Goal: Task Accomplishment & Management: Contribute content

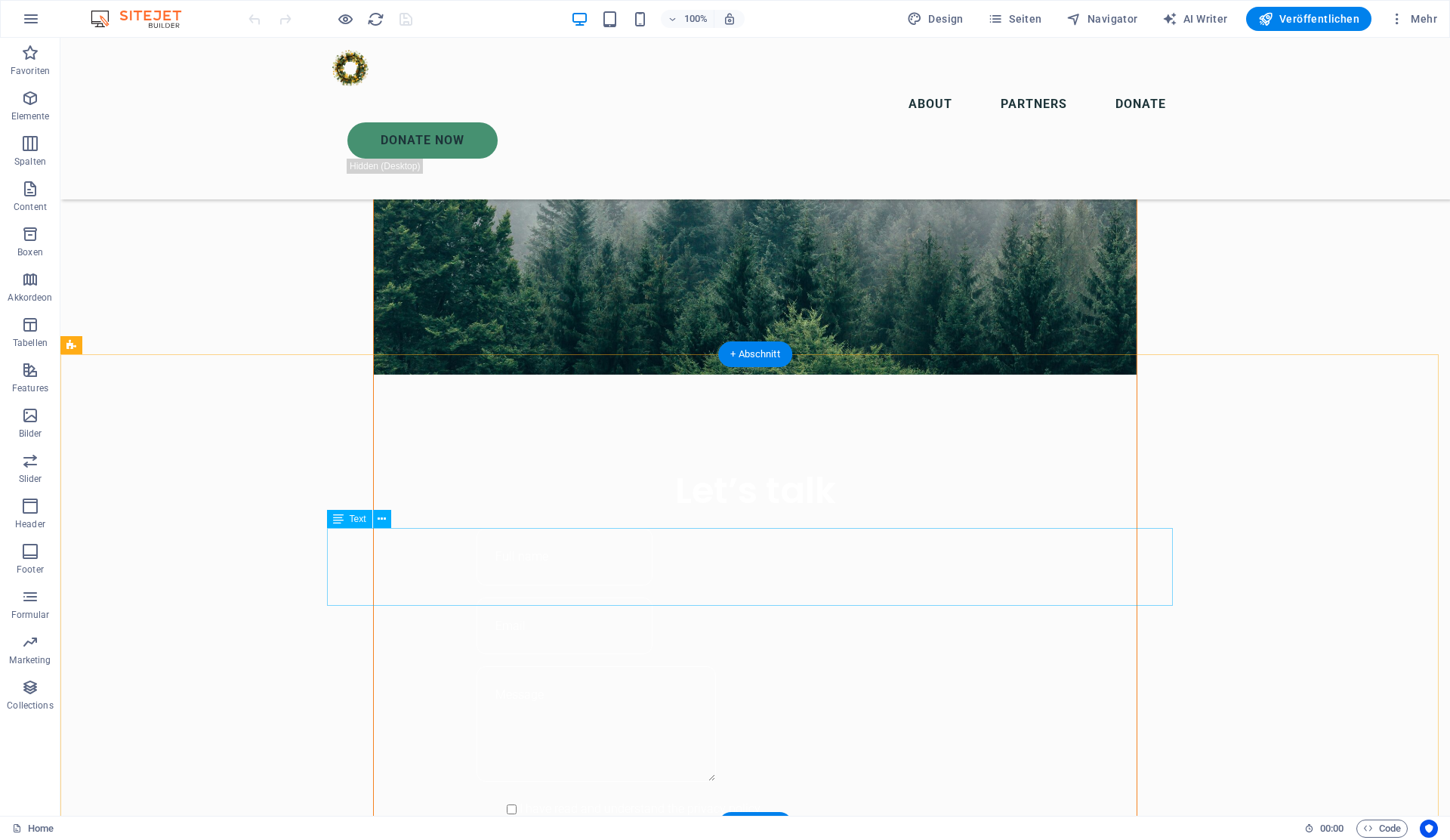
scroll to position [1027, 0]
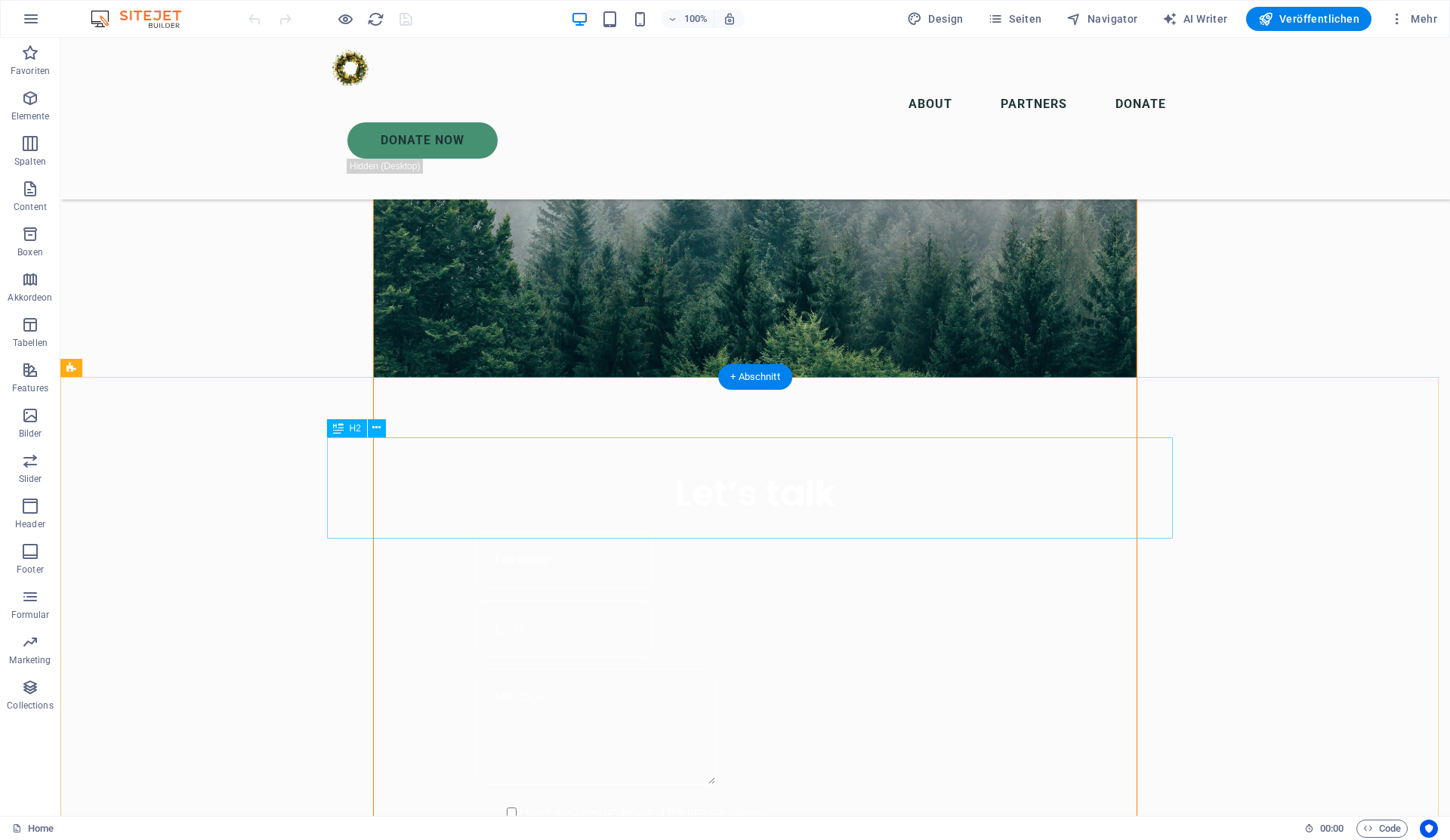
click at [381, 428] on icon at bounding box center [376, 428] width 8 height 16
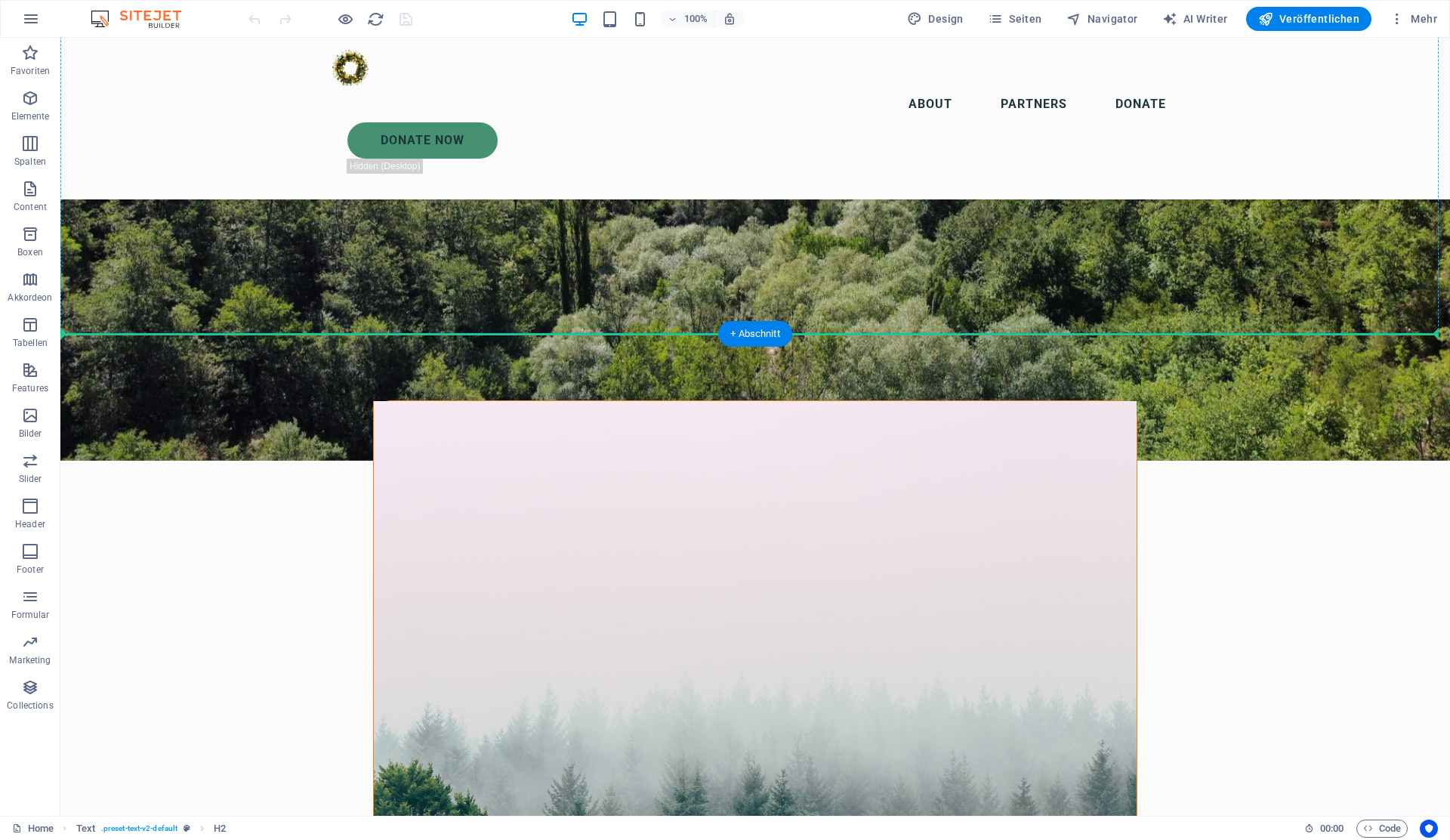
scroll to position [412, 0]
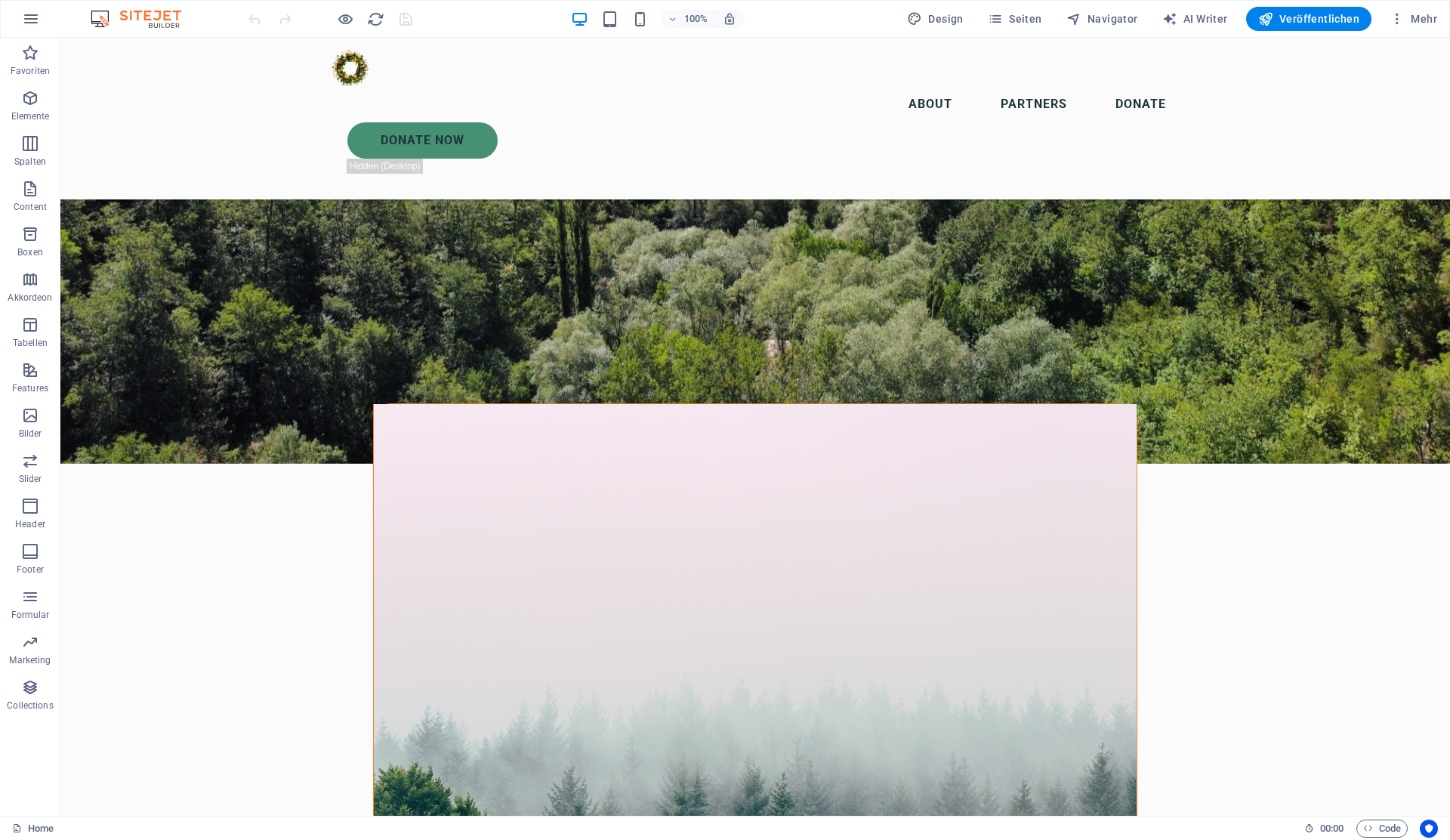
drag, startPoint x: 352, startPoint y: 484, endPoint x: 341, endPoint y: 403, distance: 81.7
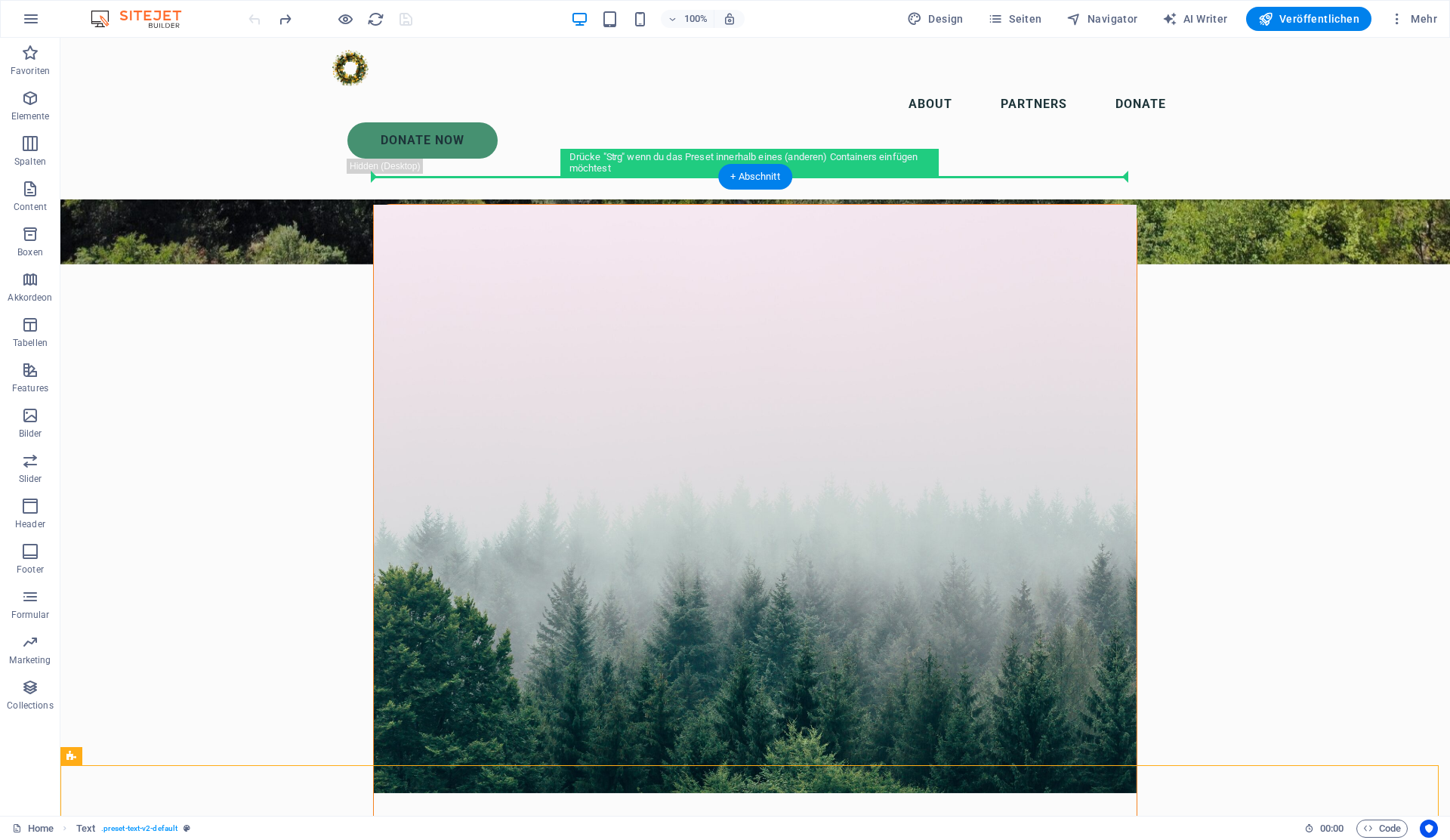
scroll to position [601, 0]
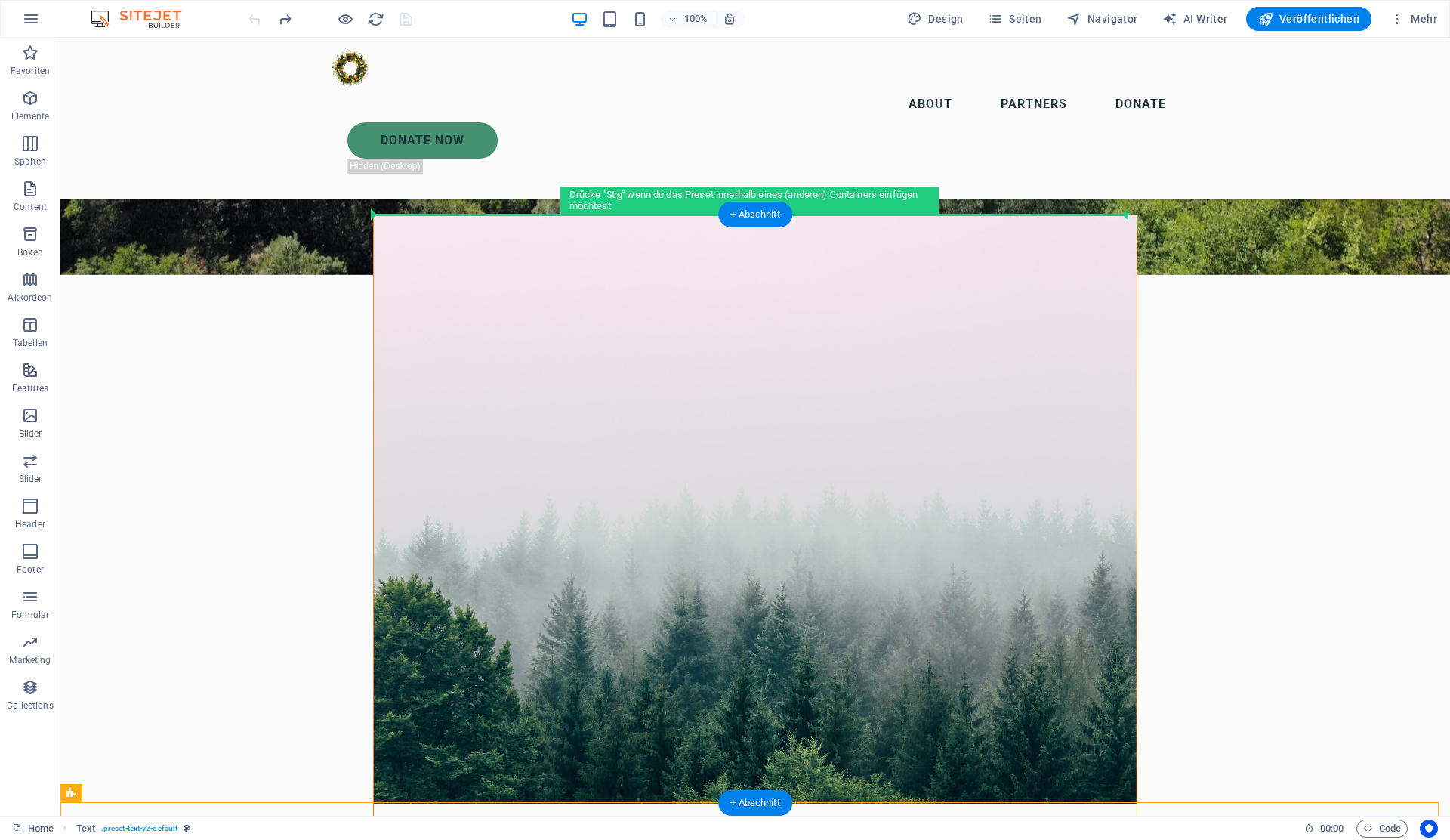
drag, startPoint x: 656, startPoint y: 419, endPoint x: 682, endPoint y: 216, distance: 204.7
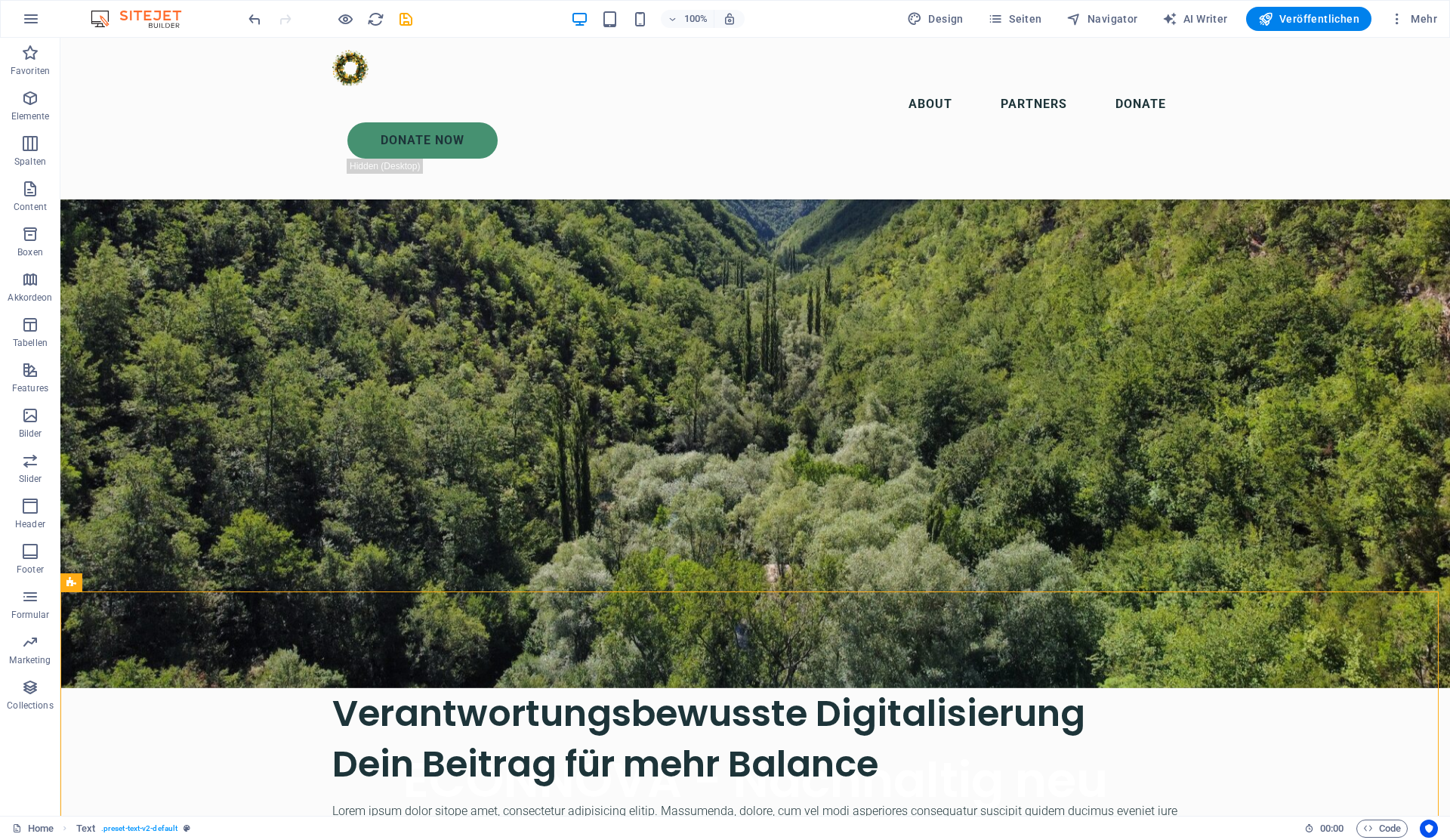
scroll to position [172, 0]
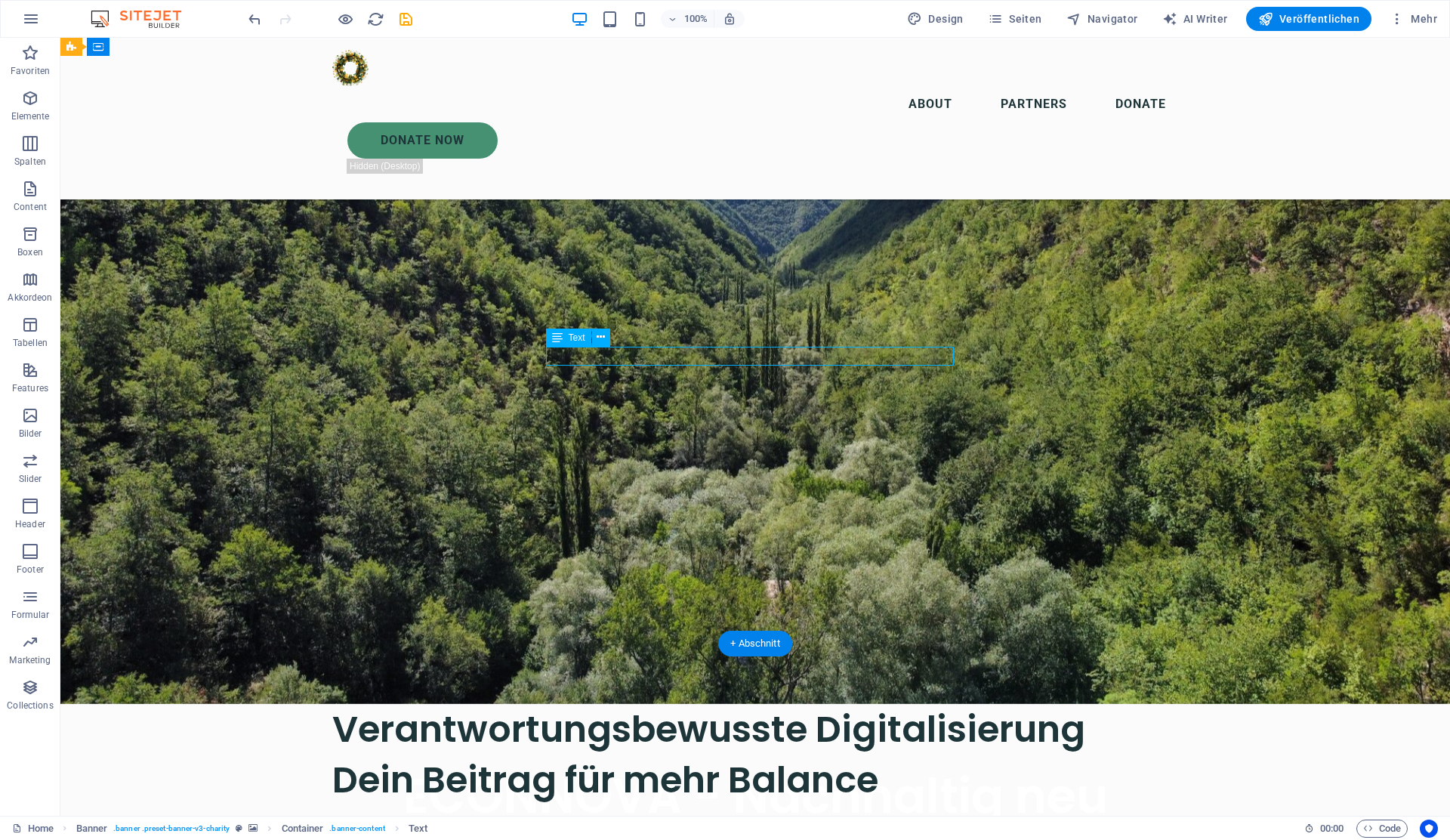
click at [394, 704] on div "ECONNOVA - Nachhaltig neu wirtschften Soll Dein Unternehmen in fünf Jahren noch…" at bounding box center [754, 845] width 1389 height 284
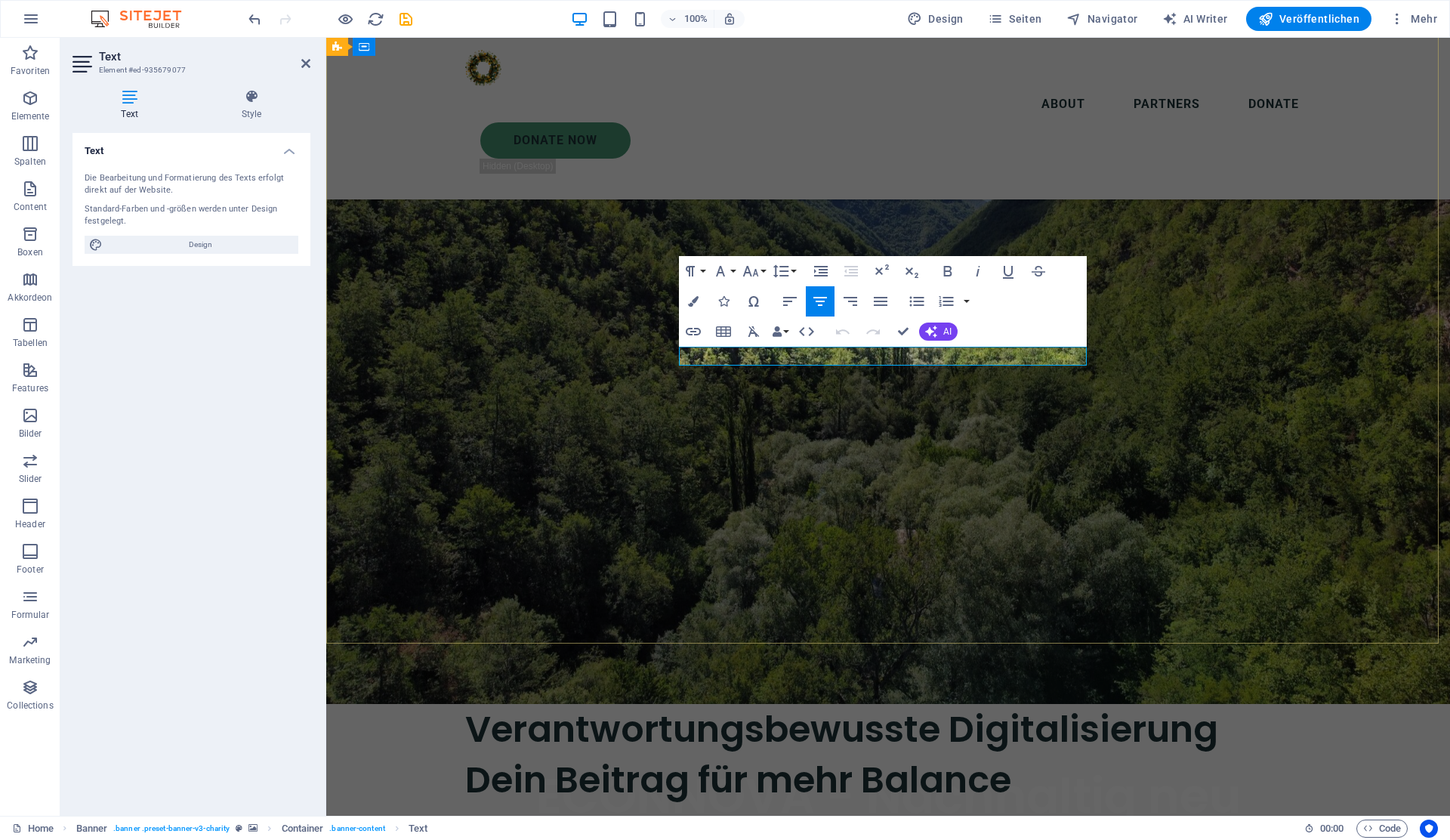
copy span "Soll Dein Unternehmen in fünf Jahren noch existieren?"
click at [693, 725] on div "Verantwortungsbewusste Digitalisierung Dein Beitrag für mehr Balance" at bounding box center [888, 754] width 845 height 101
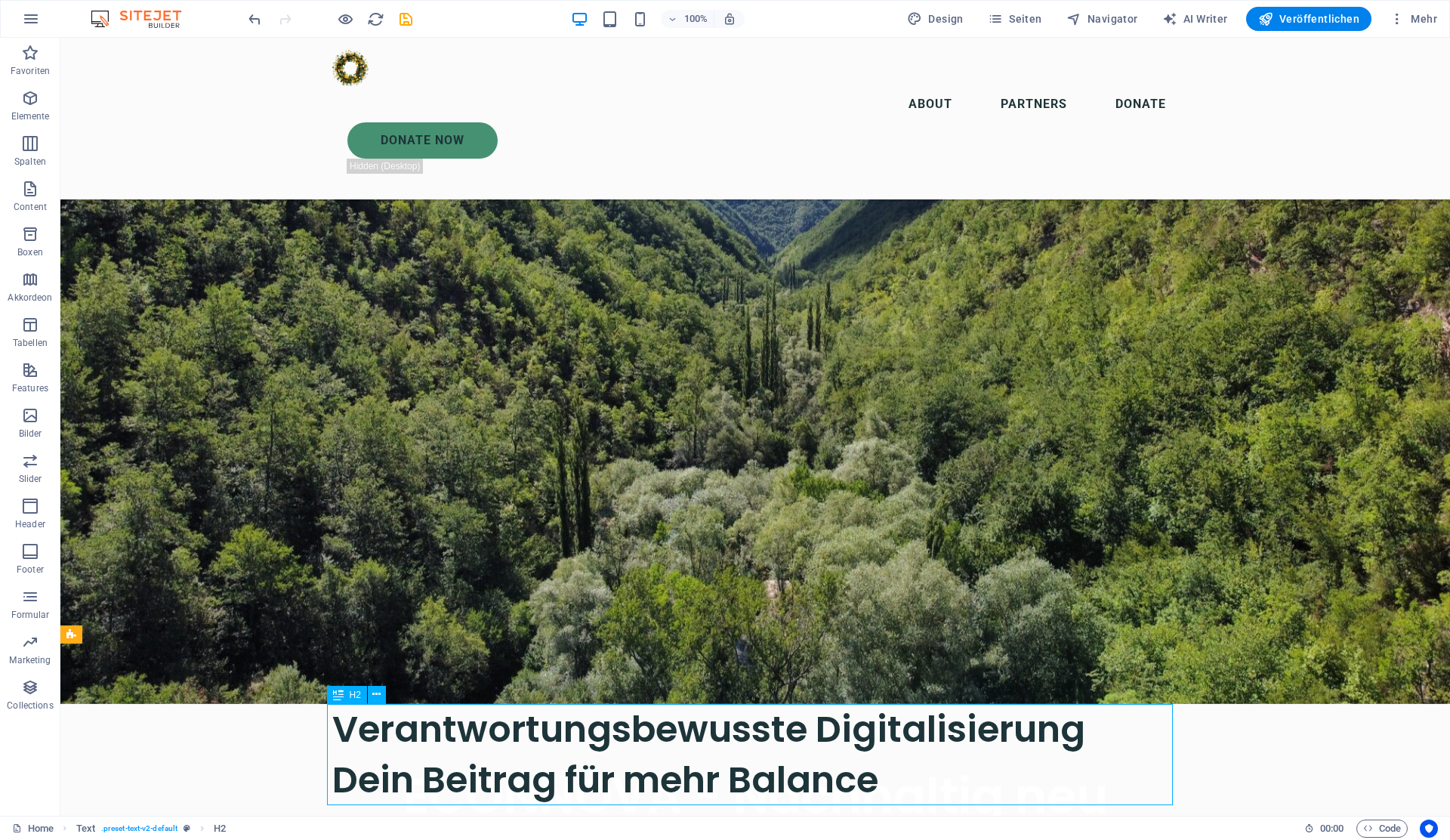
click at [693, 725] on div "Verantwortungsbewusste Digitalisierung Dein Beitrag für mehr Balance" at bounding box center [755, 754] width 845 height 101
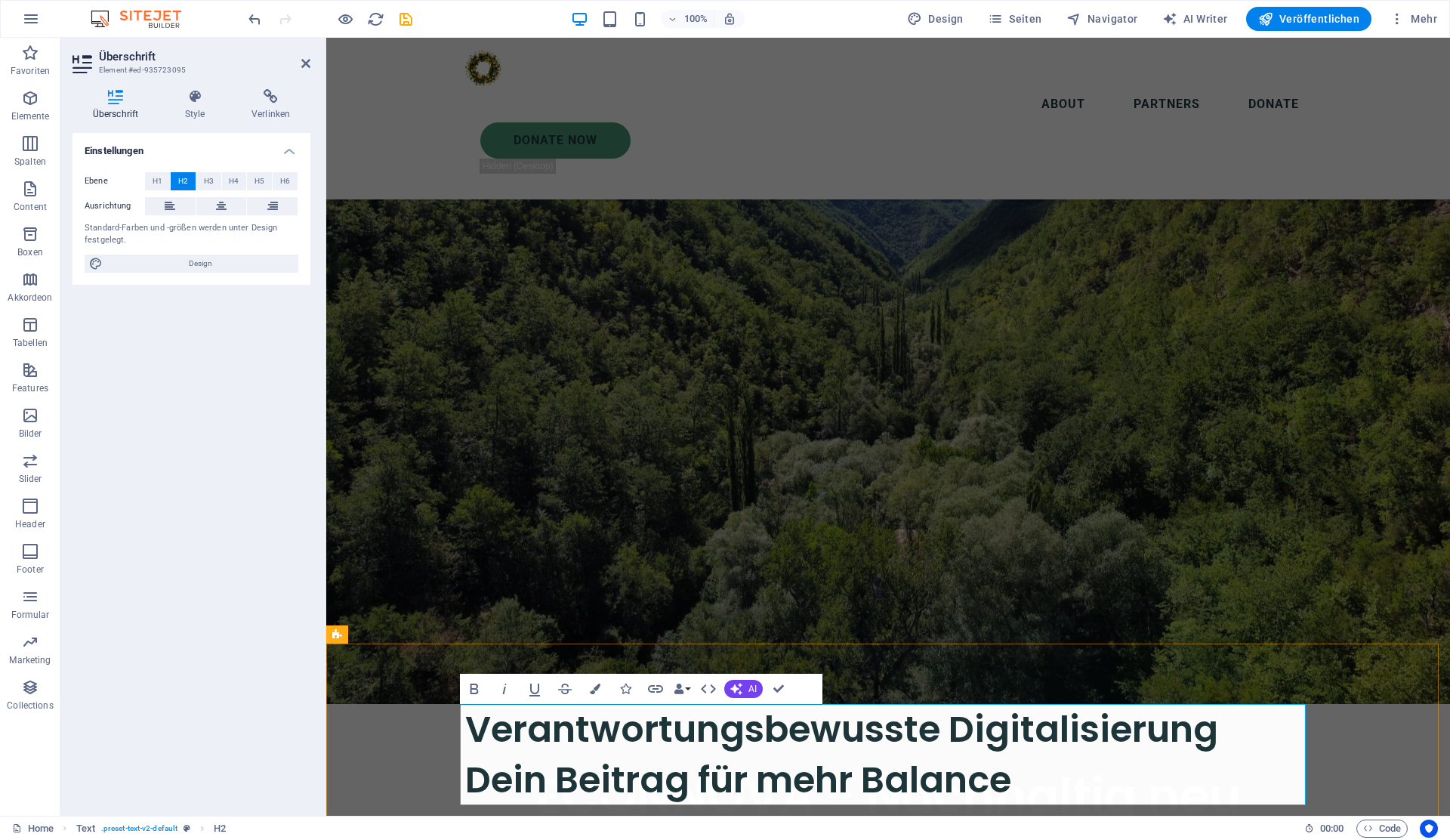
click at [1011, 782] on h2 "Verantwortungsbewusste Digitalisierung Dein Beitrag für mehr Balance" at bounding box center [888, 754] width 845 height 101
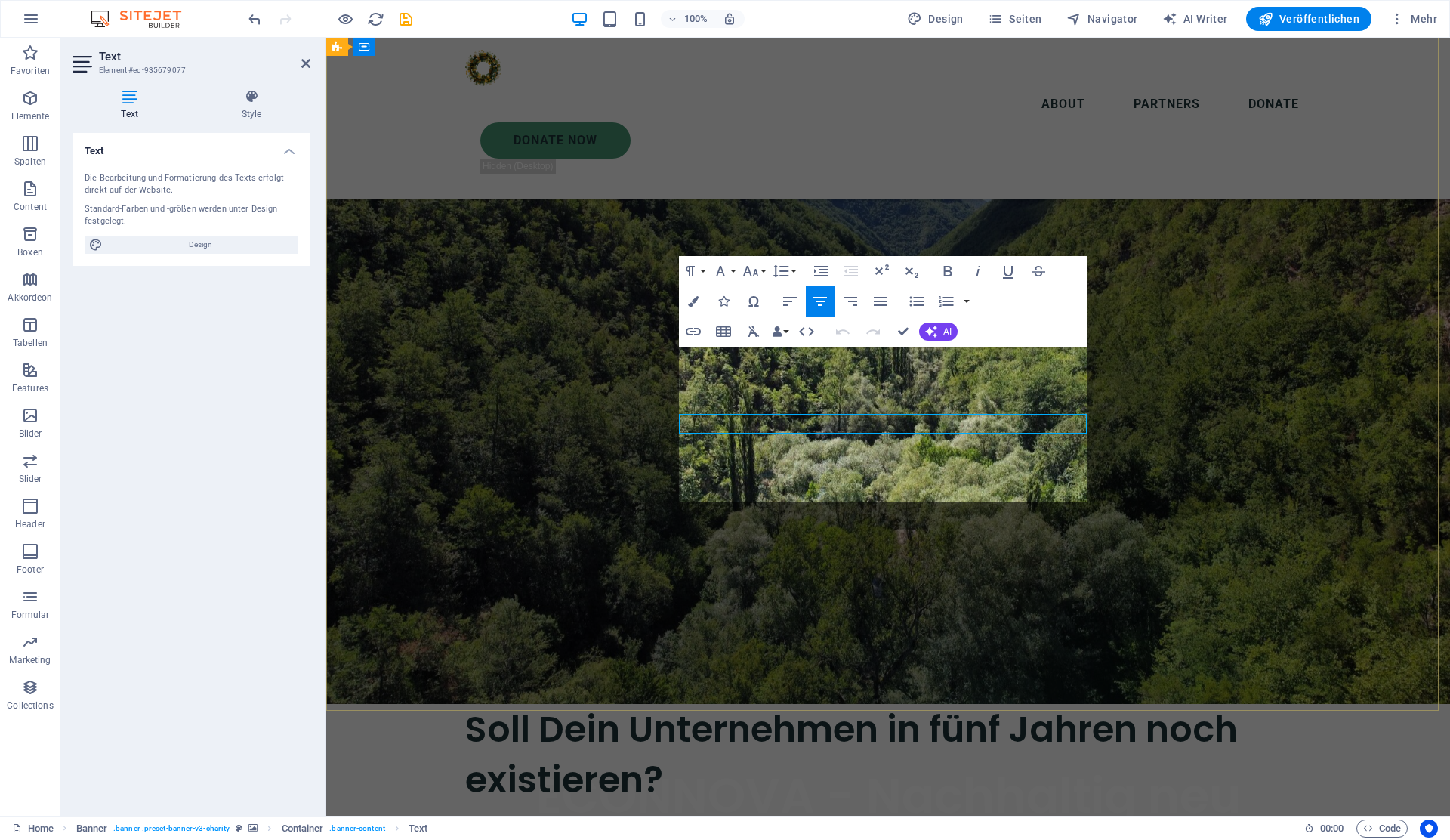
scroll to position [105, 0]
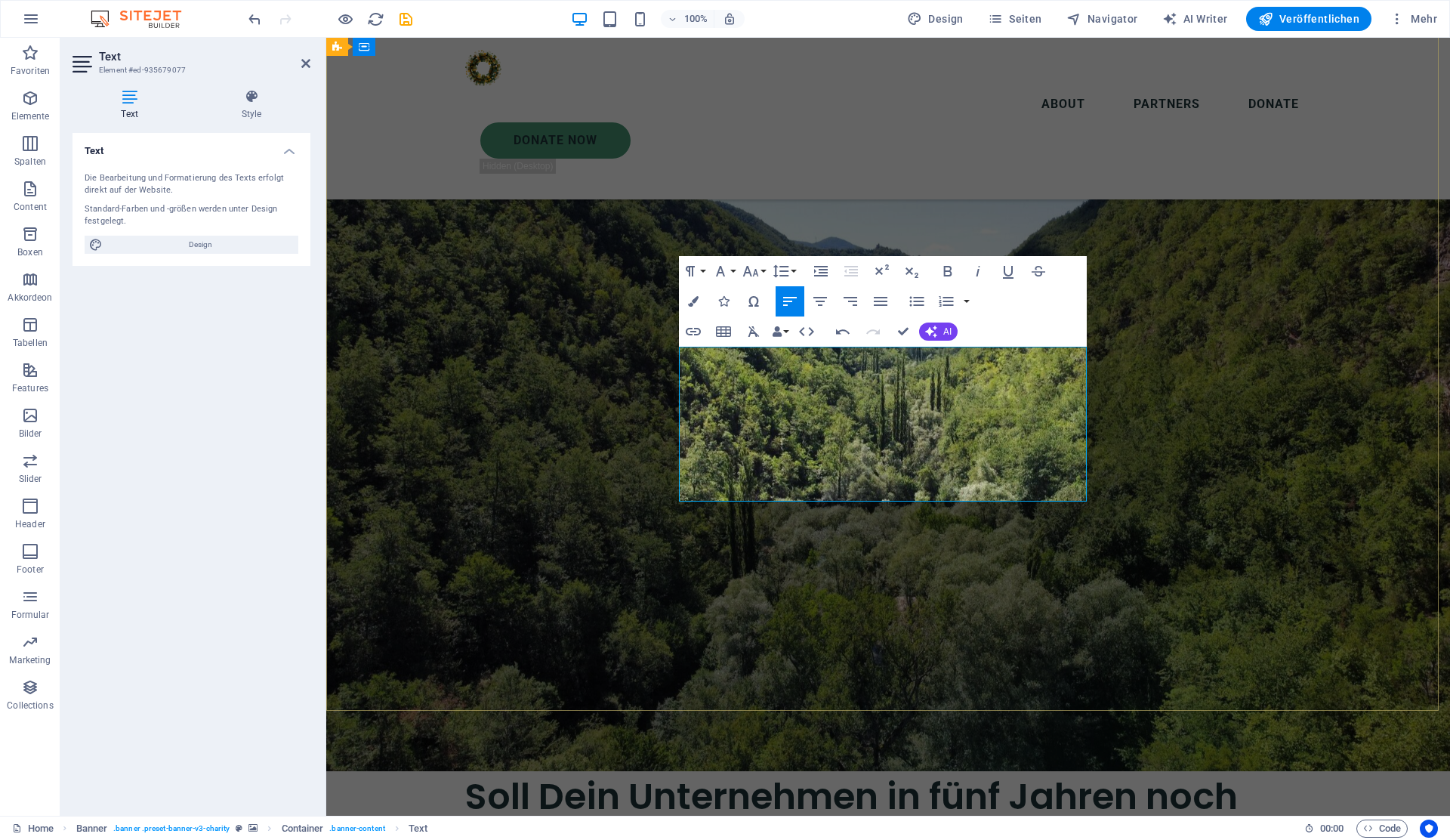
click at [735, 270] on button "Font Family" at bounding box center [724, 271] width 29 height 30
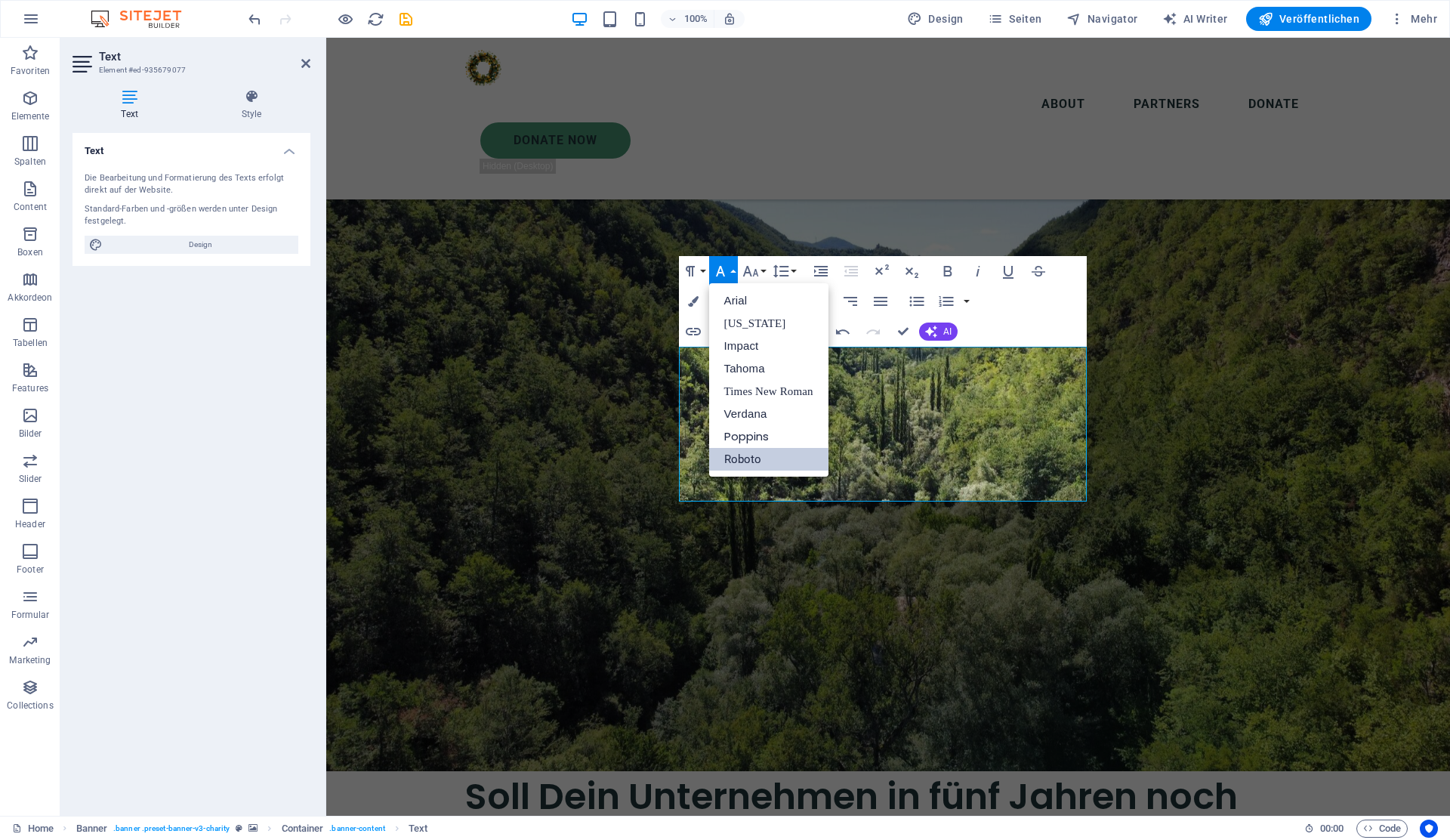
scroll to position [0, 0]
click at [735, 270] on button "Font Family" at bounding box center [724, 271] width 29 height 30
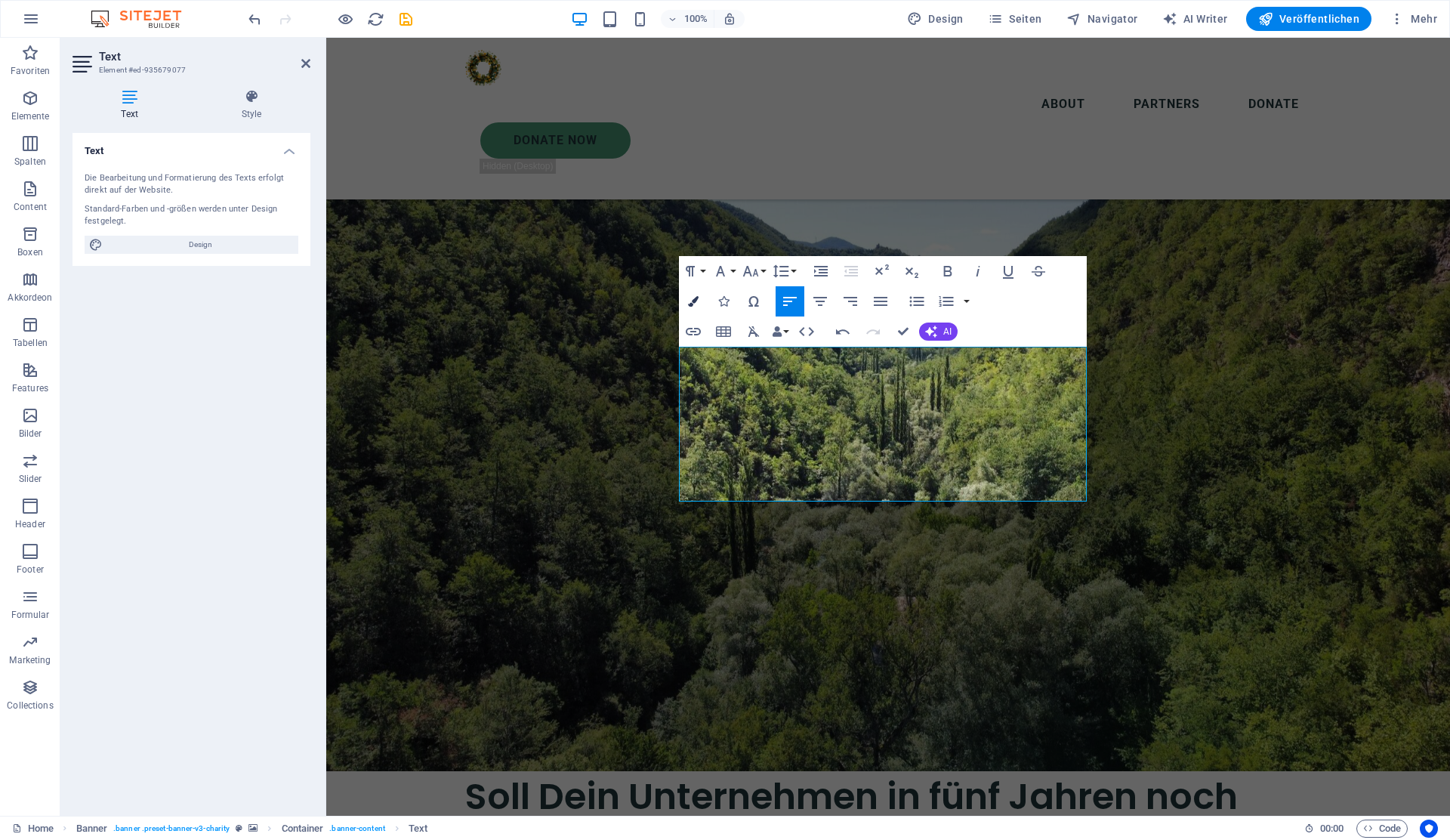
click at [691, 298] on icon "button" at bounding box center [693, 302] width 11 height 11
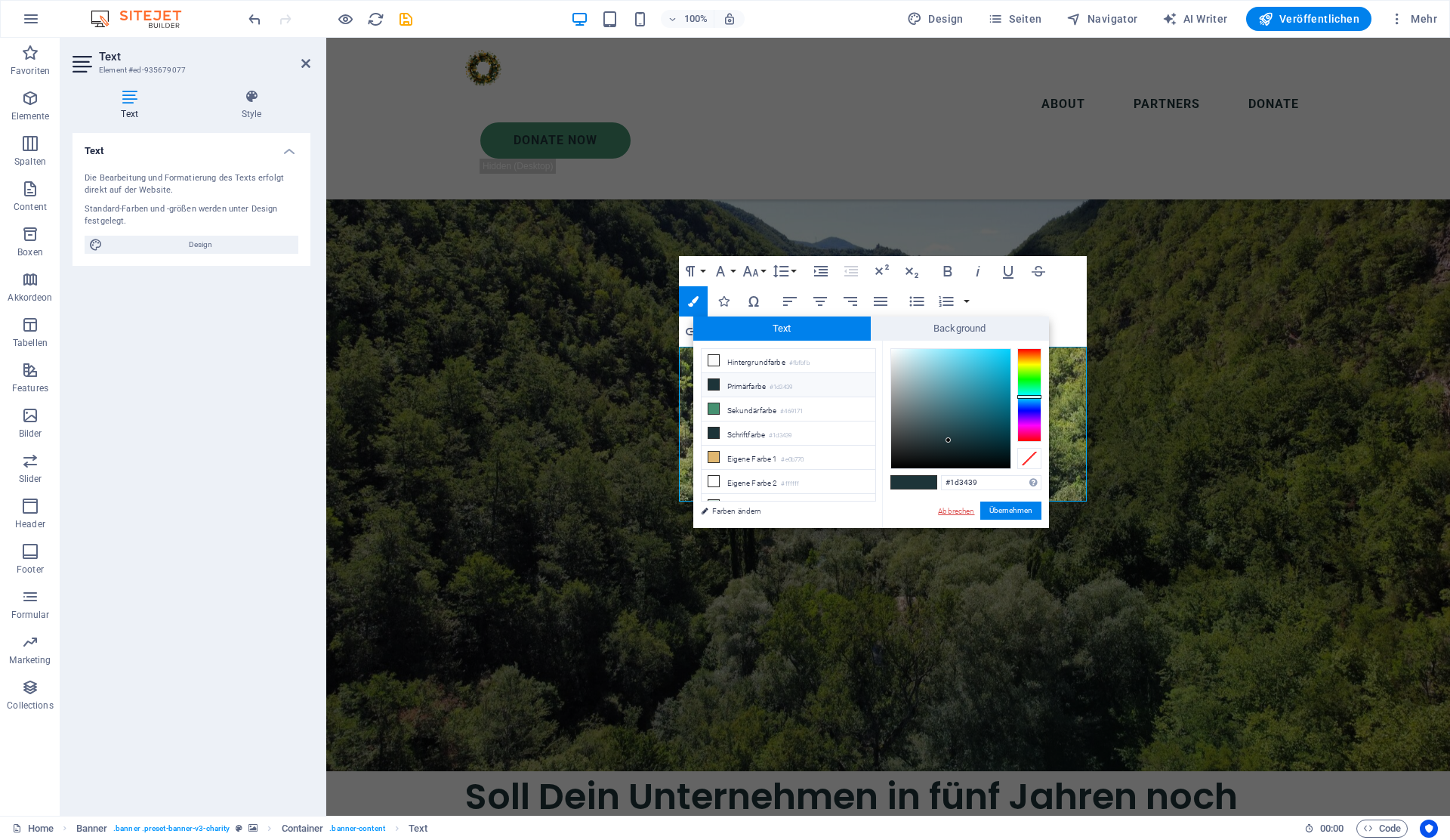
click at [947, 508] on link "Abbrechen" at bounding box center [957, 510] width 39 height 12
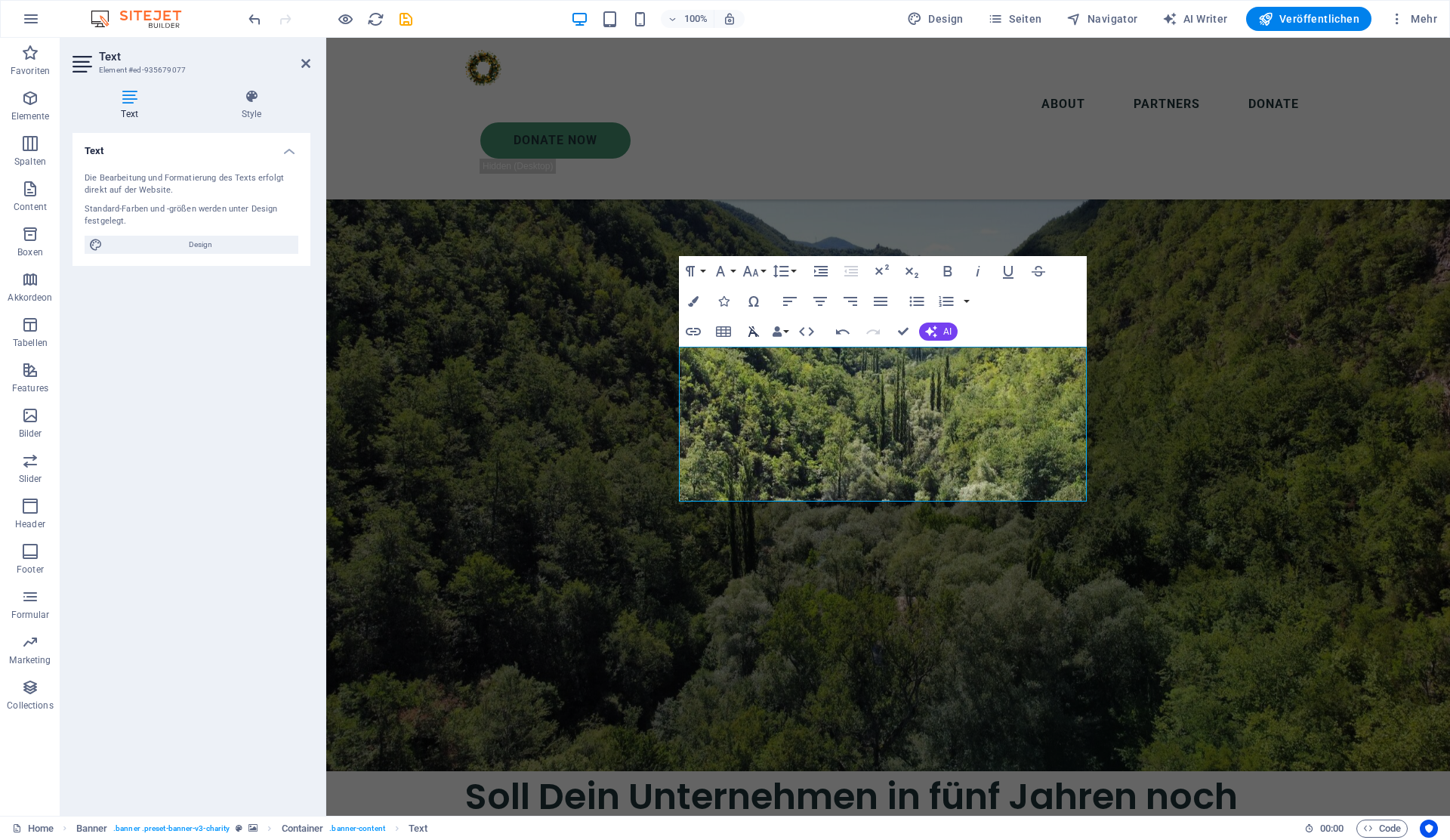
click at [748, 332] on icon "button" at bounding box center [753, 331] width 18 height 18
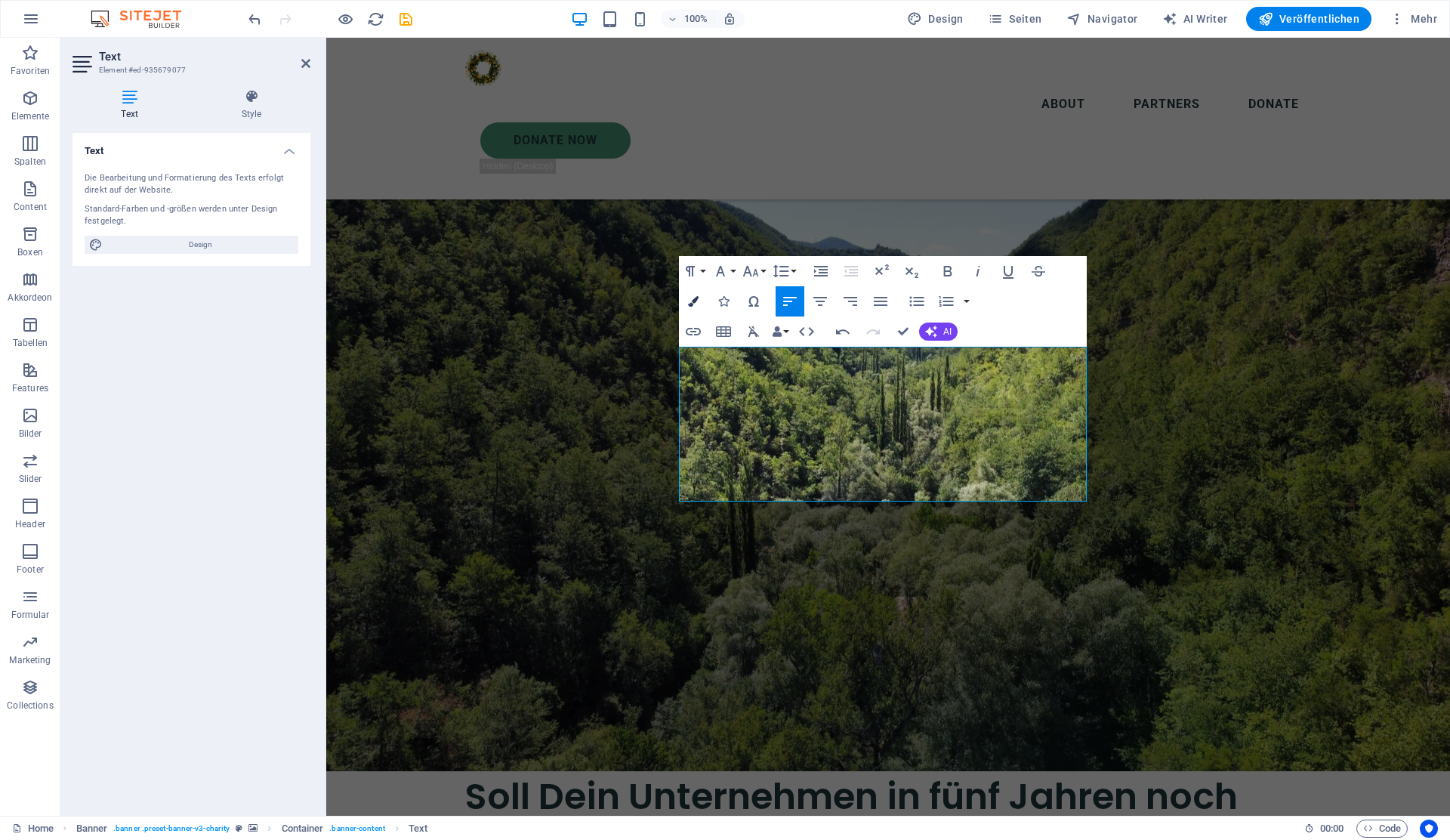
click at [692, 301] on icon "button" at bounding box center [693, 302] width 11 height 11
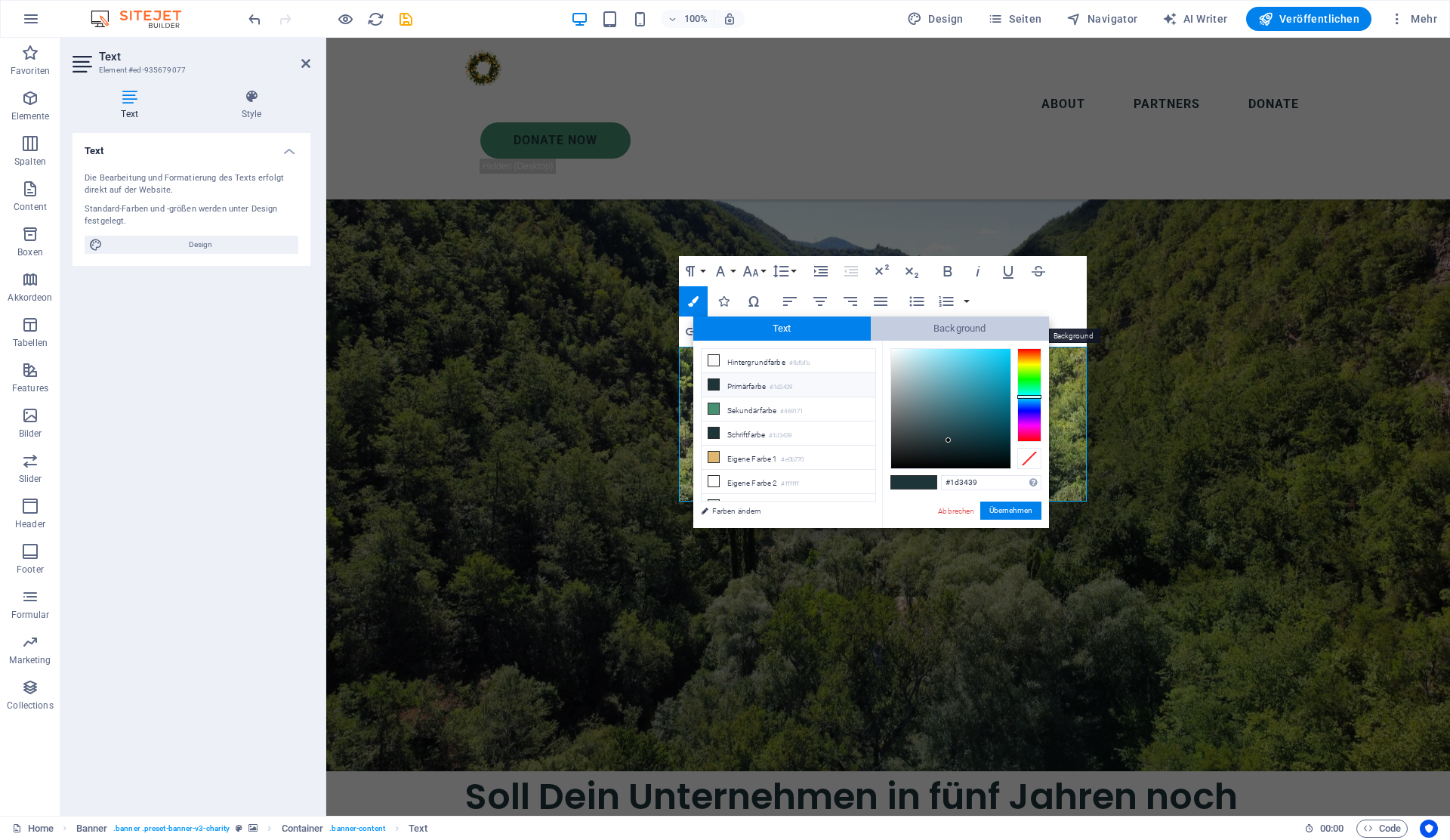
click at [912, 330] on span "Background" at bounding box center [959, 328] width 178 height 24
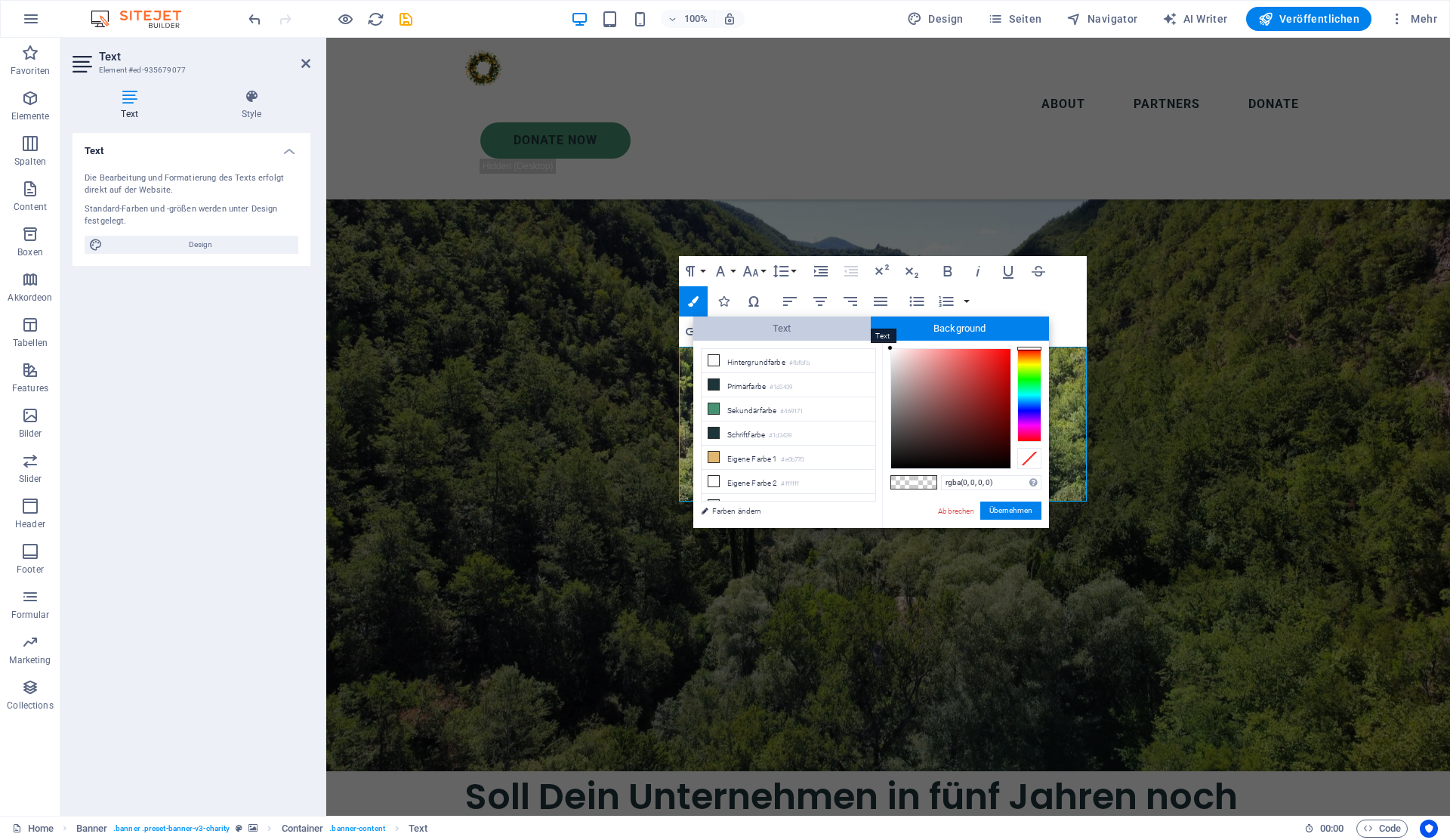
click at [811, 321] on span "Text" at bounding box center [782, 328] width 178 height 24
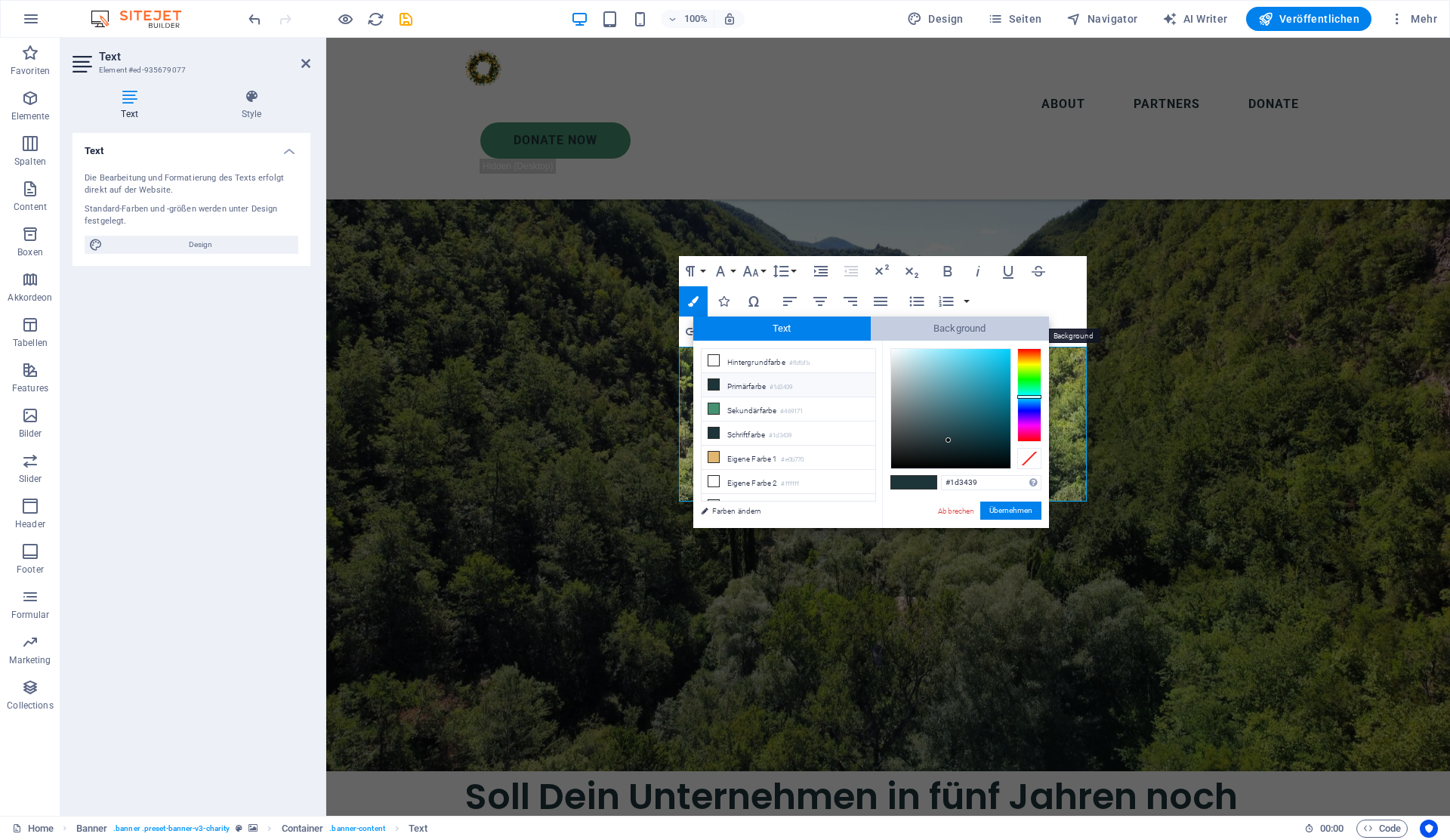
click at [906, 325] on span "Background" at bounding box center [959, 328] width 178 height 24
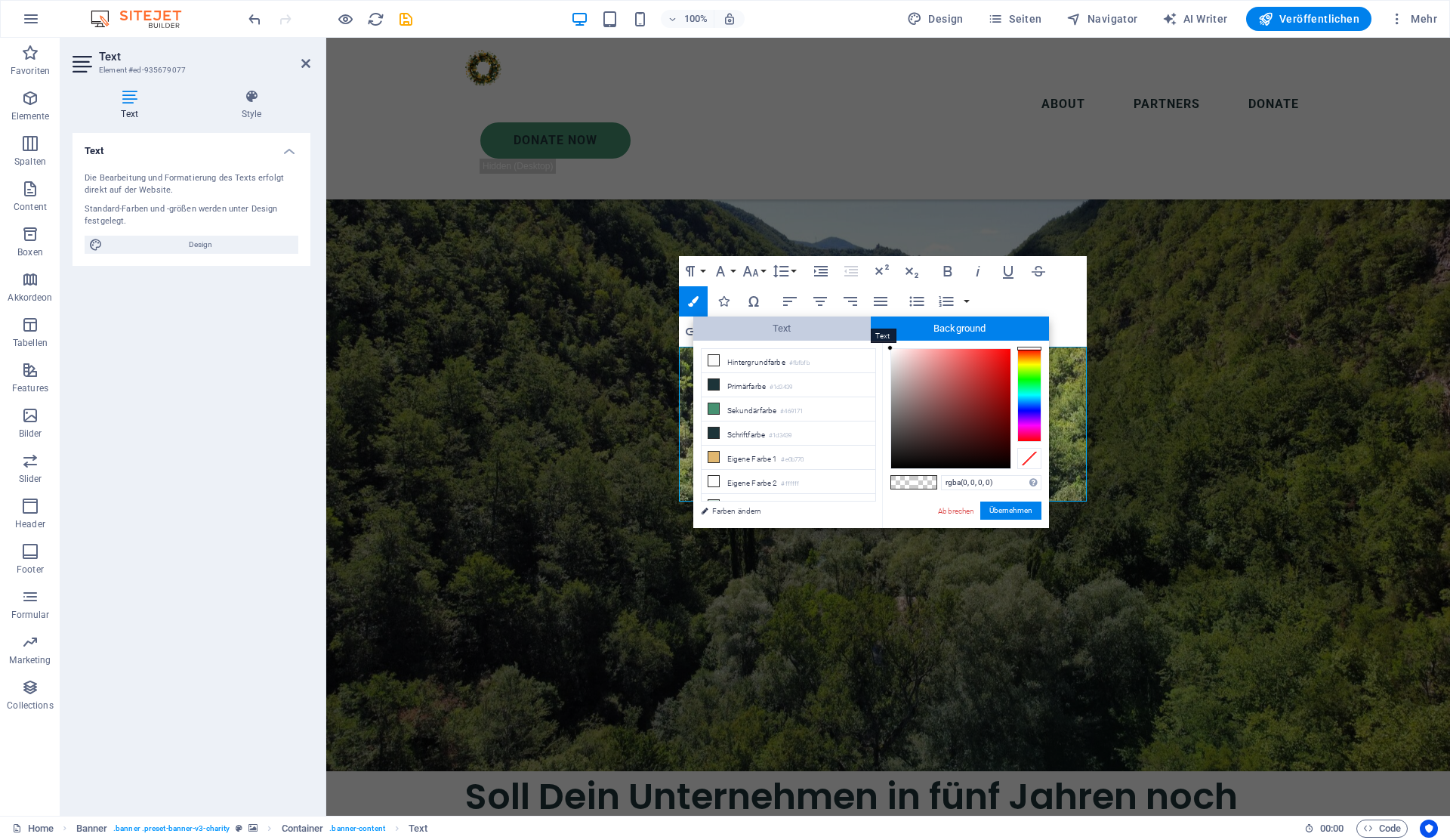
click at [811, 321] on span "Text" at bounding box center [782, 328] width 178 height 24
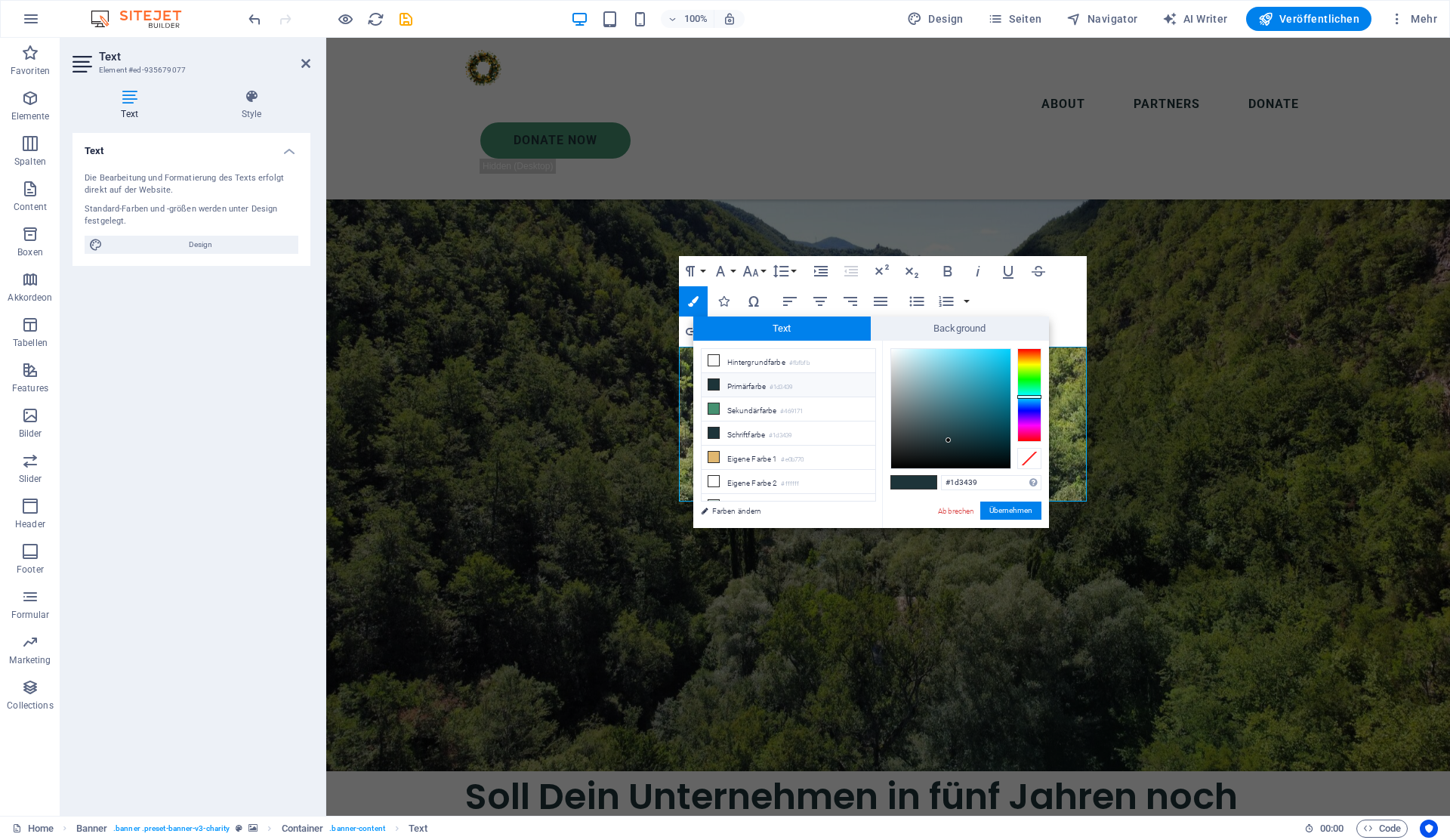
click at [921, 480] on span at bounding box center [924, 482] width 22 height 13
drag, startPoint x: 947, startPoint y: 438, endPoint x: 864, endPoint y: 318, distance: 145.9
click at [864, 318] on div "Text Background less Hintergrundfarbe #fbfbfb Primärfarbe #1d3439 Sekundärfarbe" at bounding box center [871, 422] width 356 height 211
drag, startPoint x: 934, startPoint y: 420, endPoint x: 882, endPoint y: 344, distance: 92.1
click at [882, 344] on div "#ffffff Unterstützte Formate: #0852ed rgb(8, 82, 237) rgba(8, 82, 237, 90%) hsv…" at bounding box center [965, 544] width 167 height 407
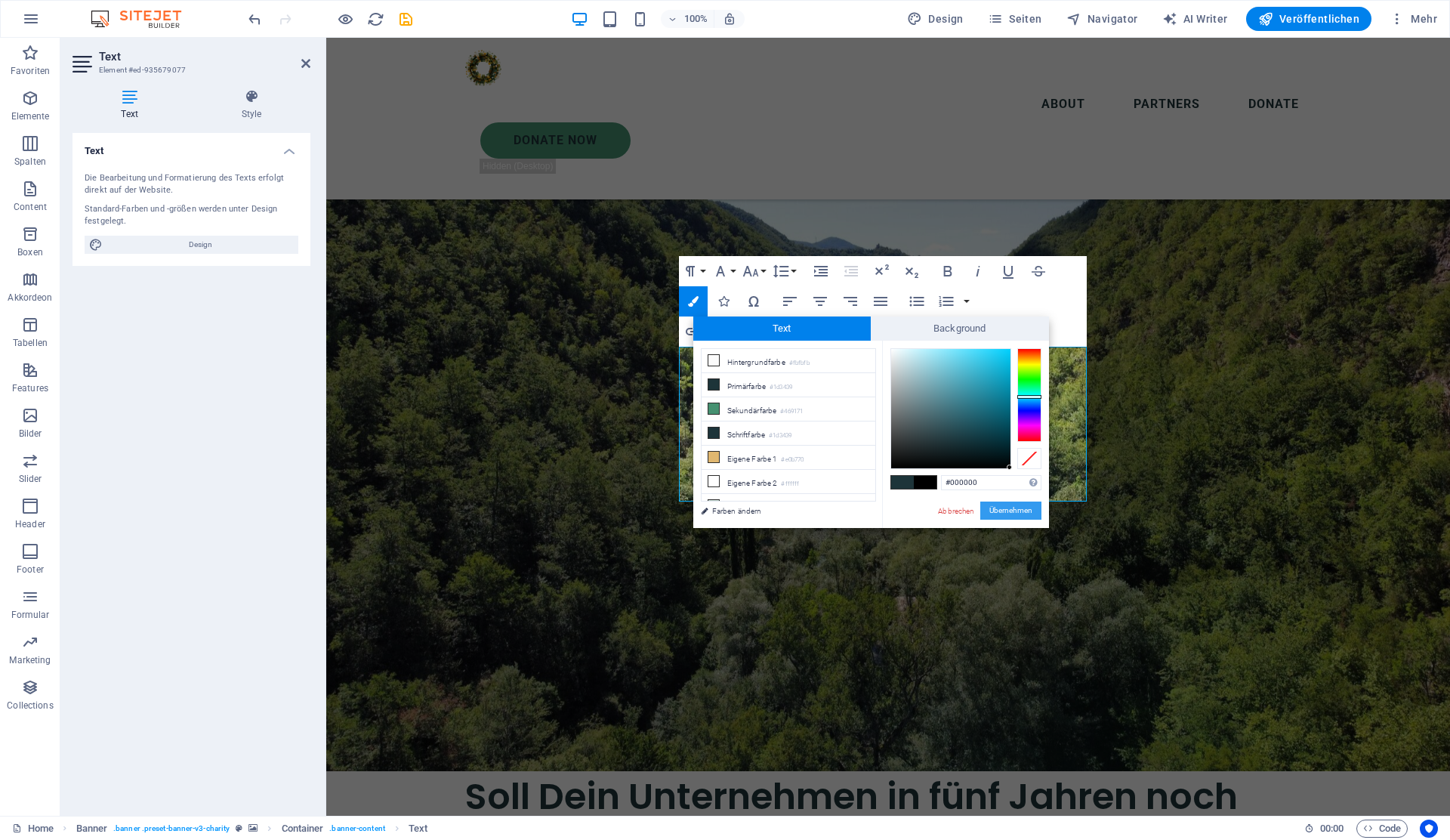
click at [1016, 510] on button "Übernehmen" at bounding box center [1010, 510] width 61 height 18
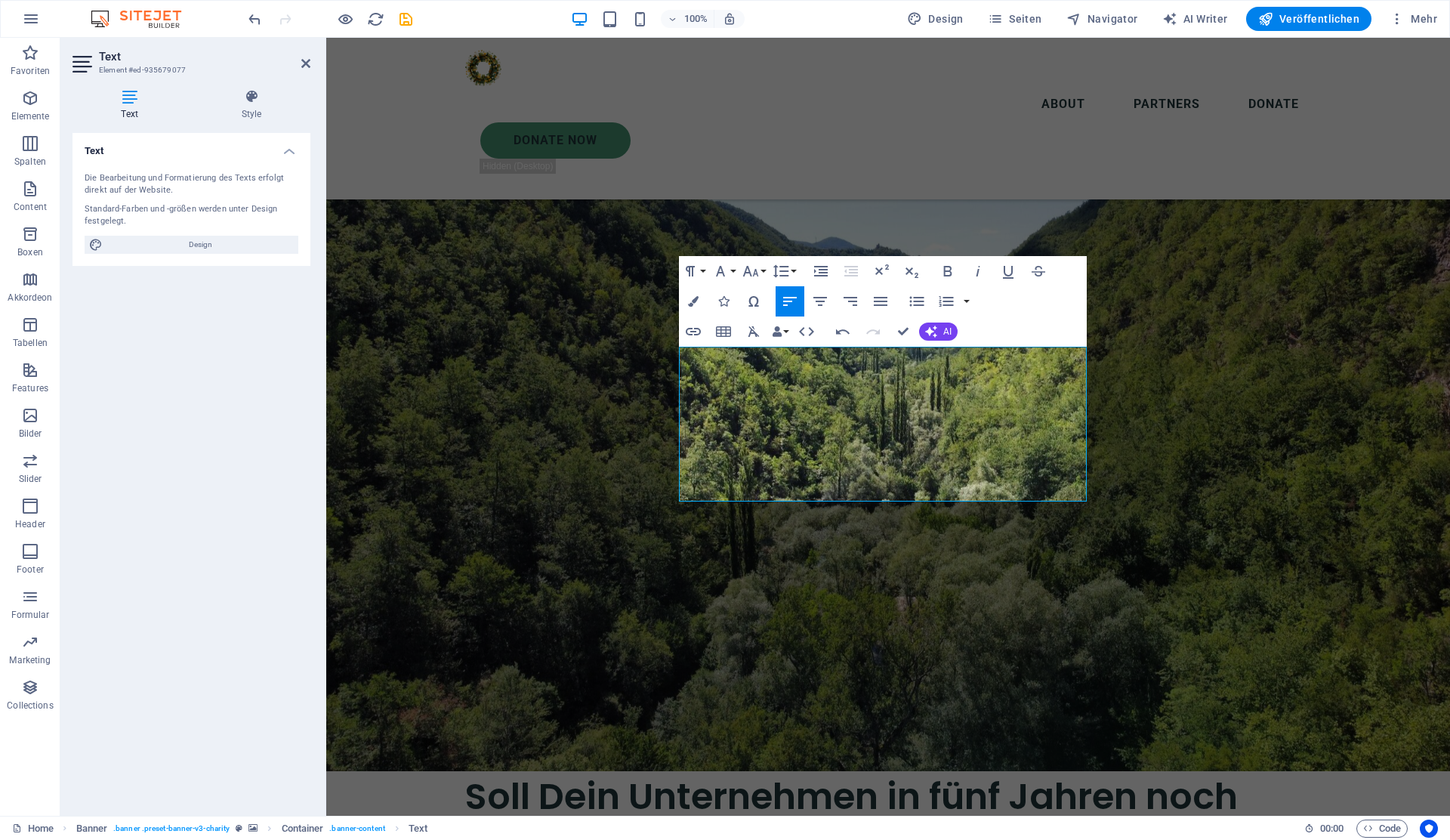
click at [914, 402] on div "Ziehe hier rein, um den vorhandenen Inhalt zu ersetzen. Drücke "Strg", wenn du …" at bounding box center [888, 426] width 1124 height 778
click at [696, 303] on icon "button" at bounding box center [693, 302] width 11 height 11
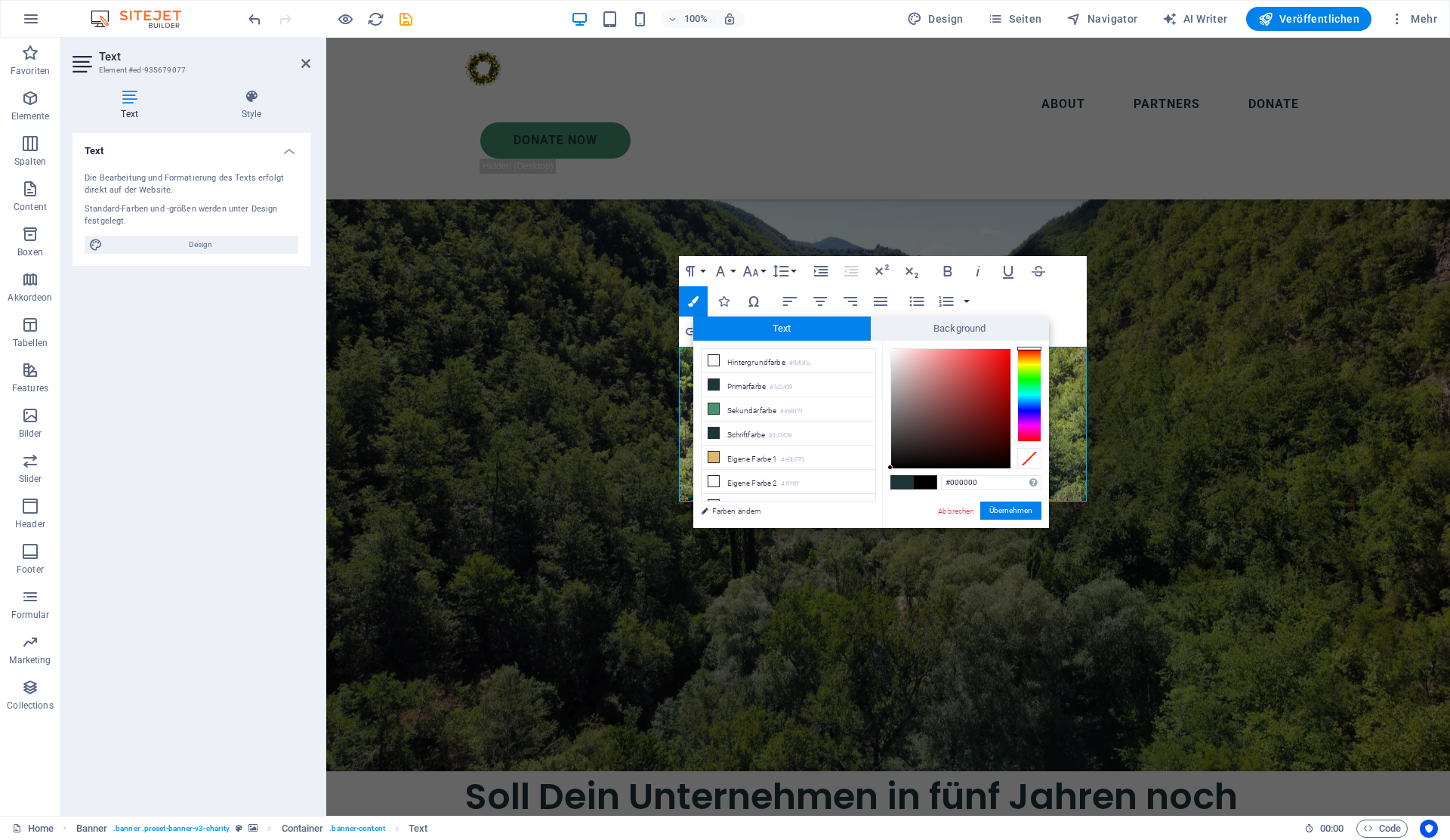
click at [910, 480] on span at bounding box center [902, 482] width 22 height 13
click at [813, 476] on li "Eigene Farbe 2 #ffffff" at bounding box center [788, 481] width 174 height 24
type input "#ffffff"
click at [1021, 508] on button "Übernehmen" at bounding box center [1010, 510] width 61 height 18
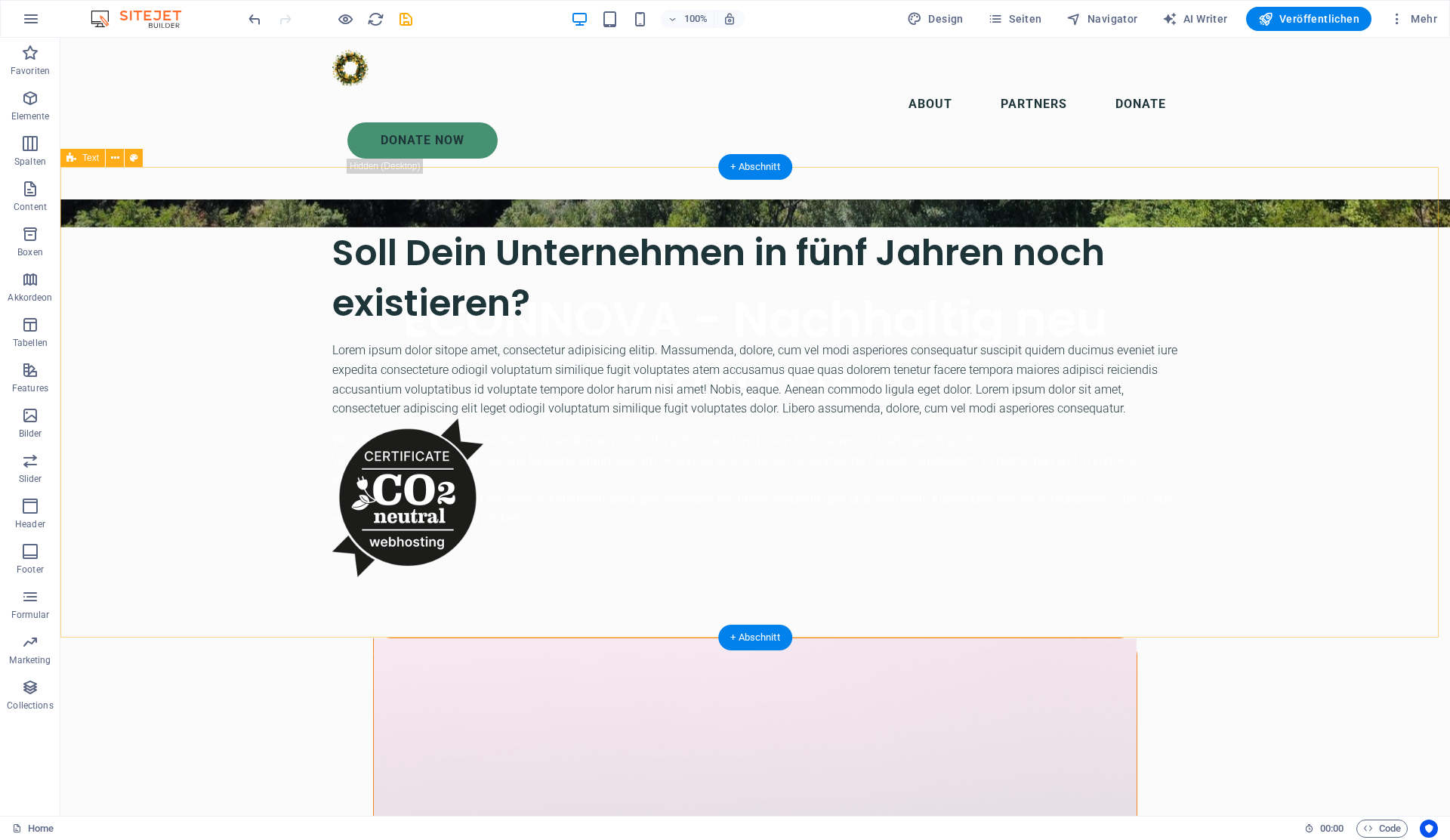
scroll to position [649, 0]
click at [344, 248] on div "Soll Dein Unternehmen in fünf Jahren noch existieren?" at bounding box center [755, 277] width 845 height 101
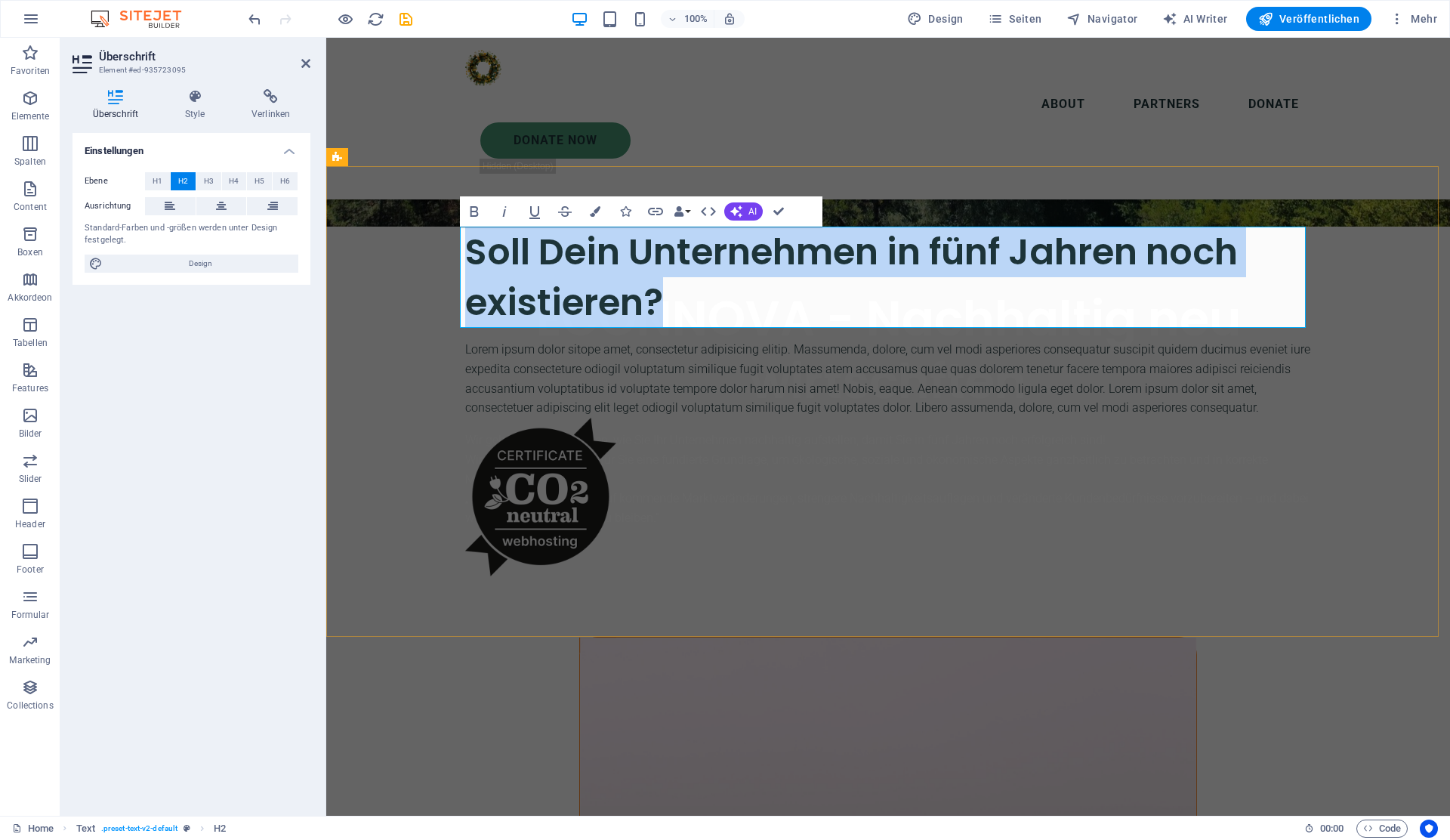
click at [465, 252] on h2 "Soll Dein Unternehmen in fünf Jahren noch existieren?" at bounding box center [888, 277] width 845 height 101
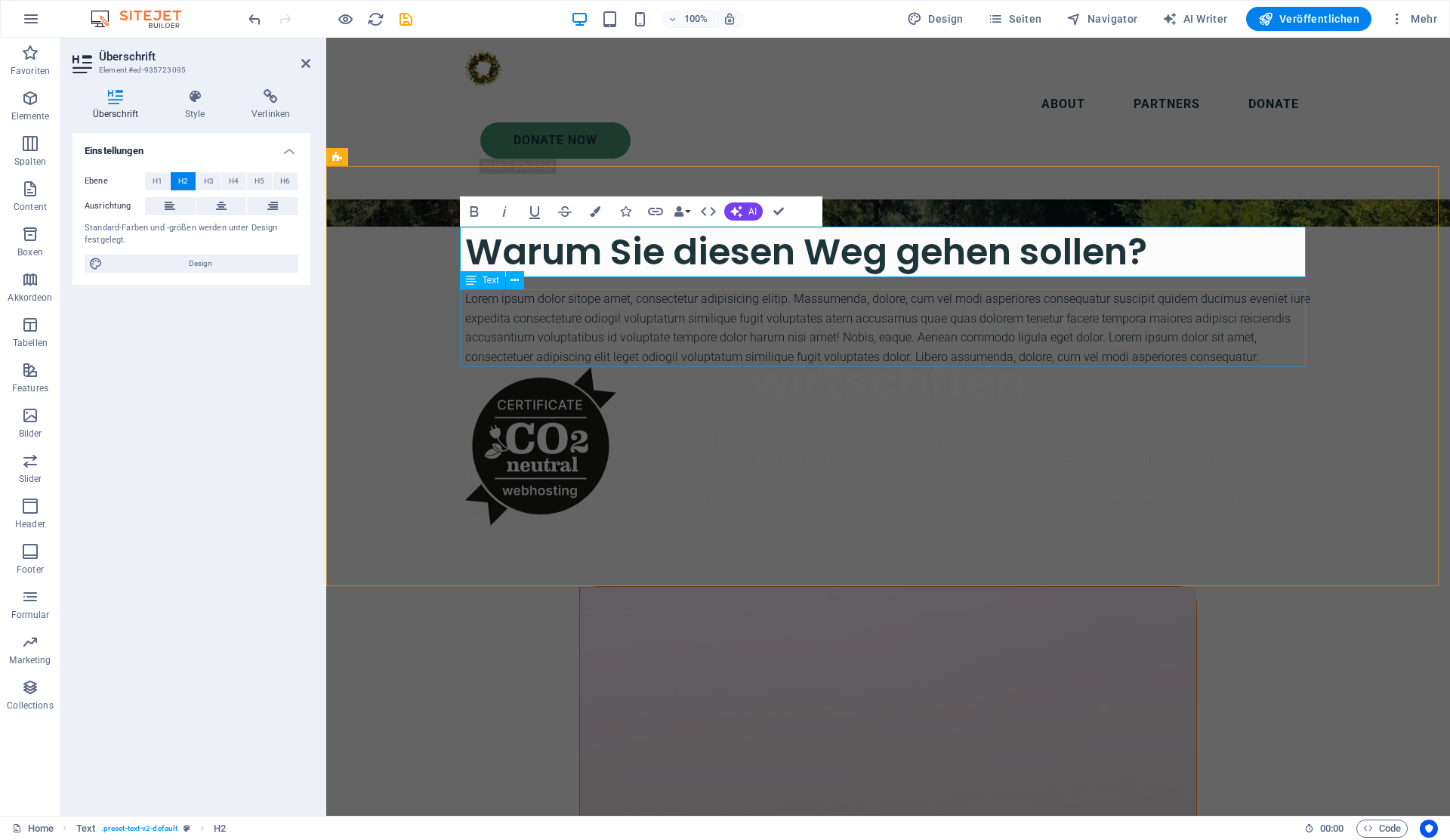
click at [712, 308] on div "Lorem ipsum dolor sitope amet, consectetur adipisicing elitip. Massumenda, dolo…" at bounding box center [888, 328] width 845 height 77
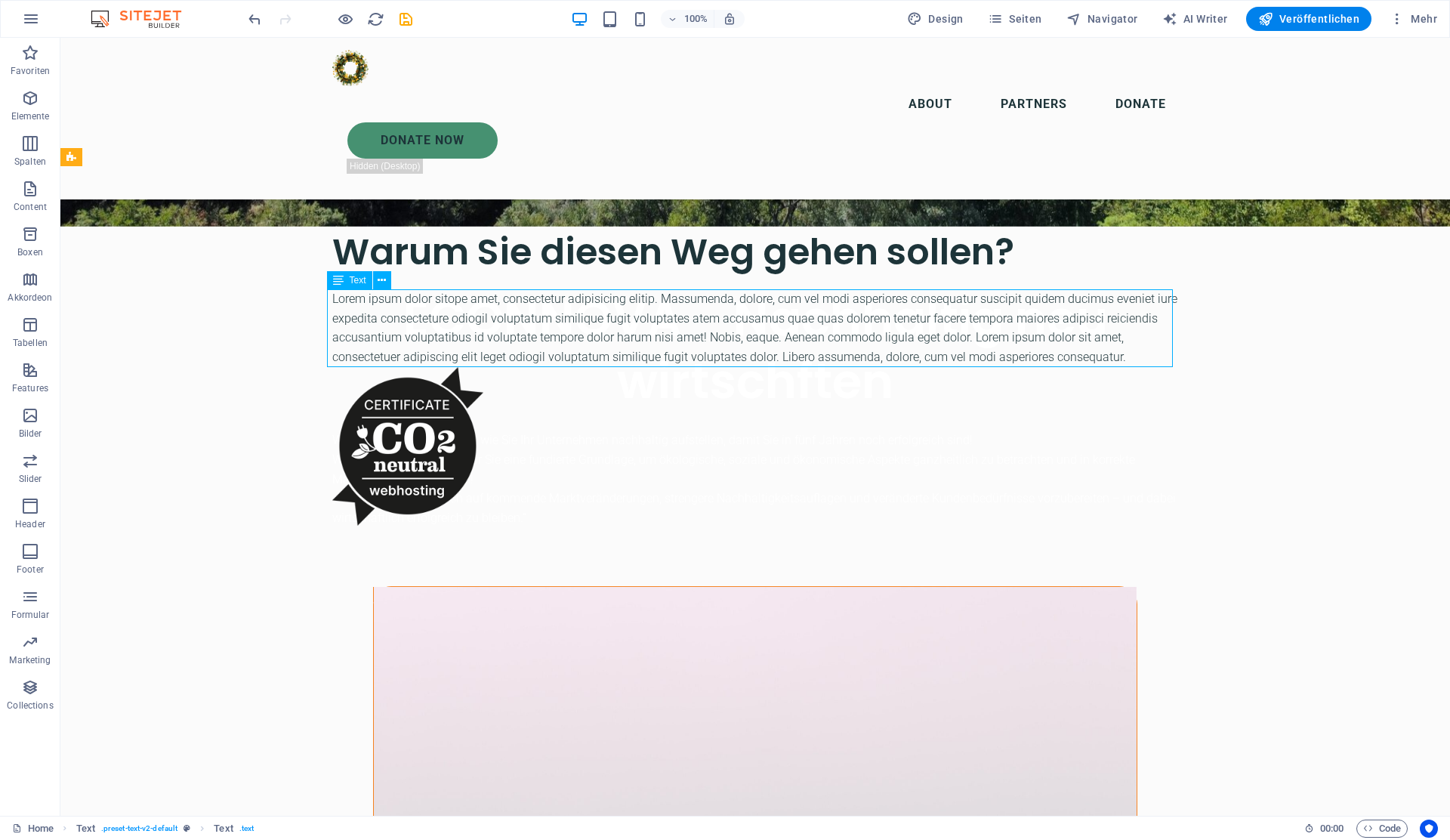
click at [512, 304] on div "Lorem ipsum dolor sitope amet, consectetur adipisicing elitip. Massumenda, dolo…" at bounding box center [755, 328] width 845 height 77
click at [314, 304] on div "Warum Sie diesen Weg gehen sollen? Lorem ipsum dolor sitope amet, consectetur a…" at bounding box center [755, 376] width 882 height 420
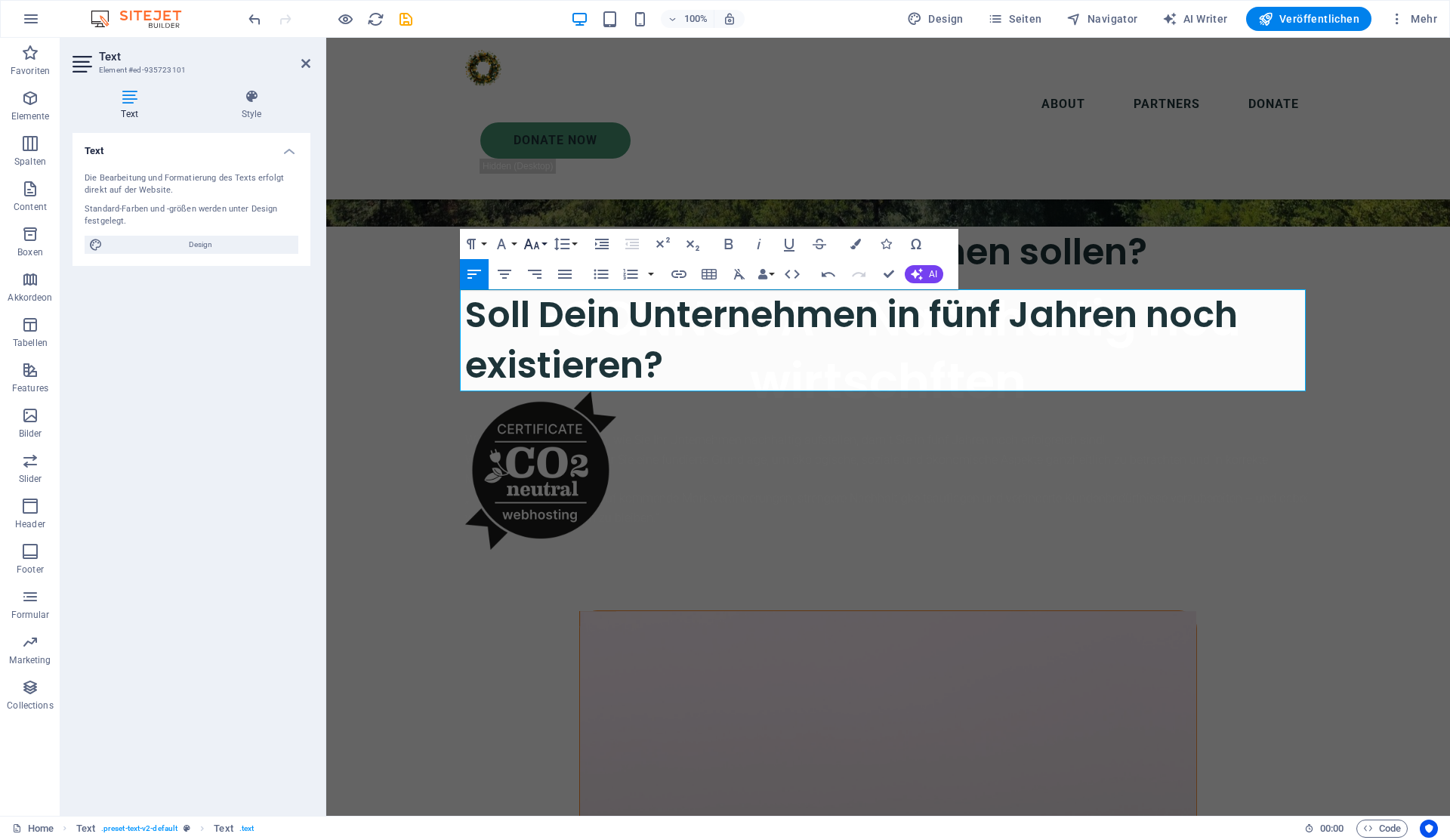
click at [545, 243] on button "Font Size" at bounding box center [535, 244] width 29 height 30
click at [484, 242] on button "Paragraph Format" at bounding box center [475, 244] width 29 height 30
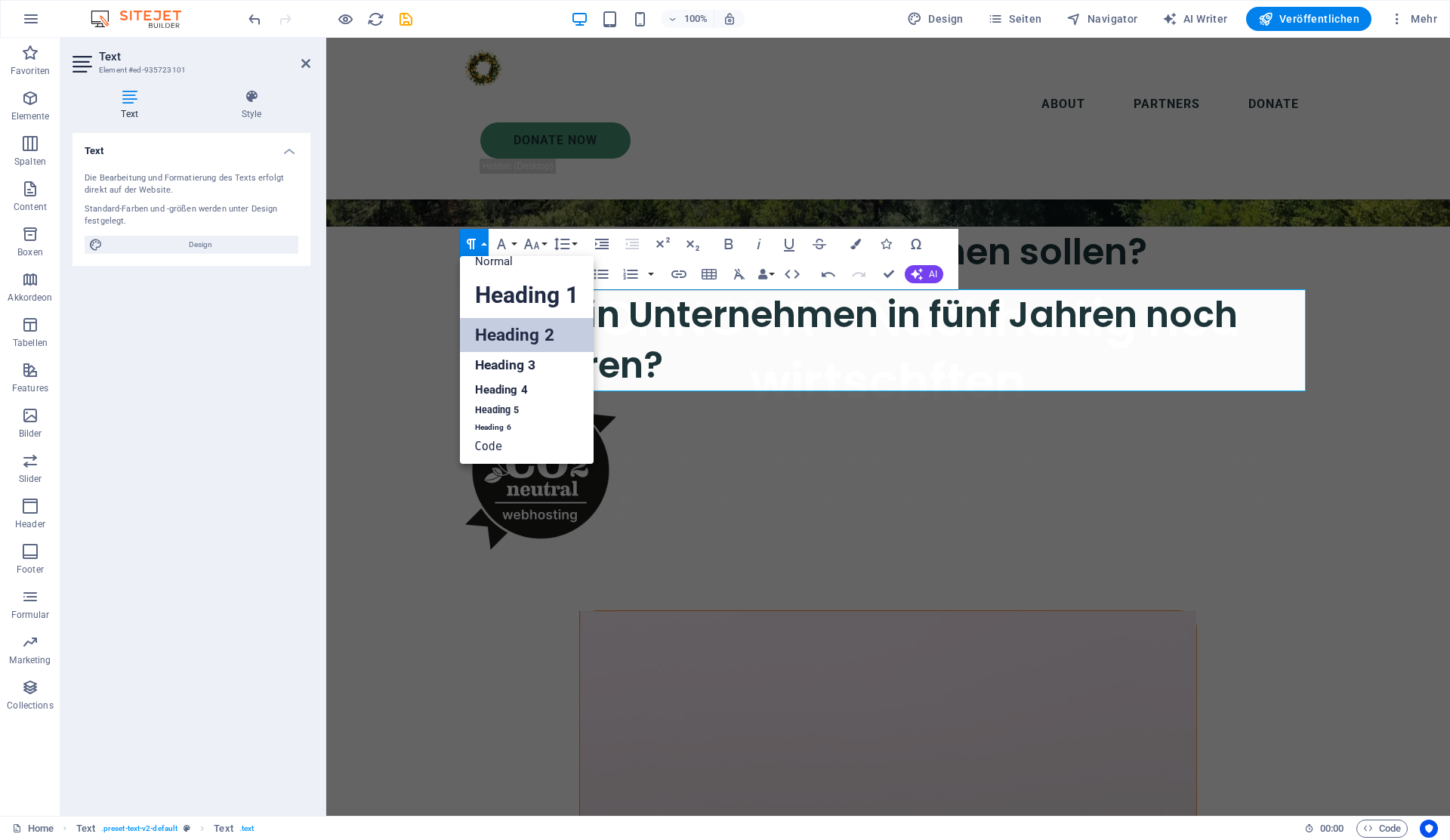
scroll to position [12, 0]
click at [676, 364] on h2 "Soll Dein Unternehmen in fünf Jahren noch existieren?" at bounding box center [888, 339] width 845 height 101
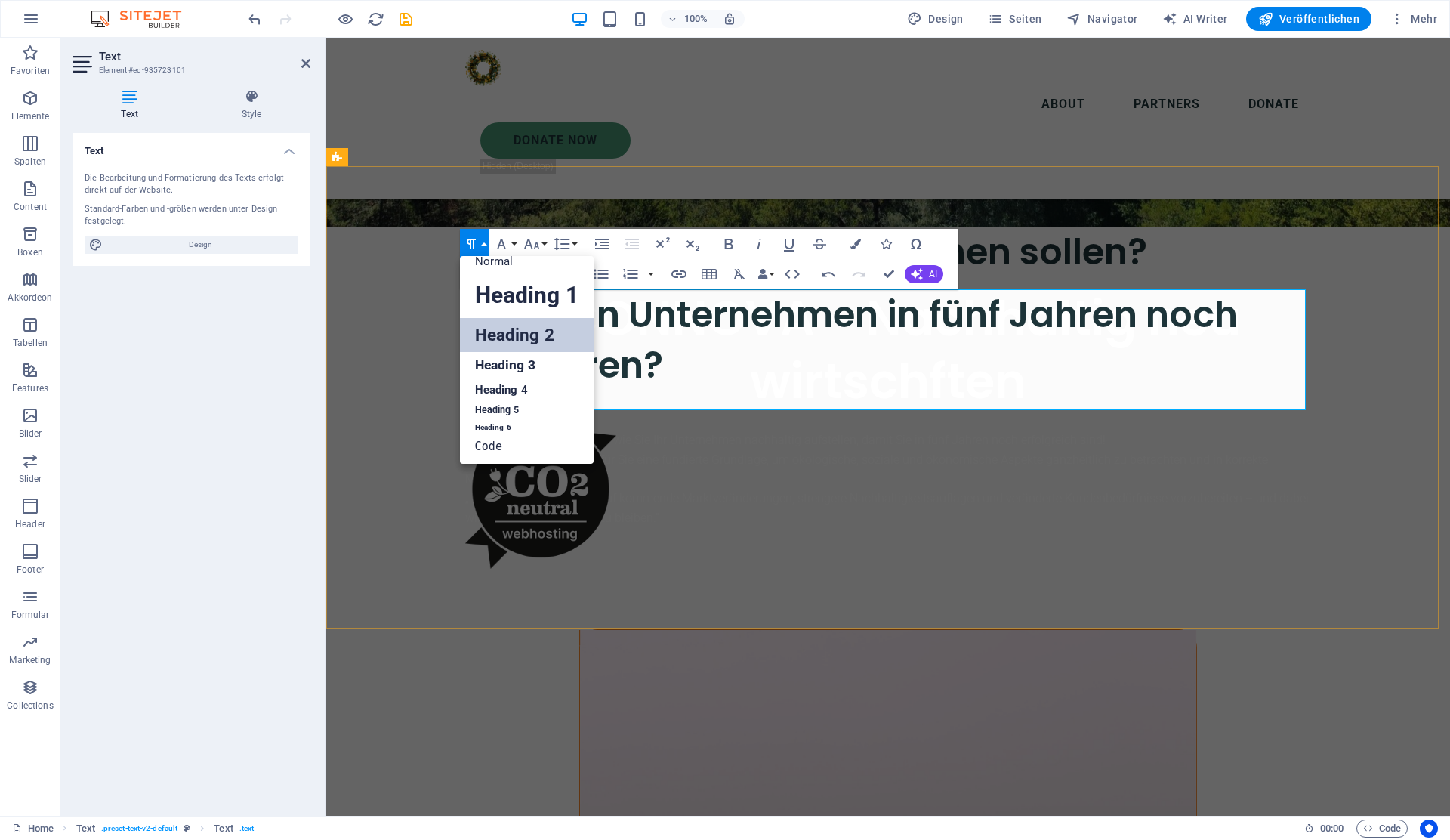
click at [676, 373] on h2 "Soll Dein Unternehmen in fünf Jahren noch existieren?" at bounding box center [888, 339] width 845 height 101
click at [640, 386] on h2 "Soll Dein Unternehmen in fünf Jahren noch existieren?" at bounding box center [888, 339] width 845 height 101
click at [537, 330] on link "Heading 2" at bounding box center [527, 335] width 133 height 34
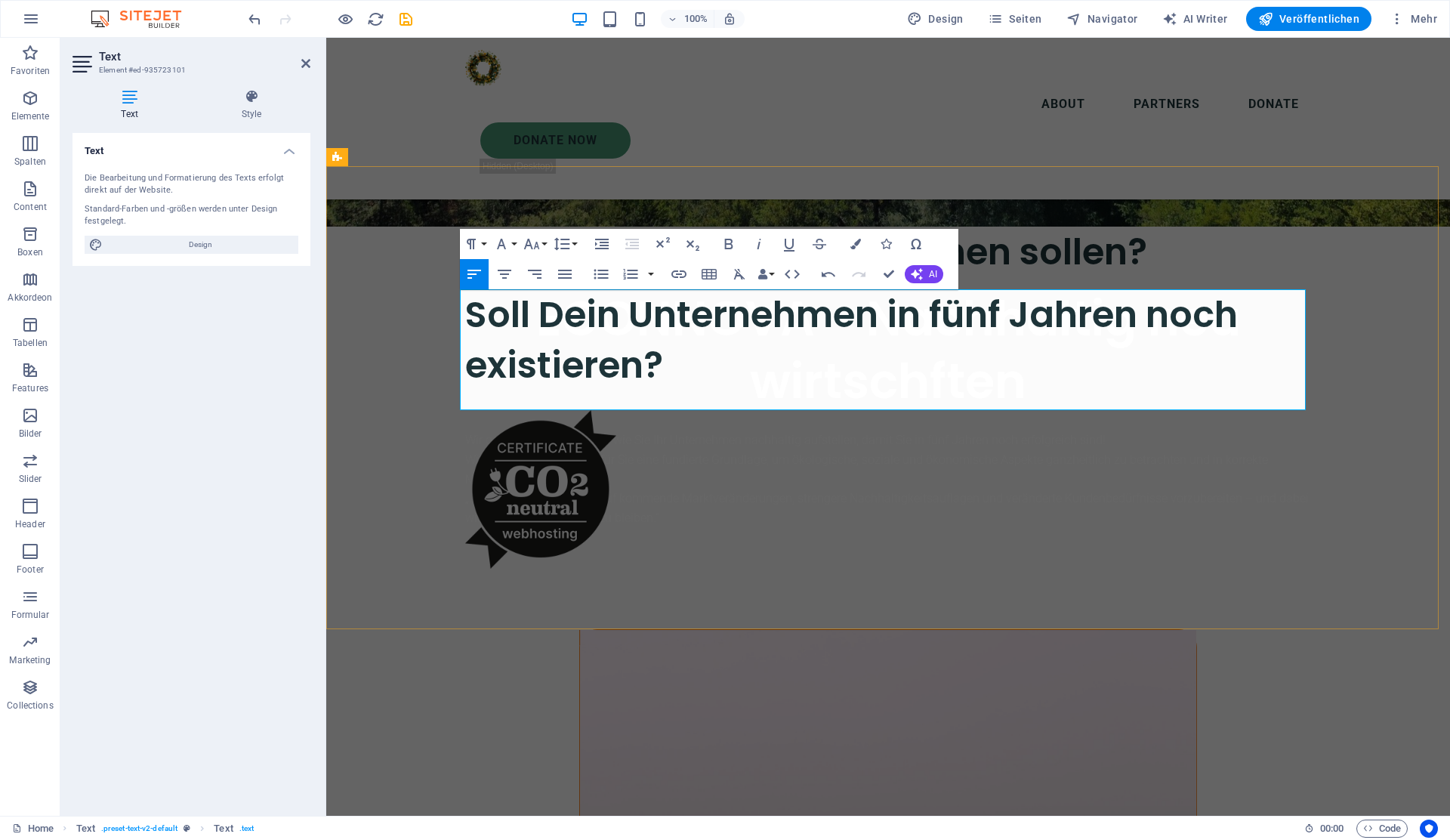
click at [553, 396] on p at bounding box center [888, 401] width 845 height 20
click at [681, 373] on h2 "Soll Dein Unternehmen in fünf Jahren noch existieren?" at bounding box center [888, 339] width 845 height 101
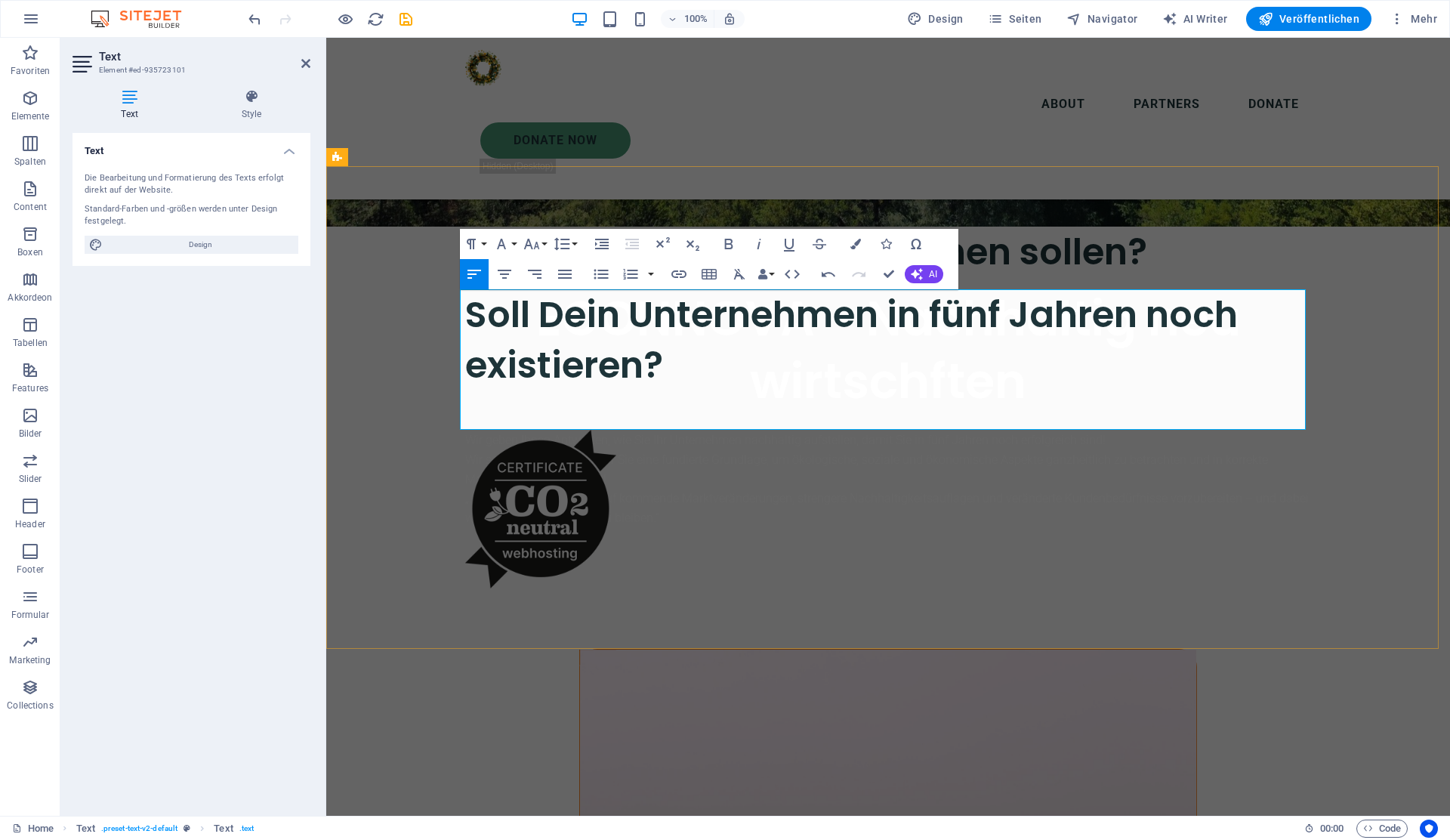
click at [518, 398] on p at bounding box center [888, 401] width 845 height 20
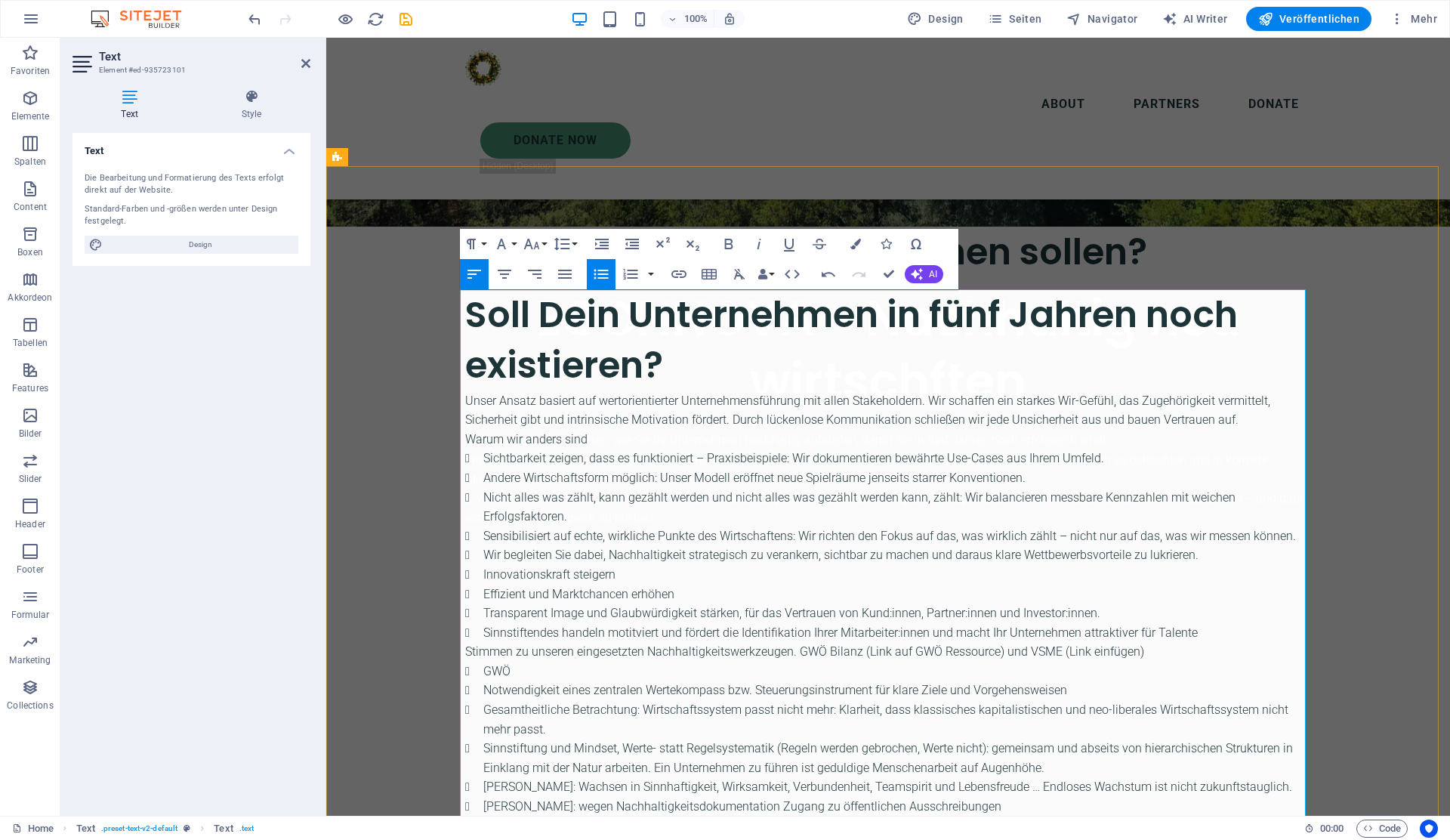
click at [613, 489] on li "Nicht alles was zählt, kann gezählt werden und nicht alles was gezählt werden k…" at bounding box center [897, 507] width 828 height 39
click at [590, 422] on p "Unser Ansatz basiert auf wertorientierter Unternehmensführung mit allen Stakeho…" at bounding box center [888, 410] width 845 height 39
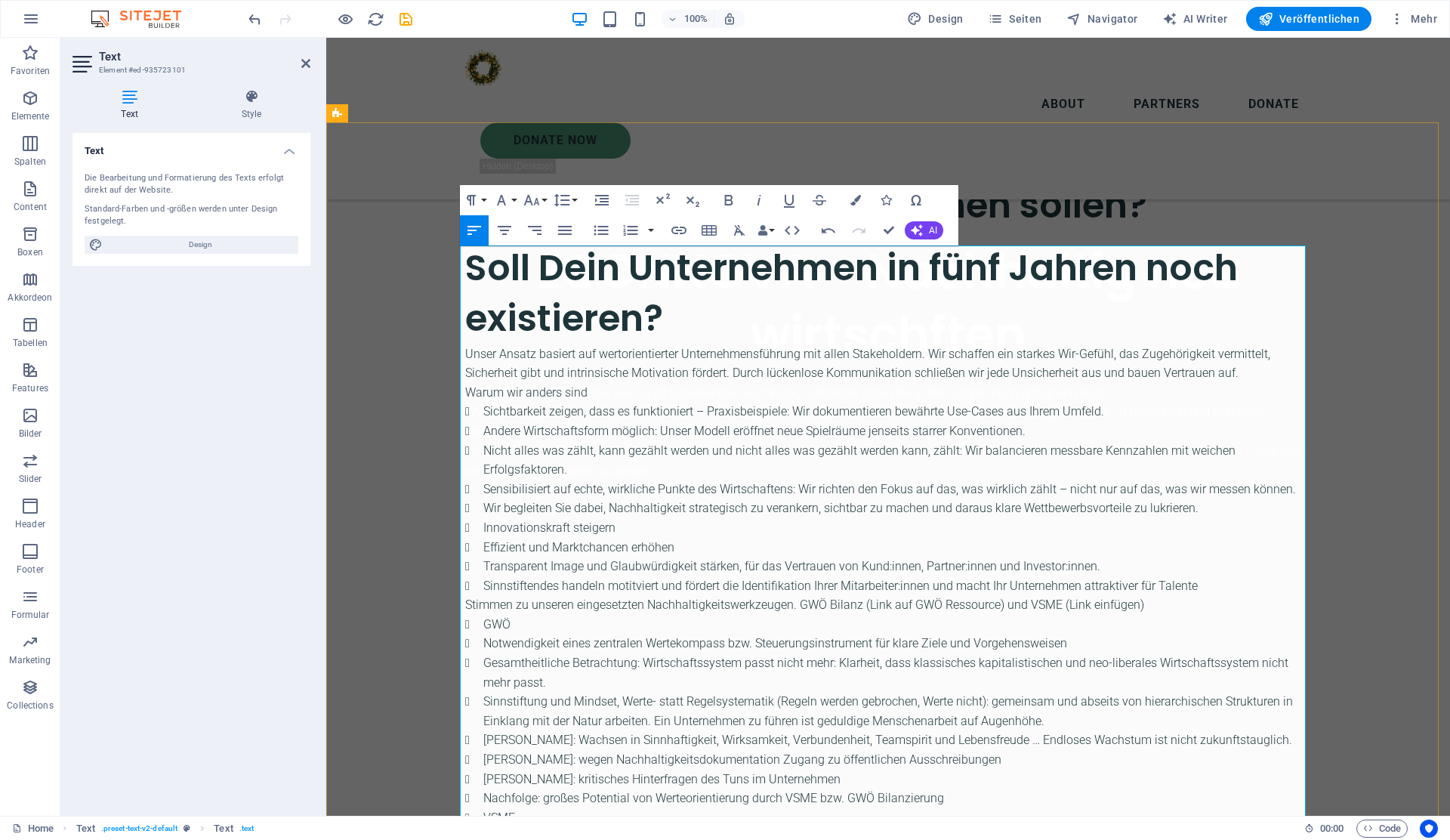
scroll to position [698, 0]
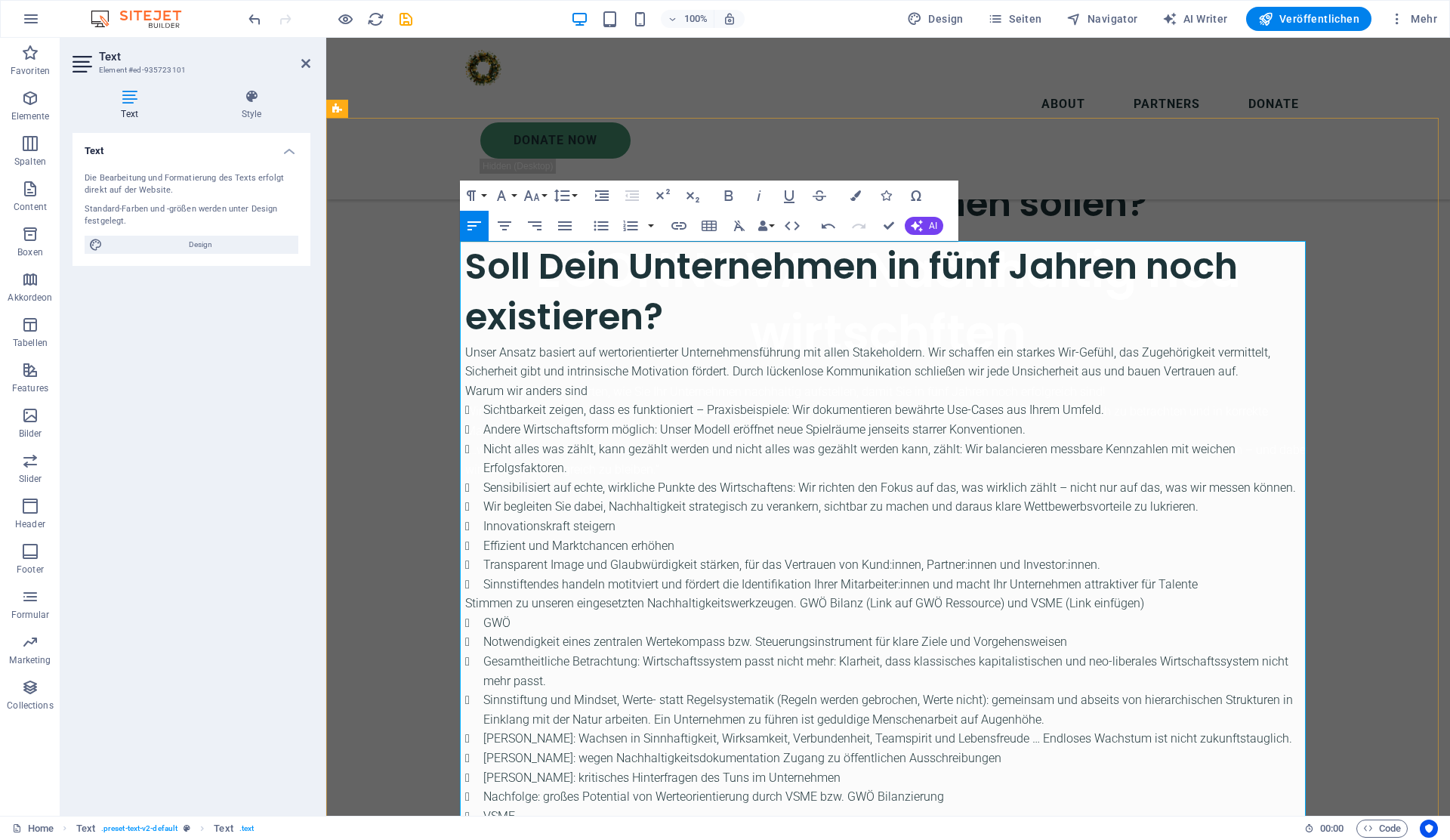
click at [1235, 370] on p "Unser Ansatz basiert auf wertorientierter Unternehmensführung mit allen Stakeho…" at bounding box center [888, 362] width 845 height 39
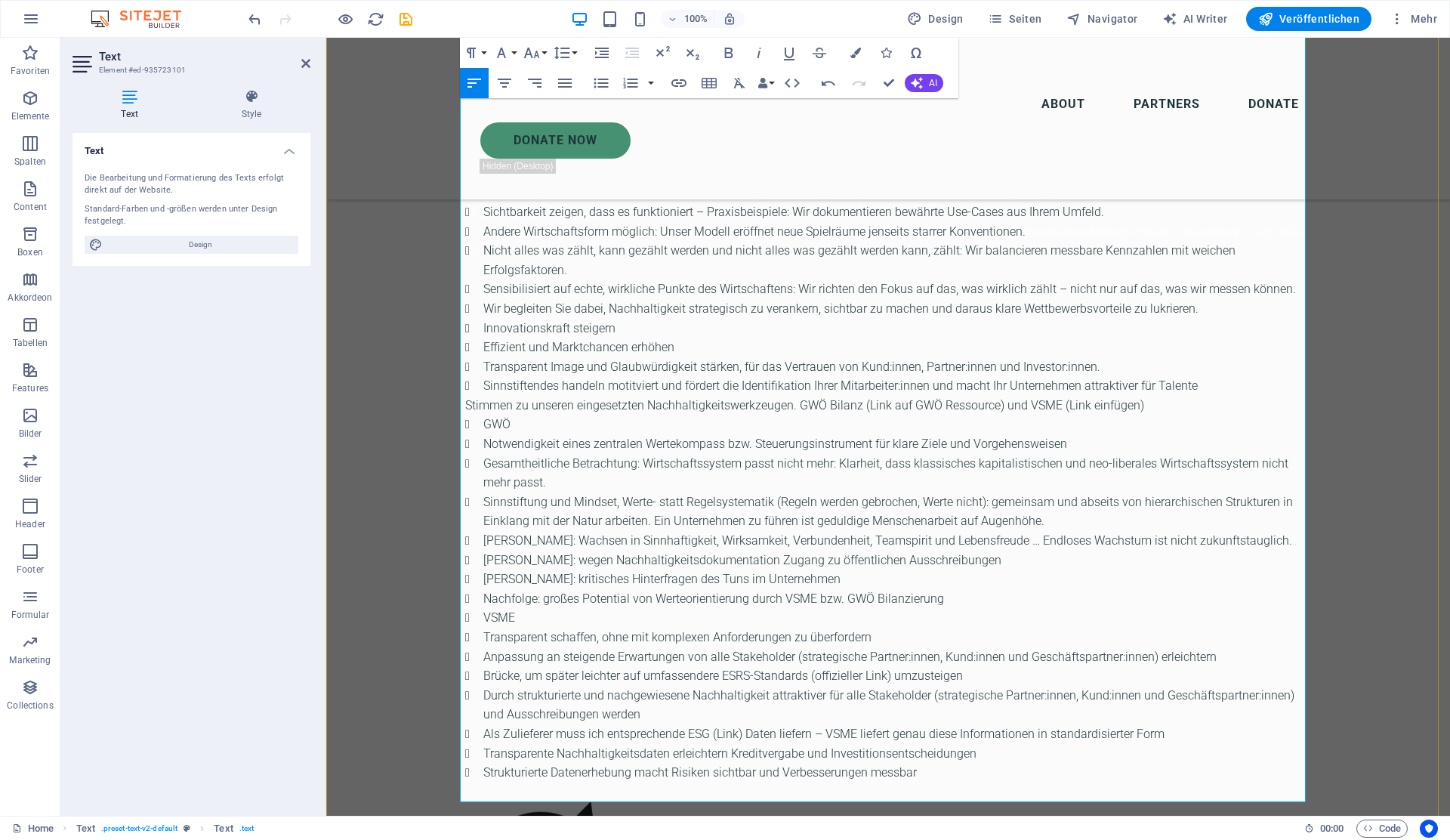
scroll to position [917, 0]
click at [475, 405] on p "Stimmen zu unseren eingesetzten Nachhaltigkeitswerkzeugen. GWÖ Bilanz (Link auf…" at bounding box center [888, 404] width 845 height 20
click at [600, 85] on icon "button" at bounding box center [601, 83] width 18 height 18
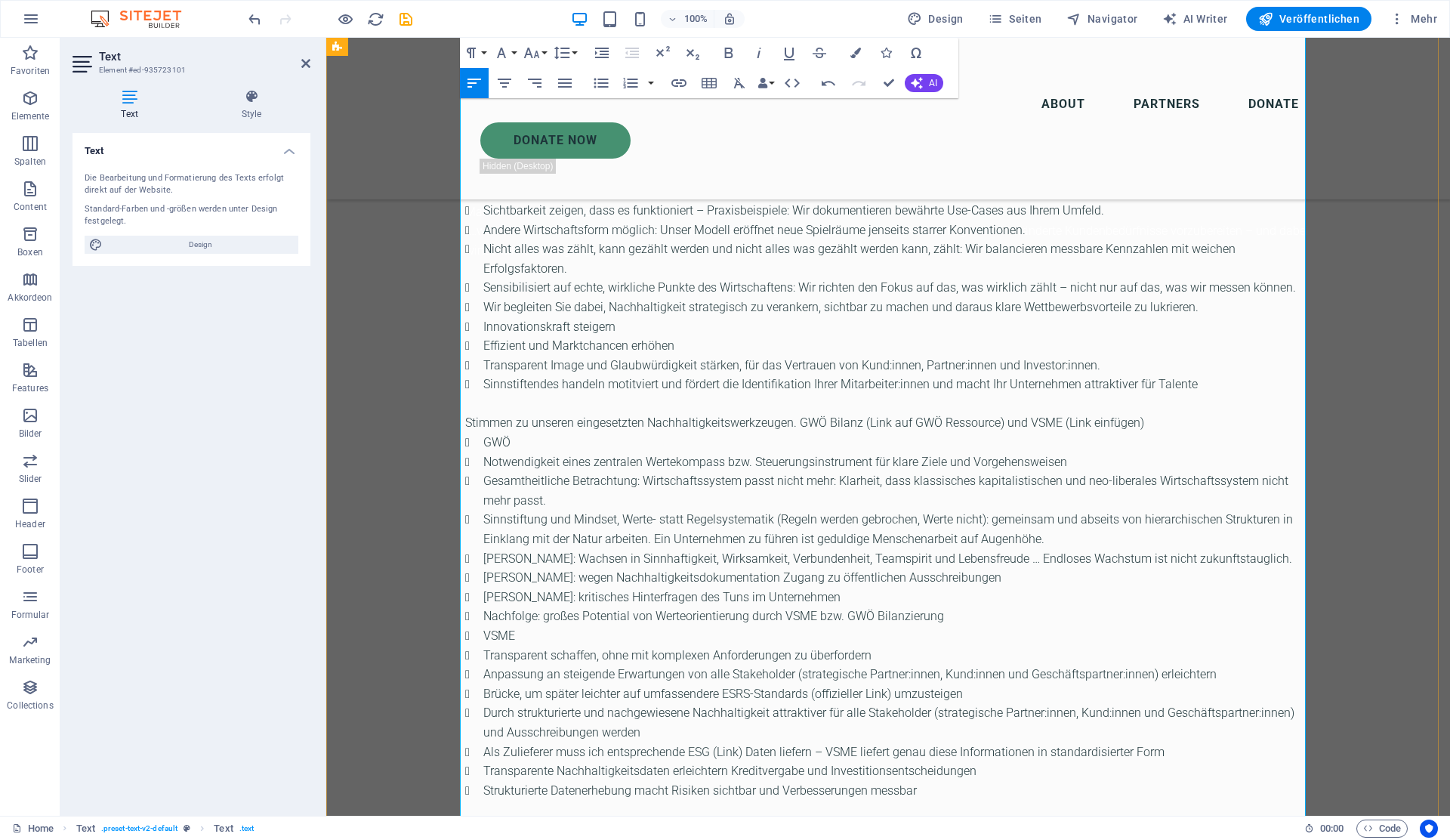
click at [537, 188] on p "Warum wir anders sind" at bounding box center [888, 191] width 845 height 20
click at [725, 53] on icon "button" at bounding box center [728, 53] width 8 height 11
click at [493, 424] on p "Stimmen zu unseren eingesetzten Nachhaltigkeitswerkzeugen. GWÖ Bilanz (Link auf…" at bounding box center [888, 423] width 845 height 20
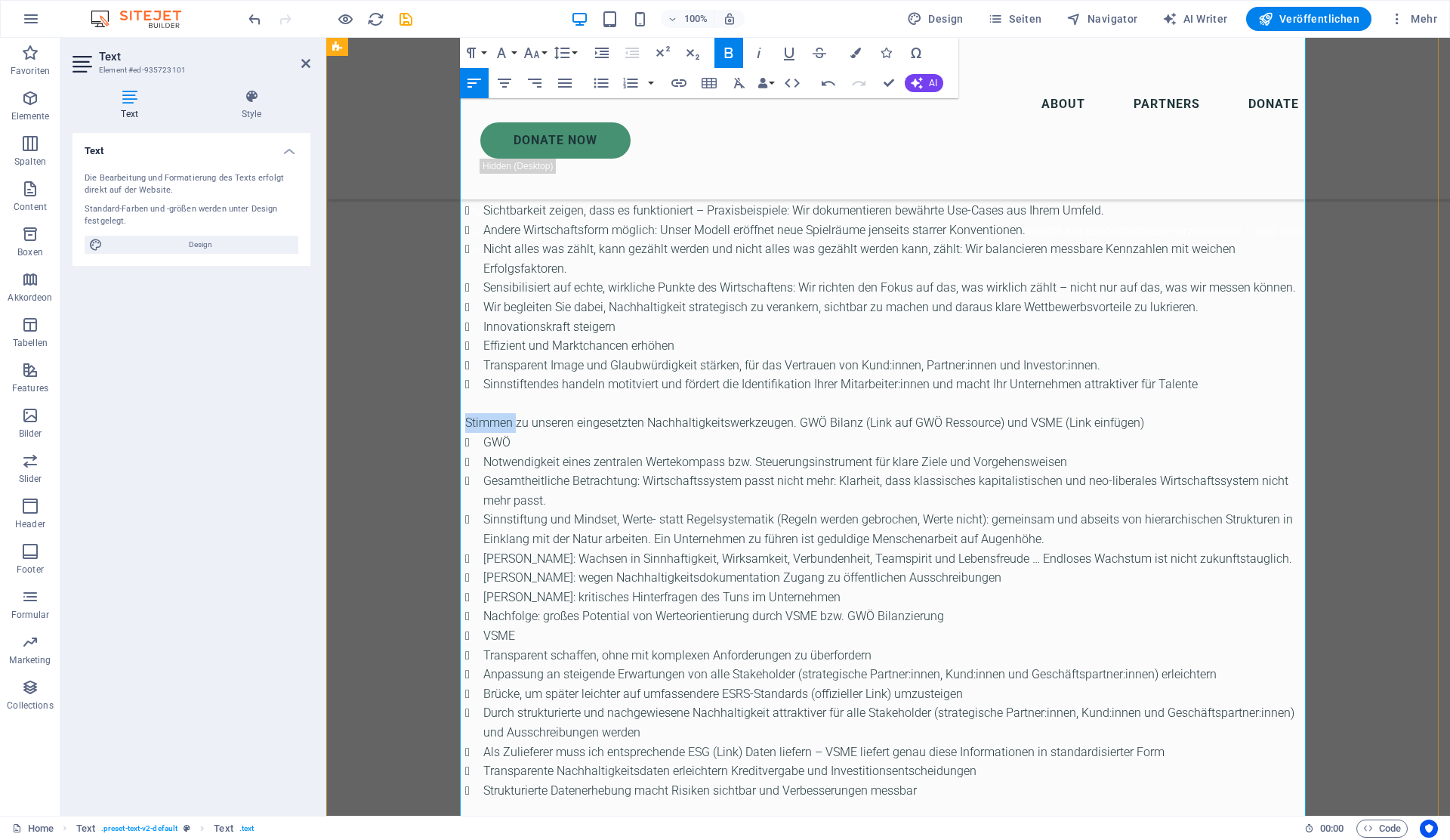
click at [493, 424] on p "Stimmen zu unseren eingesetzten Nachhaltigkeitswerkzeugen. GWÖ Bilanz (Link auf…" at bounding box center [888, 423] width 845 height 20
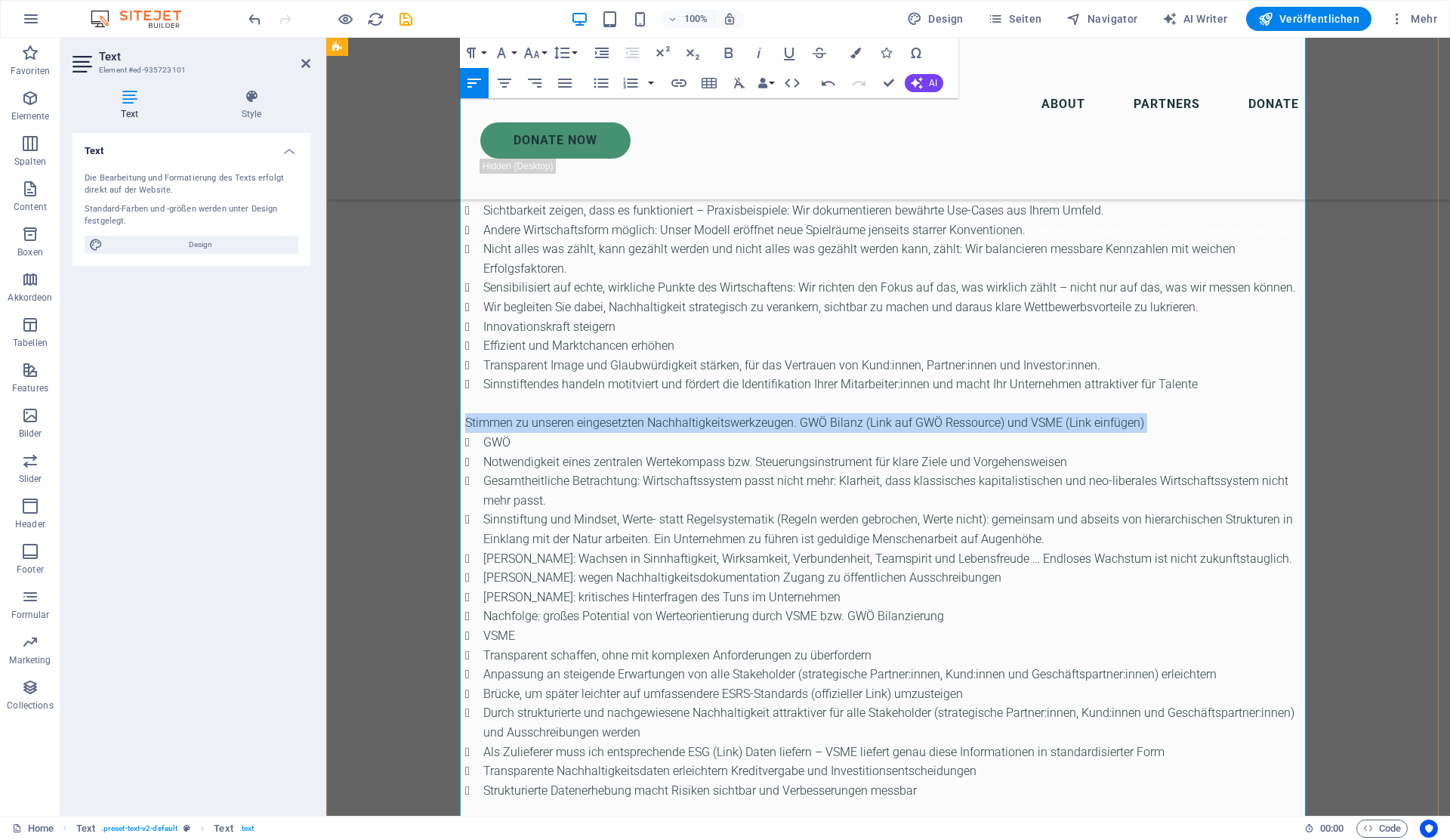
click at [493, 424] on p "Stimmen zu unseren eingesetzten Nachhaltigkeitswerkzeugen. GWÖ Bilanz (Link auf…" at bounding box center [888, 423] width 845 height 20
click at [723, 50] on icon "button" at bounding box center [729, 53] width 18 height 18
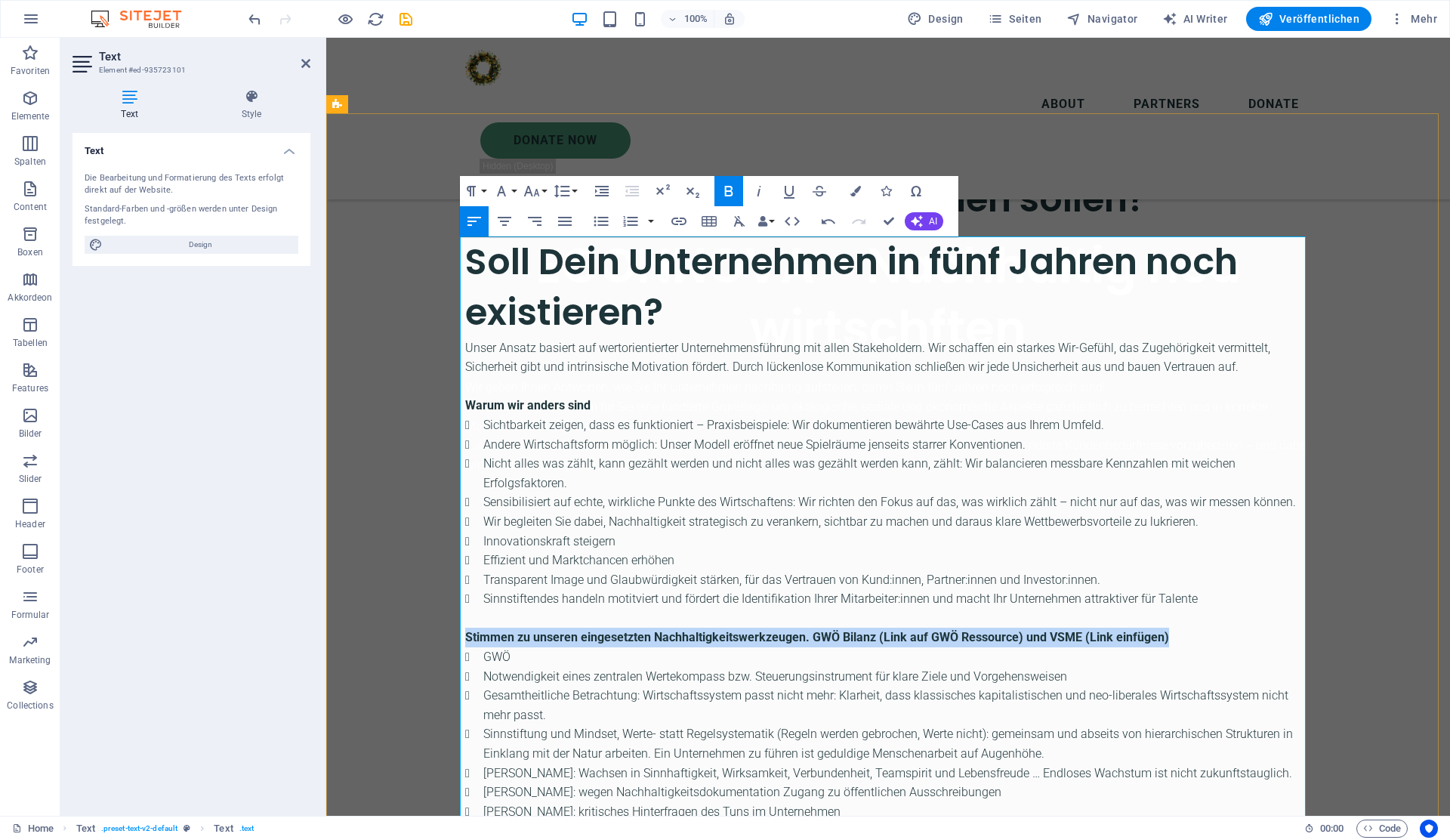
scroll to position [701, 0]
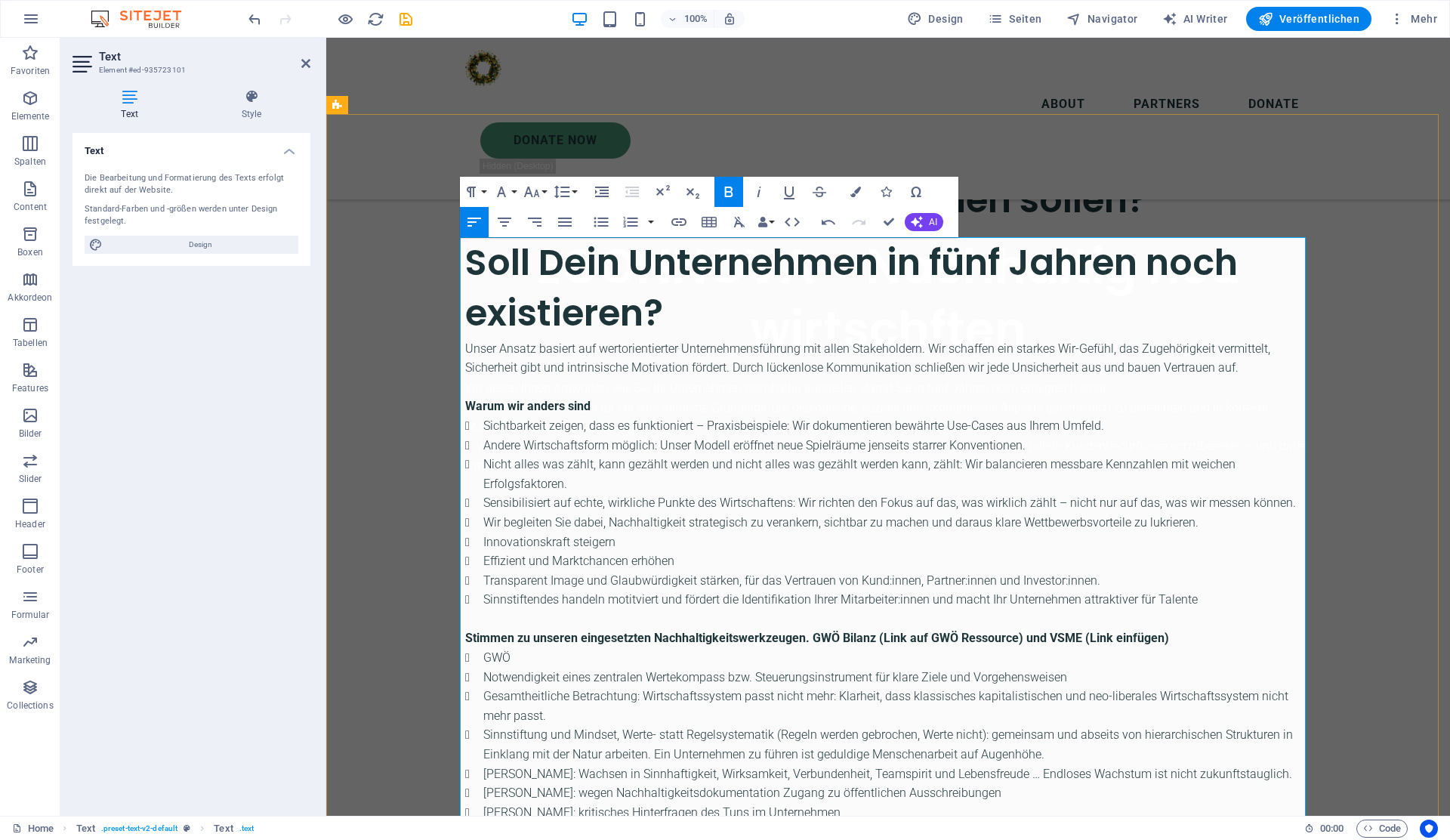
click at [595, 263] on h2 "Soll Dein Unternehmen in fünf Jahren noch existieren?" at bounding box center [888, 287] width 845 height 101
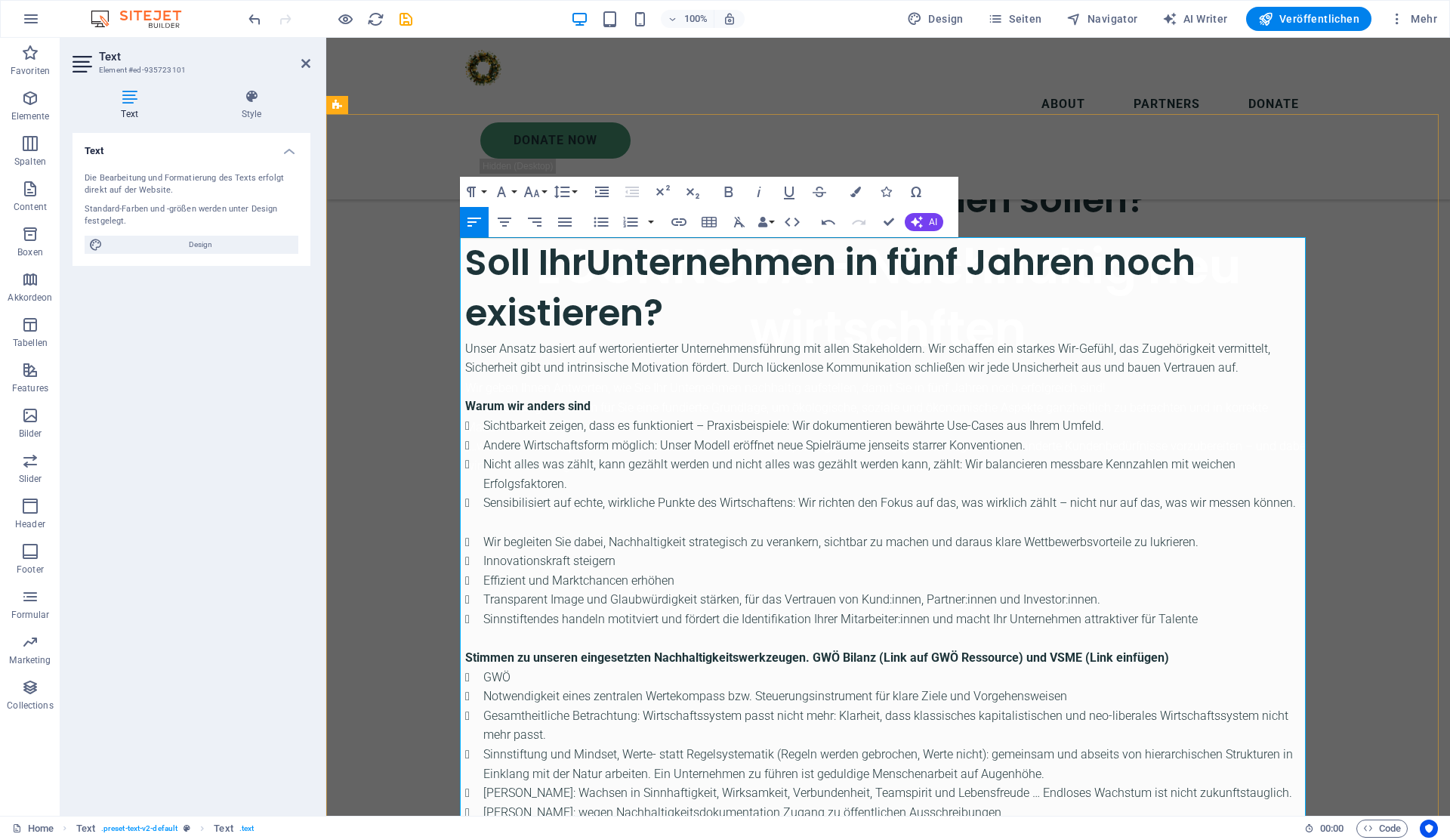
click at [725, 320] on h2 "Soll Ihr Unternehmen in fünf Jahren noch existieren?" at bounding box center [888, 287] width 845 height 101
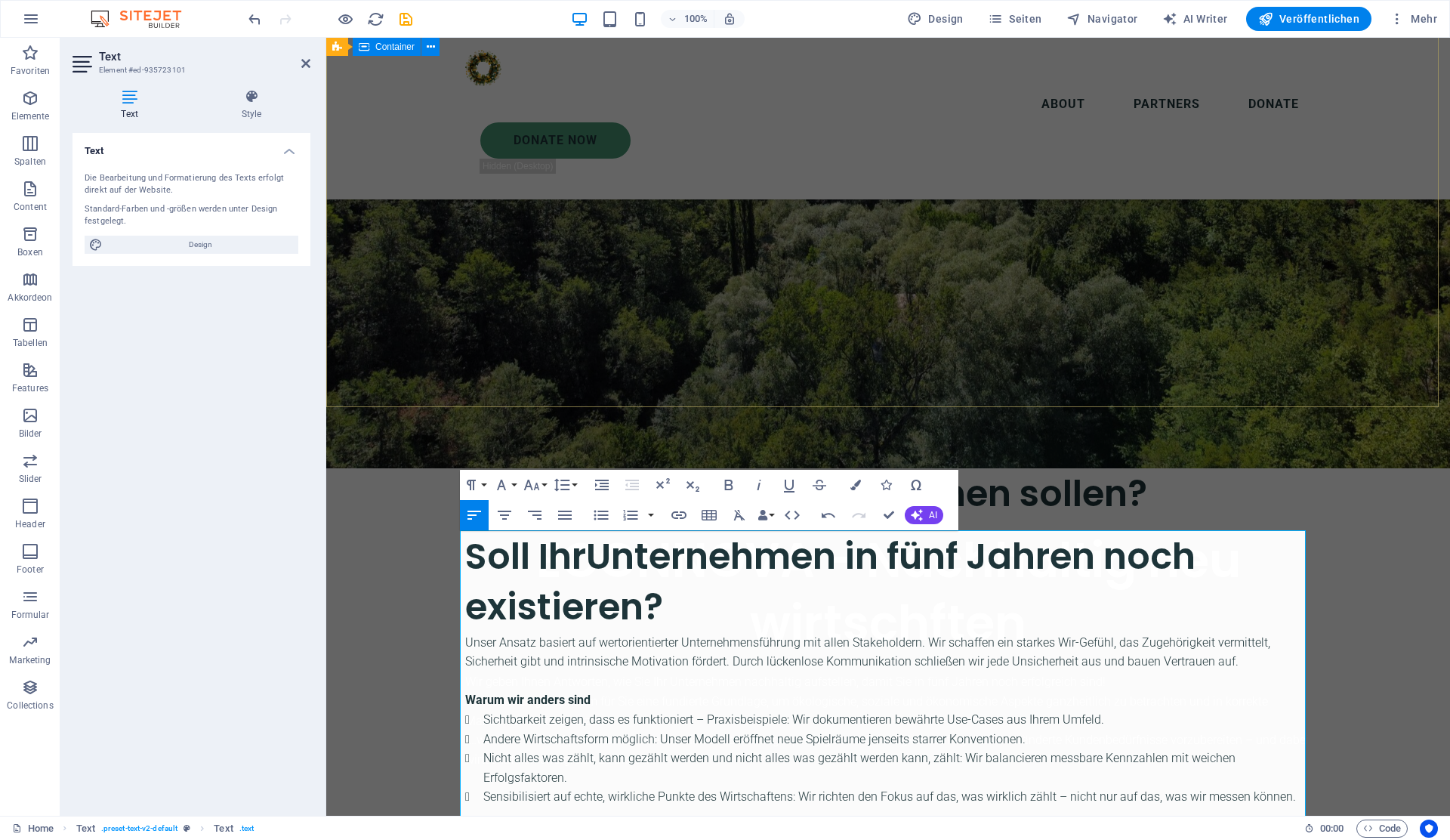
scroll to position [408, 0]
click at [763, 468] on div "Warum Sie diesen Weg gehen sollen?" at bounding box center [888, 493] width 845 height 50
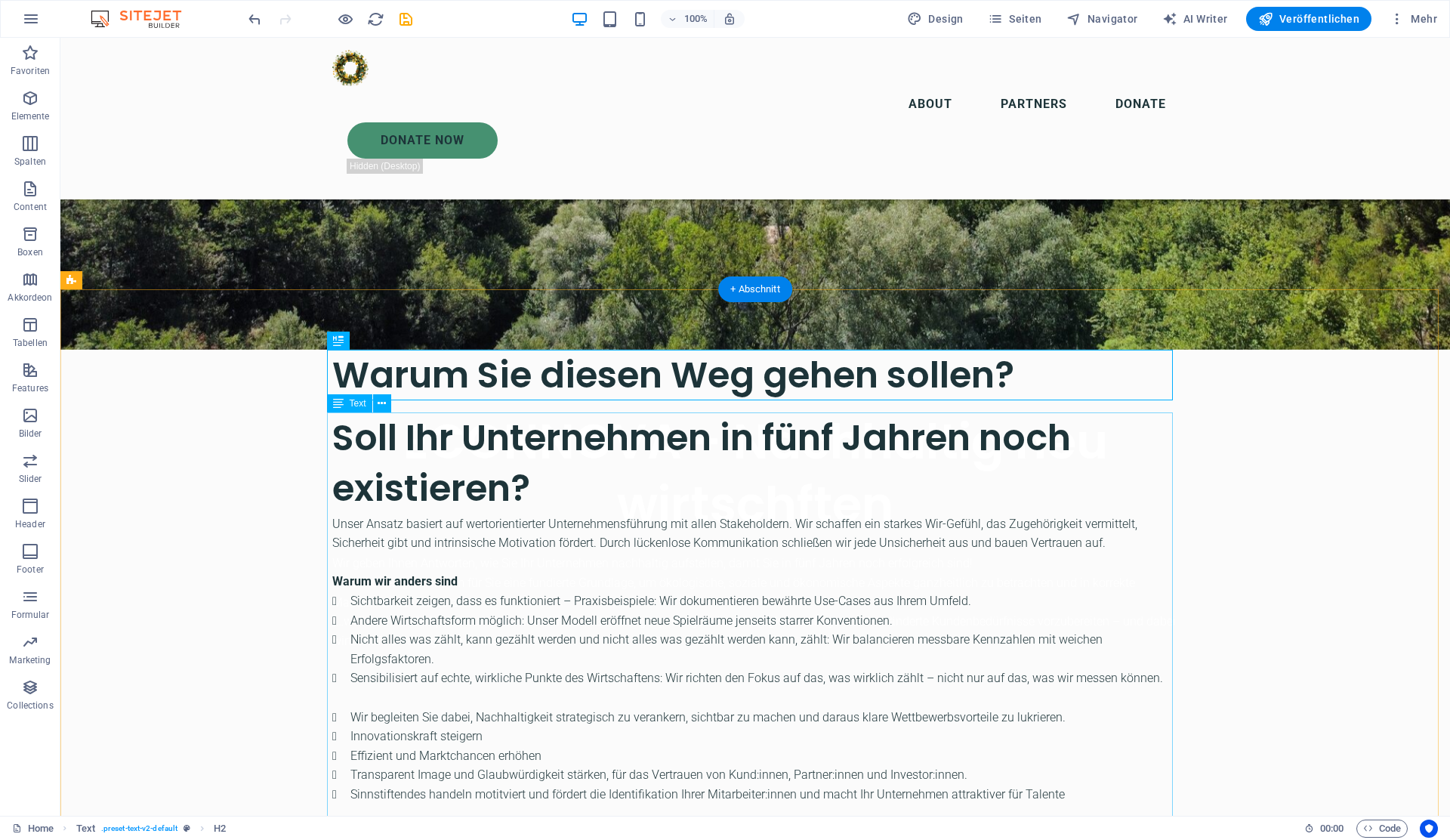
scroll to position [527, 0]
click at [522, 481] on div "Soll Ihr Unternehmen in fünf Jahren noch existieren? Unser Ansatz basiert auf w…" at bounding box center [755, 820] width 845 height 817
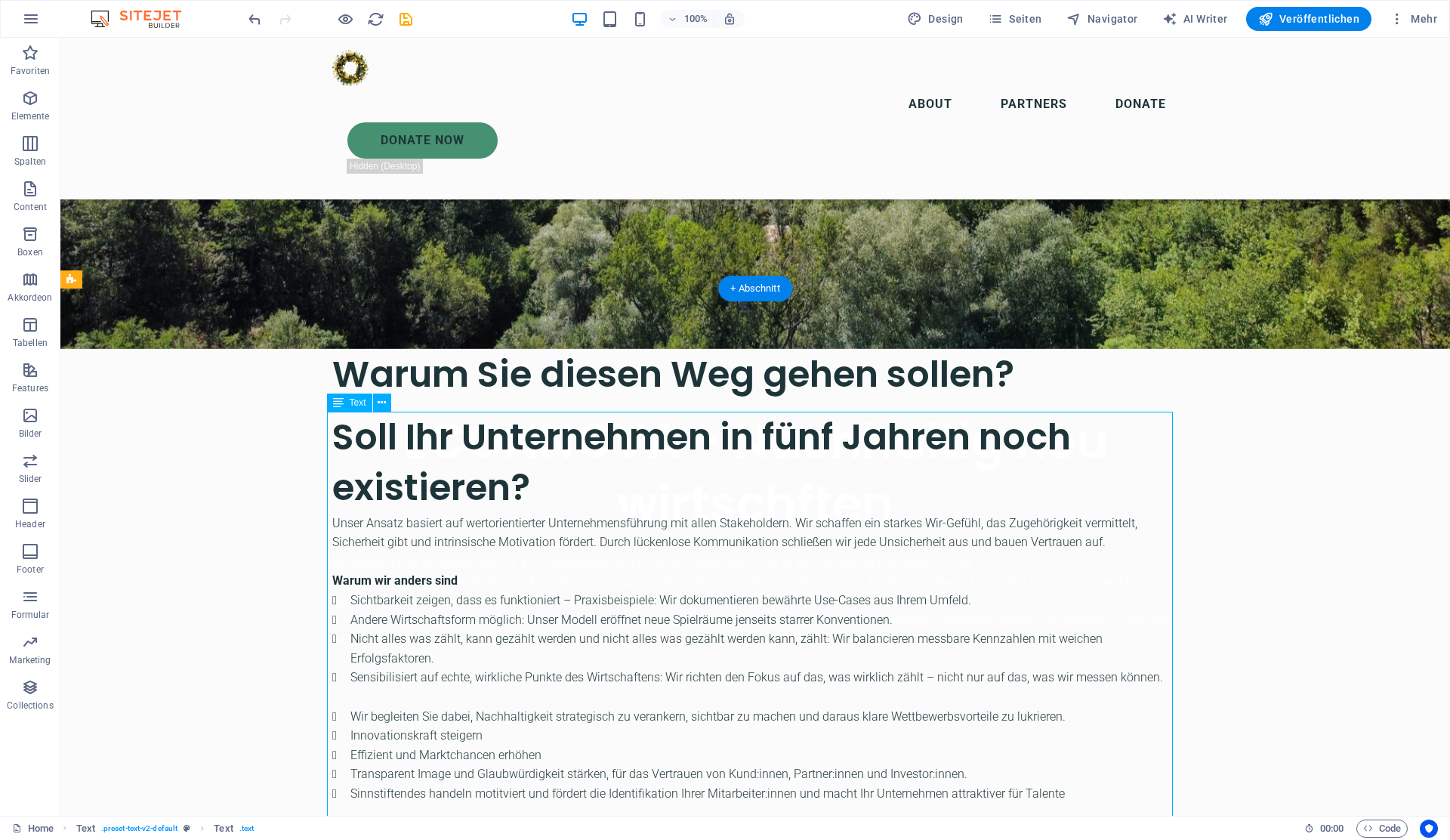
click at [522, 481] on div "Soll Ihr Unternehmen in fünf Jahren noch existieren? Unser Ansatz basiert auf w…" at bounding box center [755, 820] width 845 height 817
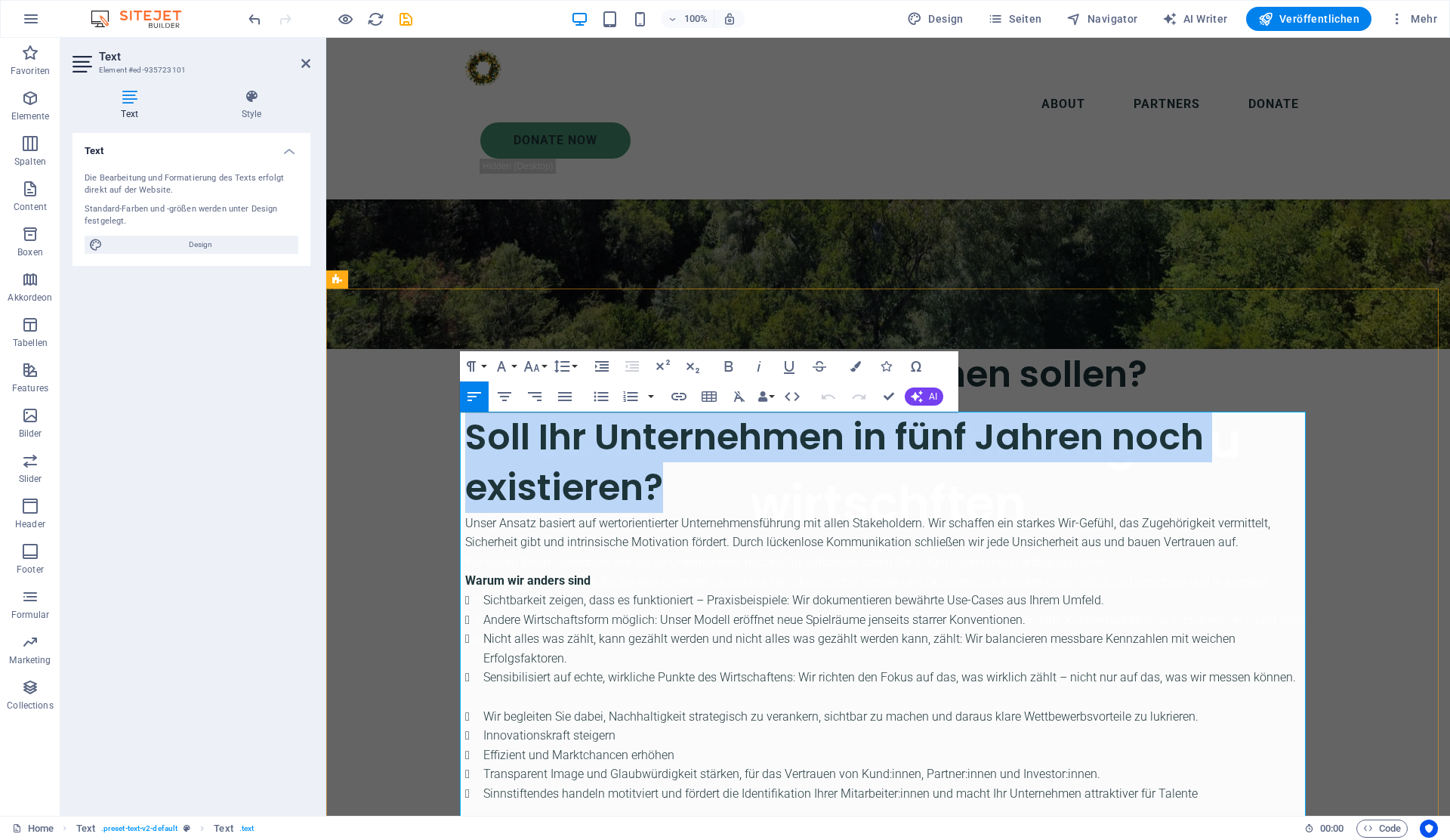
drag, startPoint x: 654, startPoint y: 481, endPoint x: 465, endPoint y: 442, distance: 193.0
click at [465, 442] on h2 "Soll Ihr Unternehmen in fünf Jahren noch existieren?" at bounding box center [888, 462] width 845 height 101
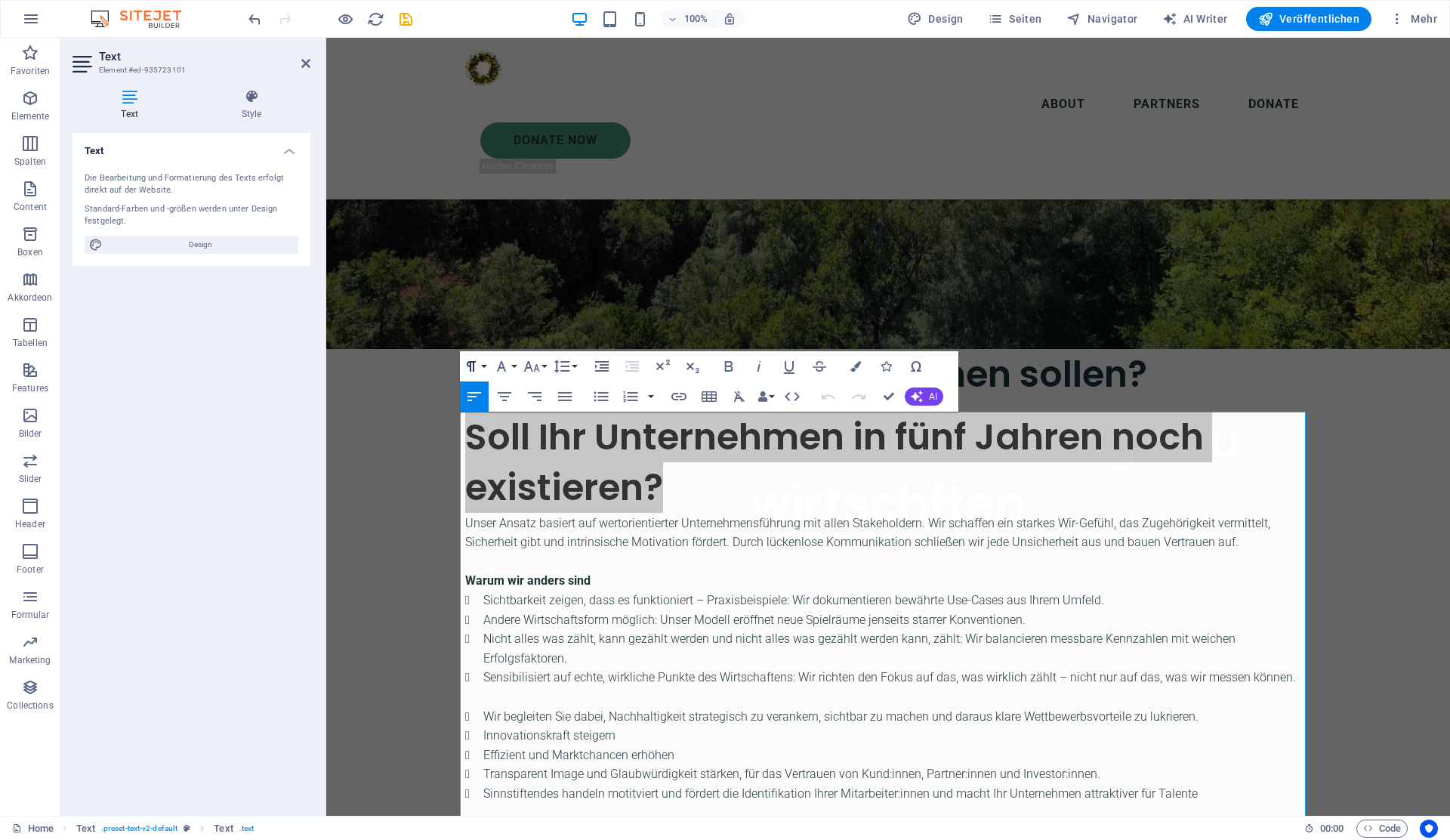
click at [479, 364] on icon "button" at bounding box center [471, 366] width 18 height 18
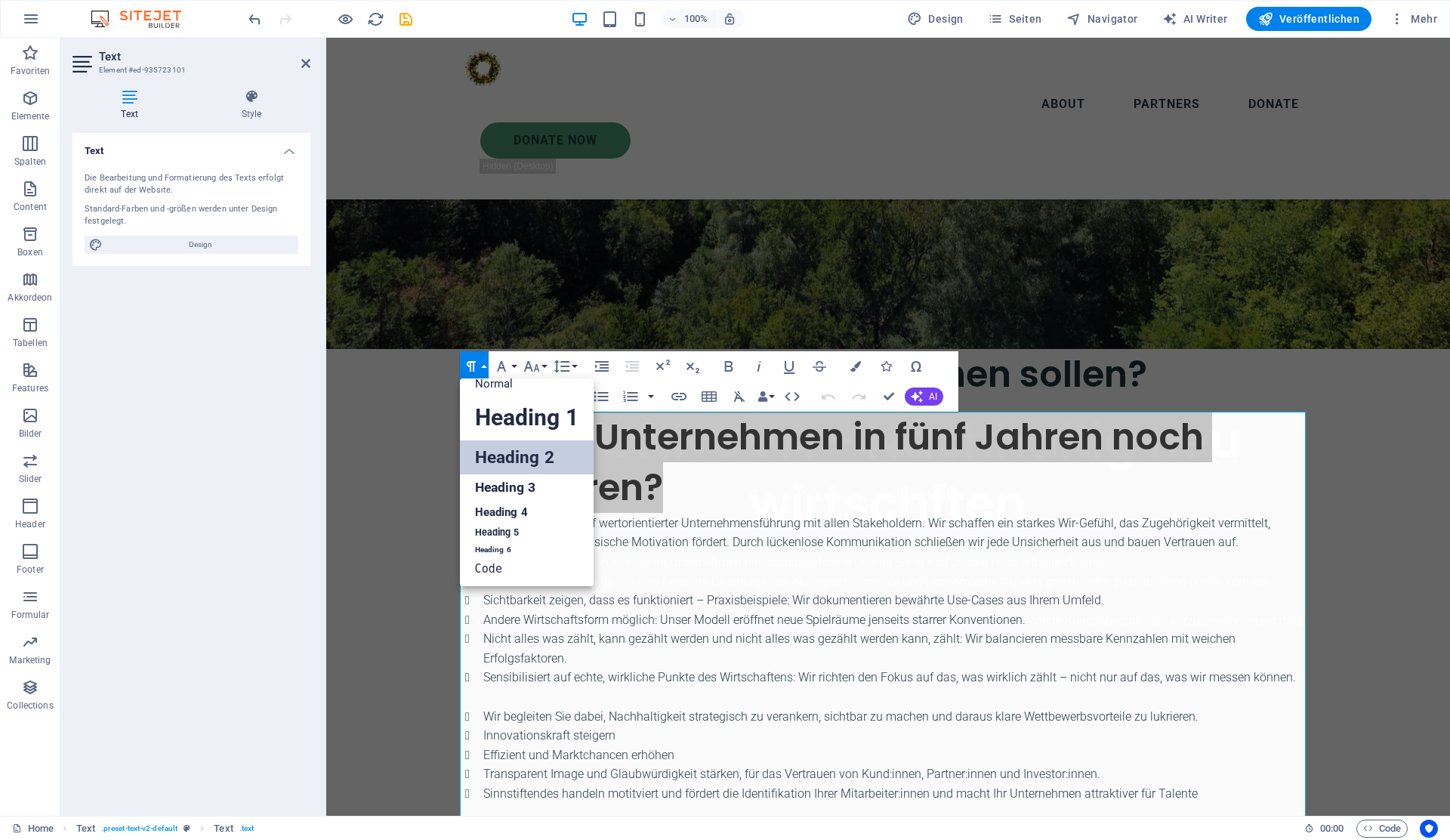
scroll to position [12, 0]
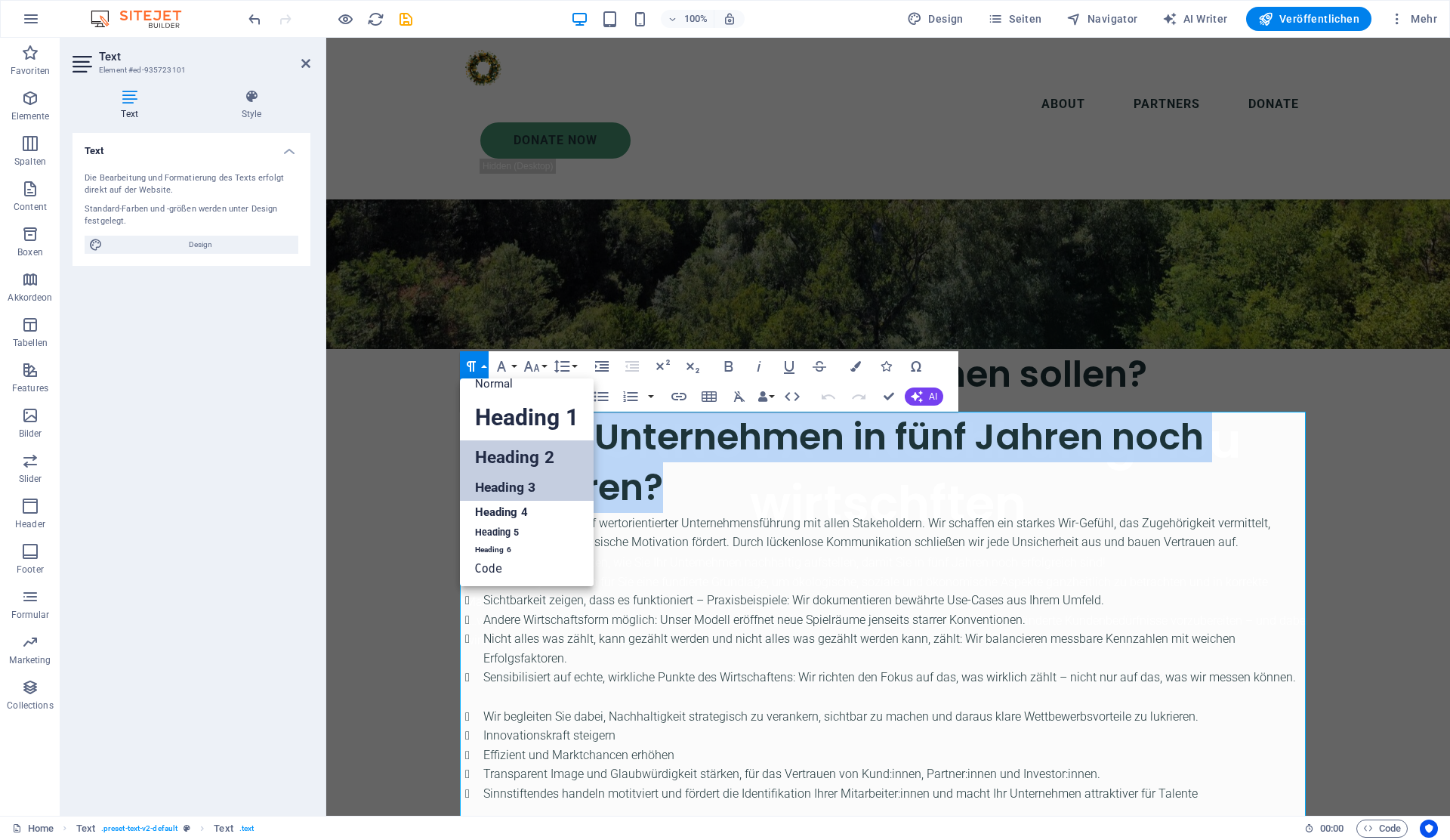
click at [515, 483] on link "Heading 3" at bounding box center [527, 488] width 133 height 27
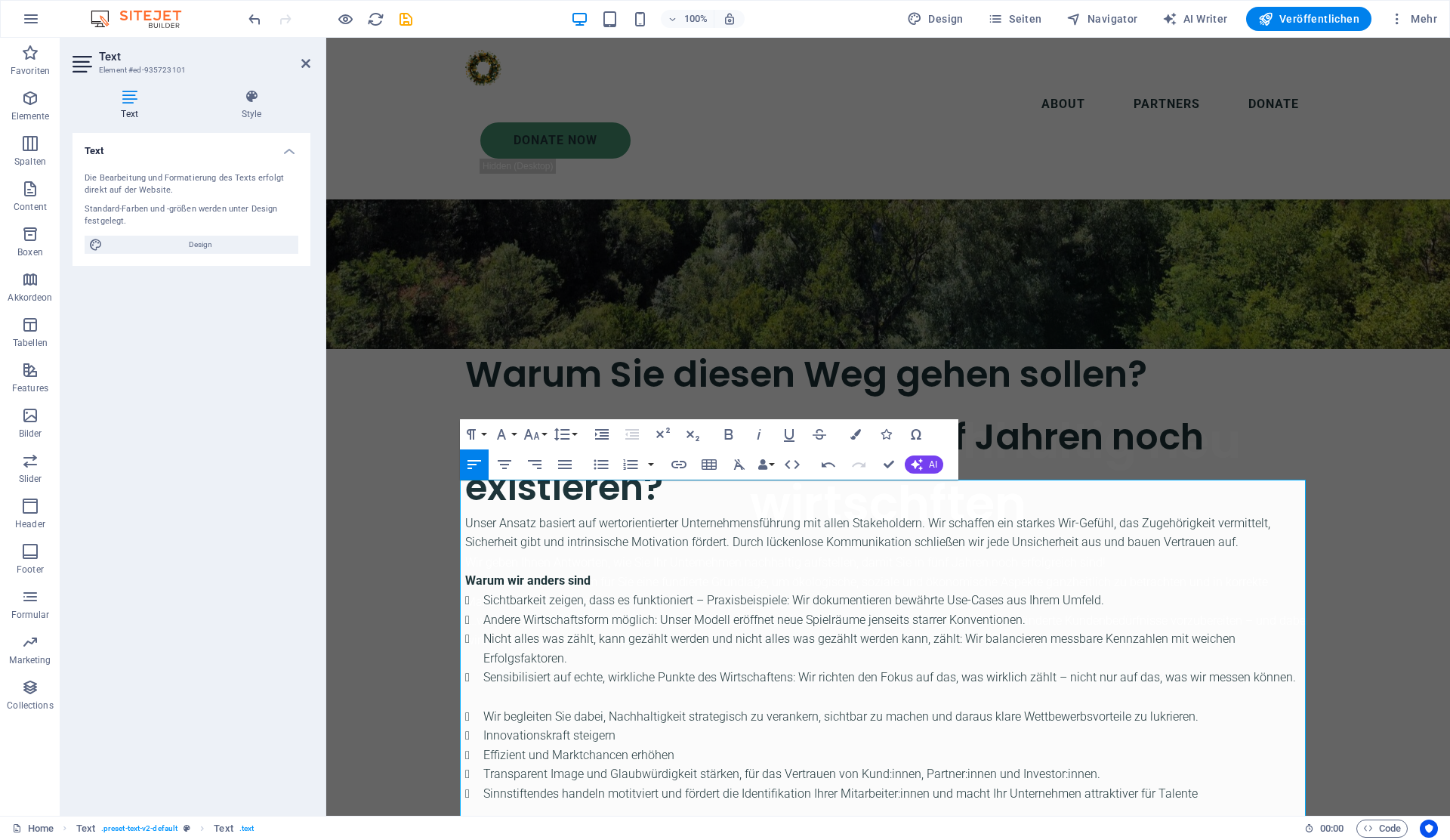
scroll to position [459, 0]
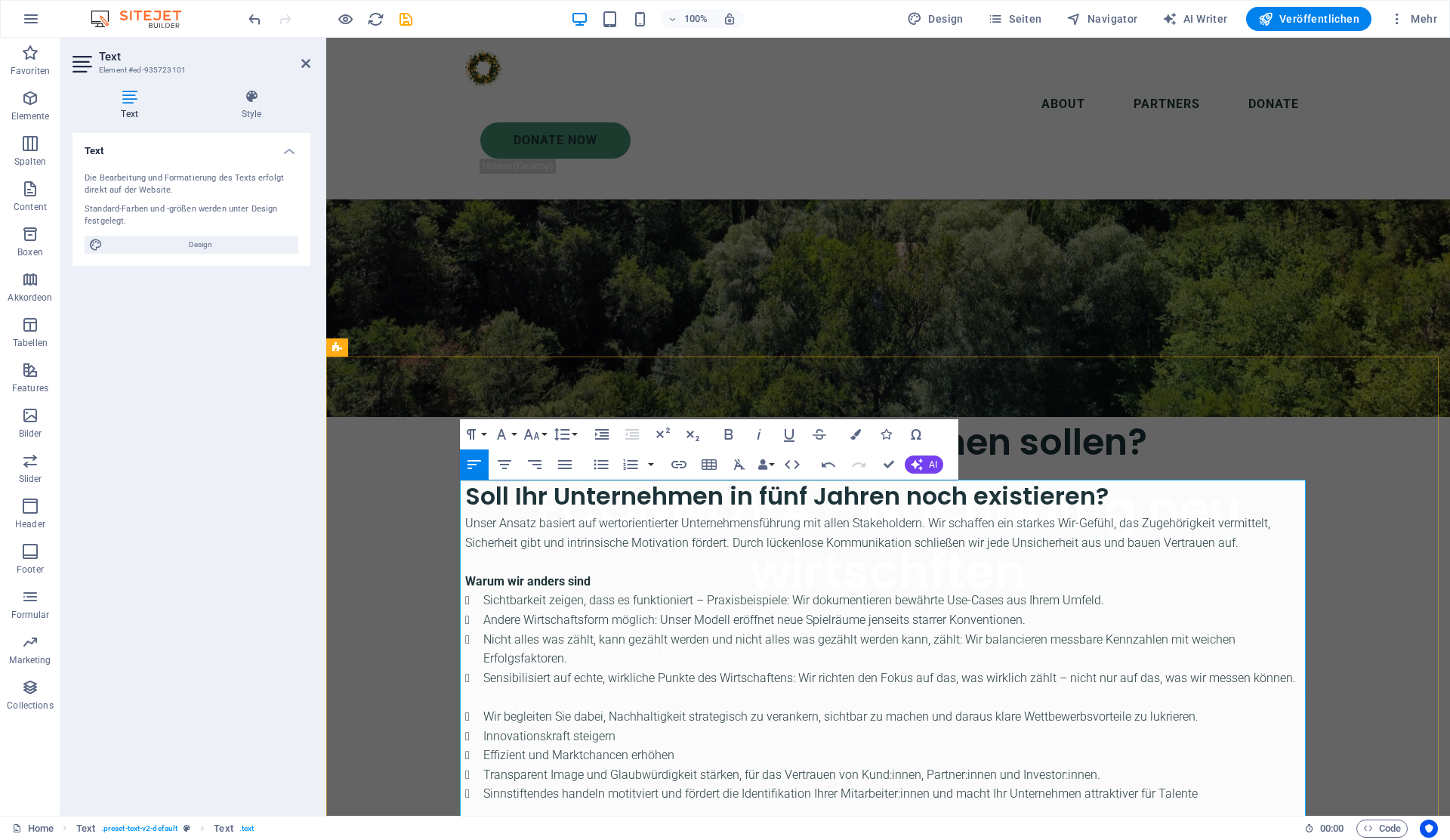
click at [675, 553] on p at bounding box center [888, 561] width 845 height 20
click at [563, 577] on strong "Warum wir anders sind" at bounding box center [528, 581] width 125 height 14
click at [484, 427] on button "Paragraph Format" at bounding box center [475, 434] width 29 height 30
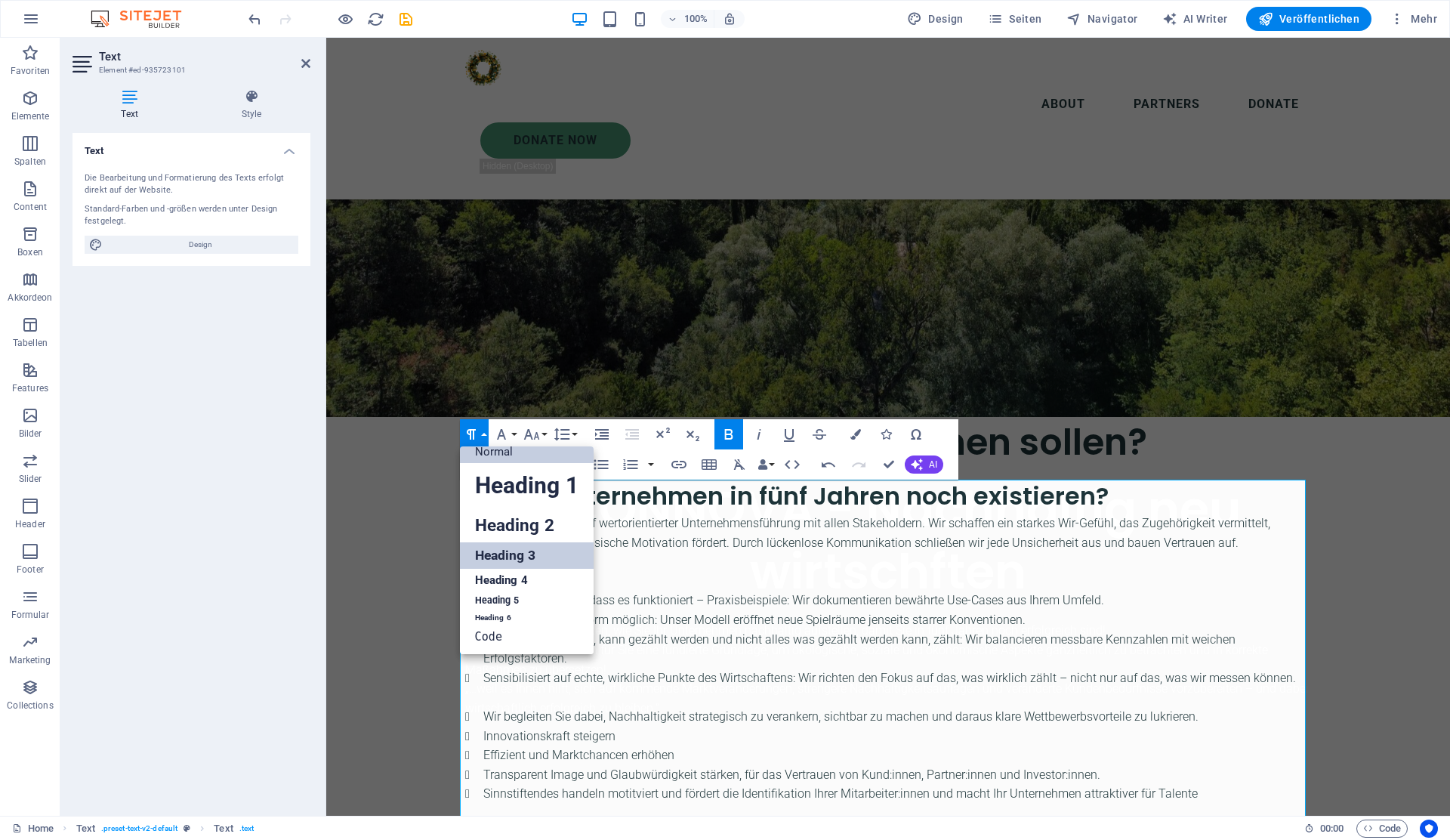
click at [513, 549] on link "Heading 3" at bounding box center [527, 555] width 133 height 27
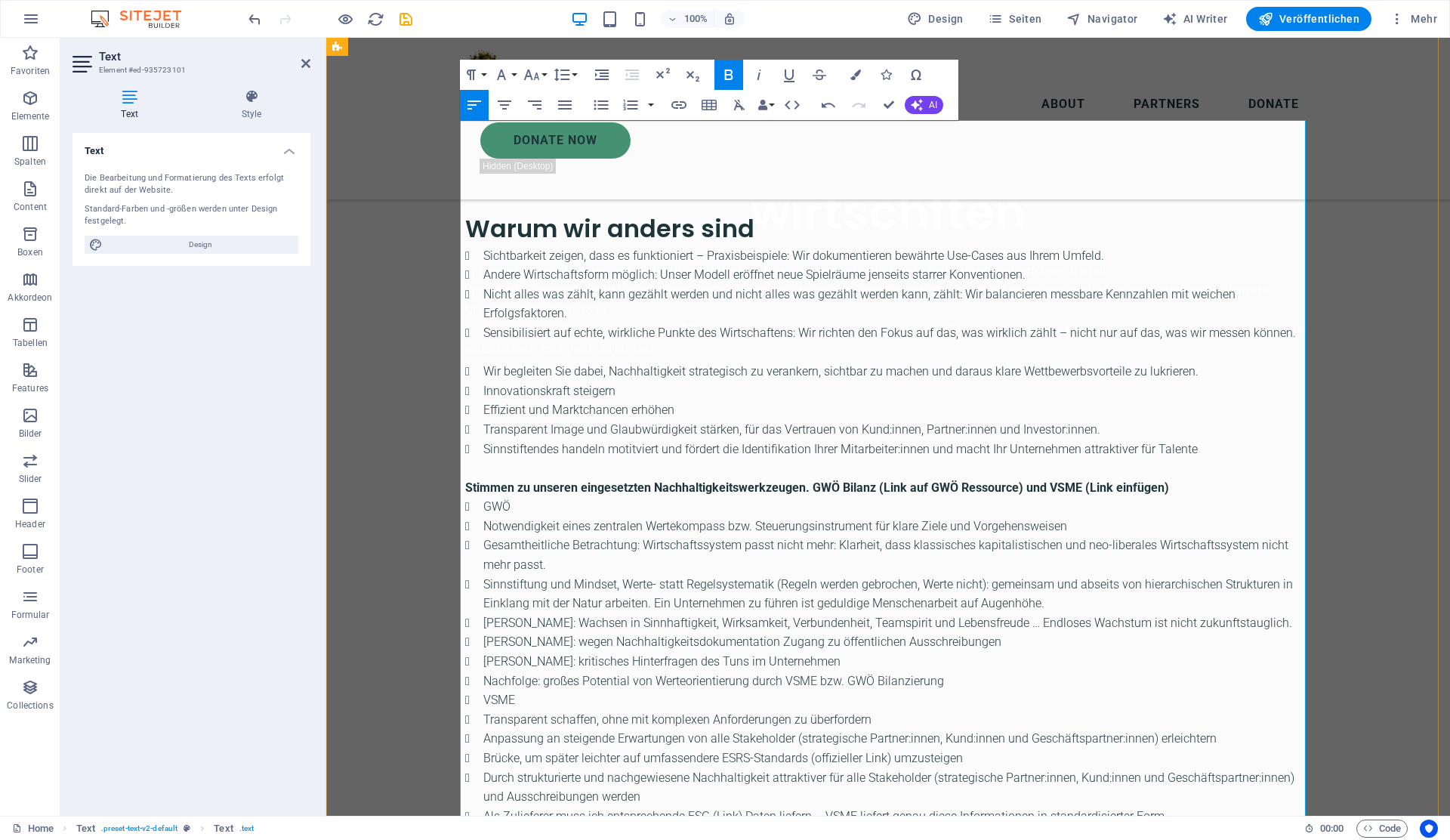
scroll to position [819, 0]
click at [560, 484] on strong "Stimmen zu unseren eingesetzten Nachhaltigkeitswerkzeugen. GWÖ Bilanz (Link auf…" at bounding box center [817, 486] width 704 height 14
click at [485, 68] on button "Paragraph Format" at bounding box center [475, 74] width 29 height 30
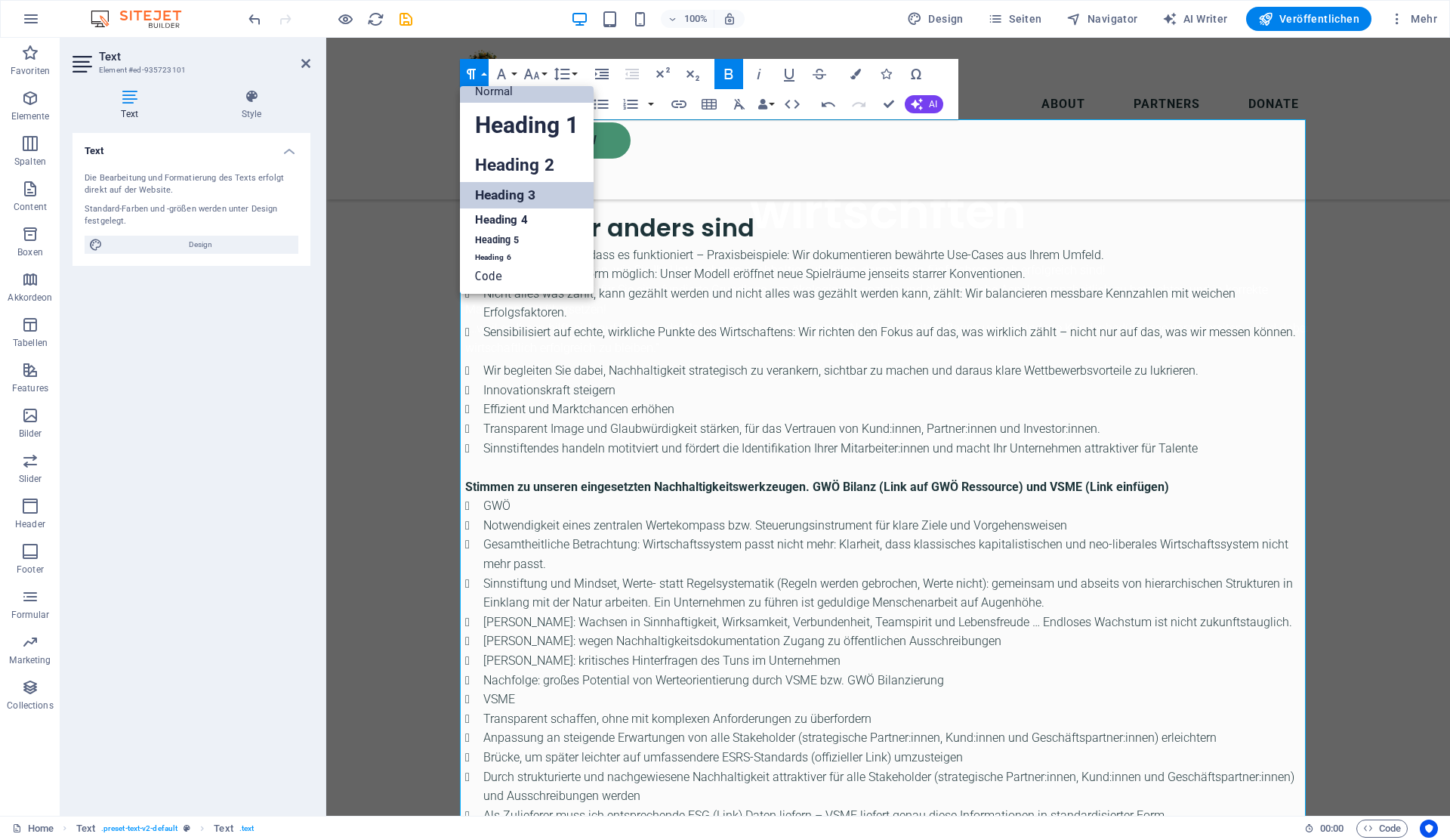
click at [522, 190] on link "Heading 3" at bounding box center [527, 195] width 133 height 27
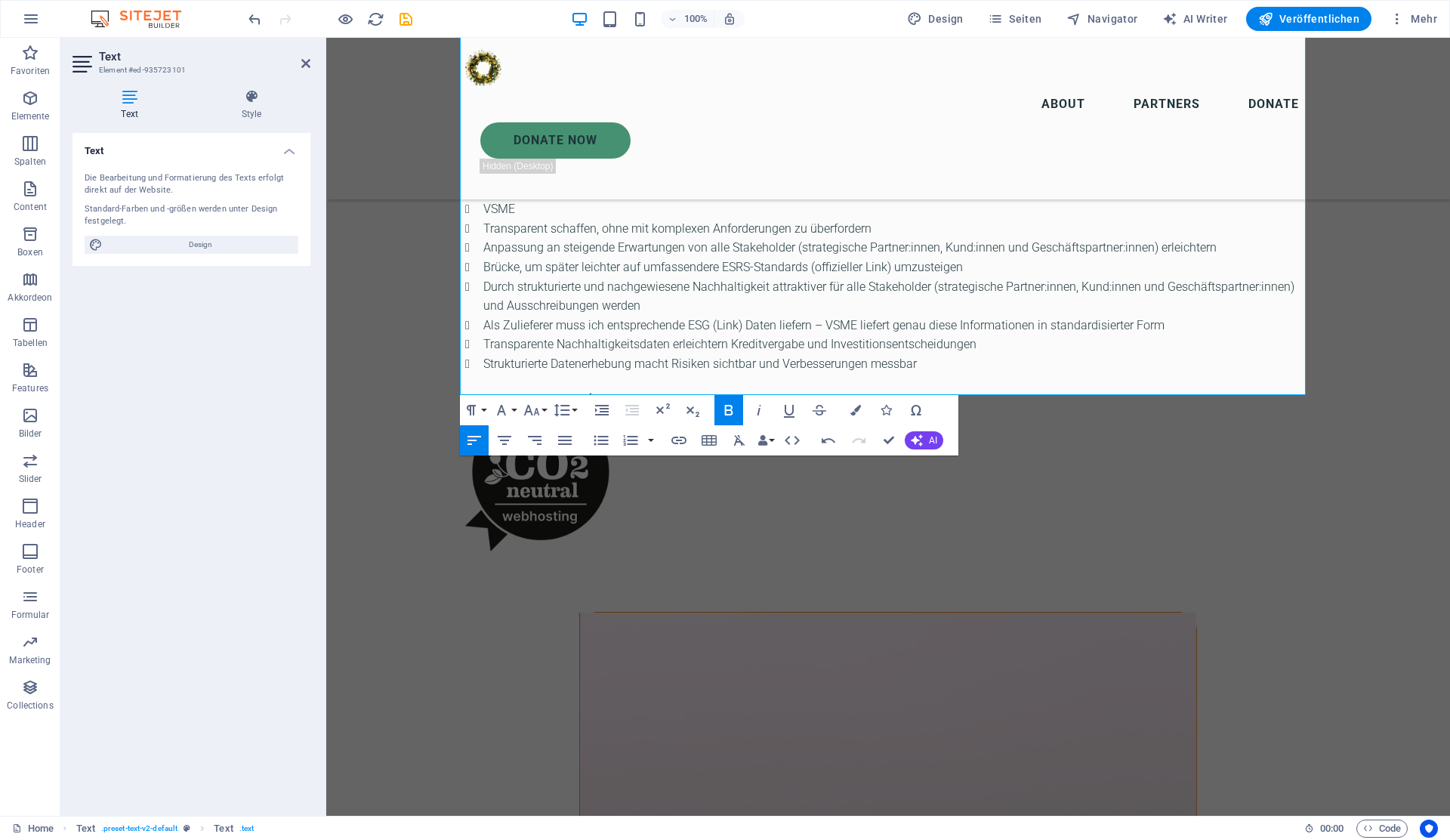
scroll to position [1359, 0]
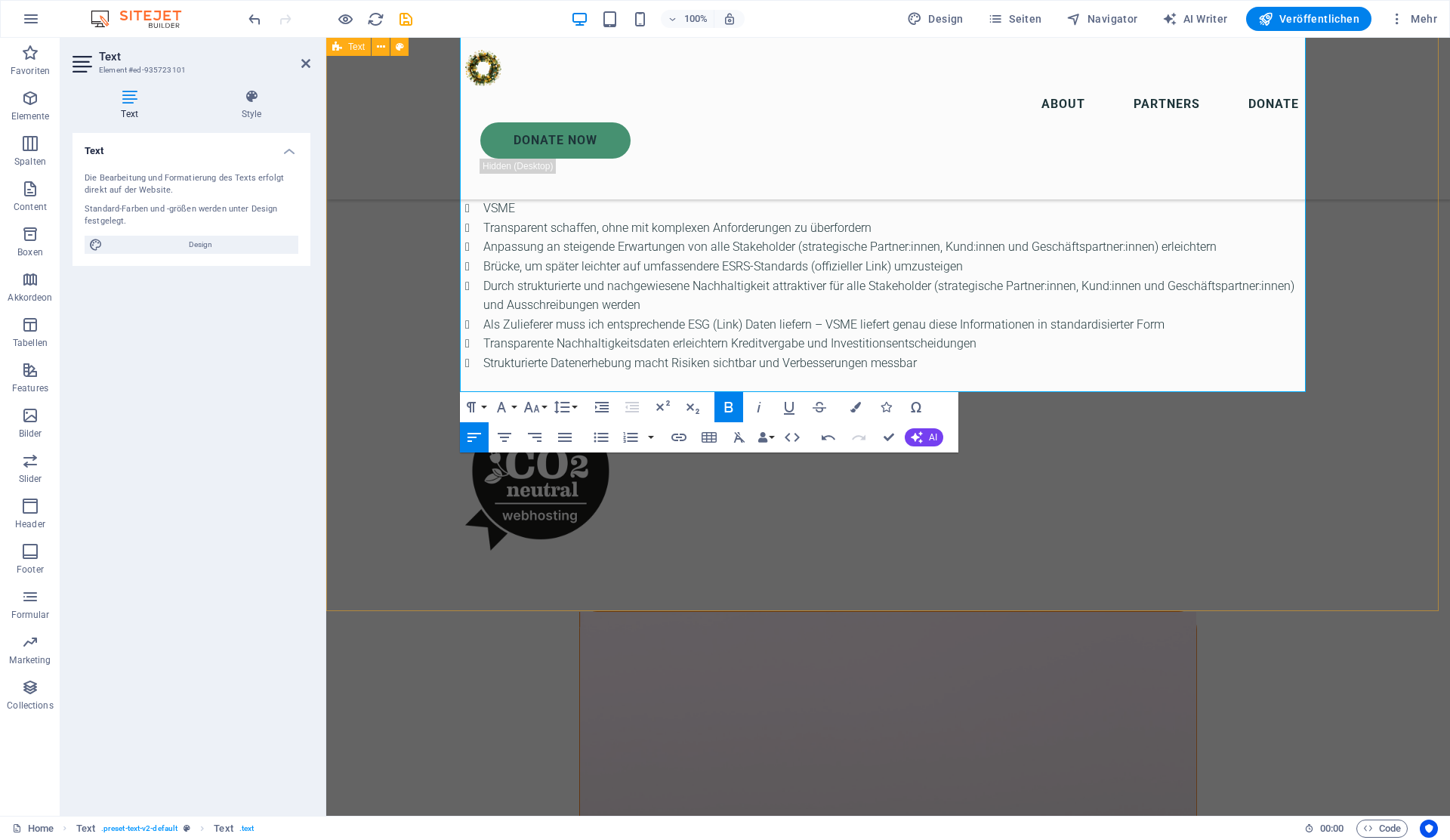
click at [390, 441] on div "Warum Sie diesen Weg gehen sollen? Soll Ihr Unternehmen in fünf Jahren noch exi…" at bounding box center [888, 34] width 1124 height 1153
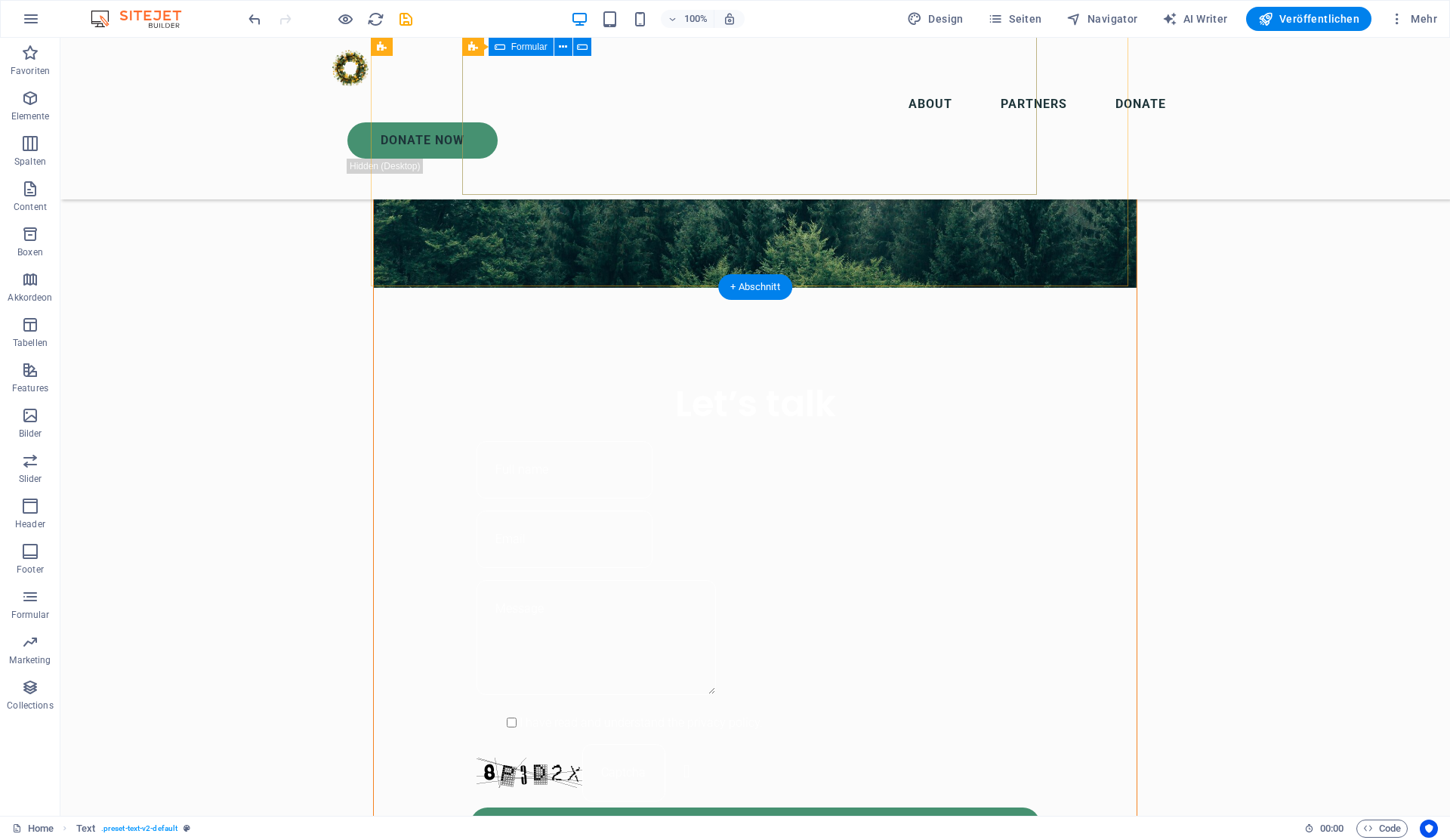
scroll to position [2271, 0]
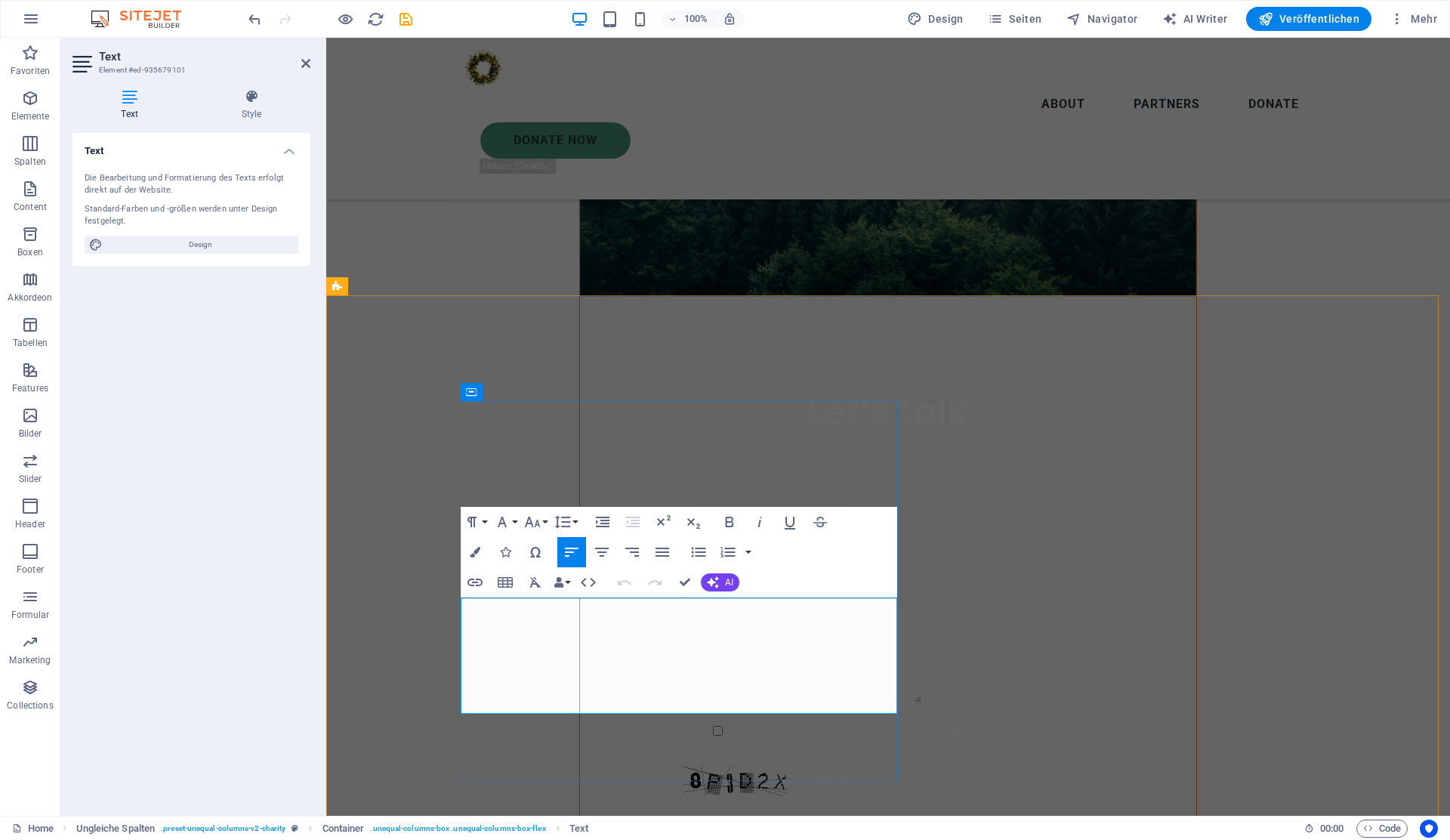
scroll to position [2276, 0]
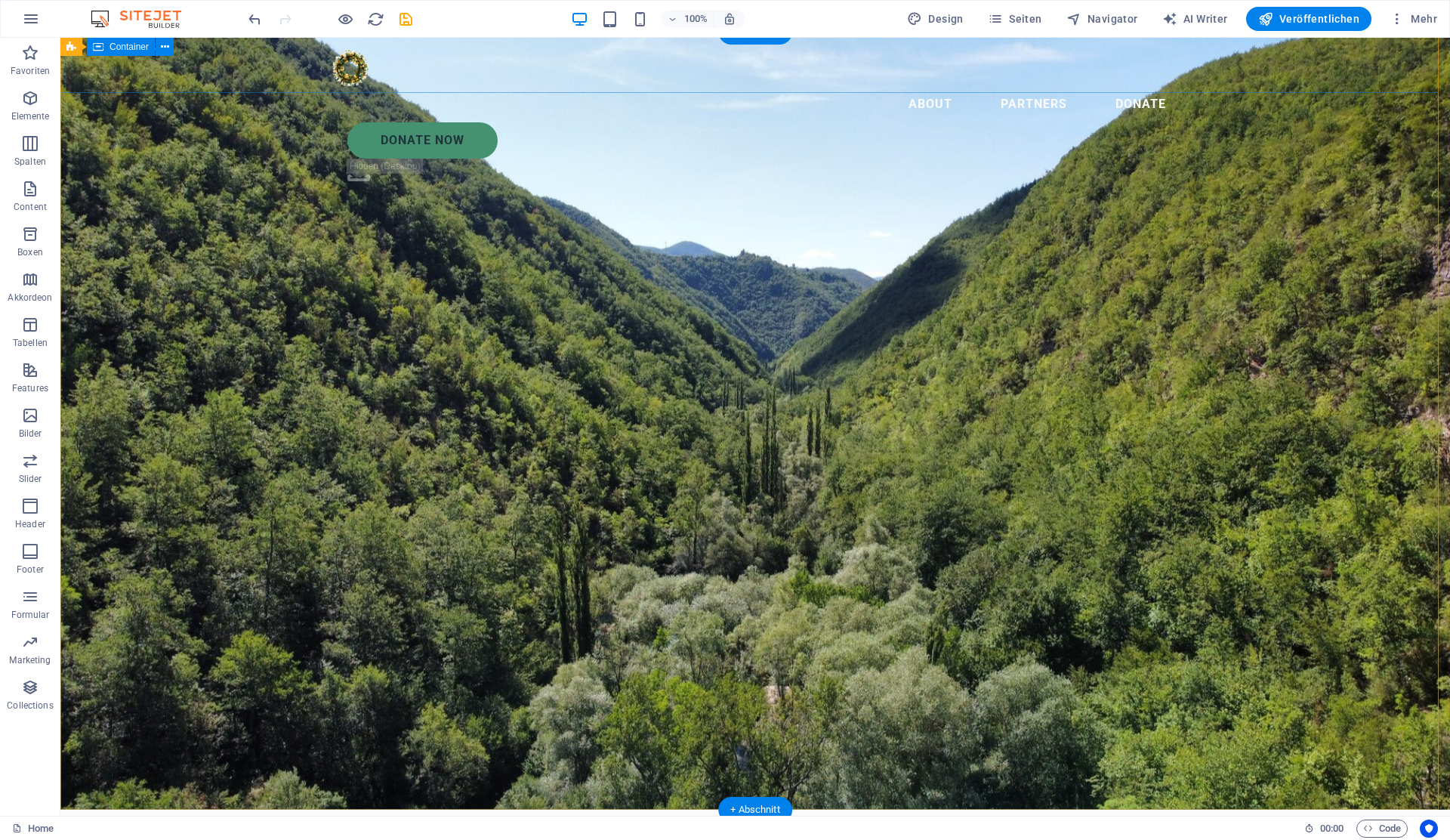
scroll to position [0, 0]
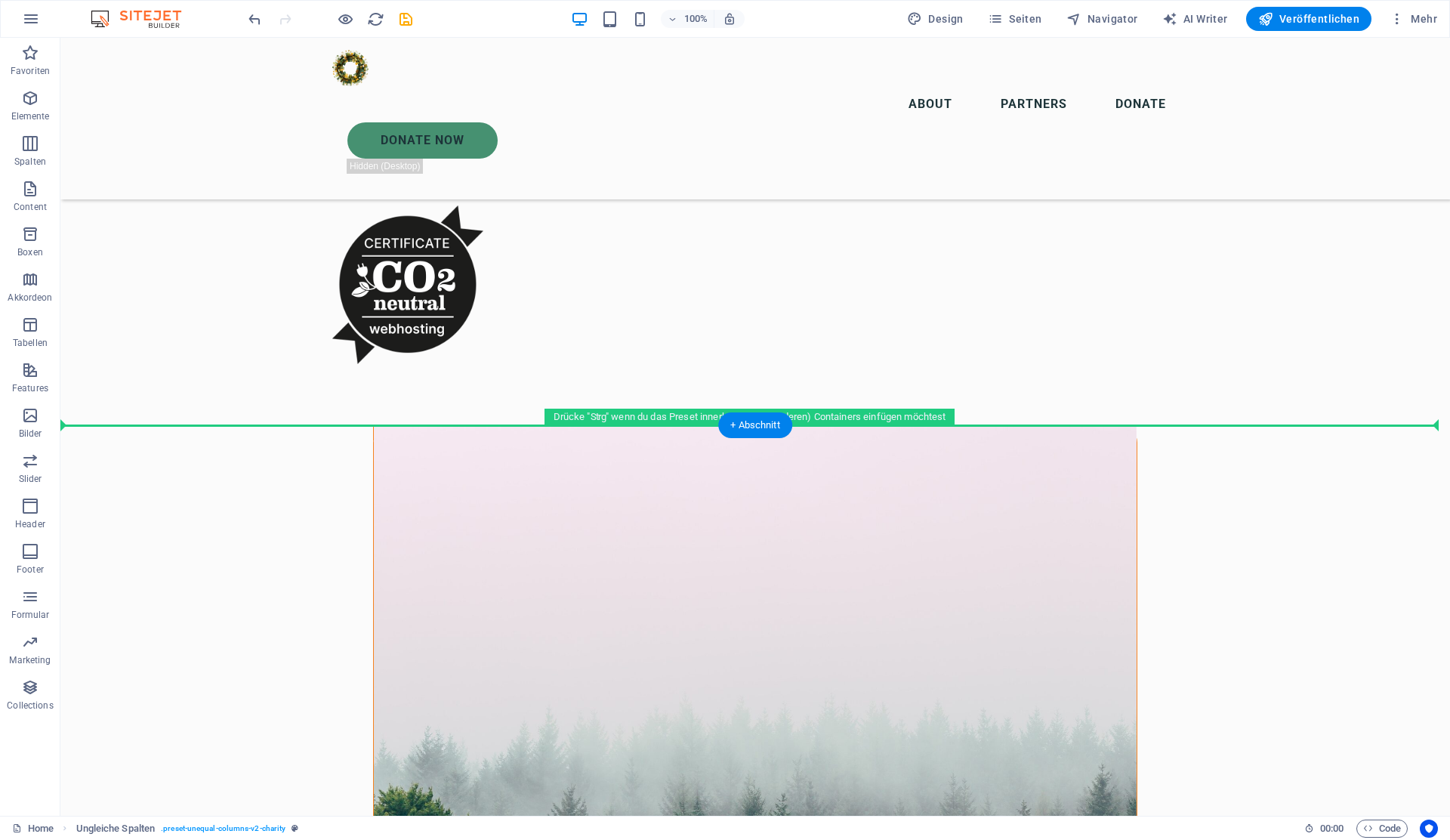
scroll to position [1542, 0]
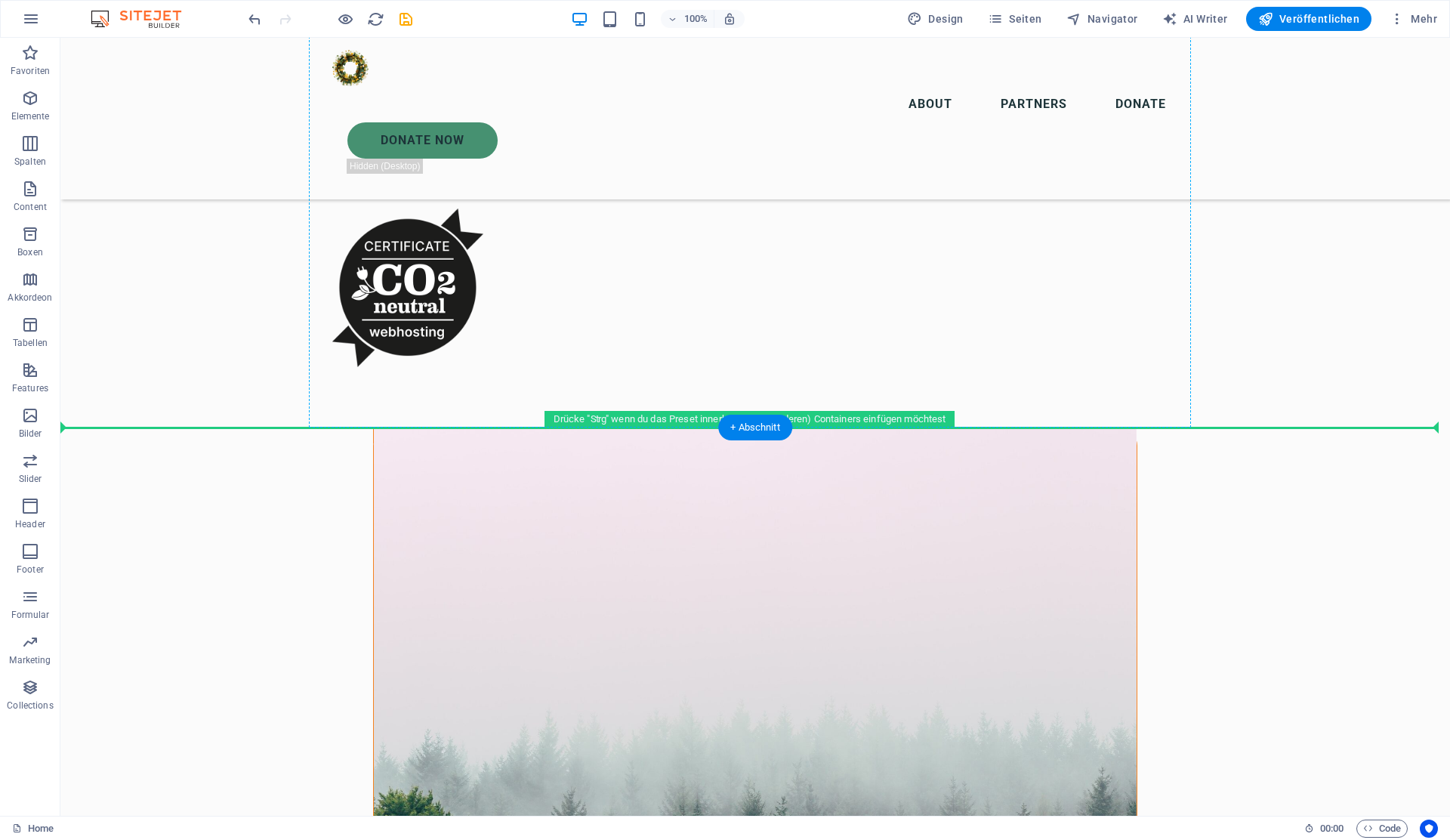
drag, startPoint x: 208, startPoint y: 253, endPoint x: 330, endPoint y: 205, distance: 131.1
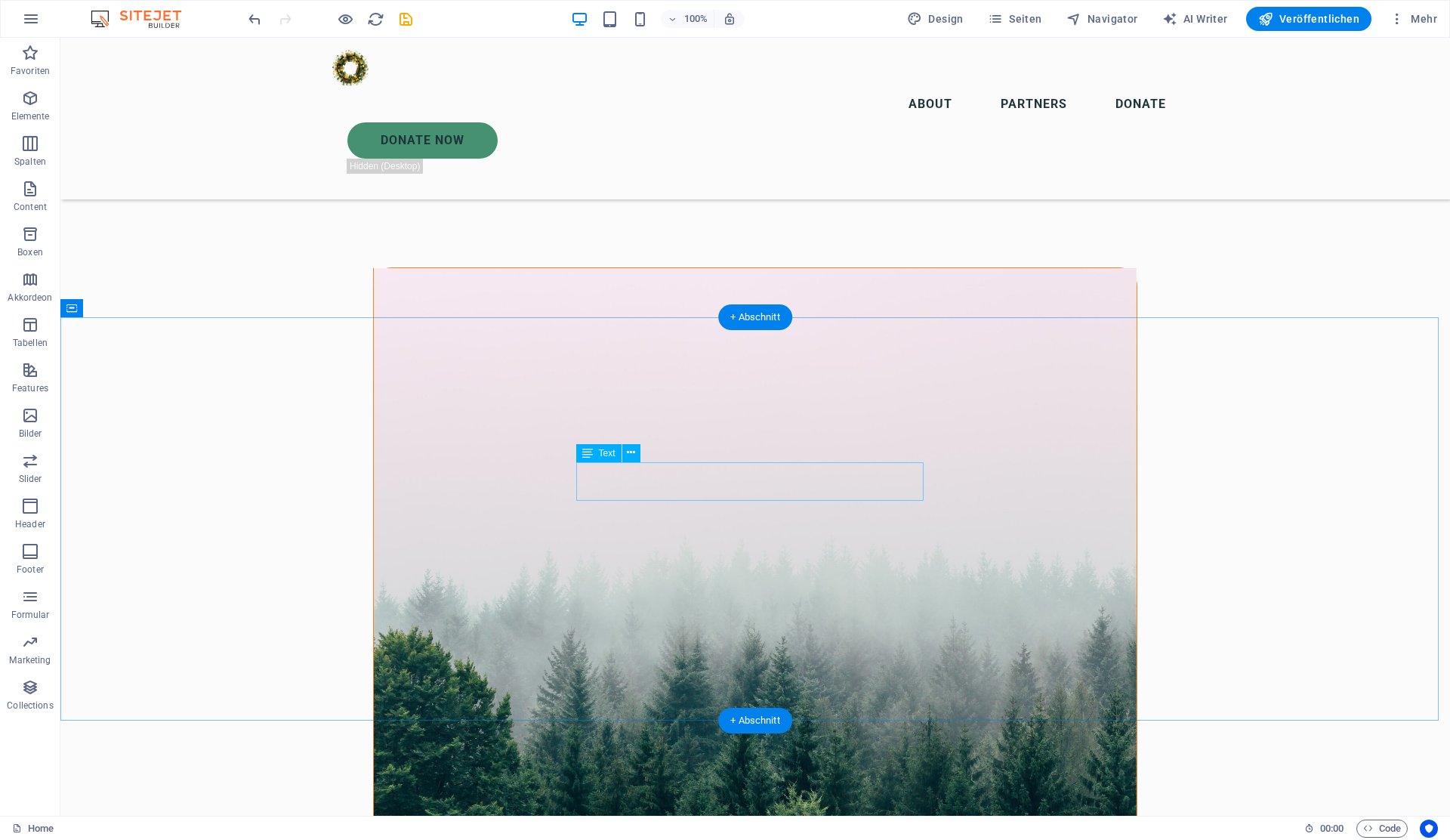
scroll to position [3072, 0]
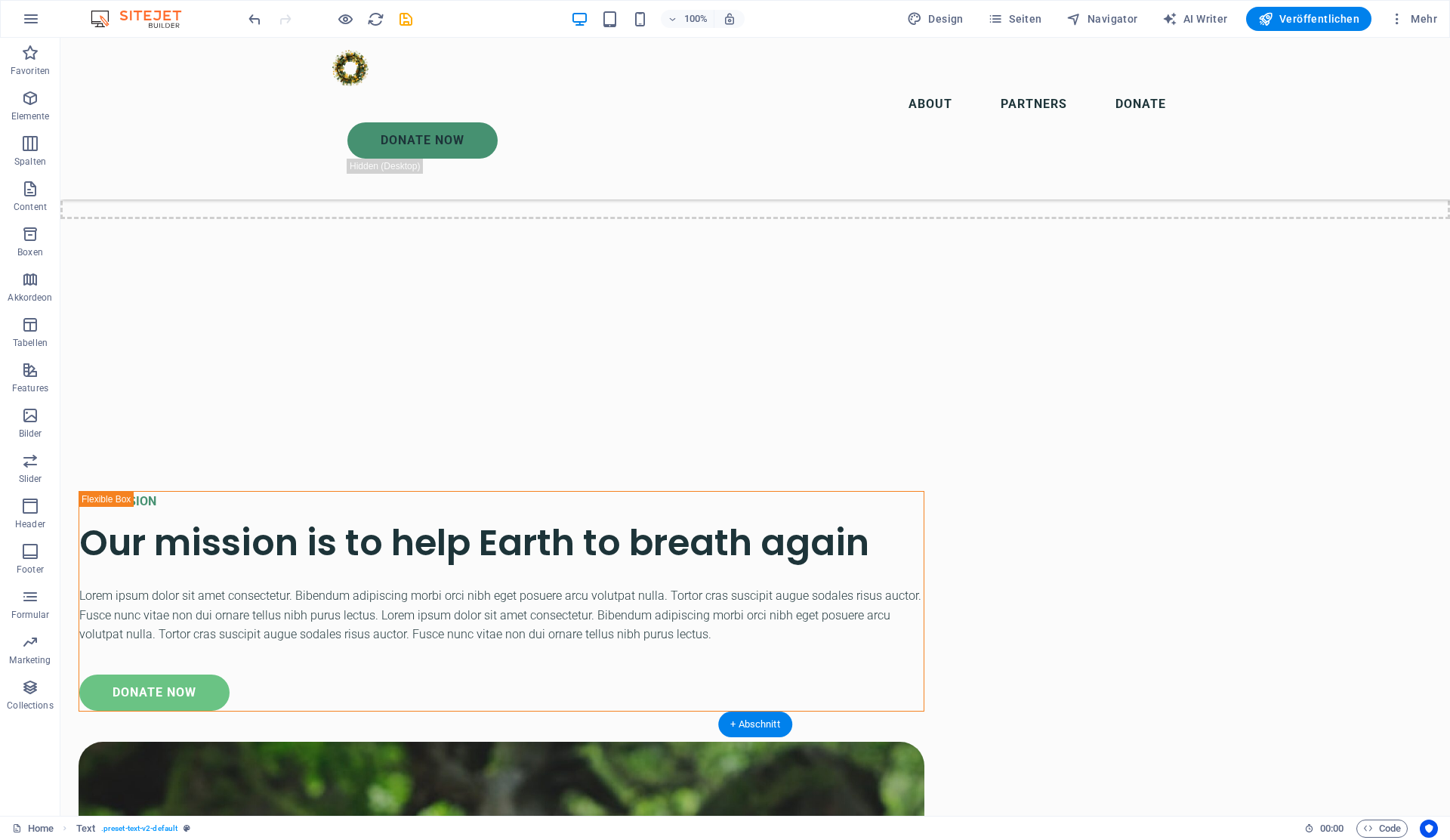
scroll to position [6337, 0]
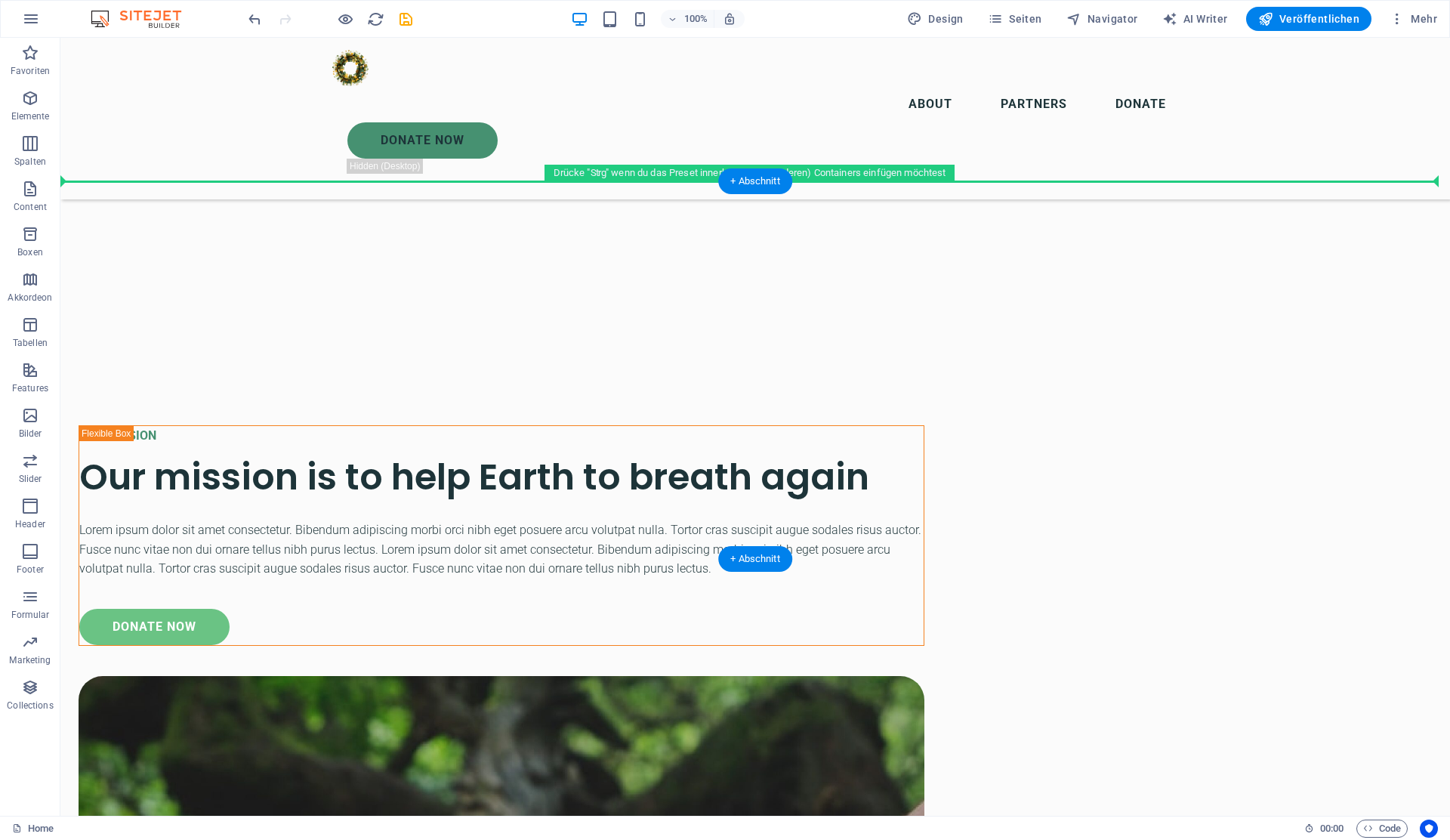
drag, startPoint x: 506, startPoint y: 404, endPoint x: 498, endPoint y: 185, distance: 219.1
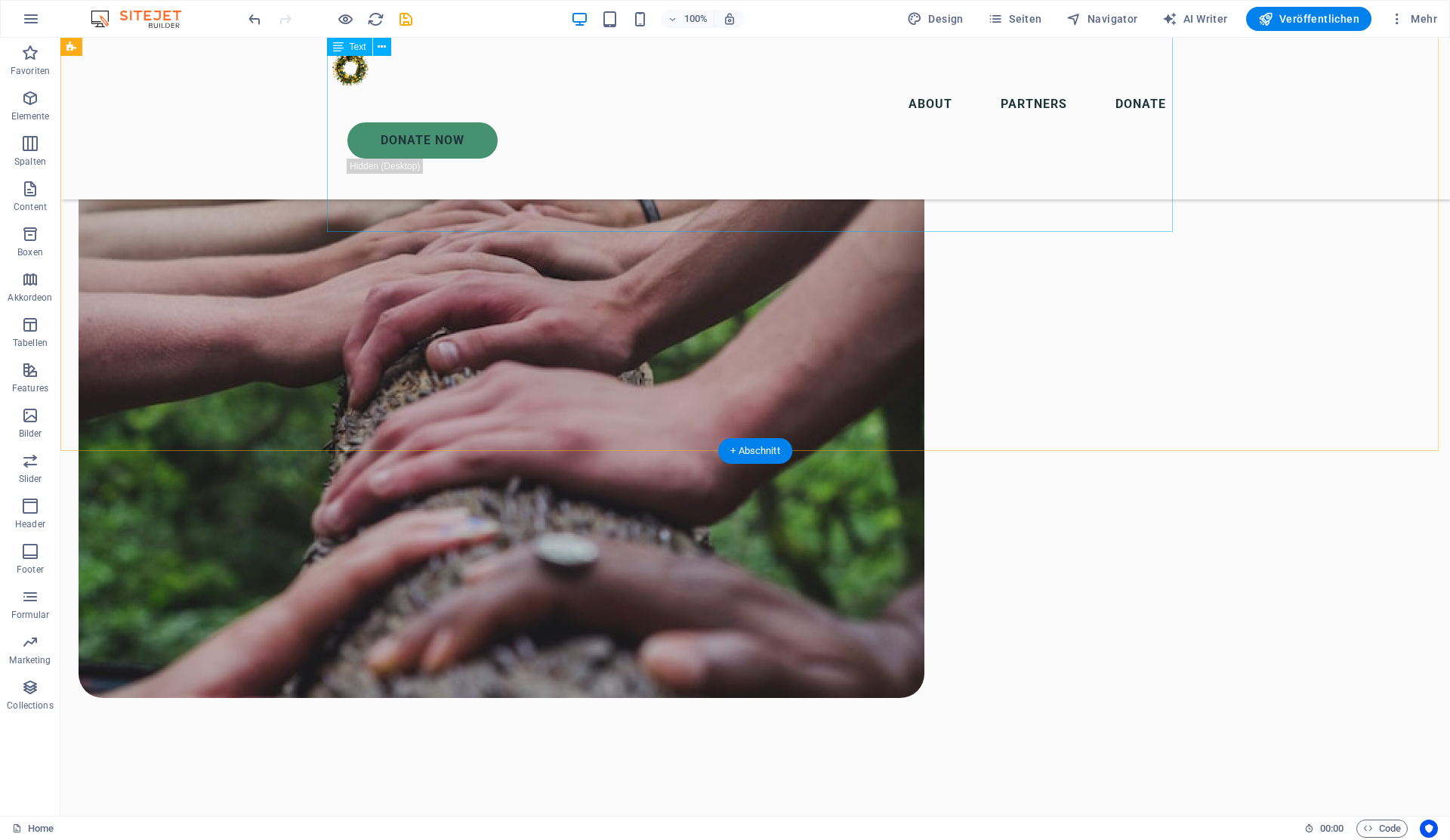
scroll to position [5827, 0]
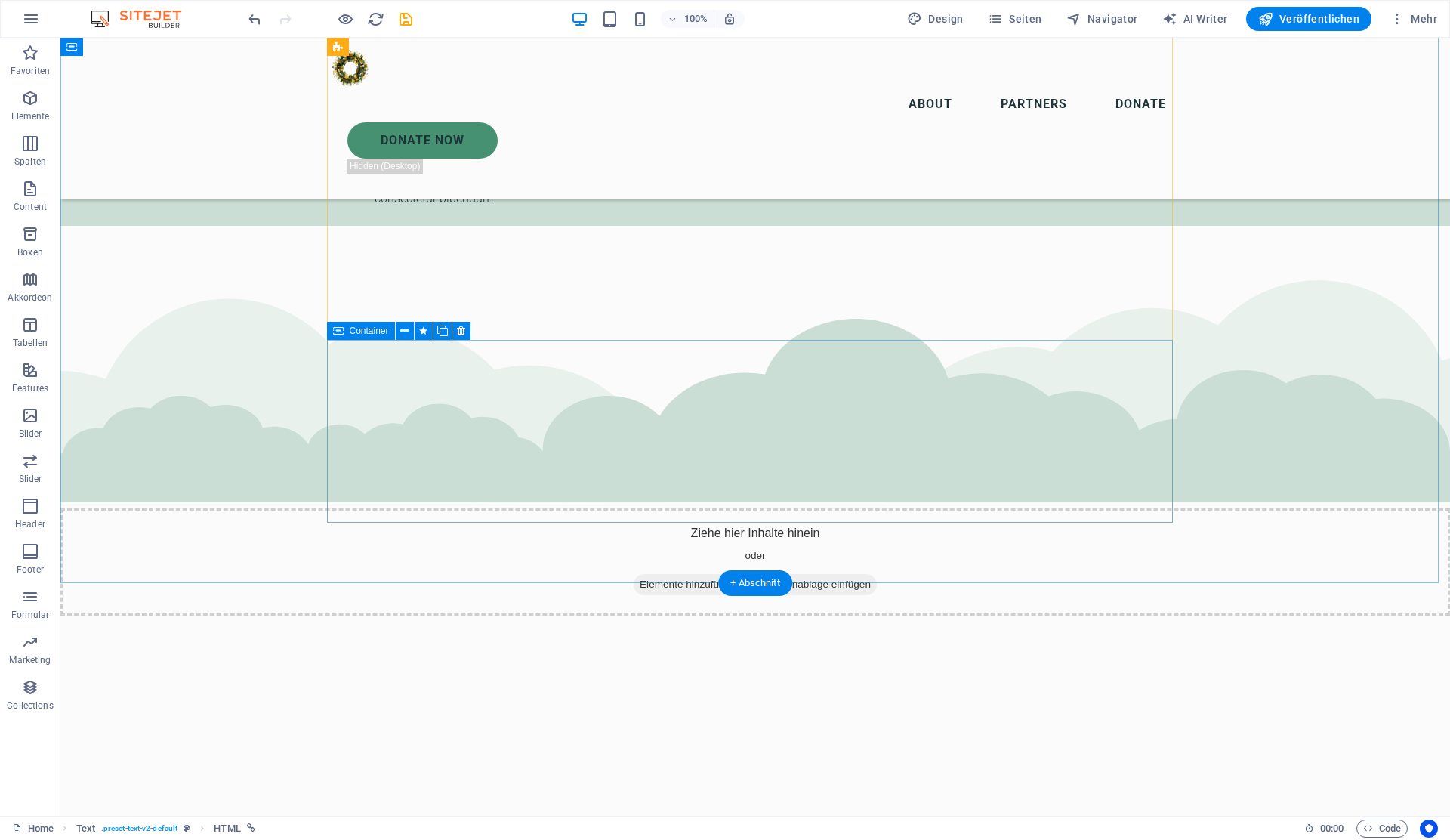
scroll to position [4720, 0]
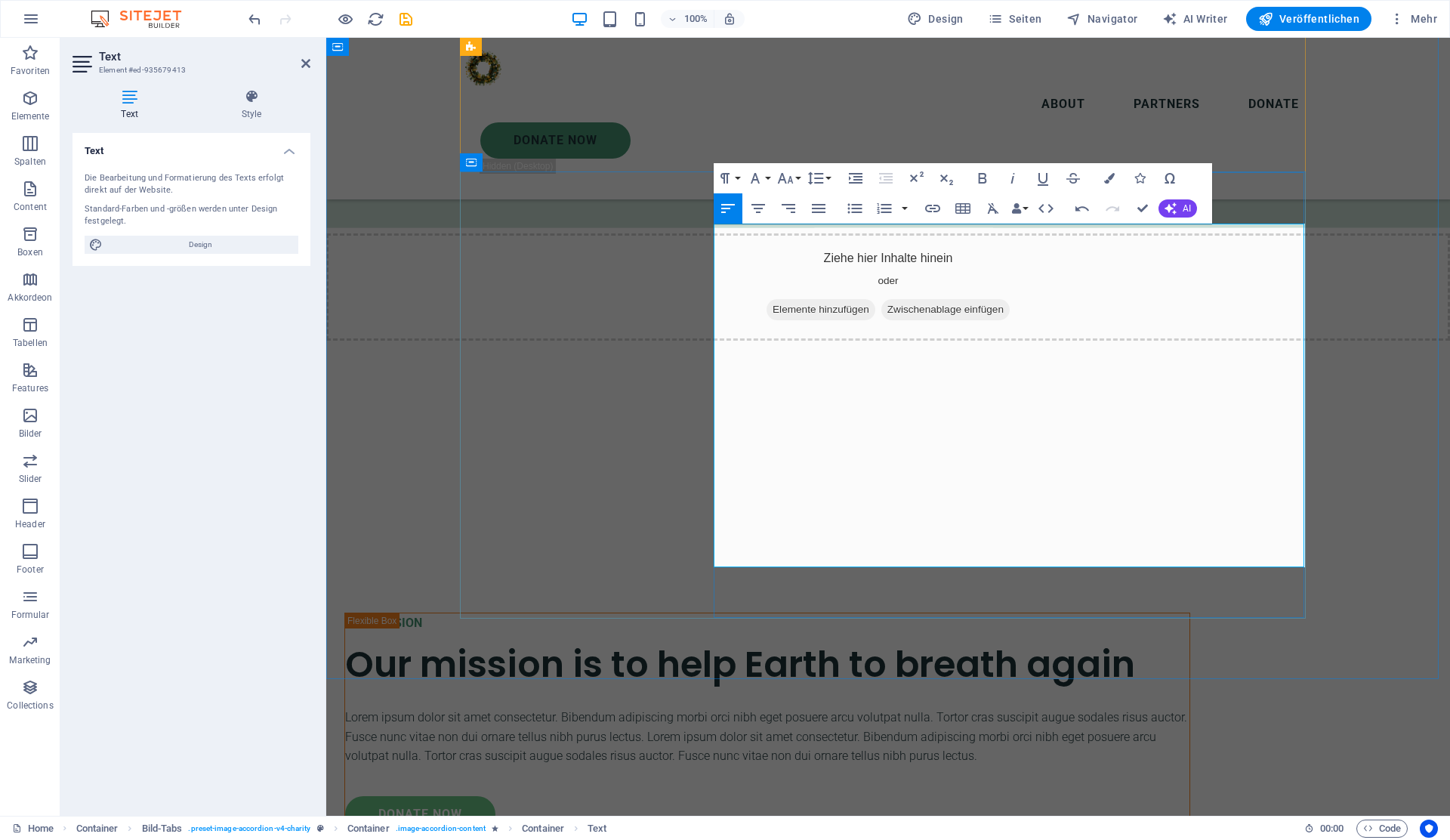
scroll to position [4890, 0]
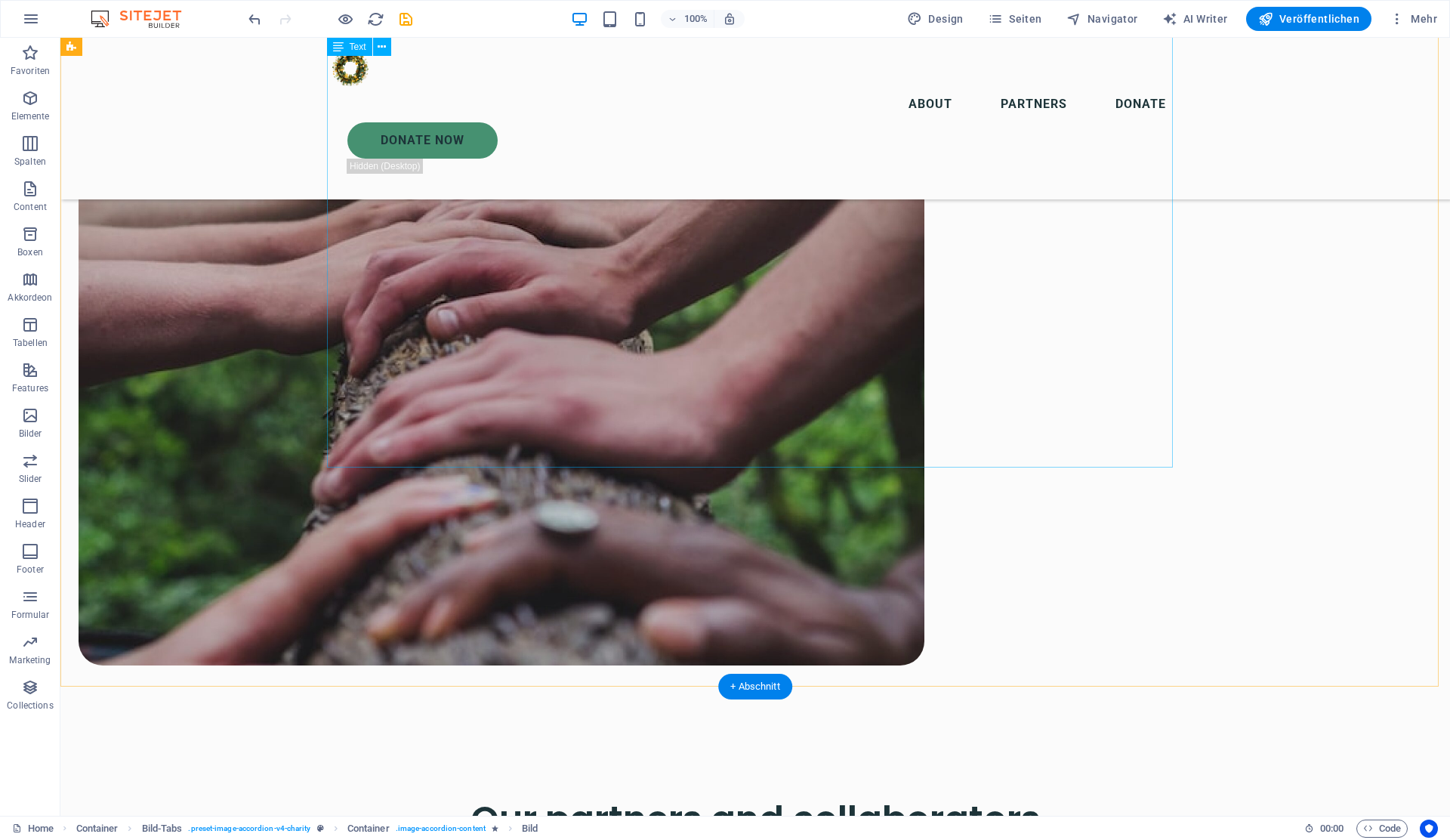
scroll to position [6051, 0]
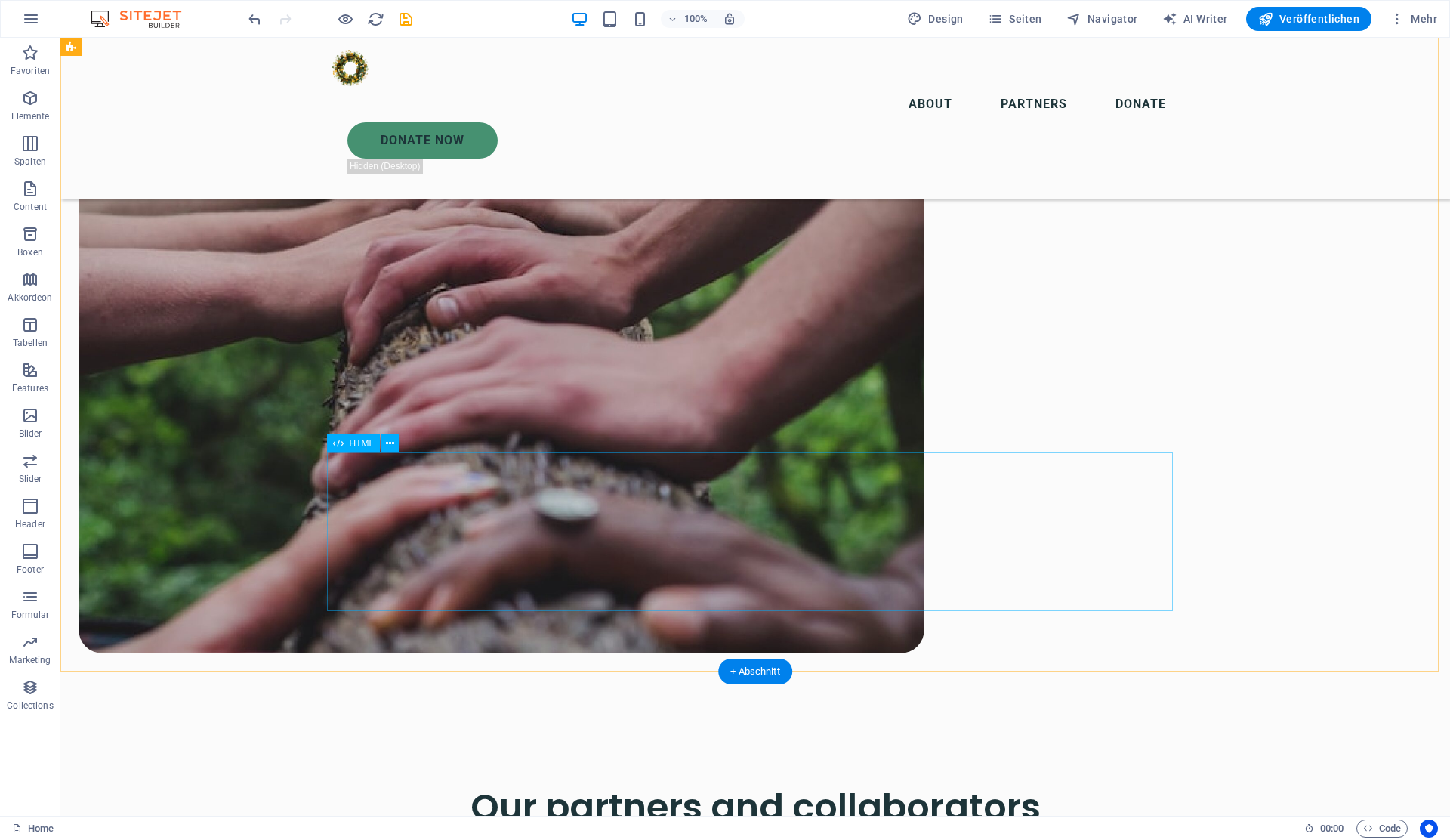
click at [389, 434] on button at bounding box center [390, 443] width 18 height 18
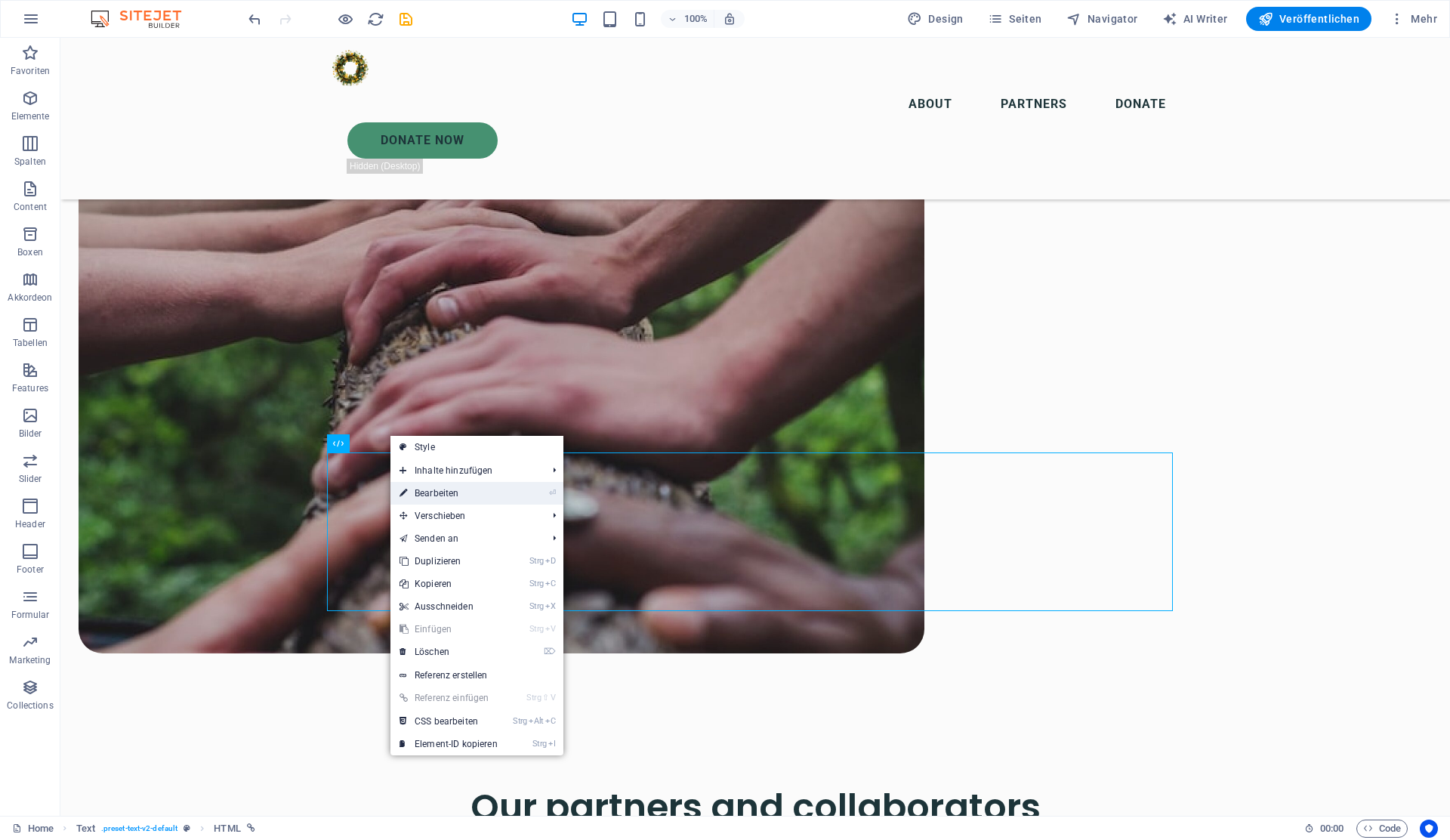
click at [441, 493] on link "⏎ Bearbeiten" at bounding box center [449, 493] width 116 height 22
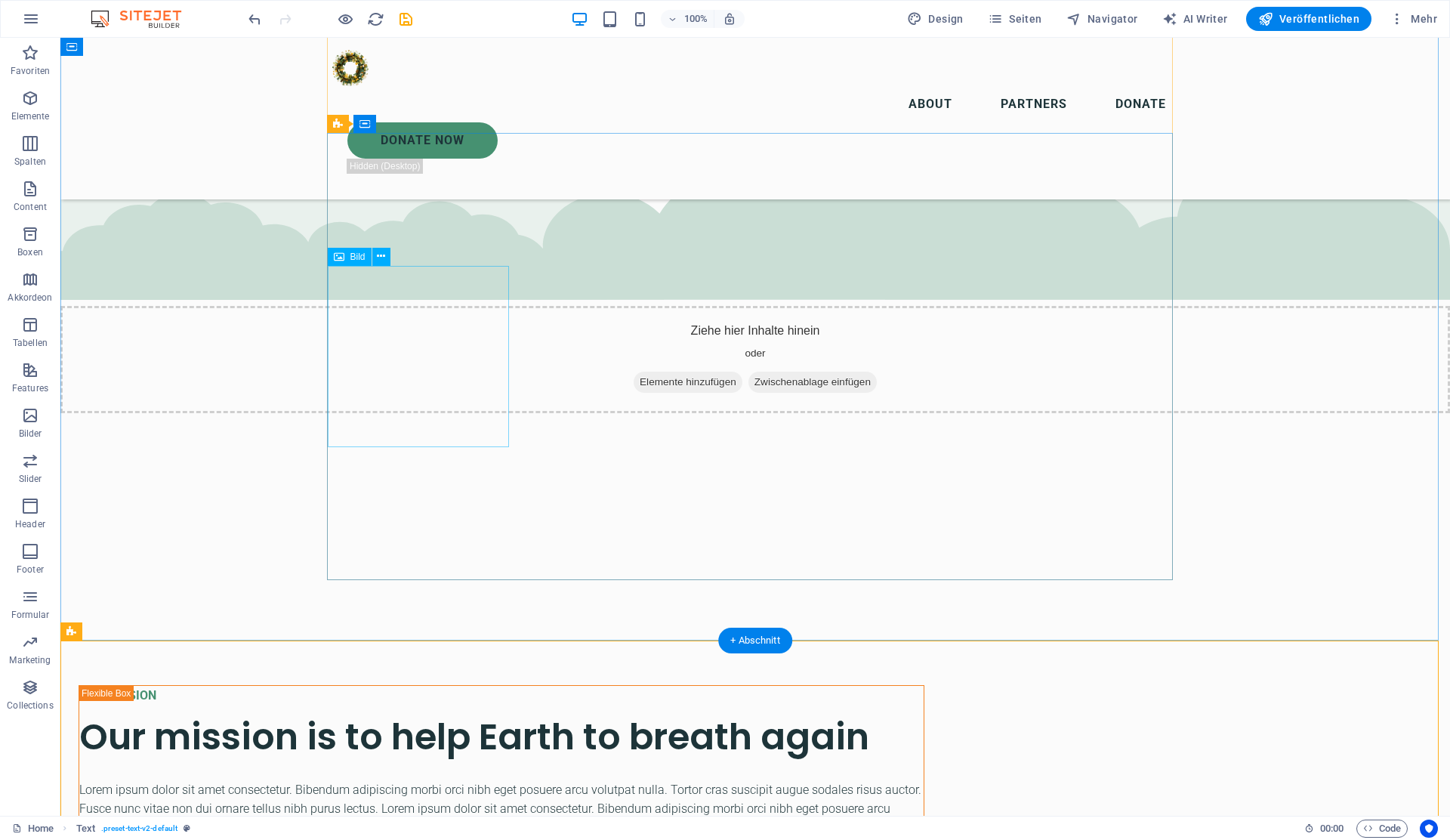
scroll to position [4922, 0]
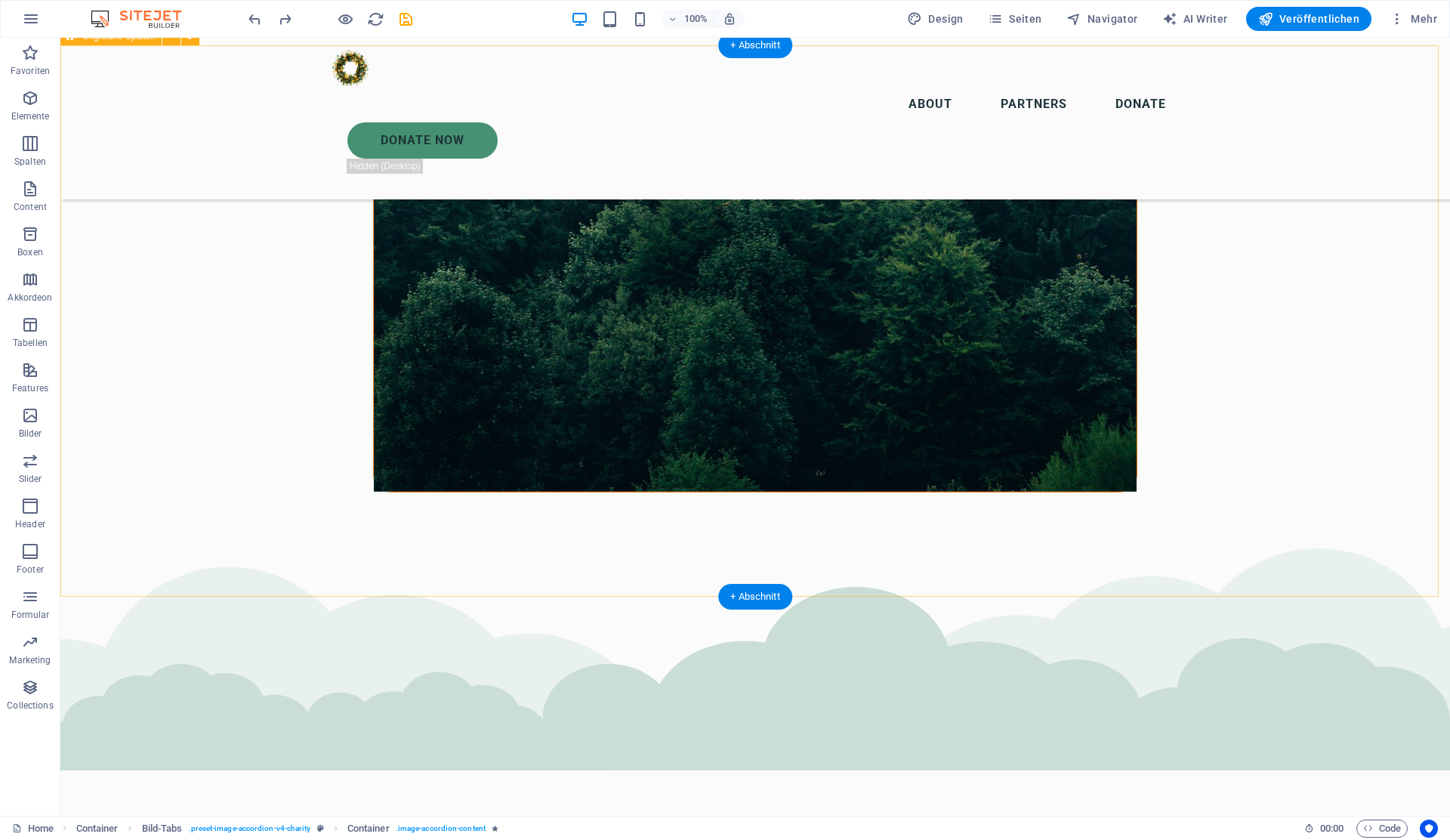
scroll to position [2936, 0]
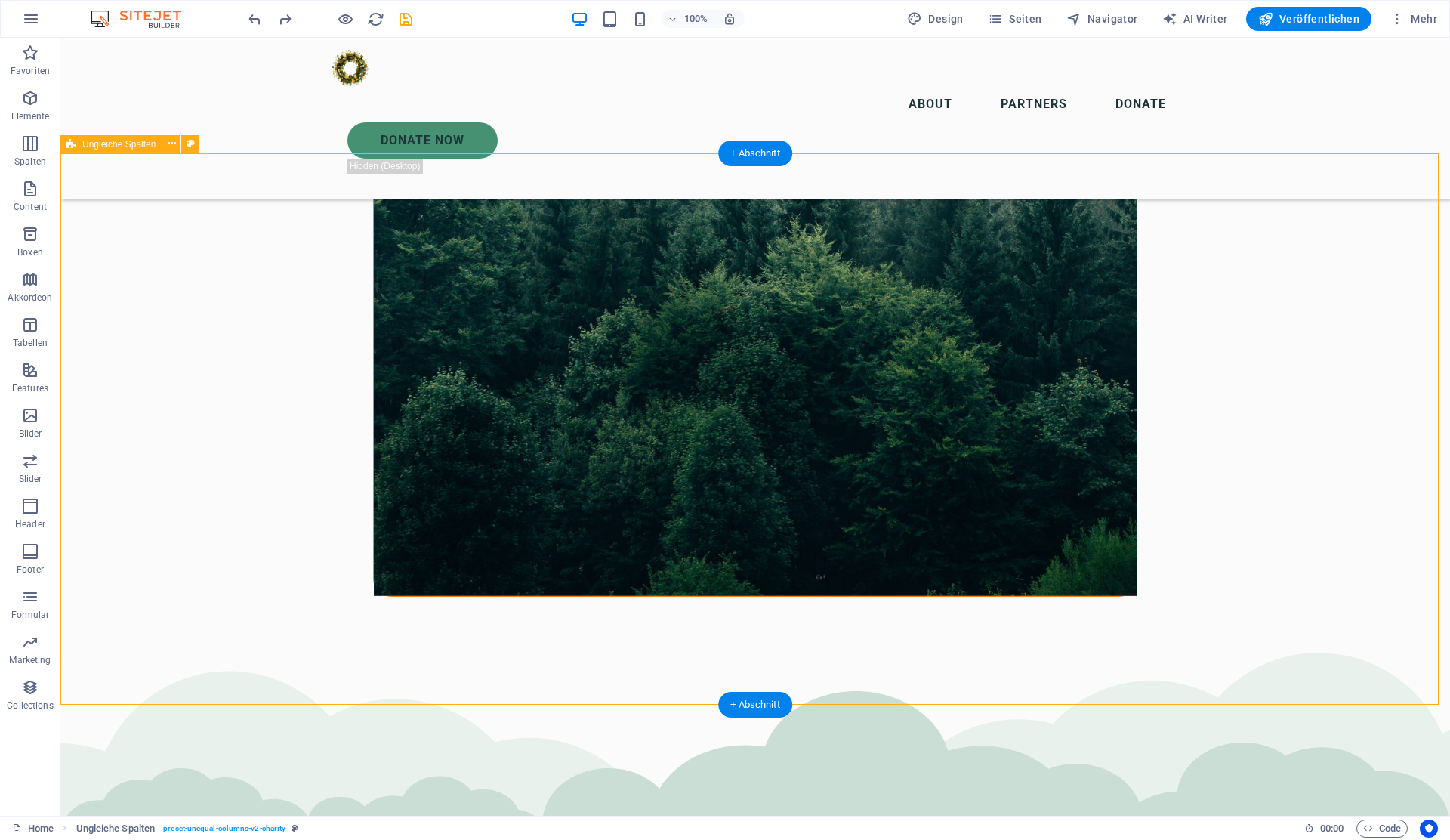
scroll to position [2829, 0]
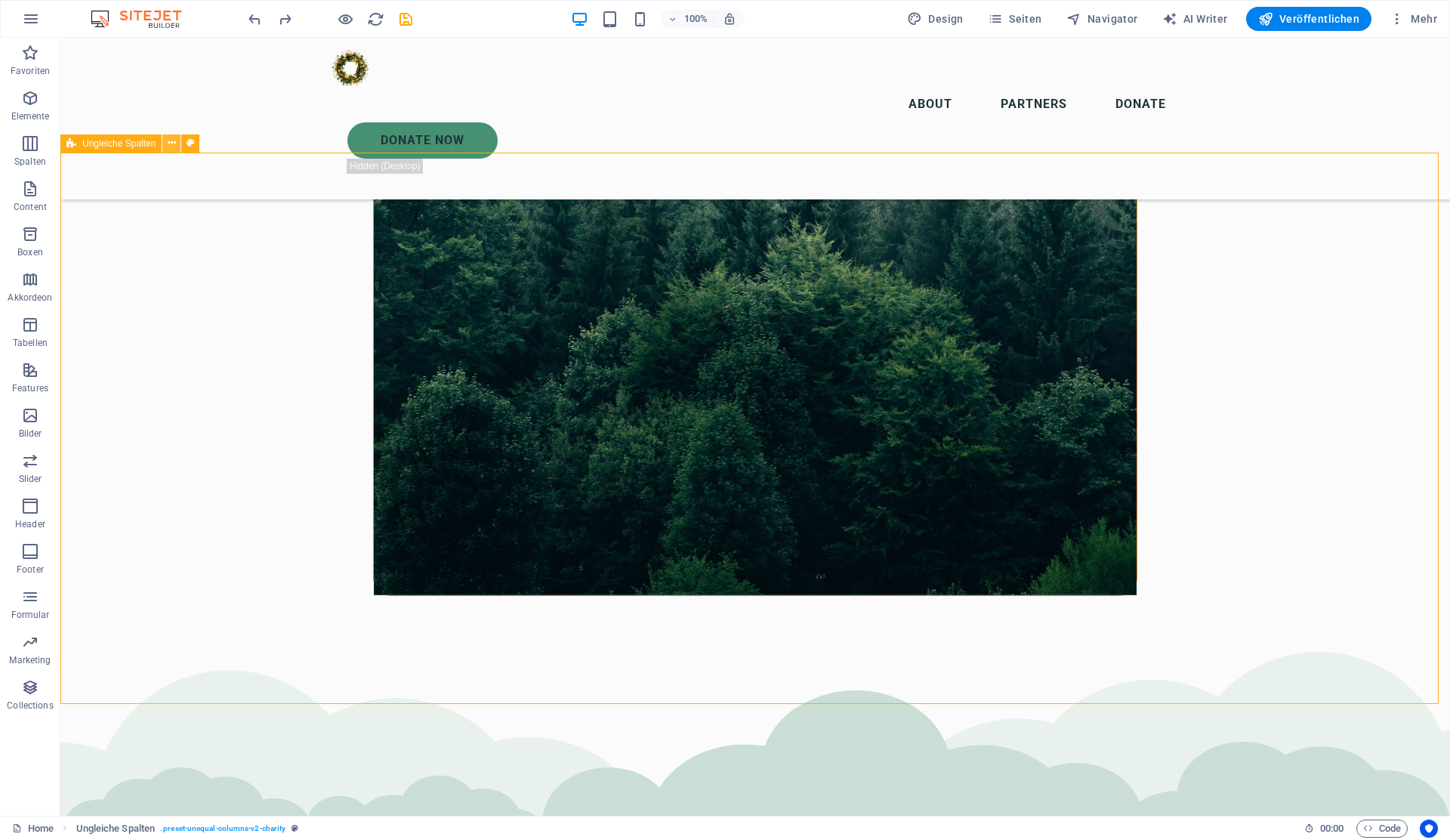
click at [171, 136] on icon at bounding box center [171, 143] width 8 height 16
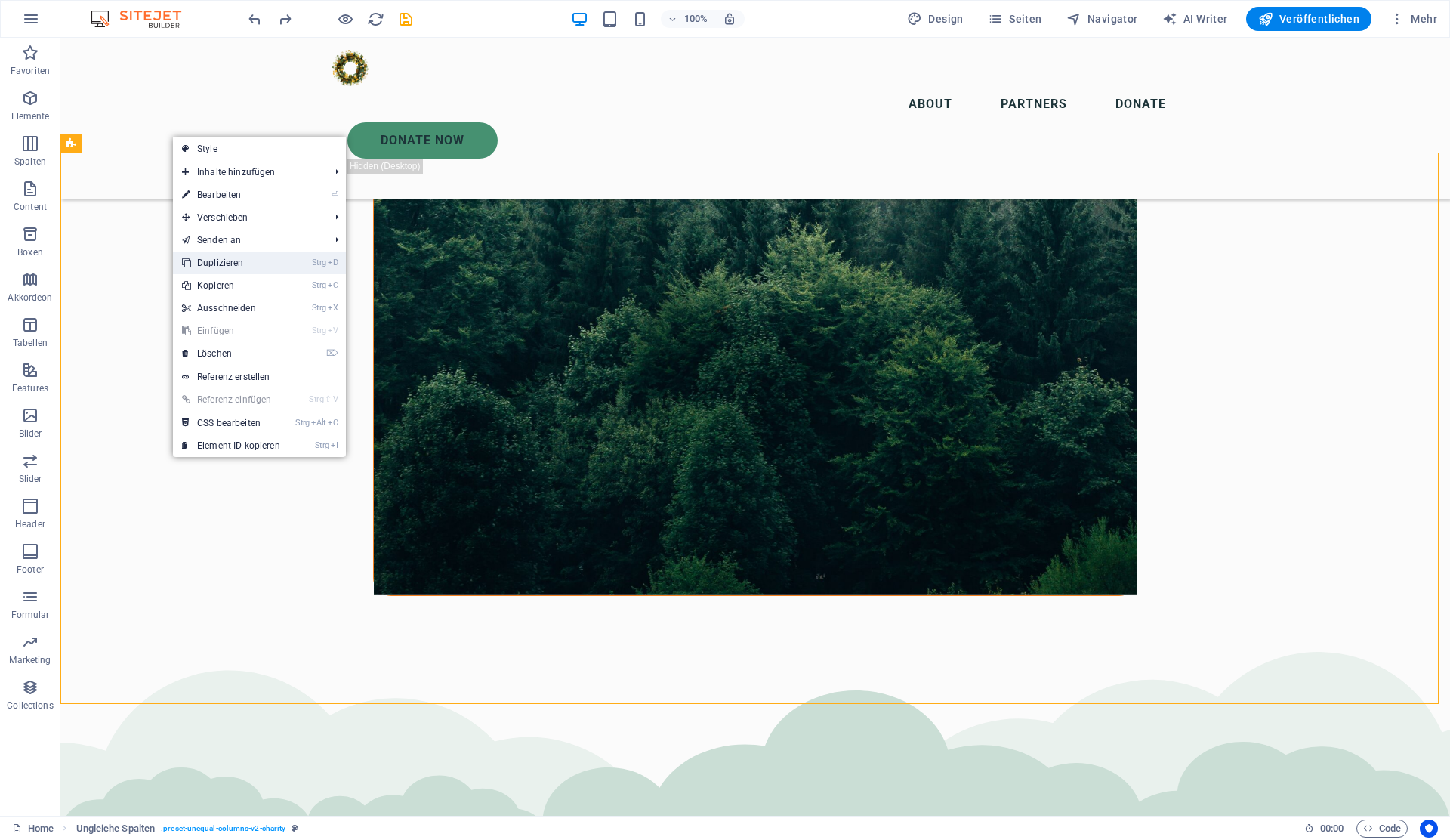
click at [242, 261] on link "Strg D Duplizieren" at bounding box center [231, 262] width 116 height 22
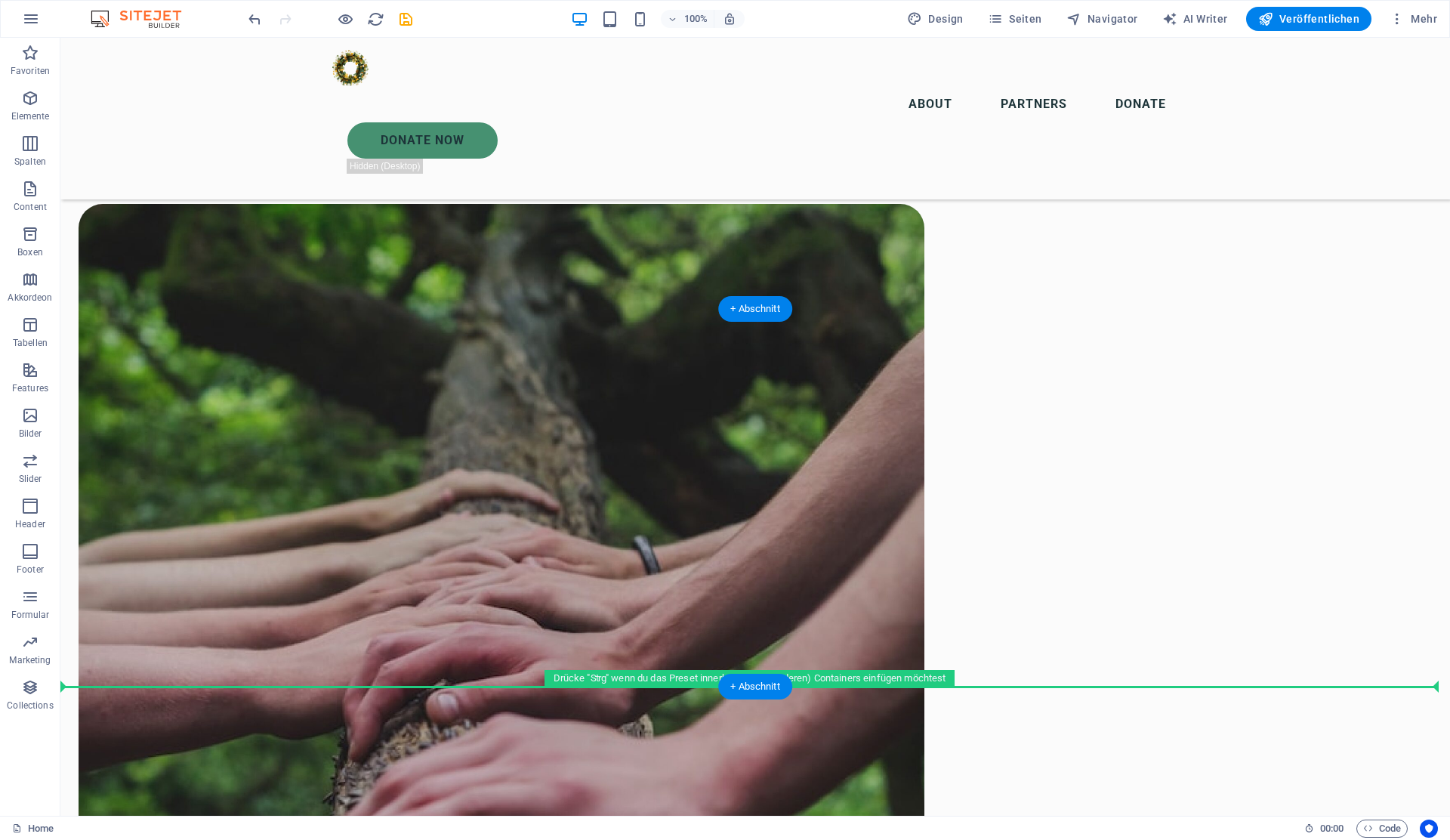
scroll to position [7025, 0]
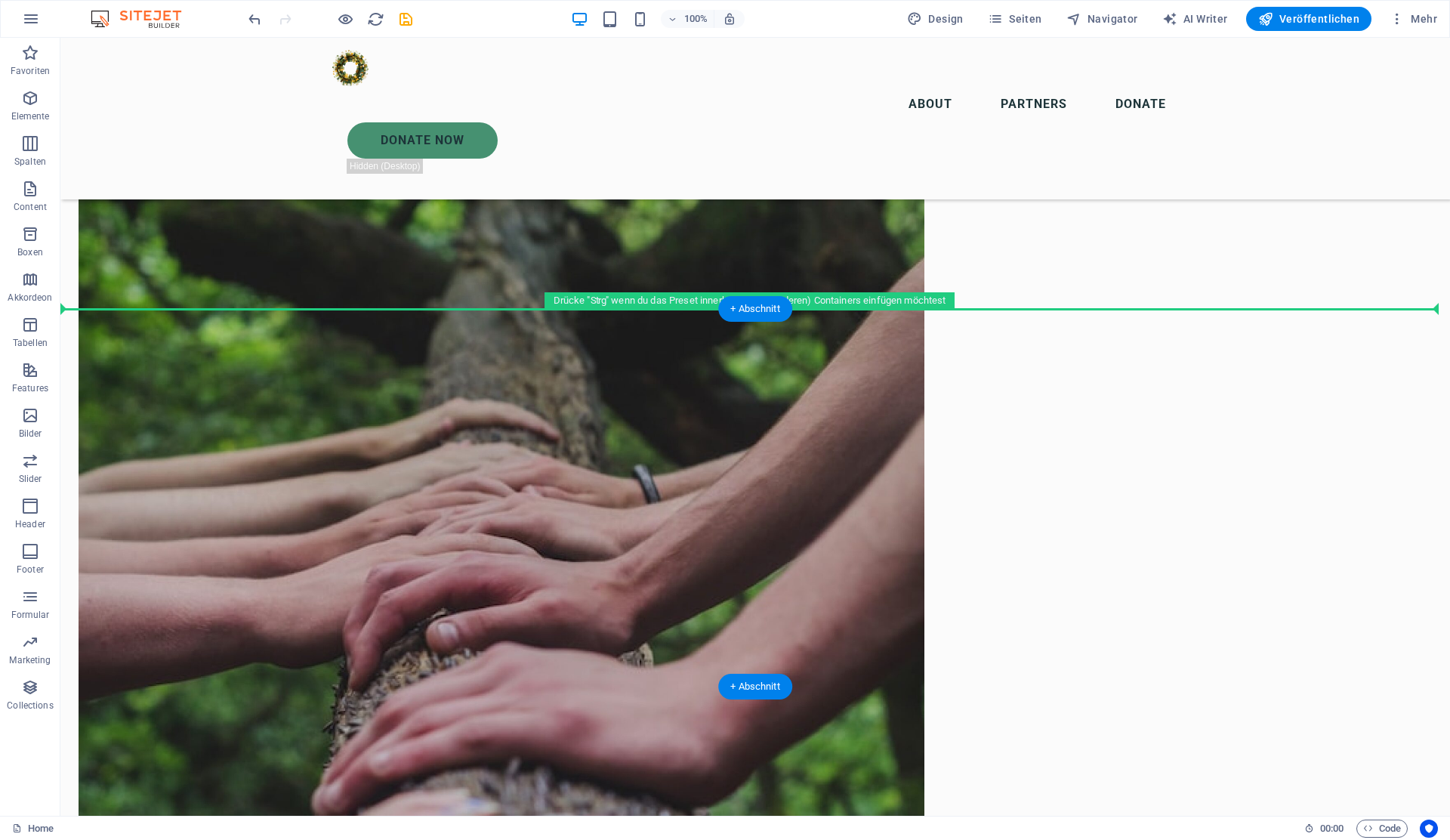
drag, startPoint x: 271, startPoint y: 189, endPoint x: 377, endPoint y: 313, distance: 163.1
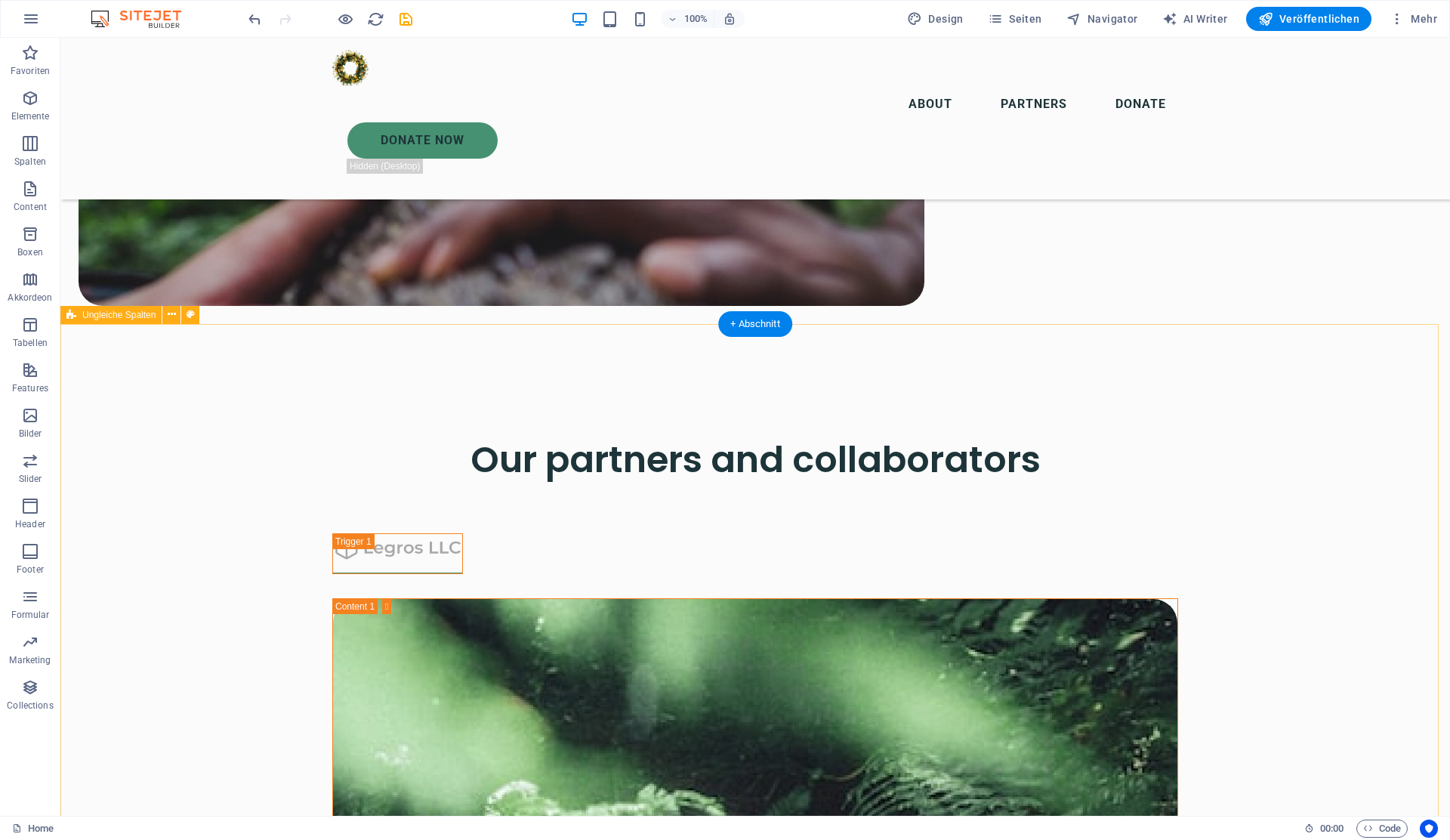
scroll to position [6418, 0]
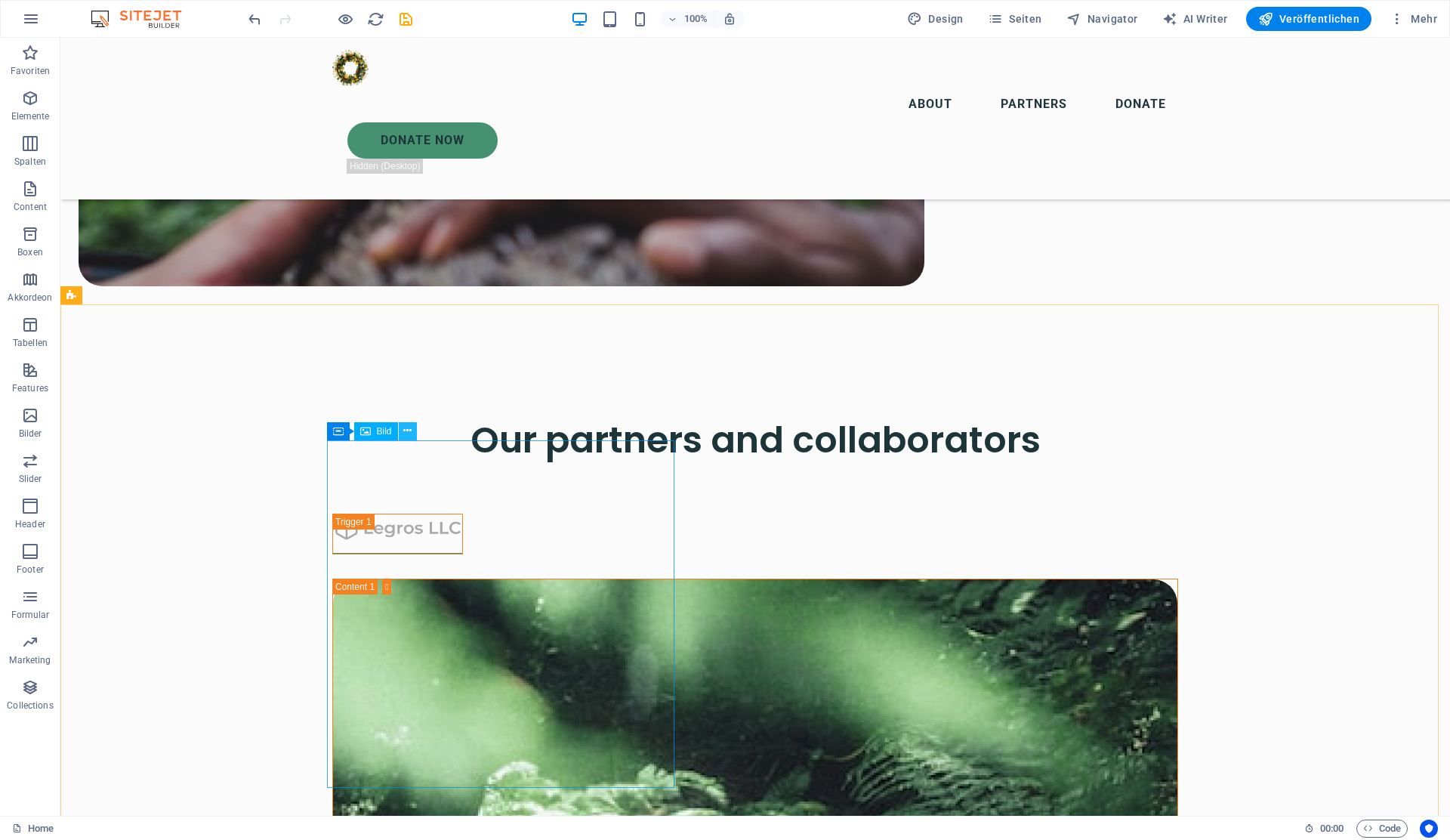
click at [406, 429] on icon at bounding box center [407, 431] width 8 height 16
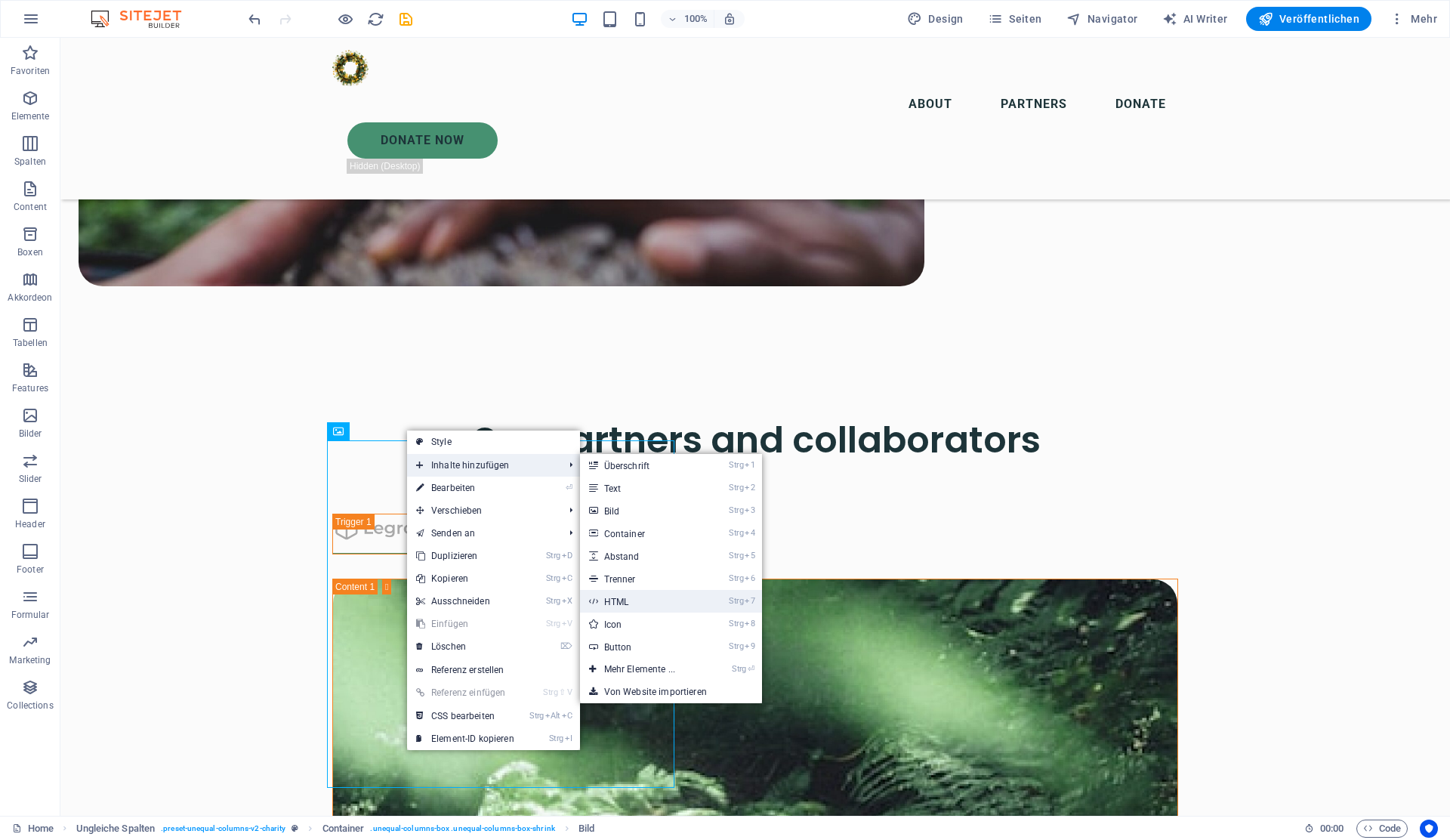
click at [627, 604] on link "Strg 7 HTML" at bounding box center [643, 601] width 125 height 22
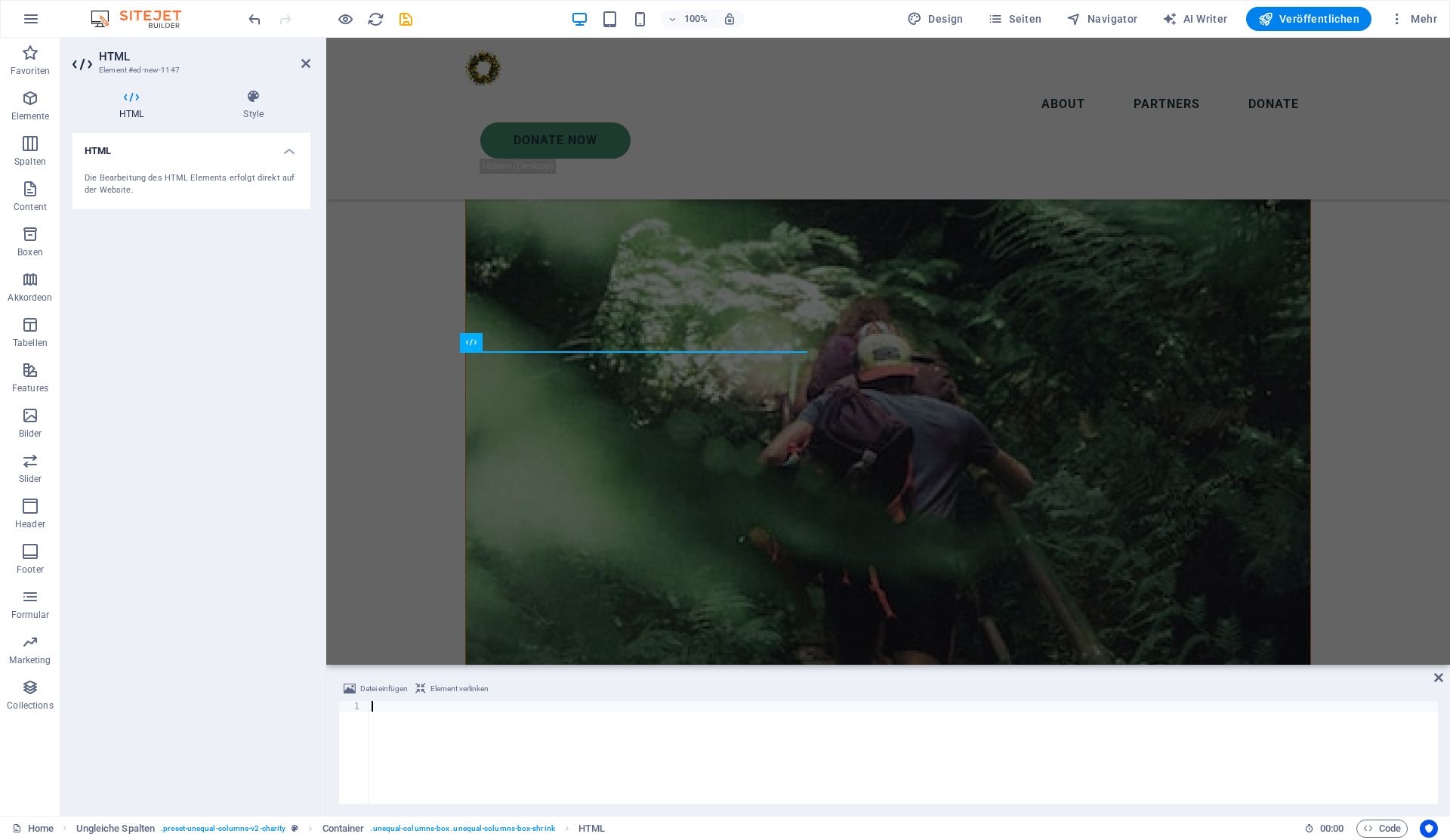
type textarea "<a href="https://co2cert.greenwebspace.com/" target="_blank"><p class="aligncen…"
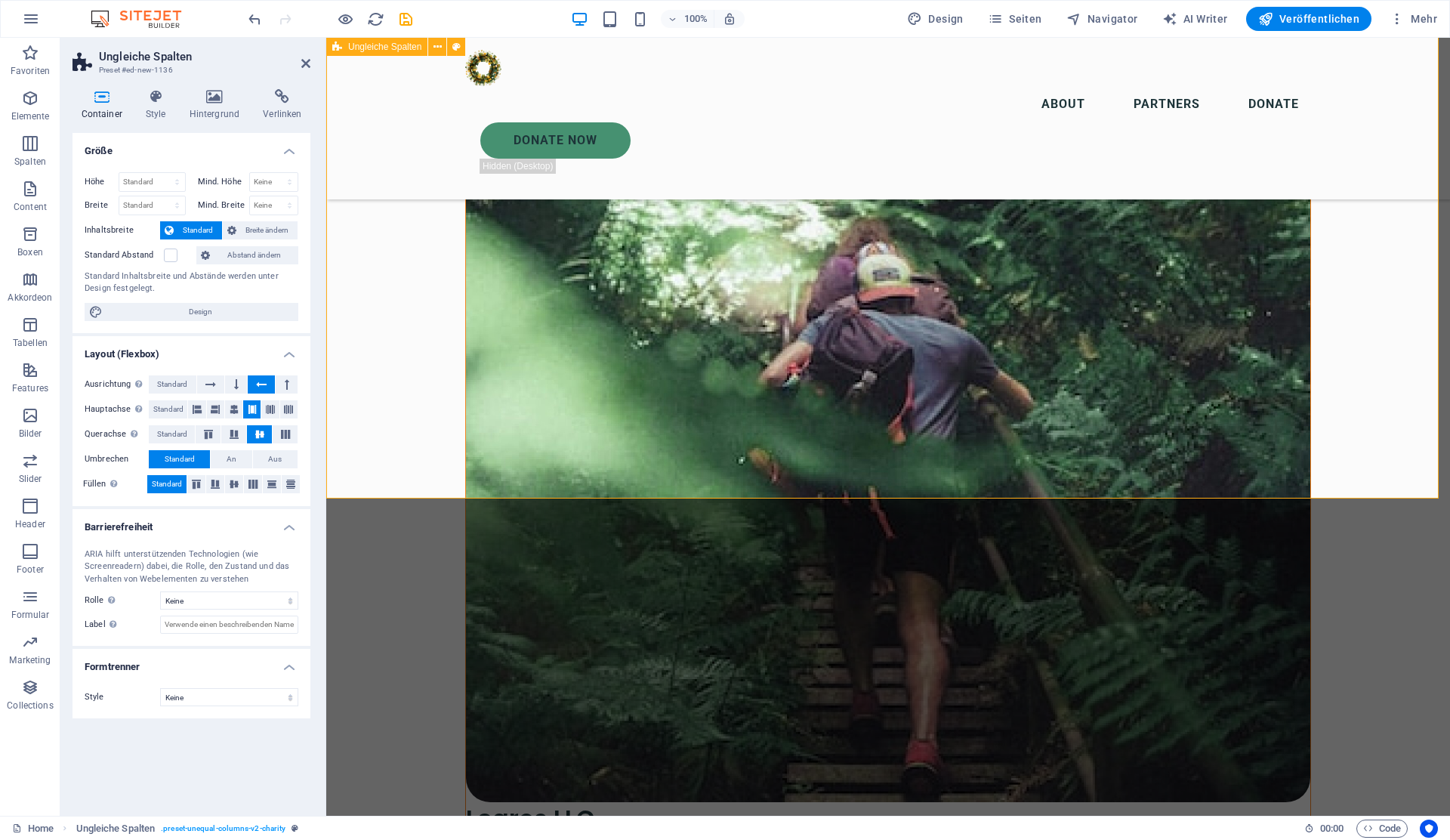
scroll to position [6735, 0]
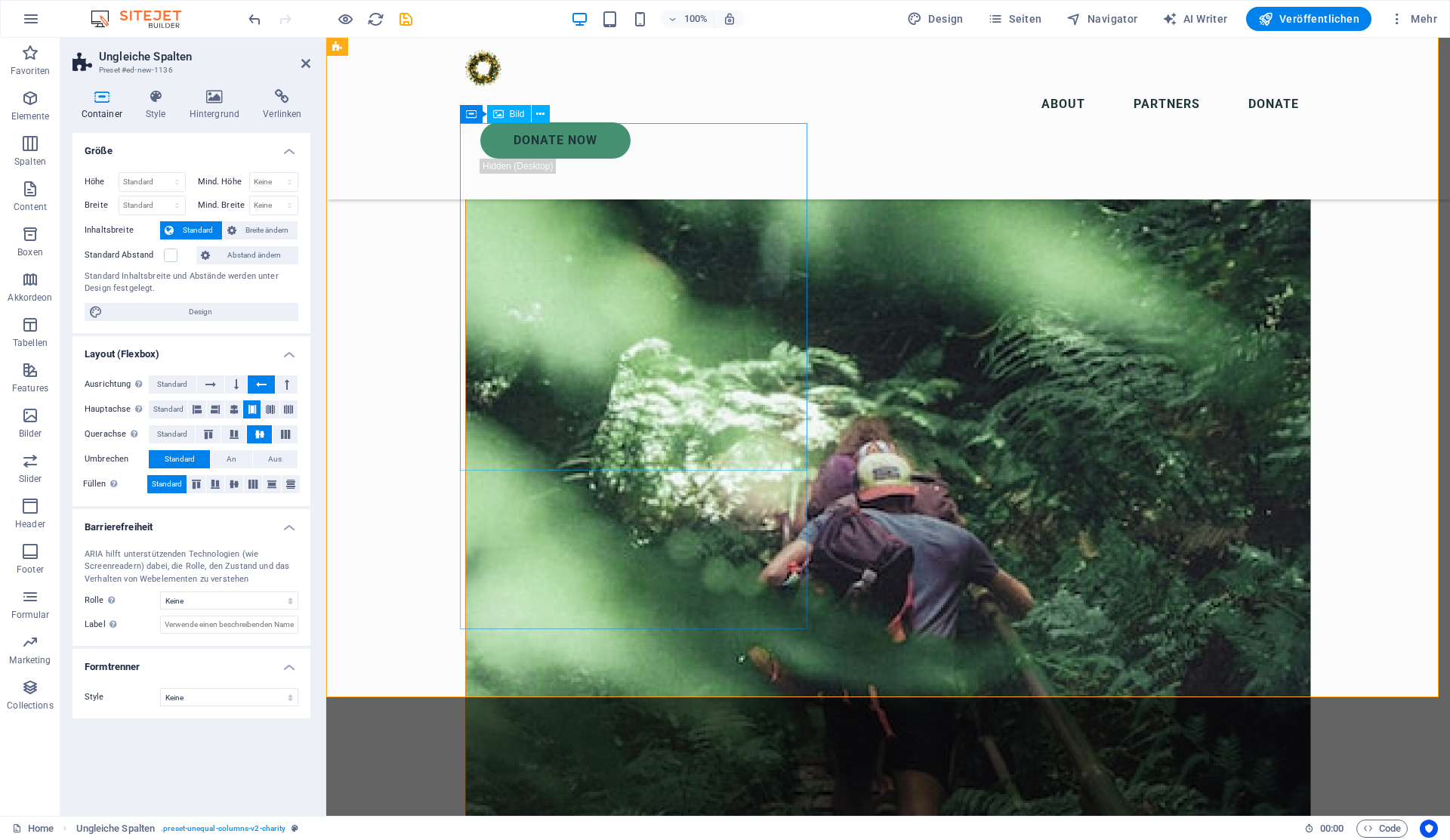
click at [542, 116] on icon at bounding box center [540, 115] width 8 height 16
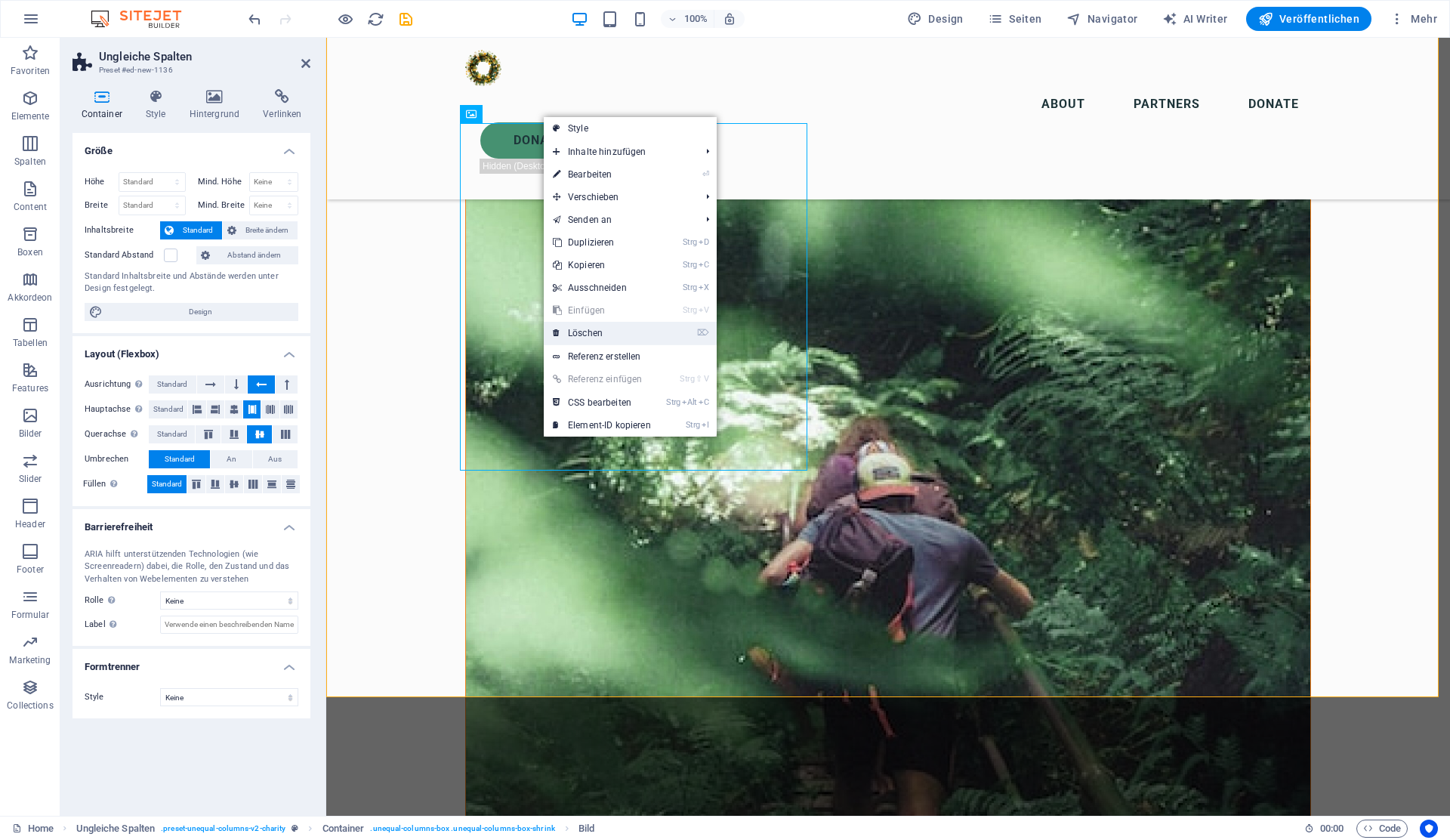
click at [598, 330] on link "⌦ Löschen" at bounding box center [602, 332] width 116 height 22
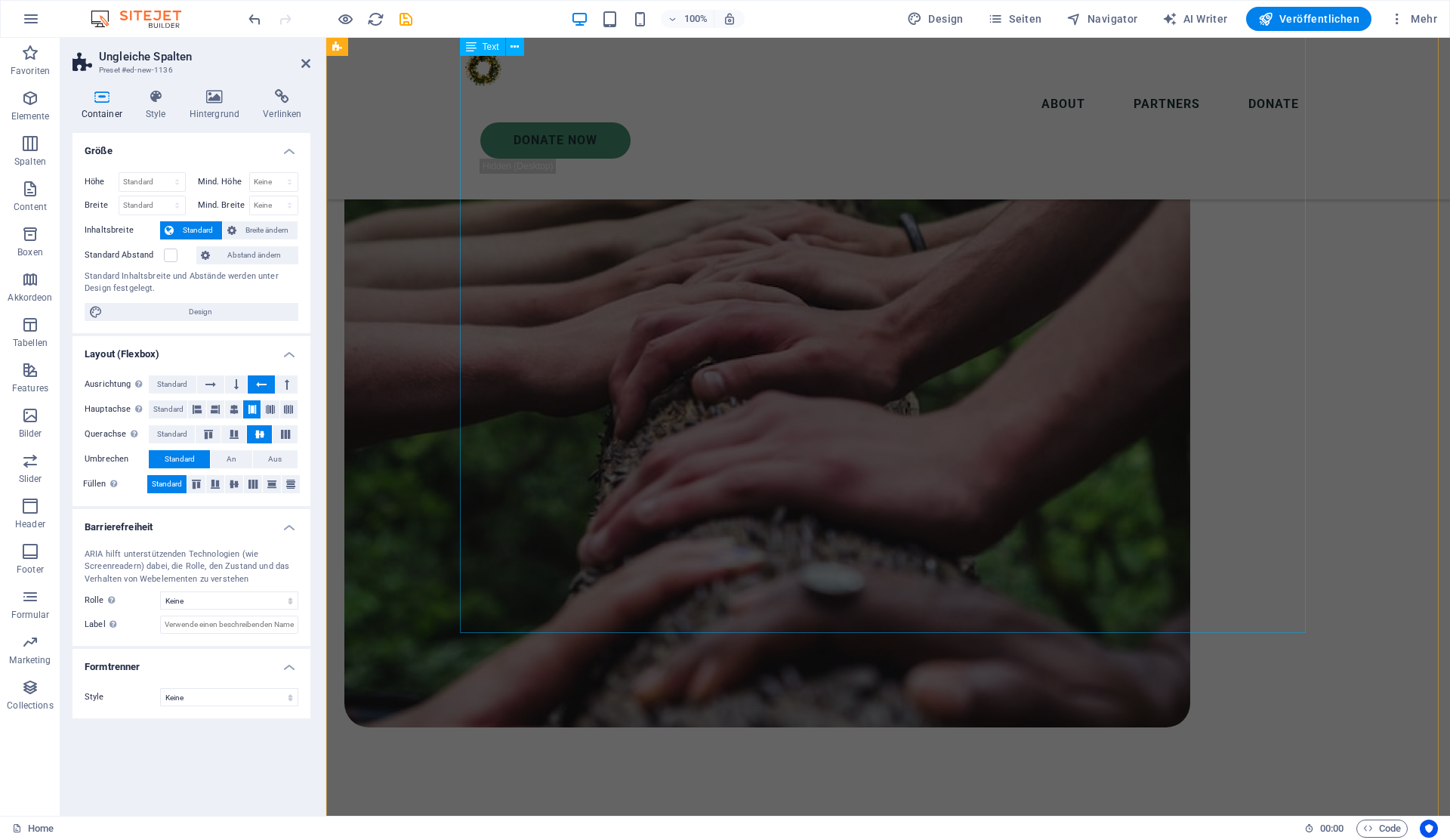
scroll to position [5873, 0]
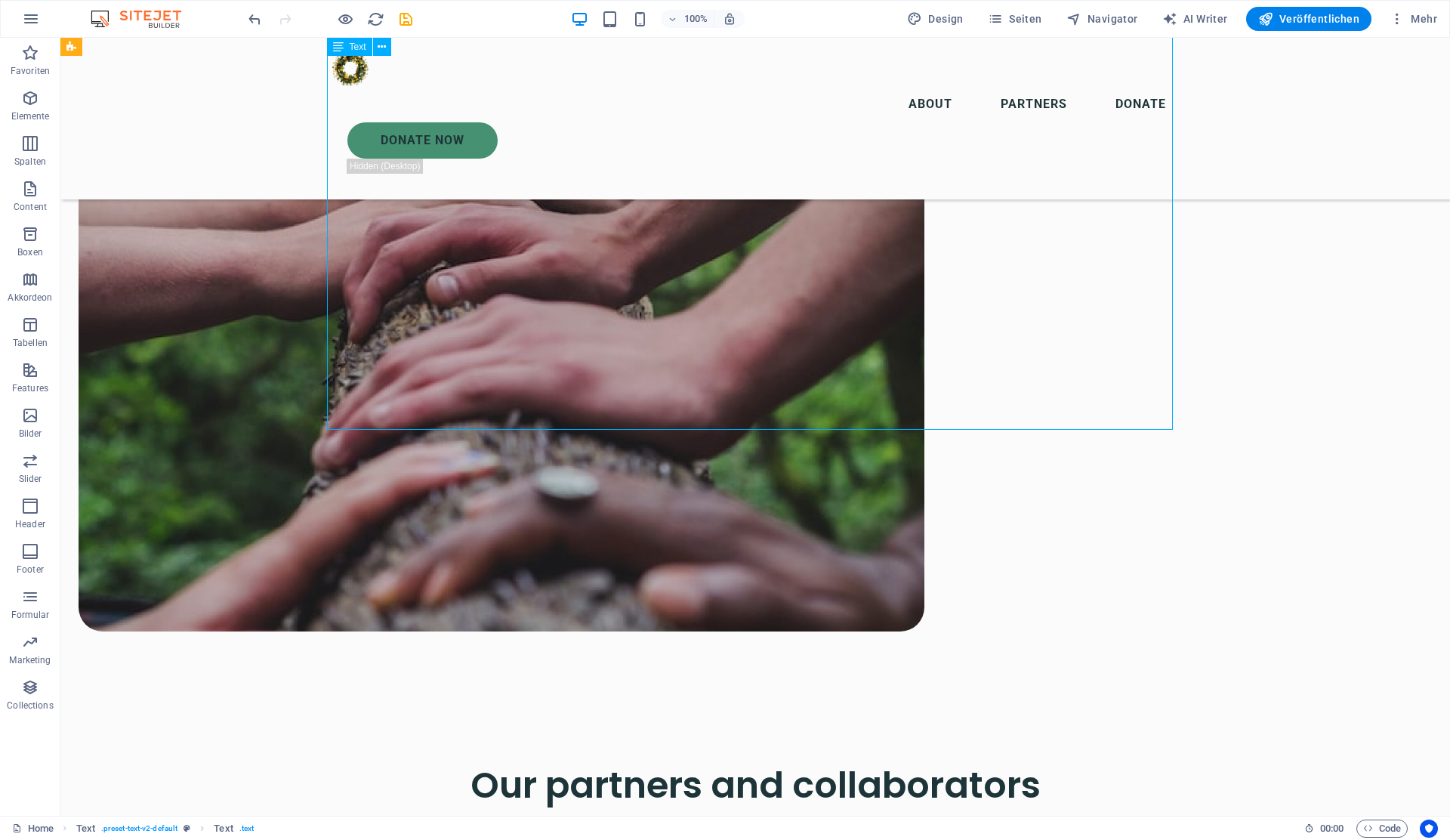
scroll to position [6074, 0]
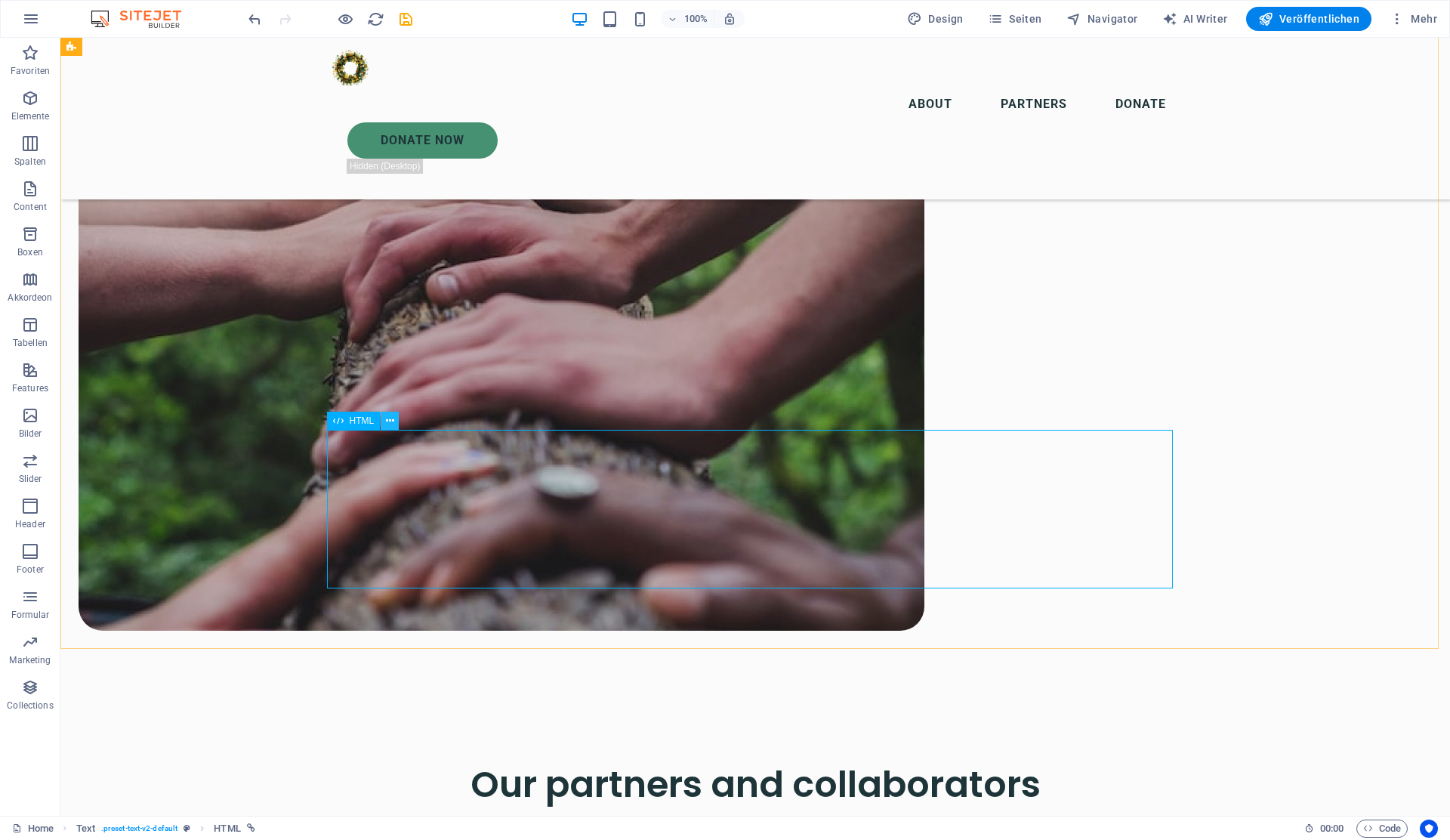
click at [388, 424] on icon at bounding box center [390, 421] width 8 height 16
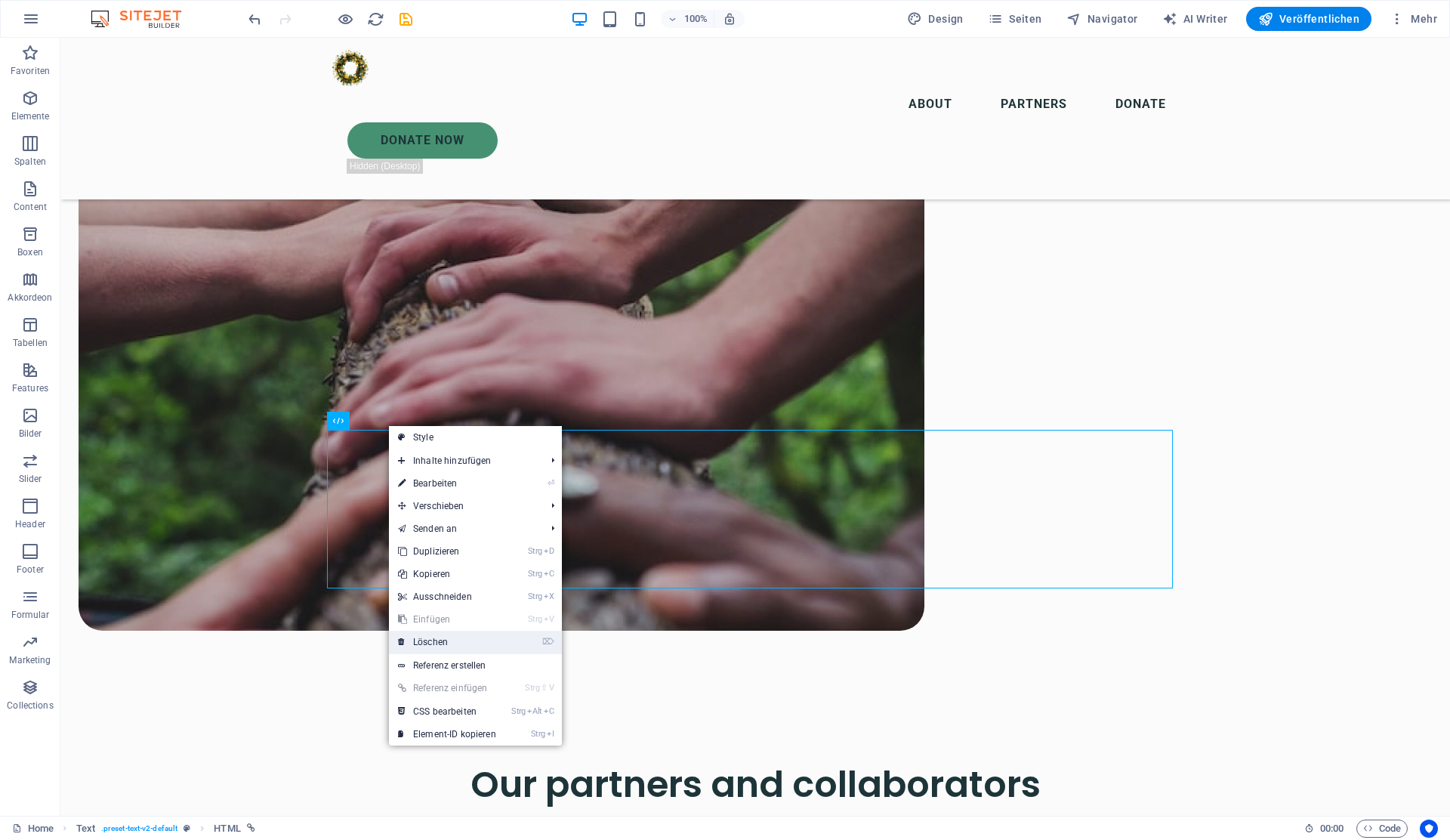
click at [437, 643] on link "⌦ Löschen" at bounding box center [447, 641] width 116 height 22
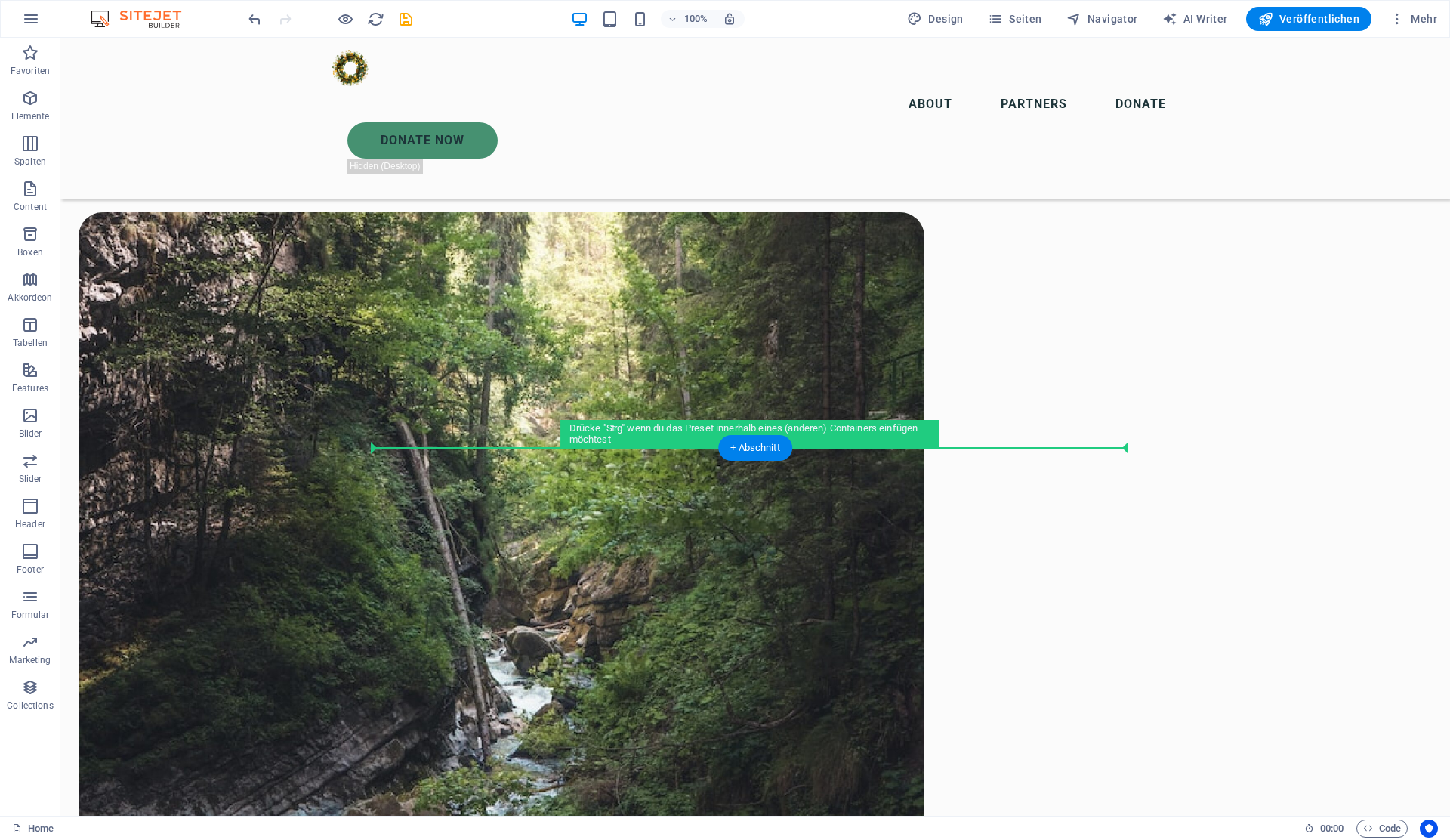
scroll to position [934, 0]
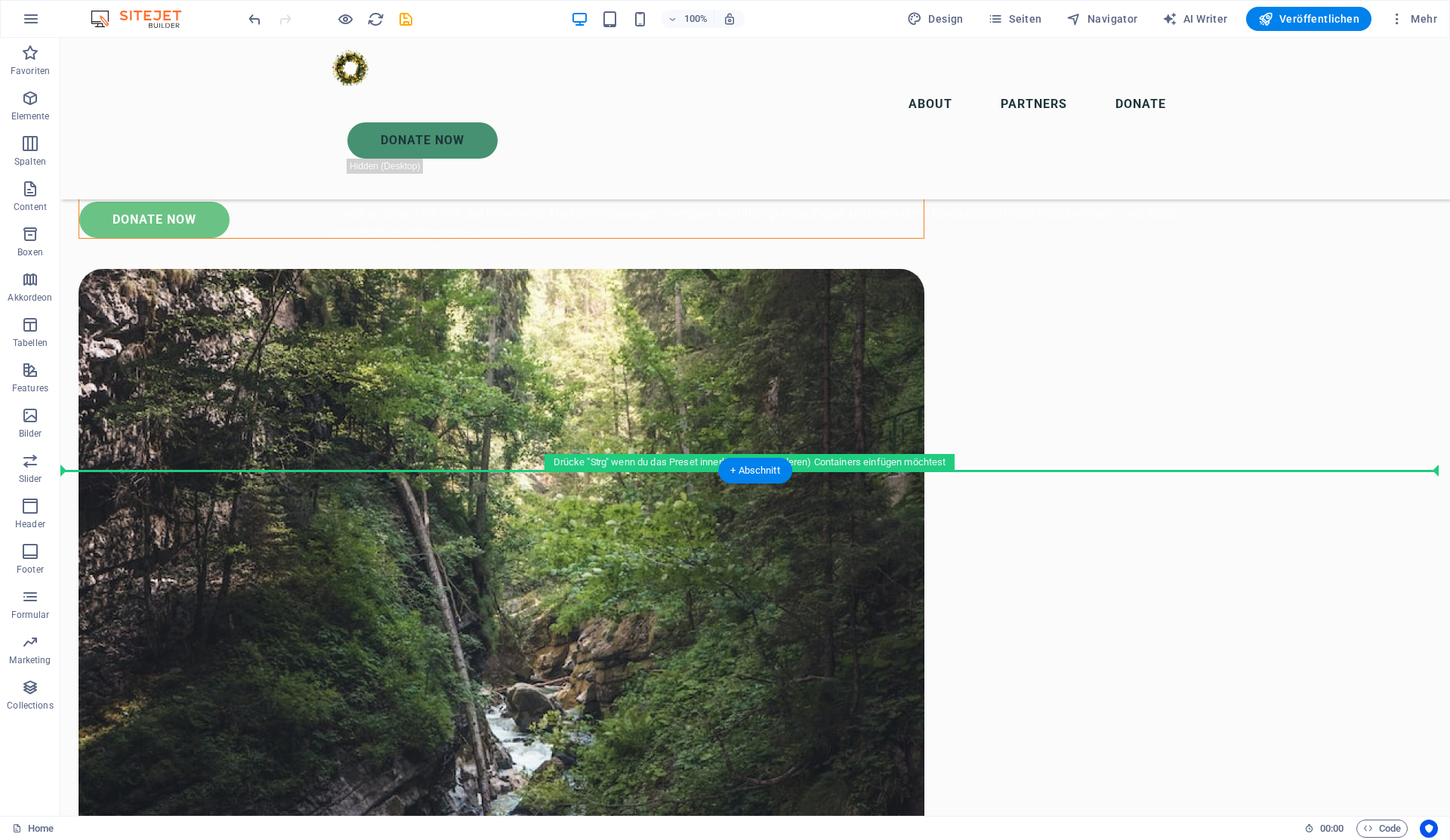
drag, startPoint x: 452, startPoint y: 323, endPoint x: 462, endPoint y: 327, distance: 10.8
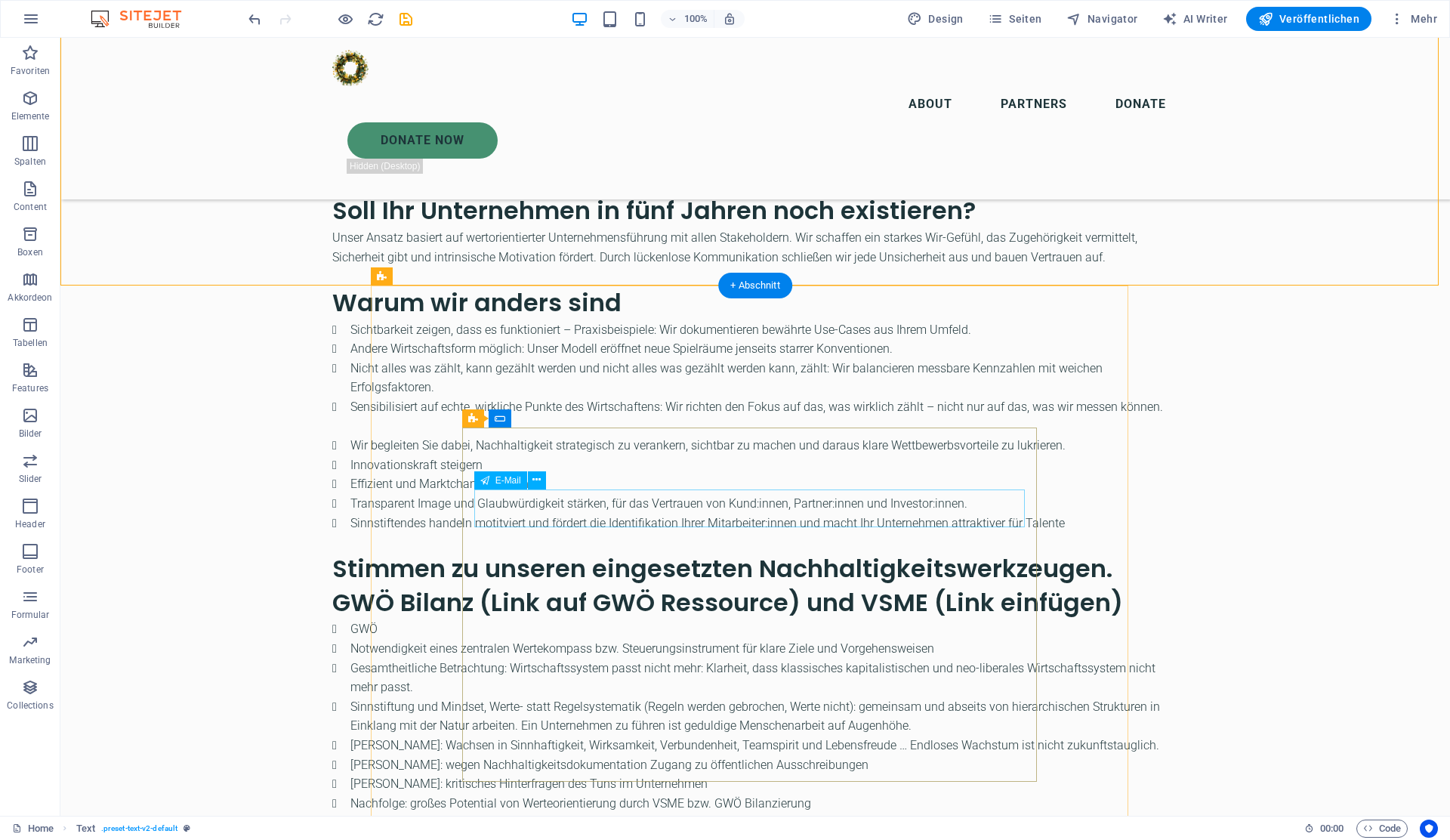
scroll to position [2117, 0]
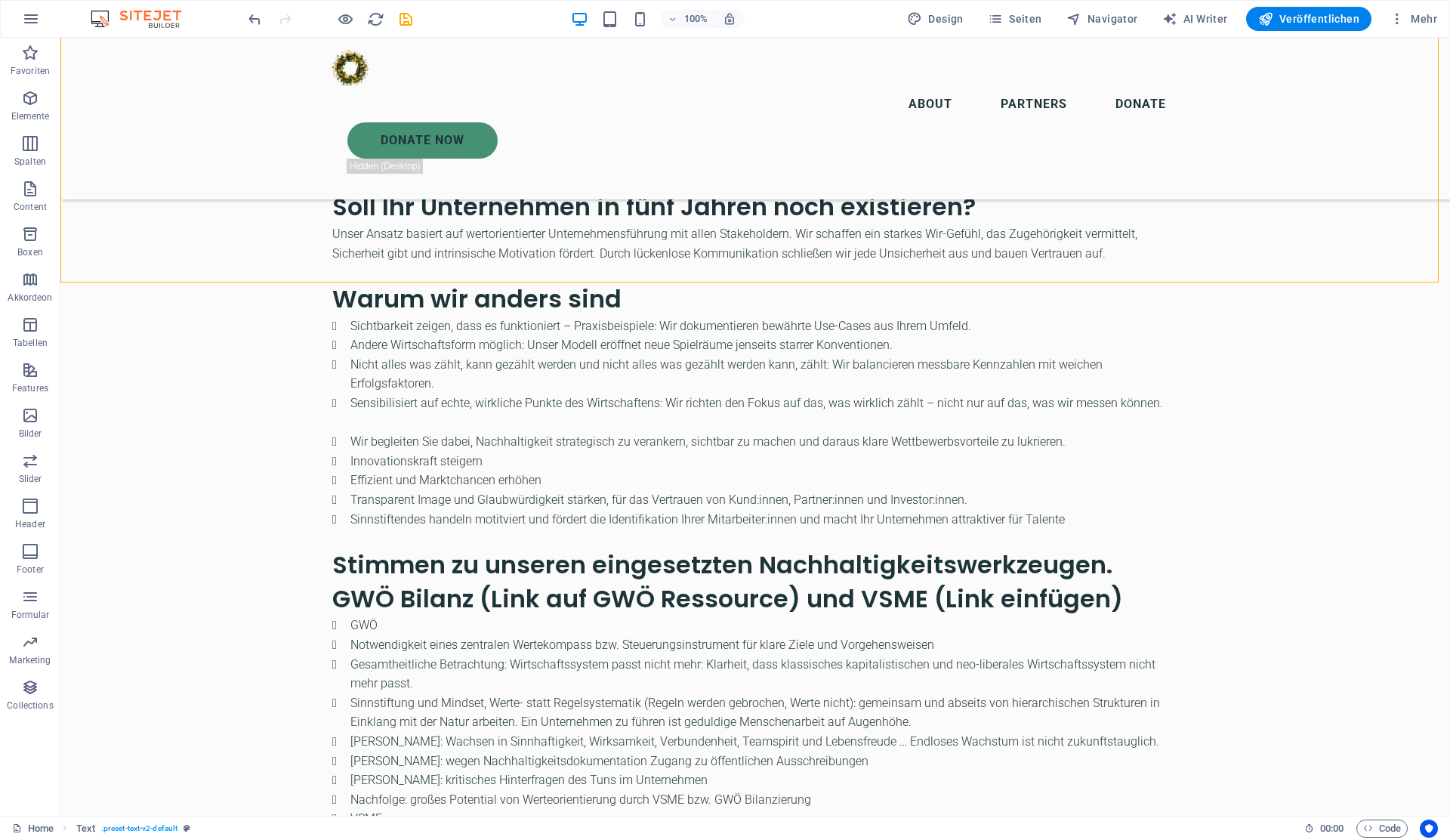
drag, startPoint x: 317, startPoint y: 315, endPoint x: 299, endPoint y: 576, distance: 261.6
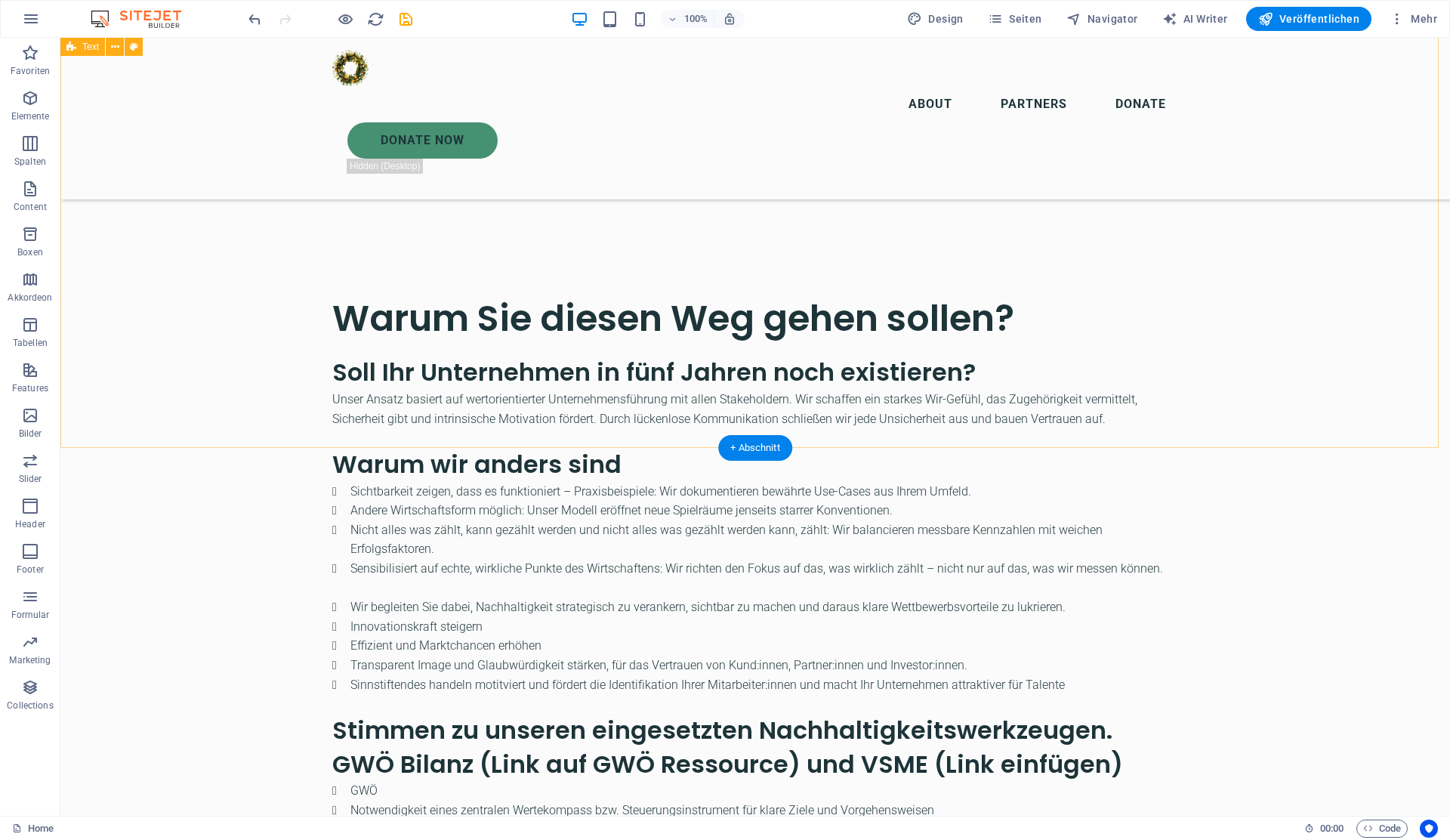
scroll to position [1951, 0]
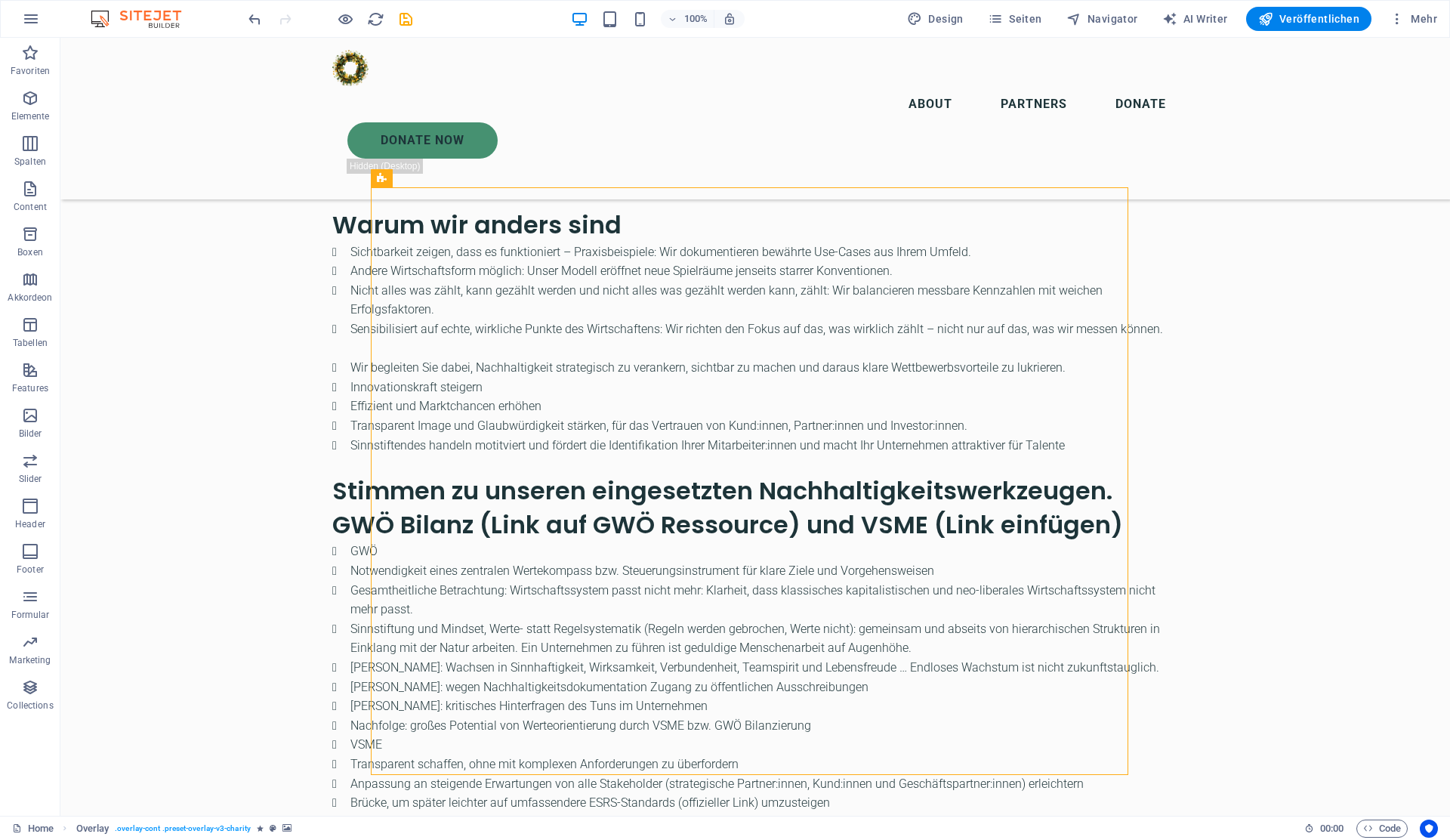
scroll to position [2170, 0]
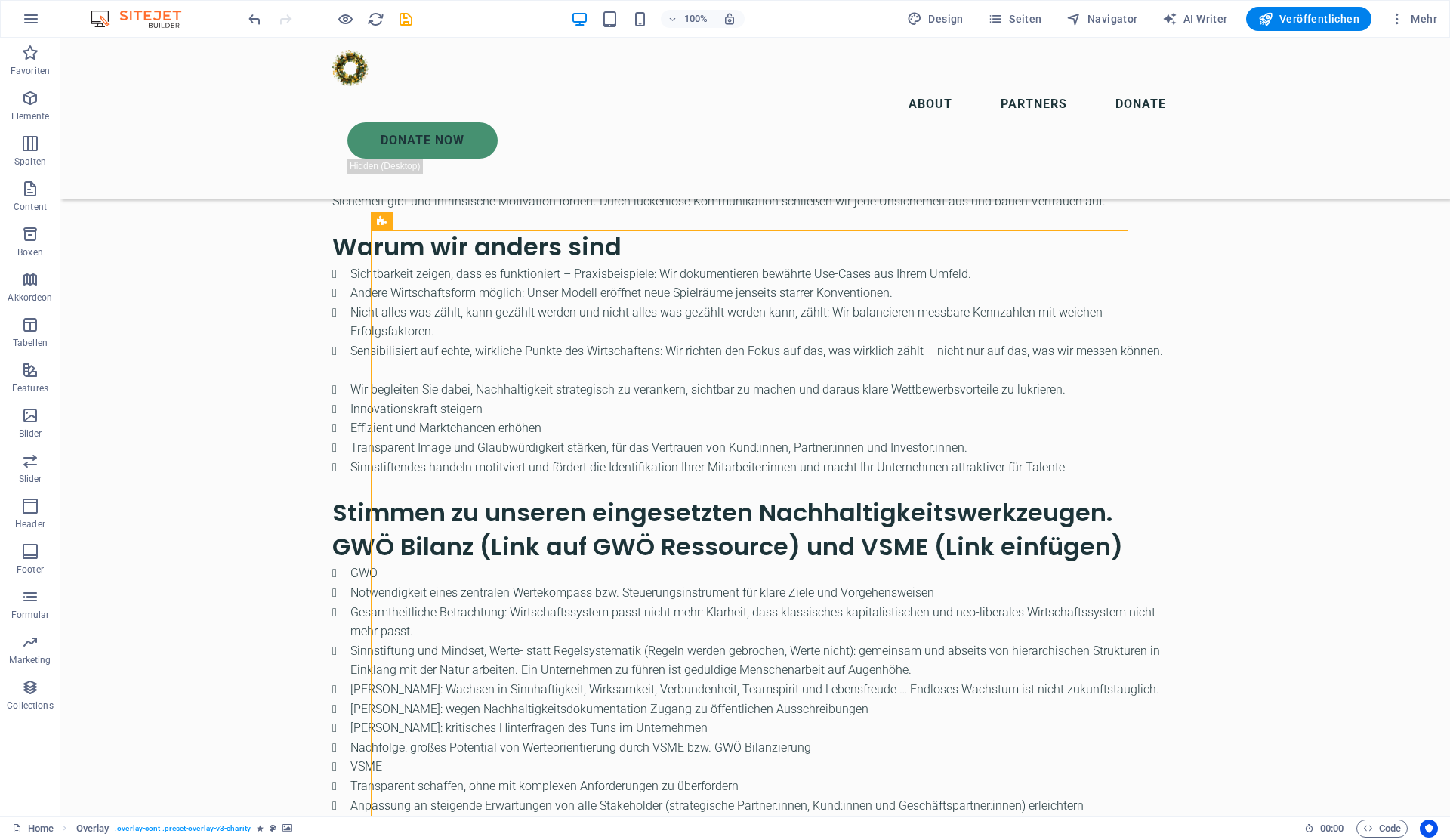
drag, startPoint x: 457, startPoint y: 273, endPoint x: 333, endPoint y: 759, distance: 501.6
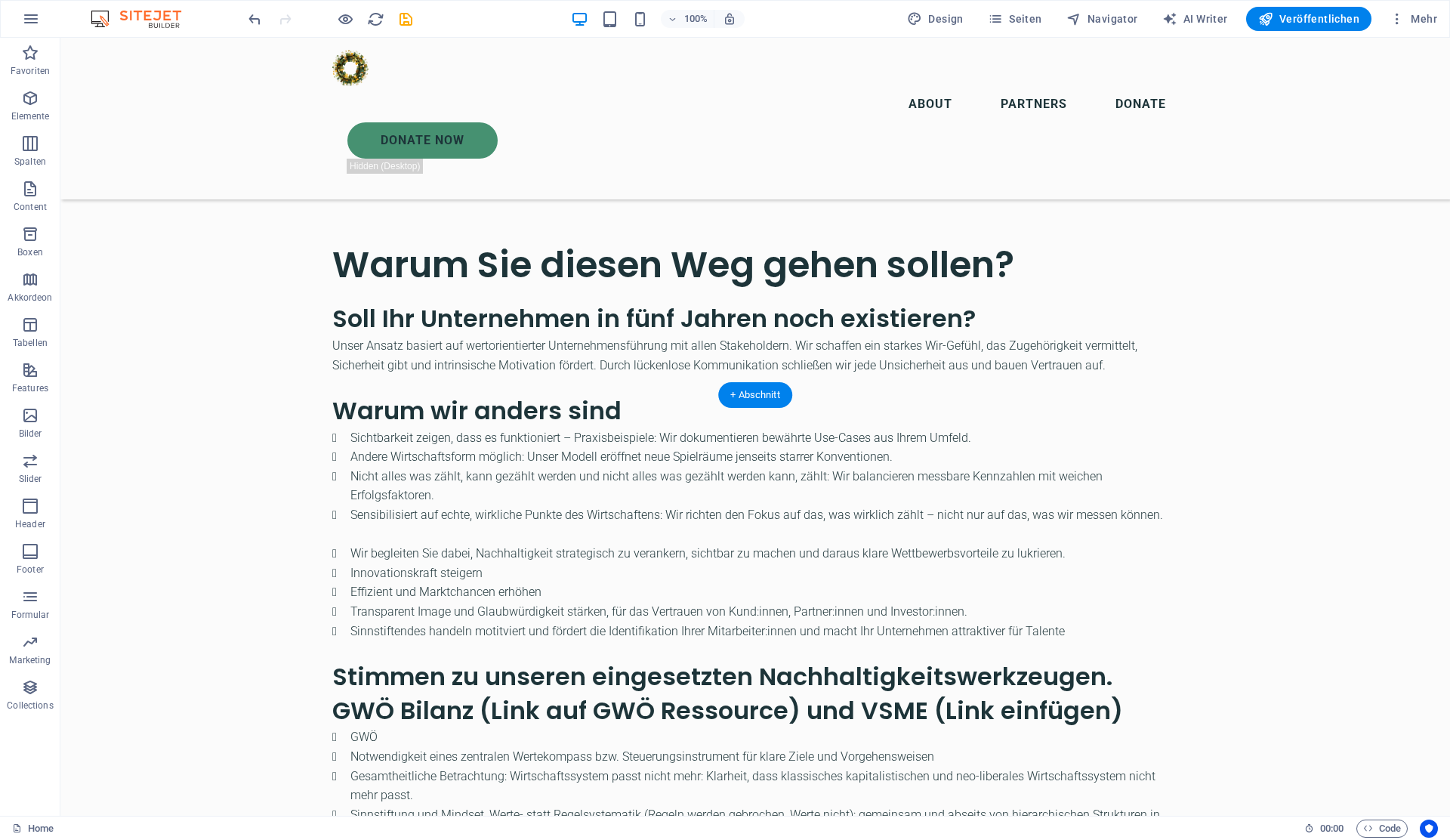
scroll to position [2005, 0]
click at [419, 303] on div "Soll Ihr Unternehmen in fünf Jahren noch existieren? Unser Ansatz basiert auf w…" at bounding box center [755, 708] width 845 height 811
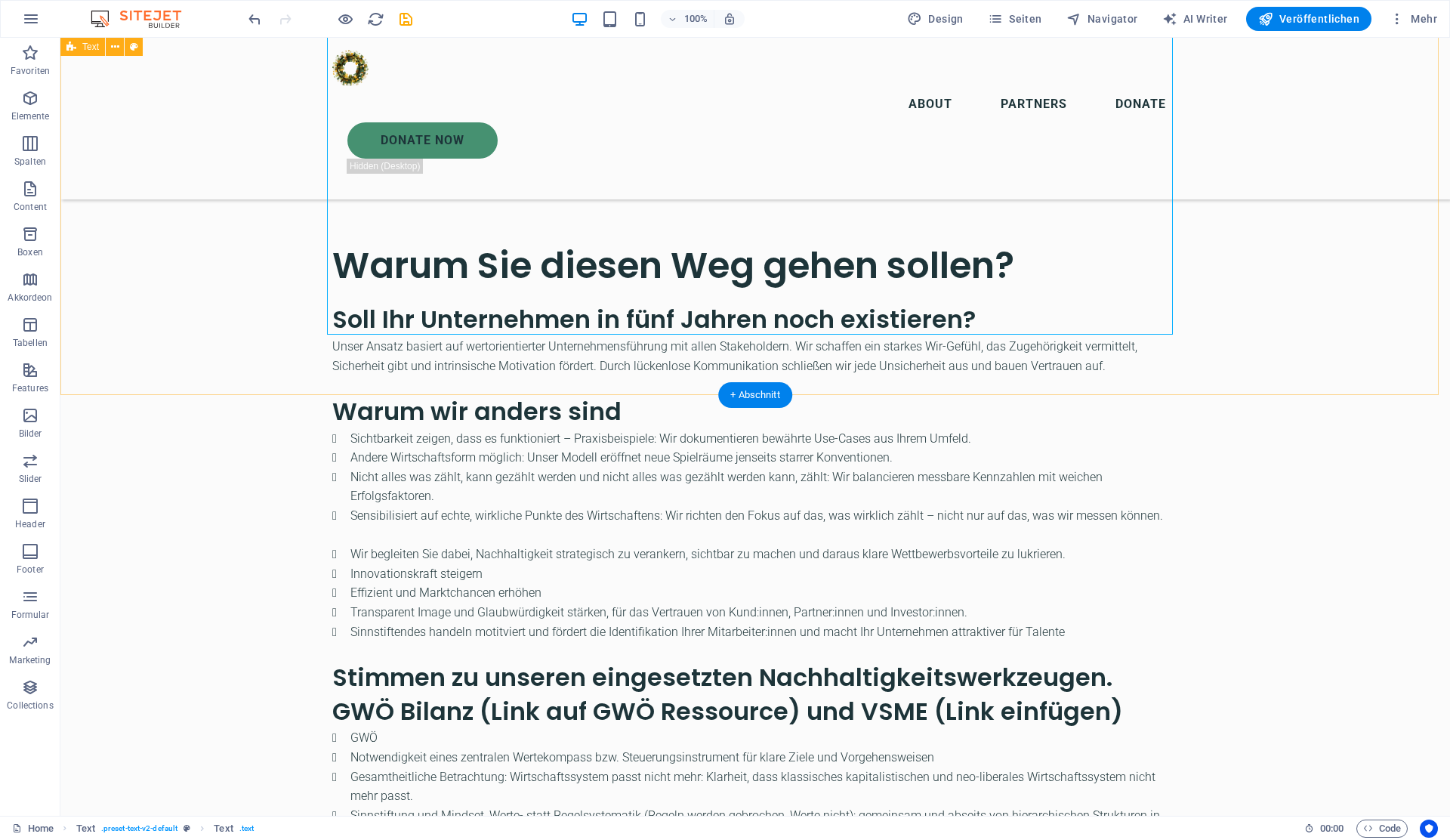
click at [341, 393] on div "Warum Sie diesen Weg gehen sollen? Soll Ihr Unternehmen in fünf Jahren noch exi…" at bounding box center [754, 677] width 1389 height 995
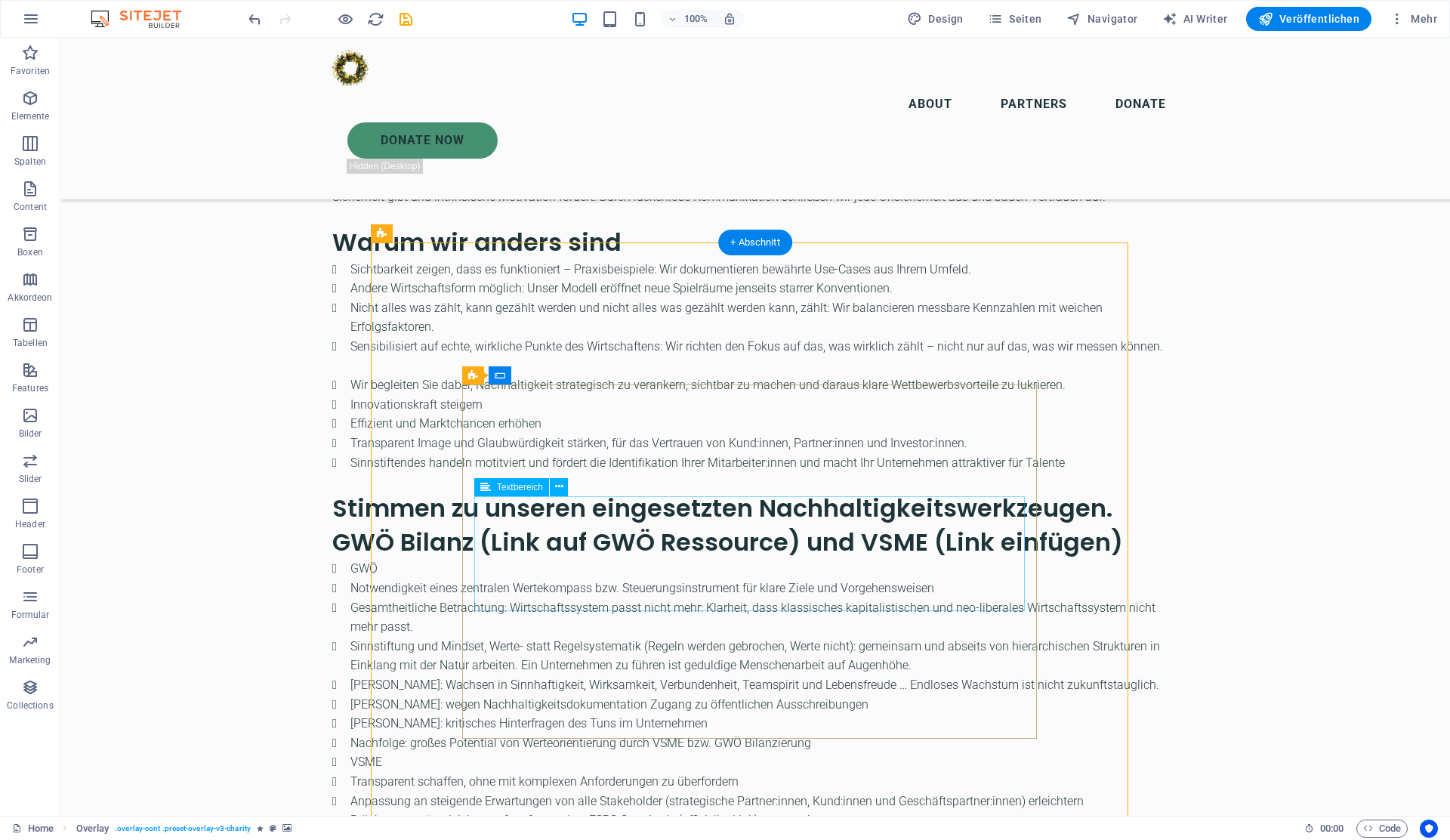
scroll to position [2152, 0]
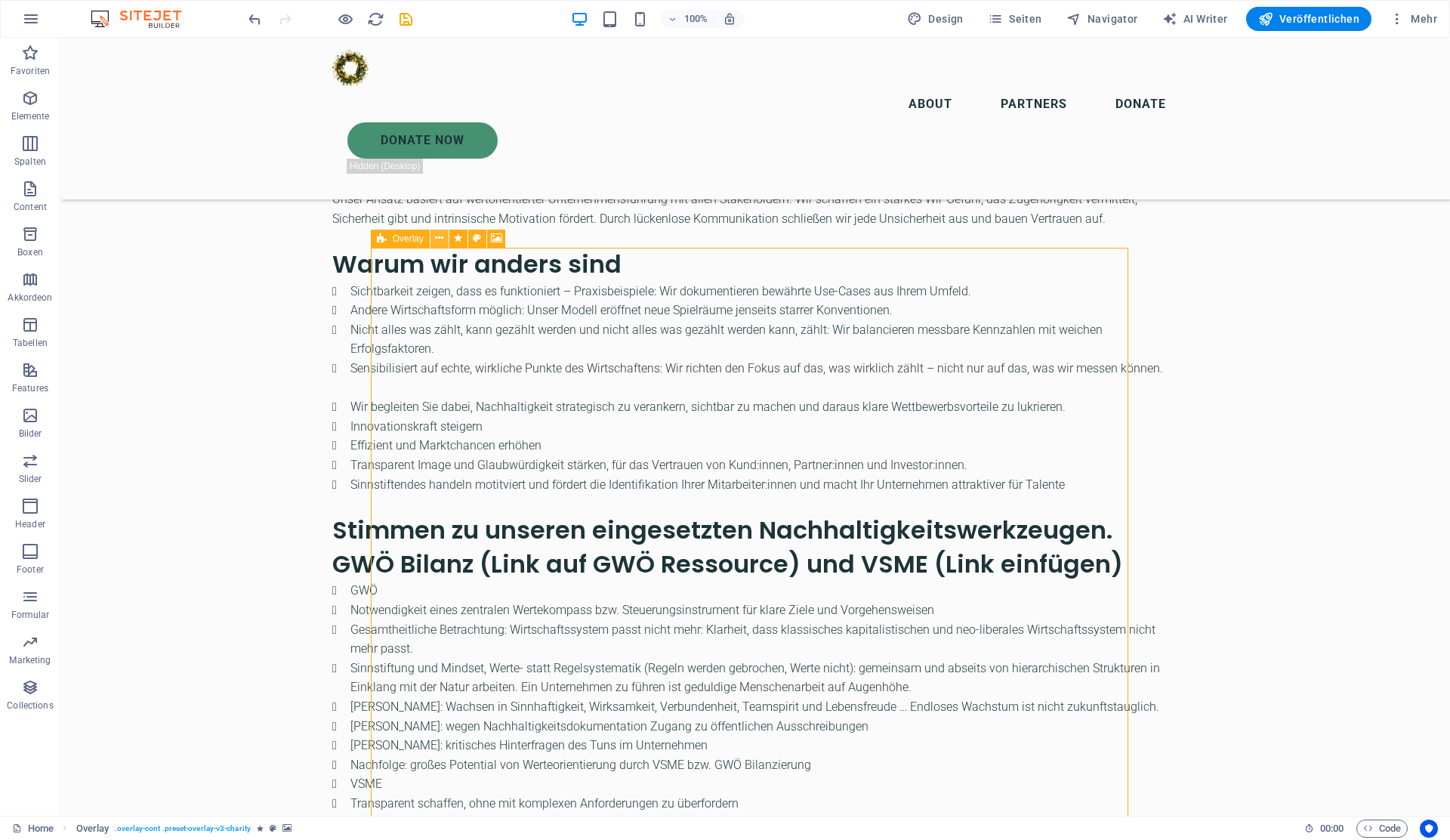
click at [436, 238] on icon at bounding box center [439, 238] width 8 height 16
click at [443, 237] on icon at bounding box center [439, 238] width 8 height 16
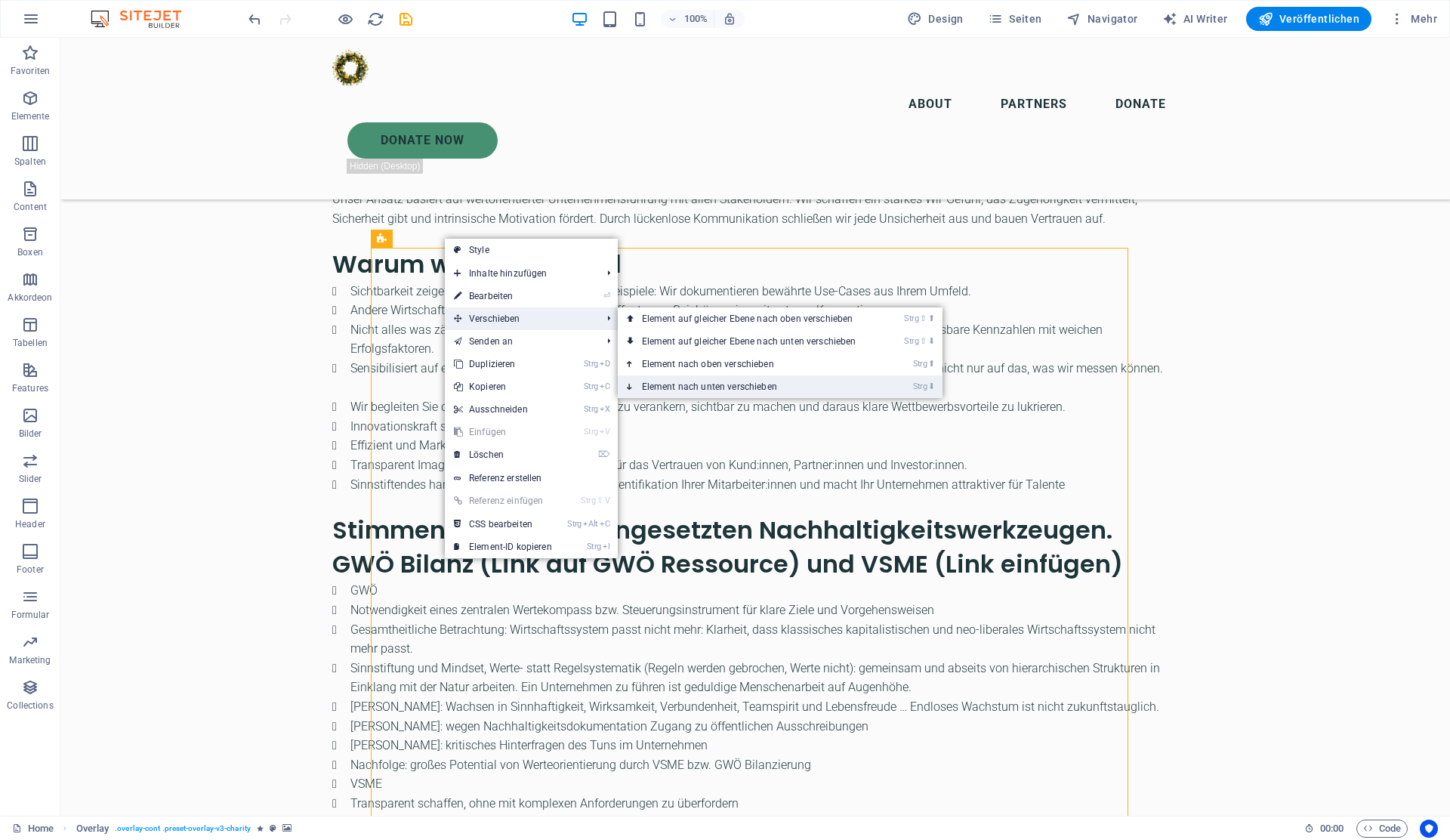
click at [696, 383] on link "Strg ⬇ Element nach unten verschieben" at bounding box center [752, 386] width 269 height 22
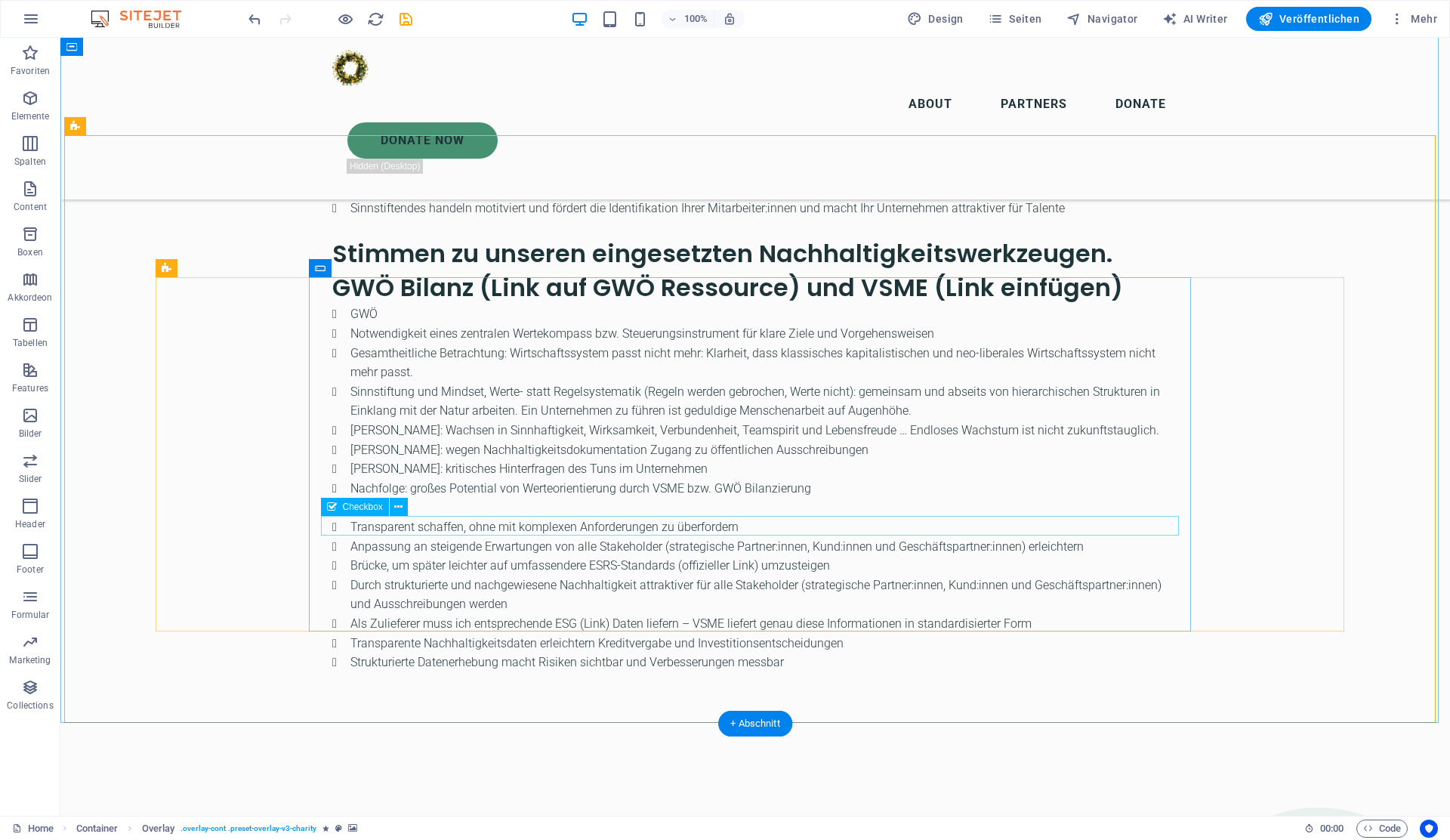
scroll to position [2383, 0]
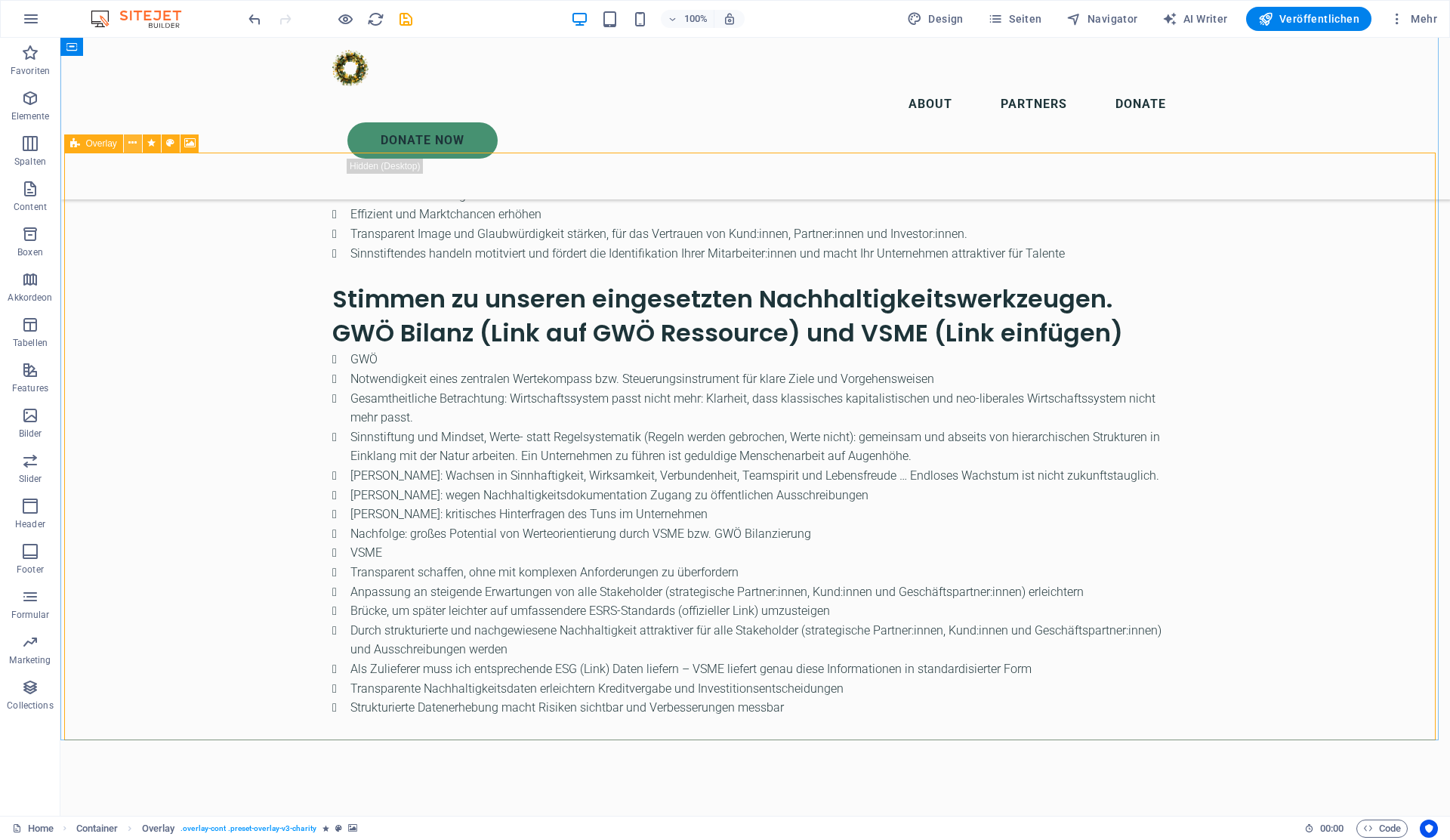
click at [131, 140] on icon at bounding box center [132, 143] width 8 height 16
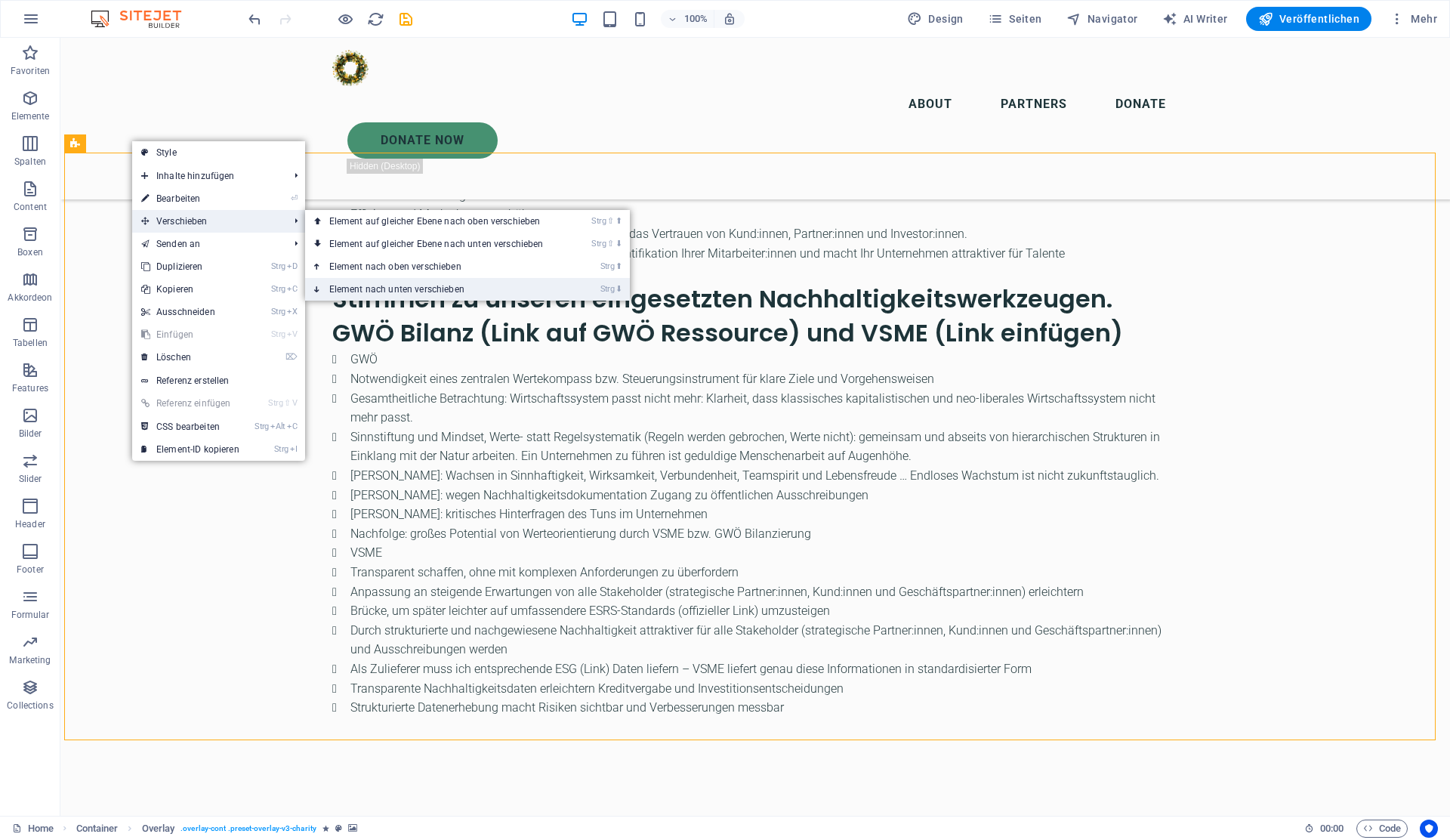
click at [392, 283] on link "Strg ⬇ Element nach unten verschieben" at bounding box center [440, 288] width 269 height 22
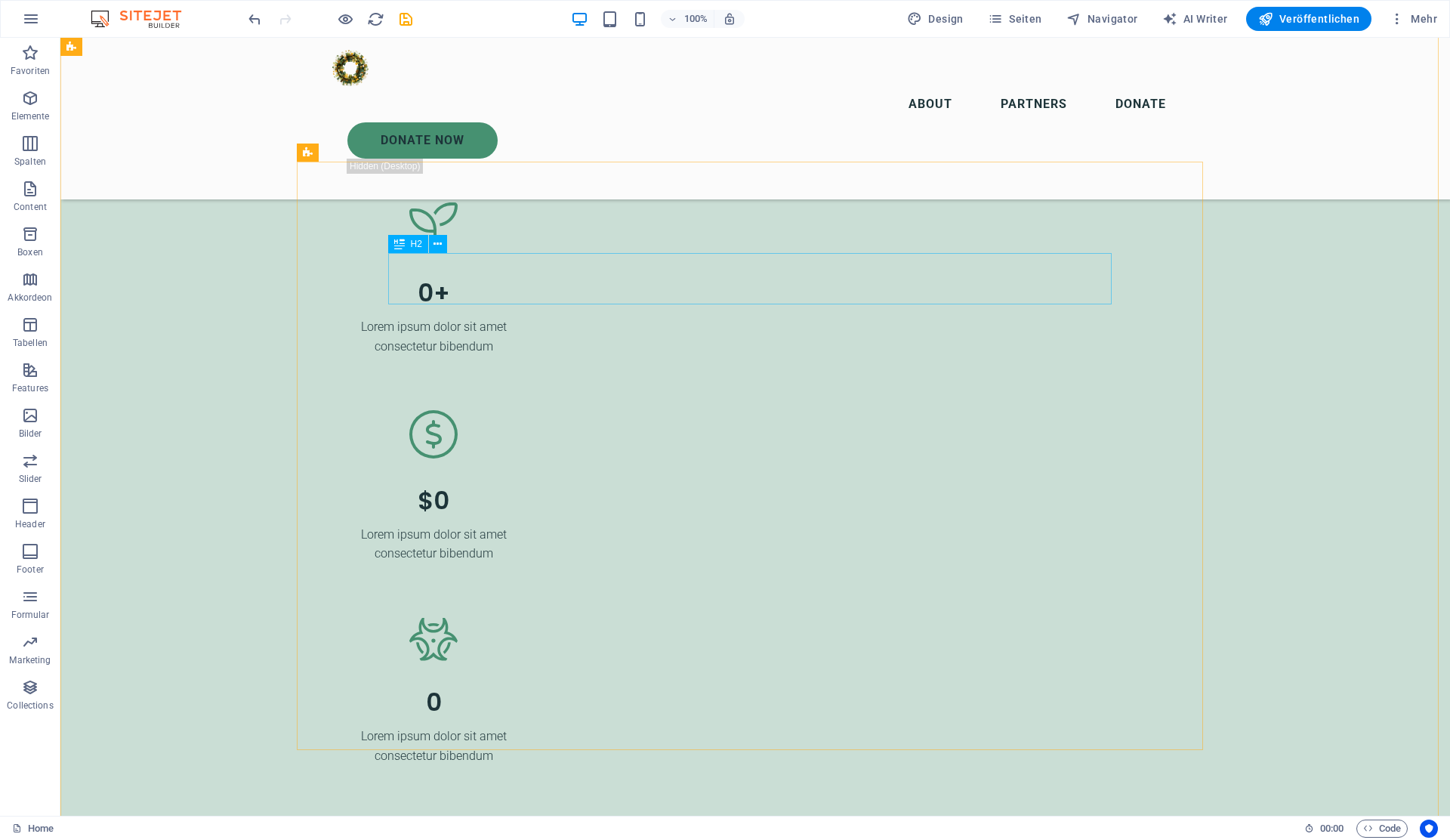
scroll to position [3719, 0]
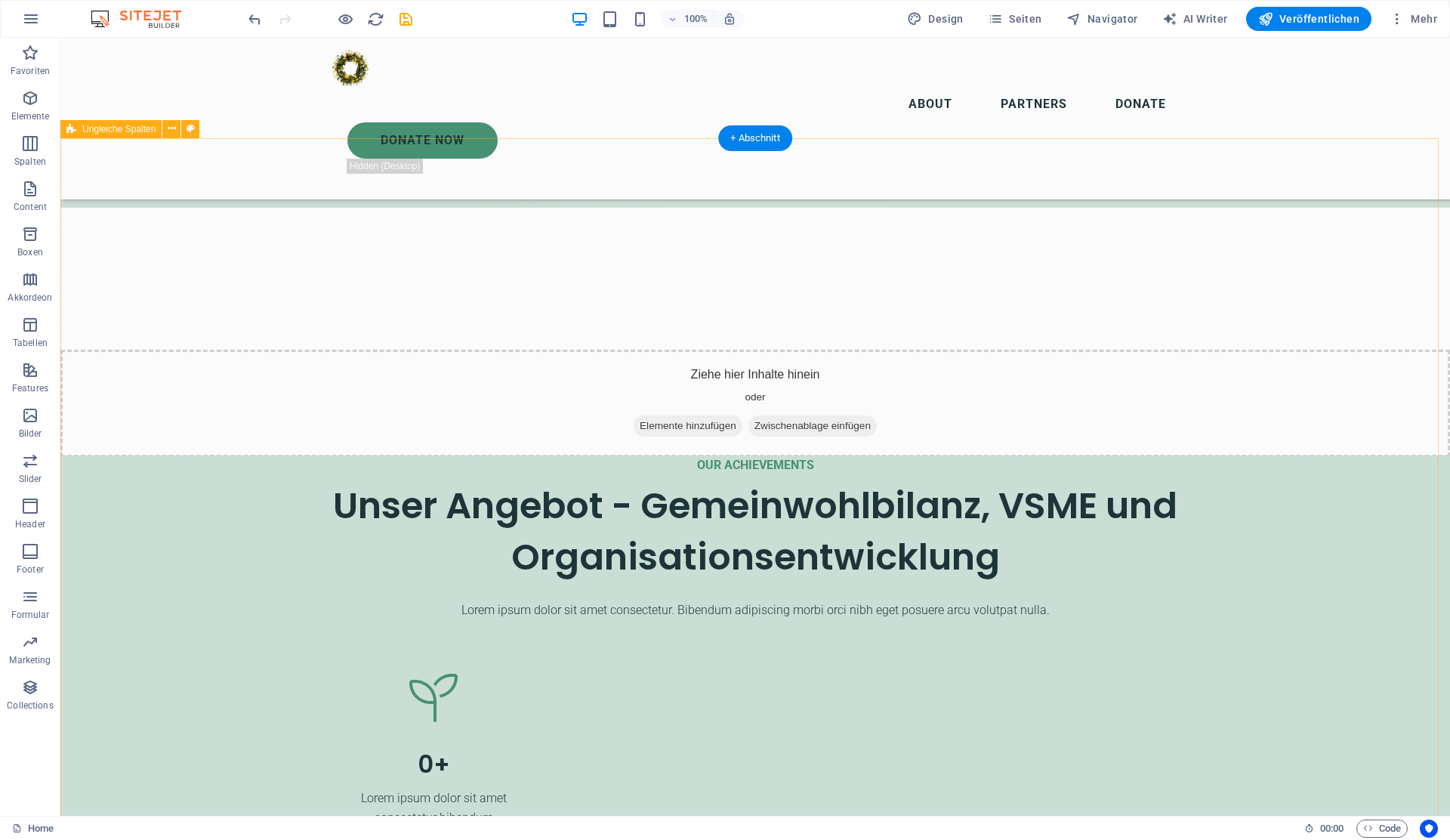
scroll to position [3249, 0]
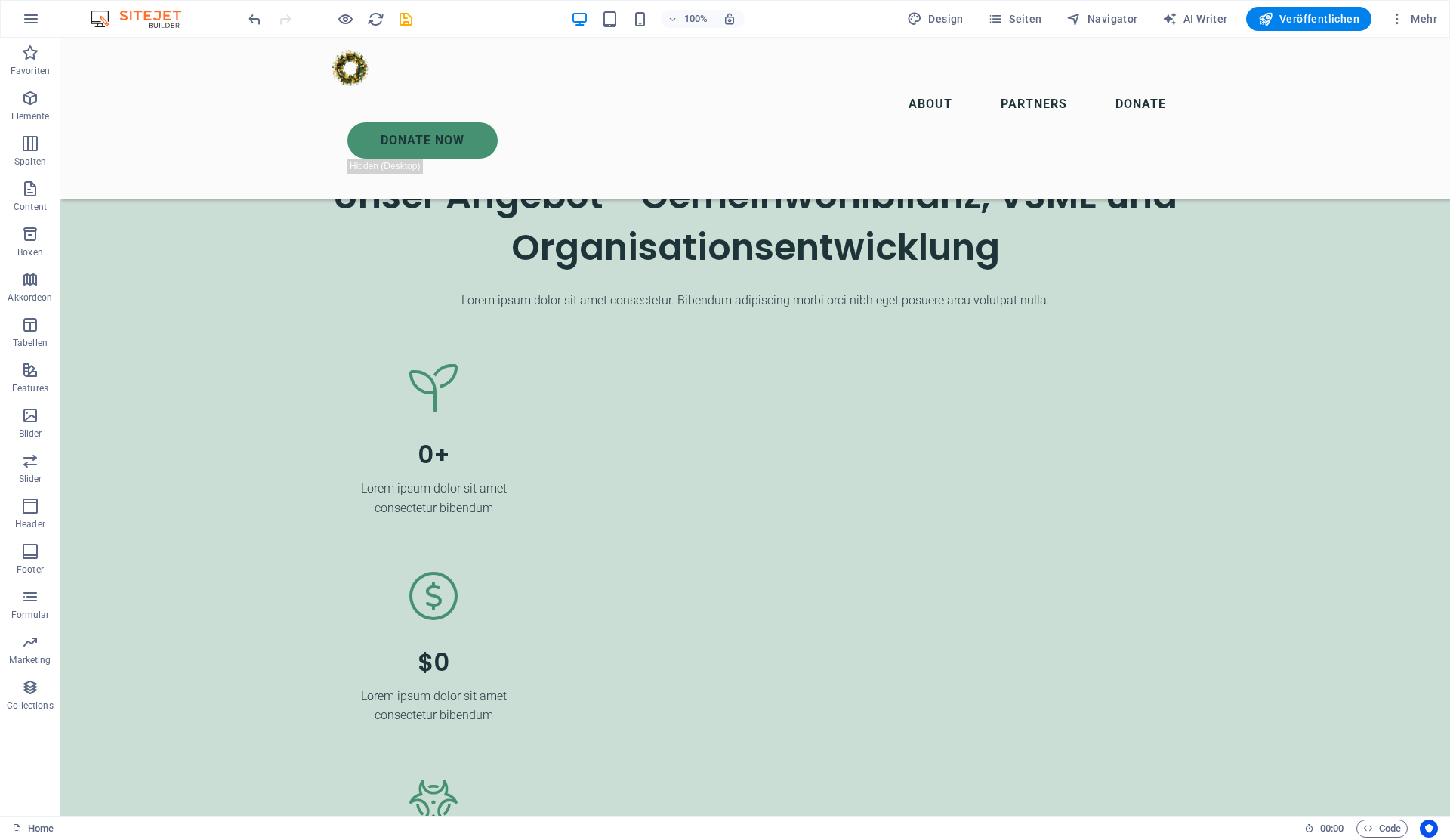
scroll to position [3559, 0]
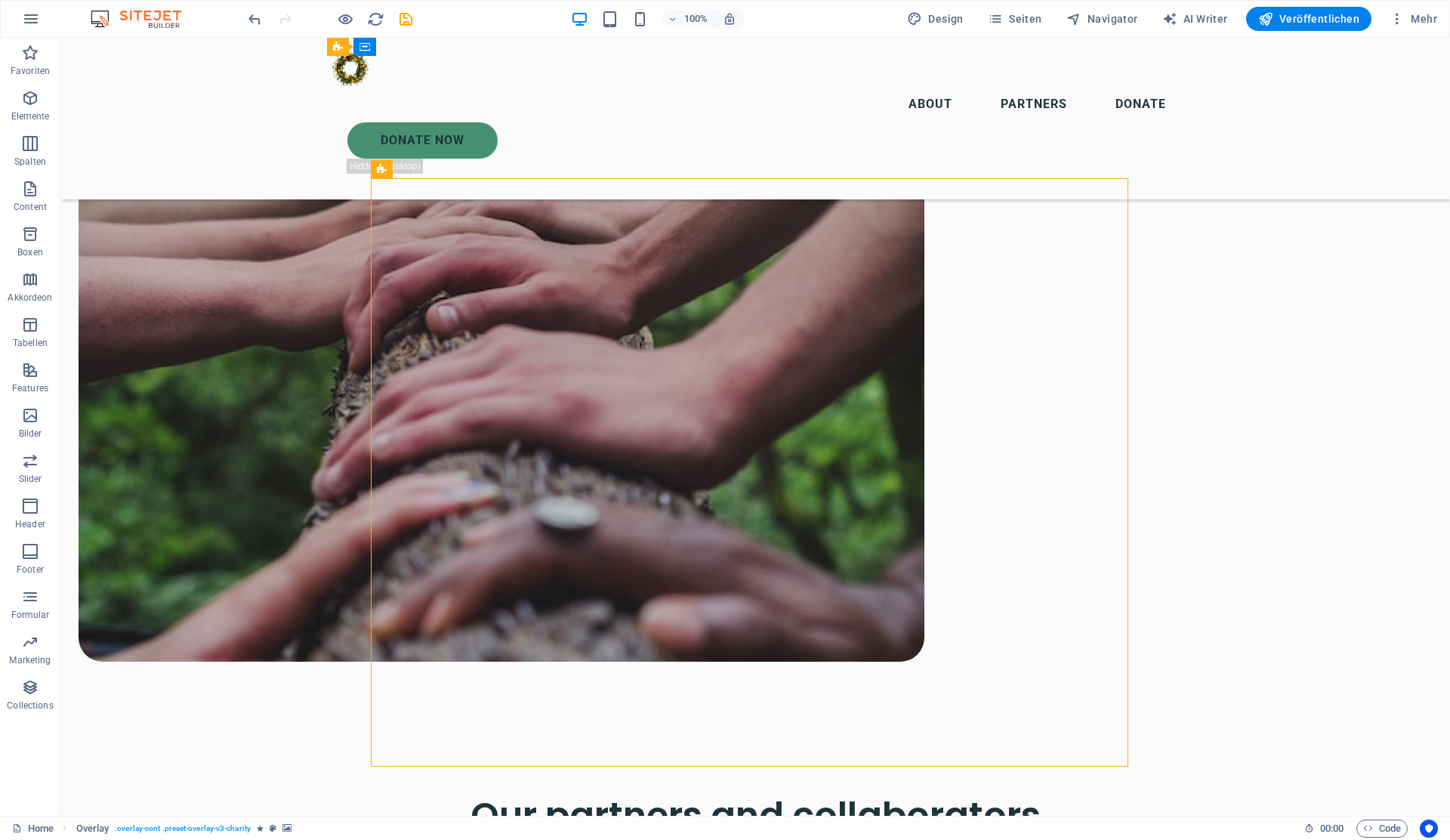
scroll to position [5798, 0]
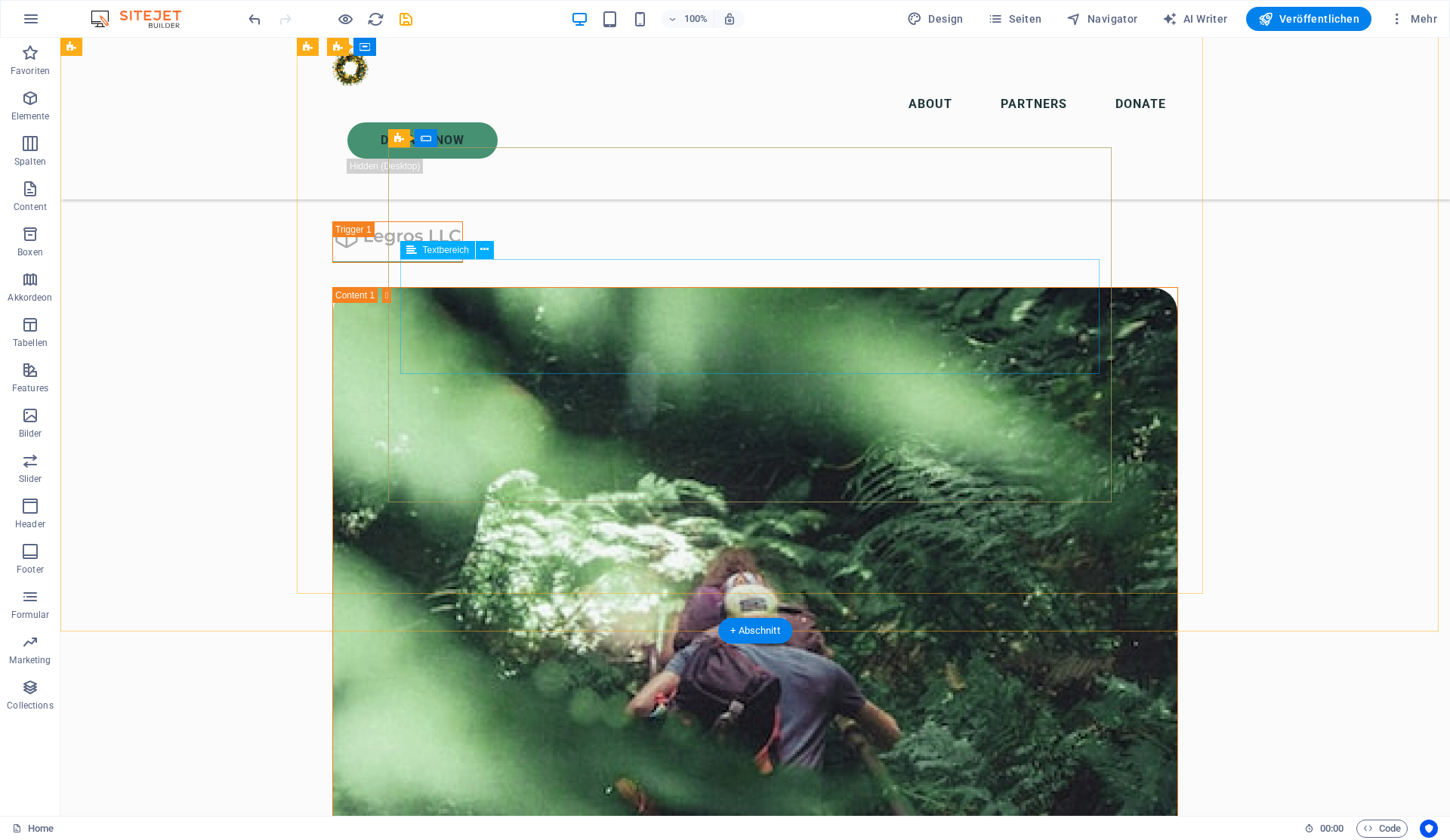
scroll to position [5844, 0]
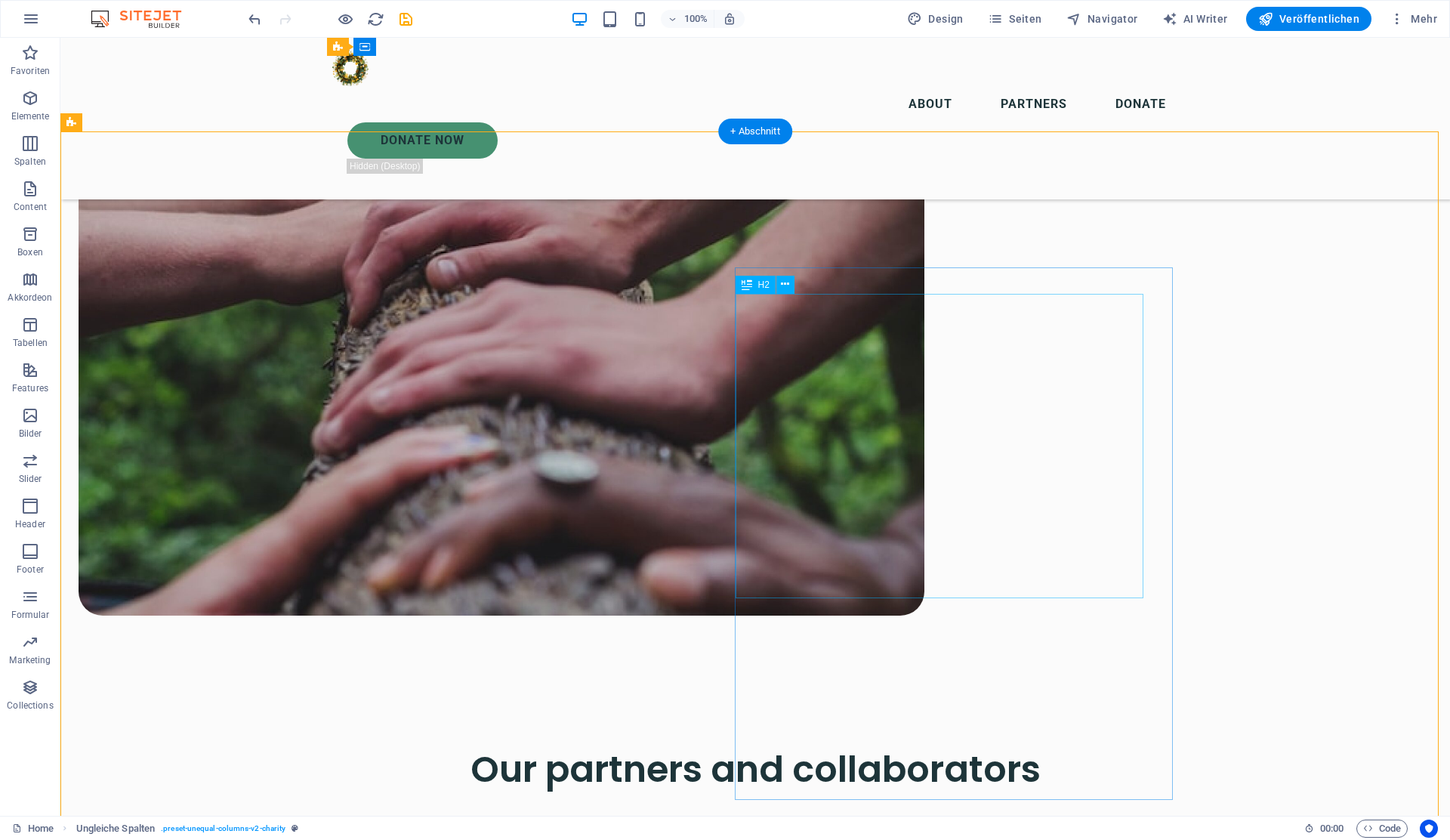
click at [786, 288] on icon at bounding box center [785, 285] width 8 height 16
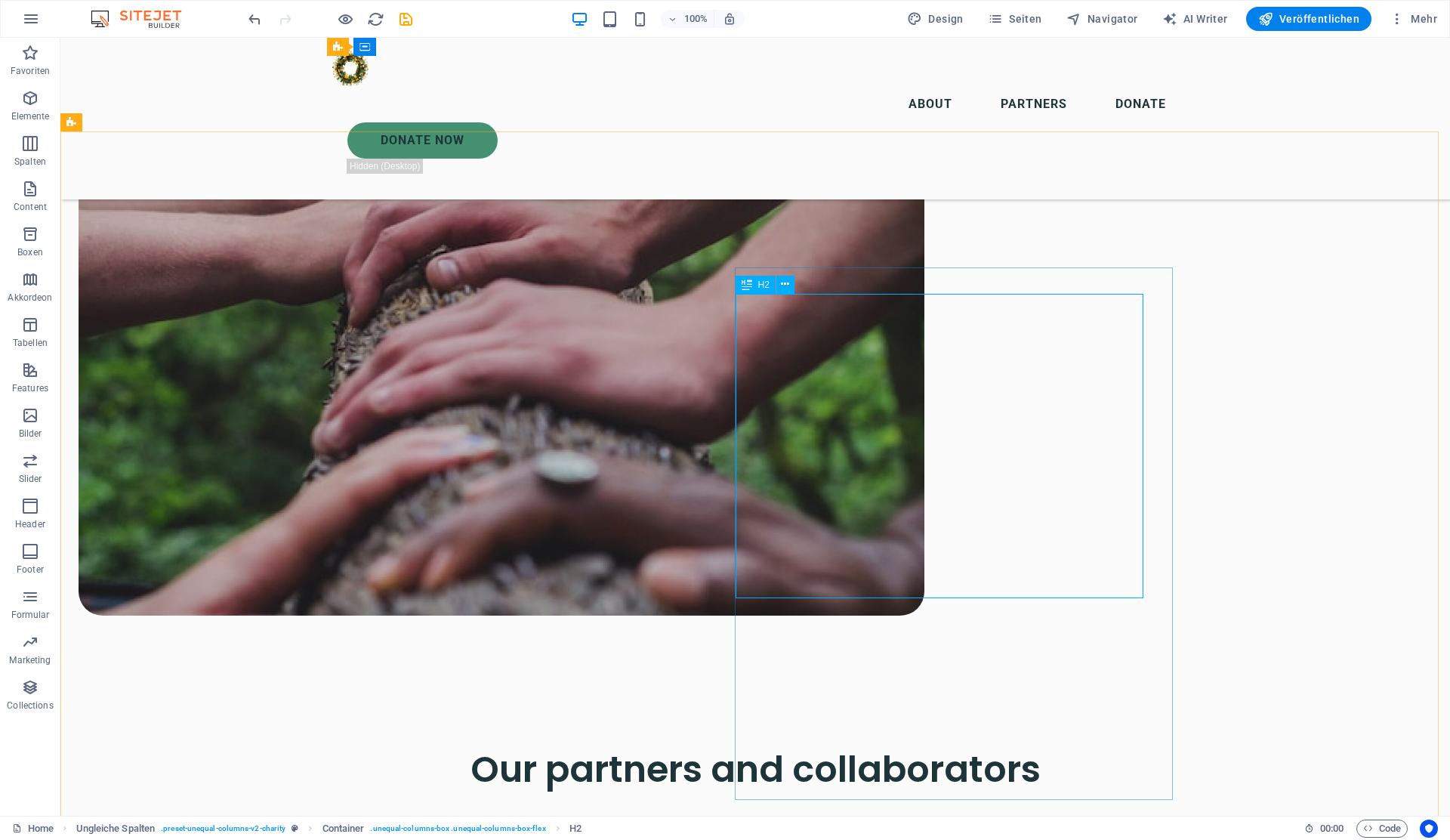
click at [756, 285] on div "H2" at bounding box center [755, 285] width 40 height 18
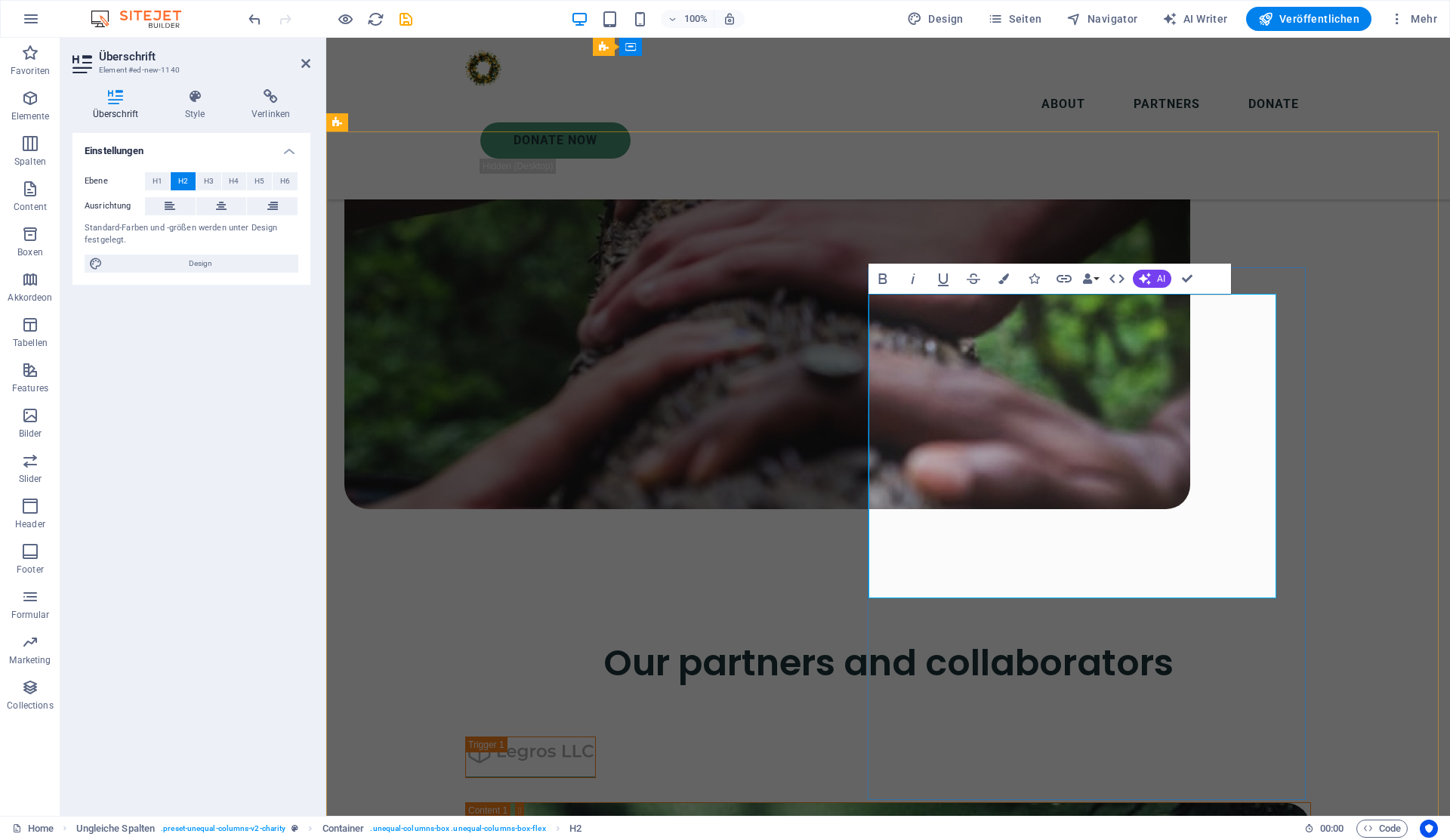
copy h2 "Verantwortungs-bewusste Digitalisierung"
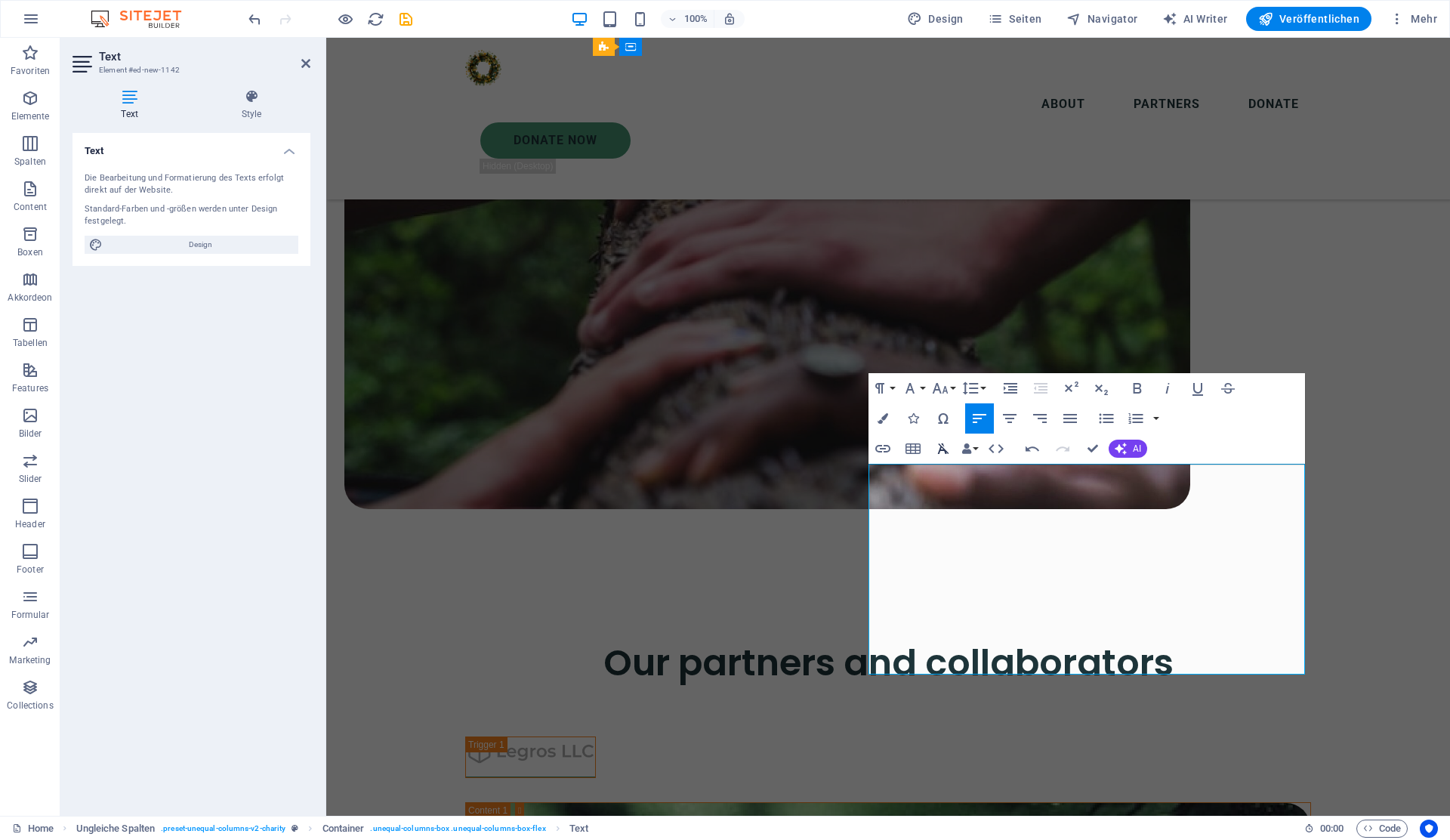
click at [942, 449] on icon "button" at bounding box center [942, 449] width 12 height 11
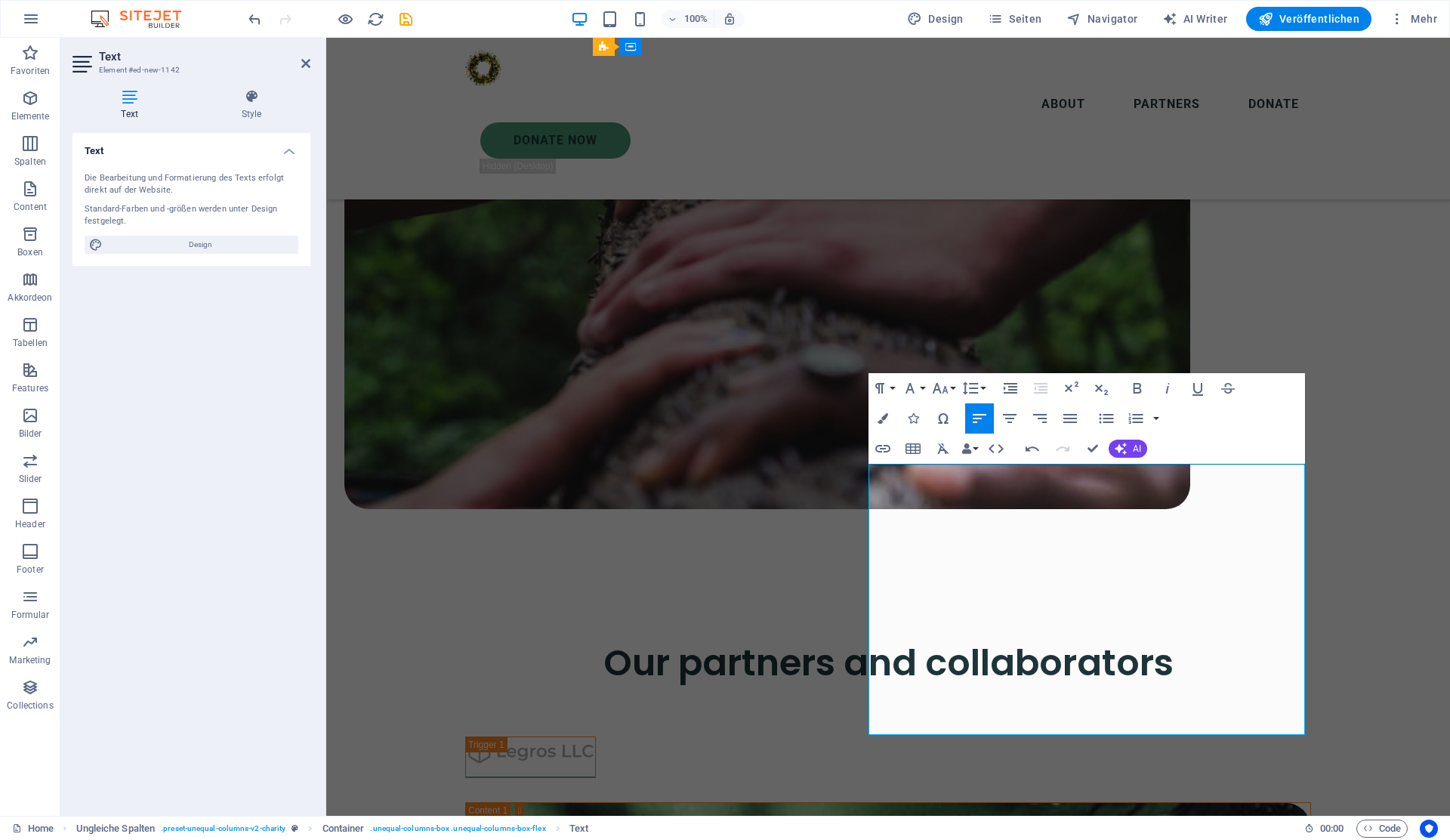
scroll to position [9758, 2]
click at [880, 450] on icon "button" at bounding box center [883, 449] width 18 height 18
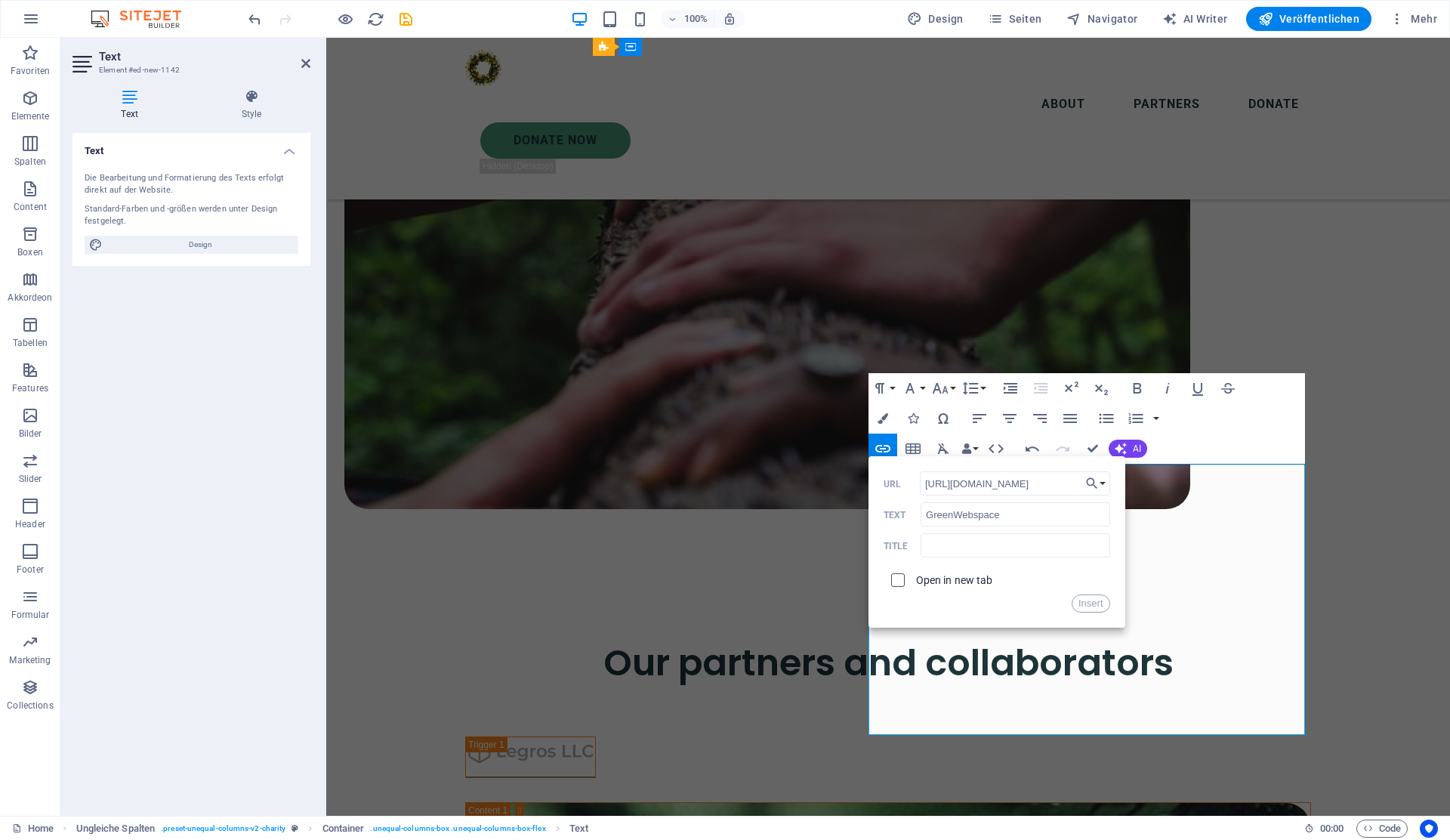
type input "https://greenwebspace.com/"
click at [898, 579] on input "checkbox" at bounding box center [895, 577] width 13 height 13
checkbox input "true"
click at [1092, 604] on button "Insert" at bounding box center [1091, 604] width 39 height 18
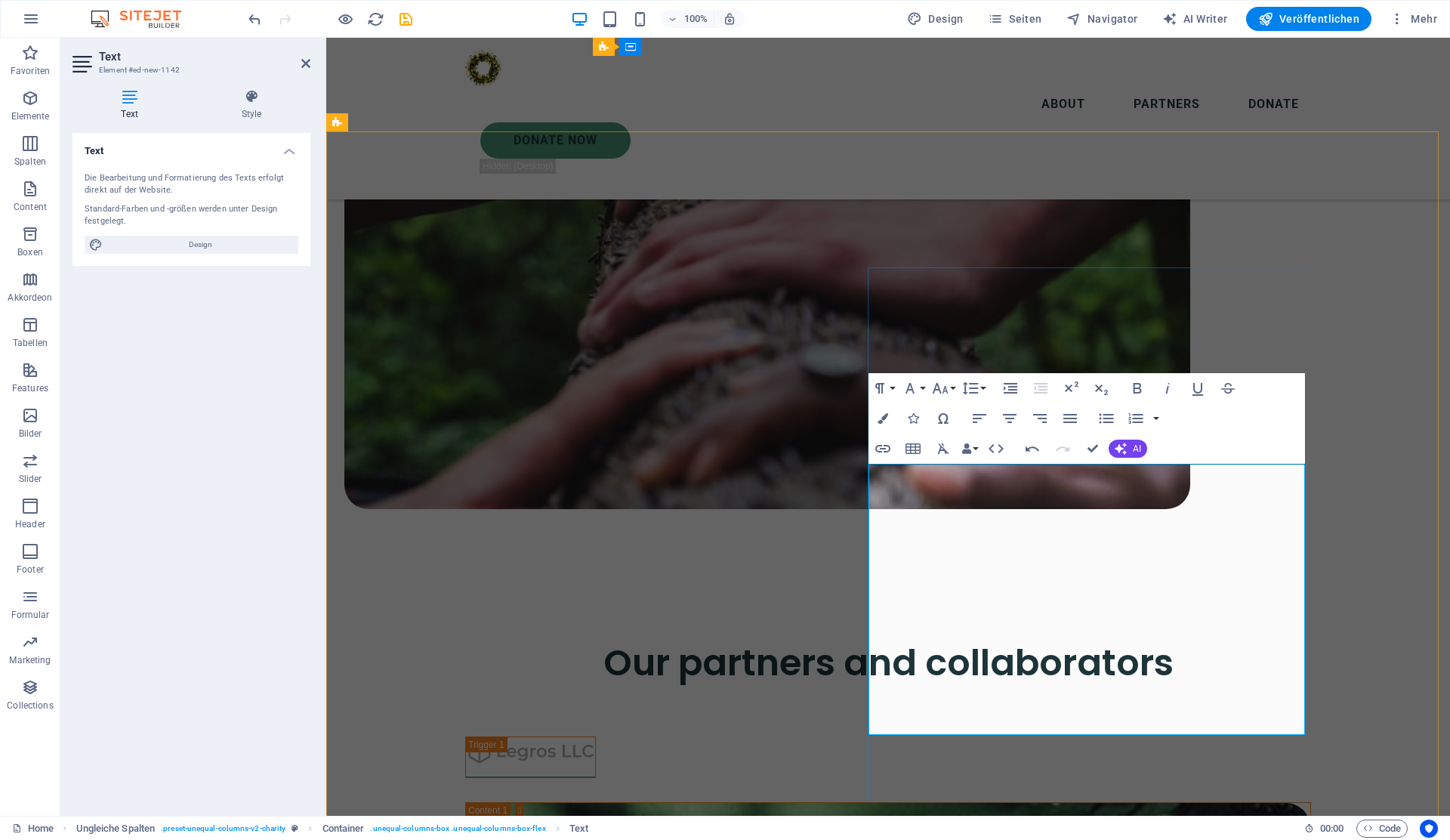
click at [881, 417] on icon "button" at bounding box center [883, 418] width 11 height 11
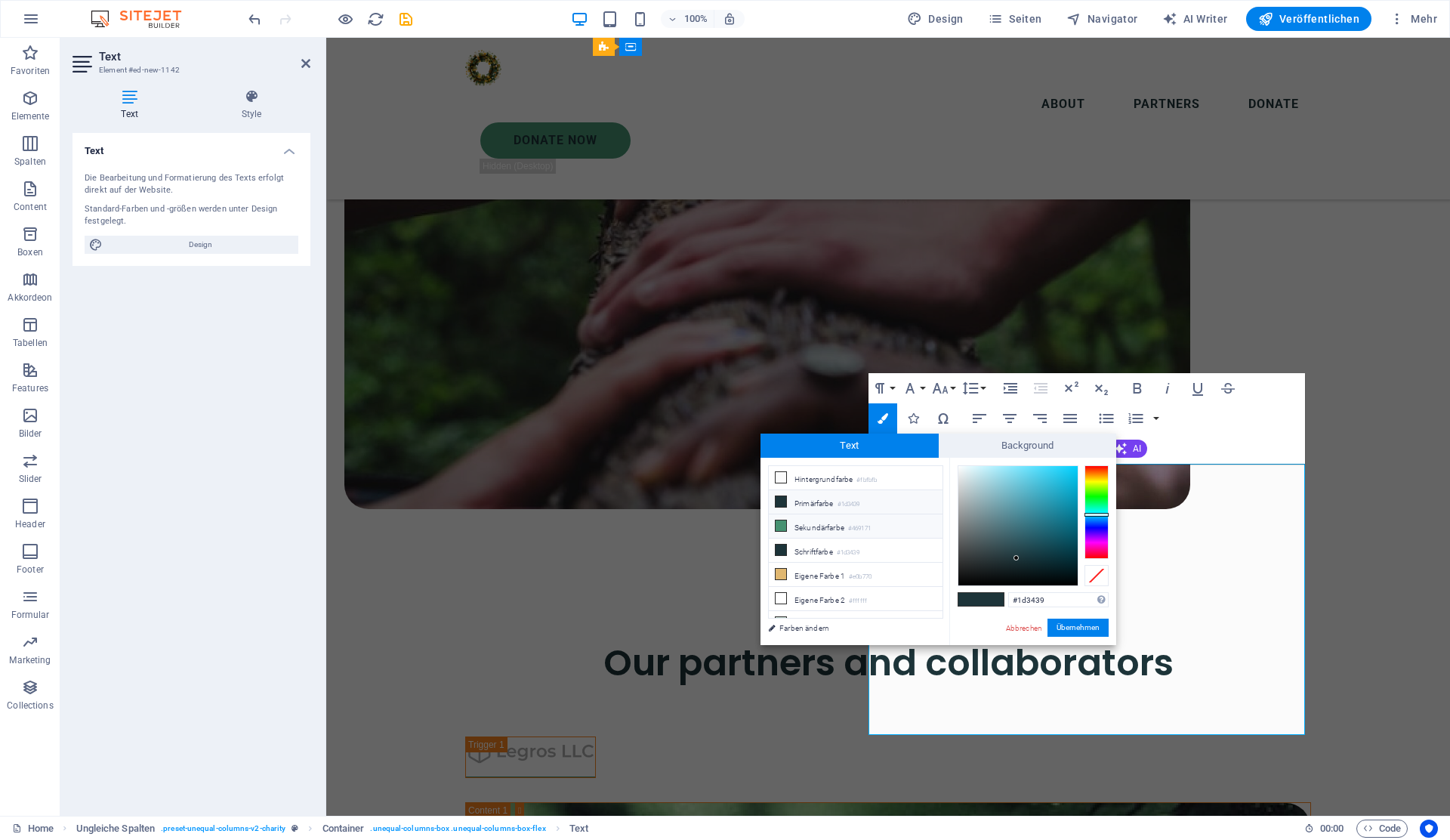
click at [843, 530] on li "Sekundärfarbe #469171" at bounding box center [855, 526] width 174 height 24
type input "#469171"
click at [1074, 634] on button "Übernehmen" at bounding box center [1078, 628] width 61 height 18
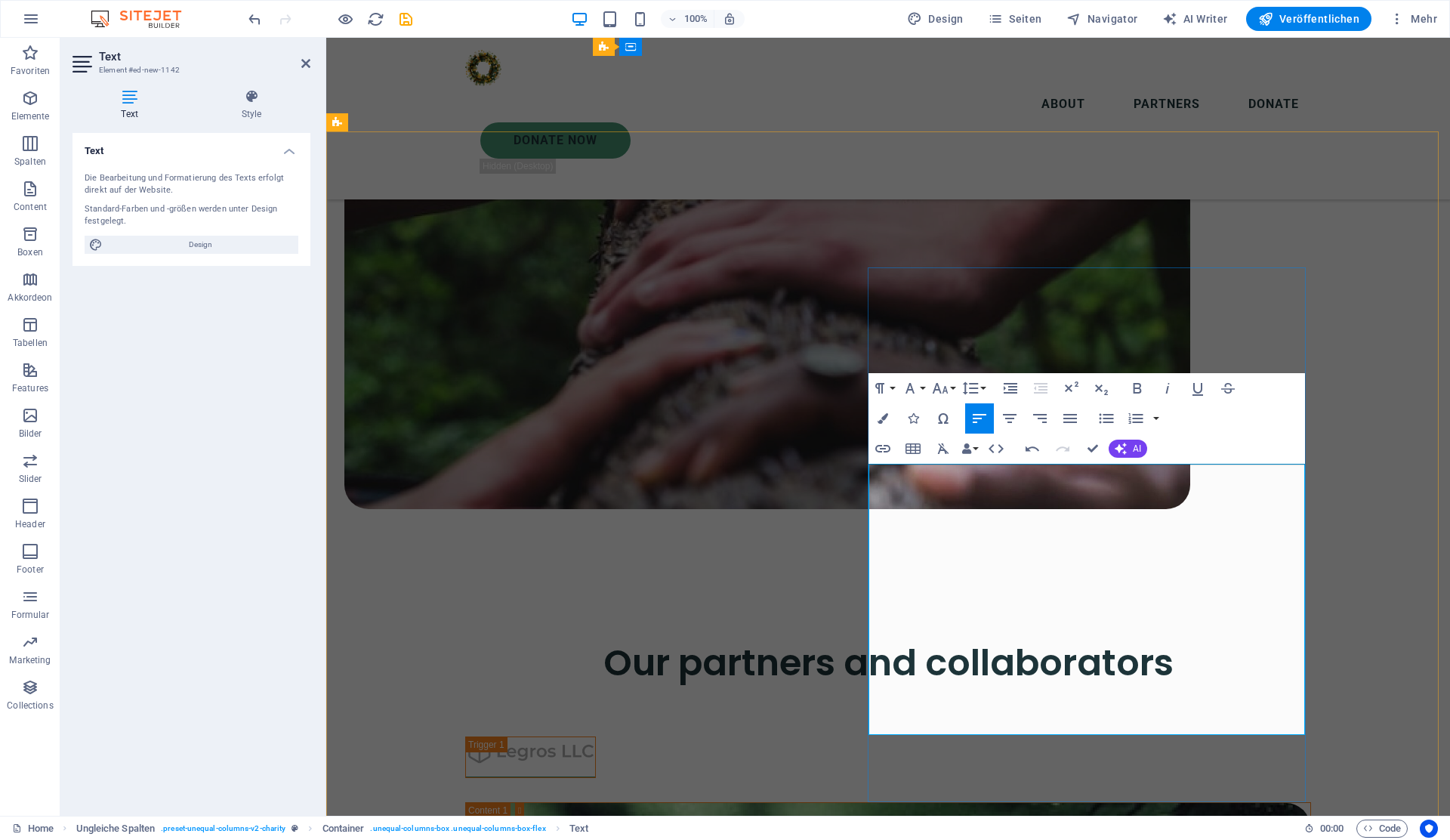
click at [1135, 388] on icon "button" at bounding box center [1137, 389] width 8 height 11
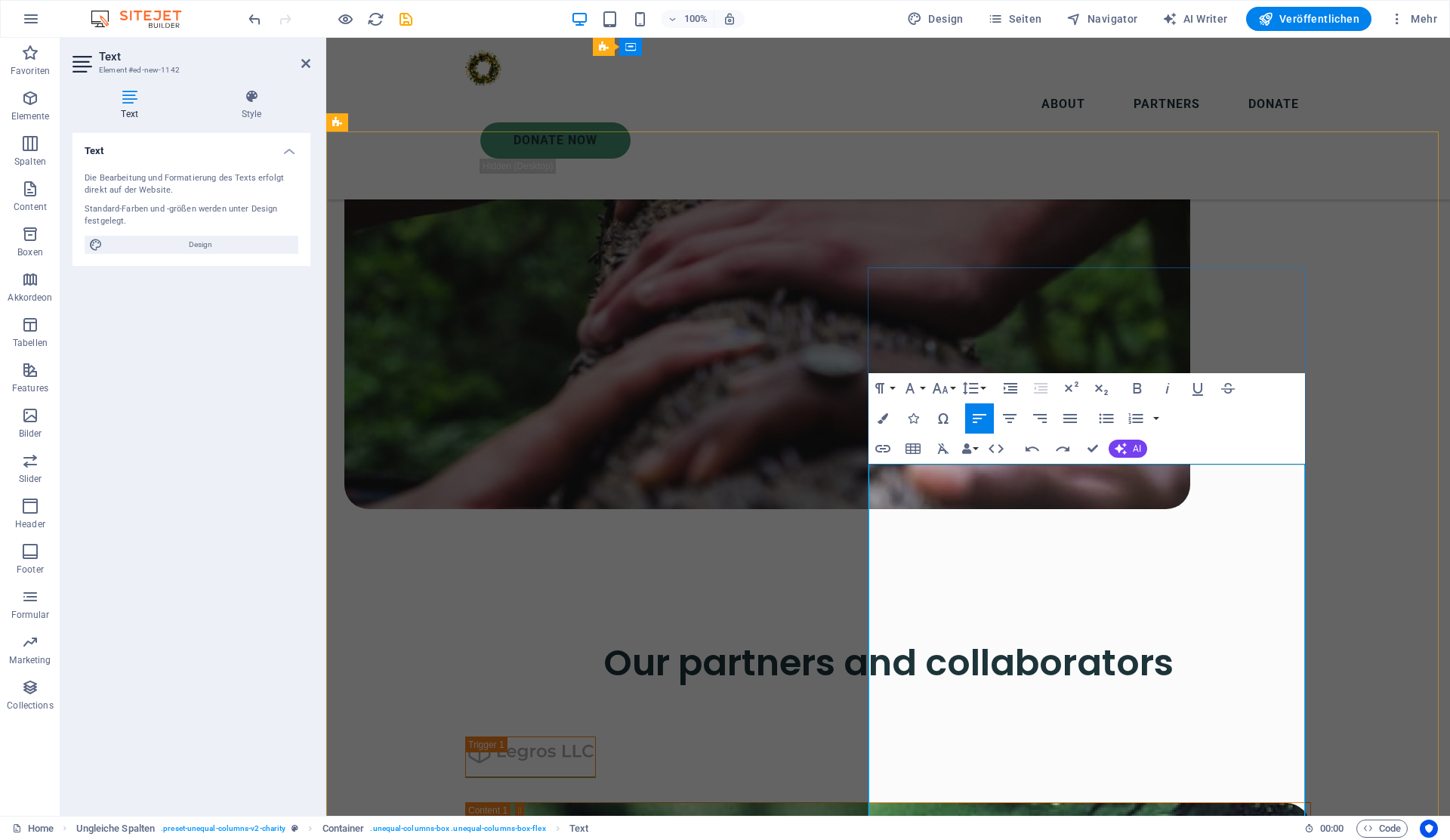
scroll to position [2282, 2]
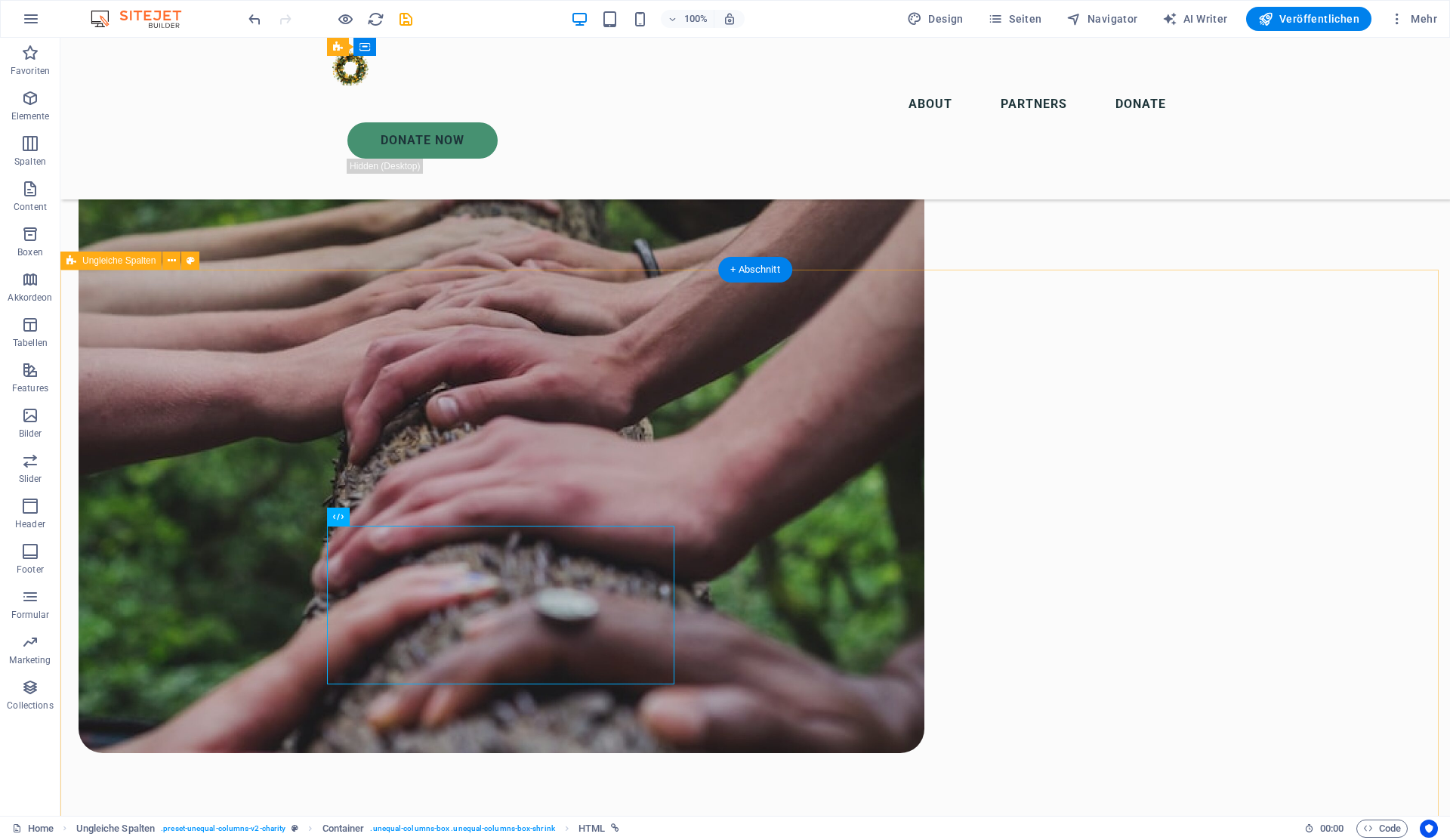
scroll to position [5706, 0]
click at [1289, 19] on span "Veröffentlichen" at bounding box center [1308, 19] width 101 height 15
checkbox input "false"
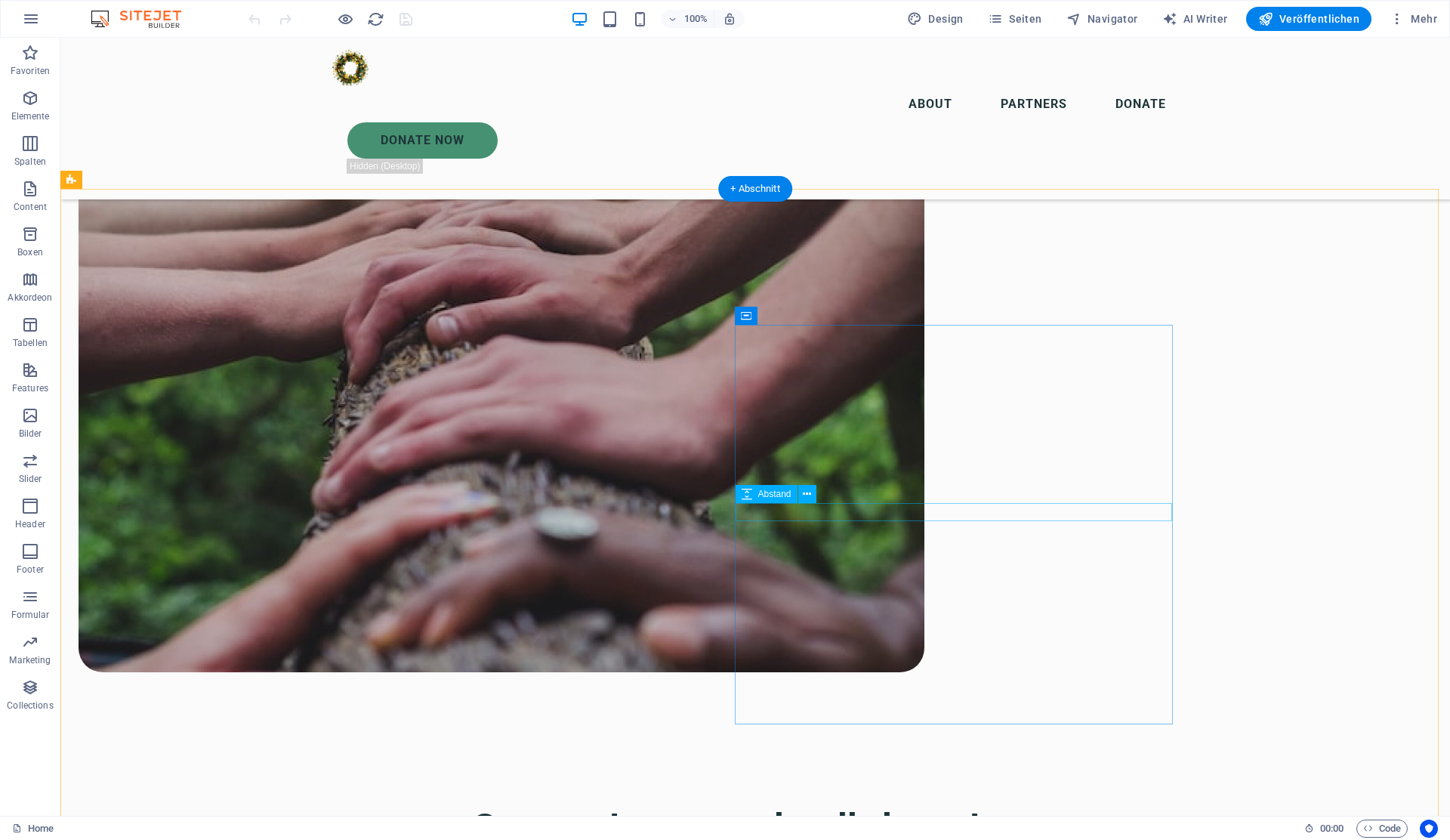
scroll to position [5789, 0]
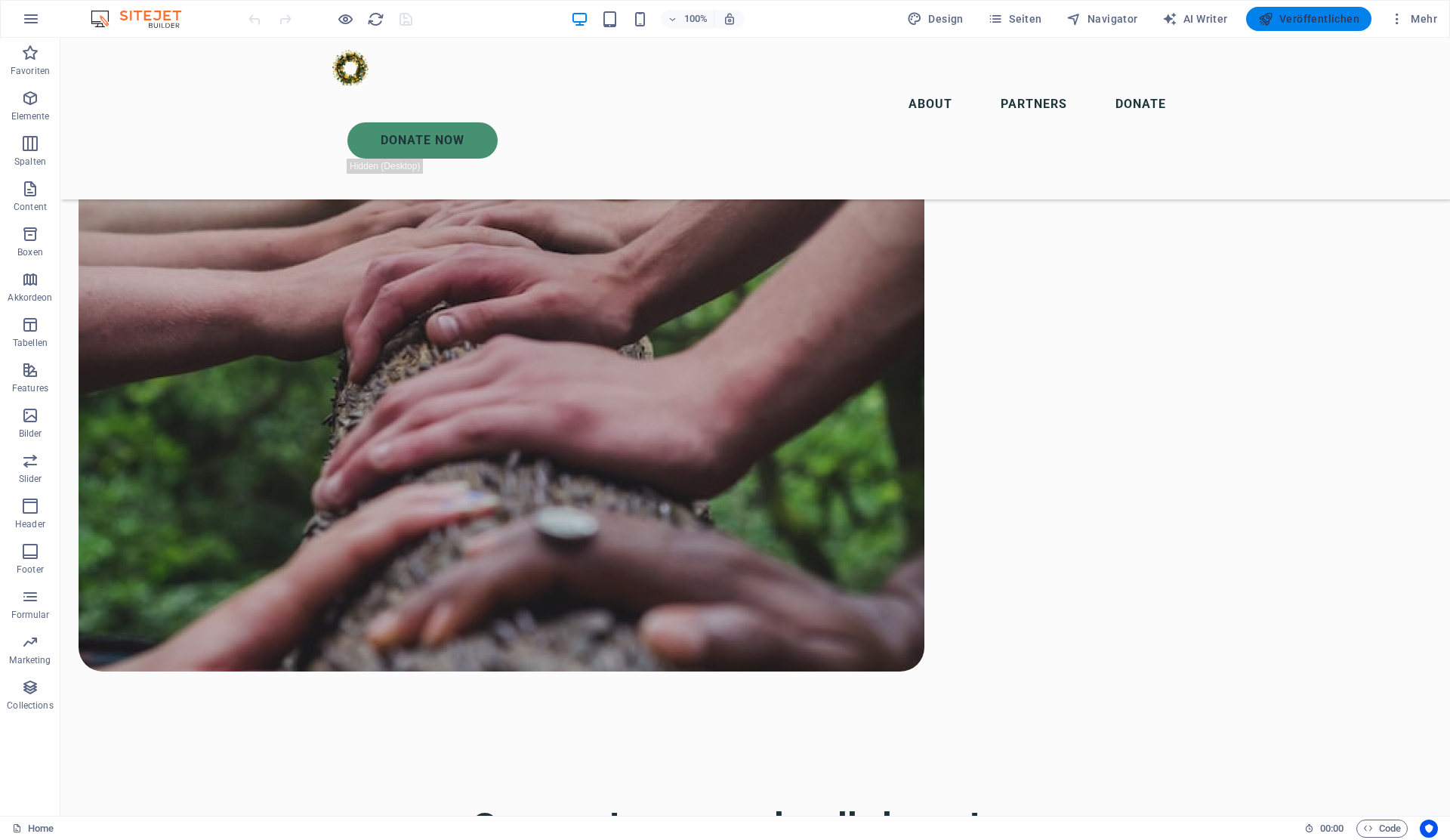
click at [1310, 21] on span "Veröffentlichen" at bounding box center [1308, 19] width 101 height 15
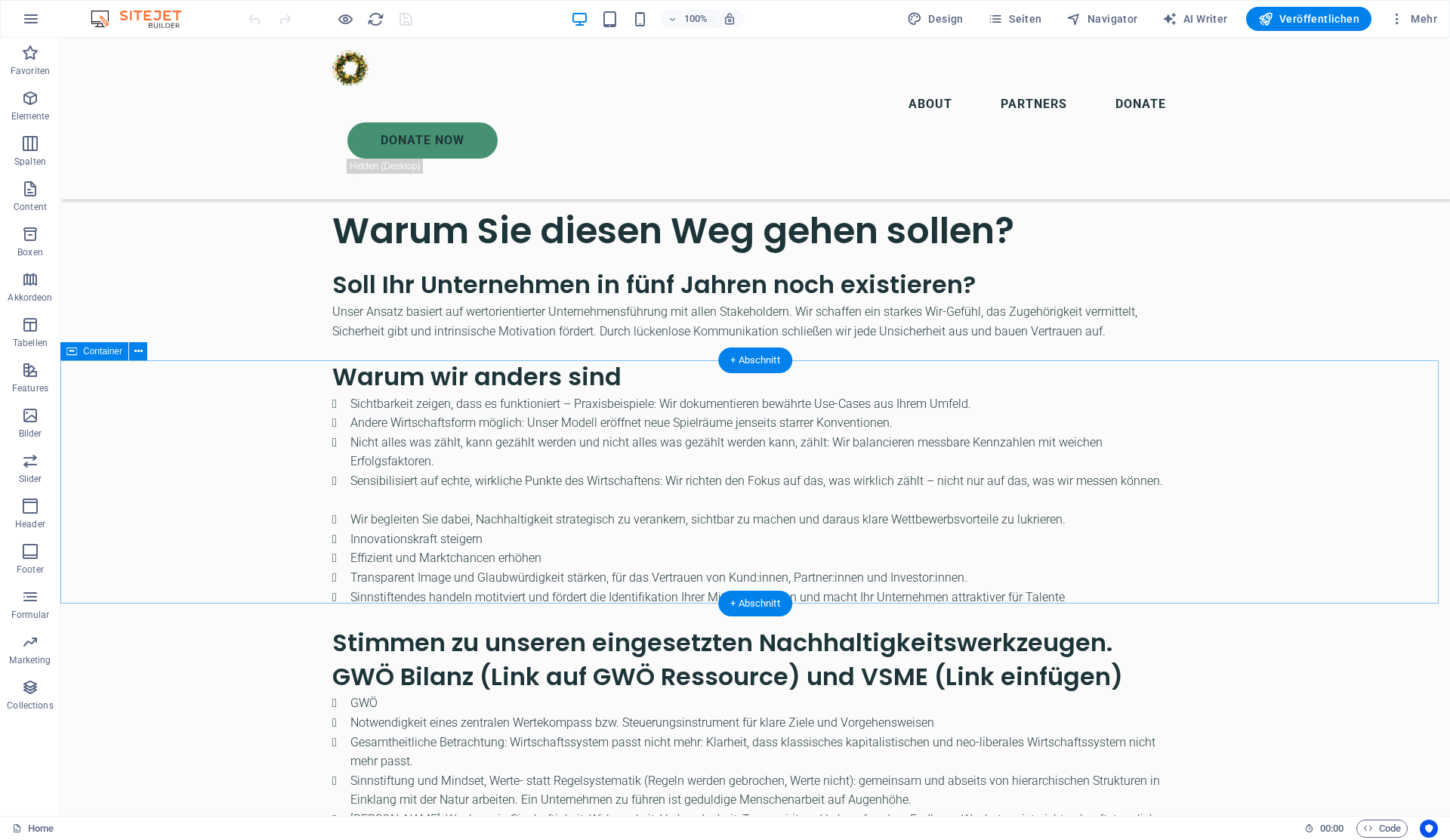
scroll to position [2242, 0]
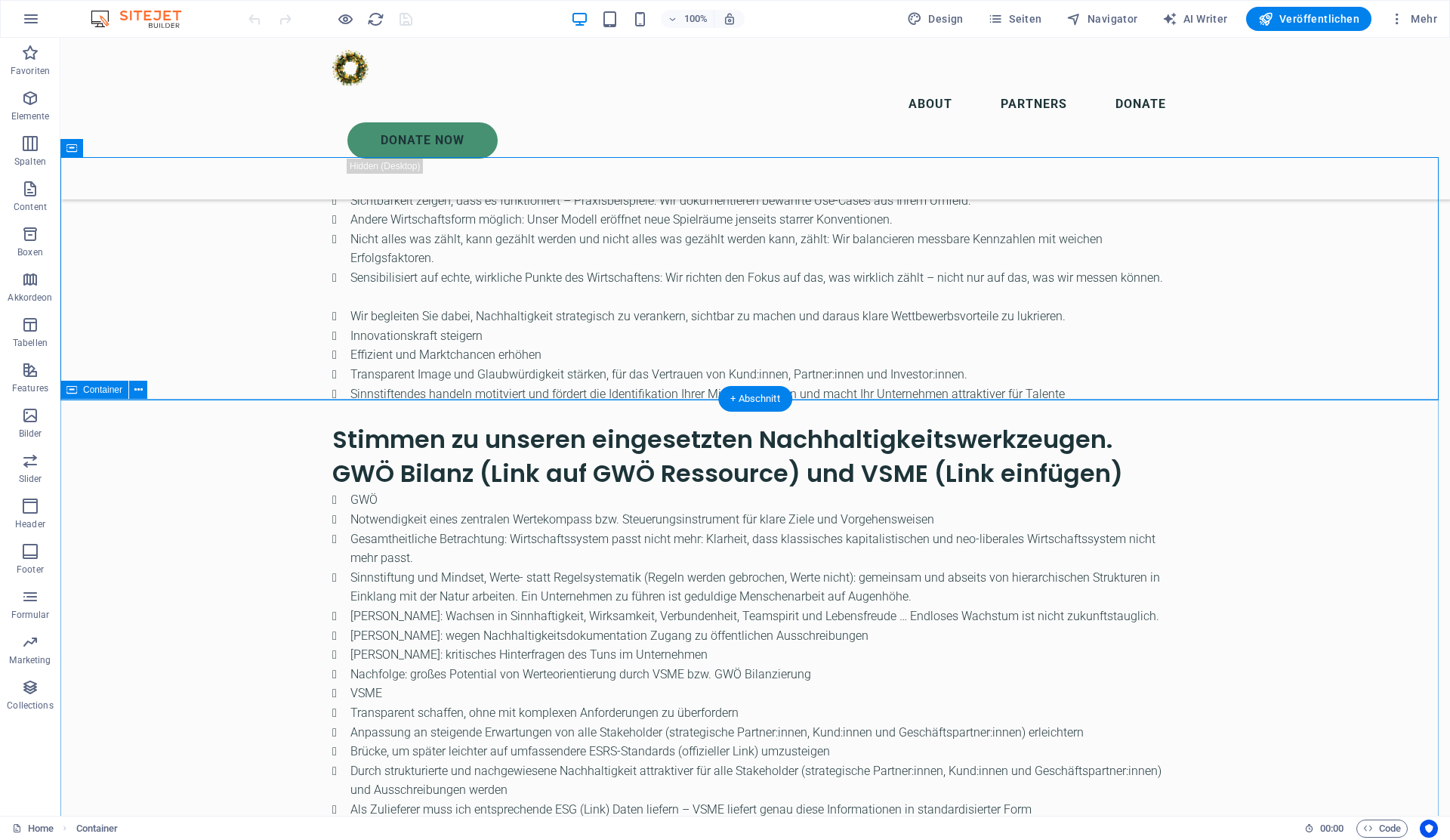
click at [134, 151] on icon at bounding box center [138, 149] width 8 height 16
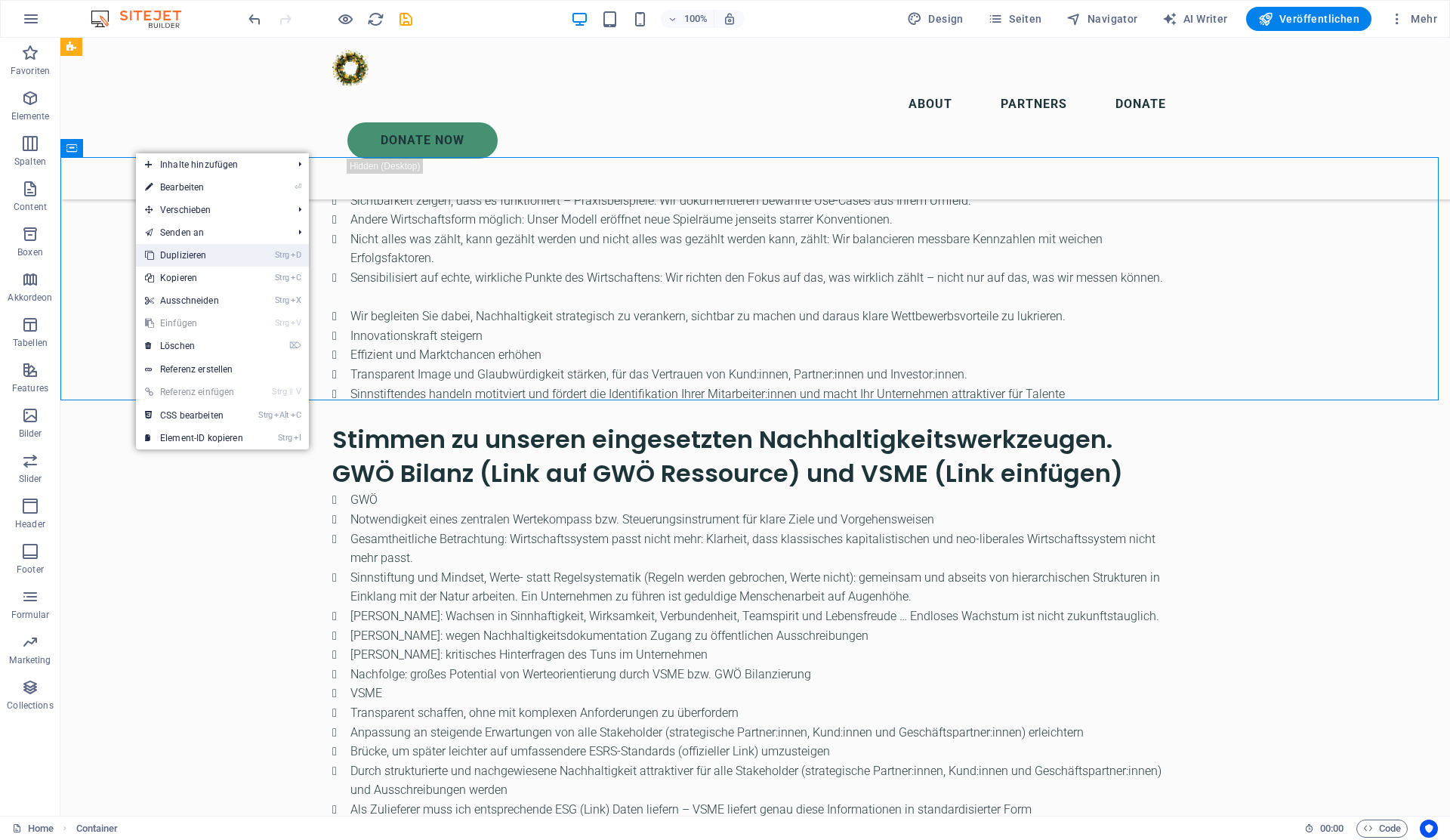
click at [206, 258] on link "Strg D Duplizieren" at bounding box center [194, 254] width 116 height 22
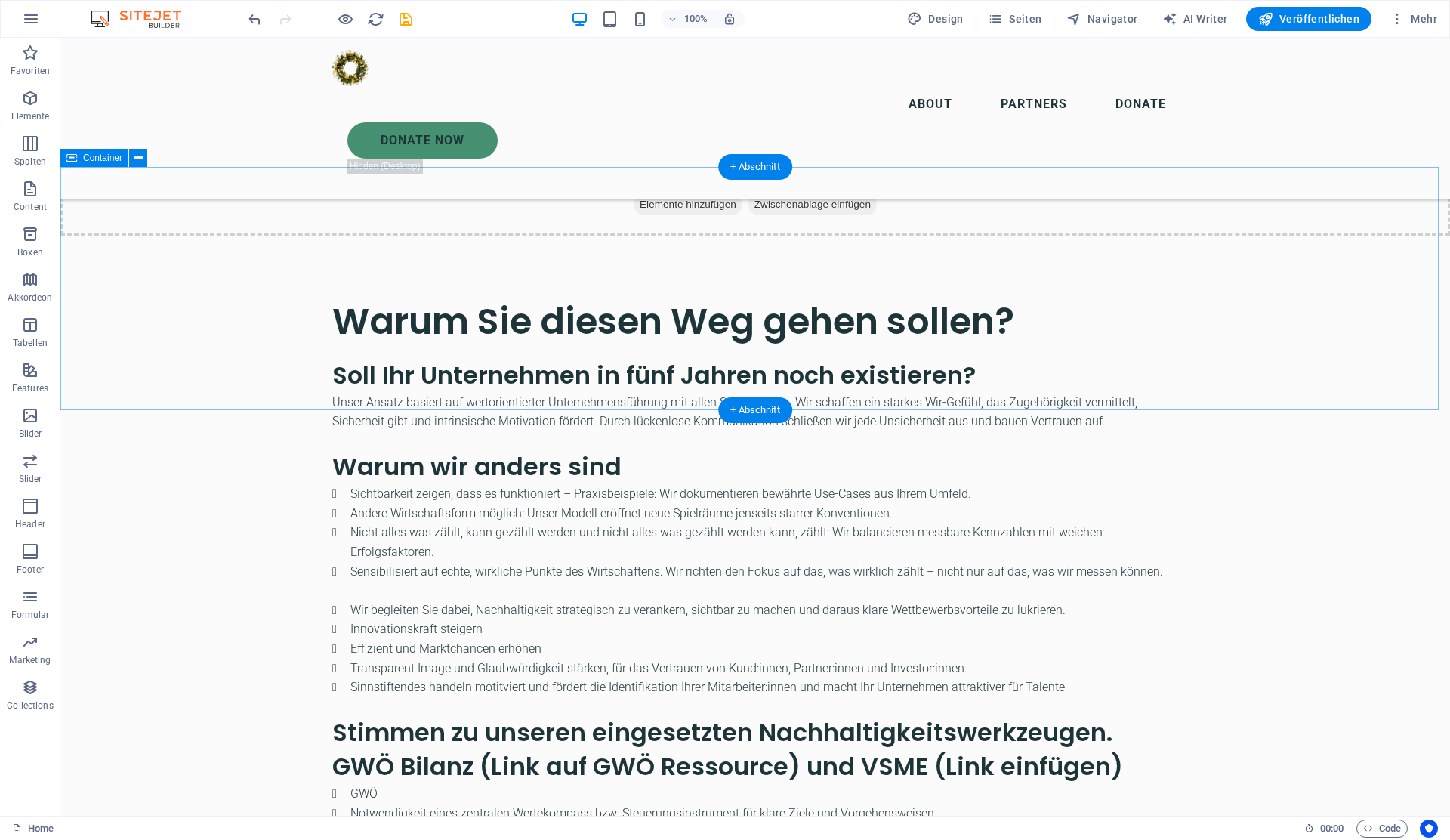
scroll to position [2477, 0]
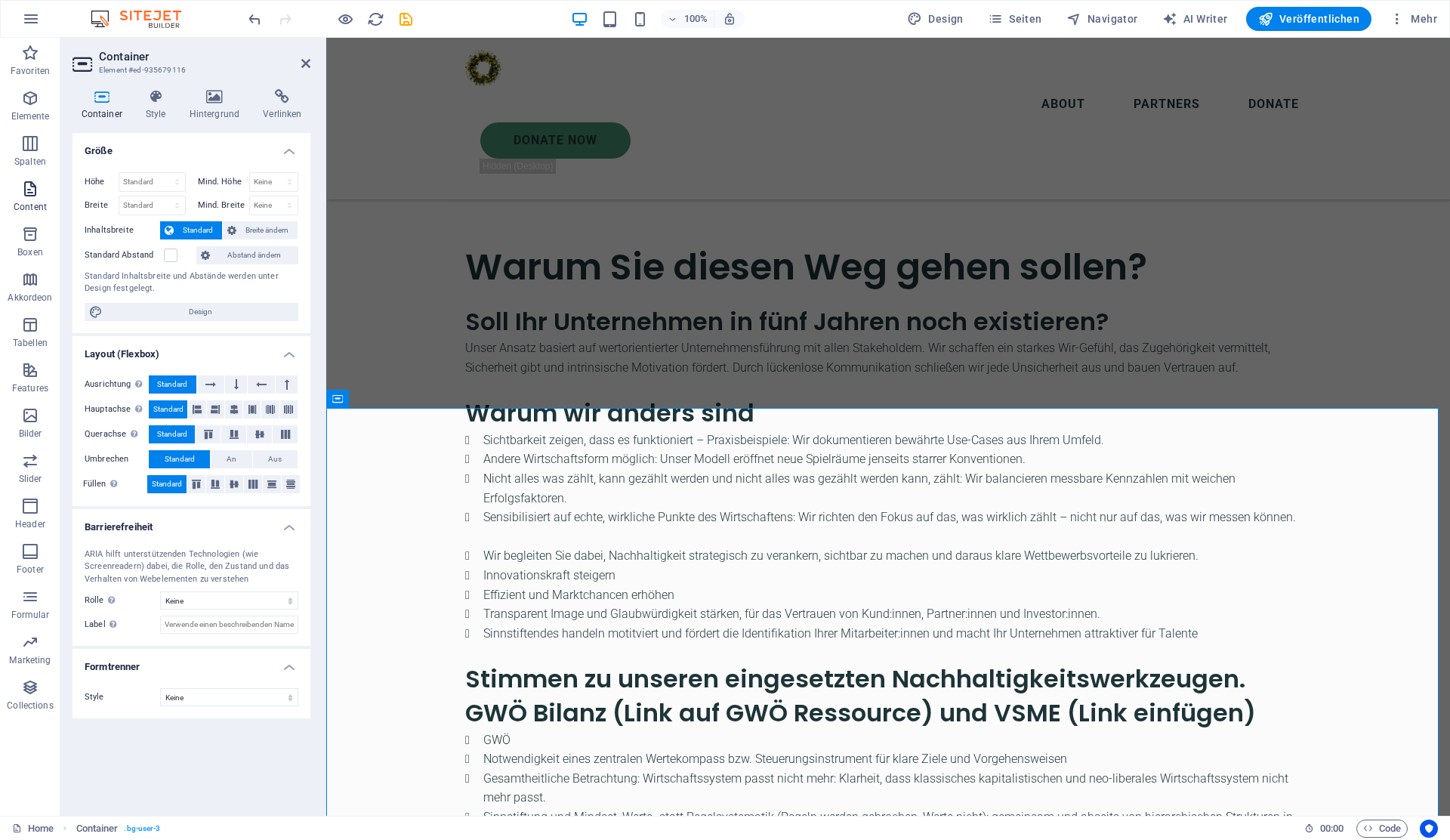
click at [30, 188] on icon "button" at bounding box center [30, 189] width 18 height 18
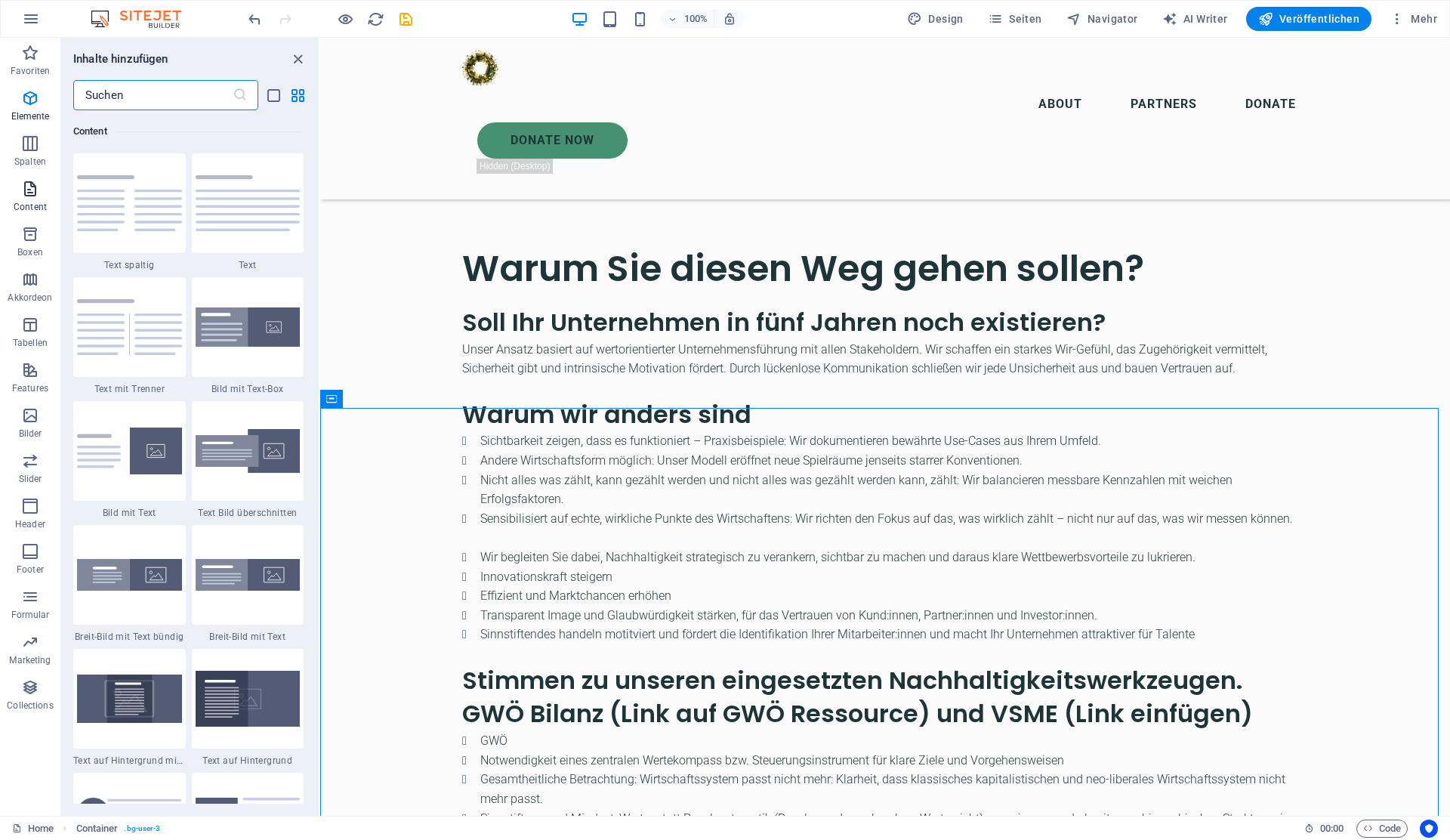
scroll to position [2642, 0]
click at [30, 378] on icon "button" at bounding box center [30, 370] width 18 height 18
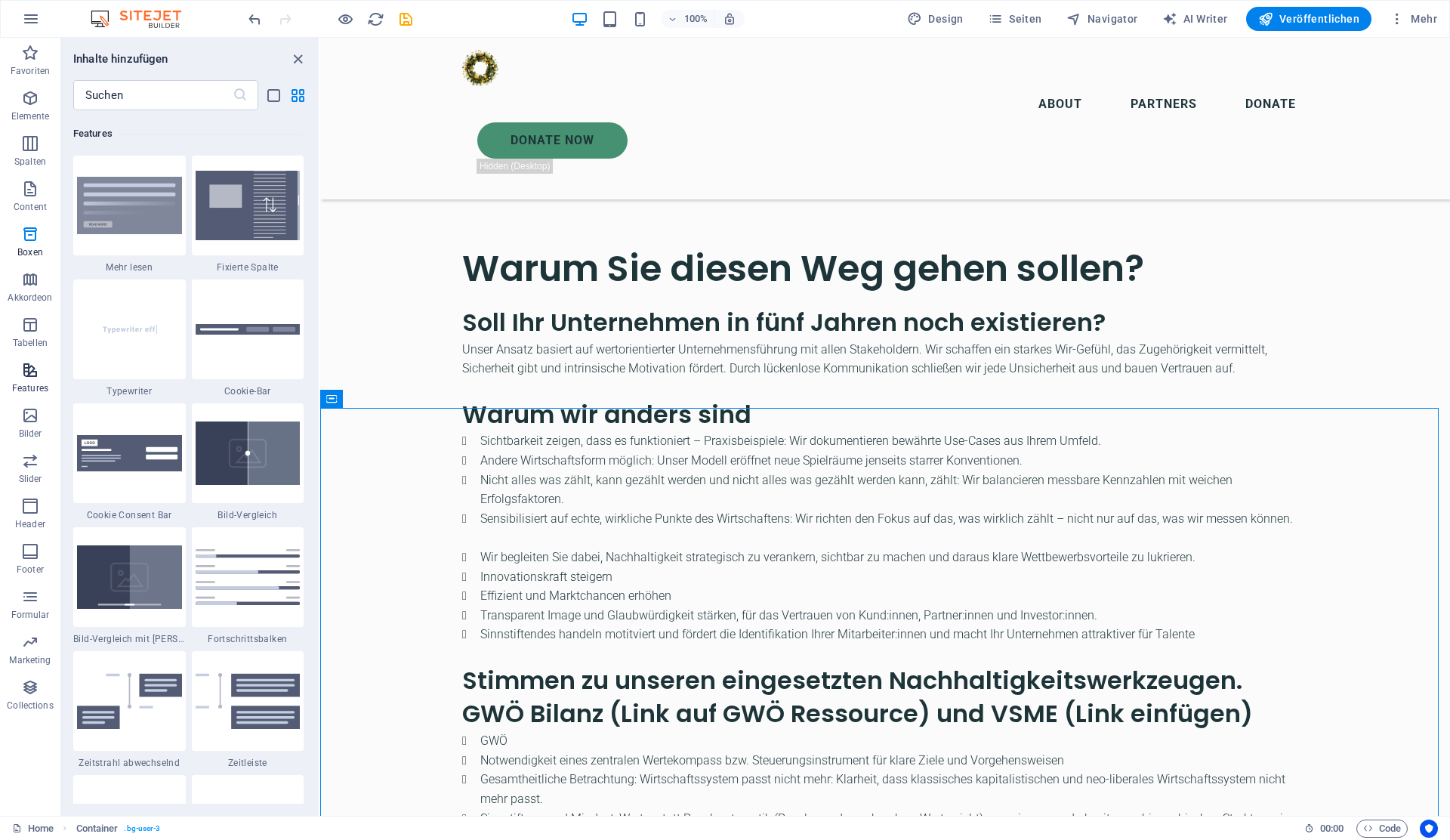
scroll to position [5886, 0]
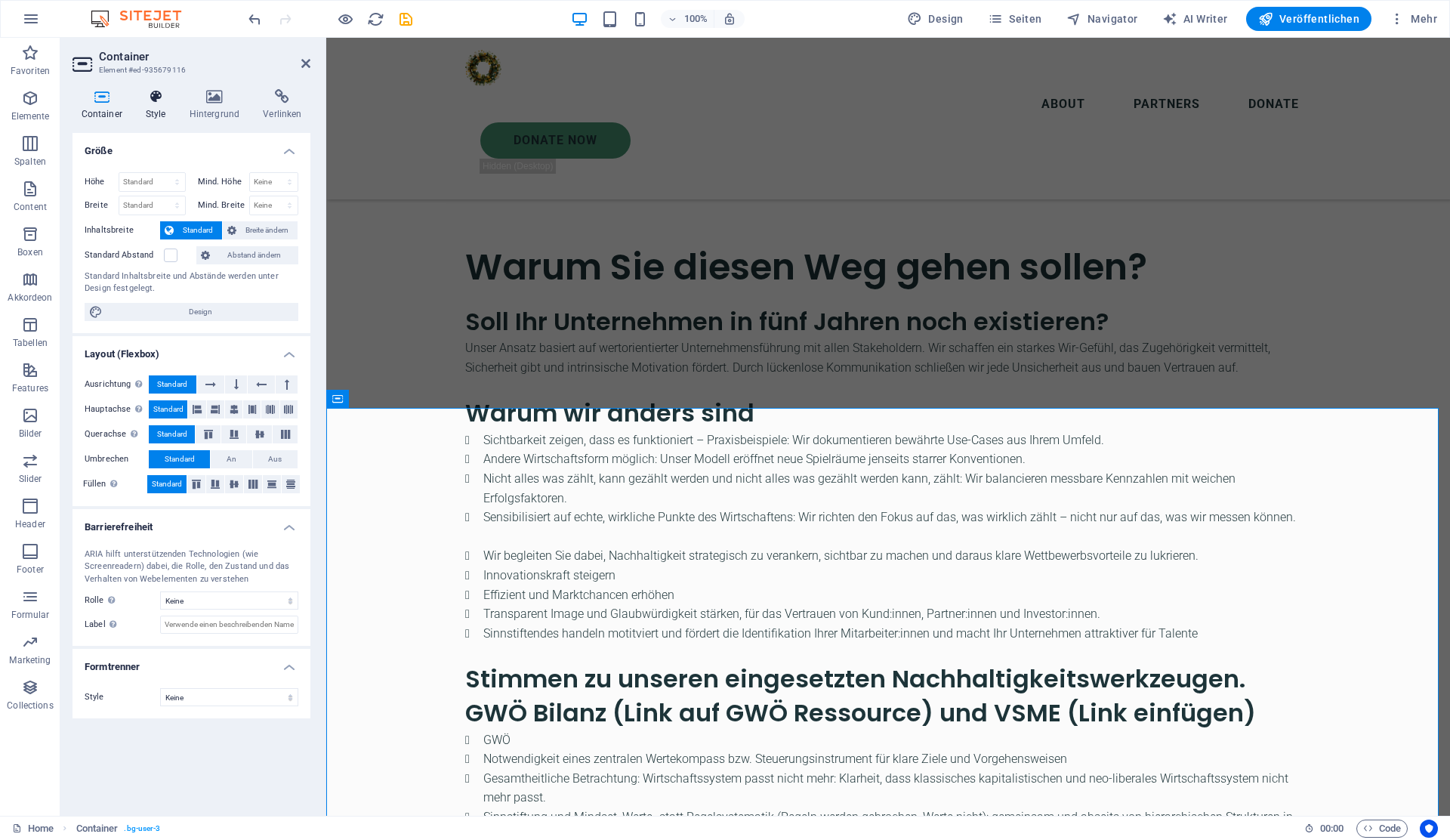
click at [159, 116] on h4 "Style" at bounding box center [159, 104] width 44 height 31
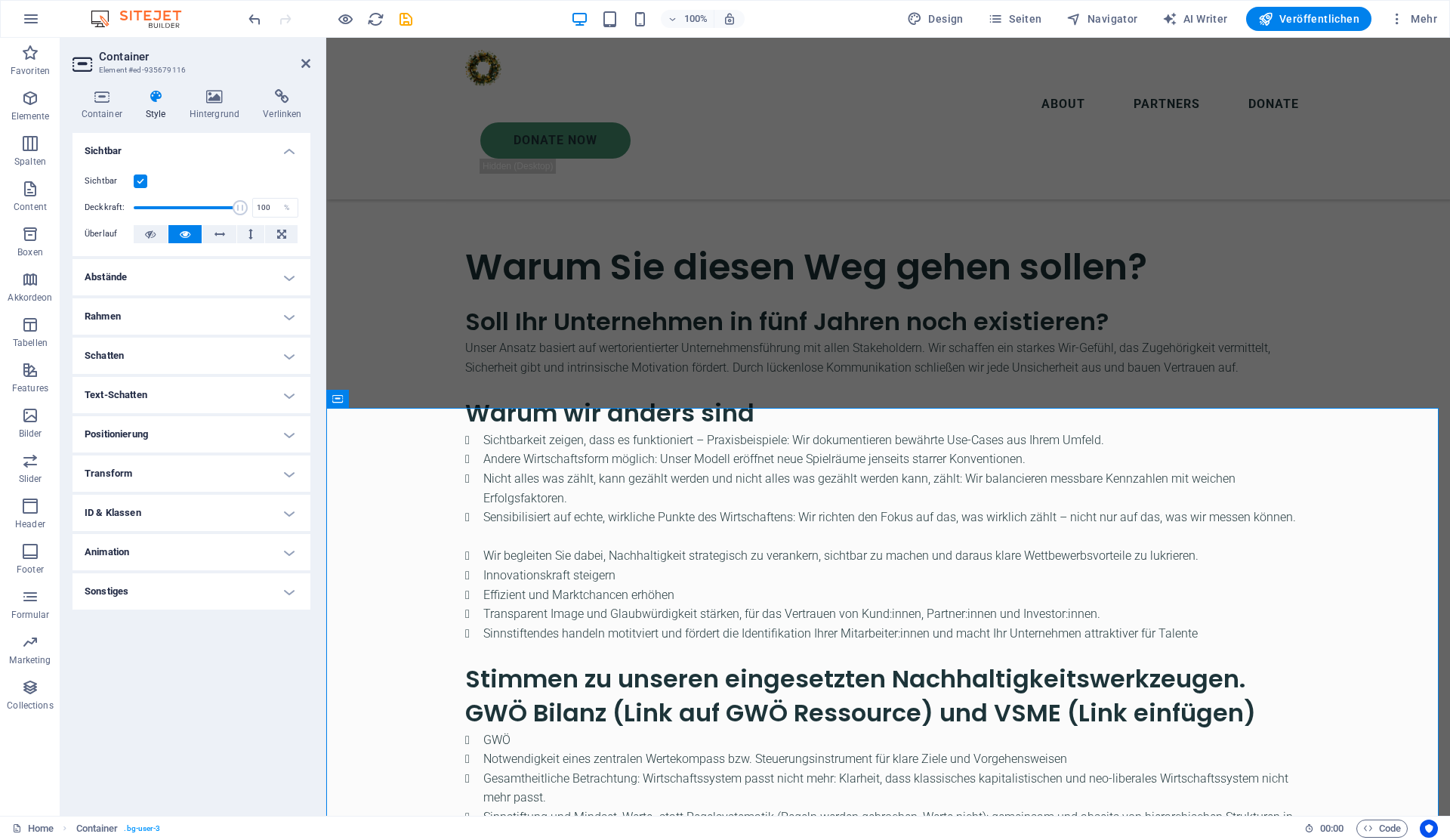
click at [195, 598] on h4 "Sonstiges" at bounding box center [192, 591] width 238 height 36
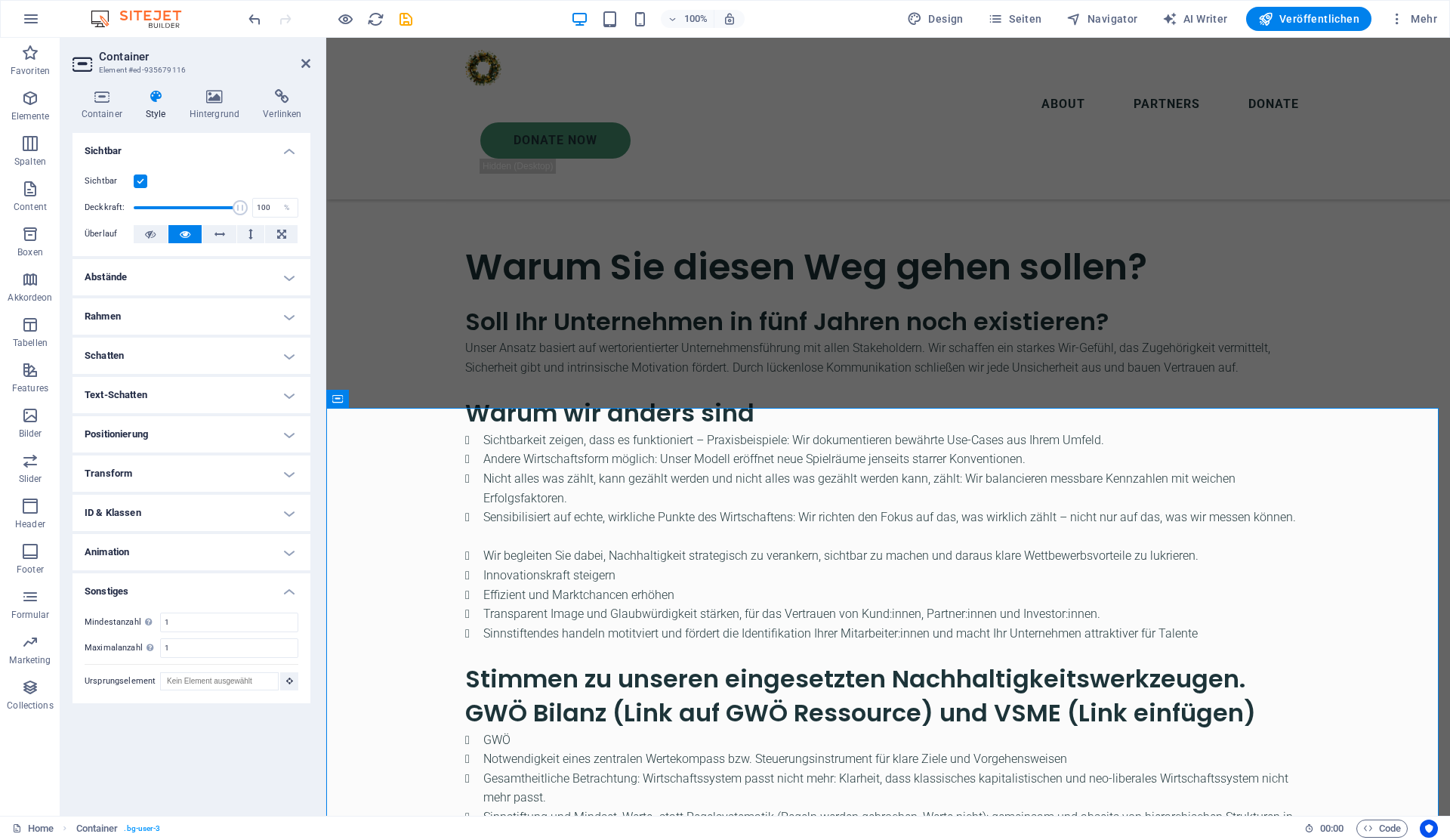
click at [195, 598] on h4 "Sonstiges" at bounding box center [192, 587] width 238 height 27
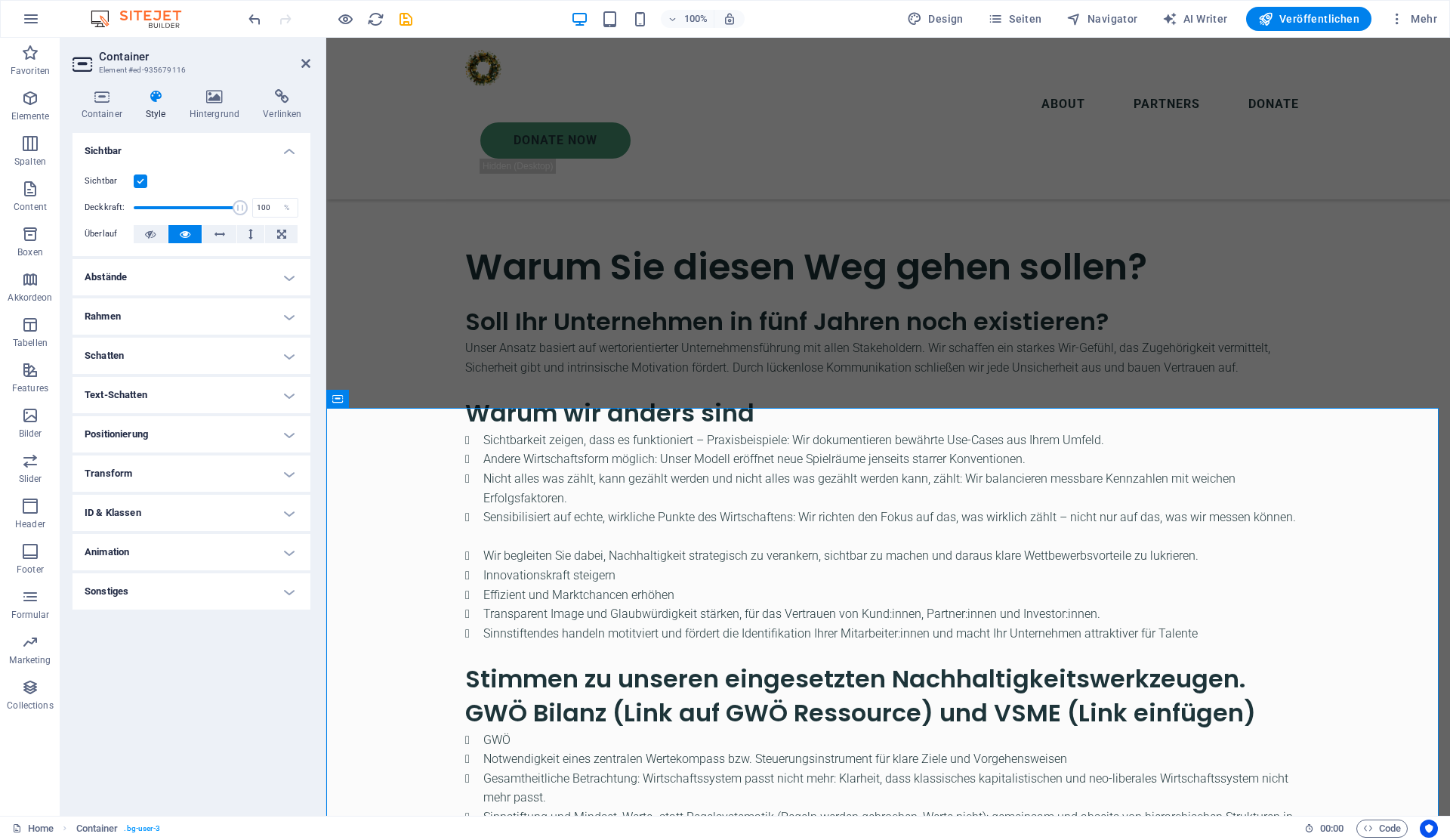
click at [126, 354] on h4 "Schatten" at bounding box center [192, 356] width 238 height 36
click at [126, 354] on h4 "Schatten" at bounding box center [192, 351] width 238 height 27
click at [212, 115] on h4 "Hintergrund" at bounding box center [218, 104] width 74 height 31
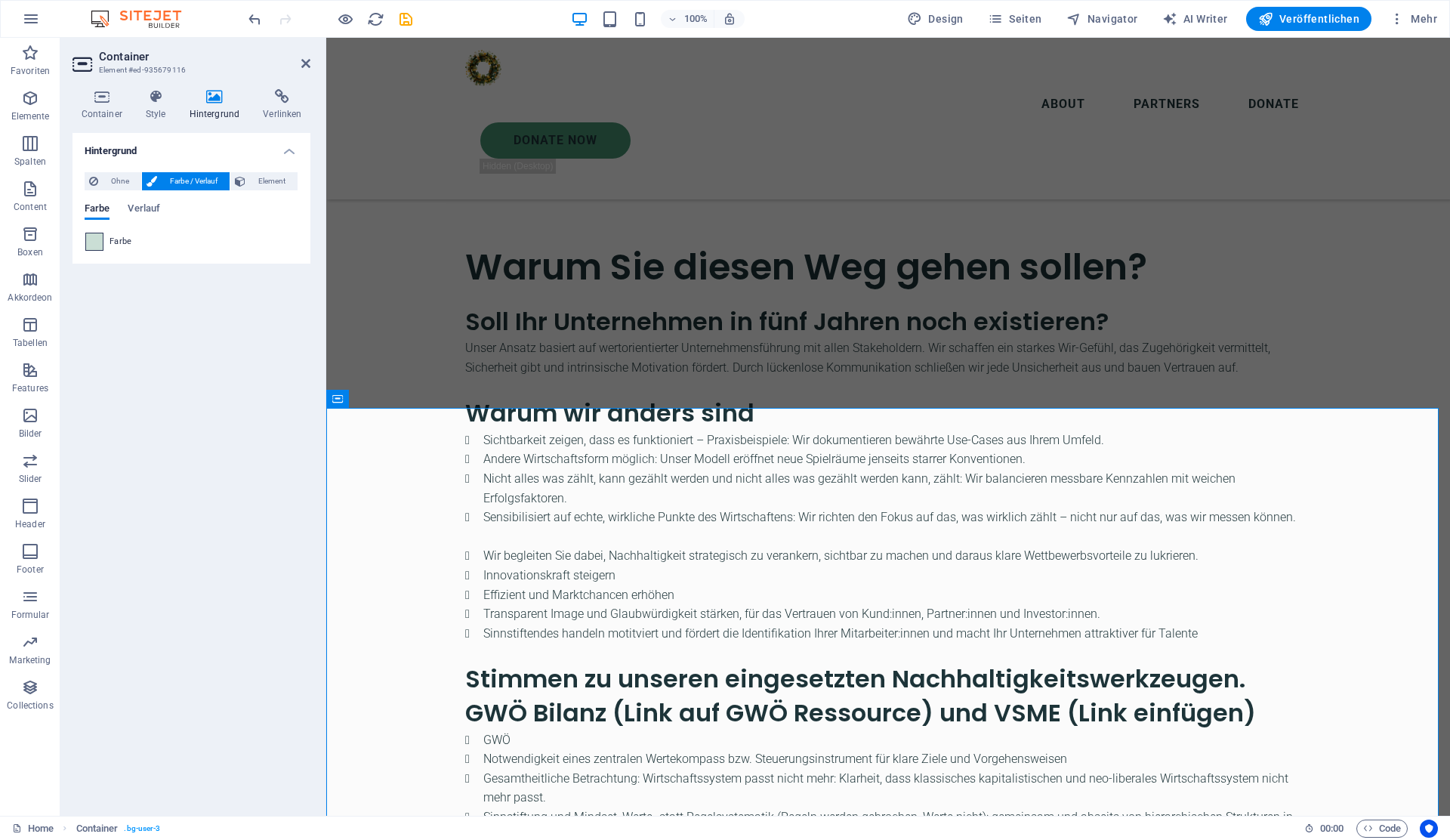
click at [94, 248] on span at bounding box center [94, 242] width 17 height 17
type input "#caded5"
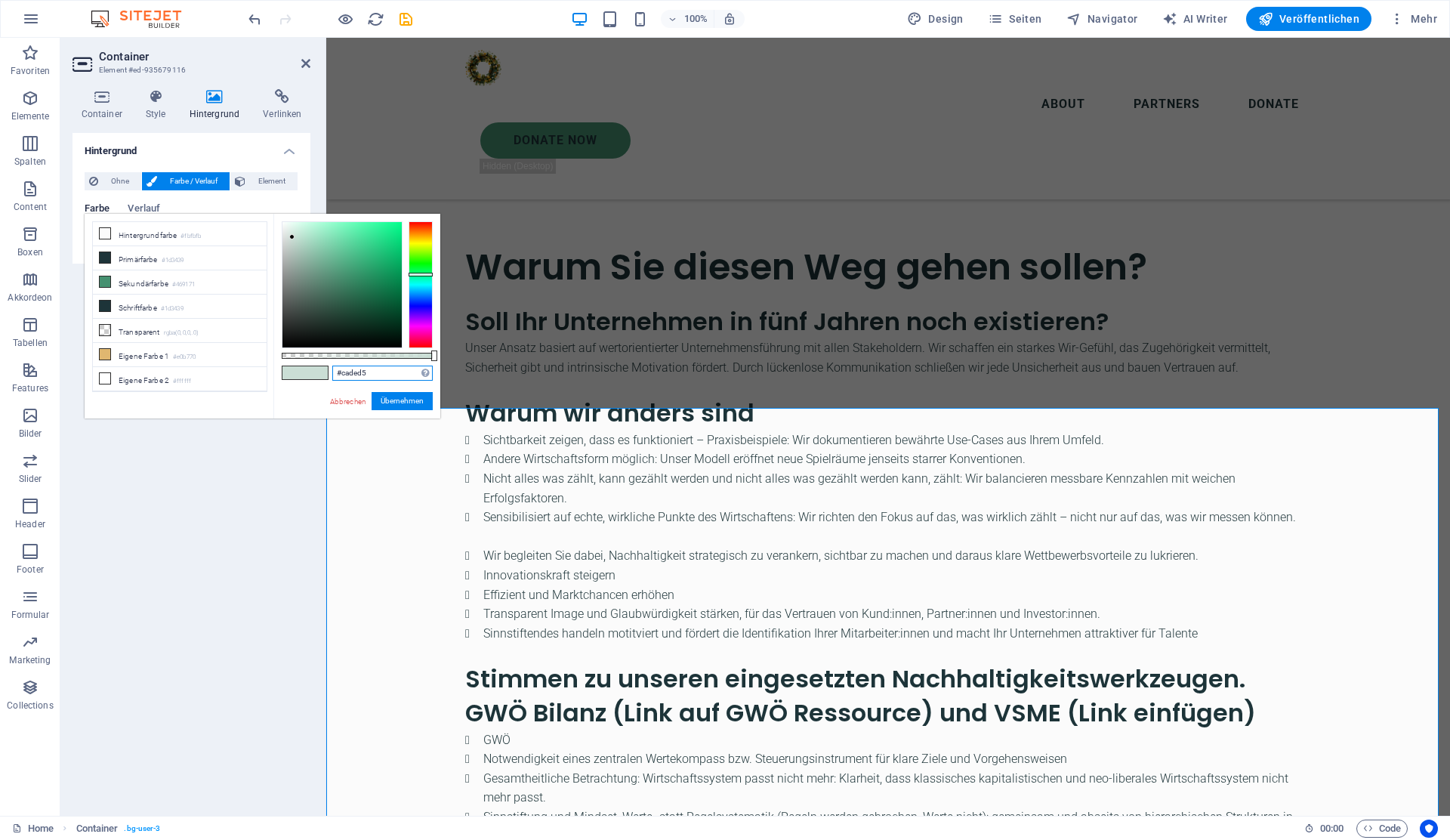
click at [355, 373] on input "#caded5" at bounding box center [382, 373] width 100 height 15
click at [354, 403] on link "Abbrechen" at bounding box center [348, 401] width 39 height 12
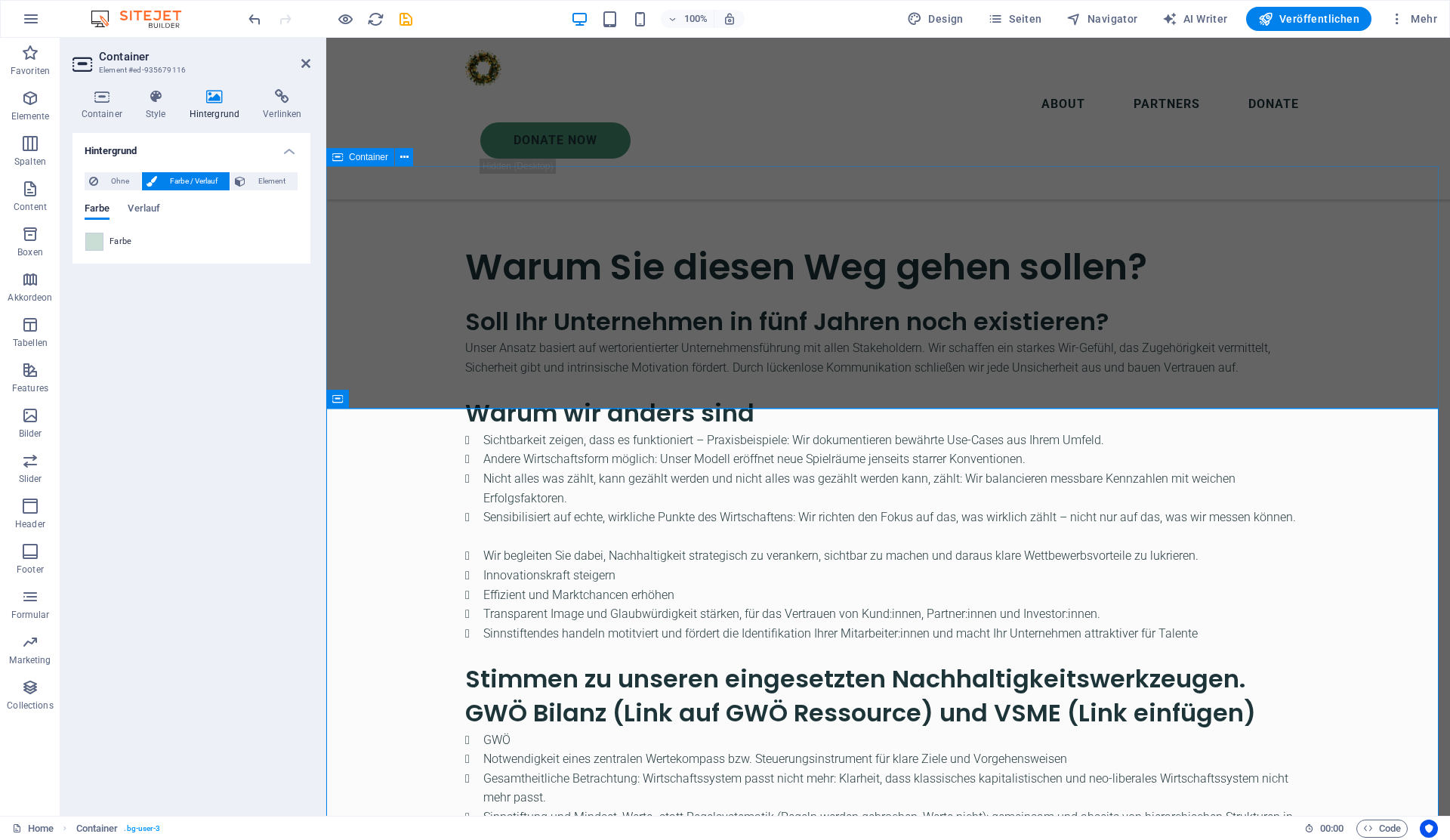
select select "multiple-clouds"
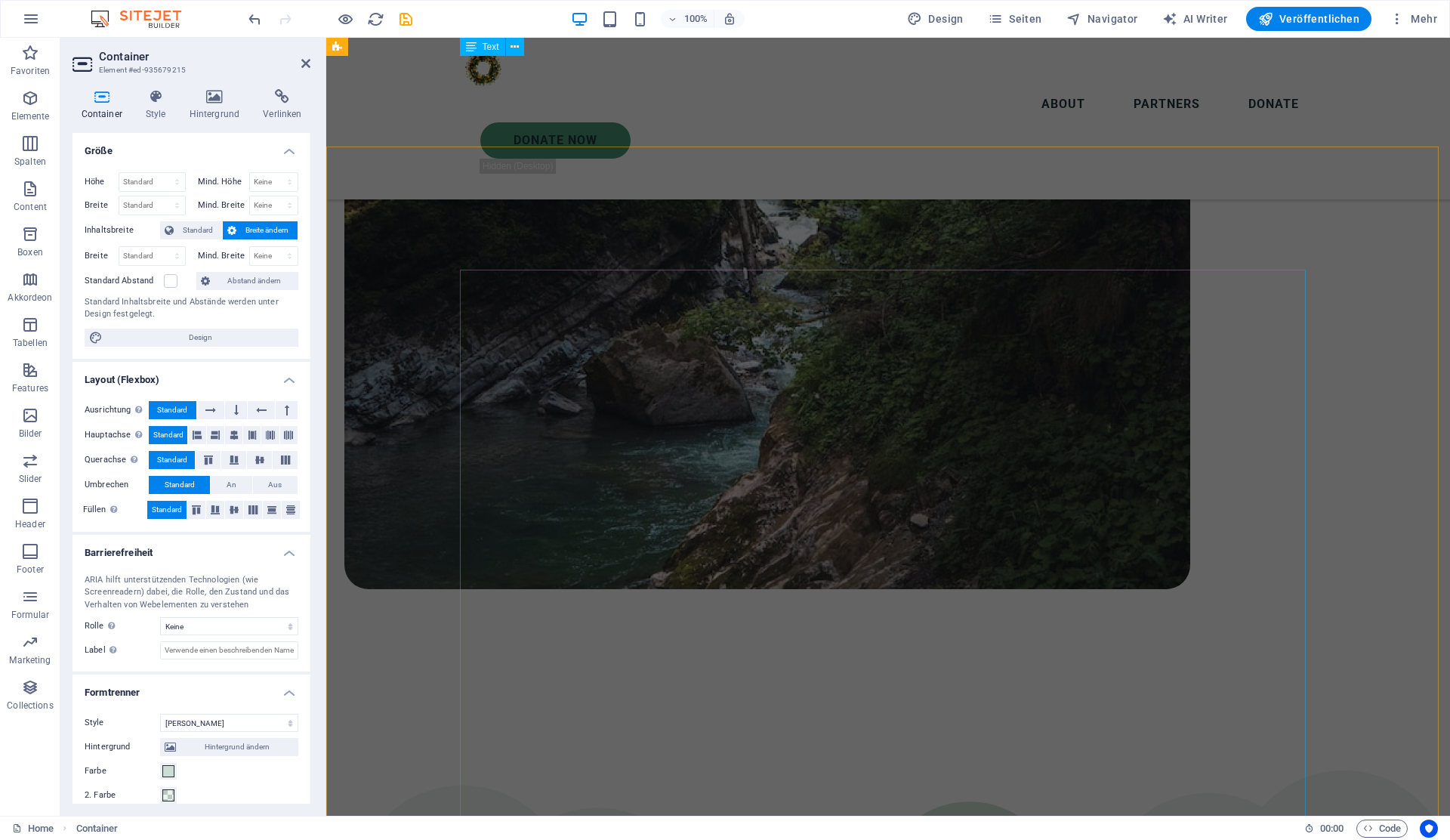
scroll to position [1427, 0]
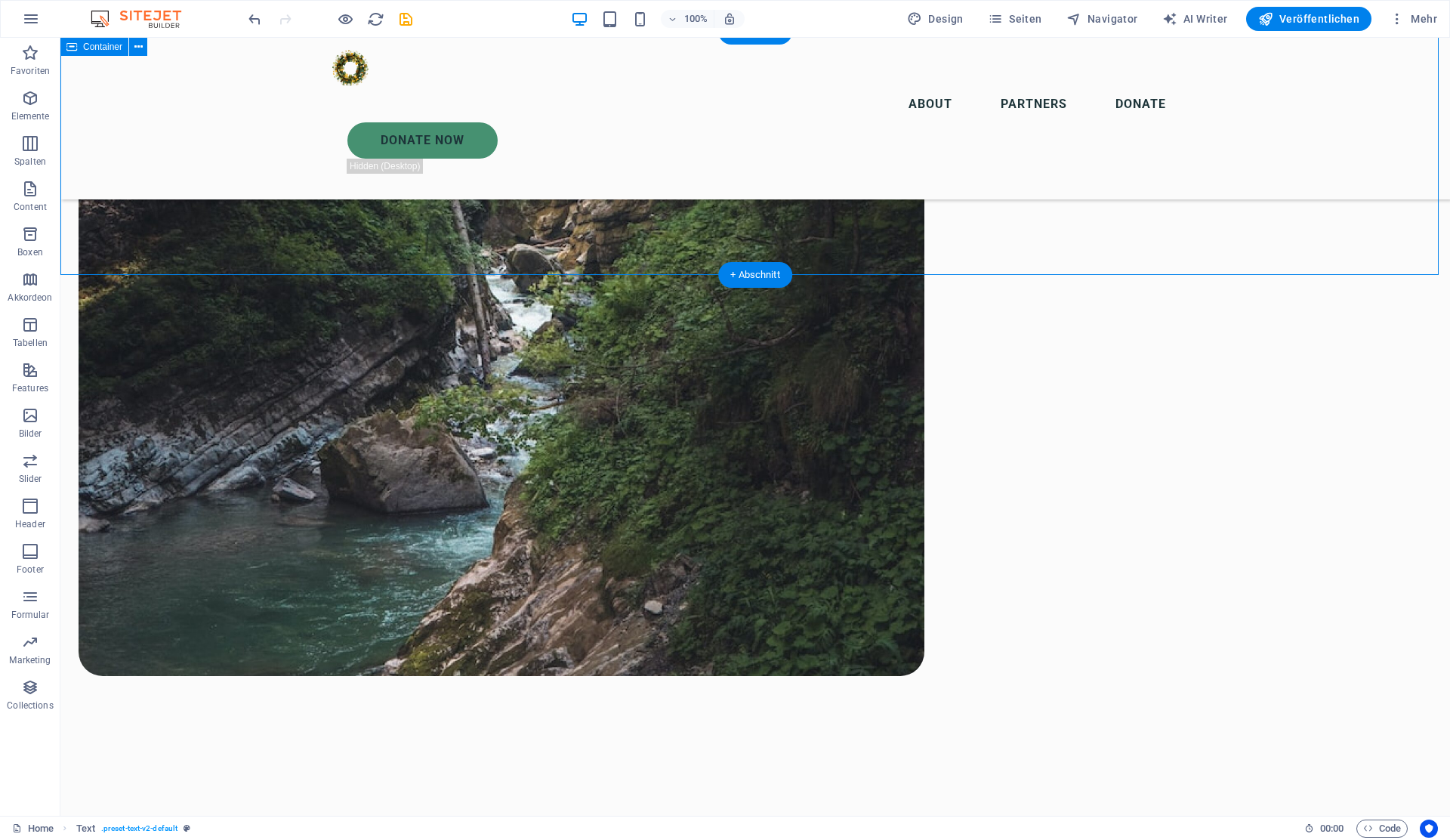
select select "multiple-clouds"
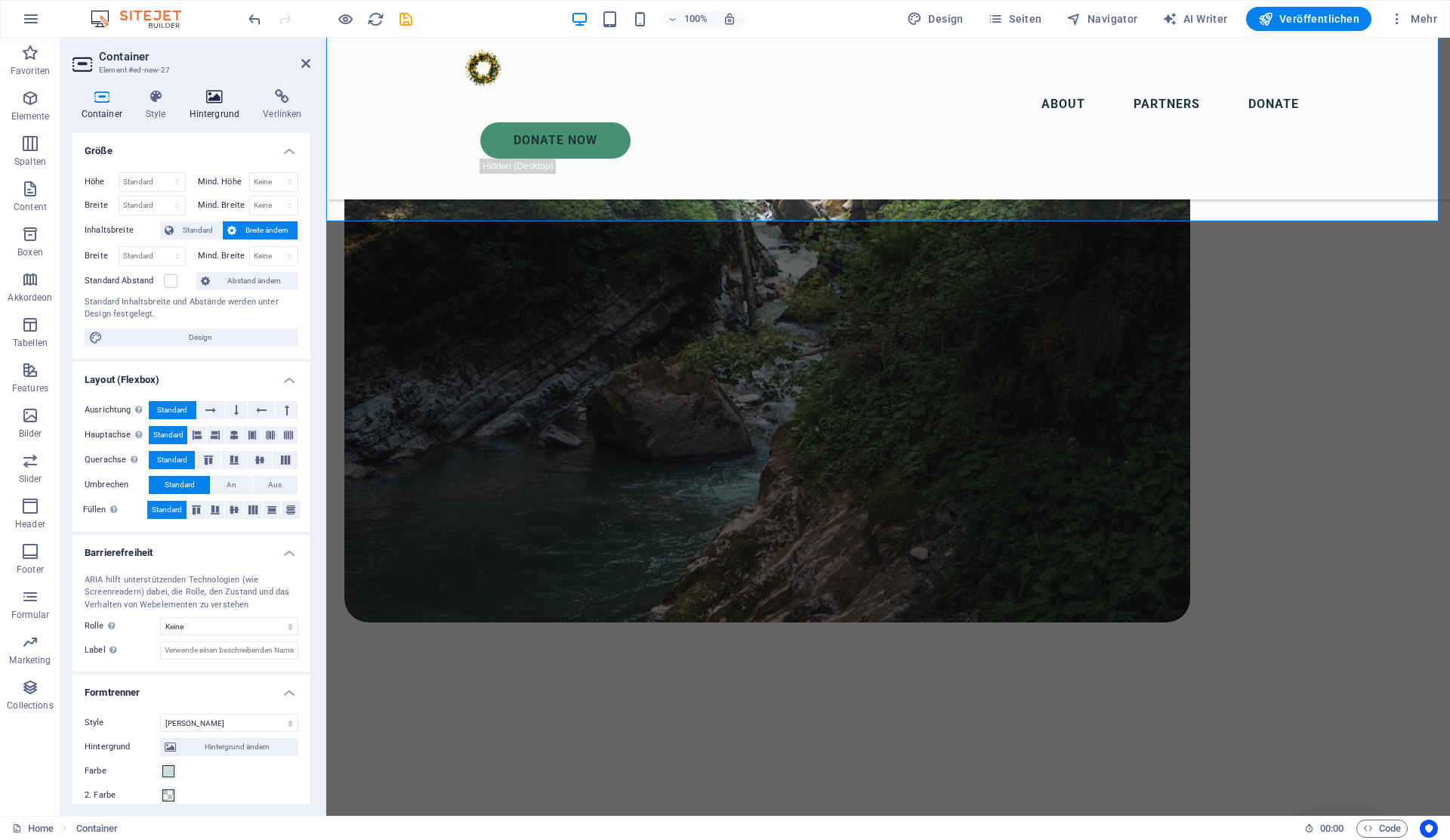
click at [214, 90] on icon at bounding box center [215, 96] width 68 height 15
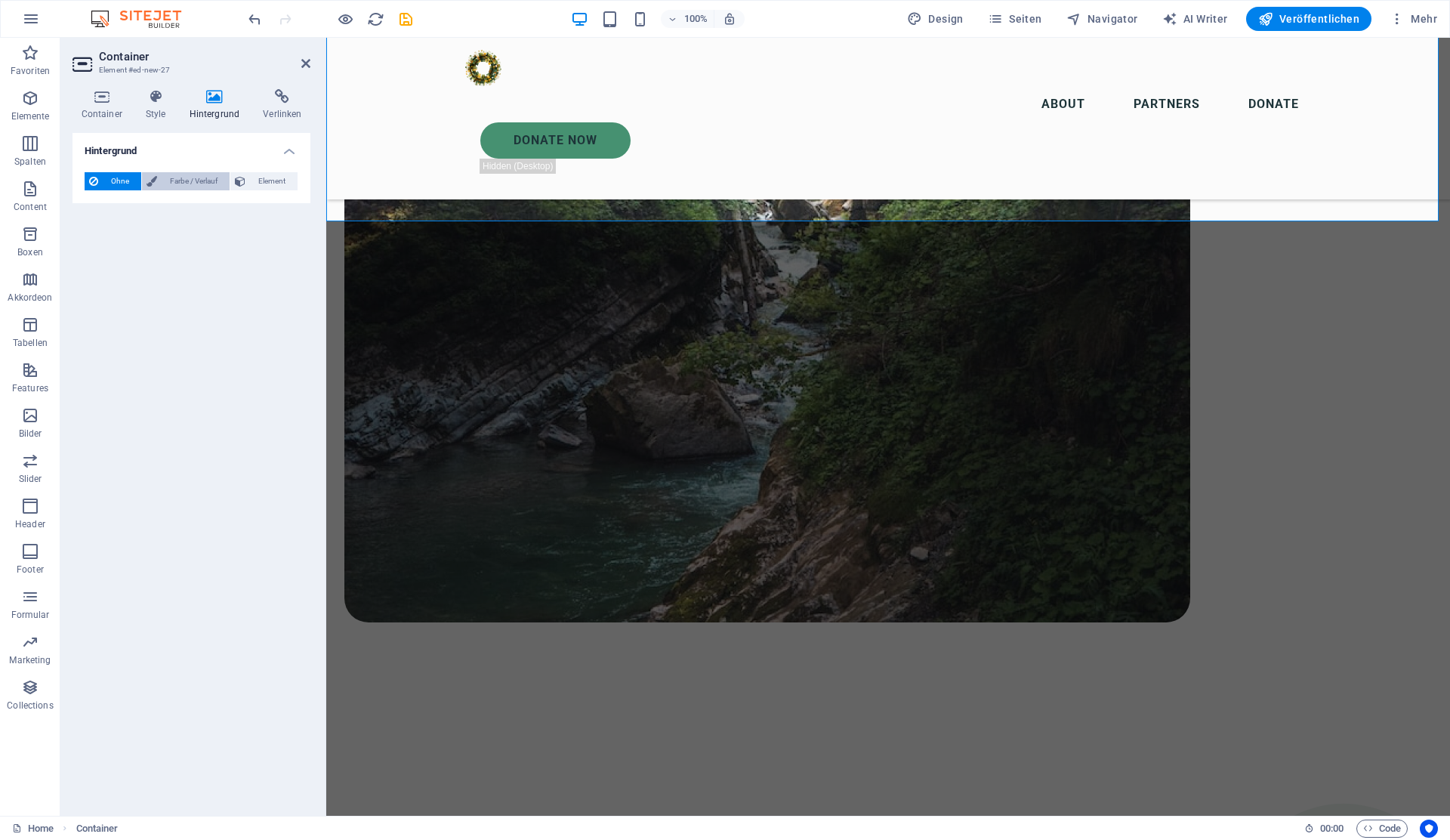
click at [195, 183] on span "Farbe / Verlauf" at bounding box center [193, 181] width 64 height 18
click at [99, 239] on span at bounding box center [94, 242] width 17 height 17
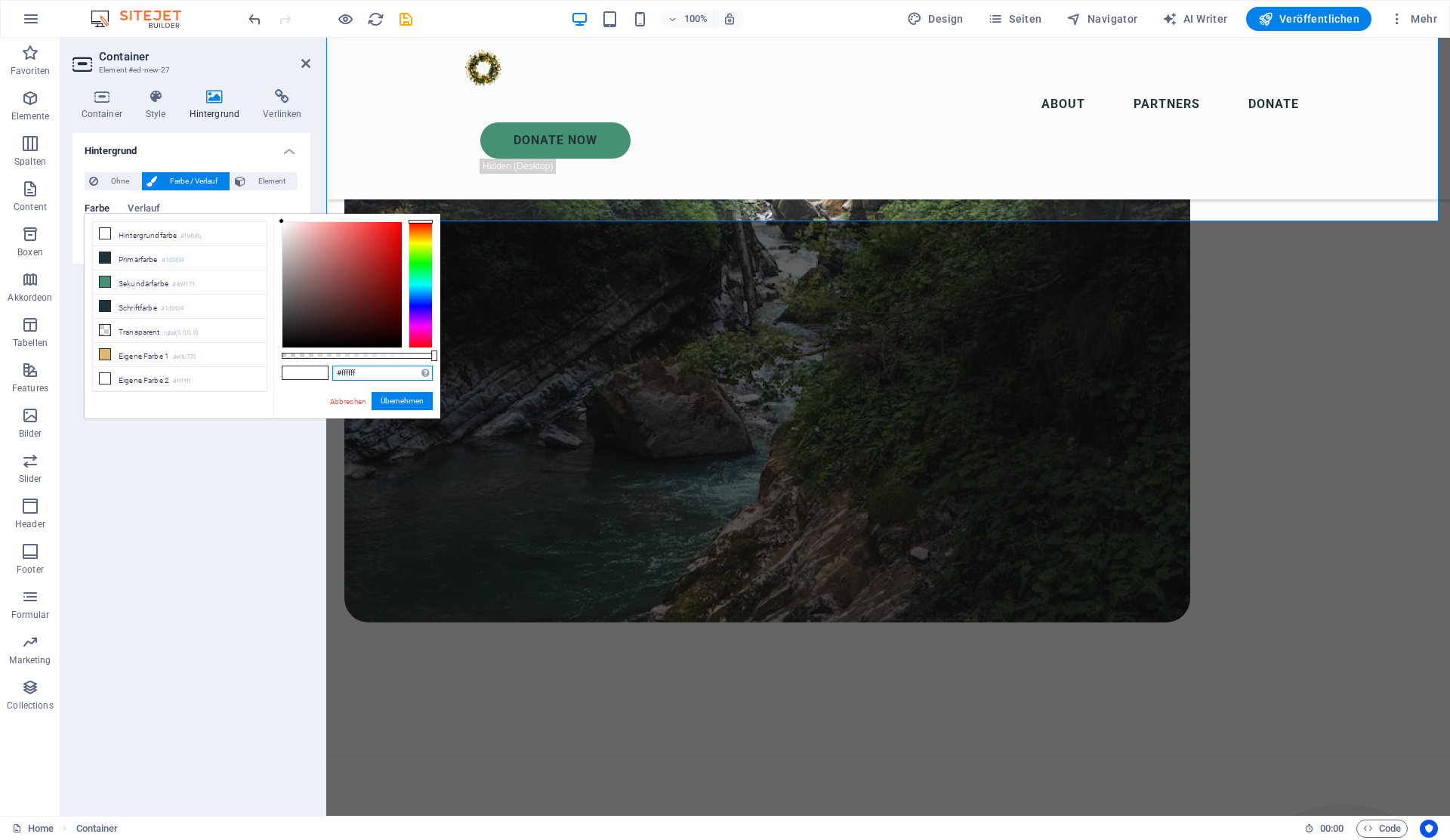
click at [353, 367] on input "#ffffff" at bounding box center [382, 373] width 100 height 15
paste input "caded5"
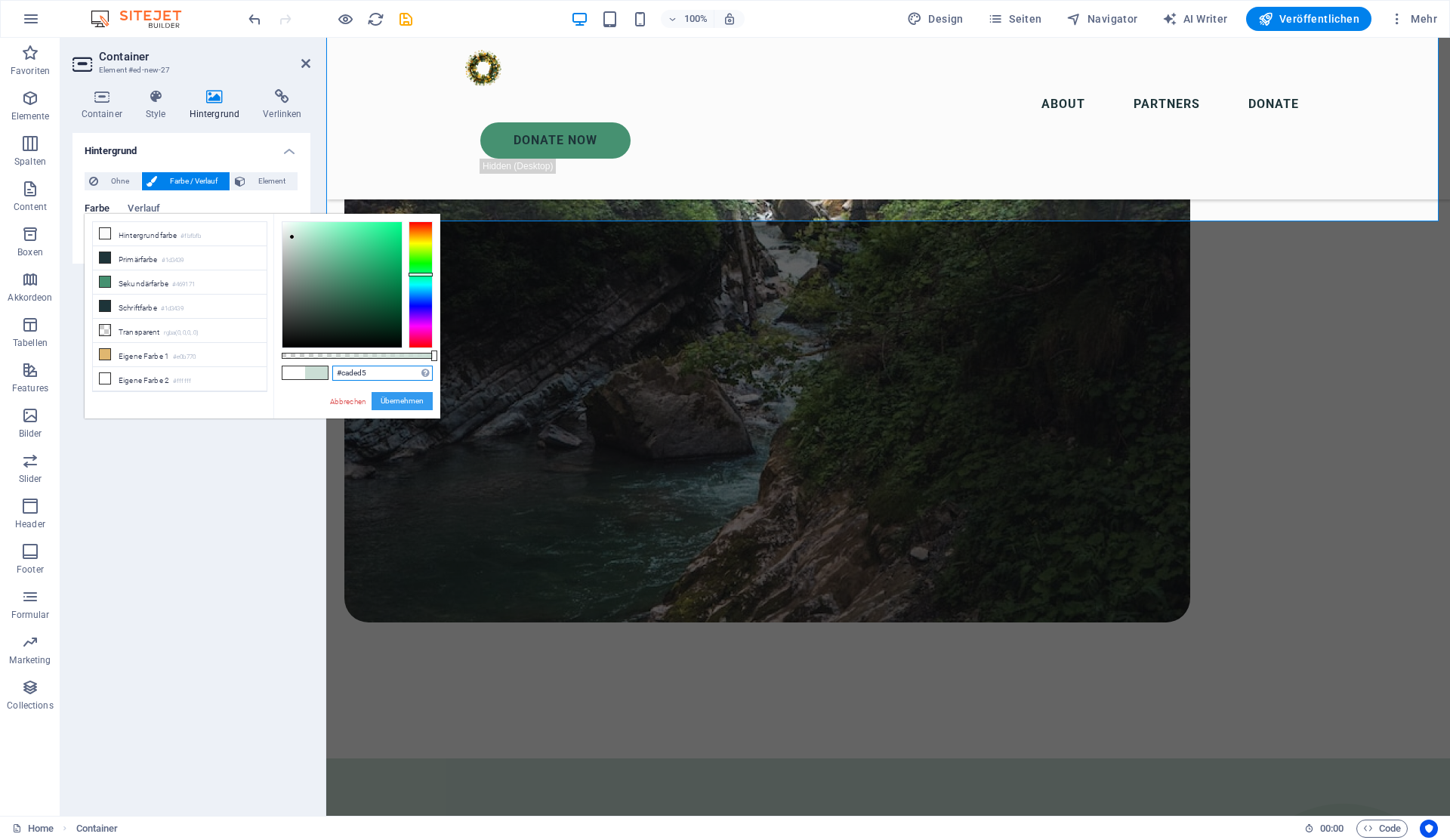
type input "#caded5"
click at [396, 401] on button "Übernehmen" at bounding box center [402, 401] width 61 height 18
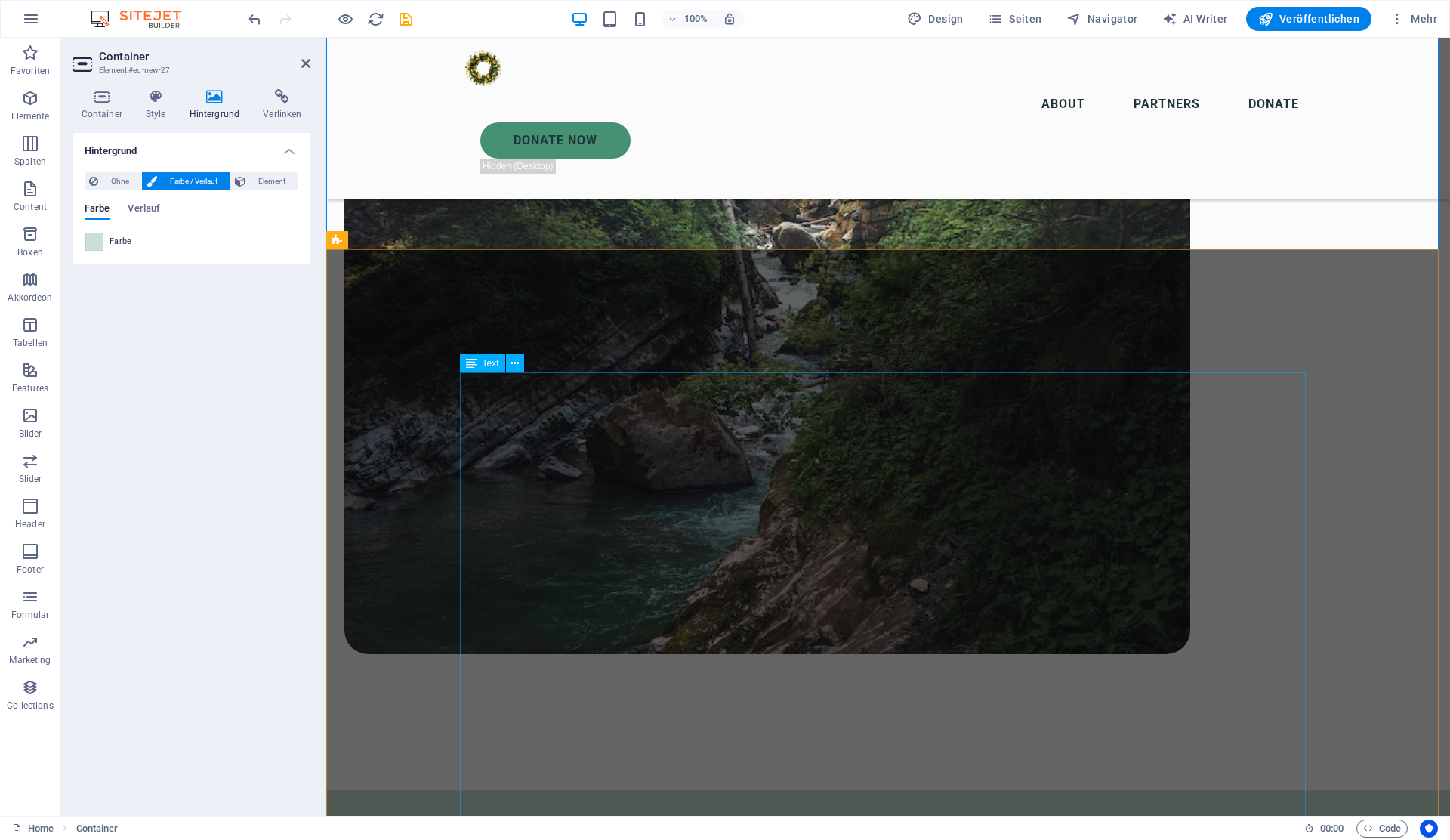
scroll to position [1394, 0]
click at [580, 93] on div "Menu About Partners Donate Donate Now .fa-secondary{opacity:.4}" at bounding box center [888, 118] width 1124 height 161
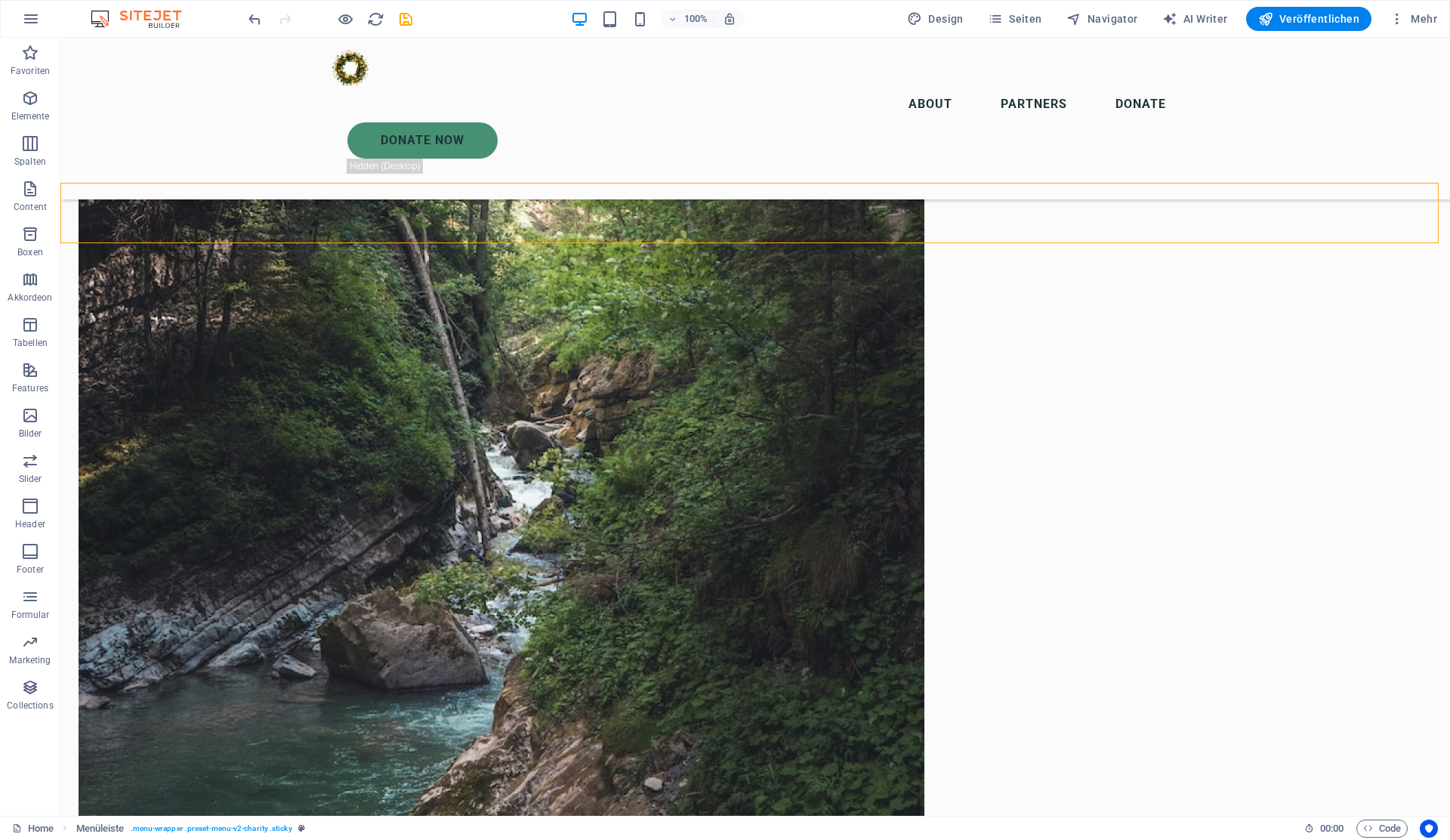
scroll to position [1196, 0]
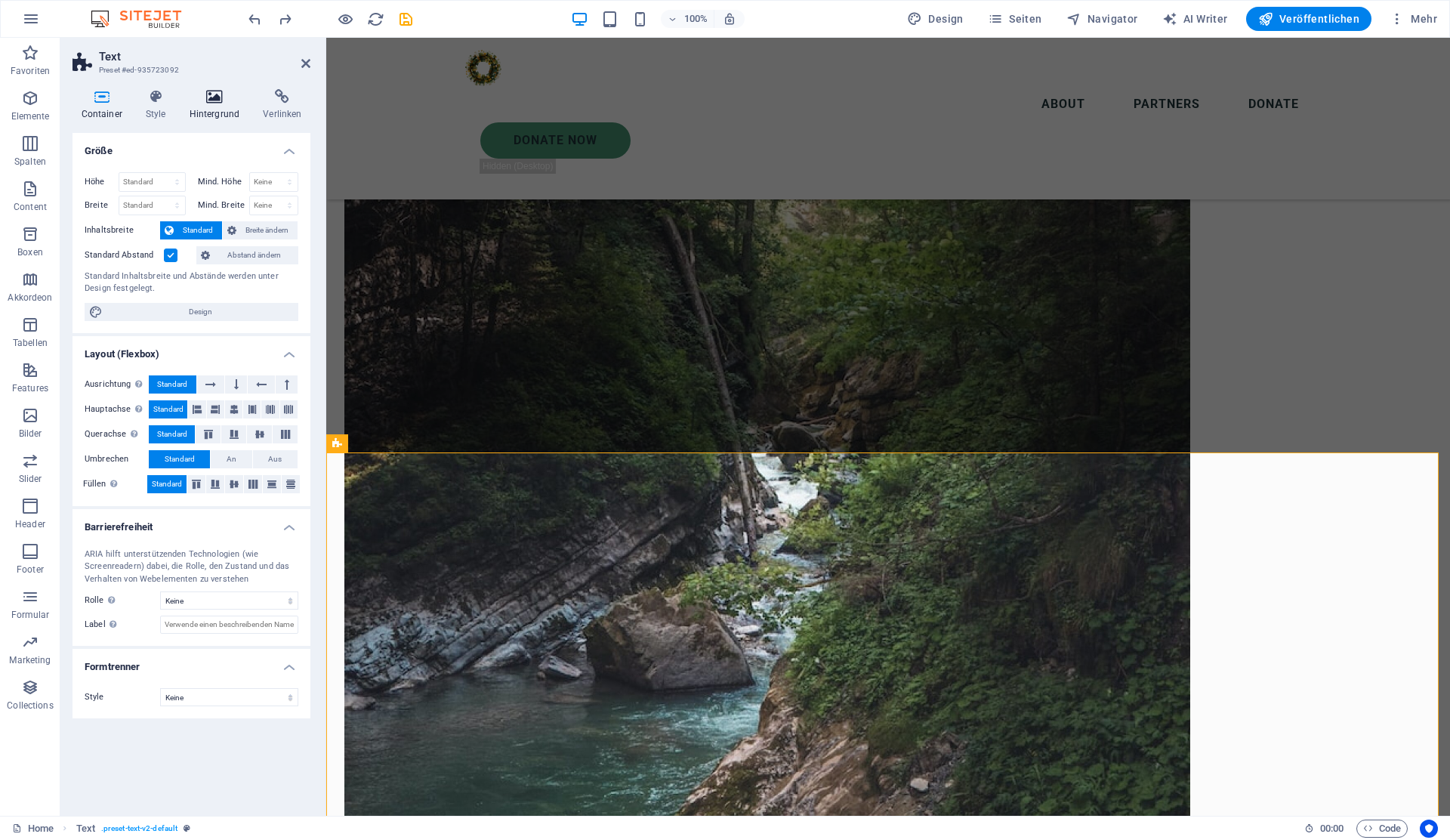
click at [203, 108] on h4 "Hintergrund" at bounding box center [218, 104] width 74 height 31
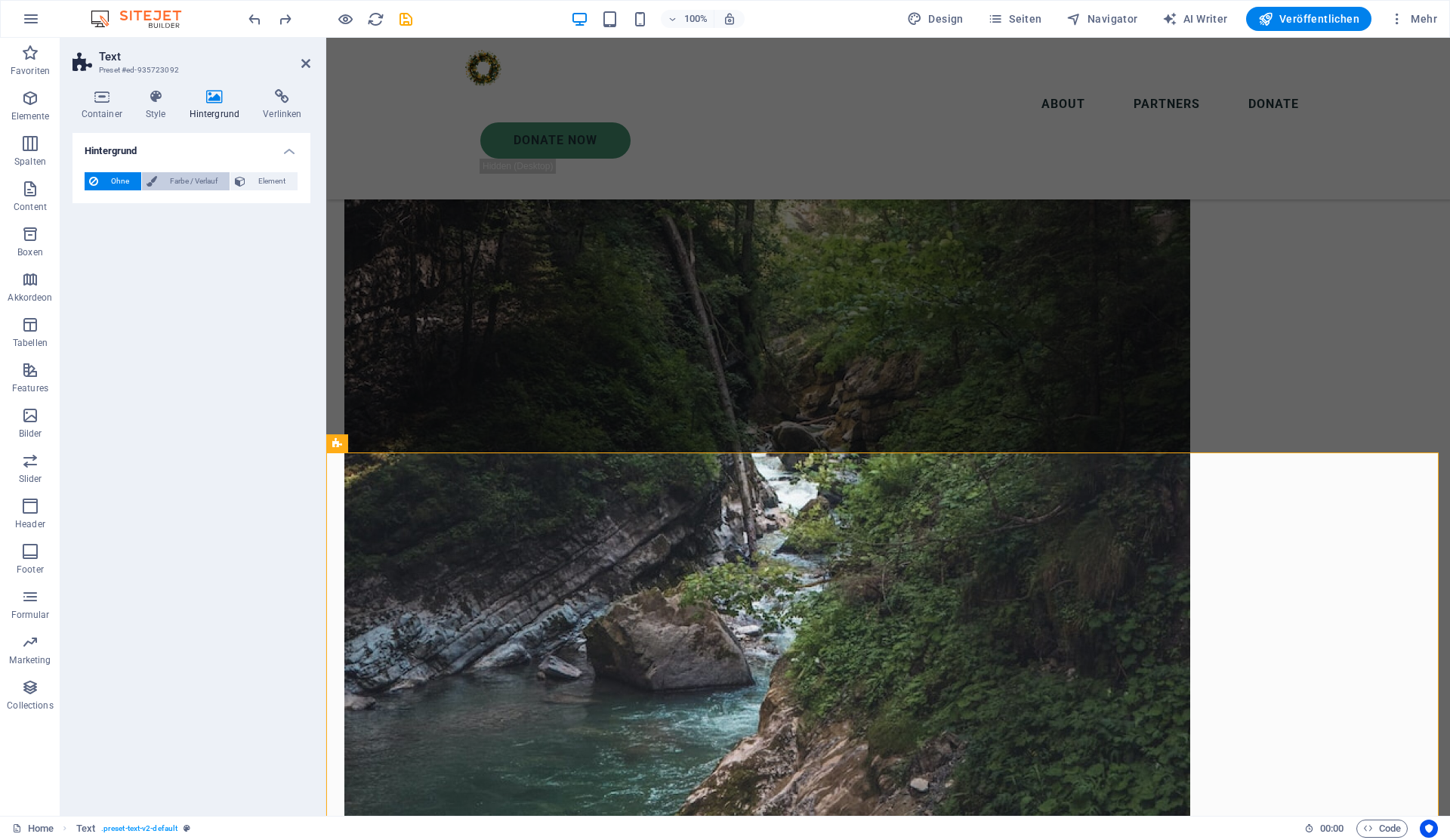
click at [198, 180] on span "Farbe / Verlauf" at bounding box center [193, 181] width 64 height 18
click at [98, 236] on span at bounding box center [94, 242] width 17 height 17
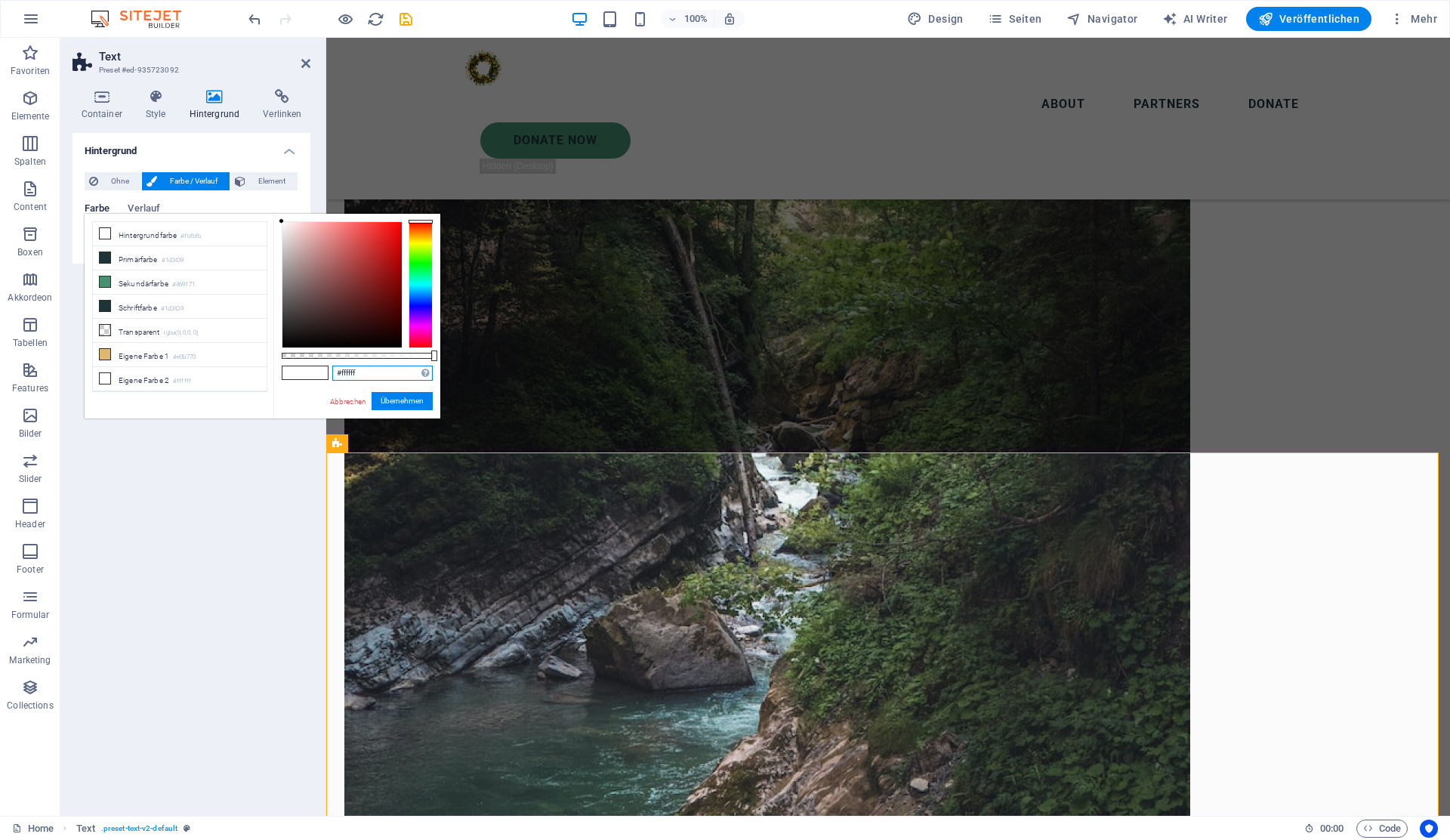
click at [352, 371] on input "#ffffff" at bounding box center [382, 373] width 100 height 15
paste input "caded5"
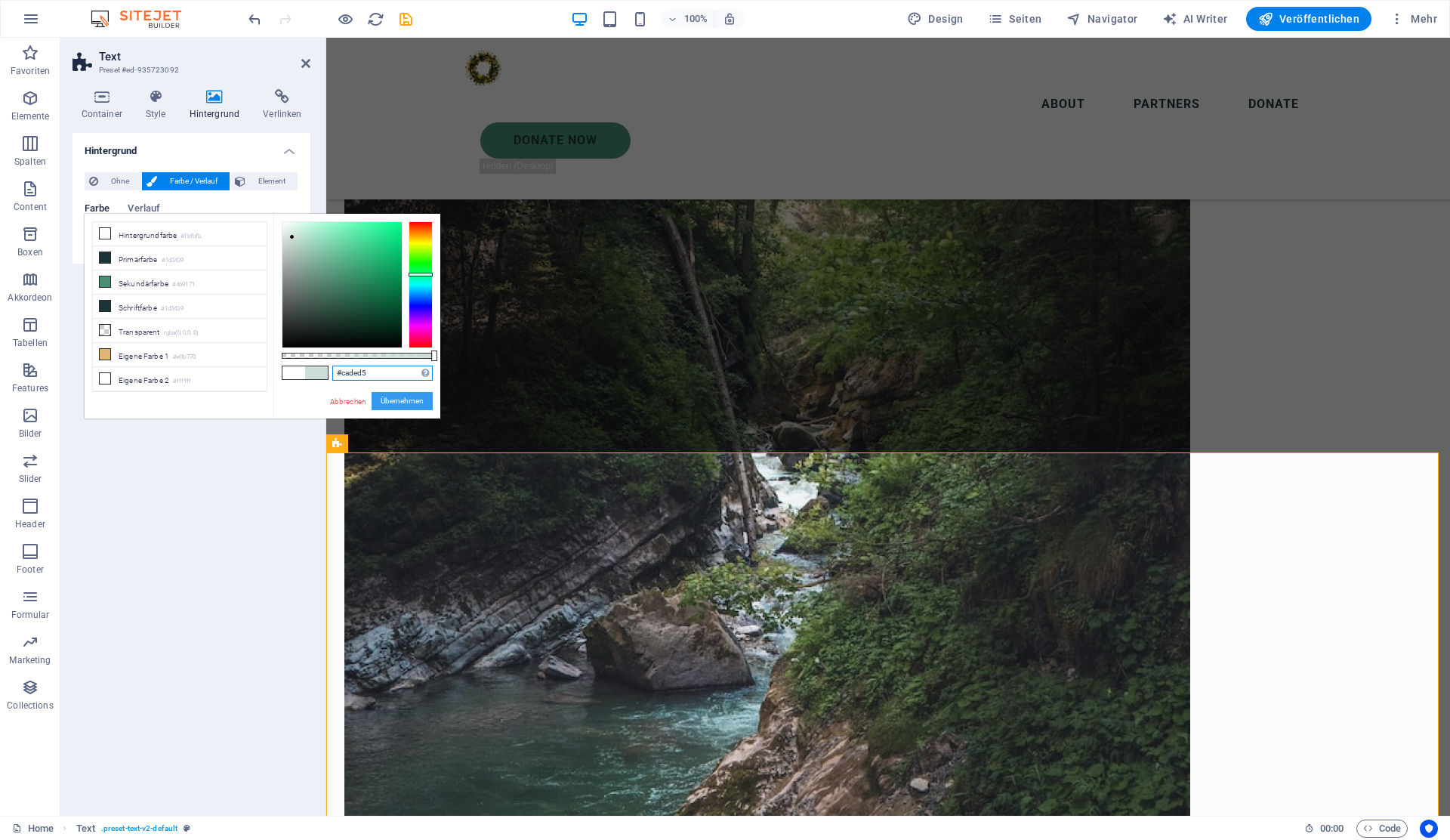
type input "#caded5"
click at [395, 400] on button "Übernehmen" at bounding box center [402, 401] width 61 height 18
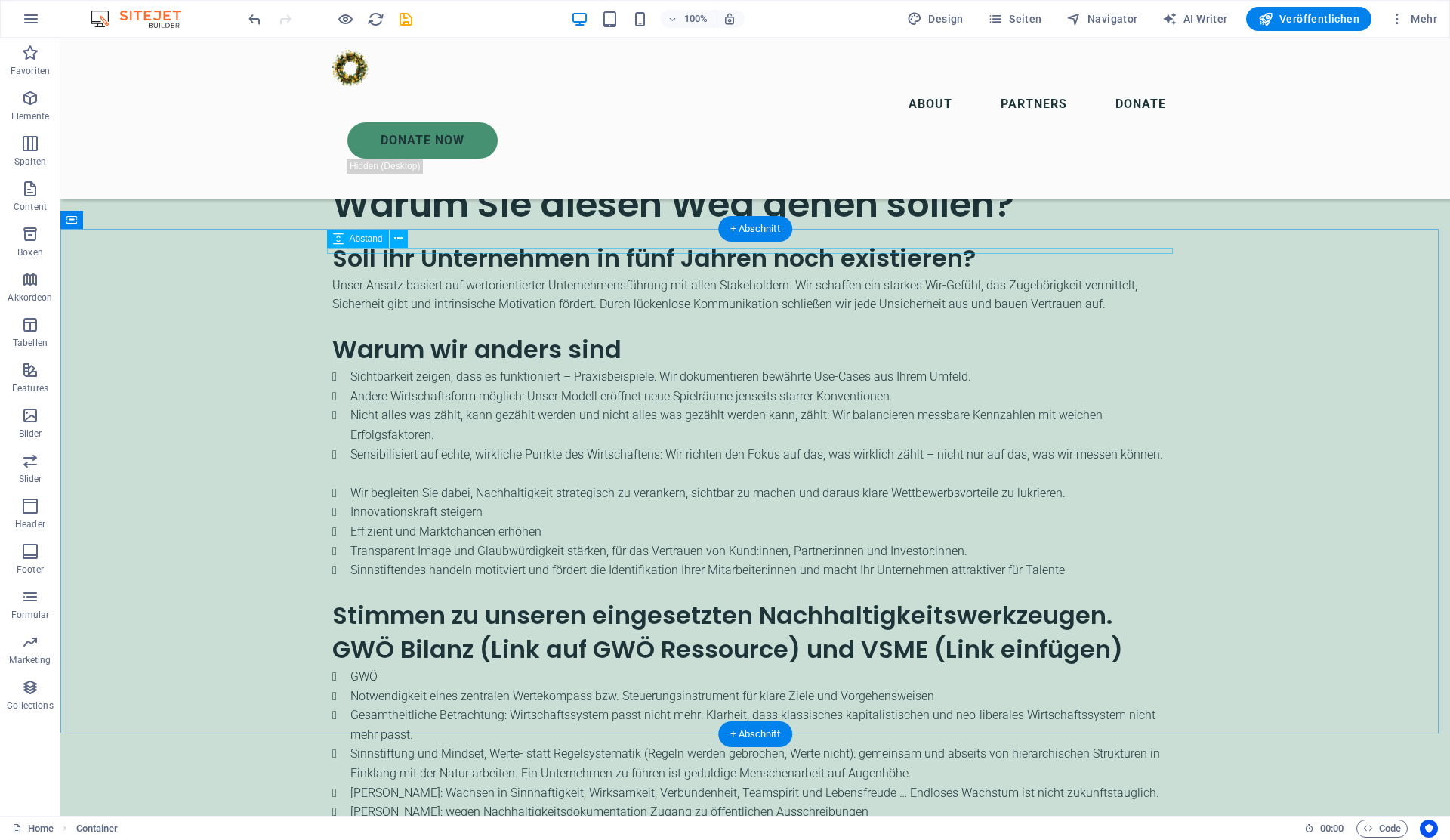
scroll to position [2557, 0]
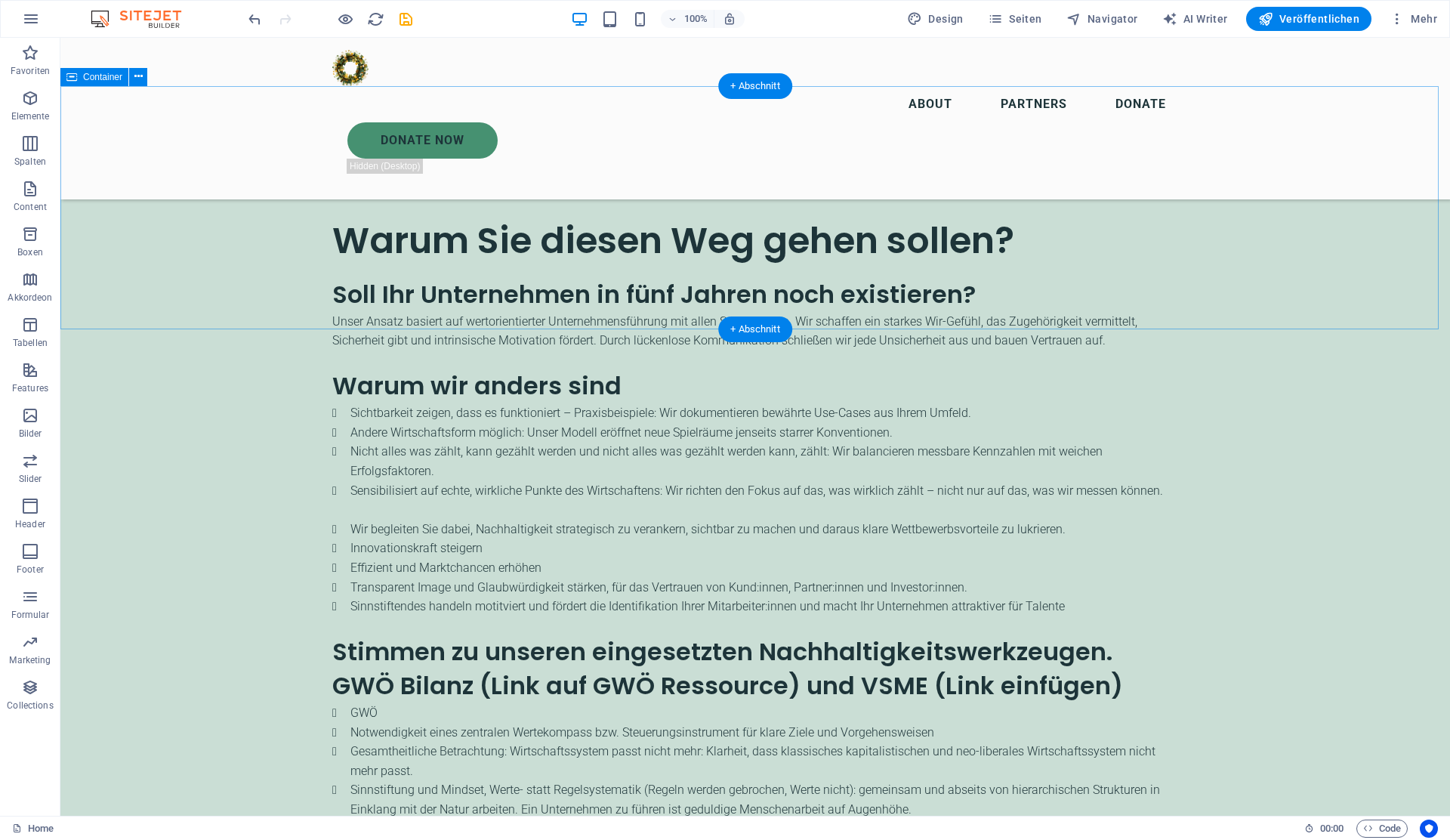
select select "multiple-clouds"
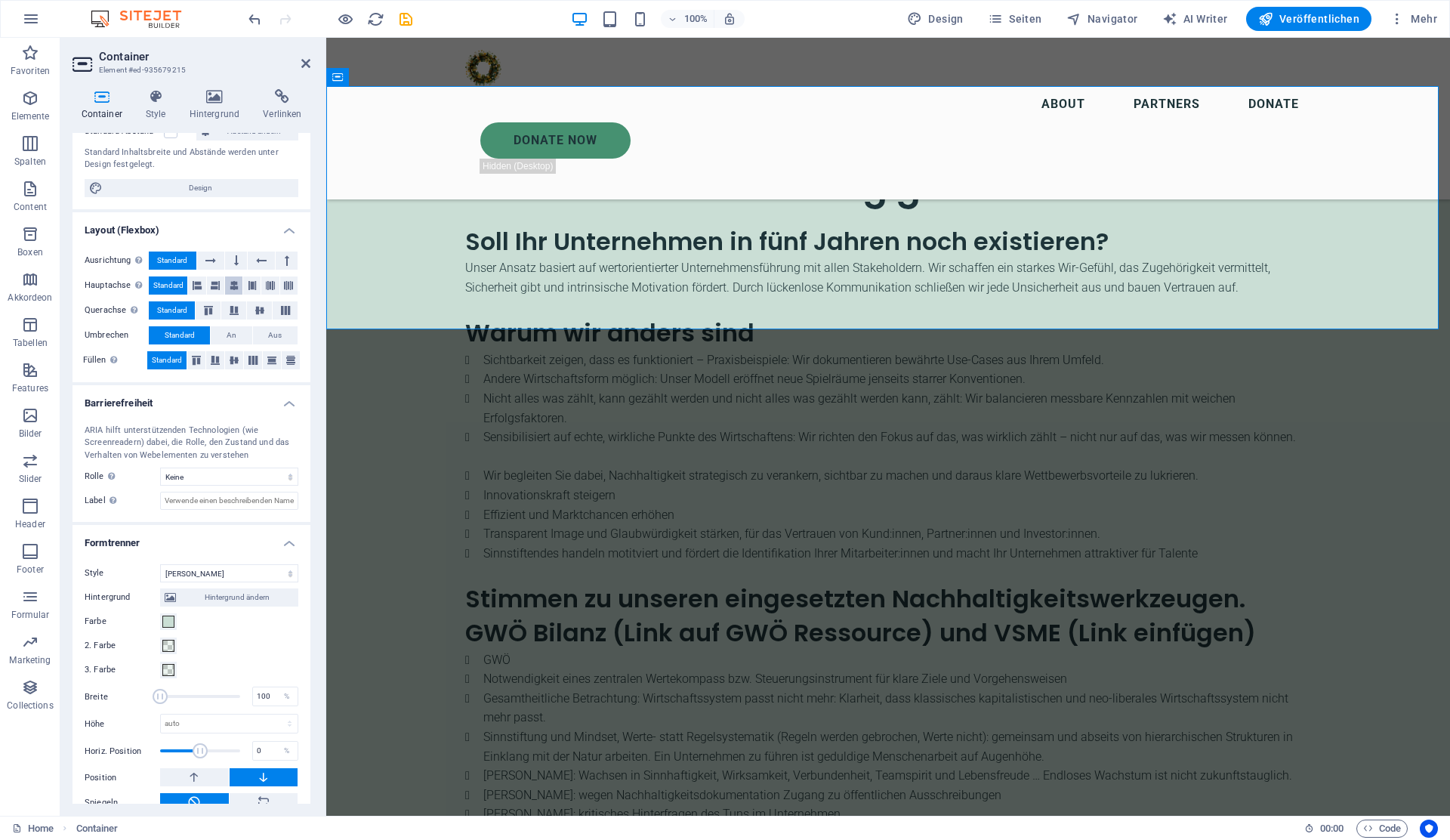
scroll to position [195, 0]
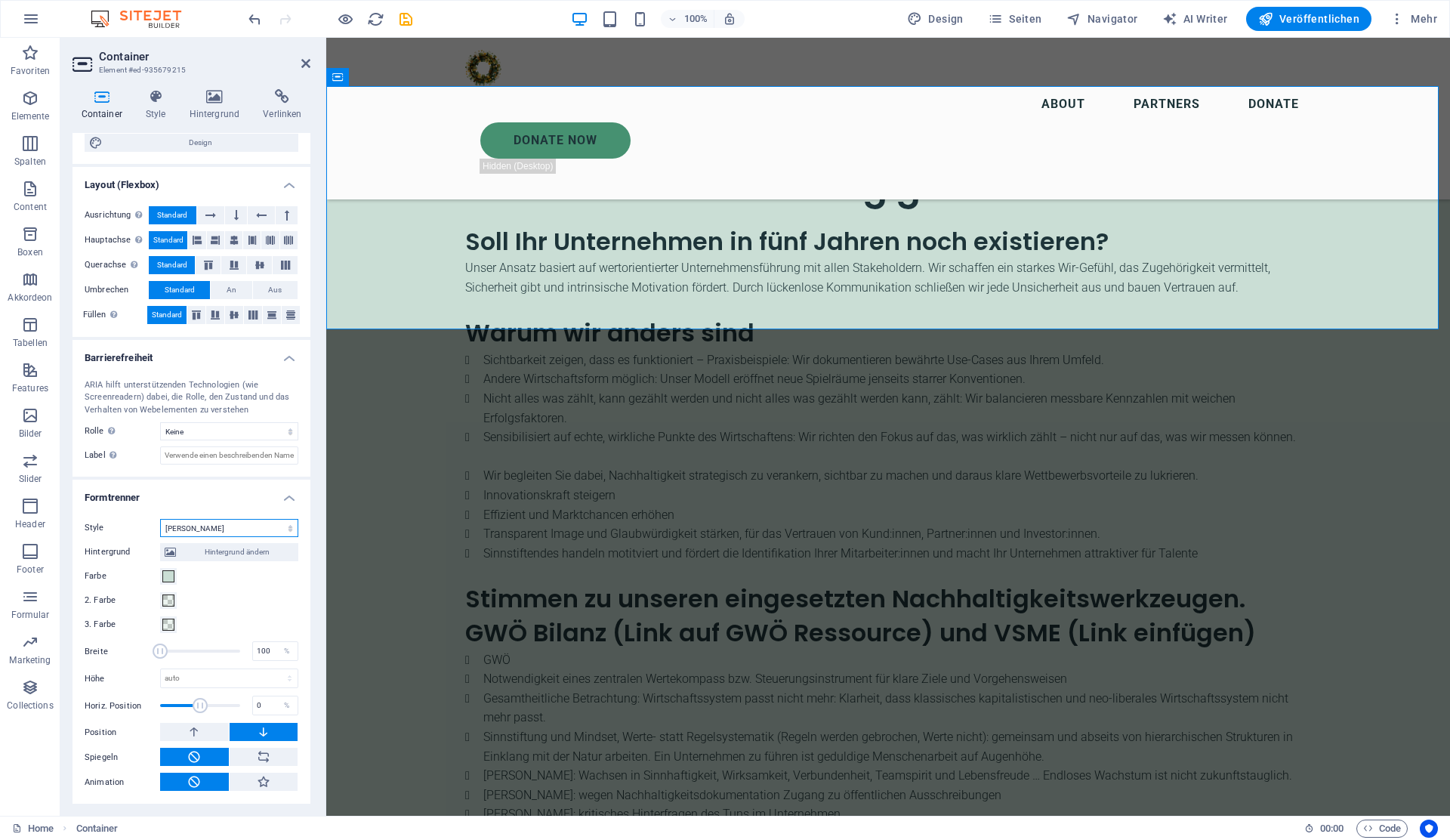
click at [288, 532] on select "Keine Dreieck Viereck Diagonal Polygon 1 Polygon 2 Zickzack Mehrere Zickzack We…" at bounding box center [229, 527] width 138 height 18
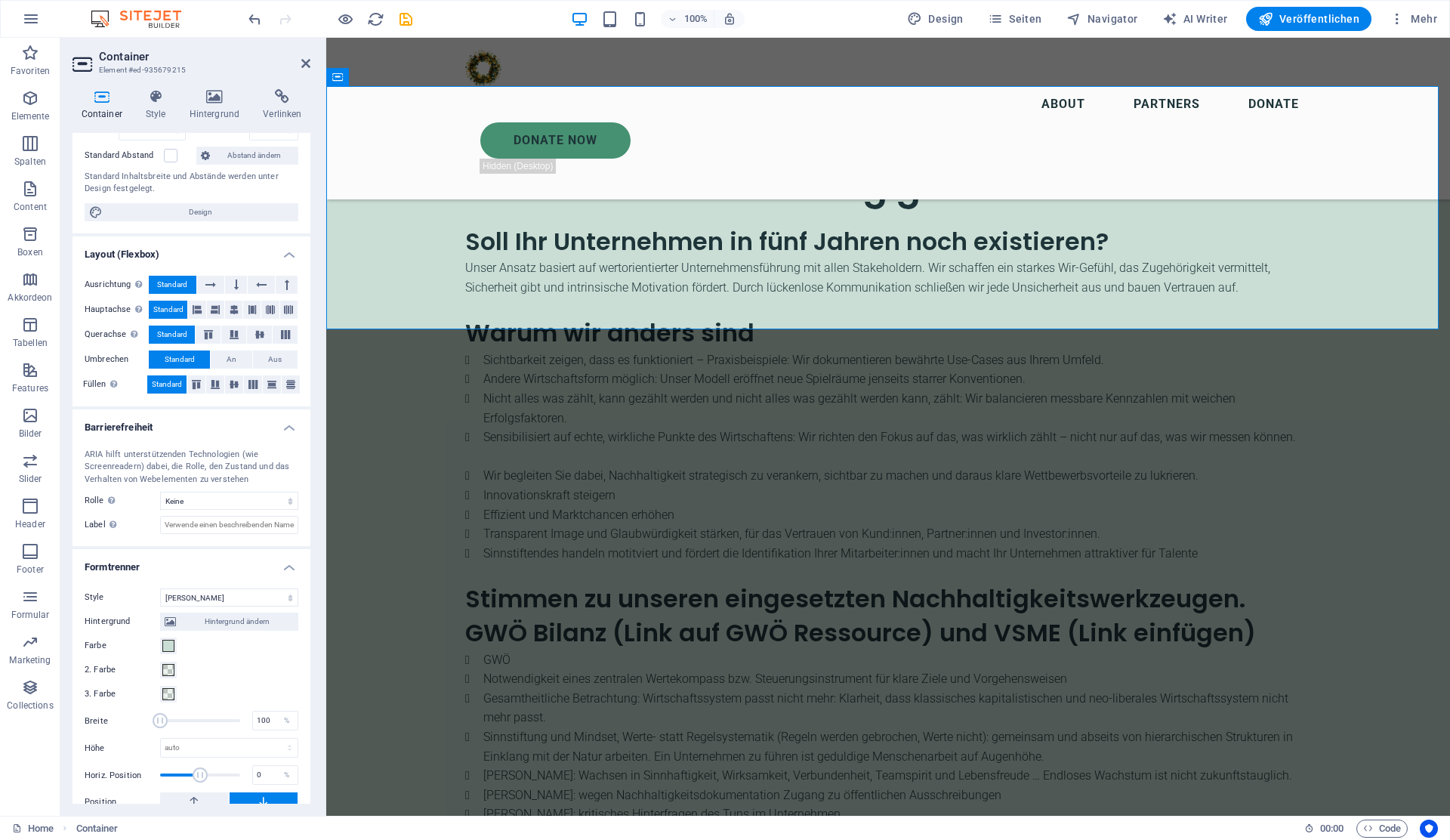
scroll to position [137, 0]
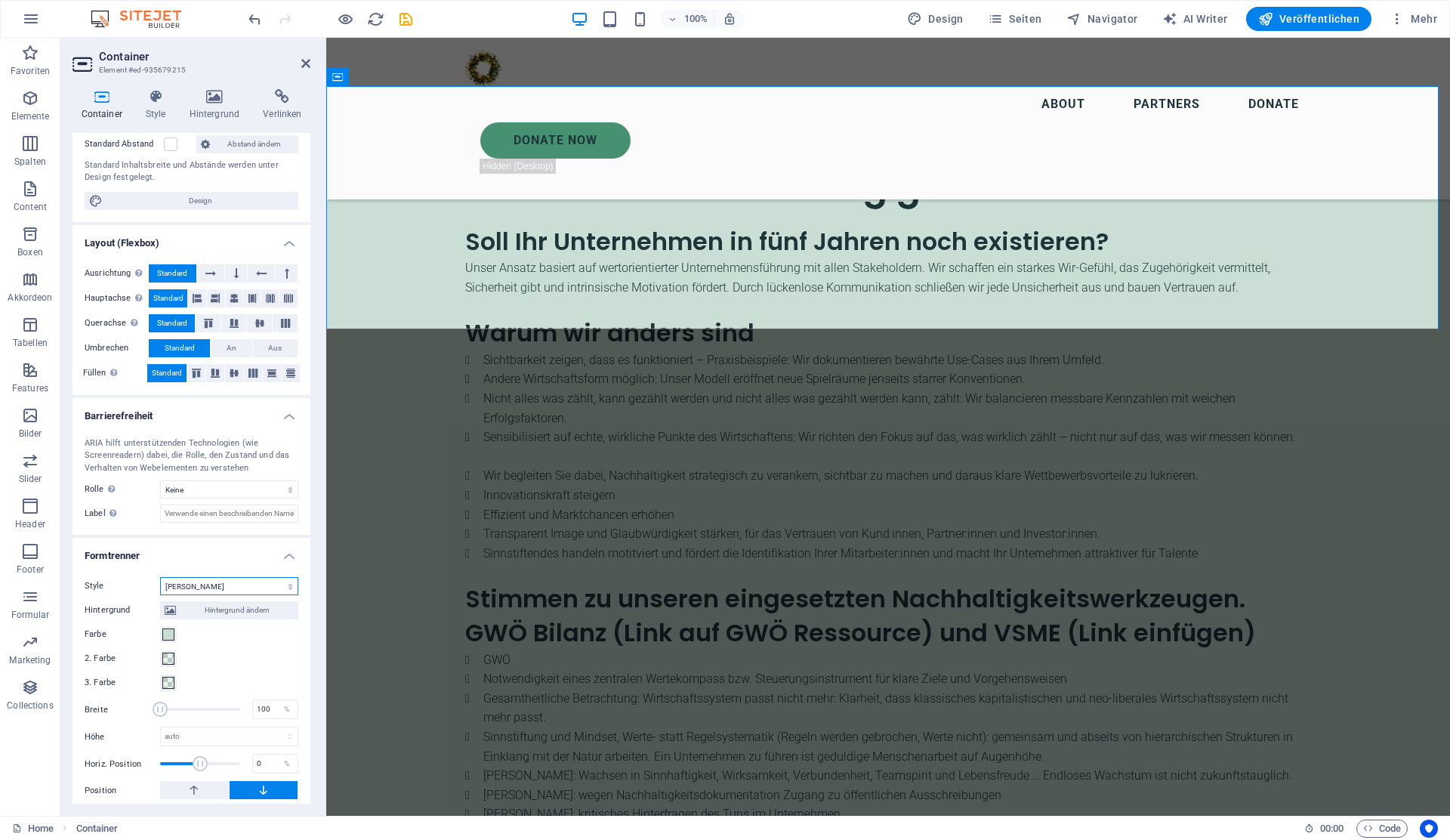
click at [244, 587] on select "Keine Dreieck Viereck Diagonal Polygon 1 Polygon 2 Zickzack Mehrere Zickzack We…" at bounding box center [229, 586] width 138 height 18
select select "none"
click at [160, 595] on select "Keine Dreieck Viereck Diagonal Polygon 1 Polygon 2 Zickzack Mehrere Zickzack We…" at bounding box center [229, 586] width 138 height 18
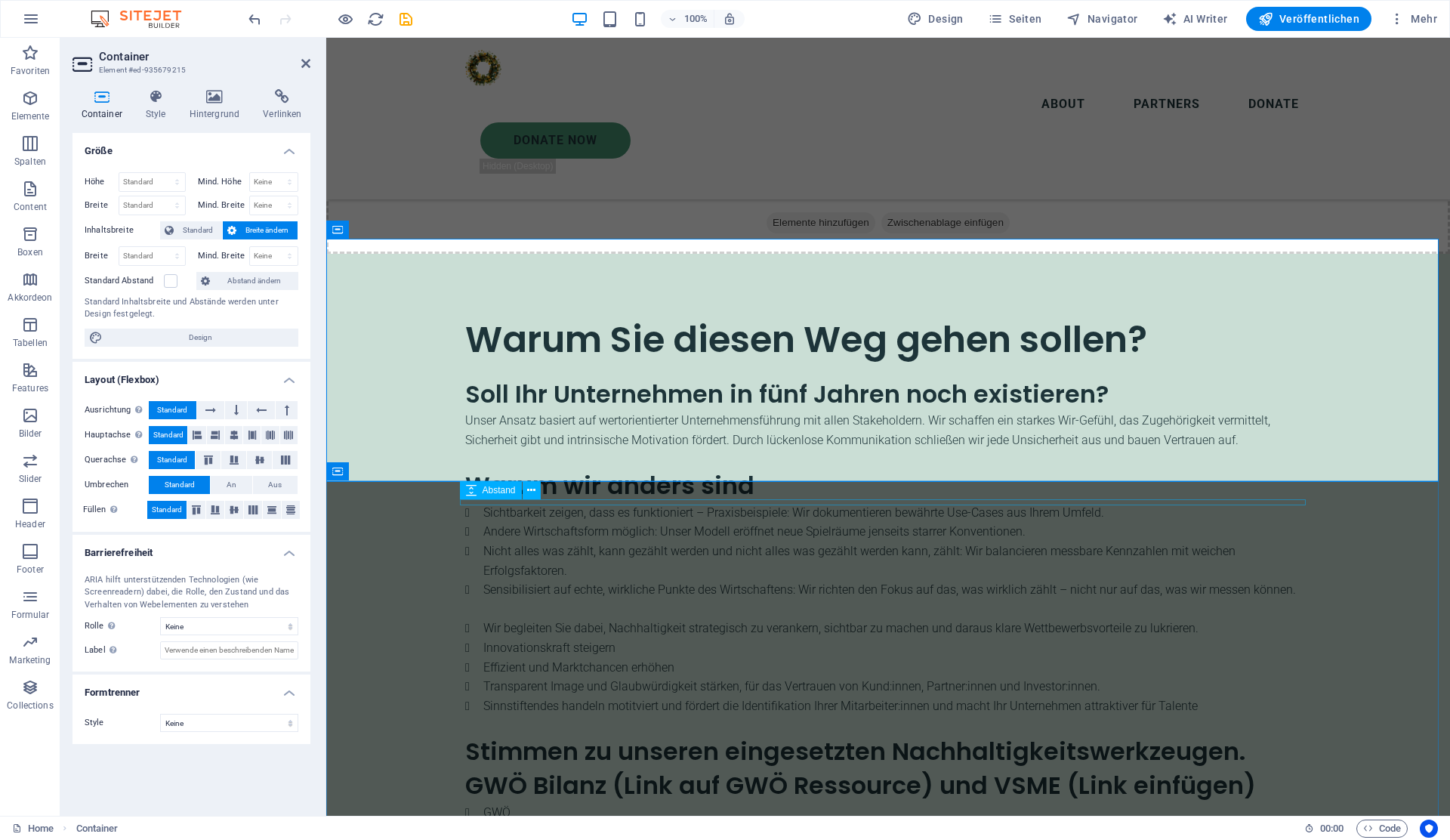
scroll to position [2648, 0]
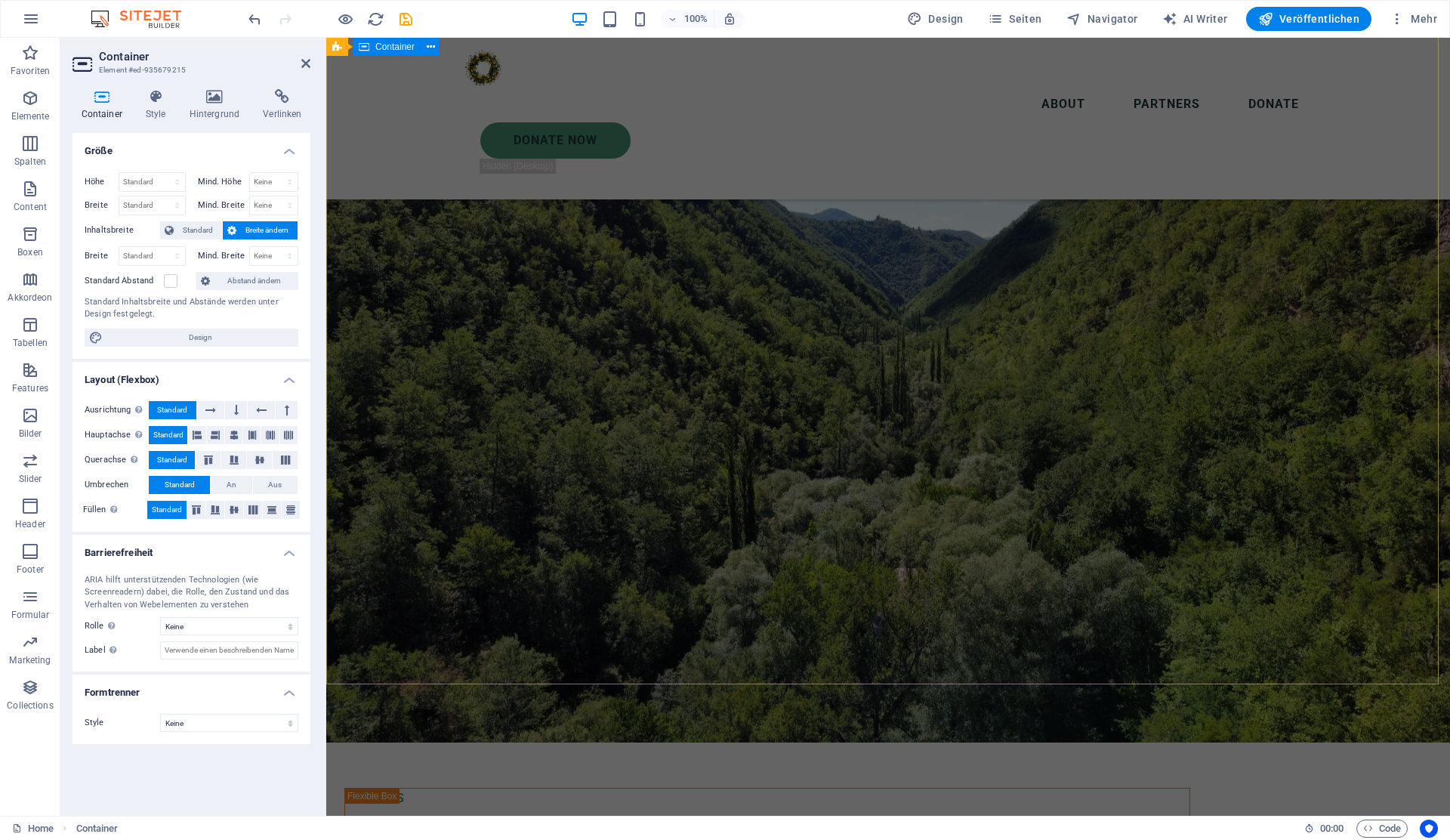
scroll to position [132, 0]
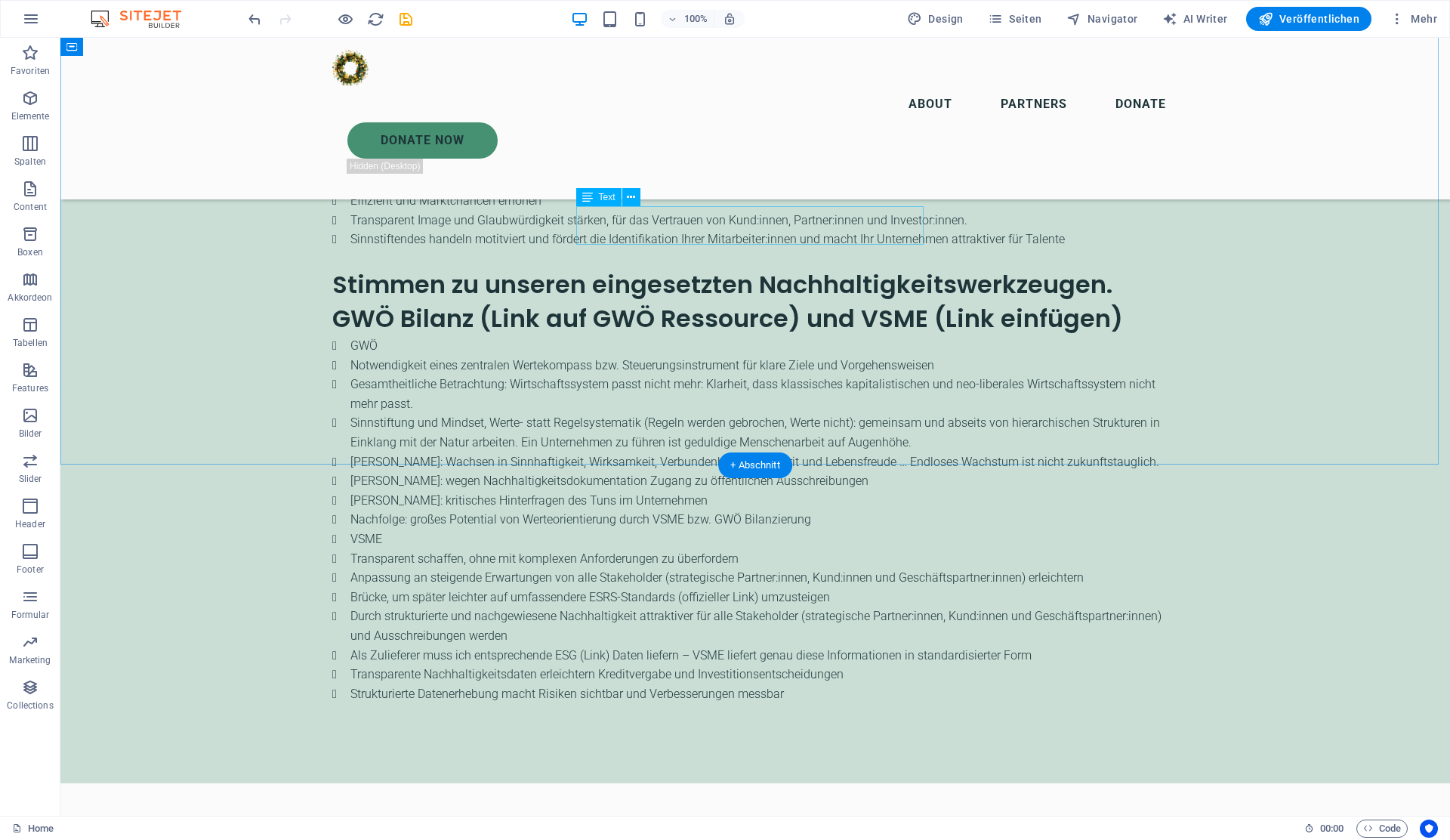
scroll to position [2925, 0]
select select "xMidYMid"
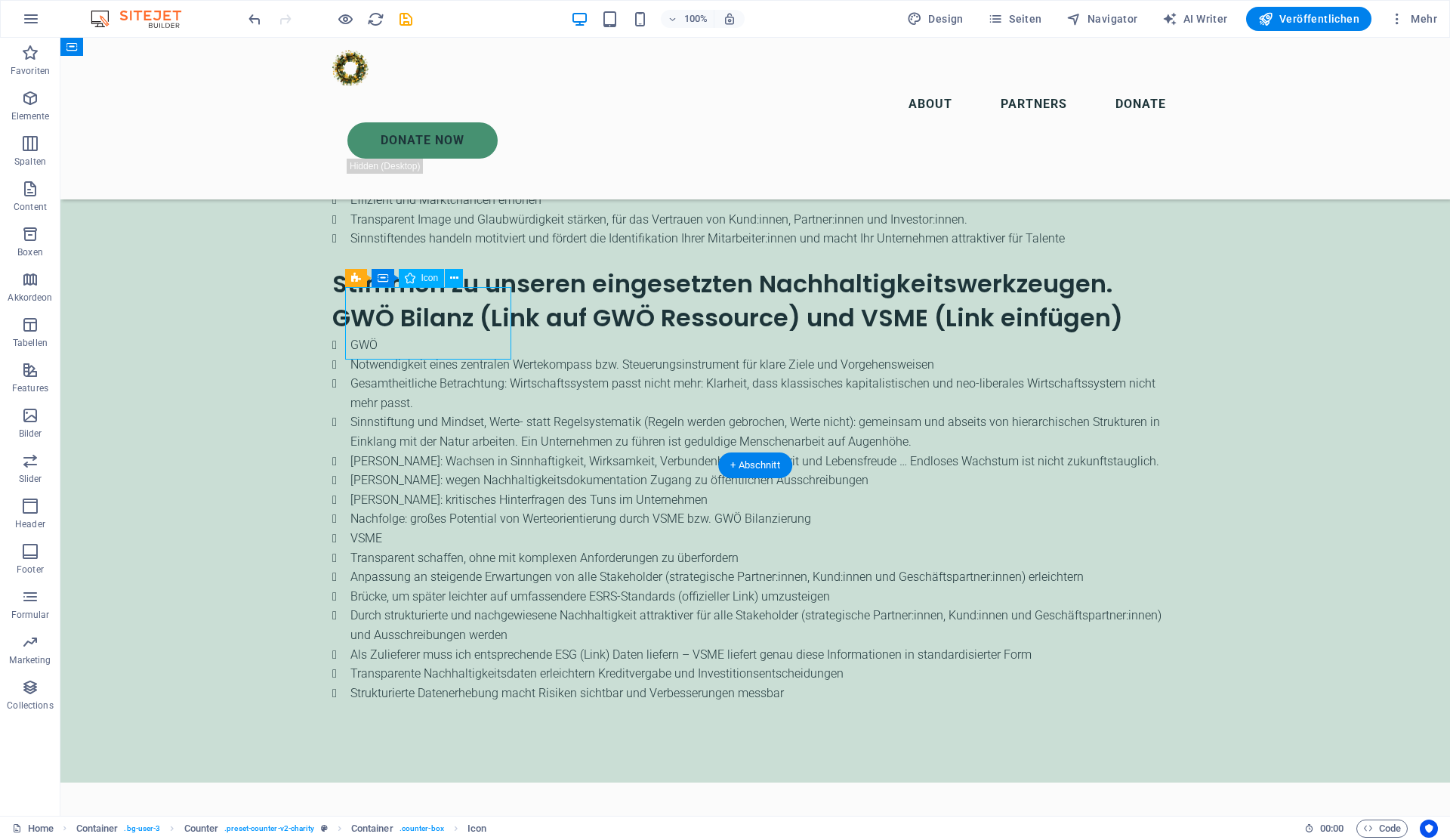
select select "px"
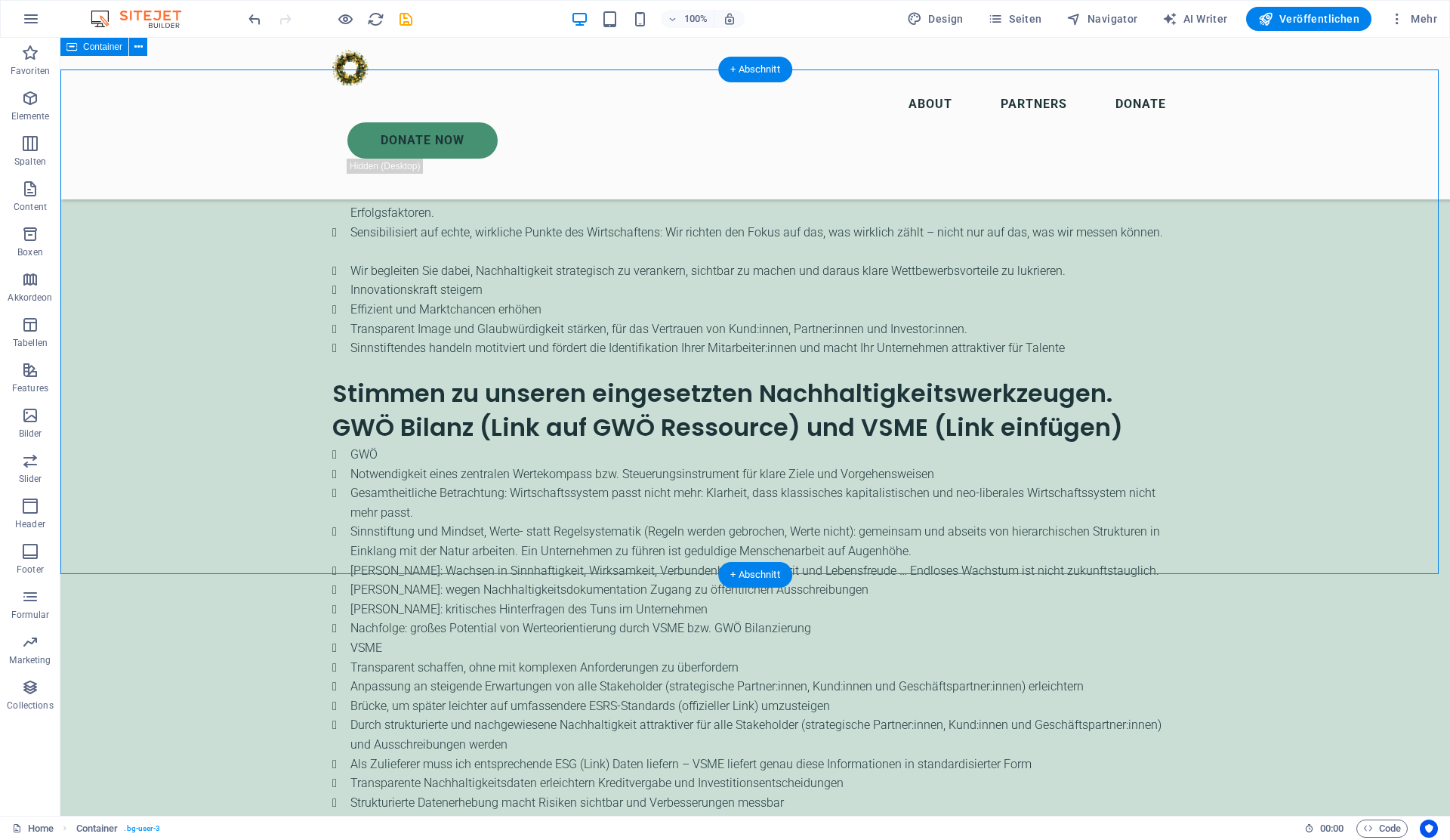
scroll to position [2815, 0]
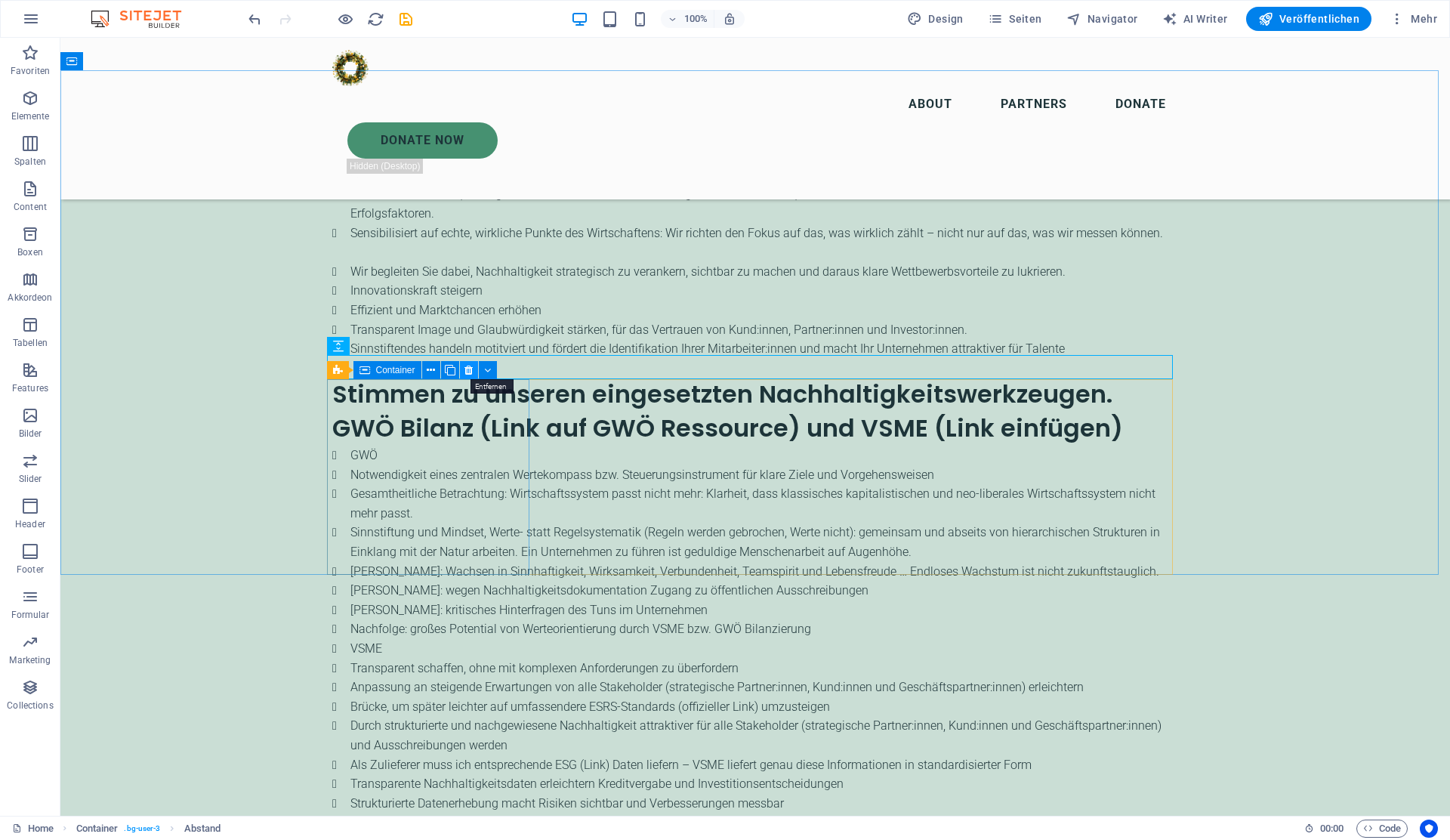
click at [471, 364] on icon at bounding box center [468, 371] width 8 height 16
click at [471, 368] on icon at bounding box center [468, 371] width 8 height 16
click at [464, 368] on button at bounding box center [469, 370] width 18 height 18
click at [433, 373] on icon at bounding box center [430, 371] width 8 height 16
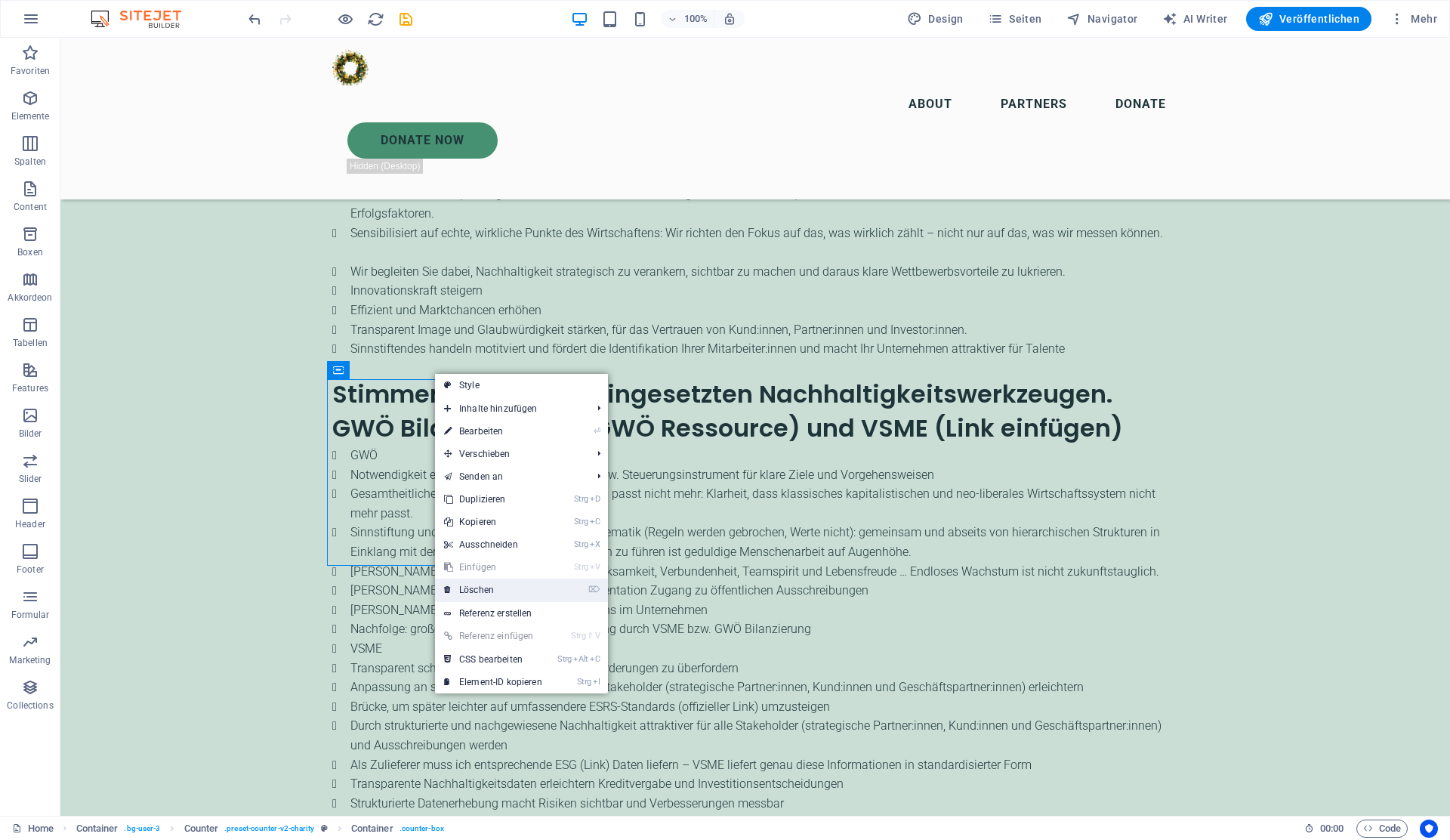
click at [475, 587] on link "⌦ Löschen" at bounding box center [493, 589] width 116 height 22
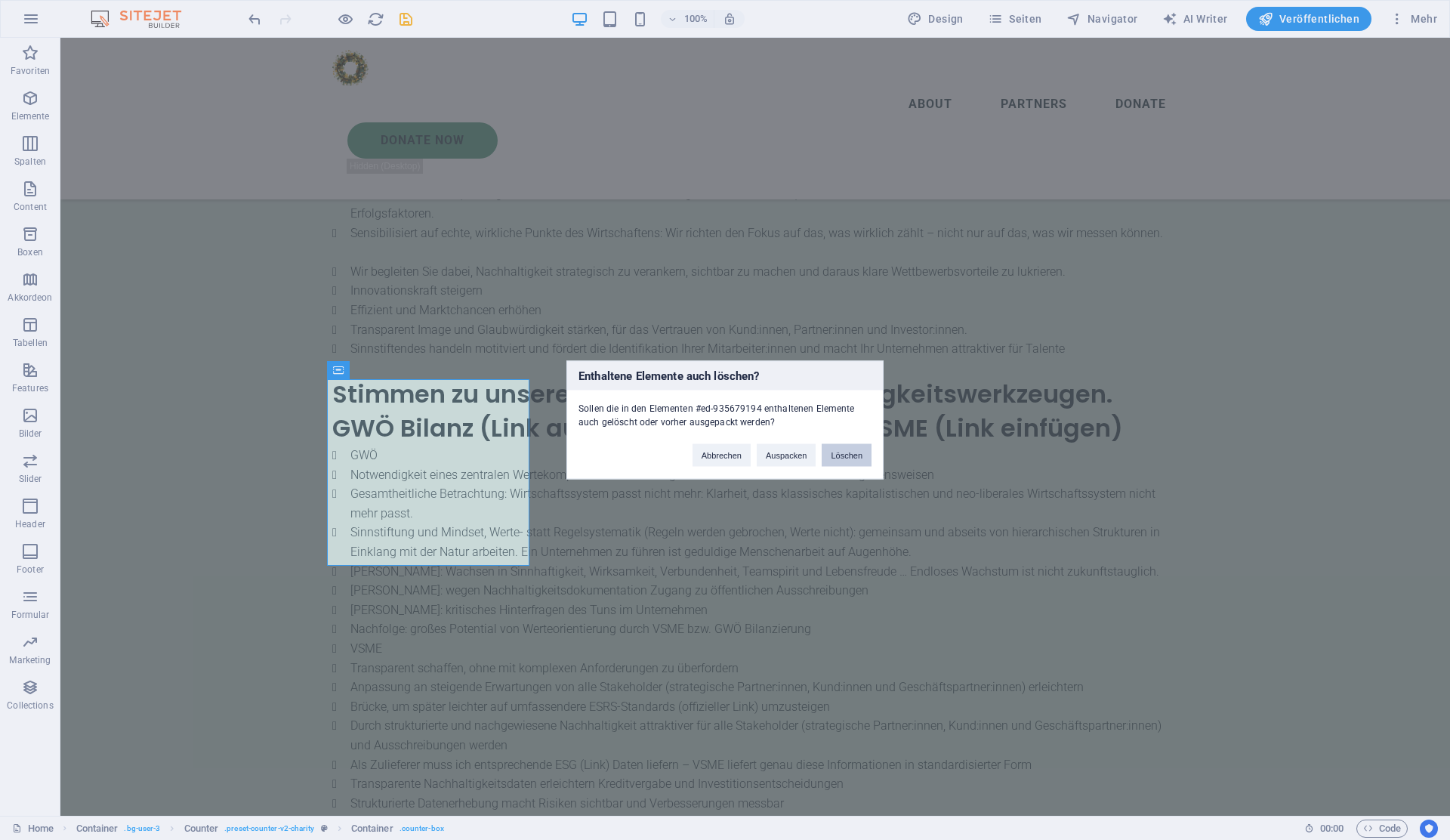
click at [845, 449] on button "Löschen" at bounding box center [846, 455] width 50 height 22
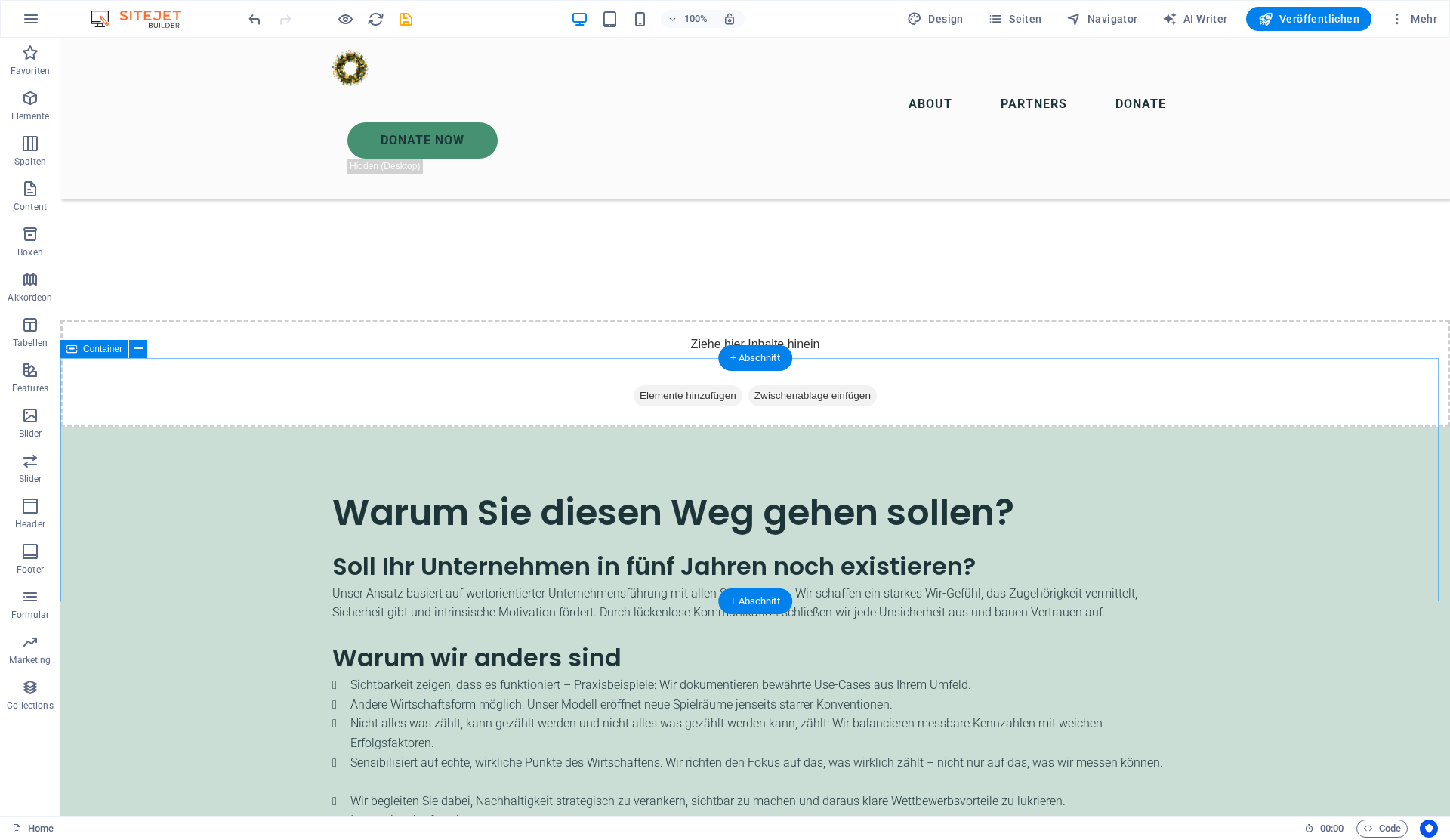
scroll to position [2361, 0]
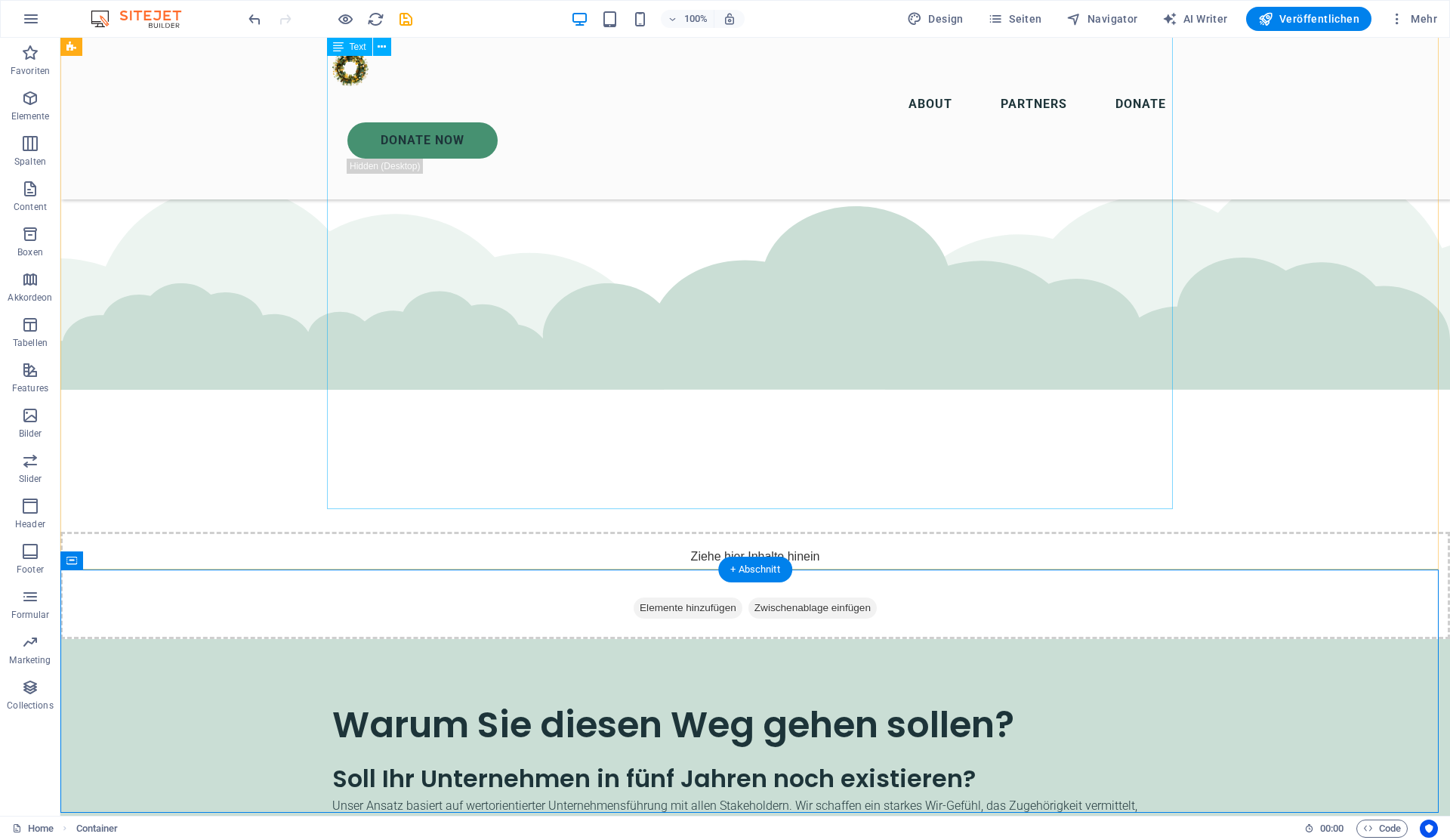
scroll to position [2070, 0]
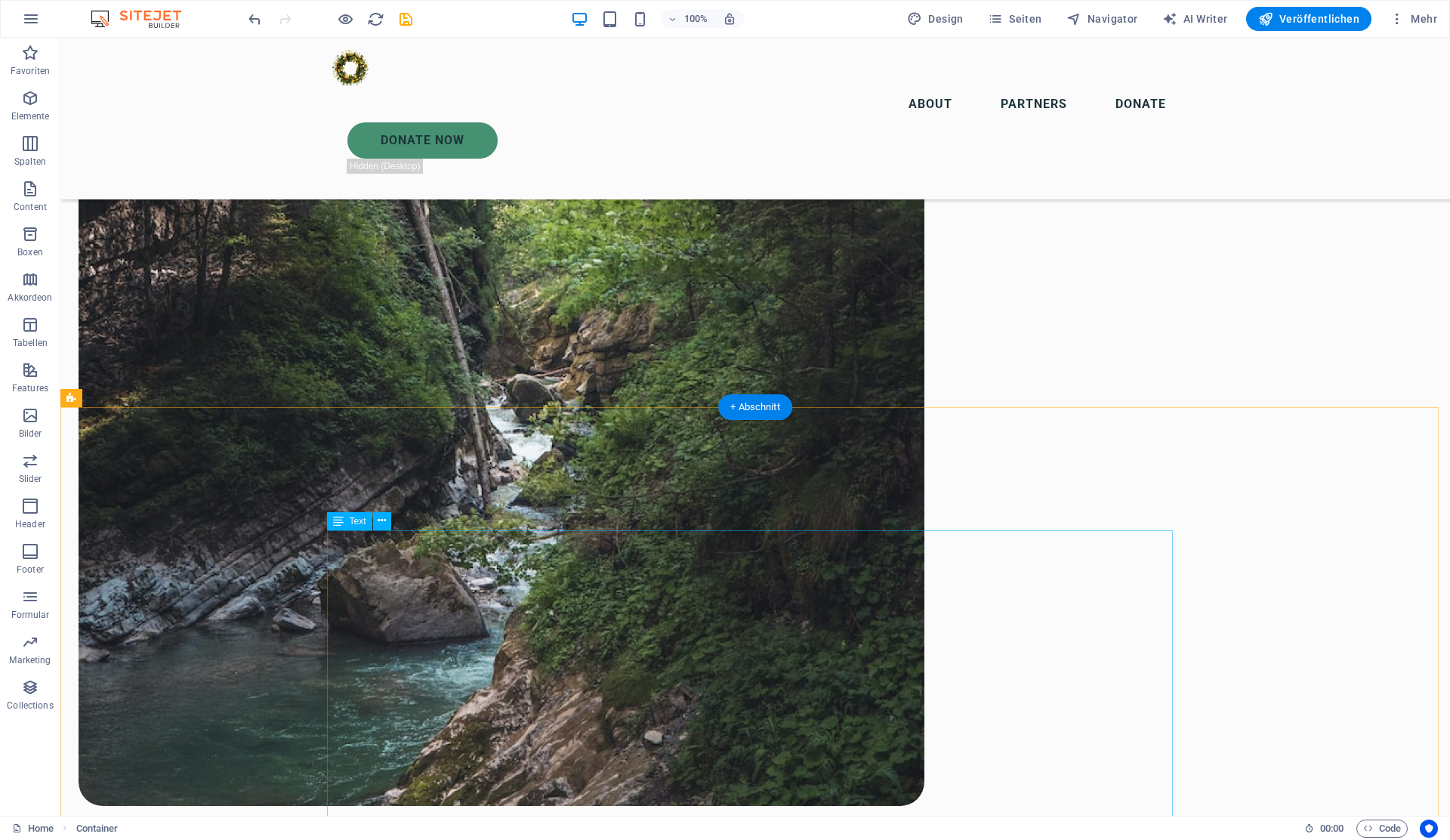
scroll to position [1240, 0]
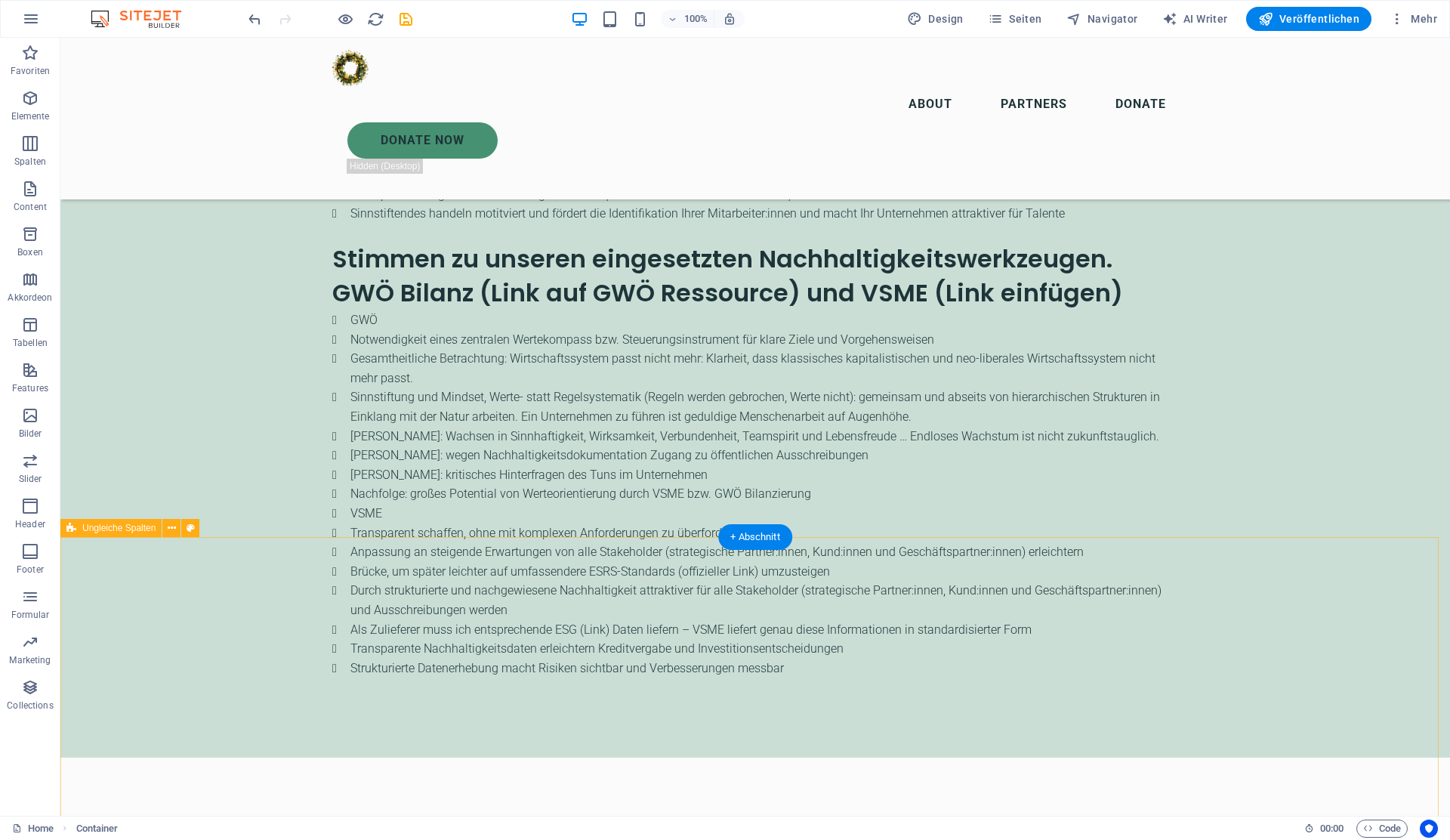
scroll to position [2947, 0]
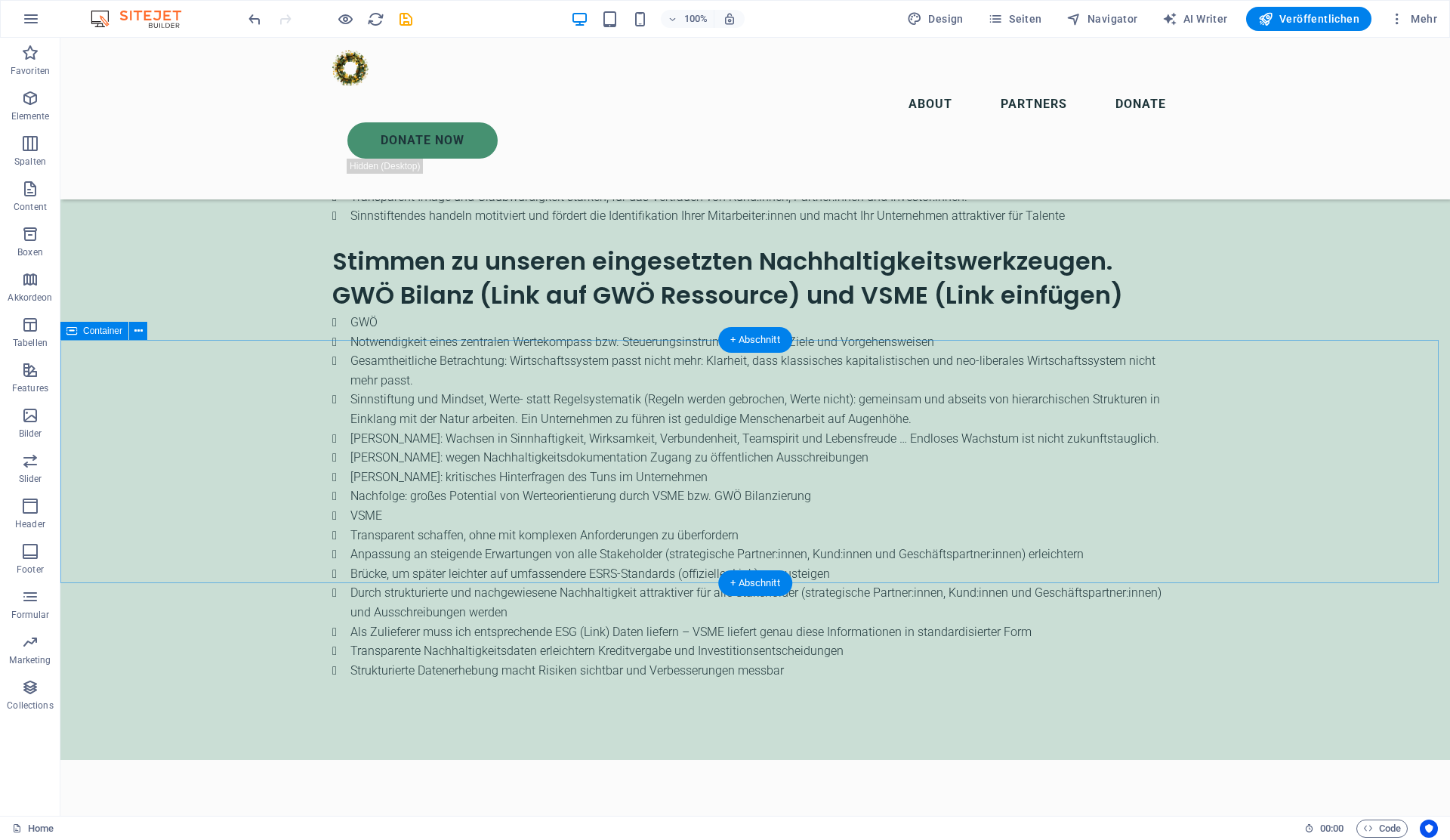
click at [136, 330] on icon at bounding box center [138, 331] width 8 height 16
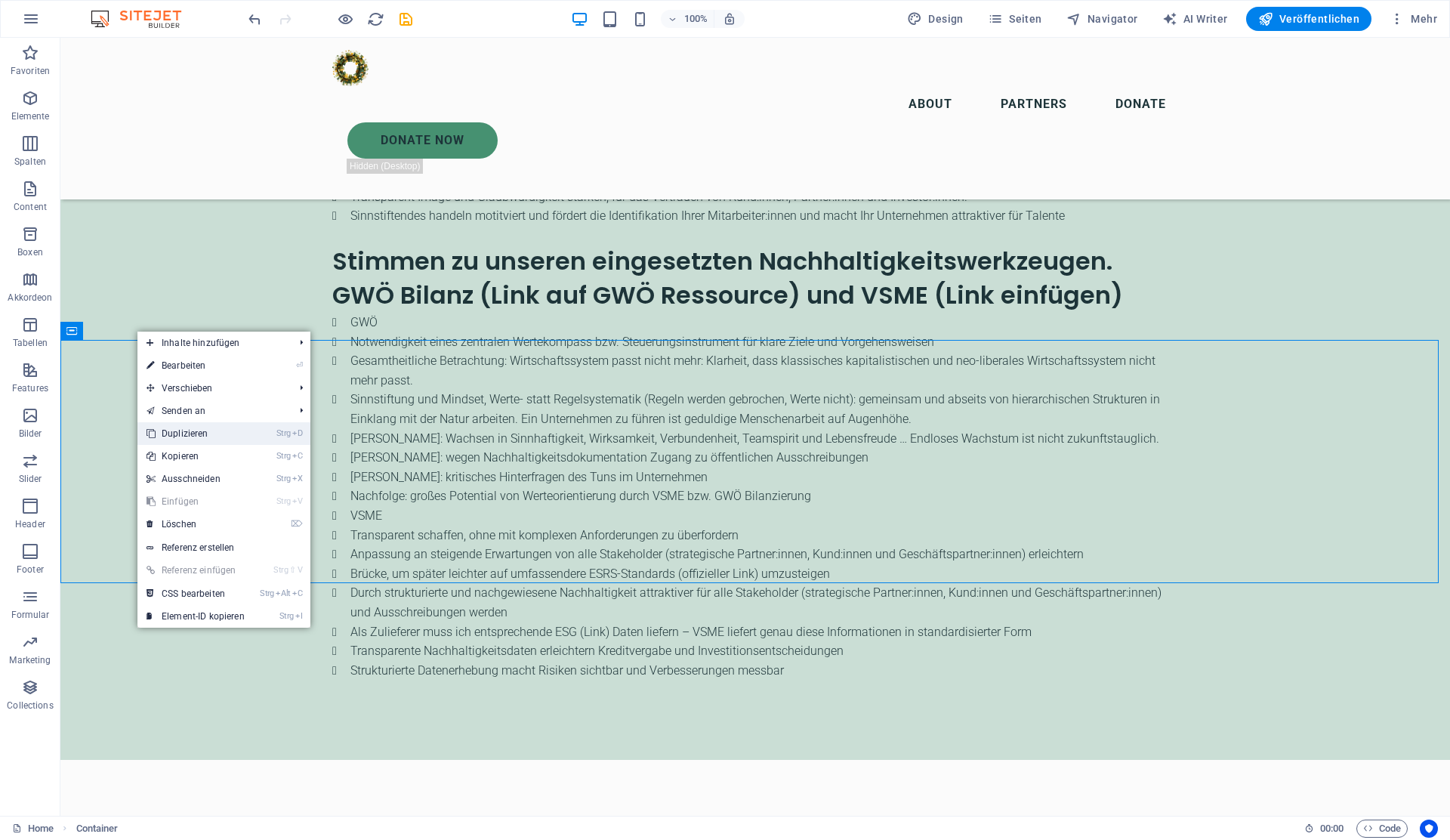
click at [169, 430] on link "Strg D Duplizieren" at bounding box center [195, 433] width 116 height 22
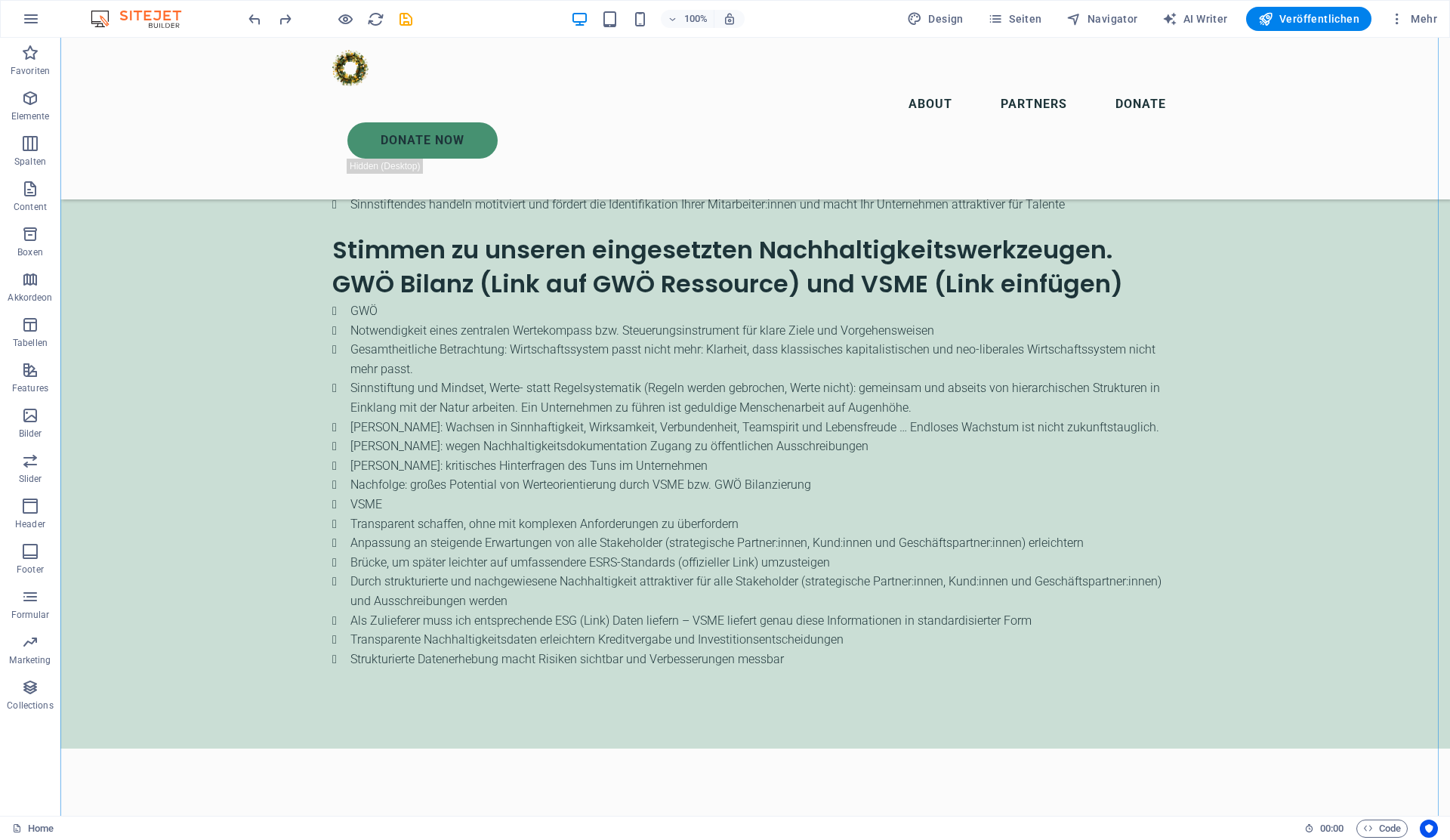
scroll to position [2960, 0]
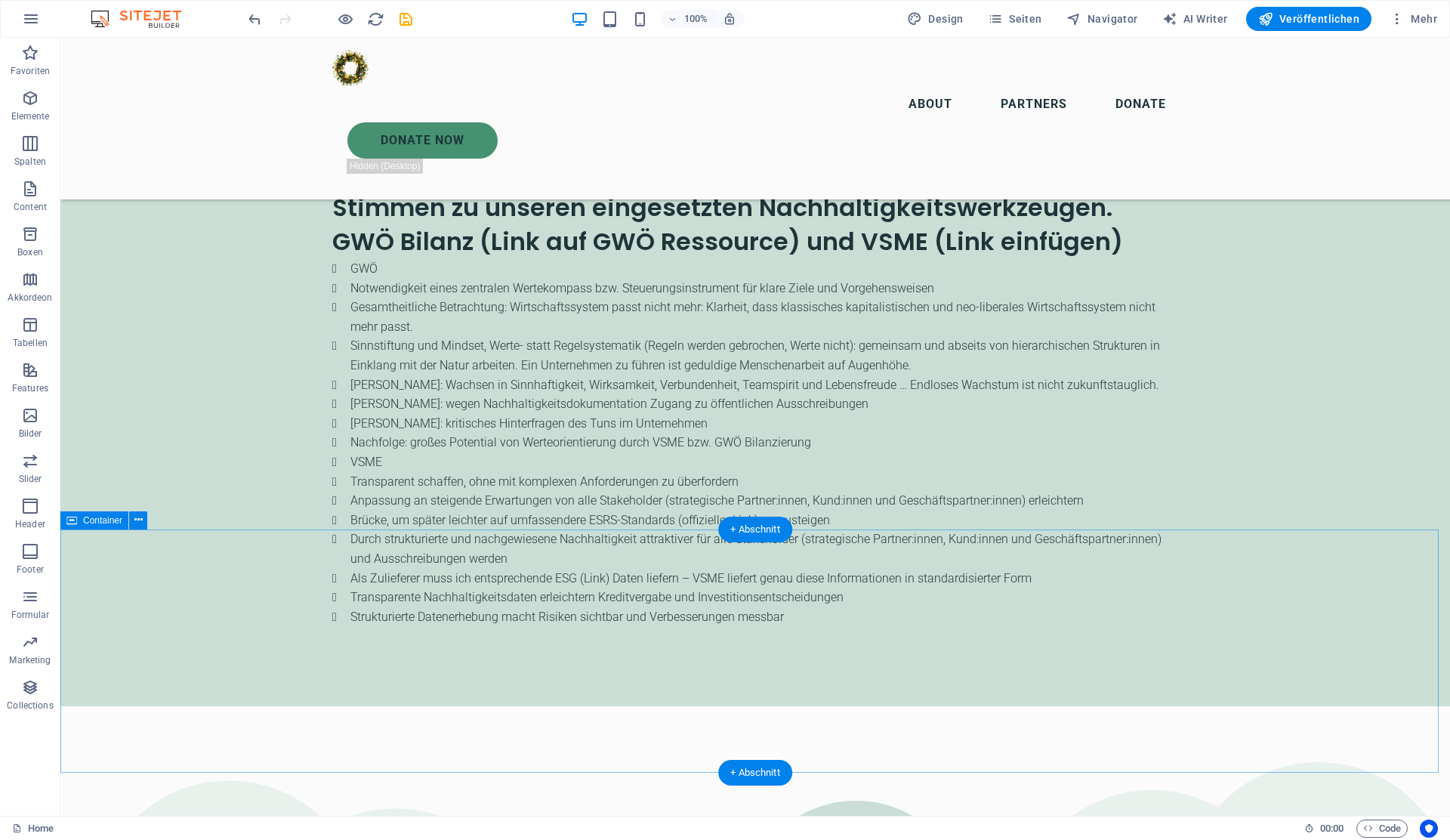
scroll to position [3002, 0]
click at [136, 519] on icon at bounding box center [138, 520] width 8 height 16
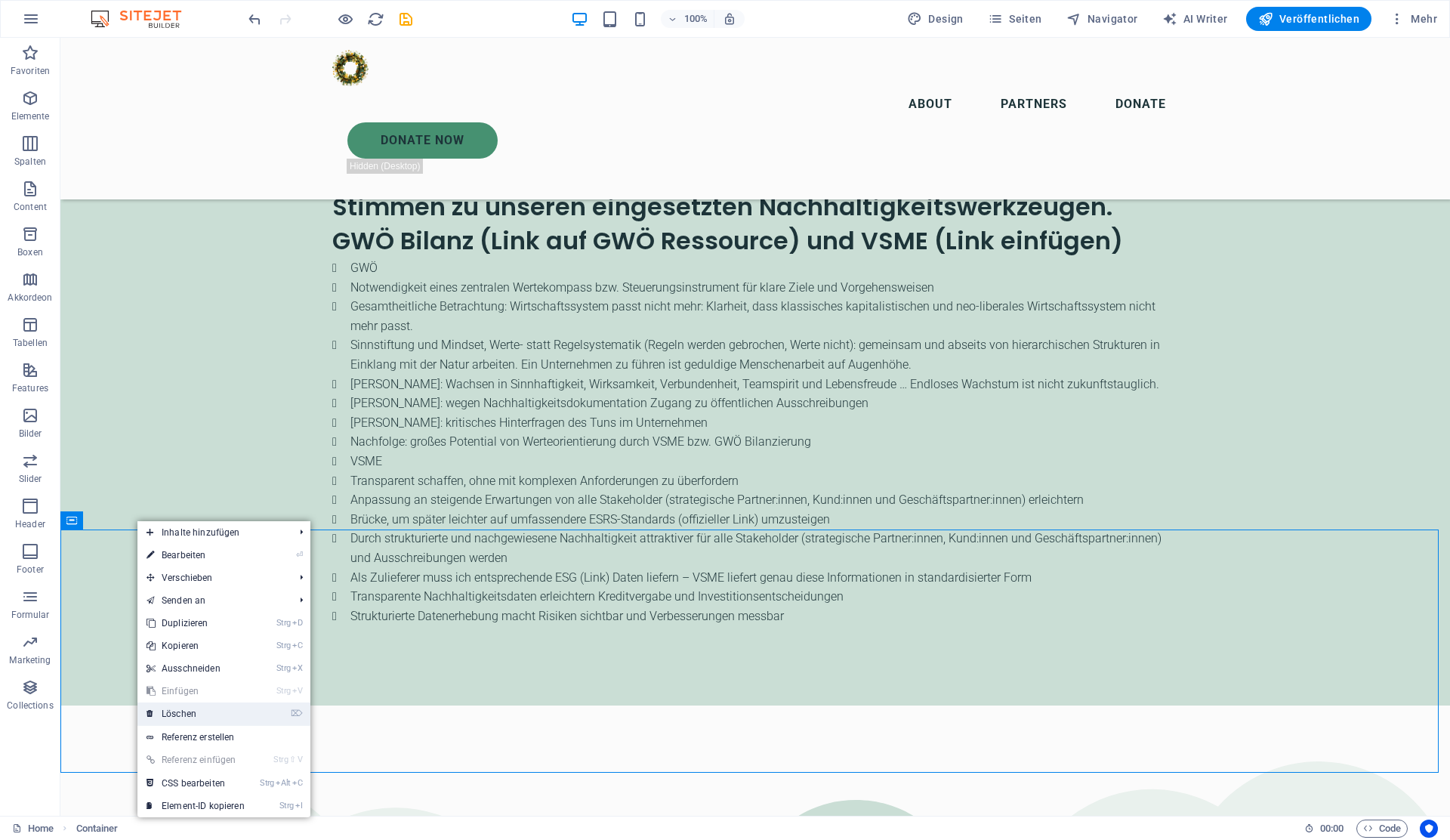
click at [208, 708] on link "⌦ Löschen" at bounding box center [195, 713] width 116 height 22
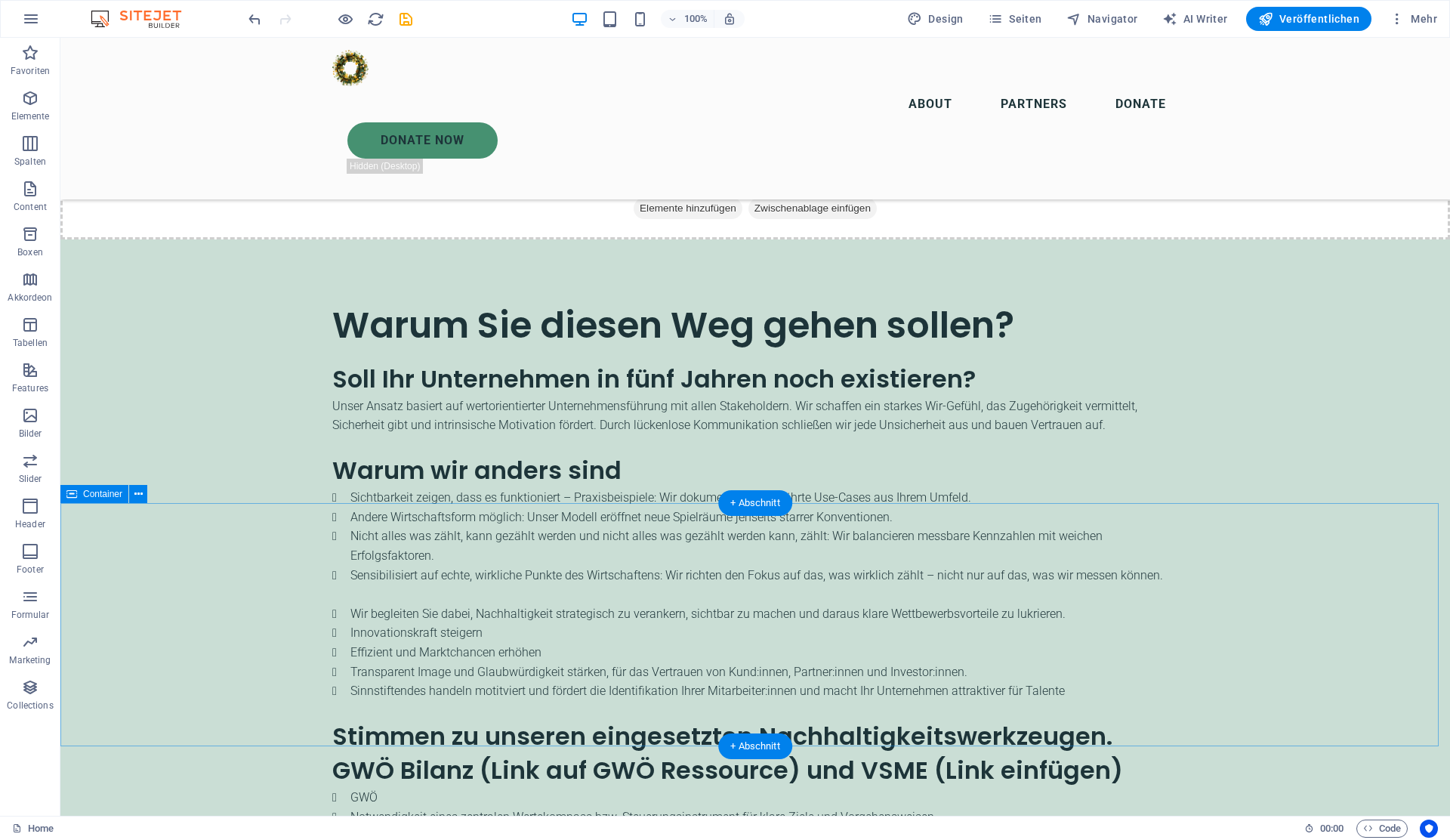
scroll to position [2524, 0]
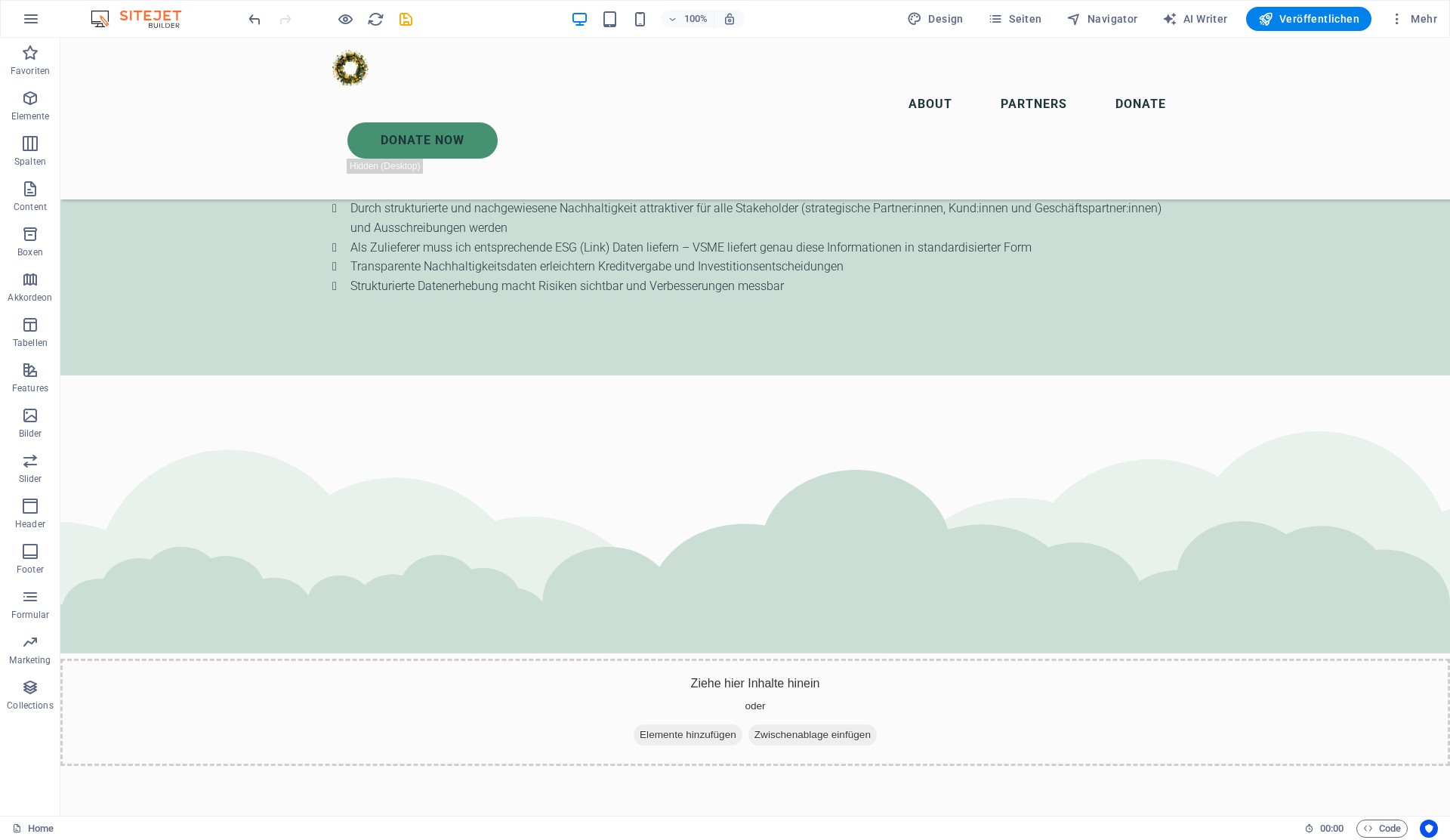
scroll to position [3334, 0]
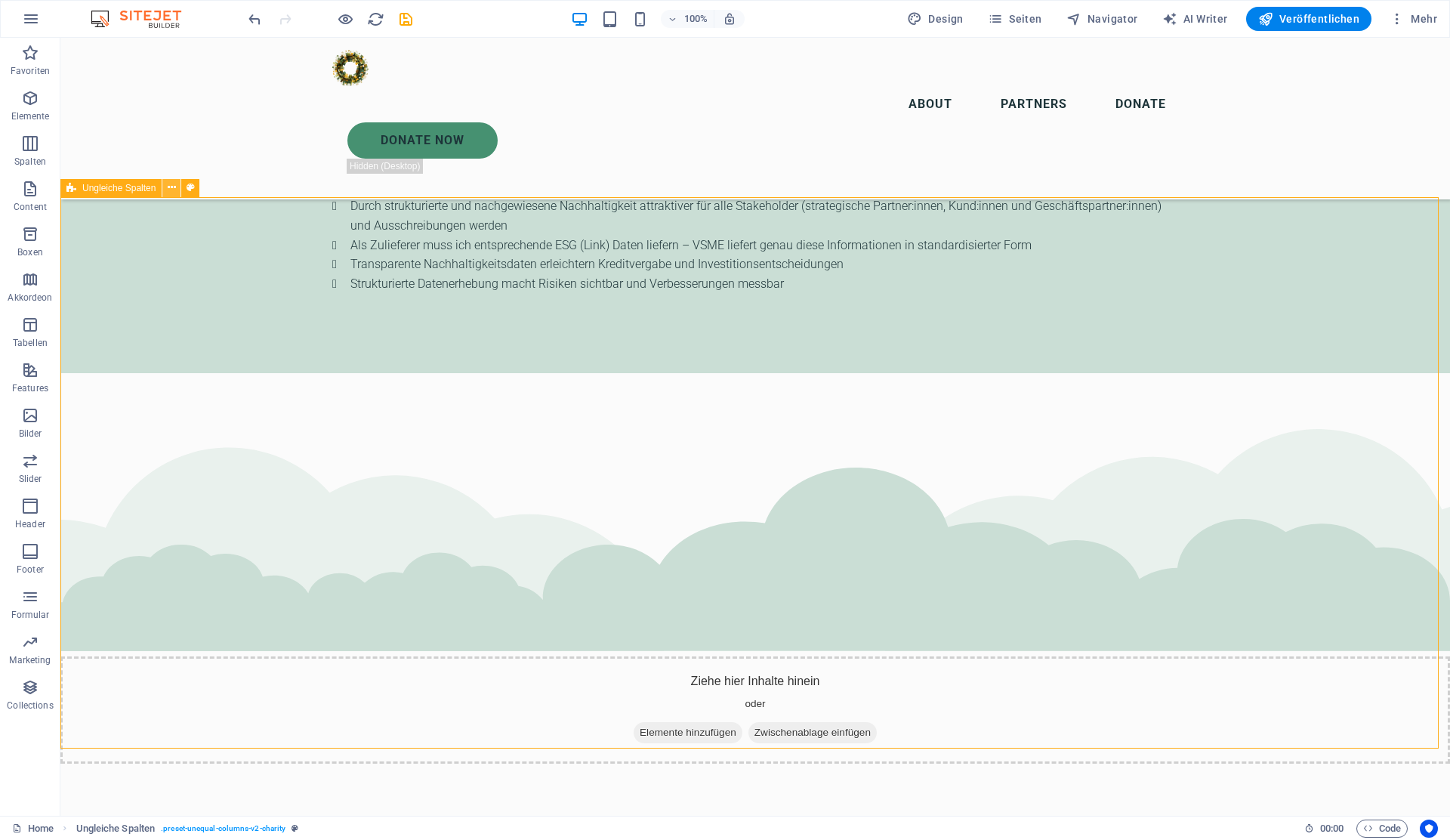
click at [168, 193] on icon at bounding box center [171, 188] width 8 height 16
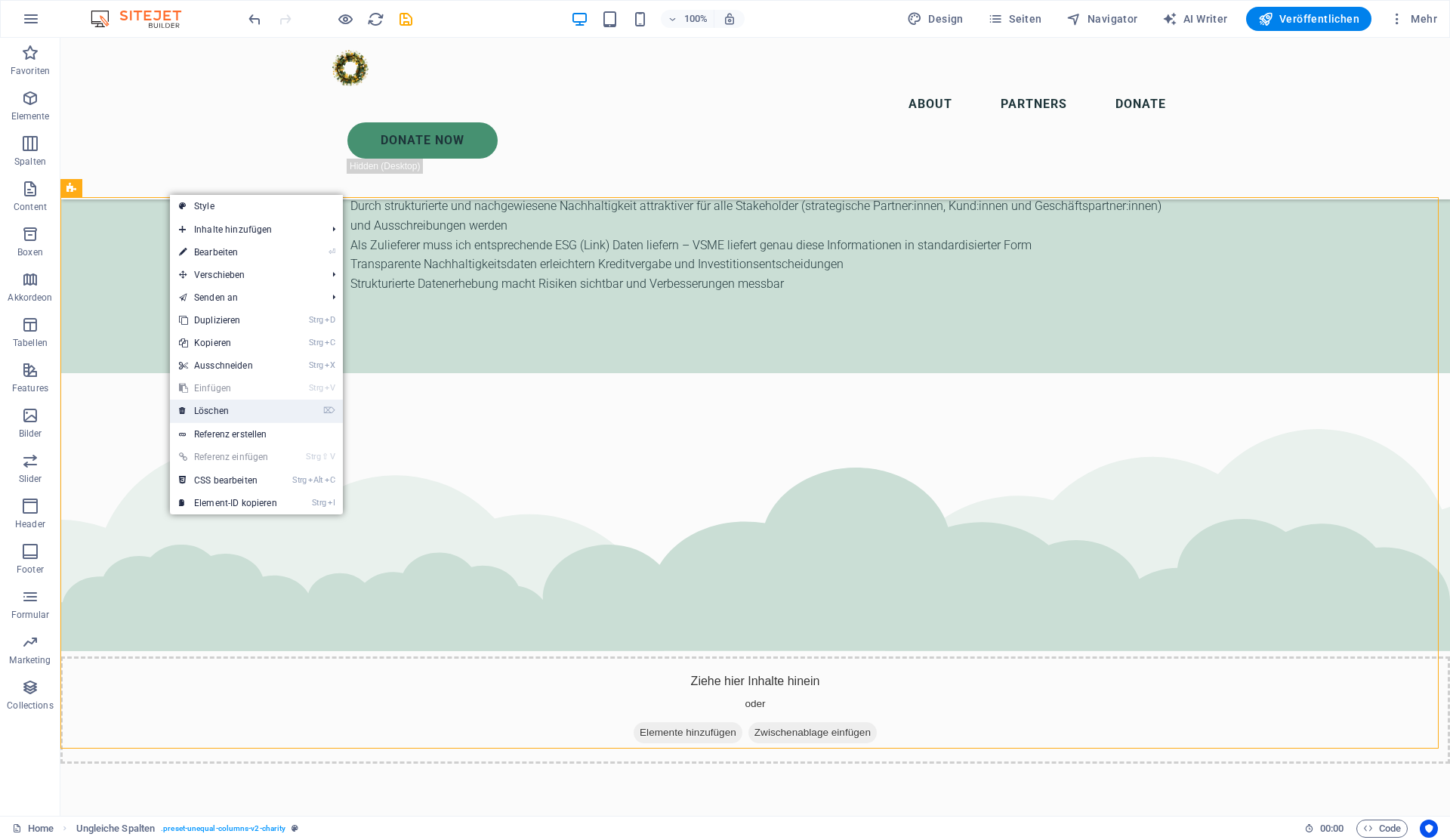
click at [210, 416] on link "⌦ Löschen" at bounding box center [228, 410] width 116 height 22
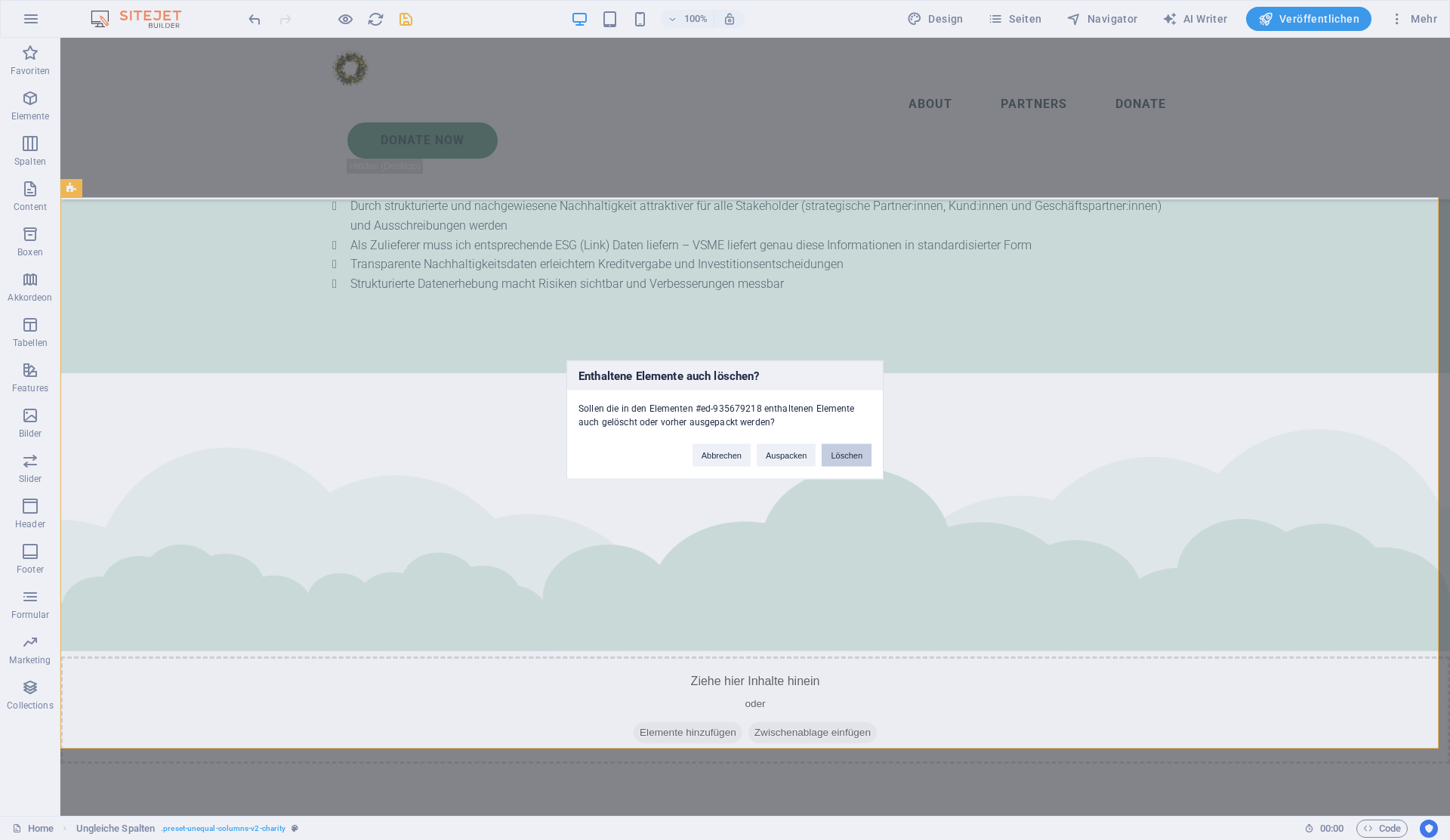
click at [843, 456] on button "Löschen" at bounding box center [846, 455] width 50 height 22
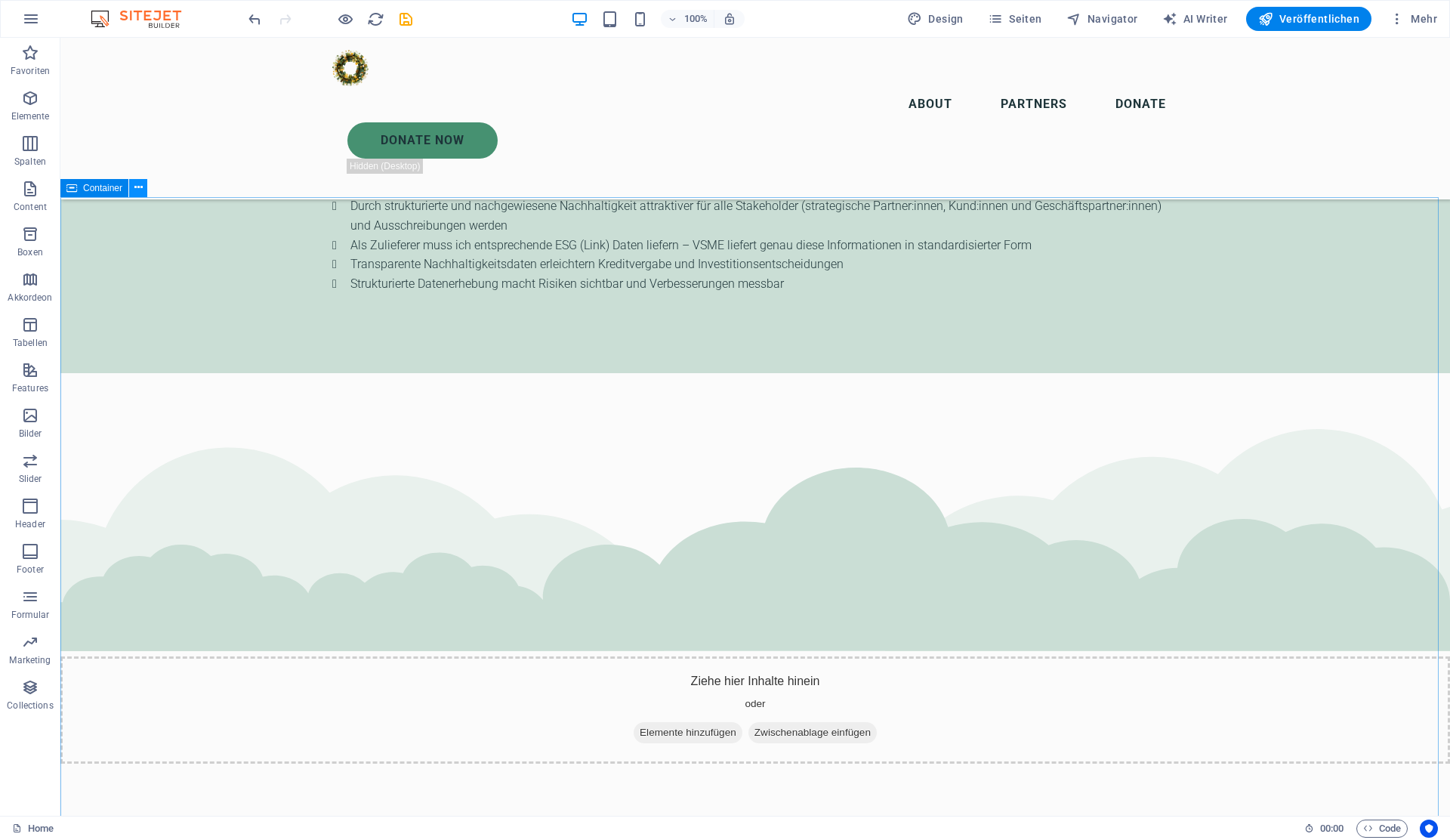
click at [134, 188] on icon at bounding box center [138, 188] width 8 height 16
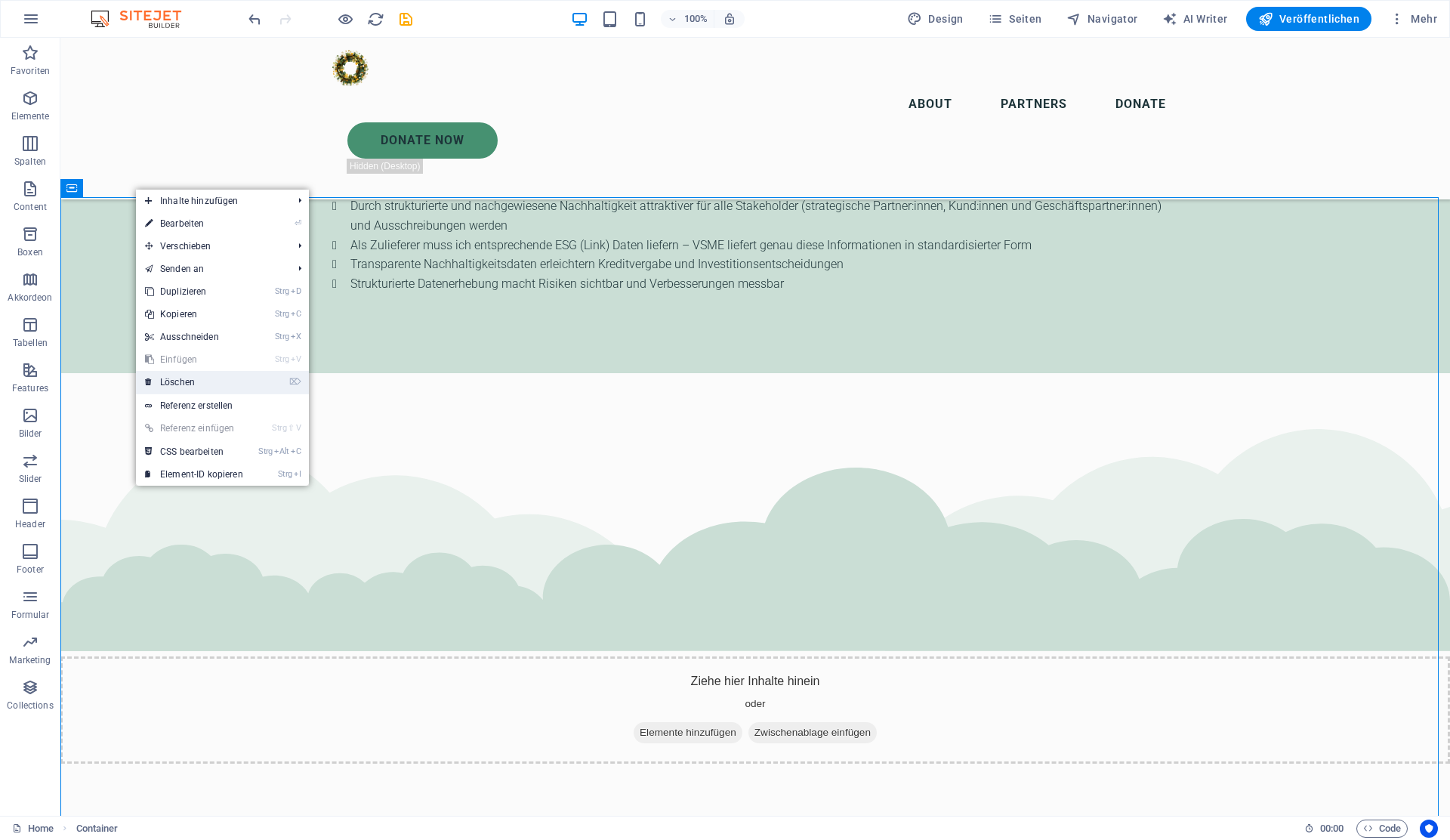
click at [205, 383] on link "⌦ Löschen" at bounding box center [194, 381] width 116 height 22
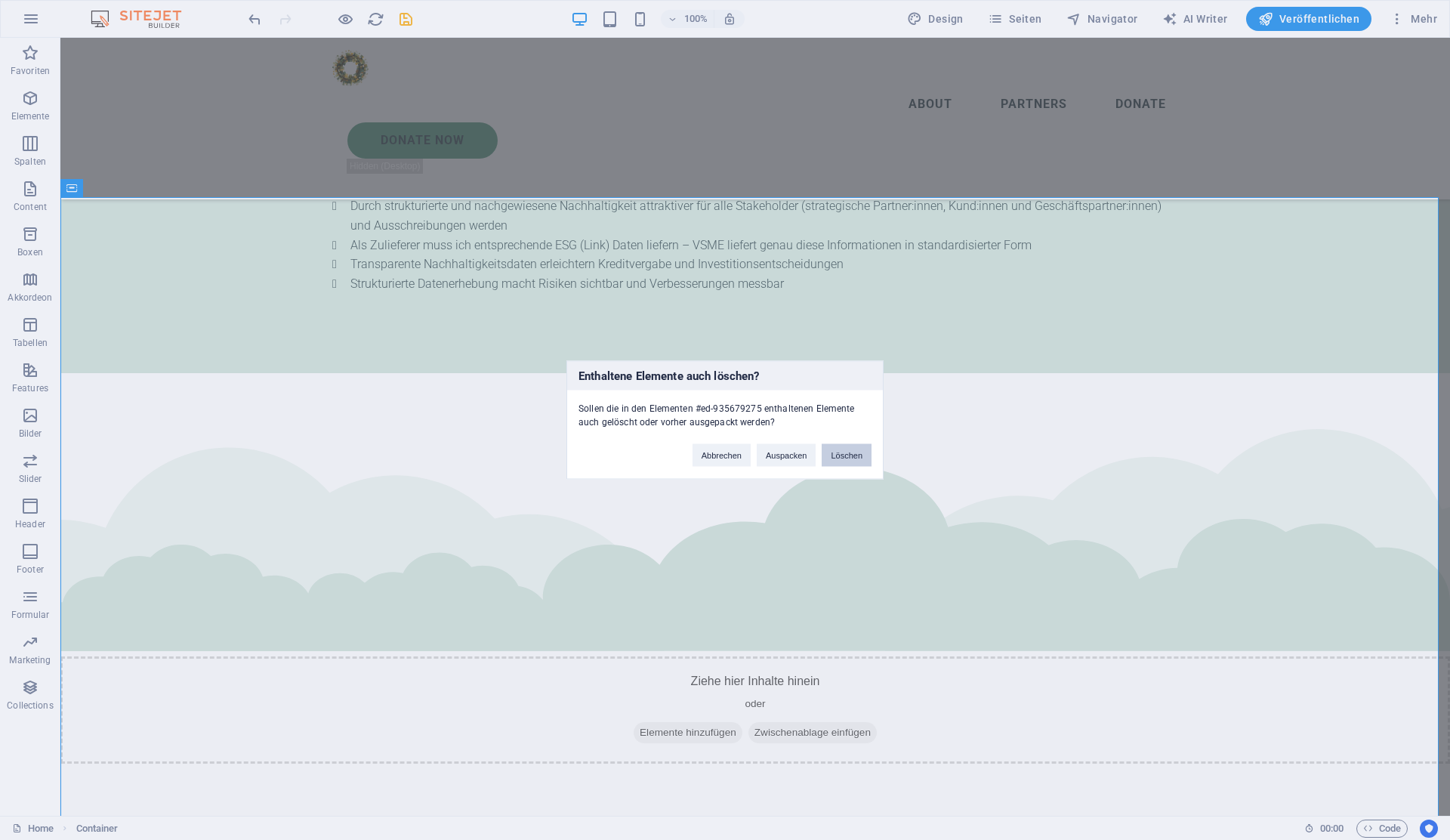
click at [847, 453] on button "Löschen" at bounding box center [846, 455] width 50 height 22
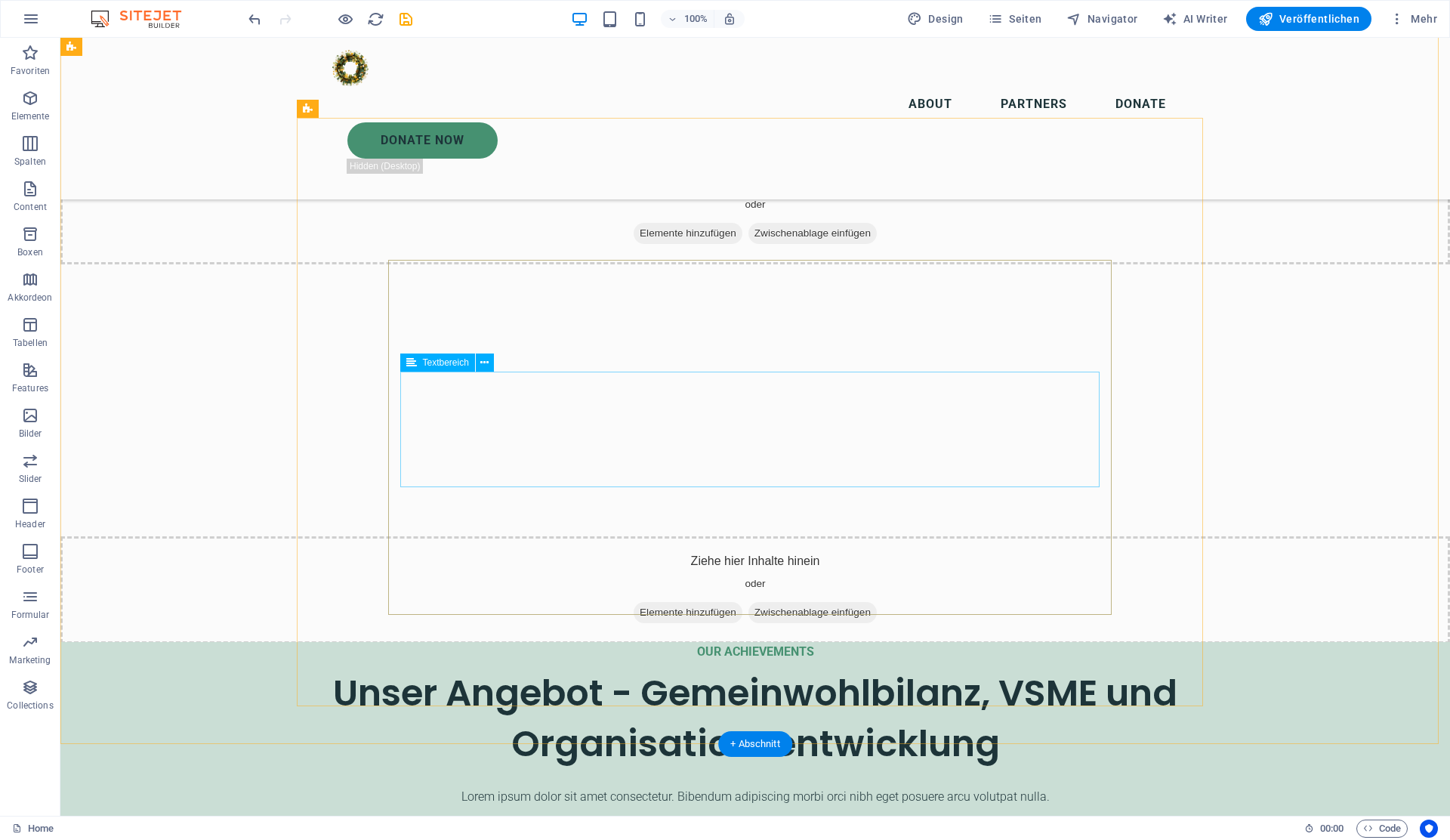
scroll to position [3990, 0]
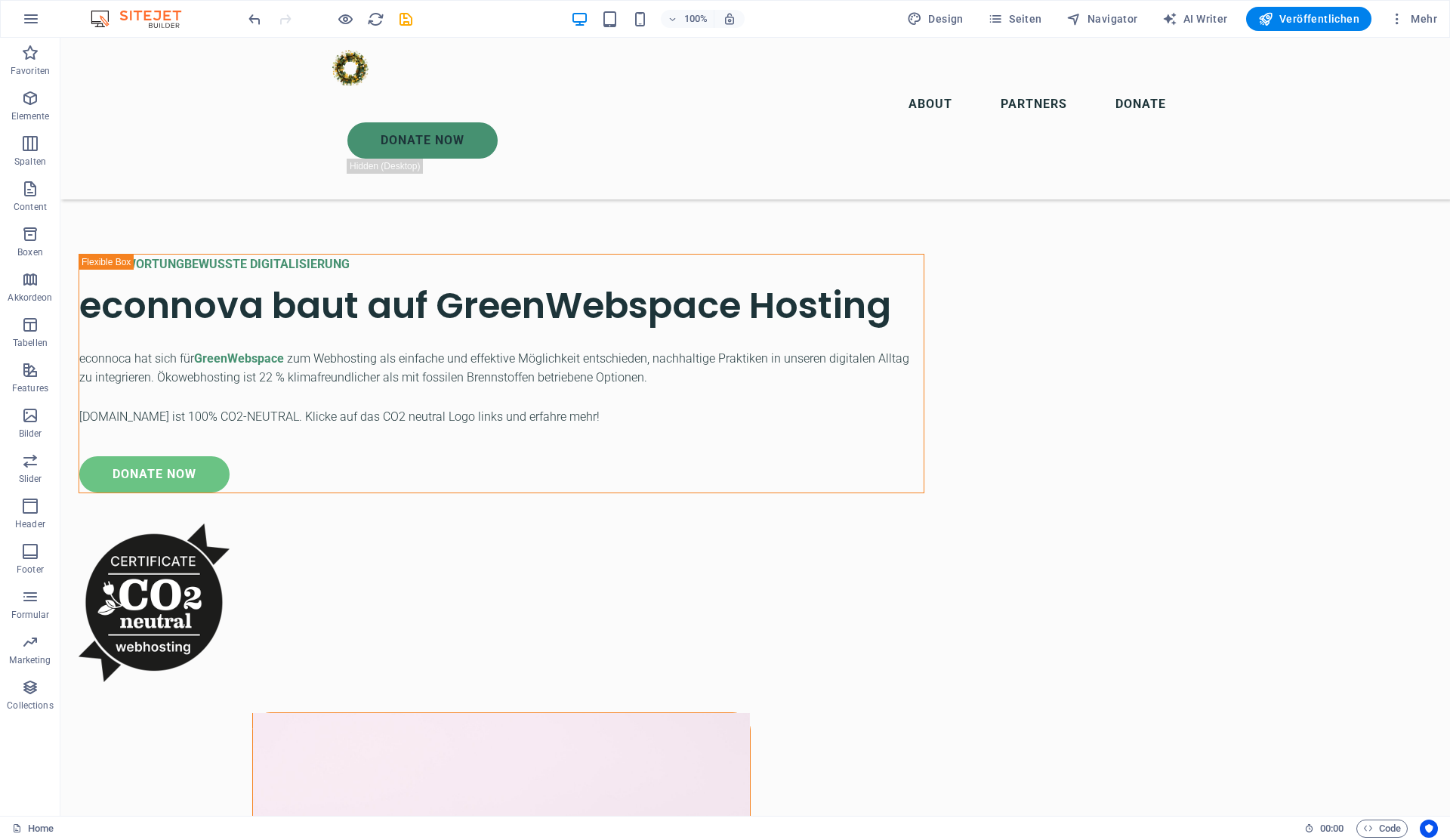
scroll to position [4650, 0]
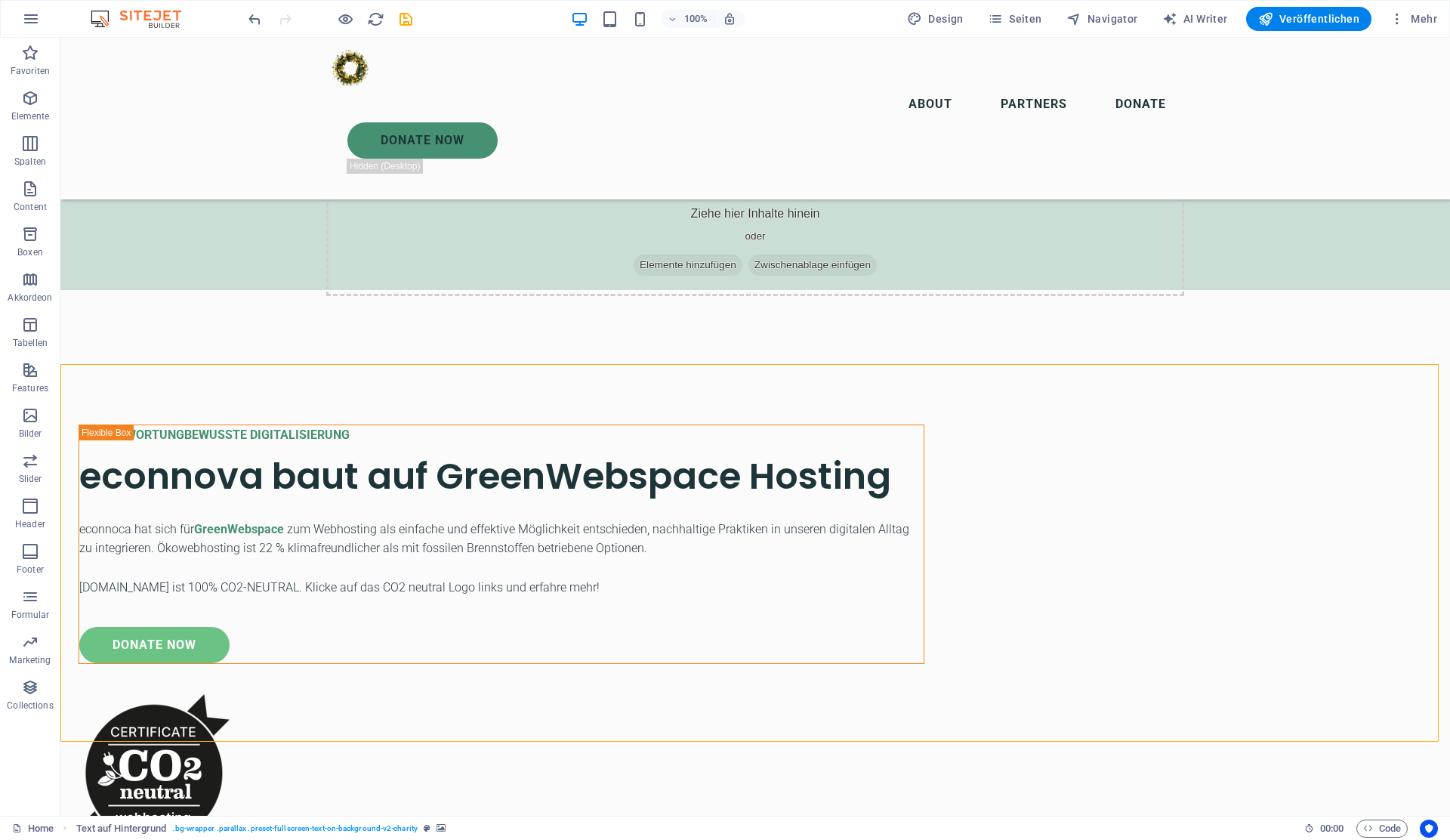
scroll to position [4468, 0]
click at [183, 352] on icon at bounding box center [179, 356] width 8 height 16
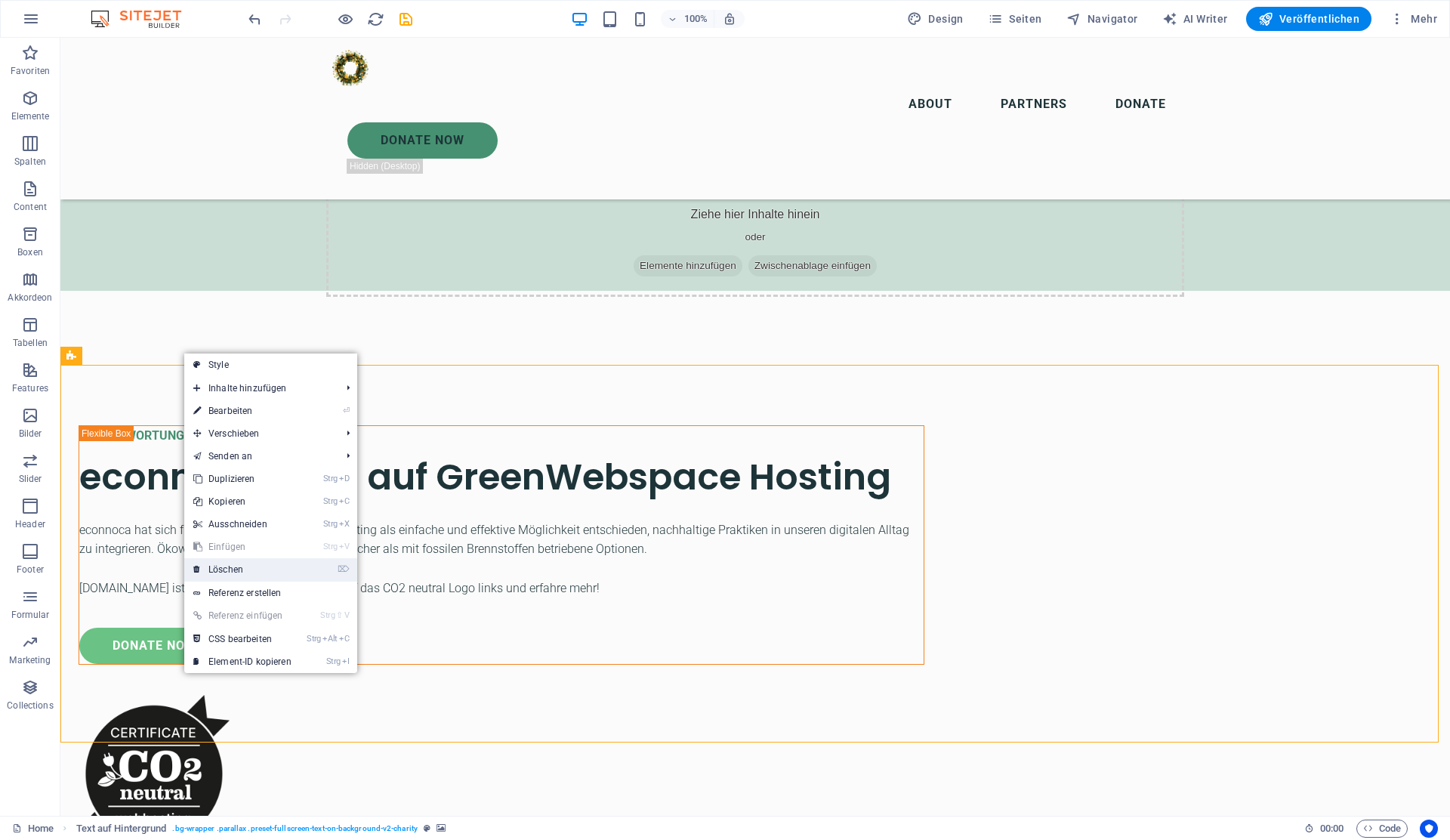
click at [253, 564] on link "⌦ Löschen" at bounding box center [243, 569] width 116 height 22
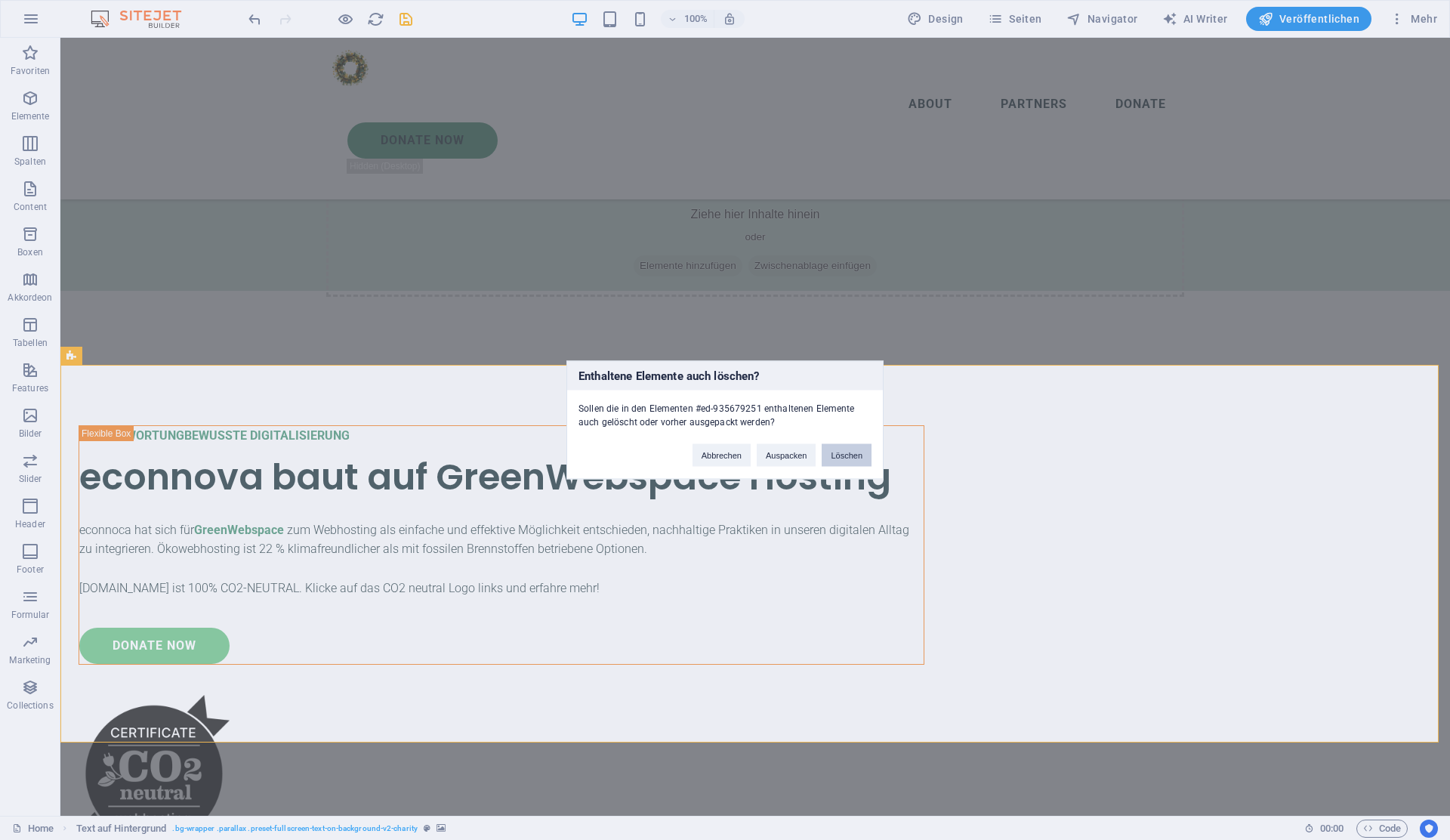
click at [844, 453] on button "Löschen" at bounding box center [846, 455] width 50 height 22
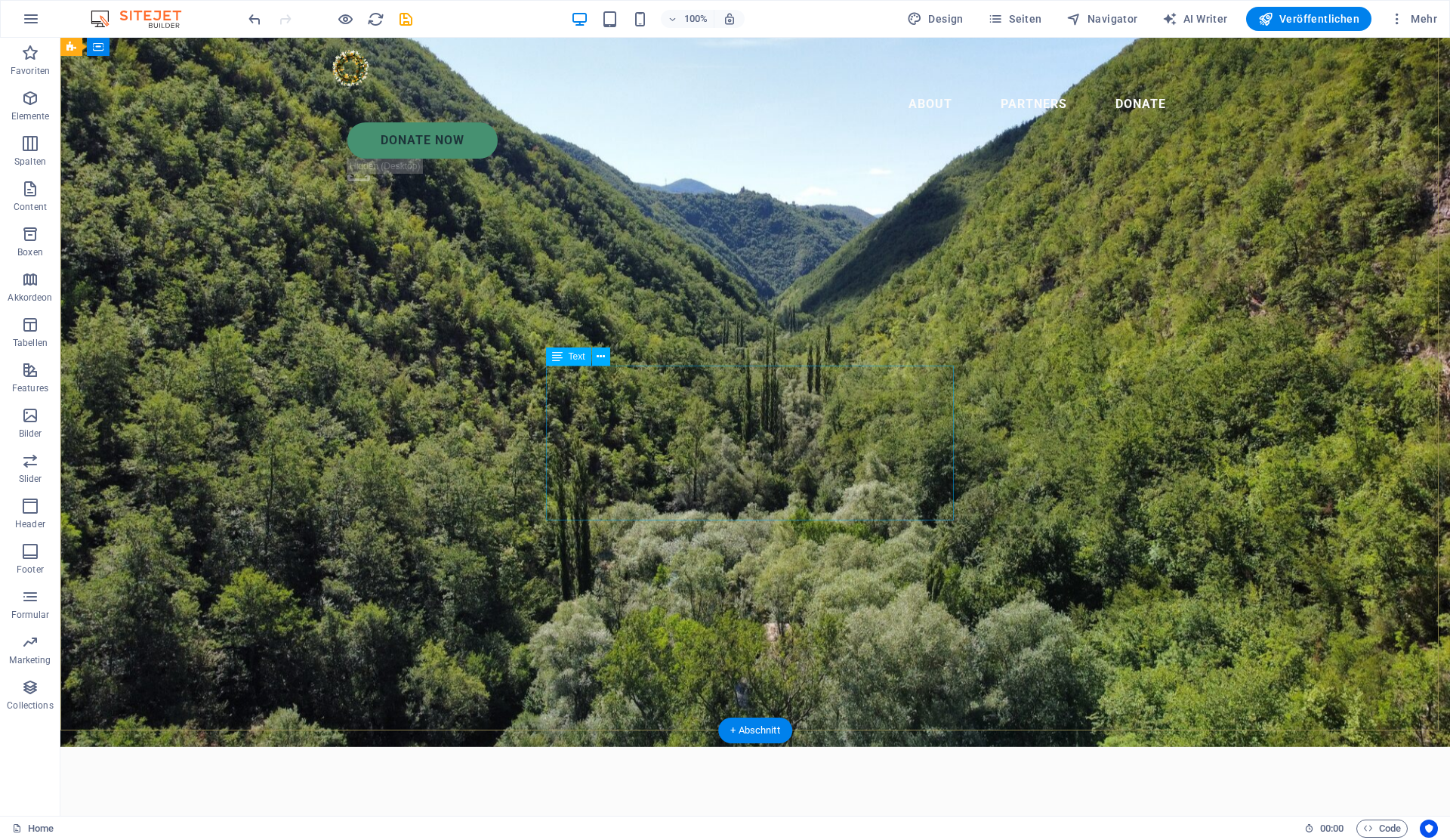
scroll to position [0, 0]
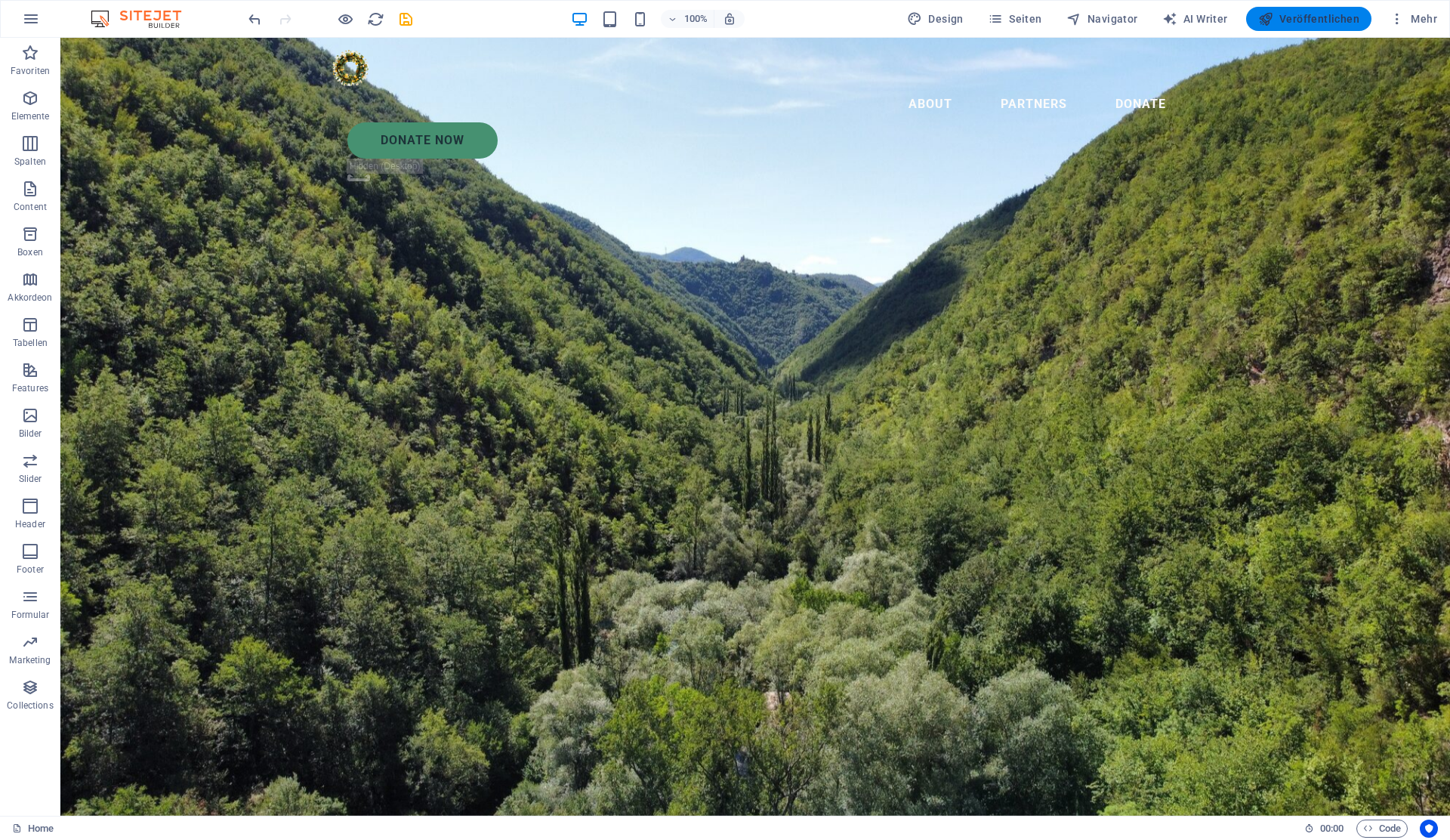
click at [1301, 21] on span "Veröffentlichen" at bounding box center [1308, 19] width 101 height 15
checkbox input "false"
click at [38, 17] on icon "button" at bounding box center [30, 19] width 18 height 18
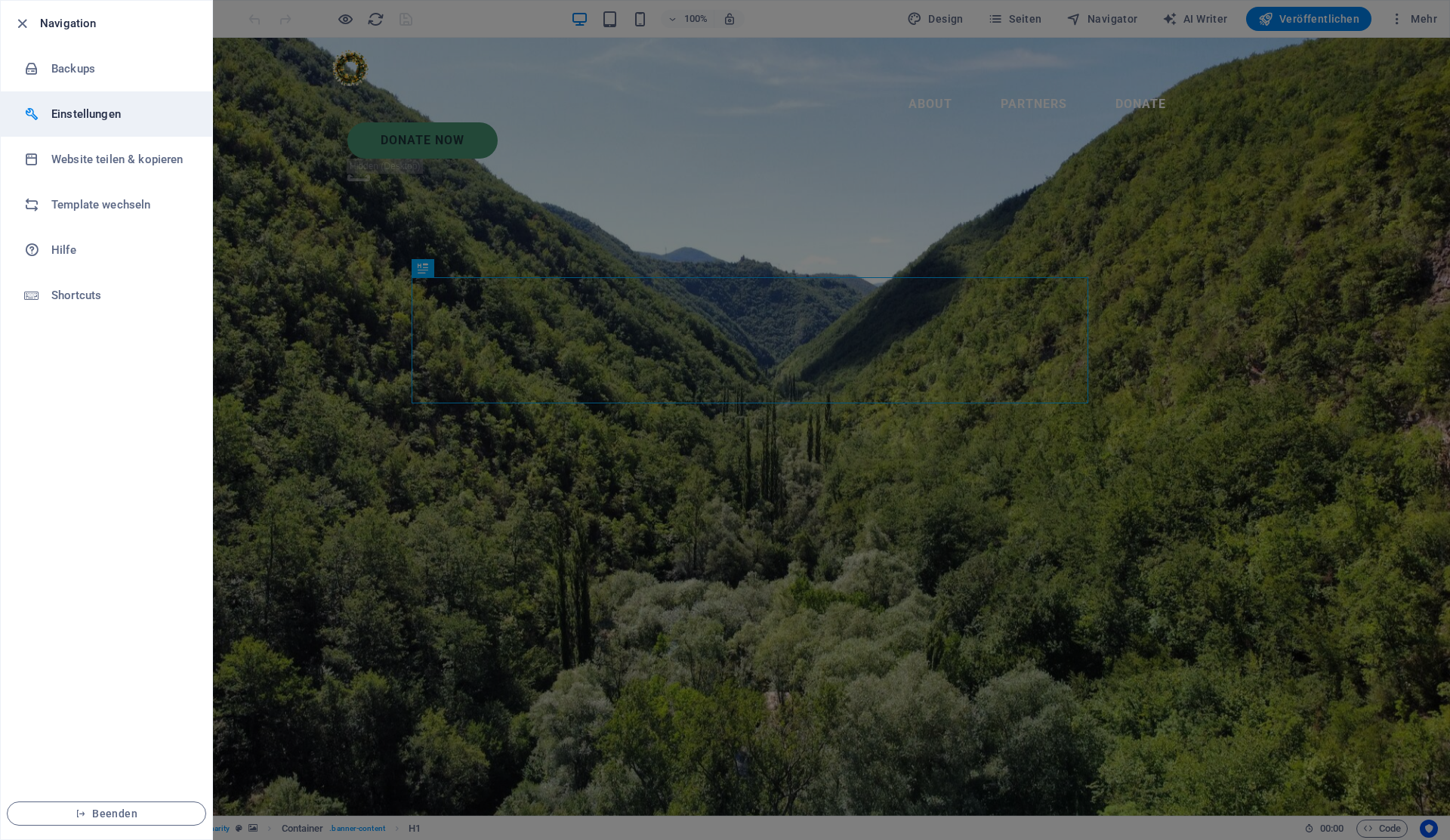
click at [82, 102] on li "Einstellungen" at bounding box center [107, 114] width 211 height 46
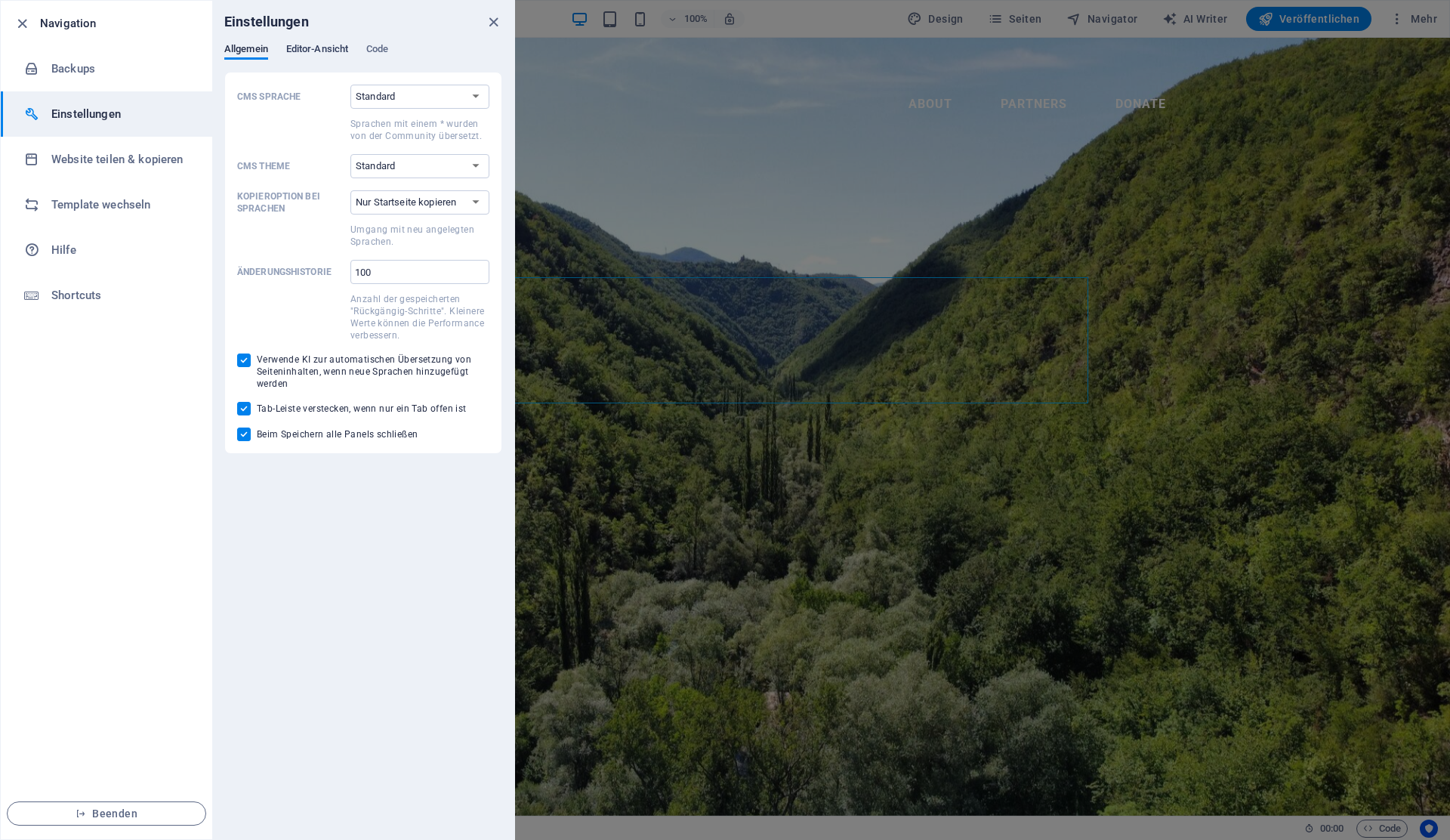
click at [315, 50] on span "Editor-Ansicht" at bounding box center [317, 51] width 62 height 21
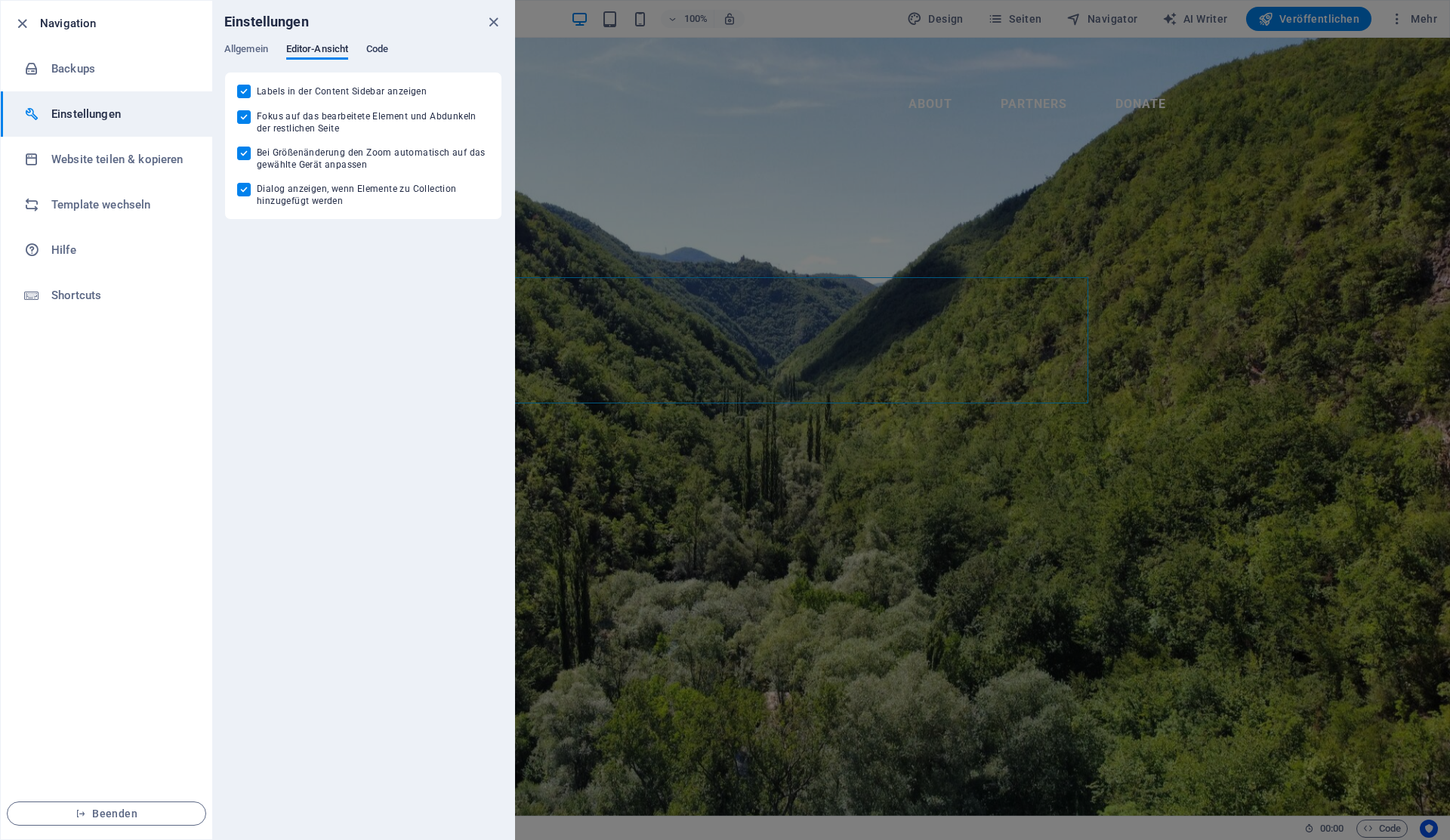
click at [378, 46] on span "Code" at bounding box center [377, 51] width 21 height 21
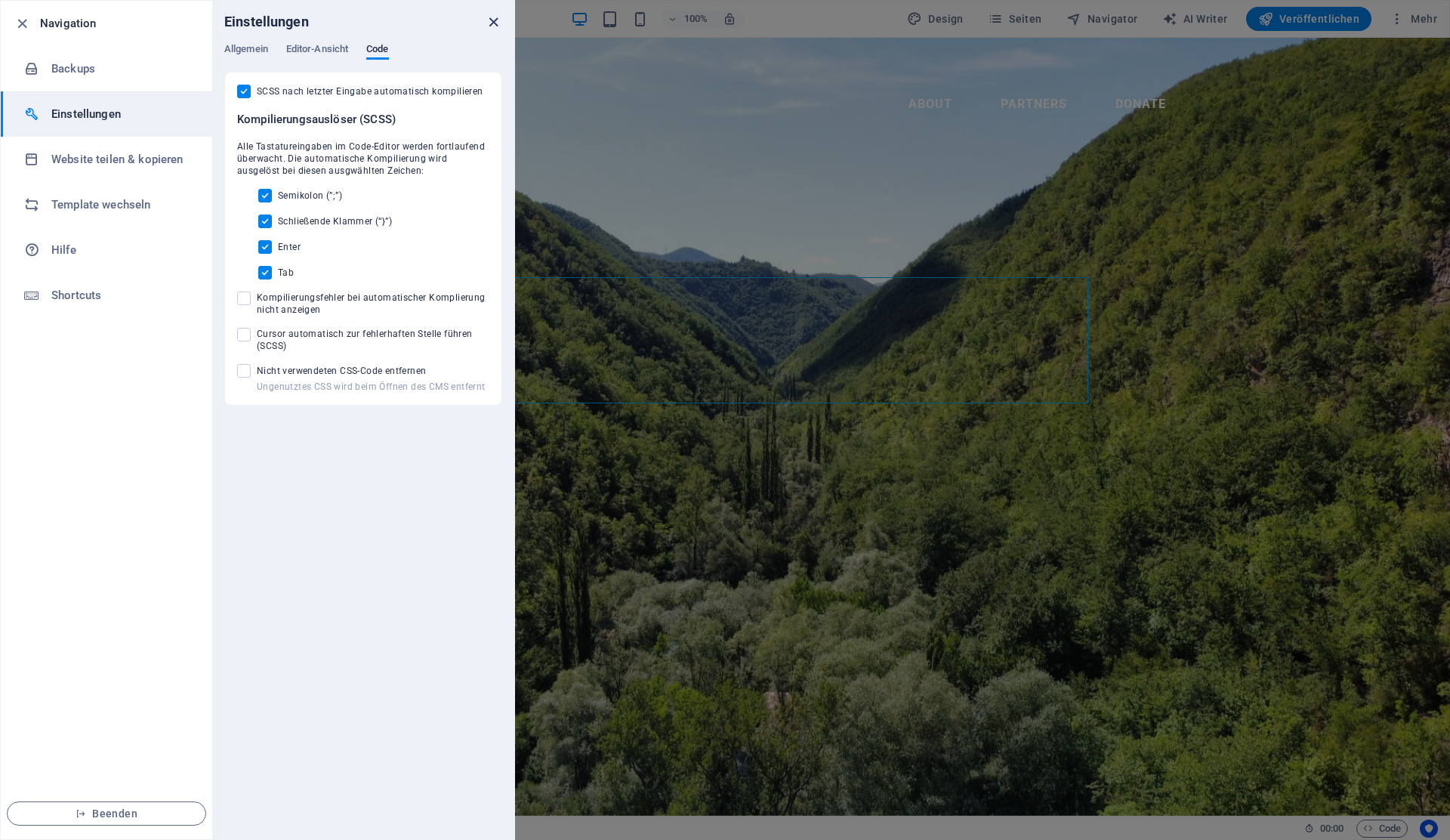
click at [499, 19] on icon "close" at bounding box center [493, 21] width 17 height 17
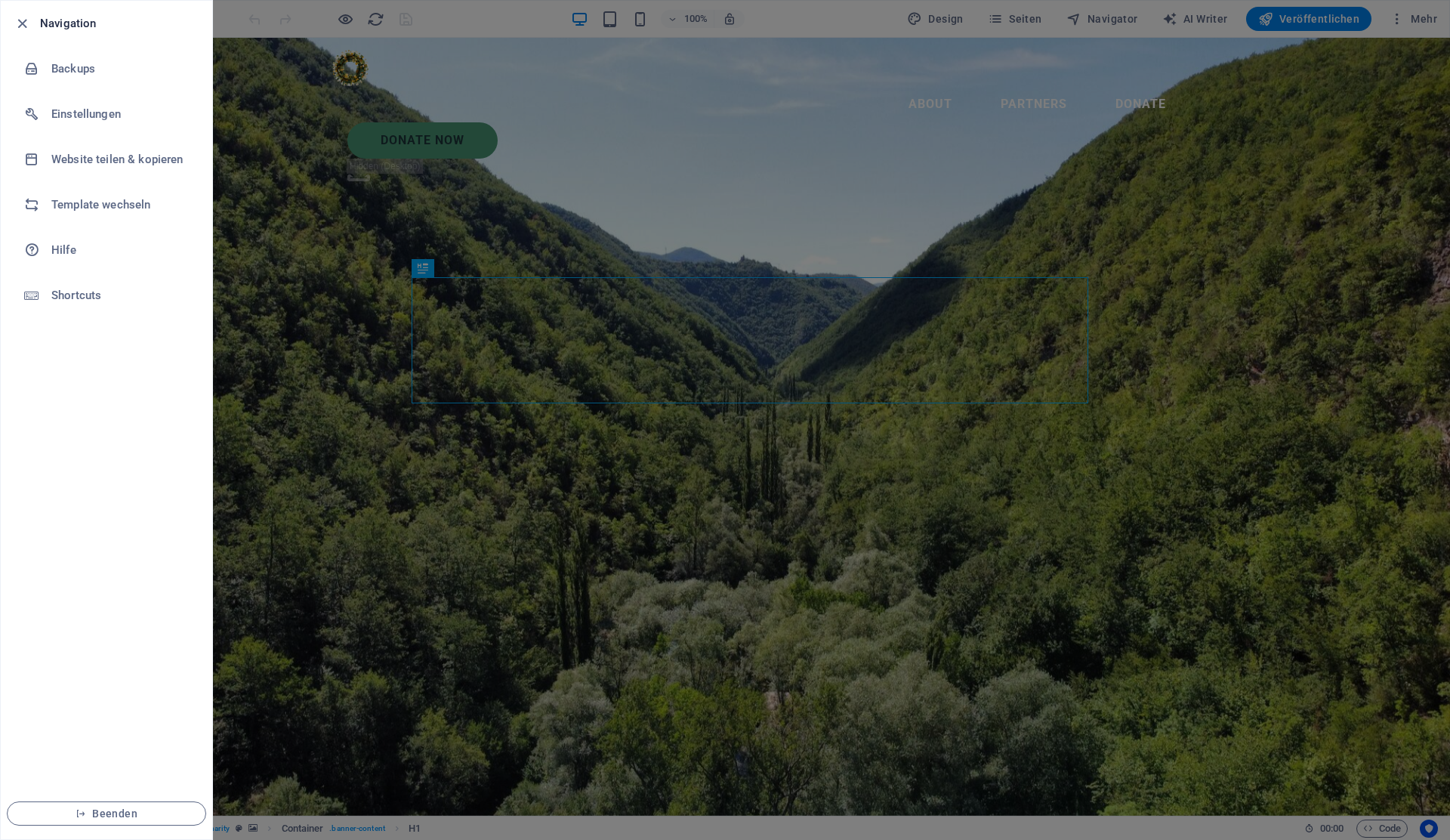
click at [829, 170] on div at bounding box center [725, 420] width 1450 height 840
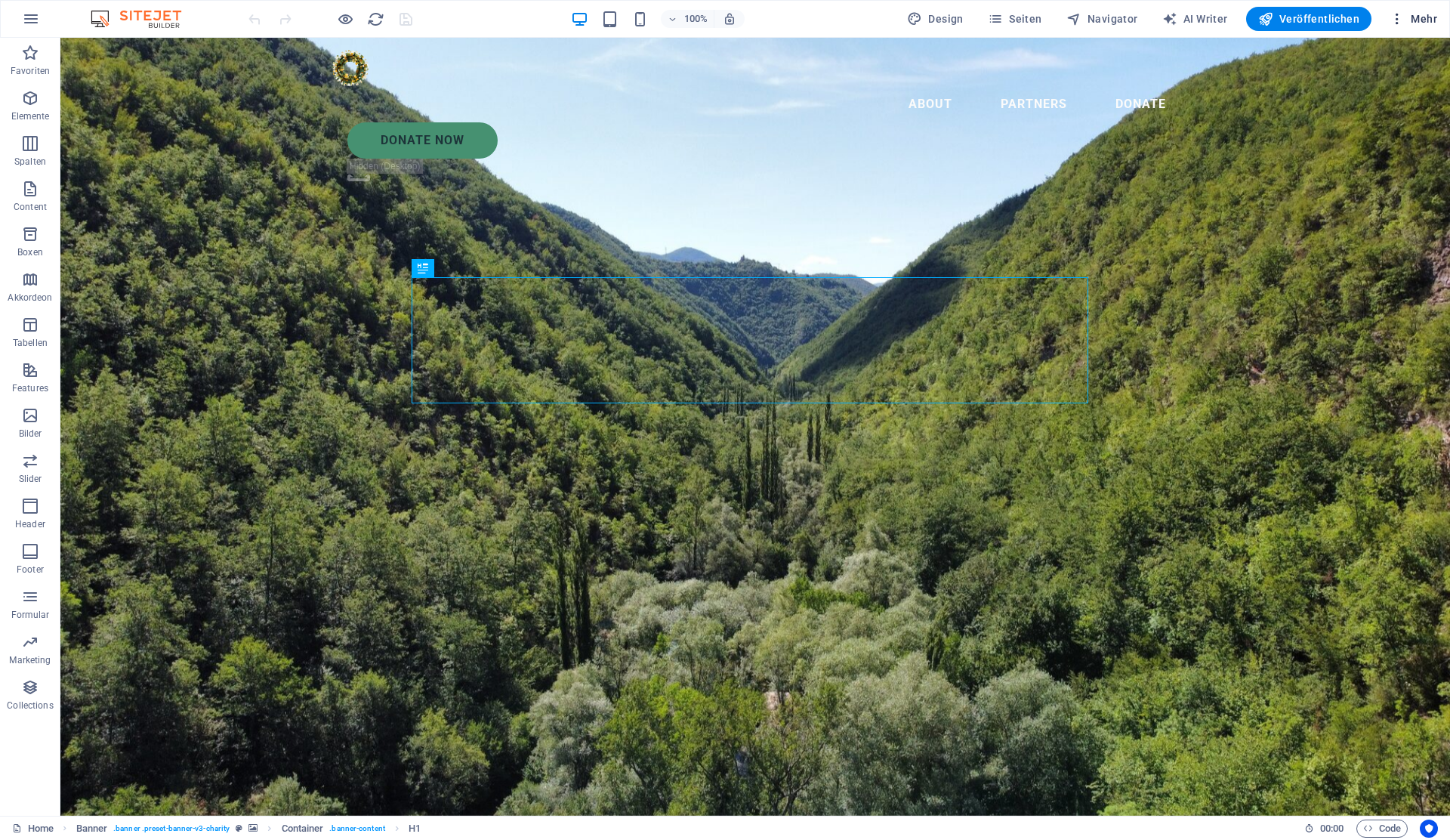
click at [1419, 18] on span "Mehr" at bounding box center [1412, 19] width 47 height 15
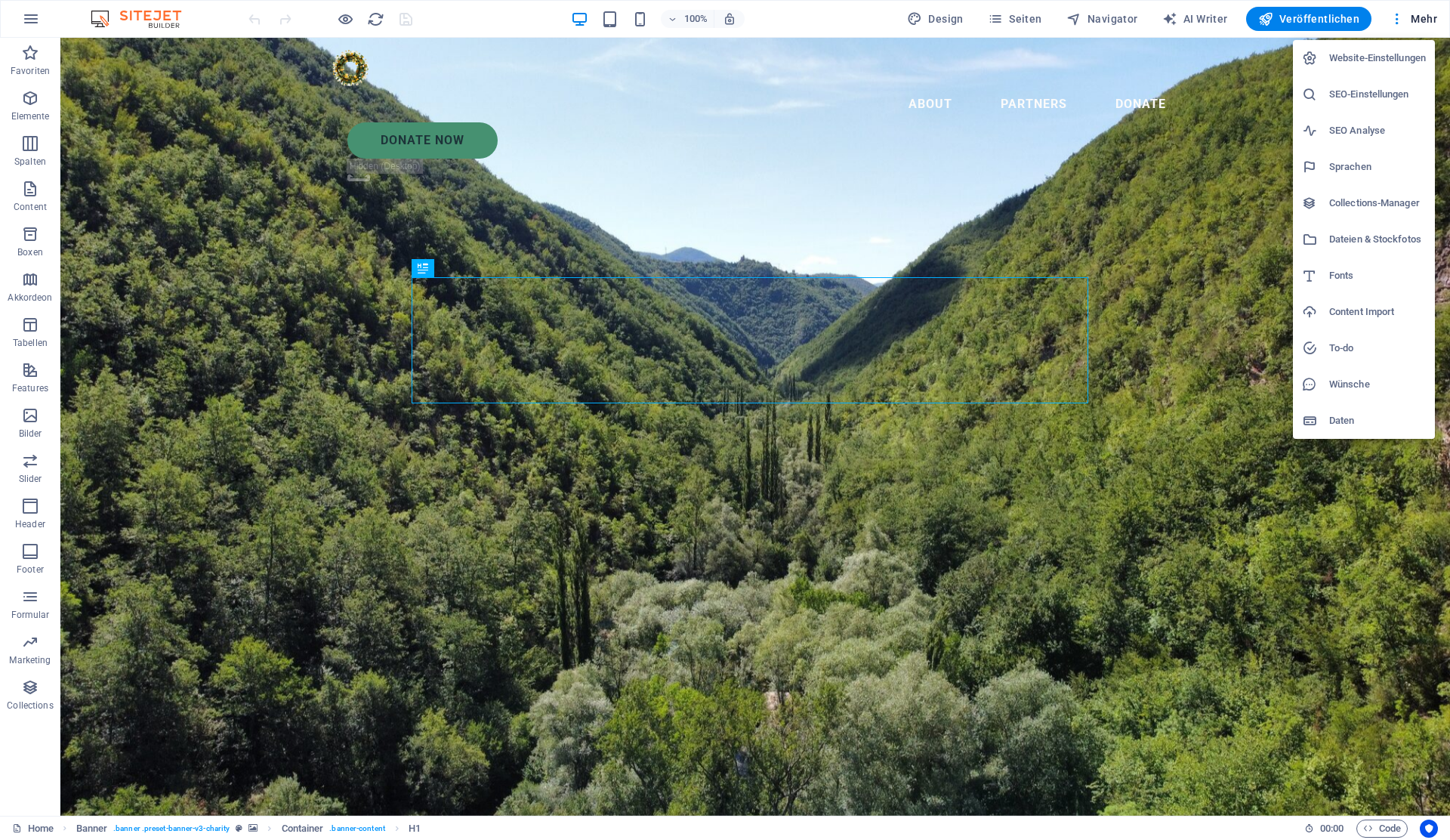
click at [1379, 51] on h6 "Website-Einstellungen" at bounding box center [1377, 58] width 97 height 18
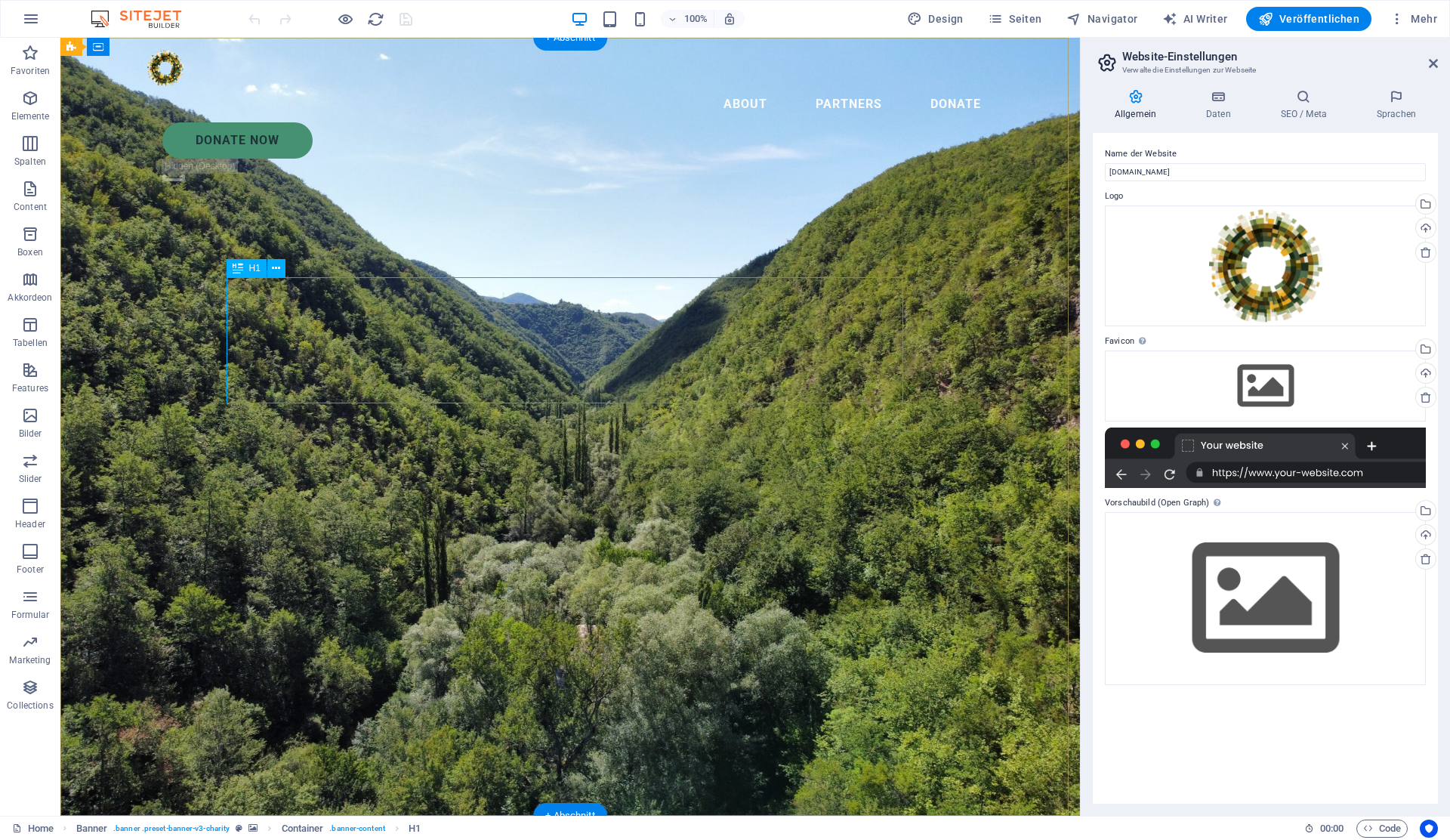
click at [1429, 69] on icon at bounding box center [1433, 63] width 9 height 12
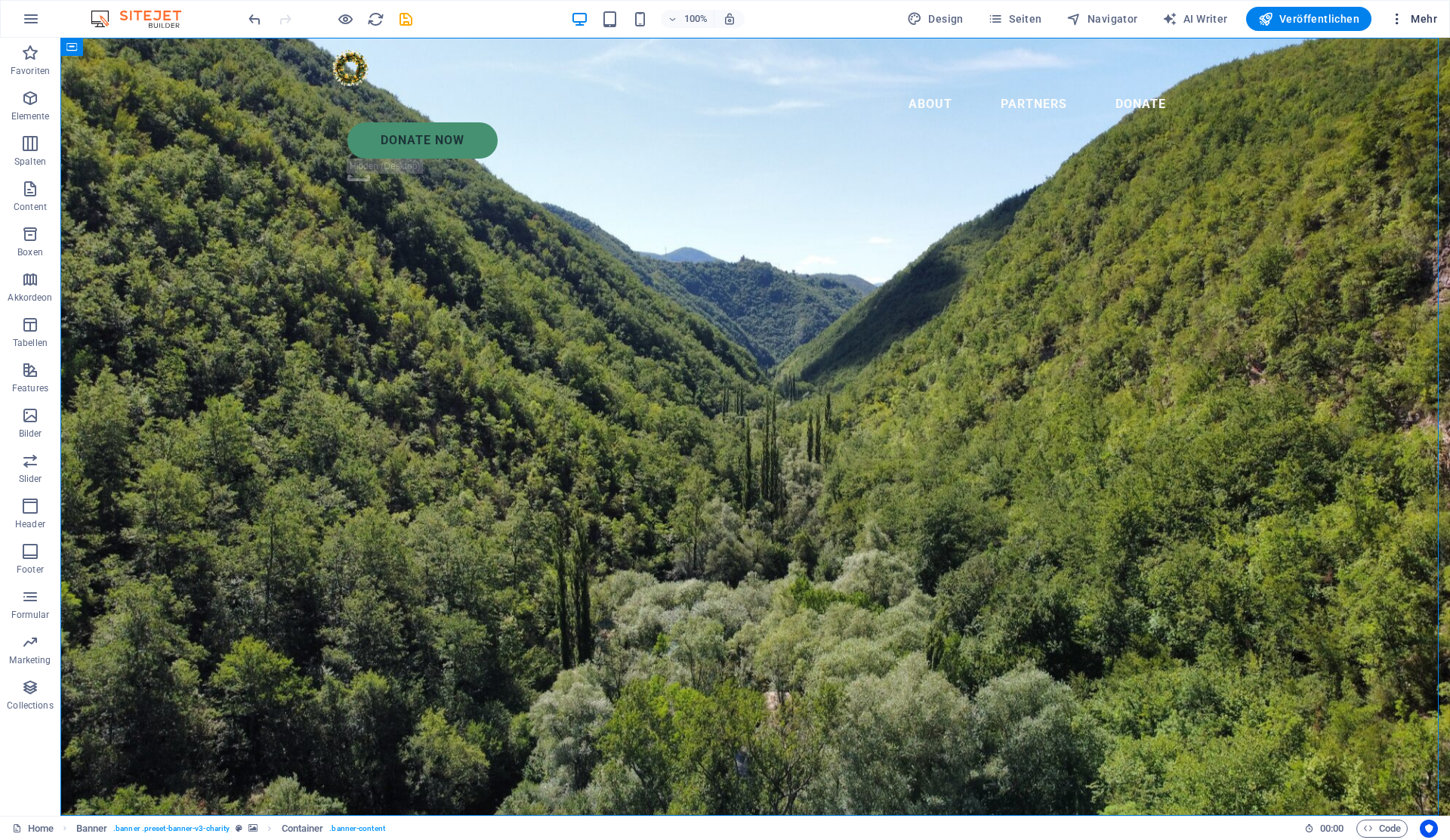
click at [1413, 21] on span "Mehr" at bounding box center [1412, 19] width 47 height 15
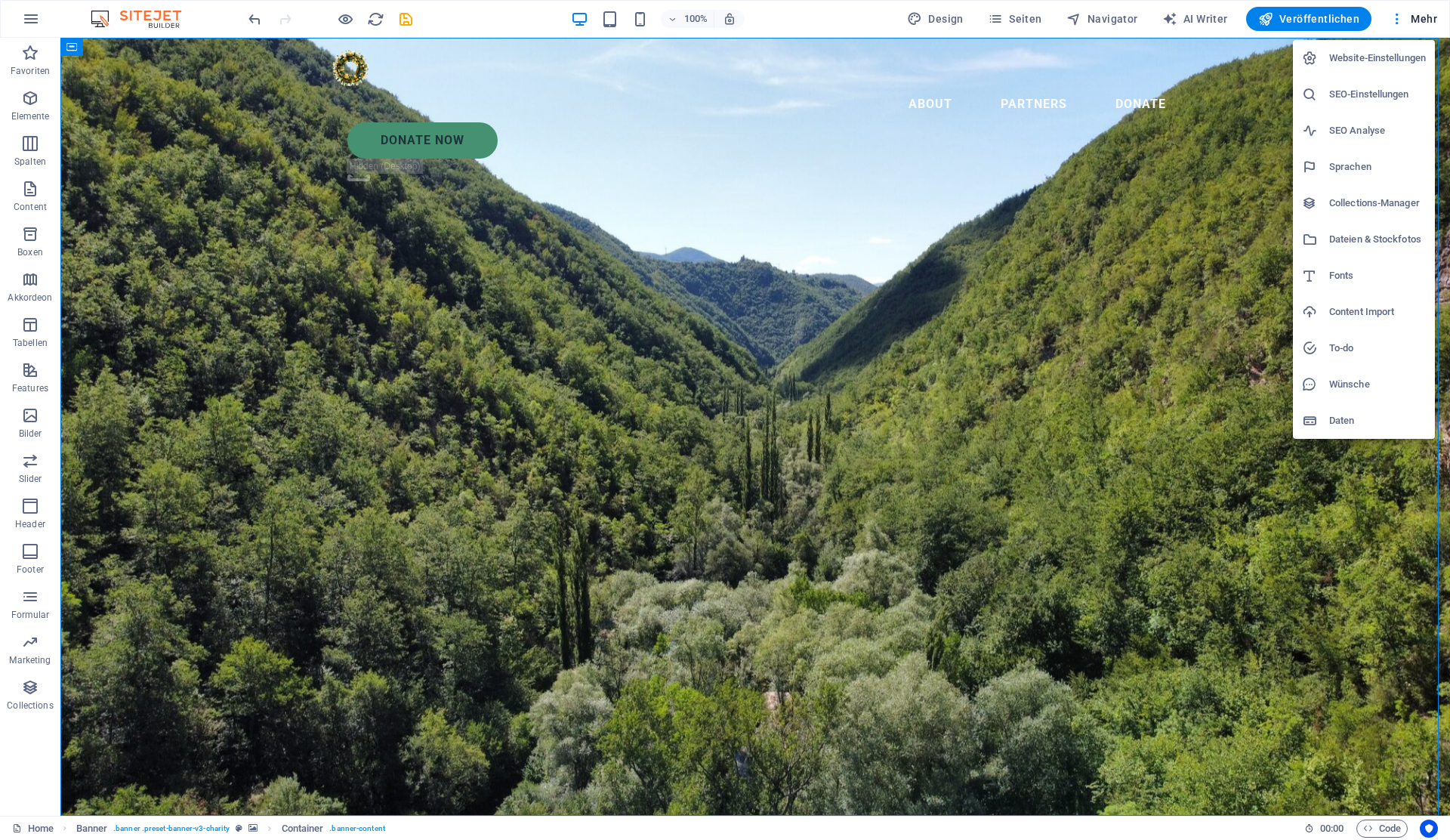
click at [1344, 419] on h6 "Daten" at bounding box center [1377, 421] width 97 height 18
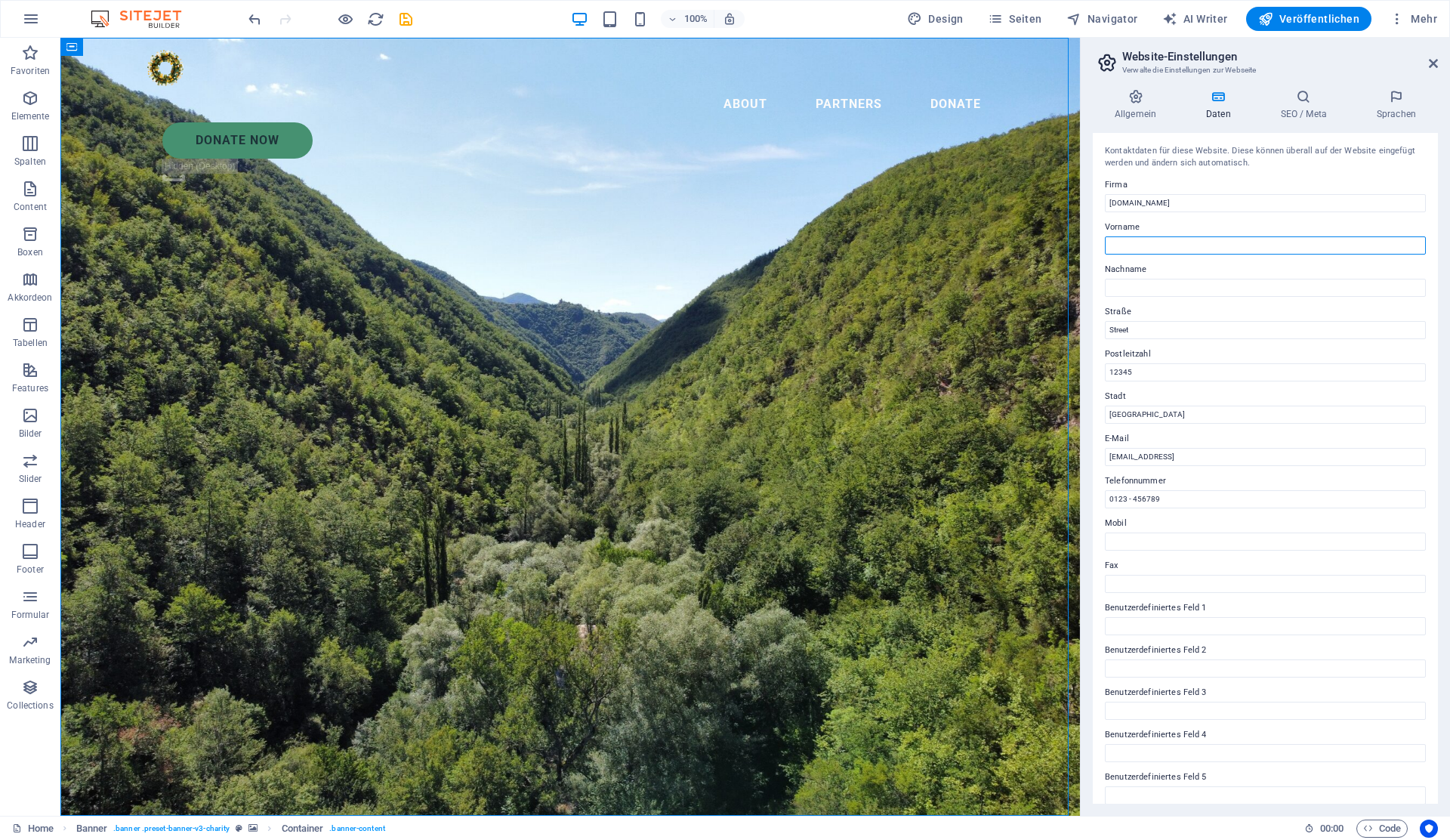
click at [1232, 244] on input "Vorname" at bounding box center [1266, 245] width 321 height 18
click at [1135, 419] on input "Berlin" at bounding box center [1266, 415] width 321 height 18
type input "Niederösterreich"
drag, startPoint x: 1351, startPoint y: 494, endPoint x: 1068, endPoint y: 423, distance: 291.8
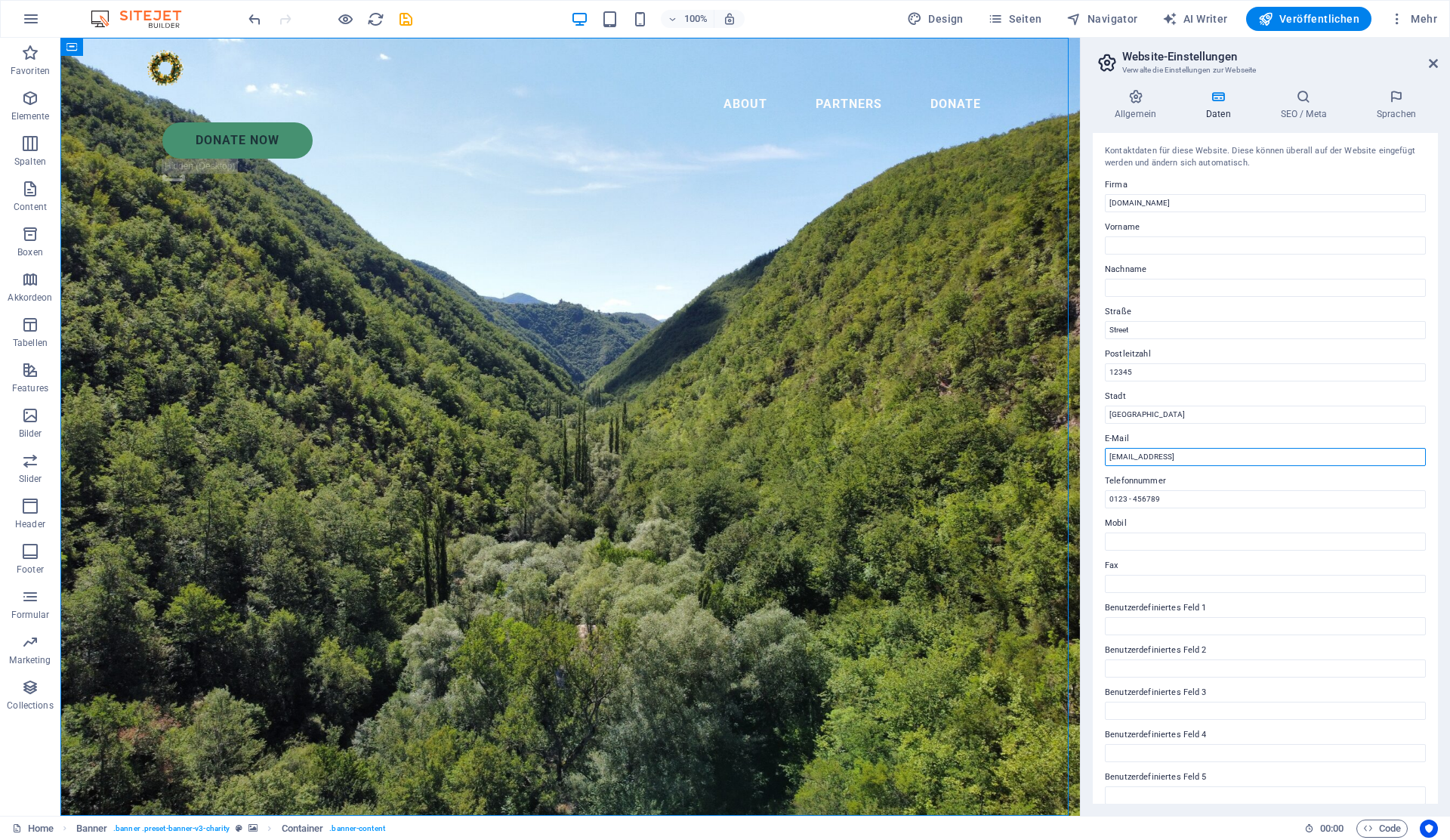
click at [1144, 460] on input "761f431c1665dd7107fa3bb1d6ed28@cpanel.local" at bounding box center [1266, 457] width 321 height 18
type input "local"
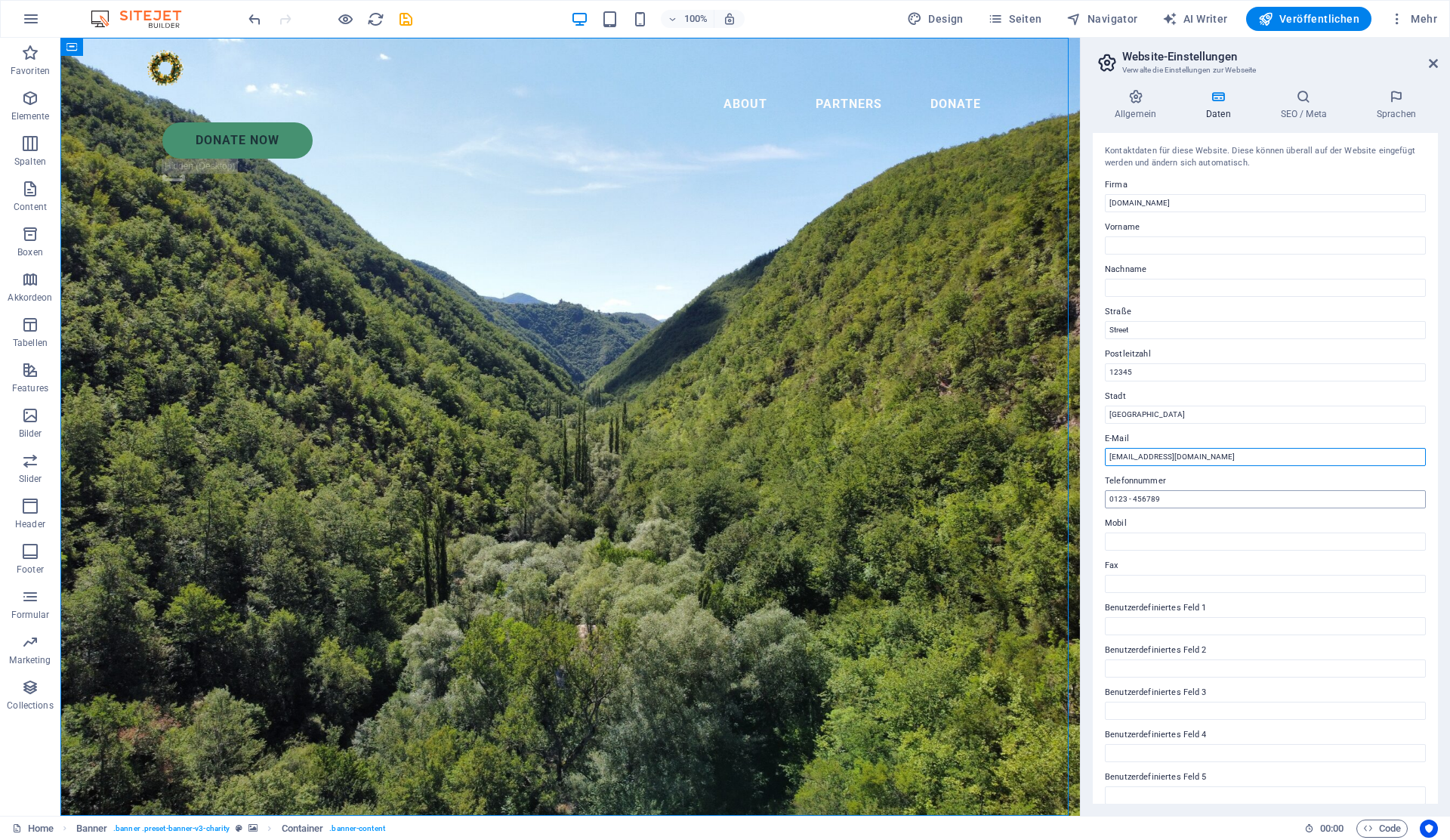
type input "kontakt@econnova.at"
drag, startPoint x: 1168, startPoint y: 499, endPoint x: 1095, endPoint y: 500, distance: 73.0
click at [1095, 500] on div "Kontaktdaten für diese Website. Diese können überall auf der Website eingefügt …" at bounding box center [1265, 467] width 345 height 671
click at [1159, 374] on input "12345" at bounding box center [1266, 373] width 321 height 18
type input "1"
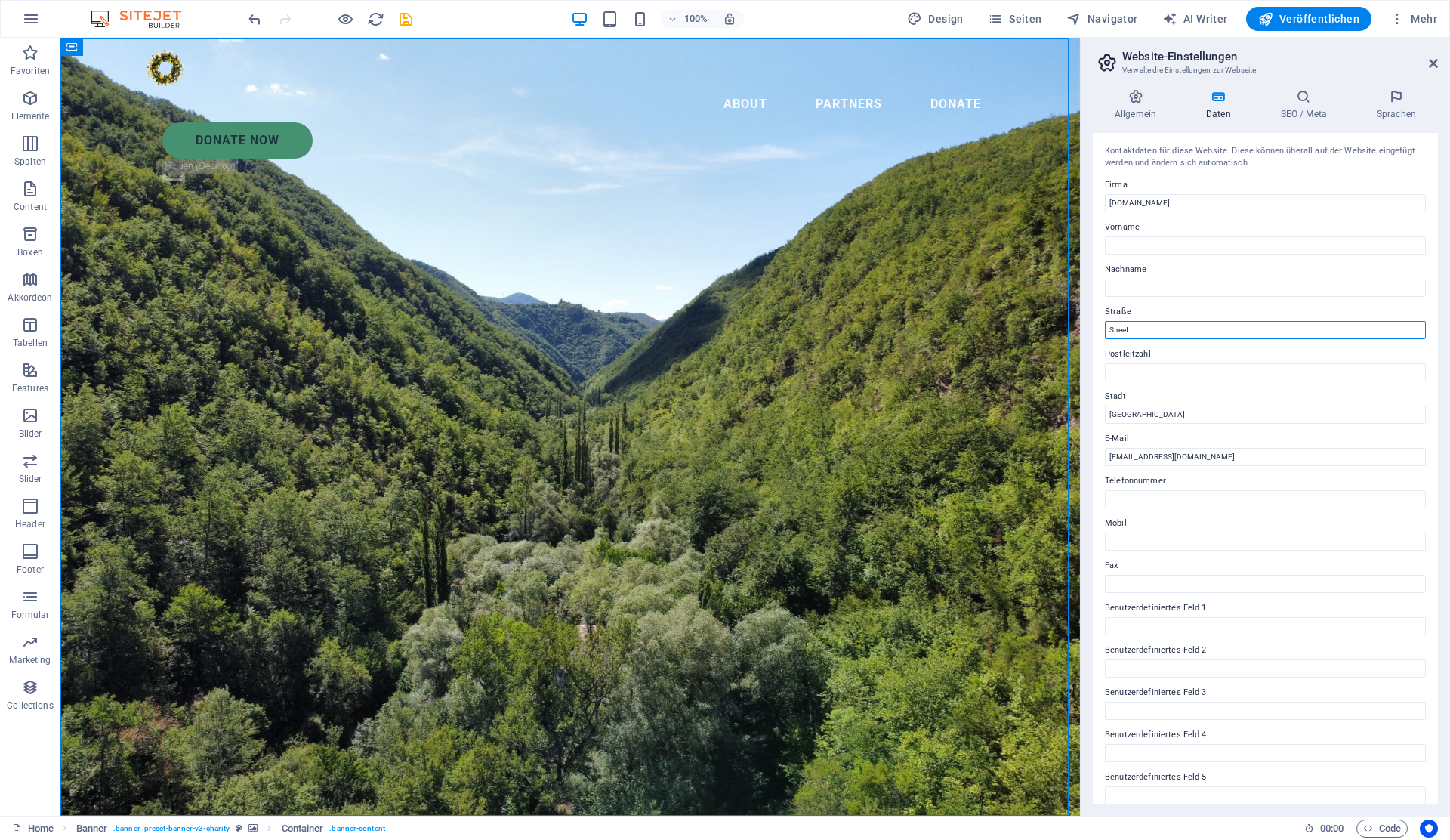
click at [1155, 330] on input "Street" at bounding box center [1266, 330] width 321 height 18
type input "S"
click at [1286, 108] on h4 "SEO / Meta" at bounding box center [1307, 104] width 96 height 31
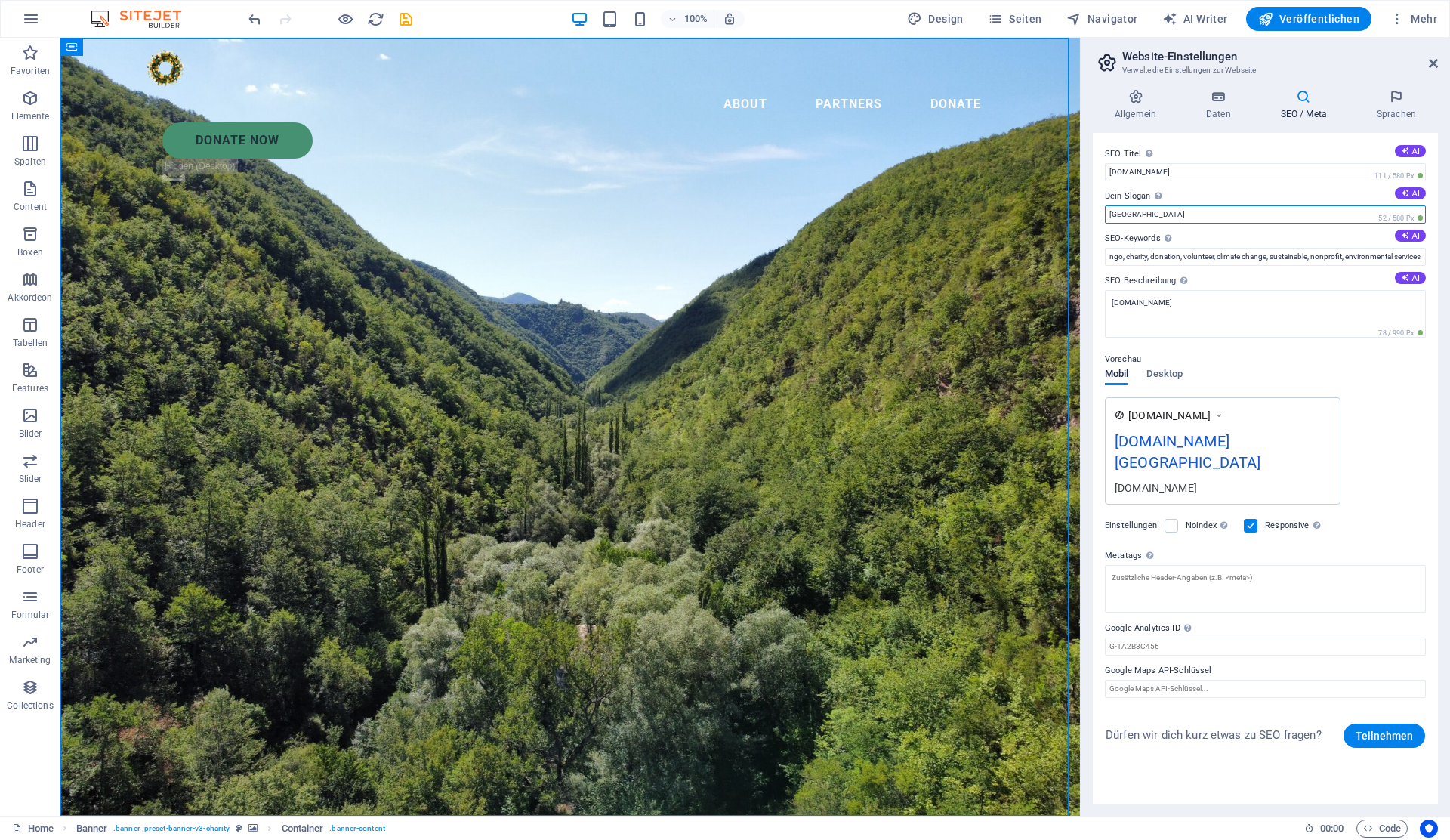
click at [1202, 215] on input "Berlin" at bounding box center [1266, 214] width 321 height 18
type input "econnova nachhaltig neu wirtschaften"
click at [1203, 262] on input "ngo, charity, donation, volunteer, climate change, sustainable, nonprofit, envi…" at bounding box center [1266, 257] width 321 height 18
type input "gwö, vsme, unternehmensberatung, digitalisierung, sustainable, nachhaltigkeit, …"
click at [1385, 110] on h4 "Sprachen" at bounding box center [1396, 104] width 83 height 31
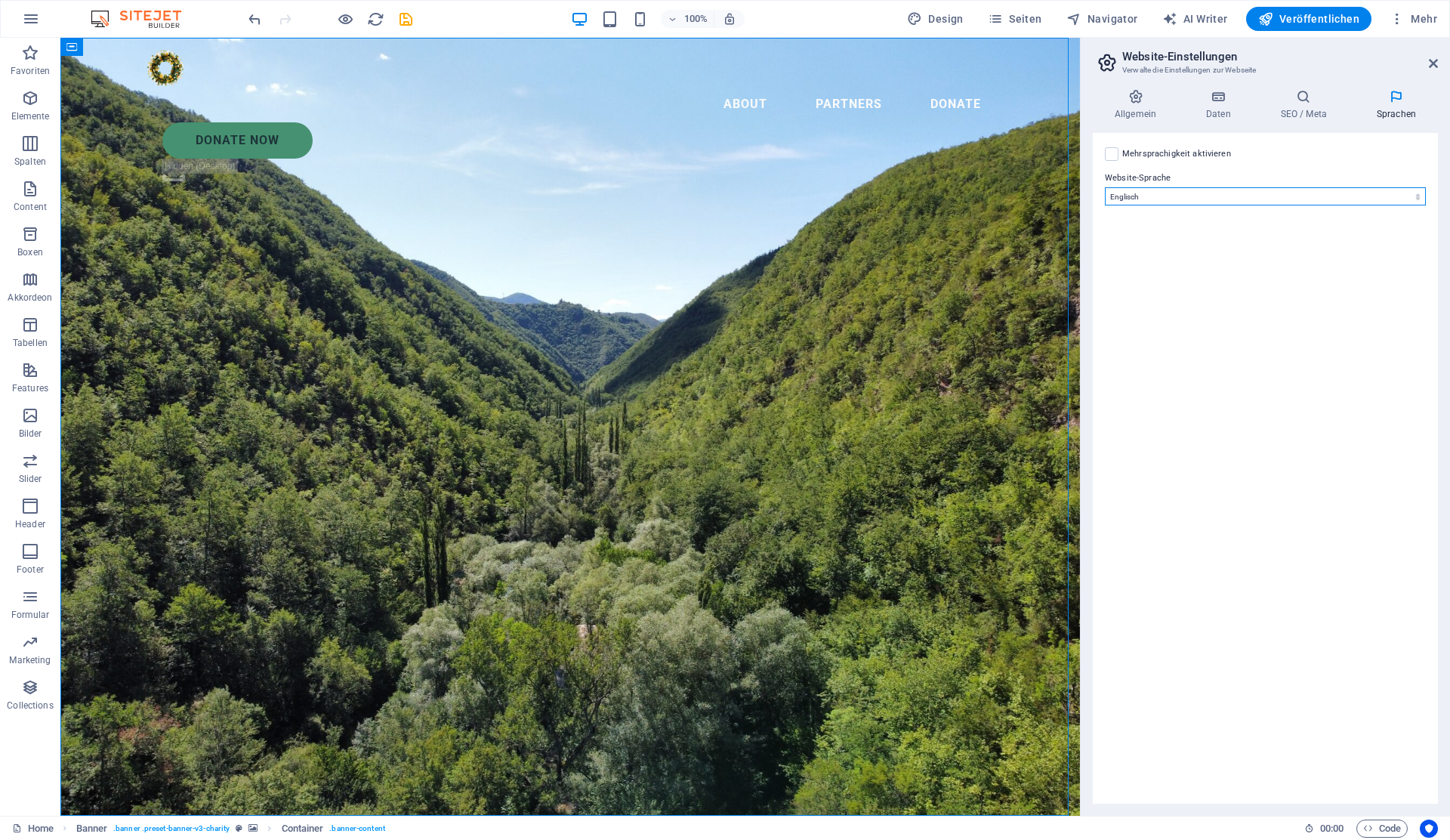
click at [1221, 192] on select "Abchasisch Afar Afrikaans Akan Albanisch Amharisch Arabisch Aragonisch Armenisc…" at bounding box center [1266, 196] width 321 height 18
select select "31"
click at [1105, 187] on select "Abchasisch Afar Afrikaans Akan Albanisch Amharisch Arabisch Aragonisch Armenisc…" at bounding box center [1266, 196] width 321 height 18
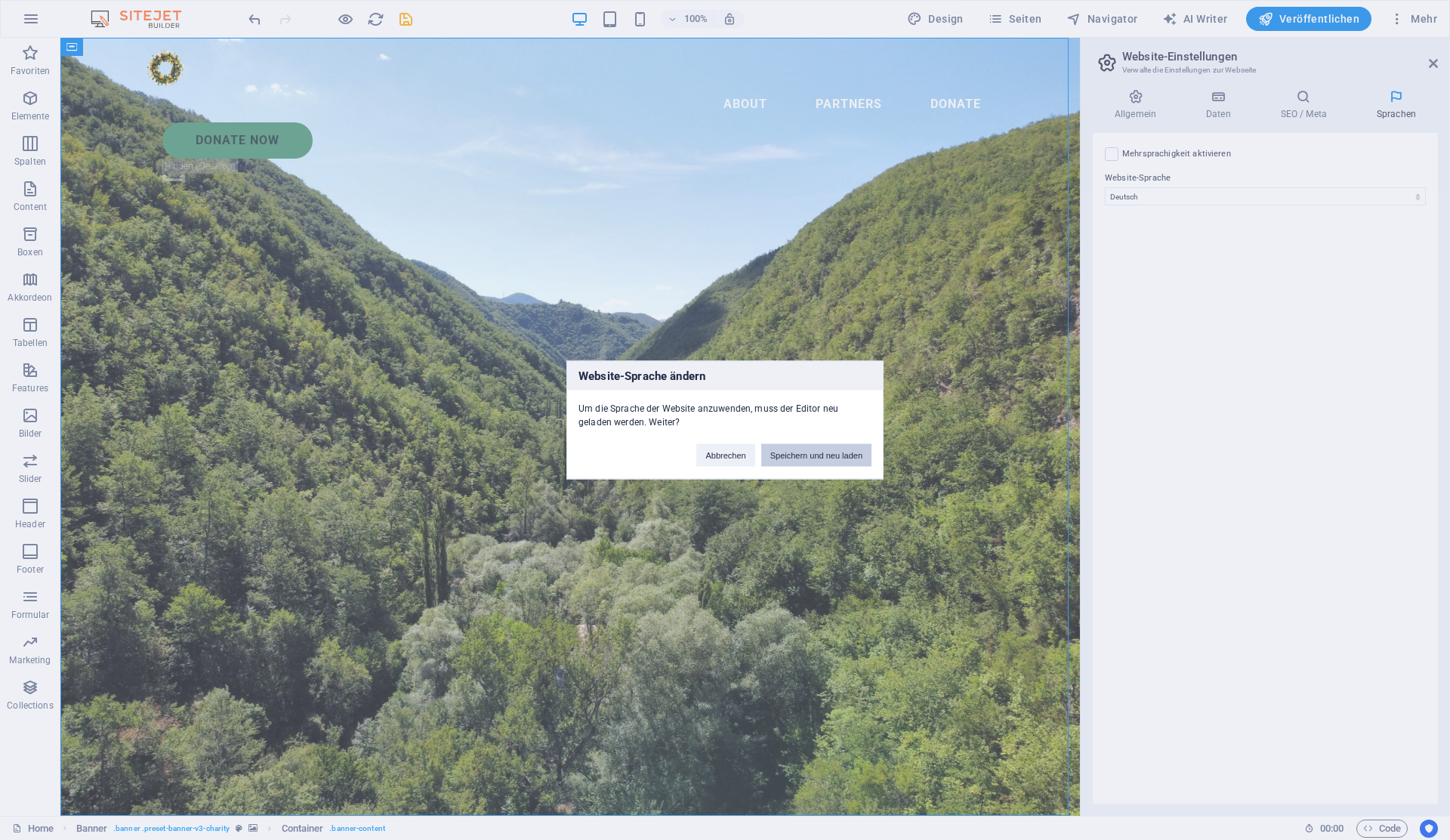
click at [815, 453] on button "Speichern und neu laden" at bounding box center [816, 455] width 110 height 22
checkbox input "false"
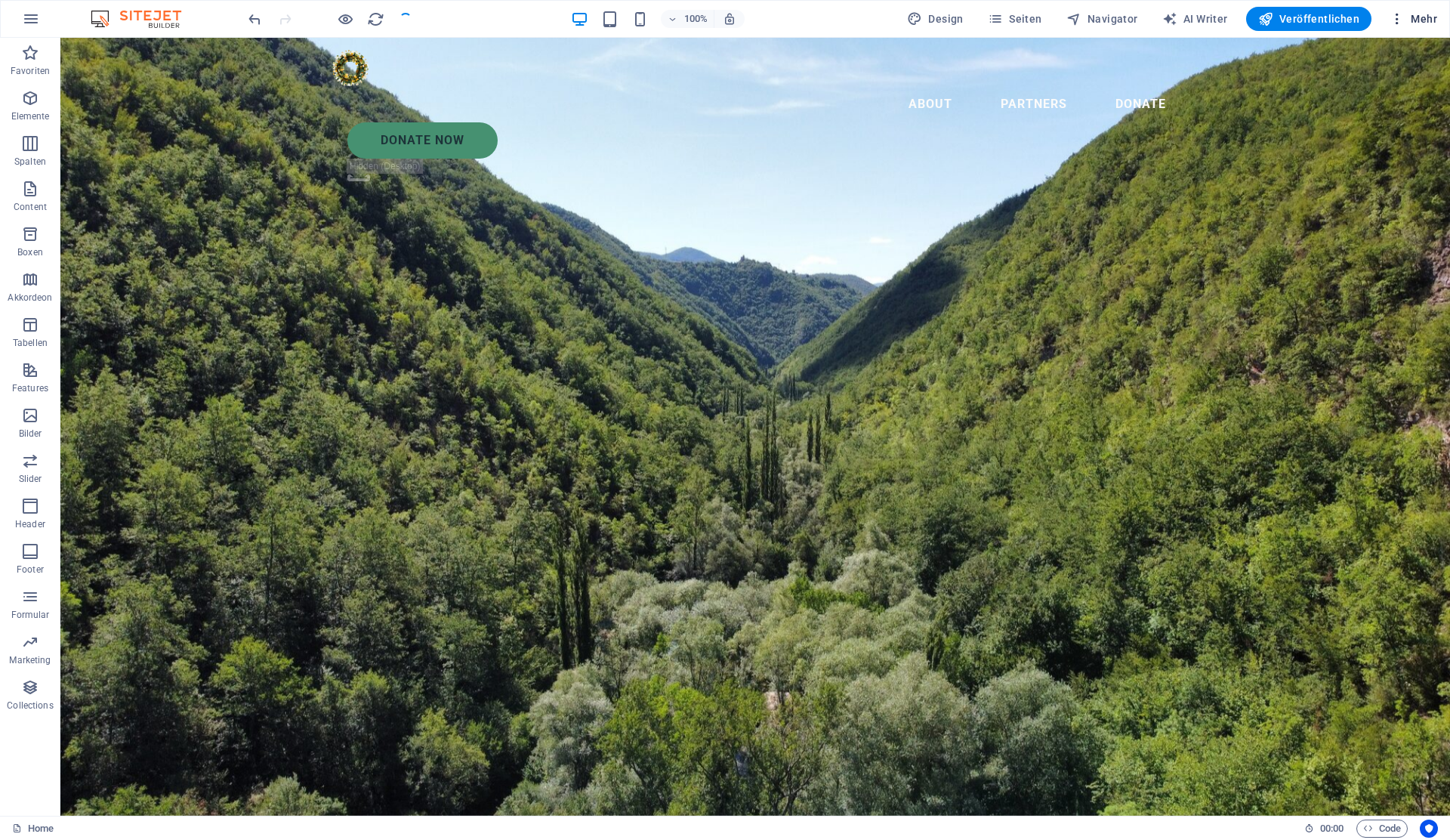
click at [1425, 17] on span "Mehr" at bounding box center [1412, 19] width 47 height 15
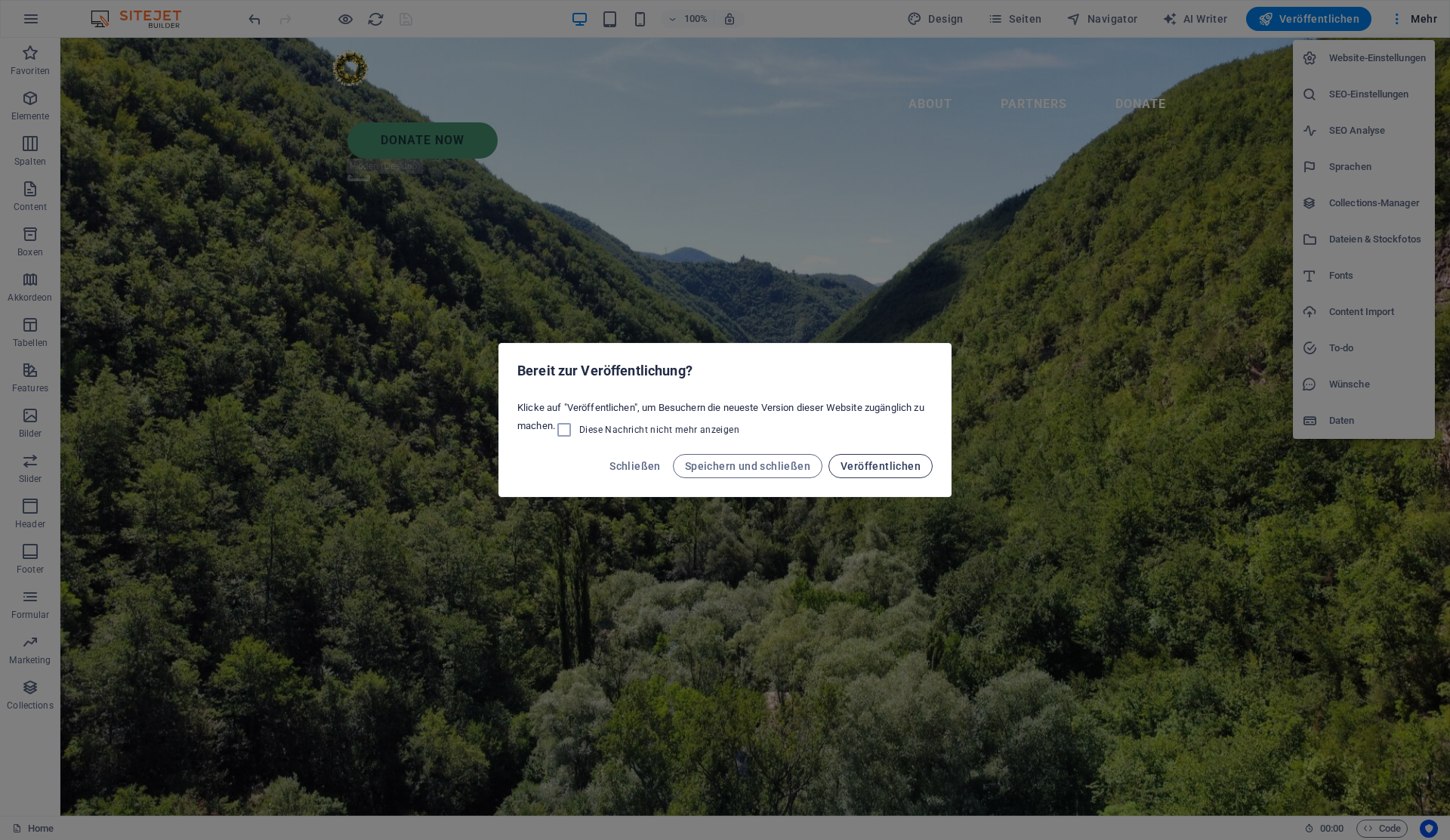
click at [870, 461] on span "Veröffentlichen" at bounding box center [879, 466] width 80 height 12
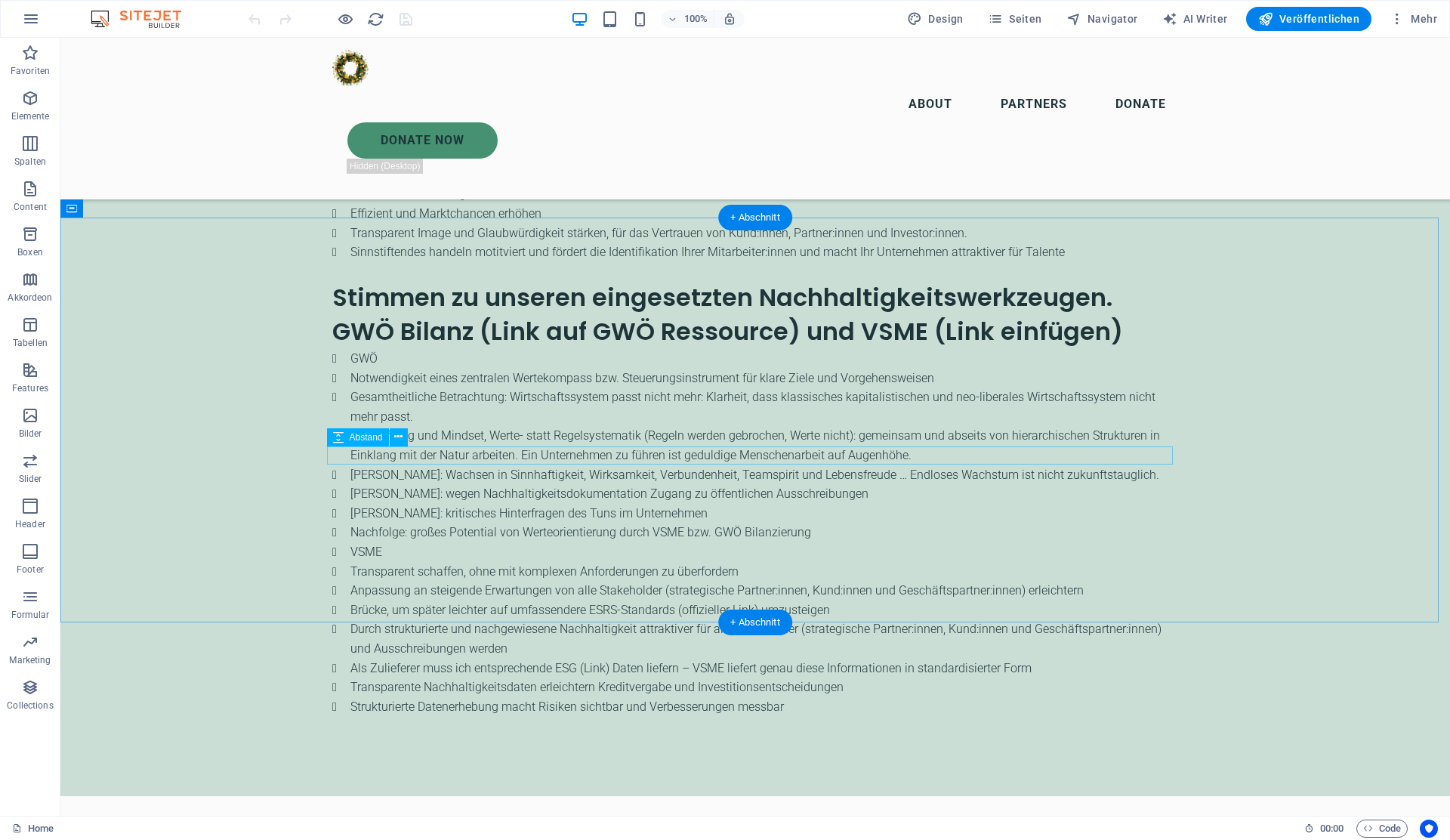
scroll to position [2910, 0]
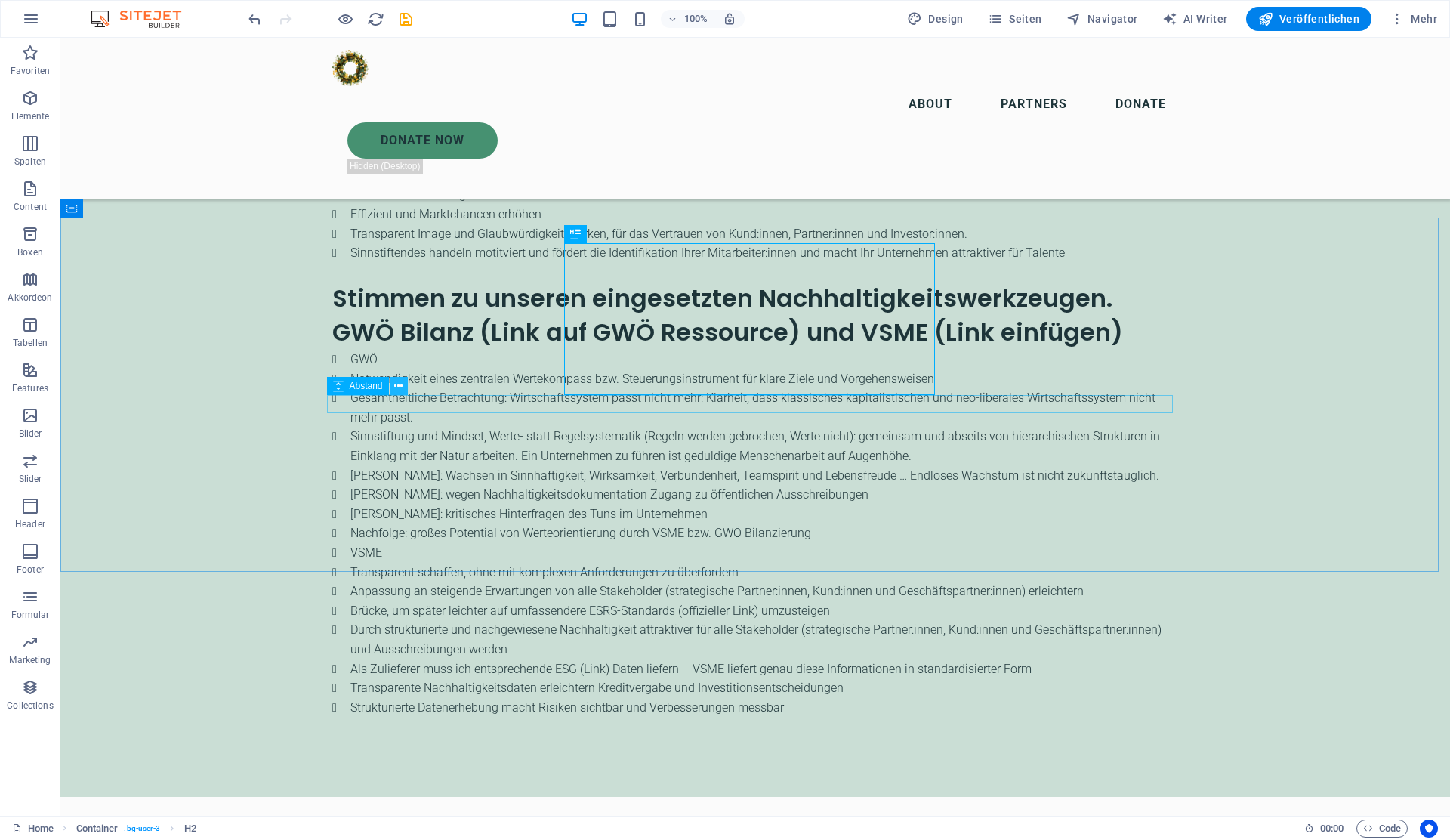
click at [393, 388] on button at bounding box center [399, 386] width 18 height 18
click at [35, 199] on span "Content" at bounding box center [30, 198] width 60 height 36
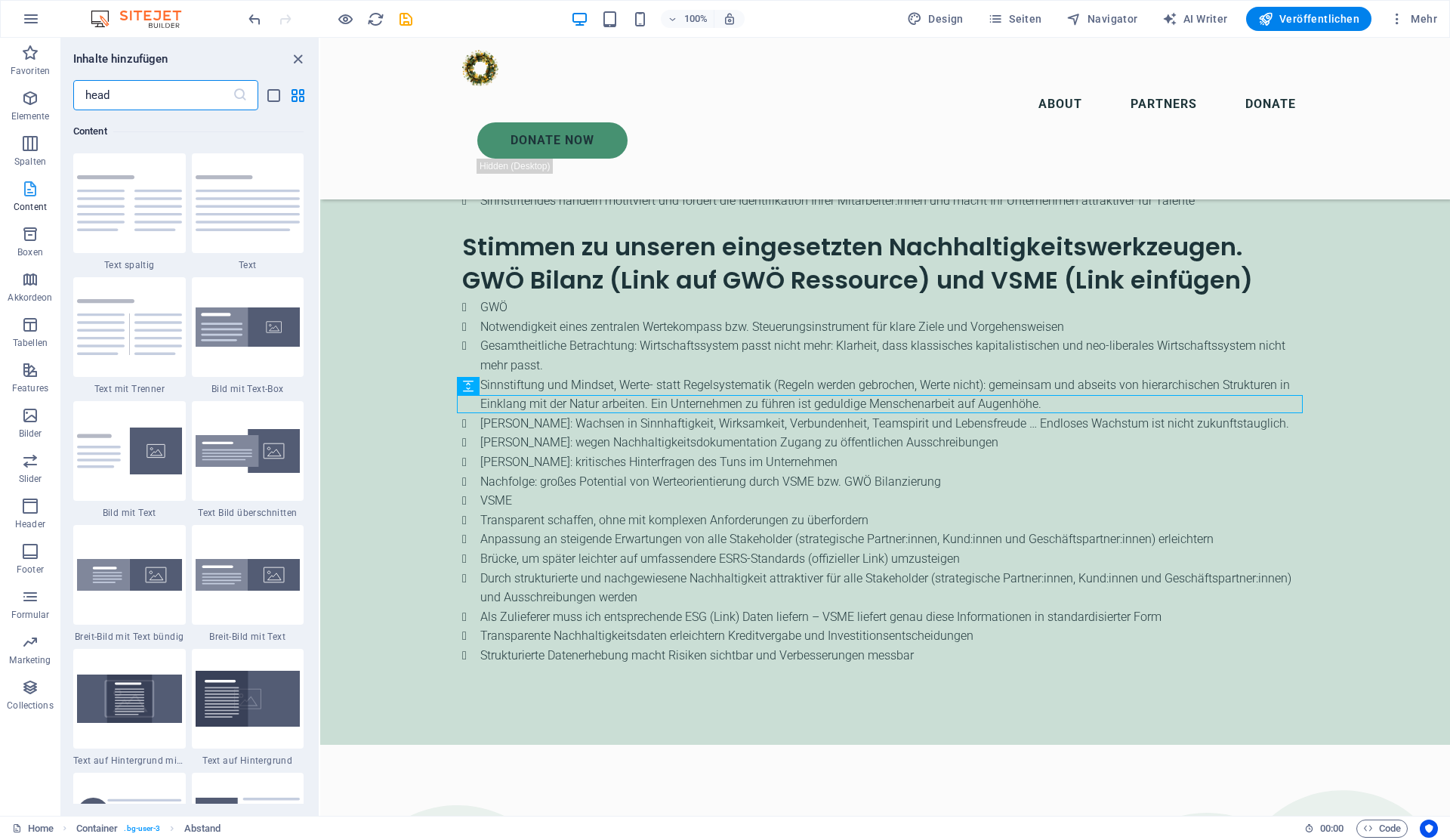
scroll to position [0, 0]
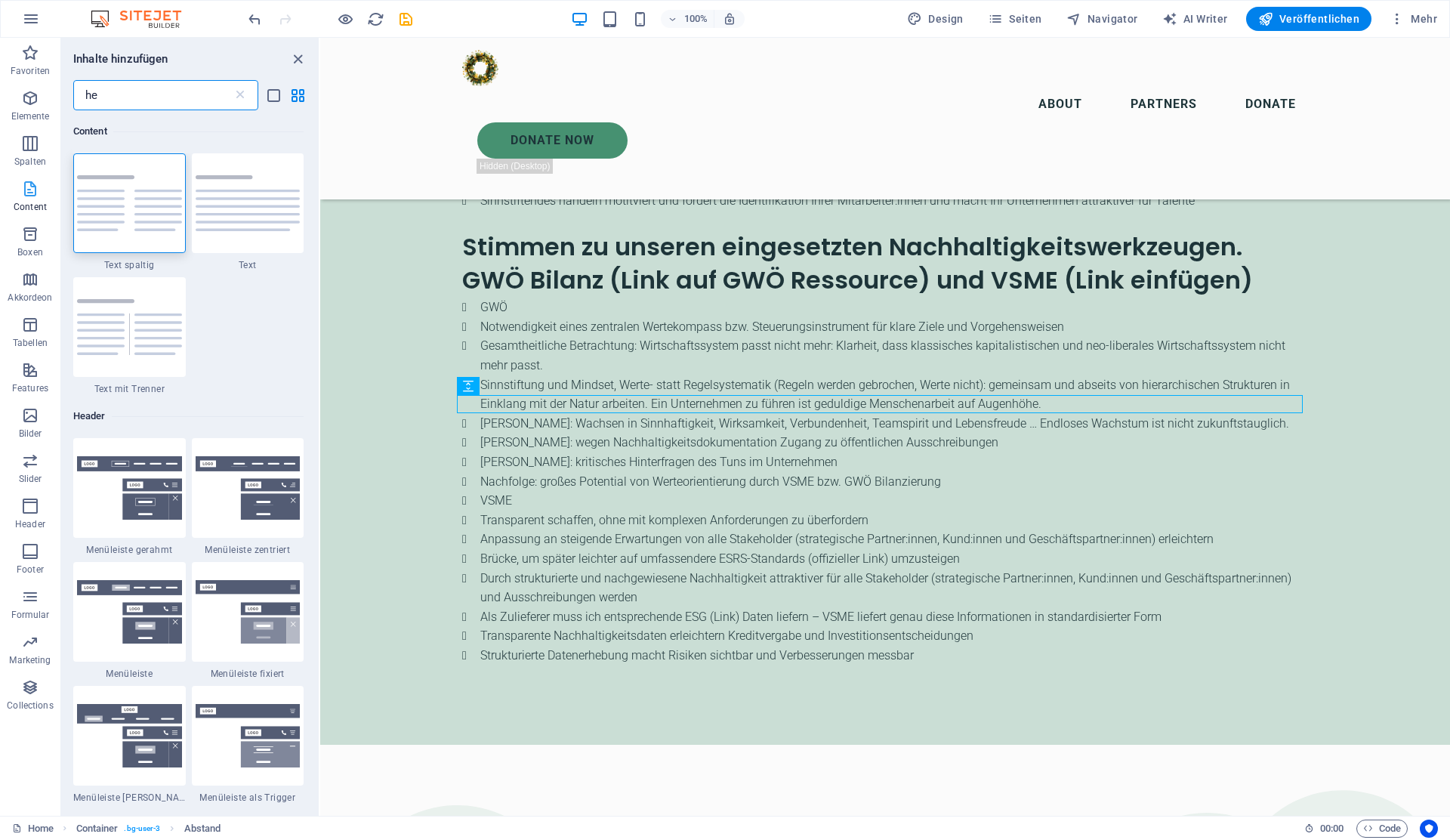
type input "h"
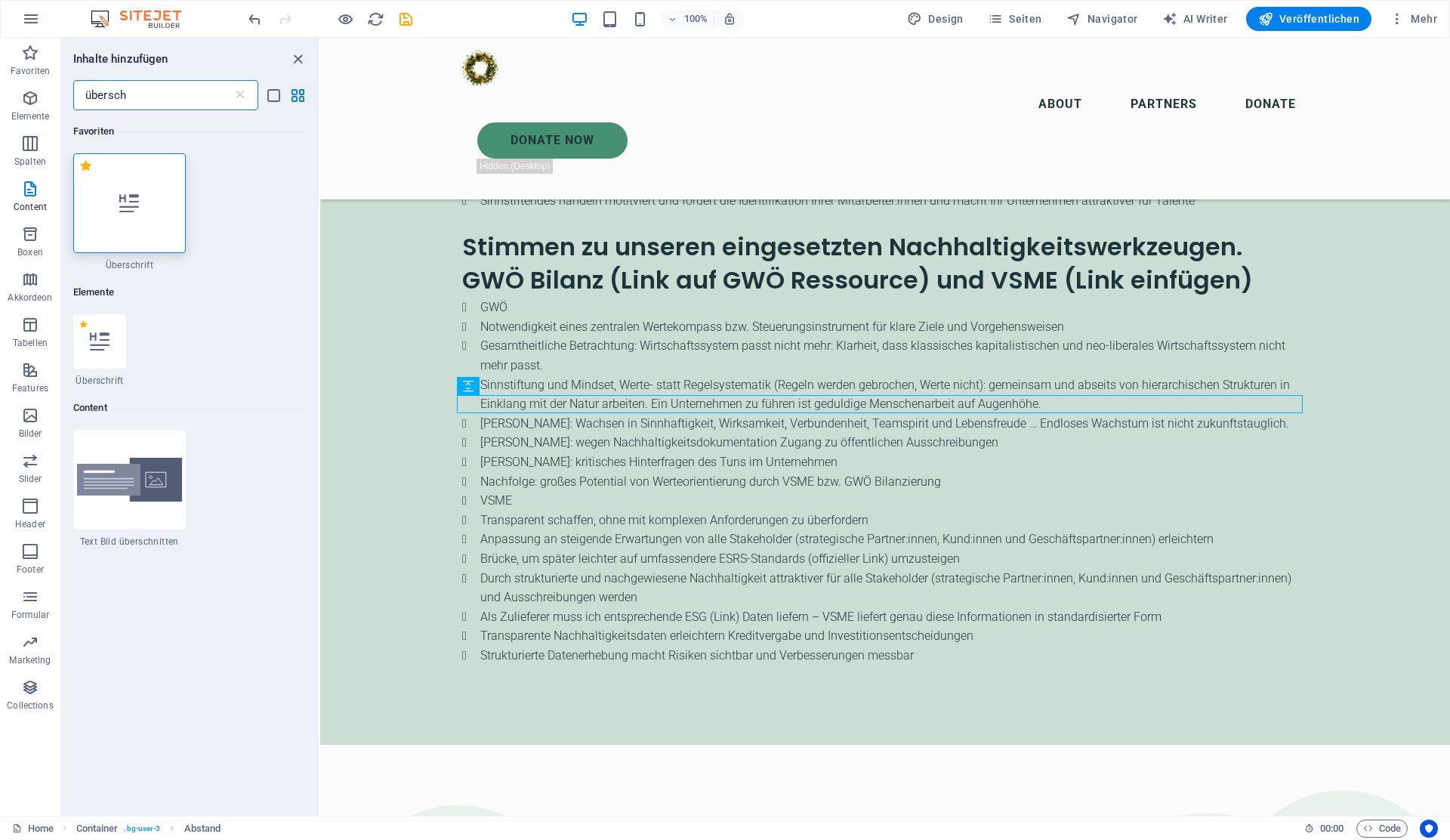
type input "übersch"
click at [130, 206] on icon at bounding box center [129, 203] width 20 height 20
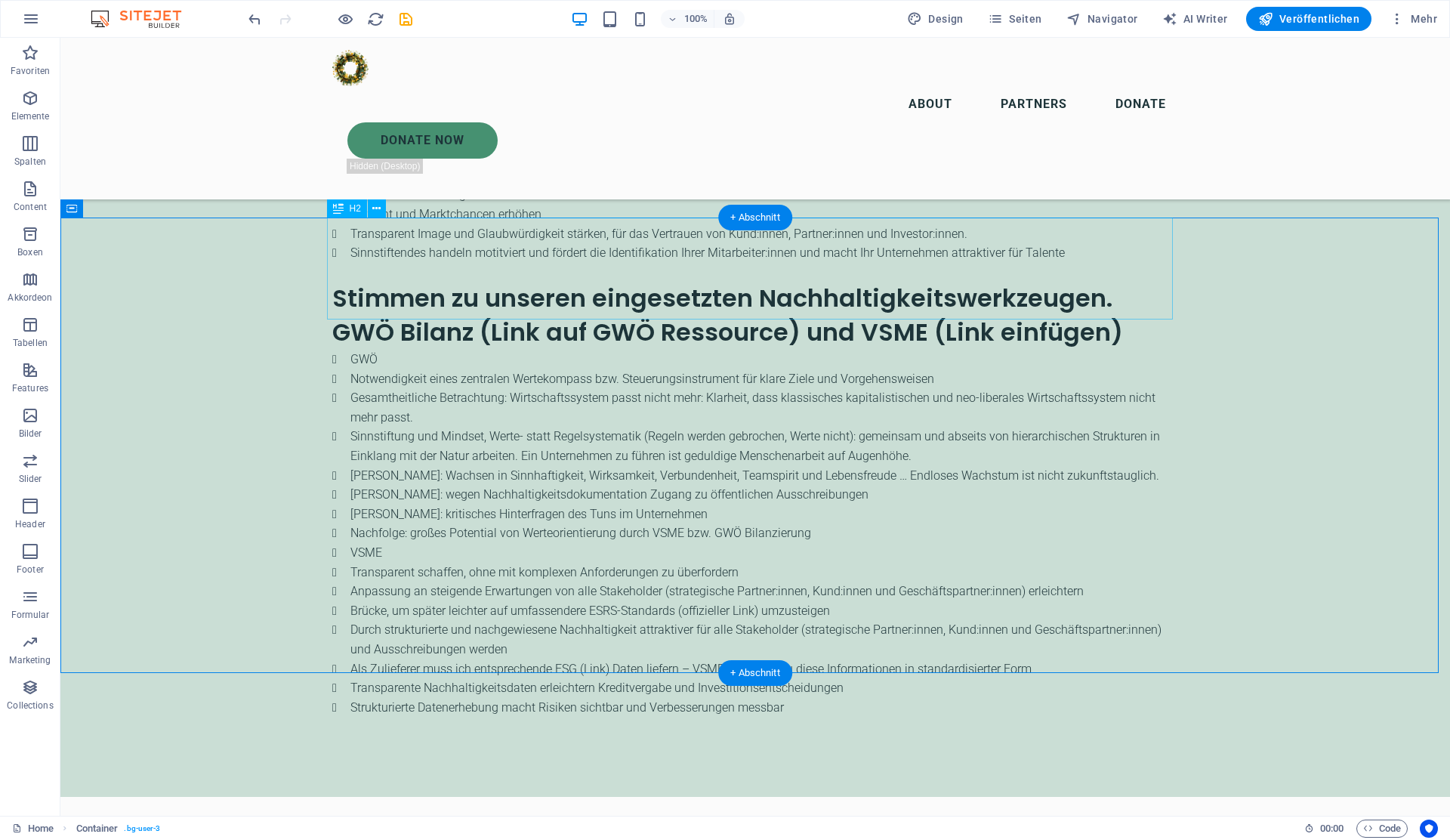
click at [378, 210] on icon at bounding box center [376, 209] width 8 height 16
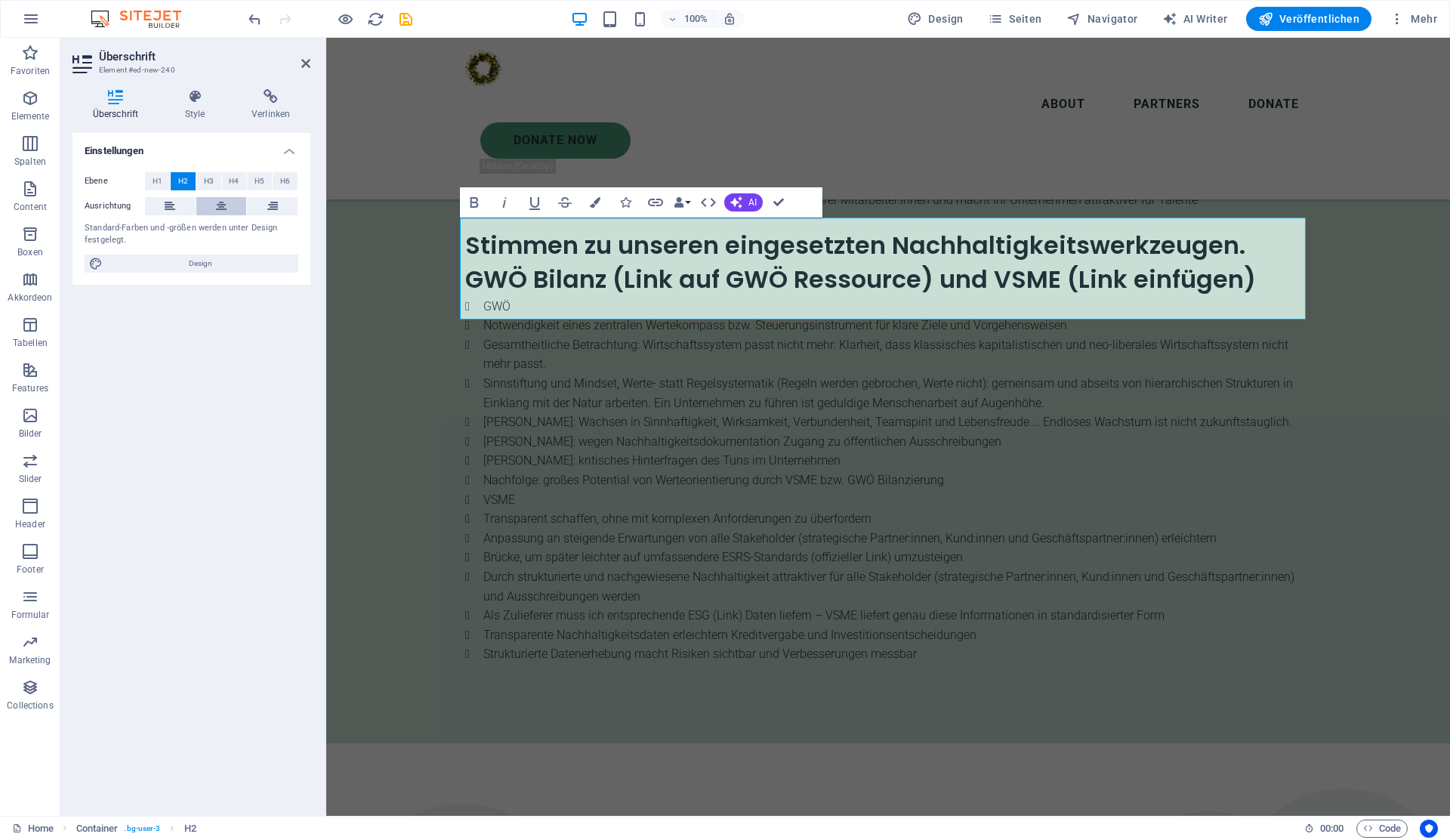
click at [214, 207] on button at bounding box center [221, 206] width 50 height 18
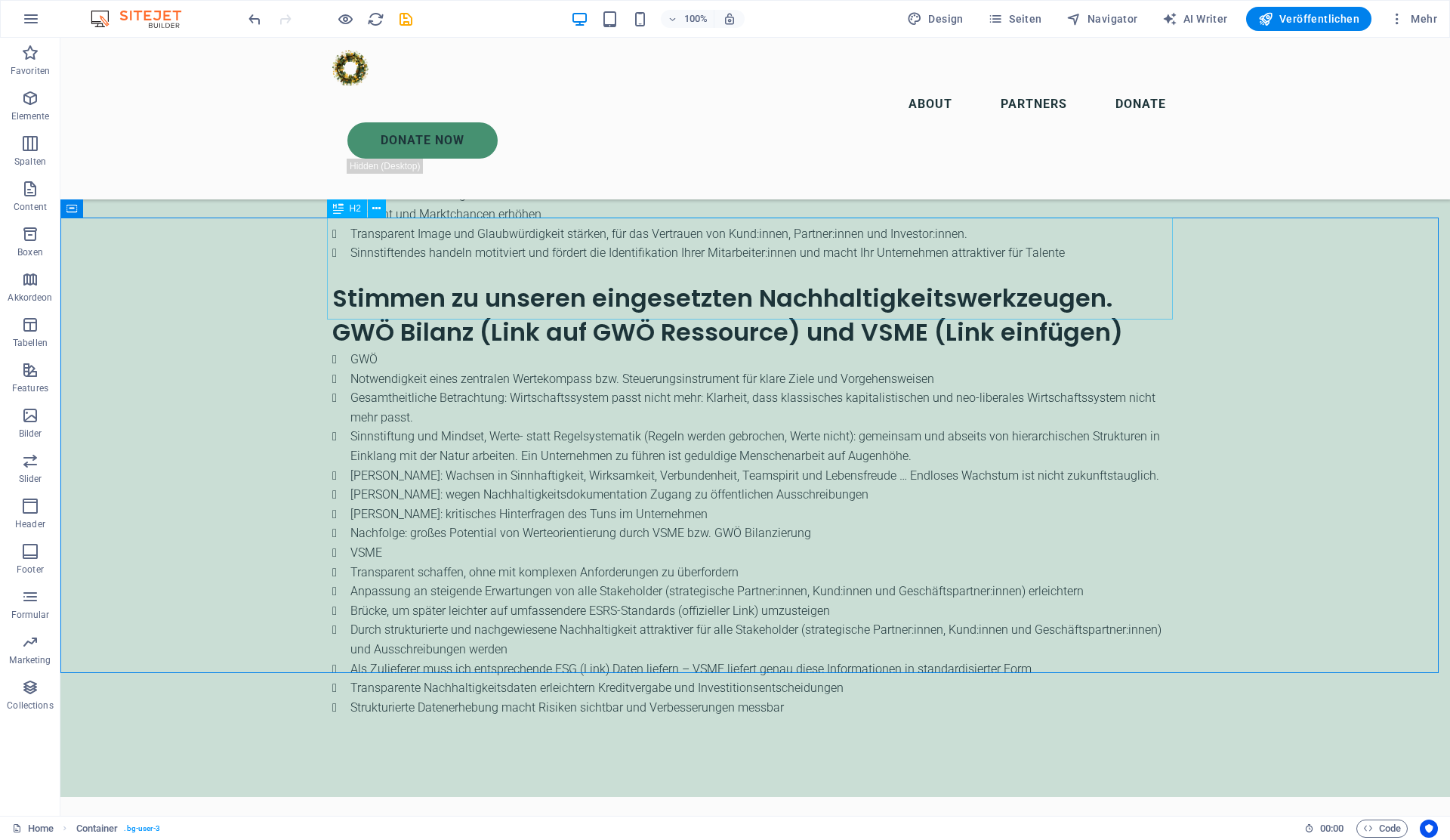
click at [355, 209] on span "H2" at bounding box center [355, 209] width 12 height 9
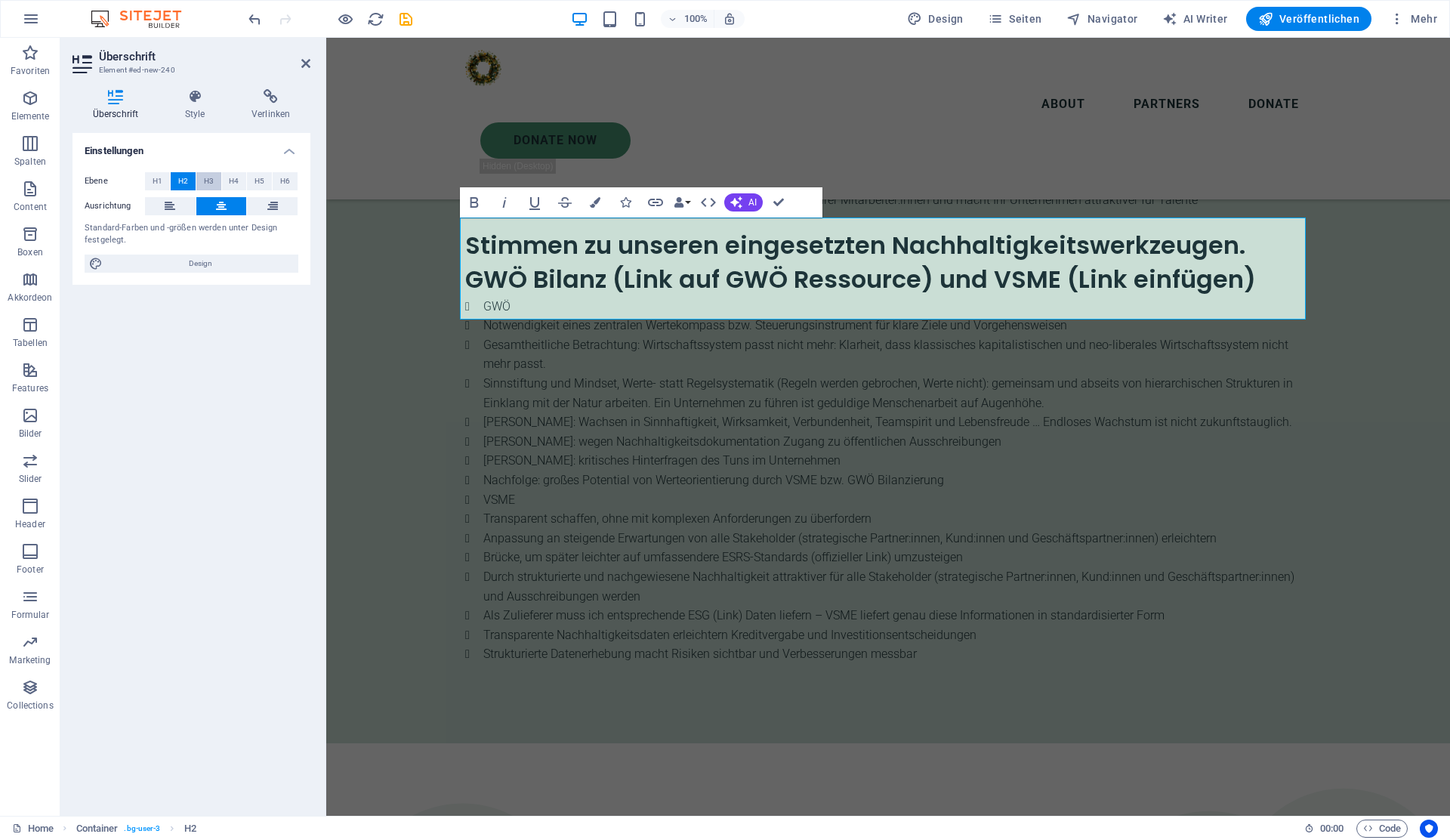
click at [209, 181] on span "H3" at bounding box center [209, 181] width 10 height 18
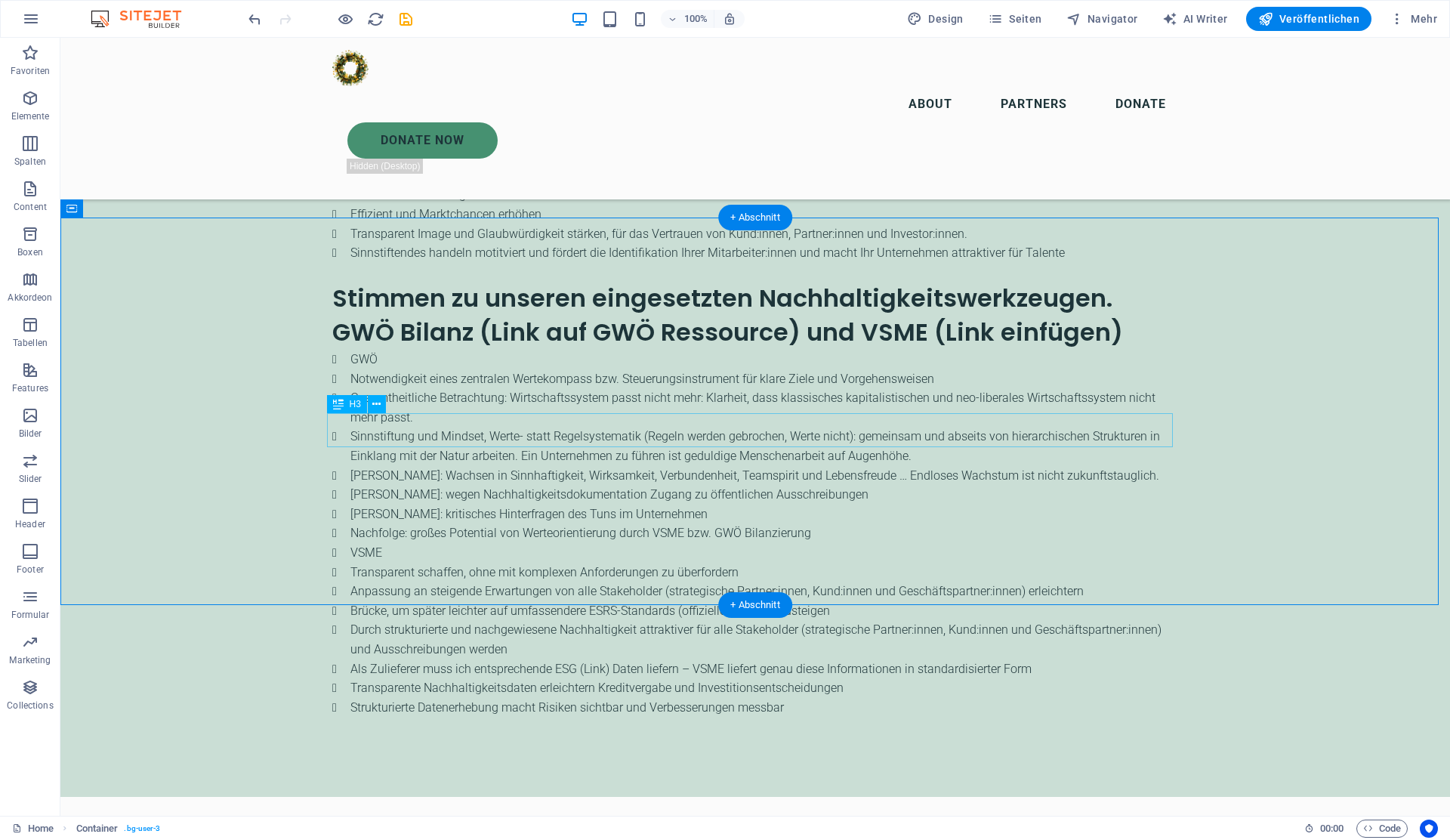
click at [374, 403] on icon at bounding box center [376, 405] width 8 height 16
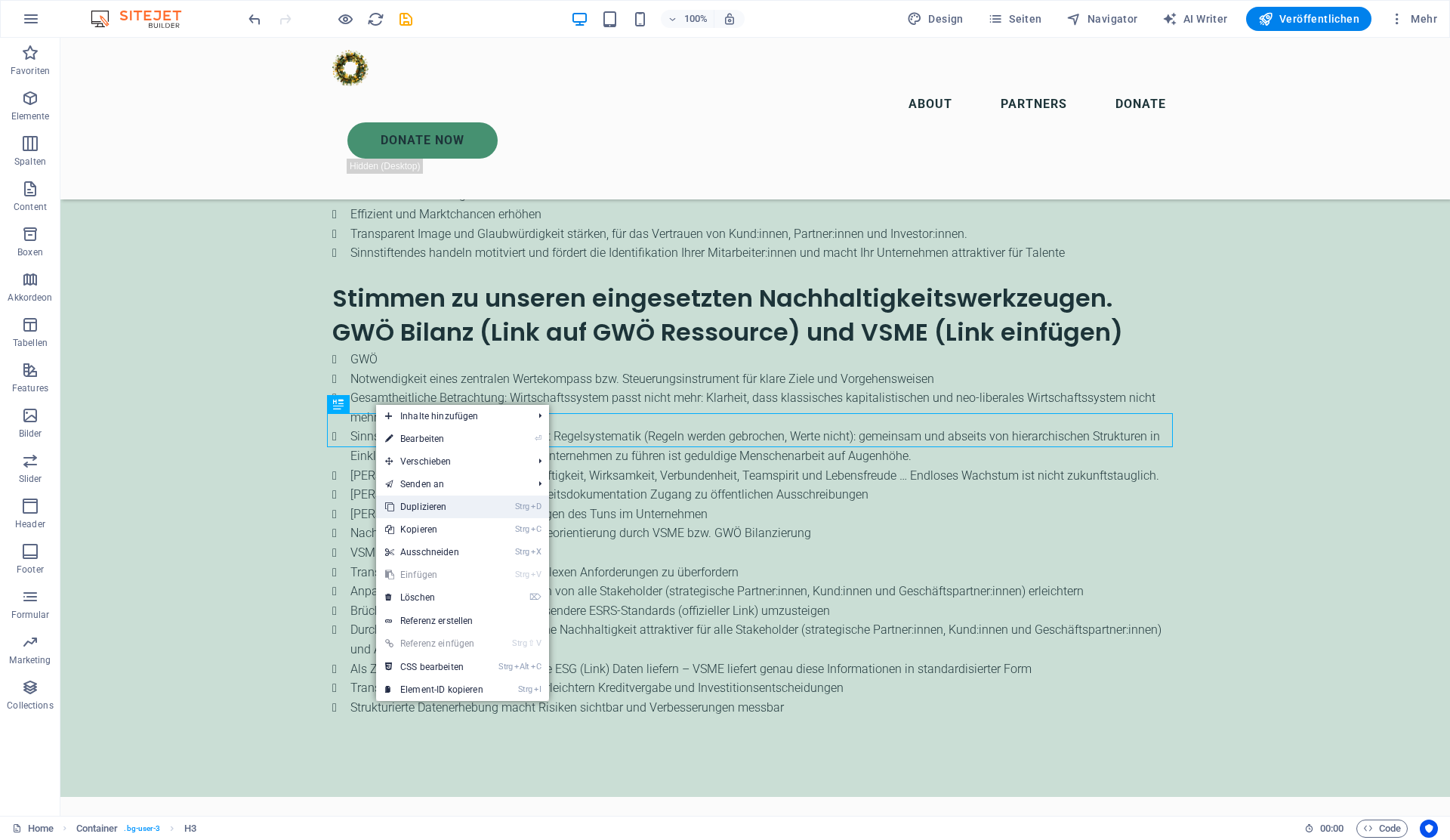
click at [429, 506] on link "Strg D Duplizieren" at bounding box center [434, 506] width 116 height 22
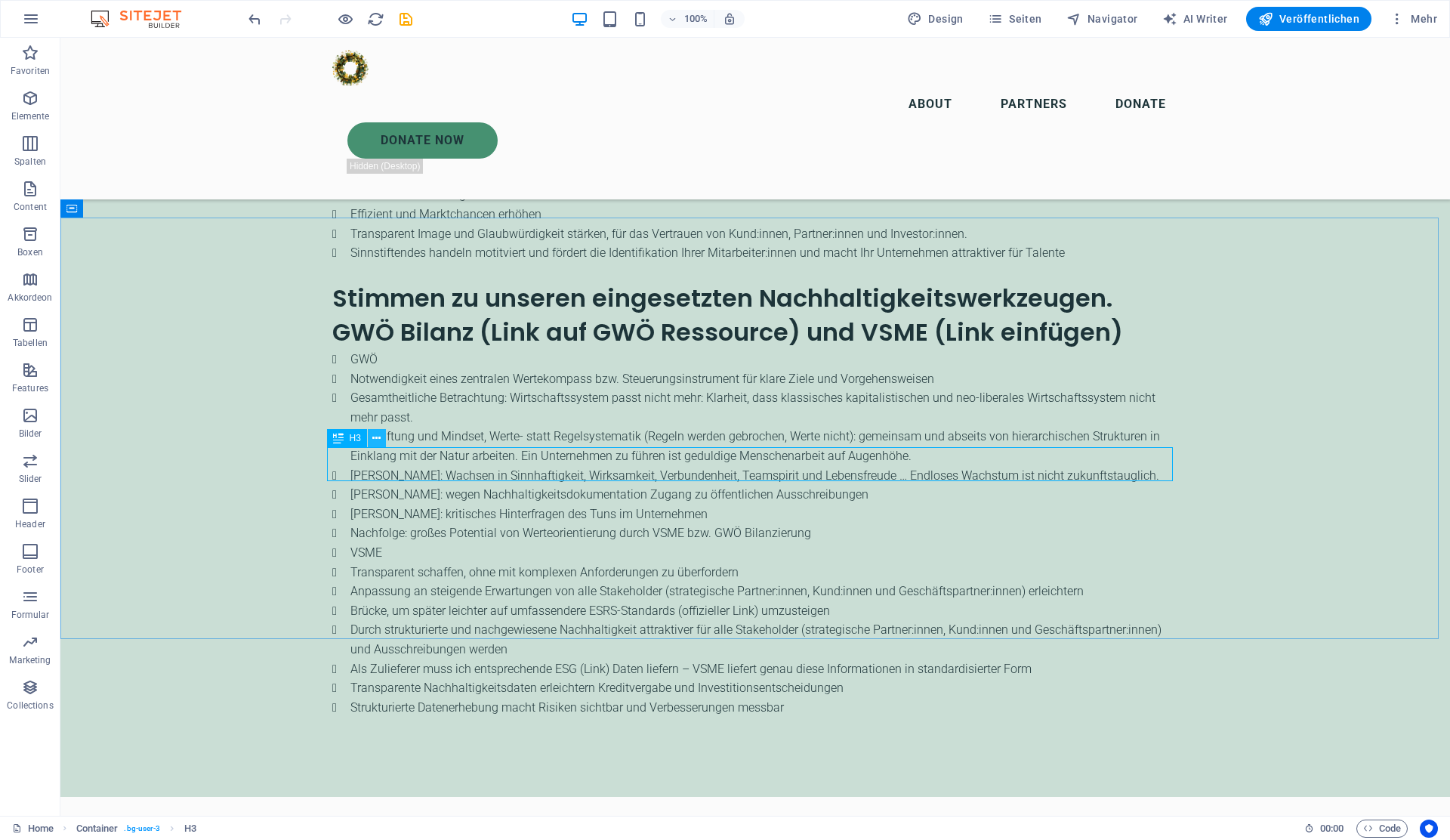
click at [378, 437] on icon at bounding box center [376, 439] width 8 height 16
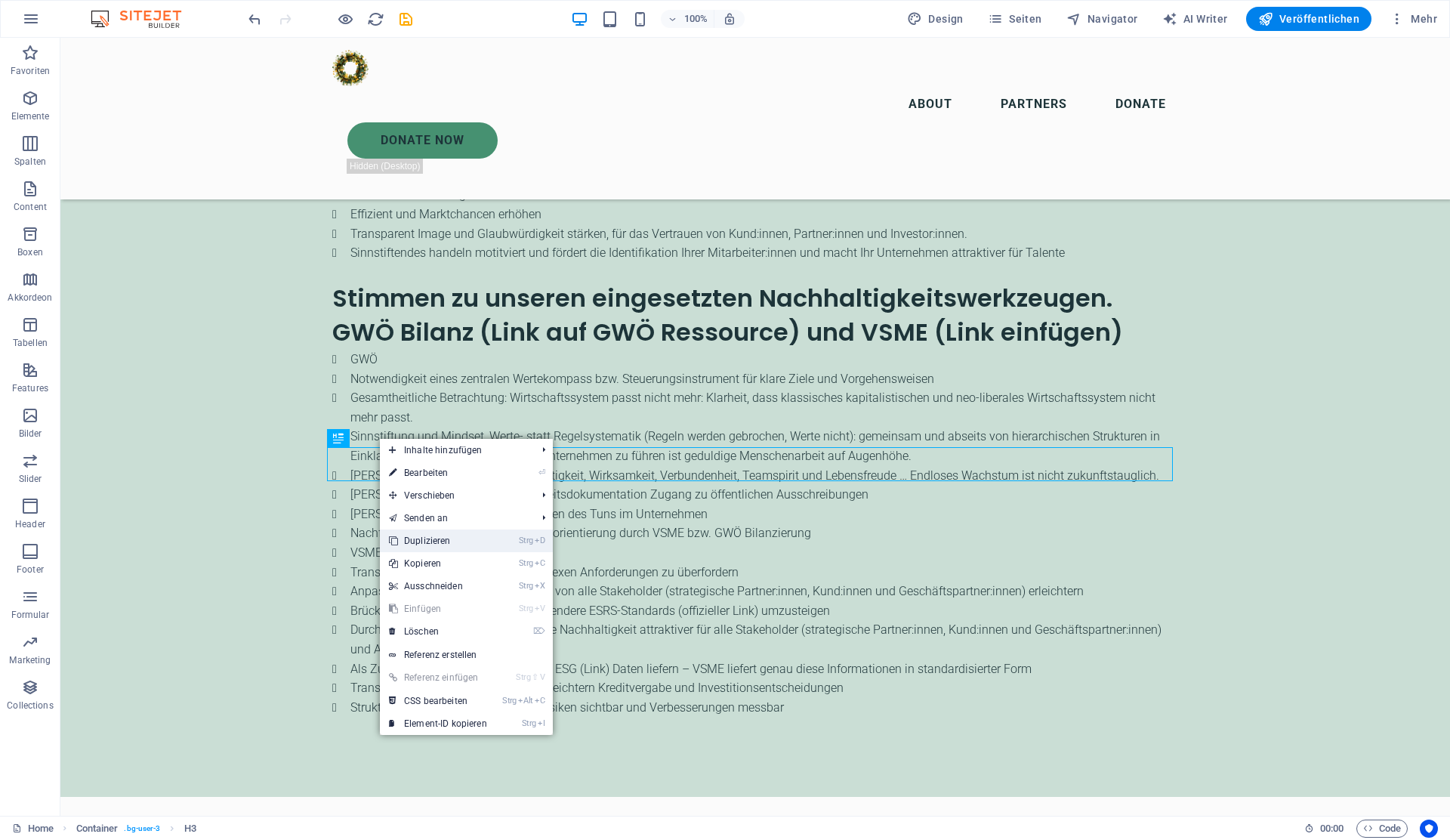
click at [428, 539] on link "Strg D Duplizieren" at bounding box center [438, 540] width 116 height 22
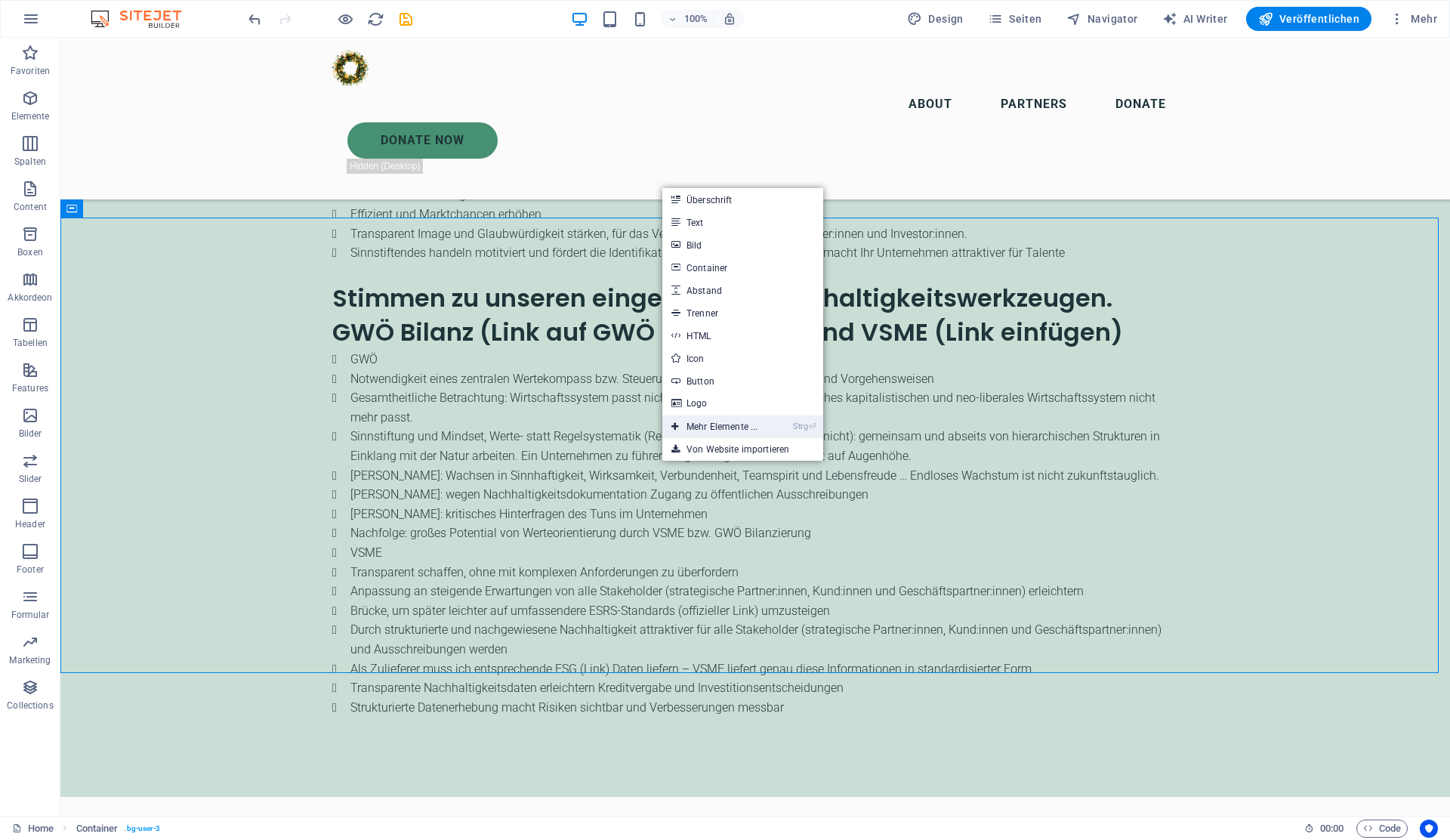
click at [739, 430] on link "Strg ⏎ Mehr Elemente ..." at bounding box center [714, 426] width 104 height 22
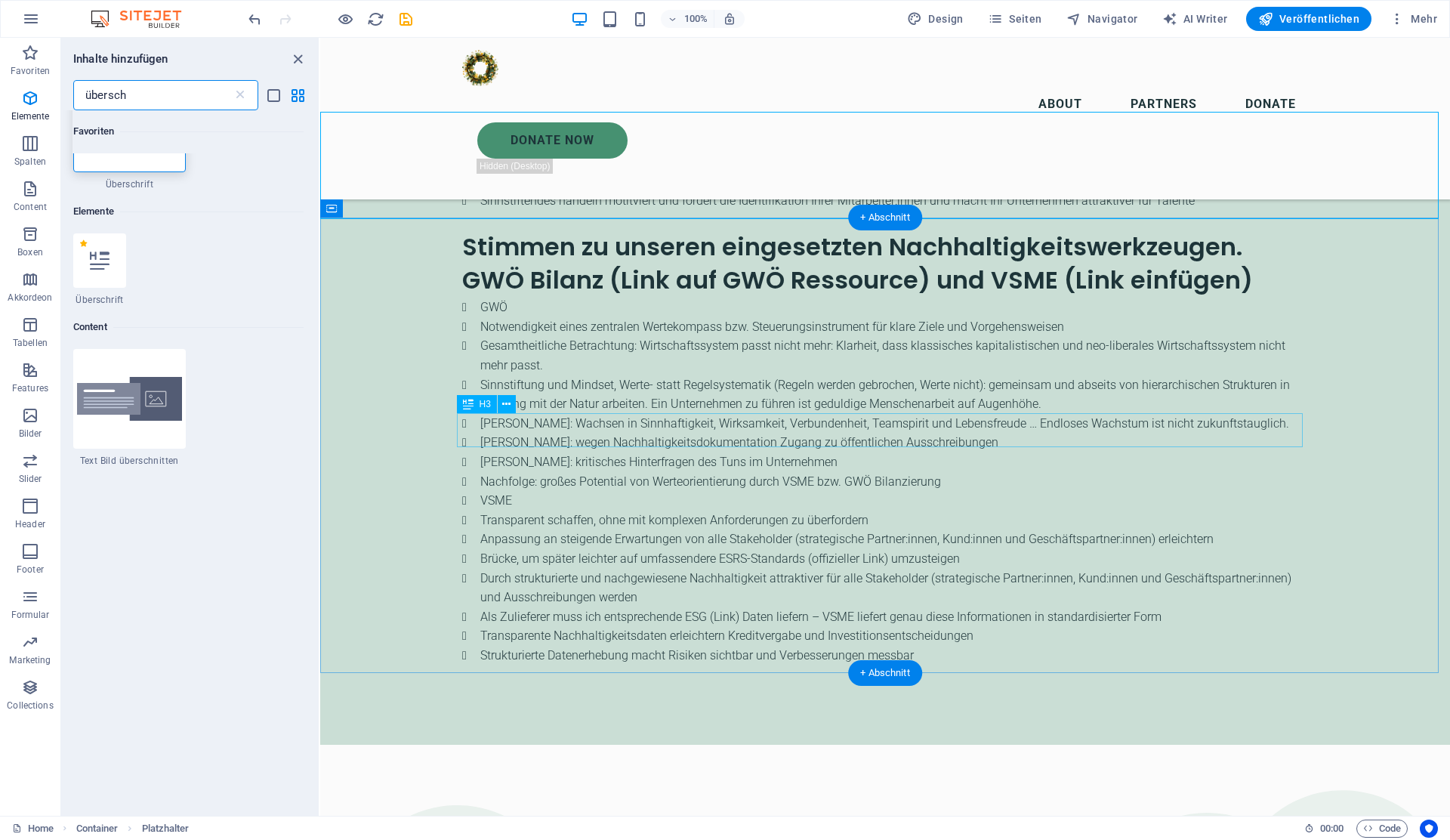
scroll to position [161, 0]
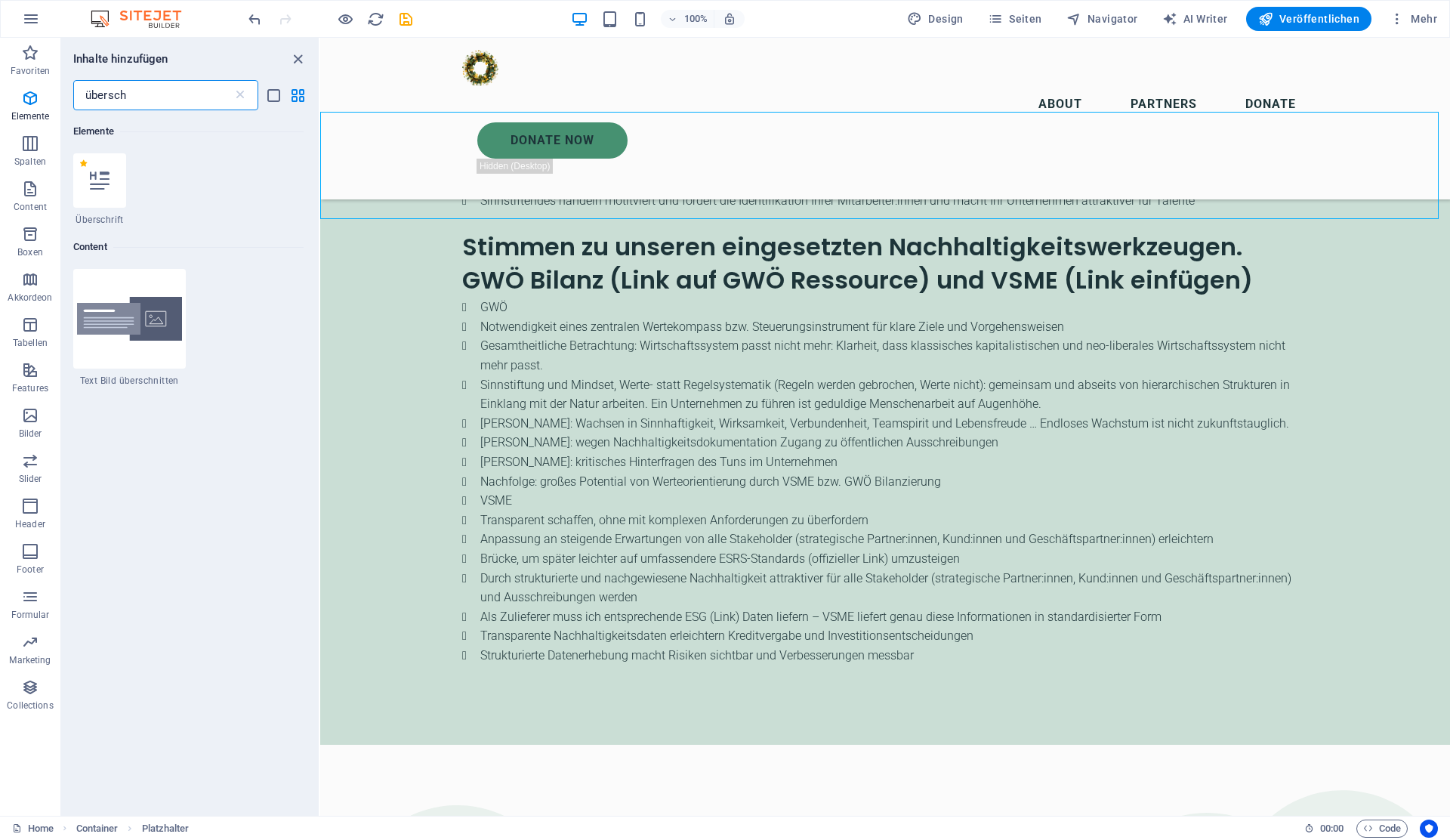
click at [175, 88] on input "übersch" at bounding box center [153, 95] width 159 height 30
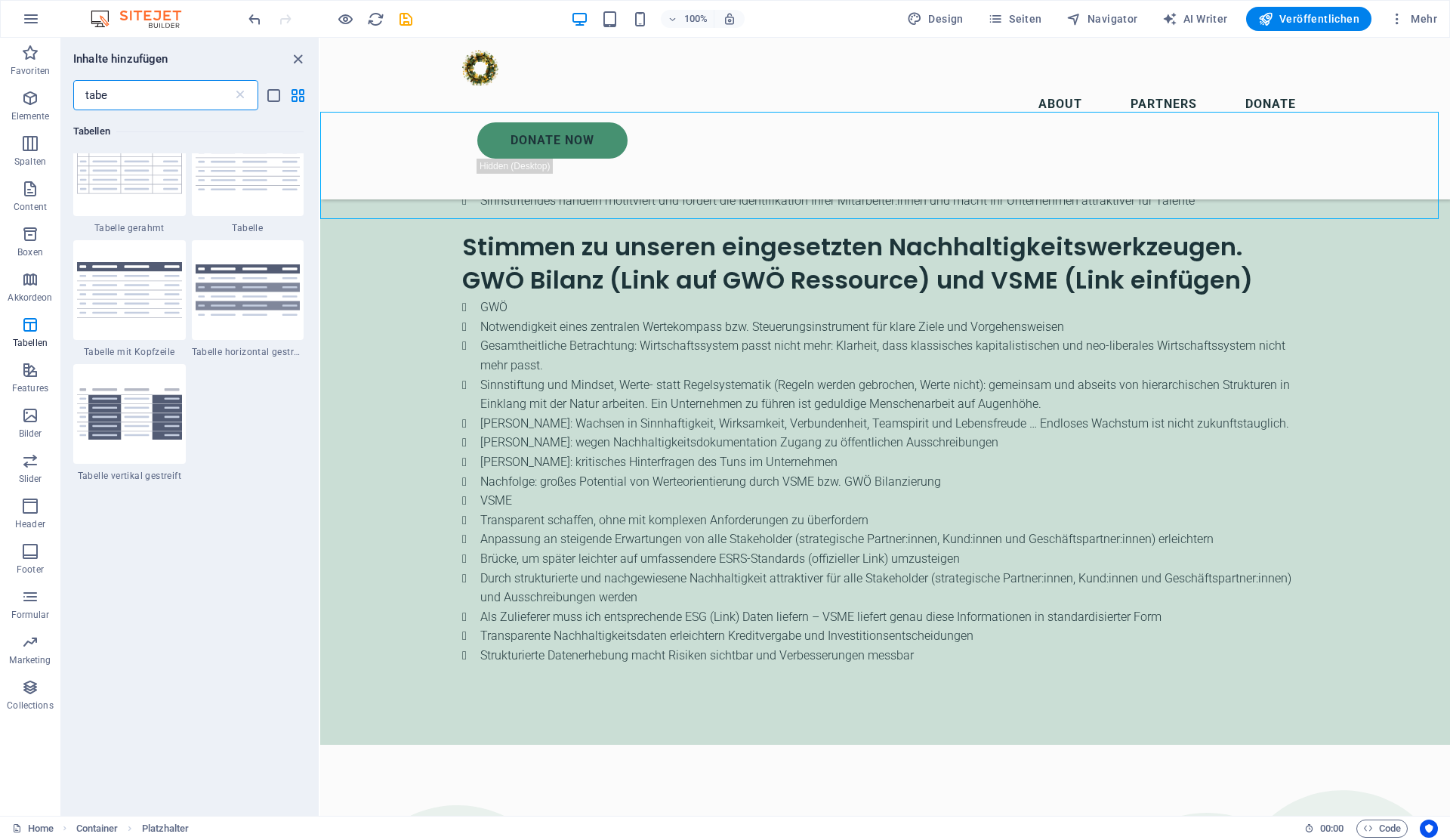
scroll to position [0, 0]
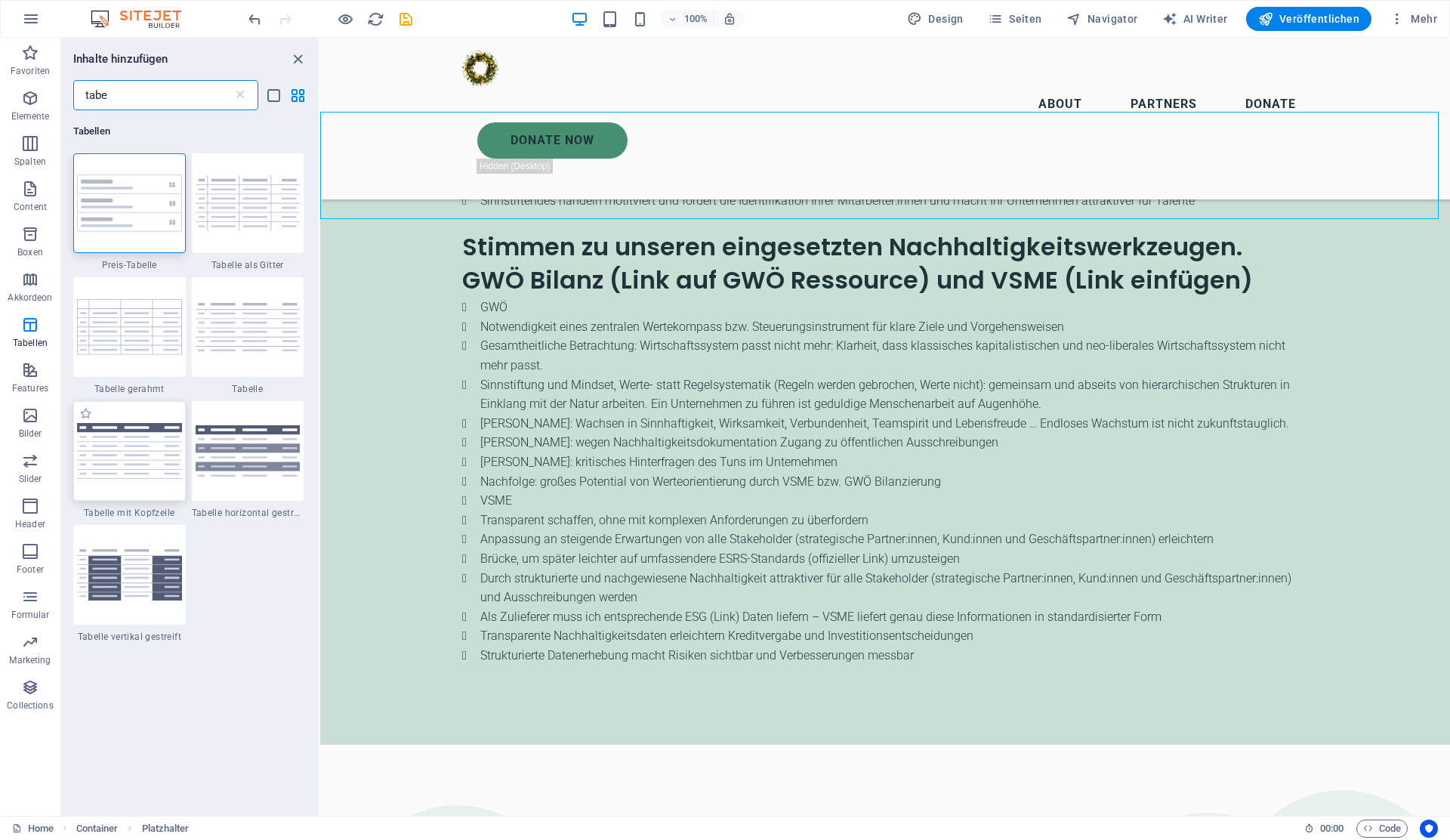
type input "tabe"
click at [160, 443] on img at bounding box center [129, 450] width 105 height 56
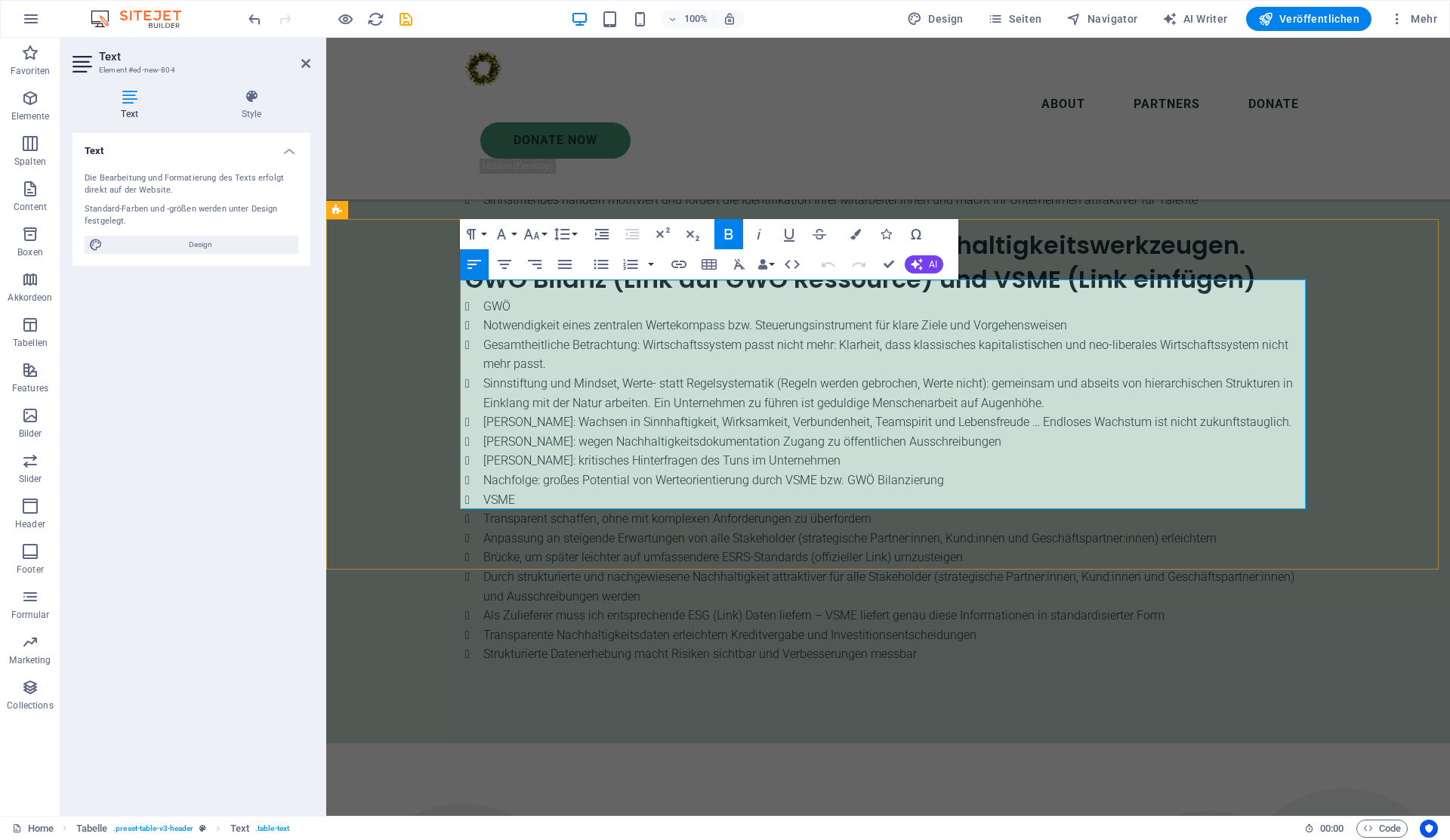
drag, startPoint x: 628, startPoint y: 307, endPoint x: 608, endPoint y: 446, distance: 140.4
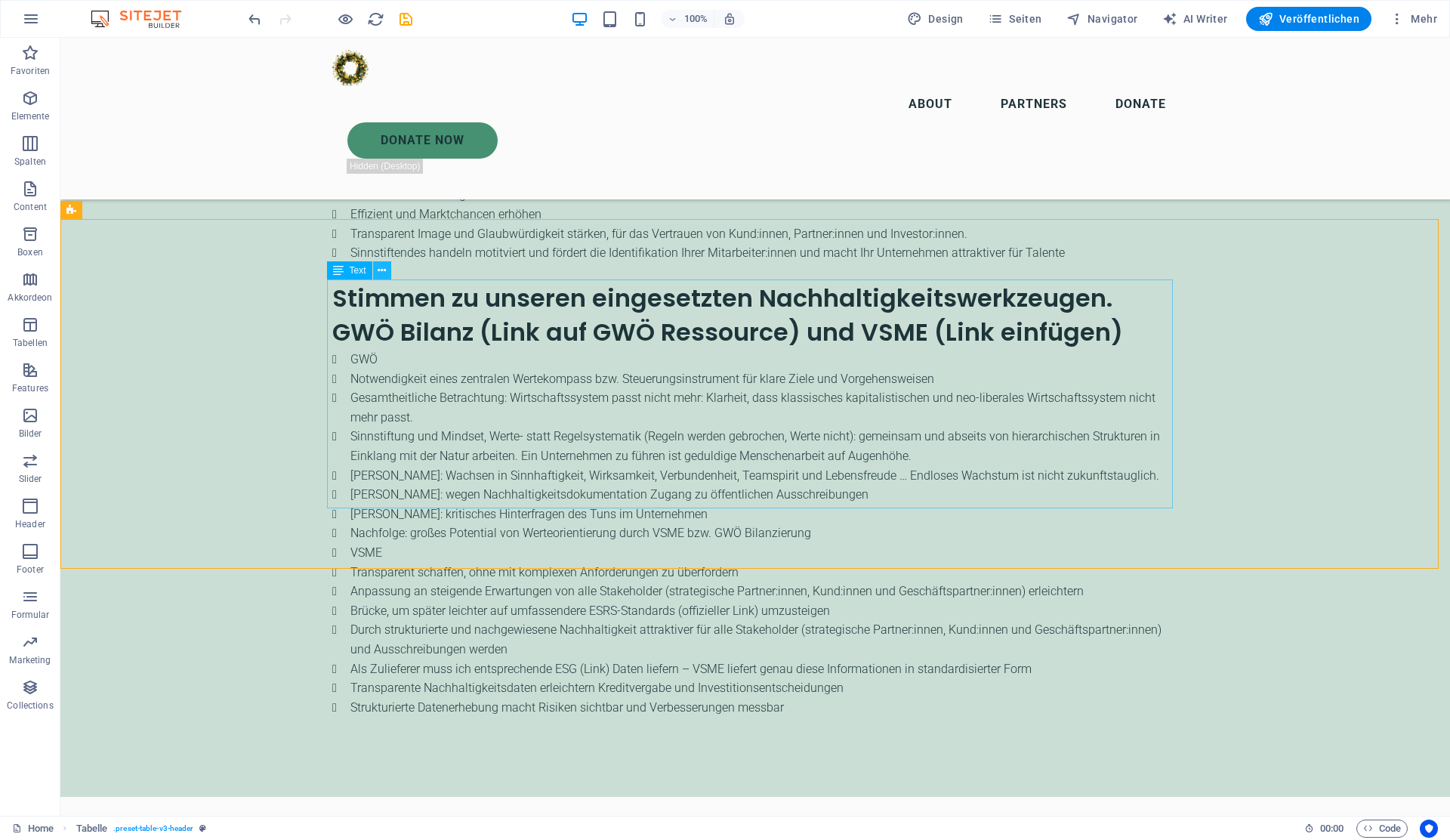
click at [381, 272] on icon at bounding box center [382, 270] width 8 height 16
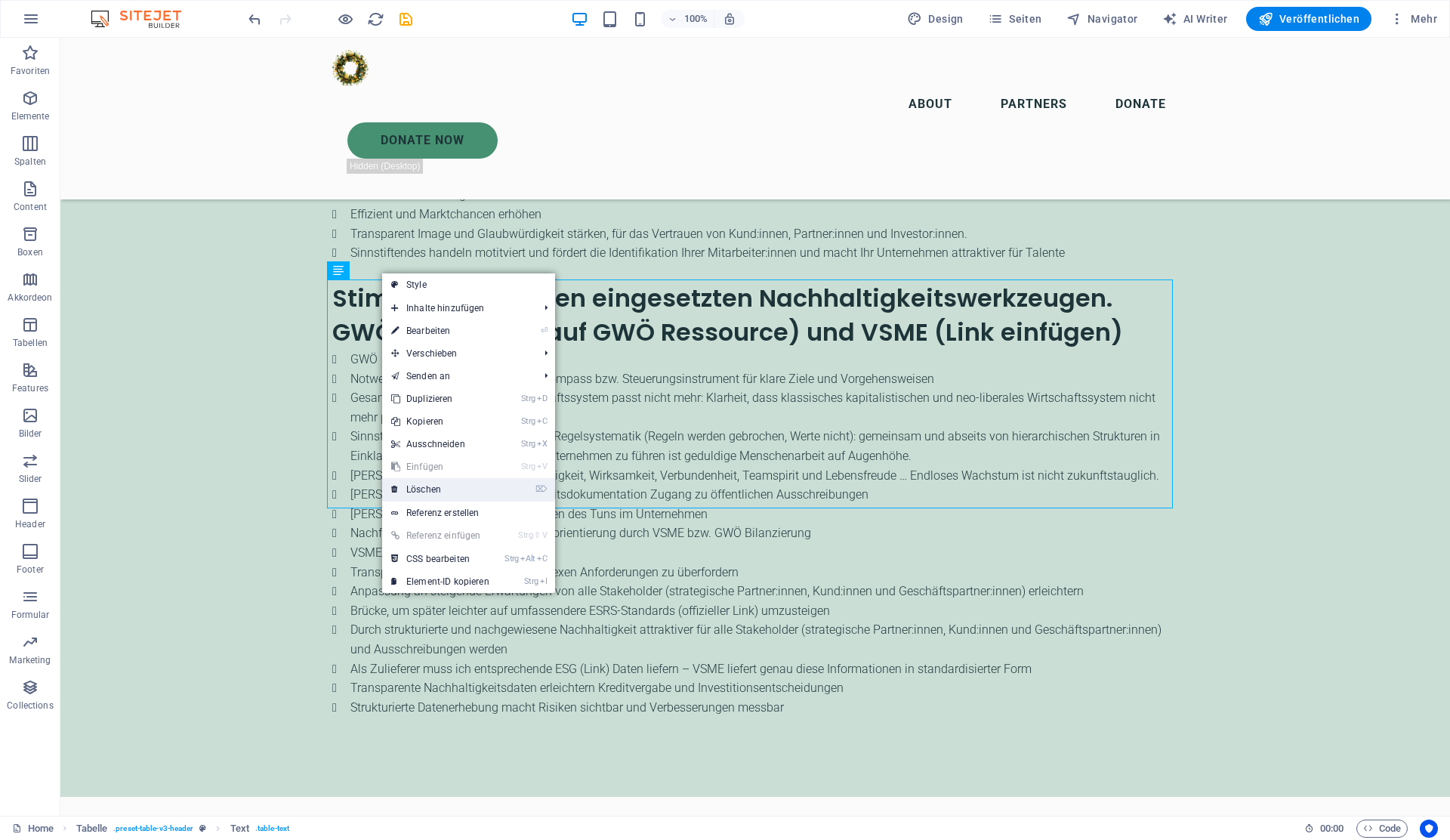
click at [423, 482] on link "⌦ Löschen" at bounding box center [441, 489] width 116 height 22
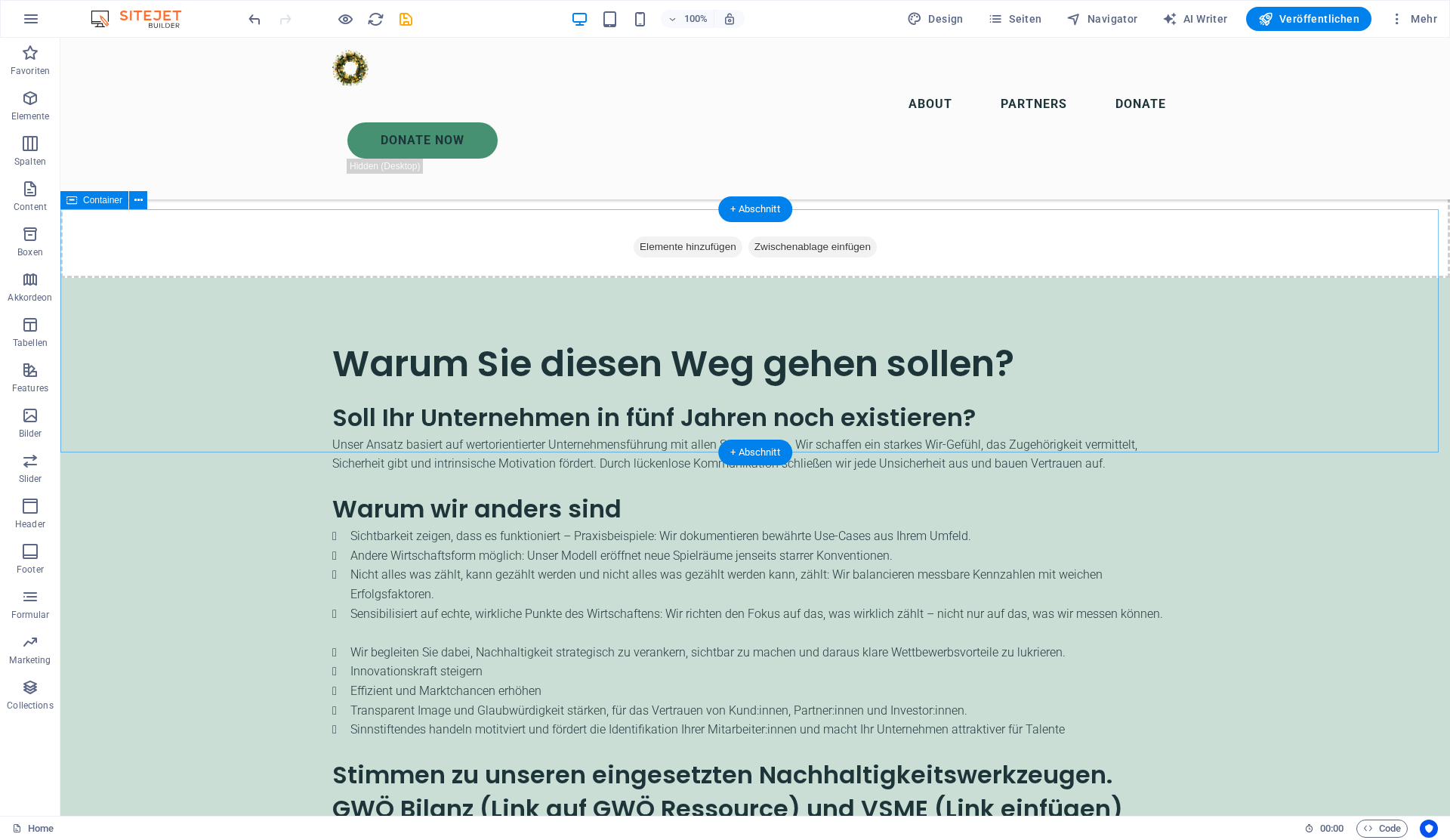
scroll to position [2379, 0]
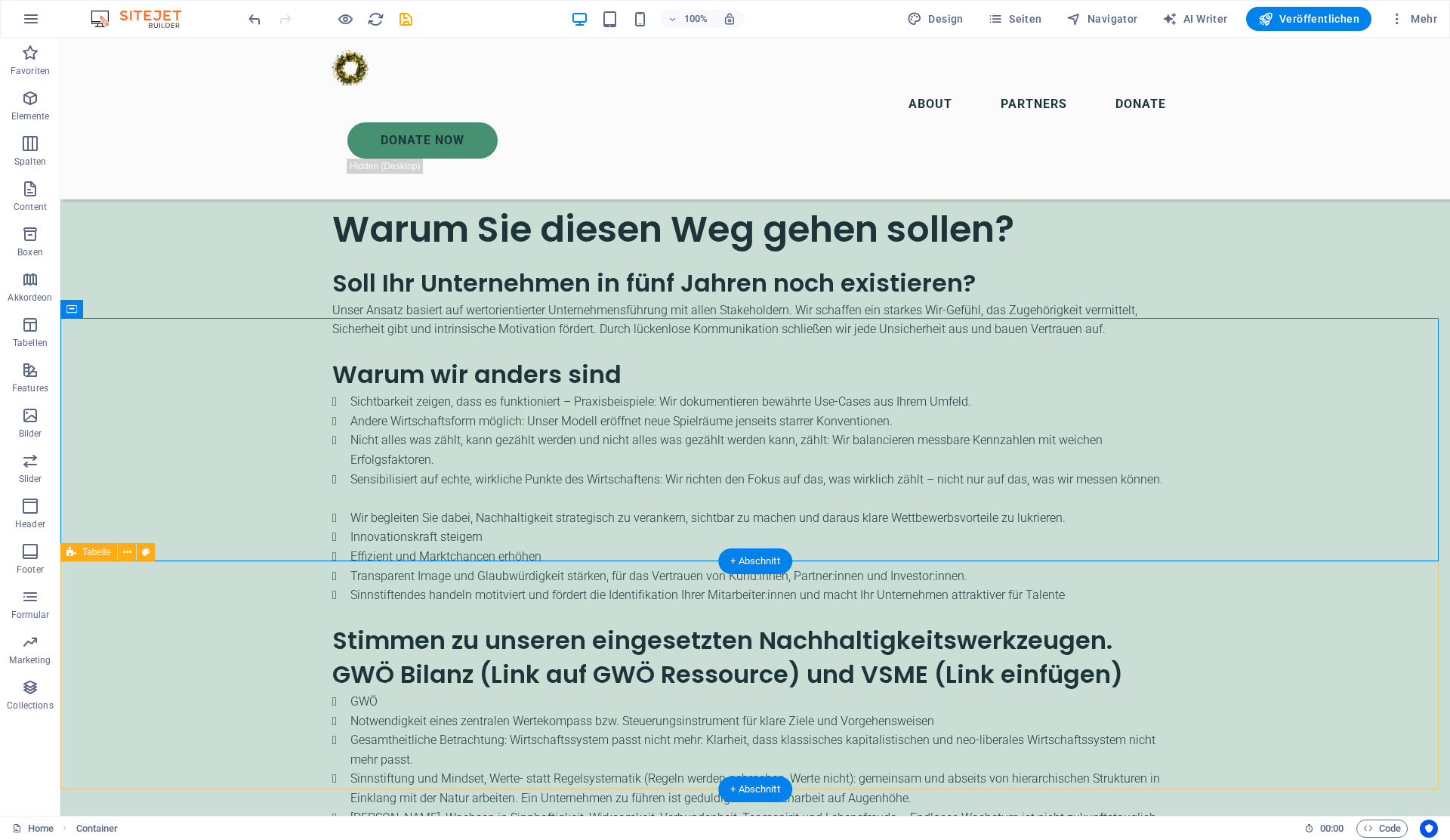
scroll to position [2569, 0]
click at [135, 312] on icon at bounding box center [138, 309] width 8 height 16
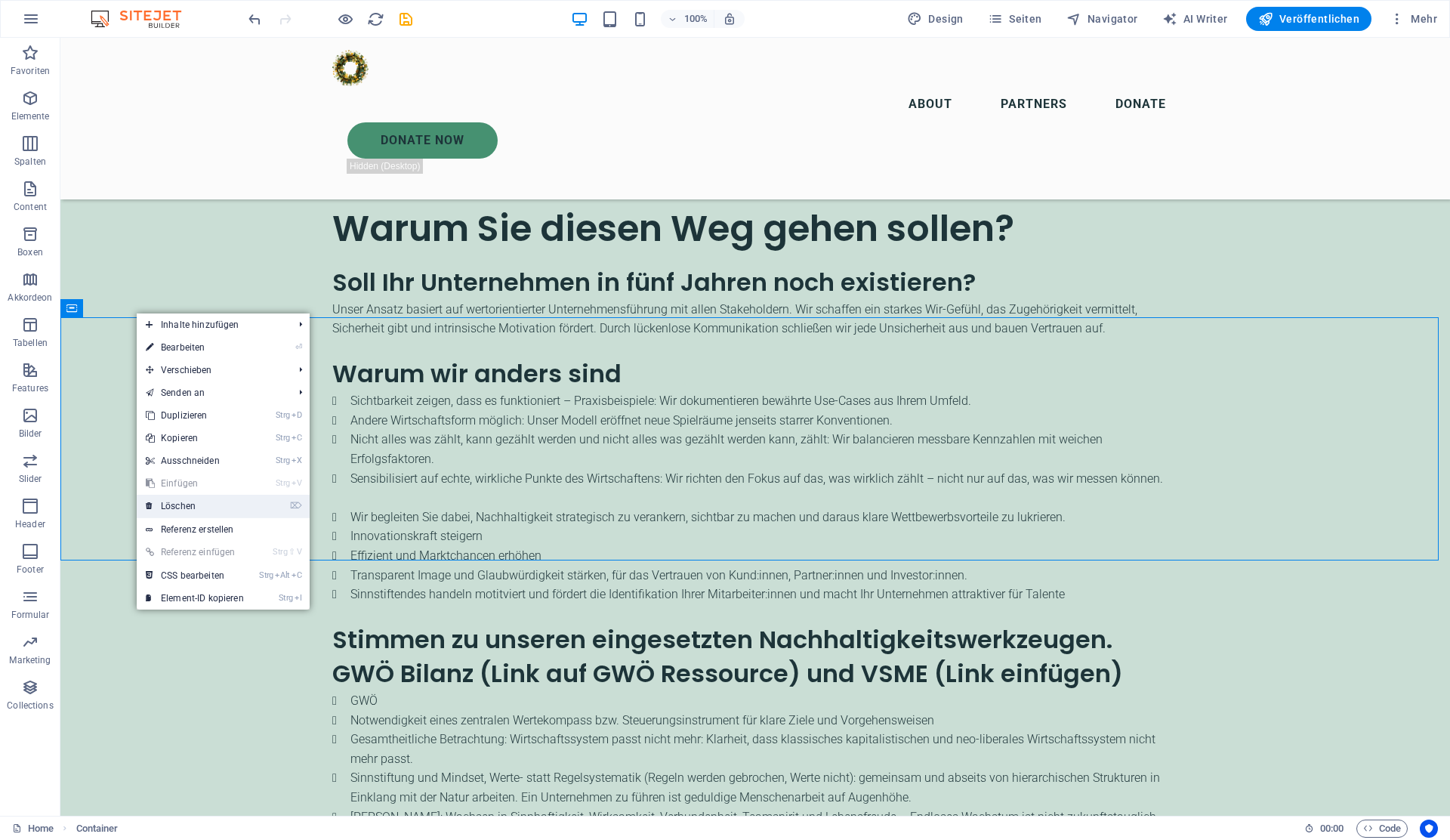
click at [194, 503] on link "⌦ Löschen" at bounding box center [195, 505] width 116 height 22
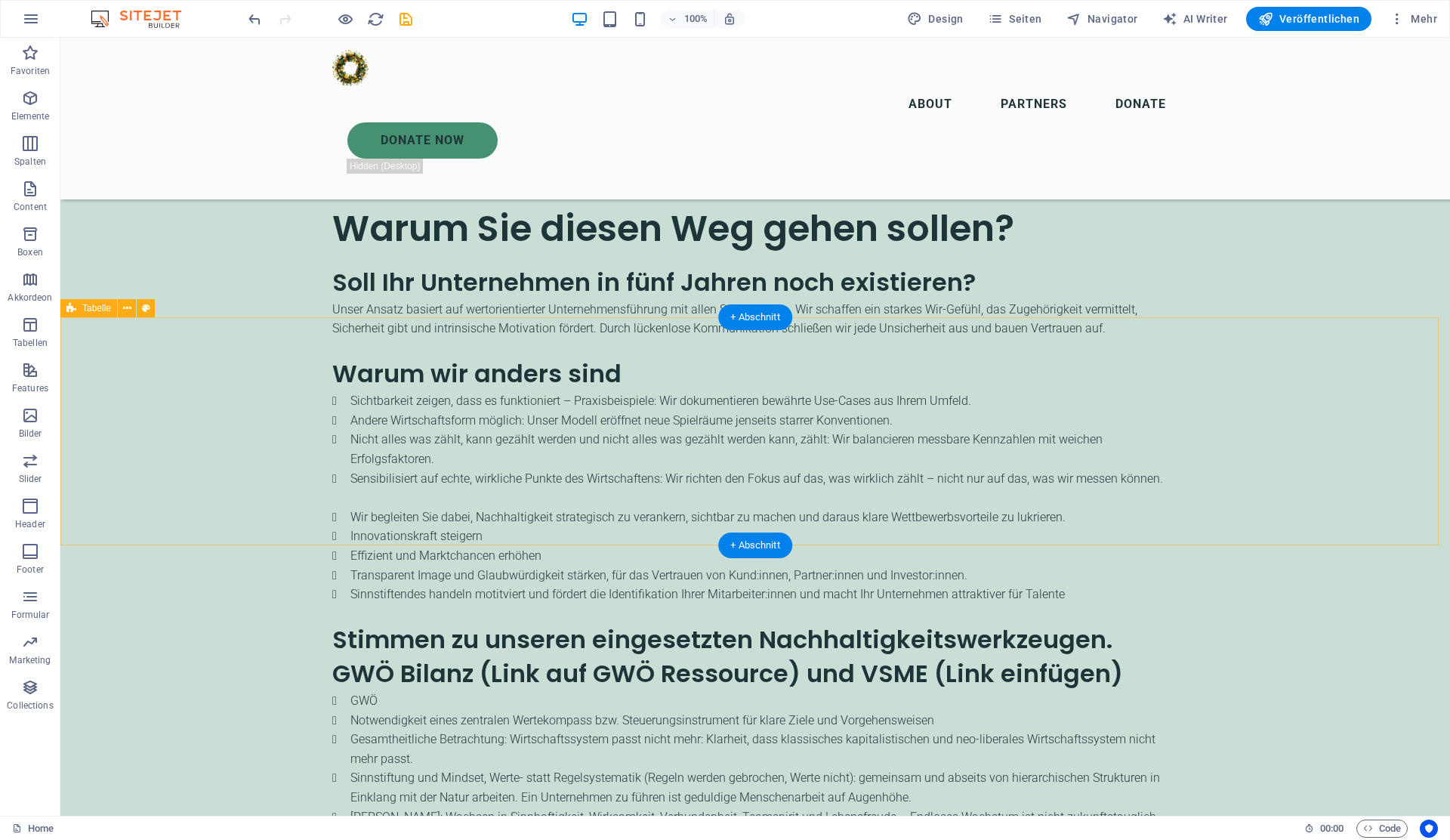
click at [132, 311] on button at bounding box center [127, 308] width 18 height 18
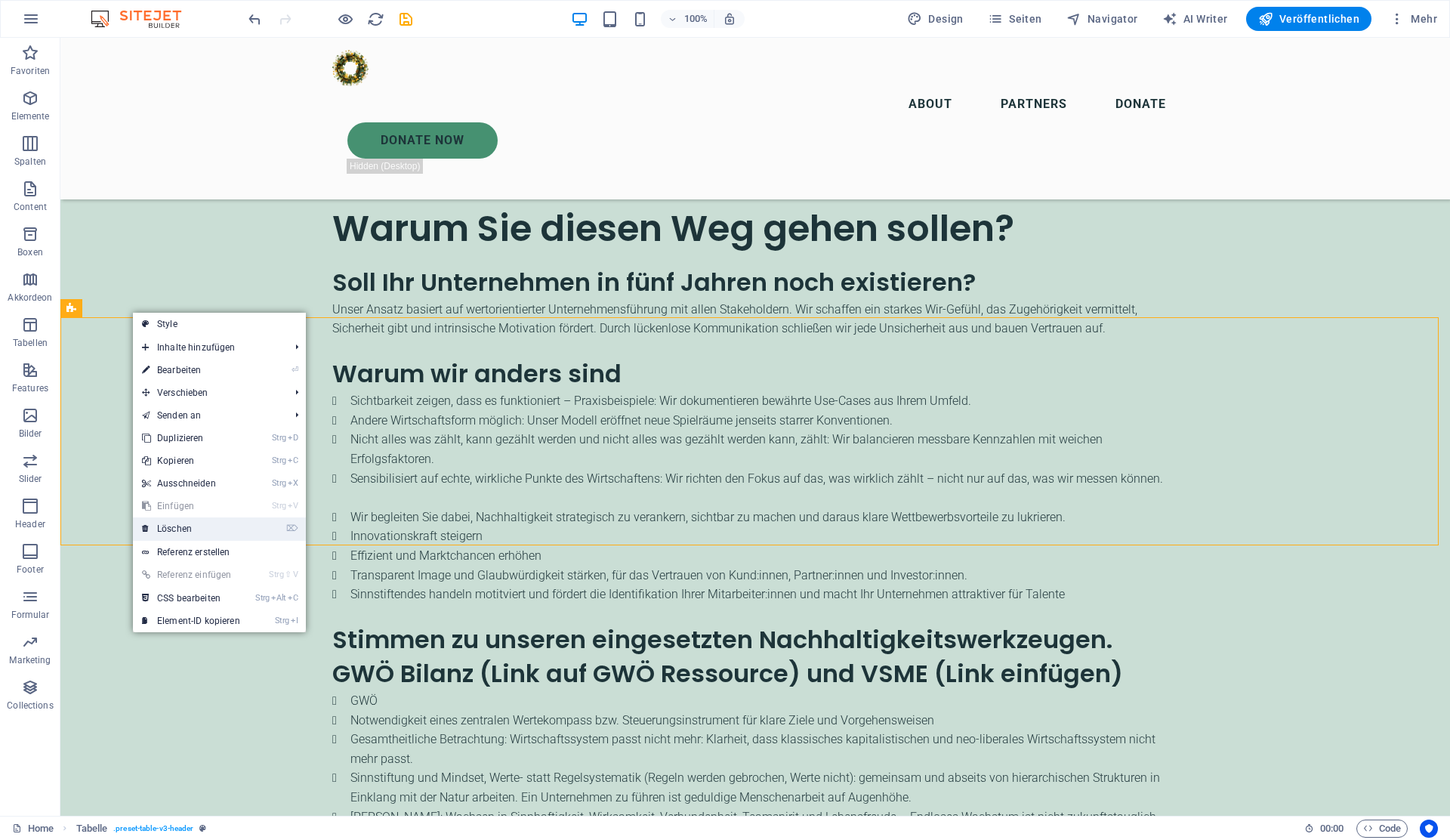
click at [212, 529] on link "⌦ Löschen" at bounding box center [191, 528] width 116 height 22
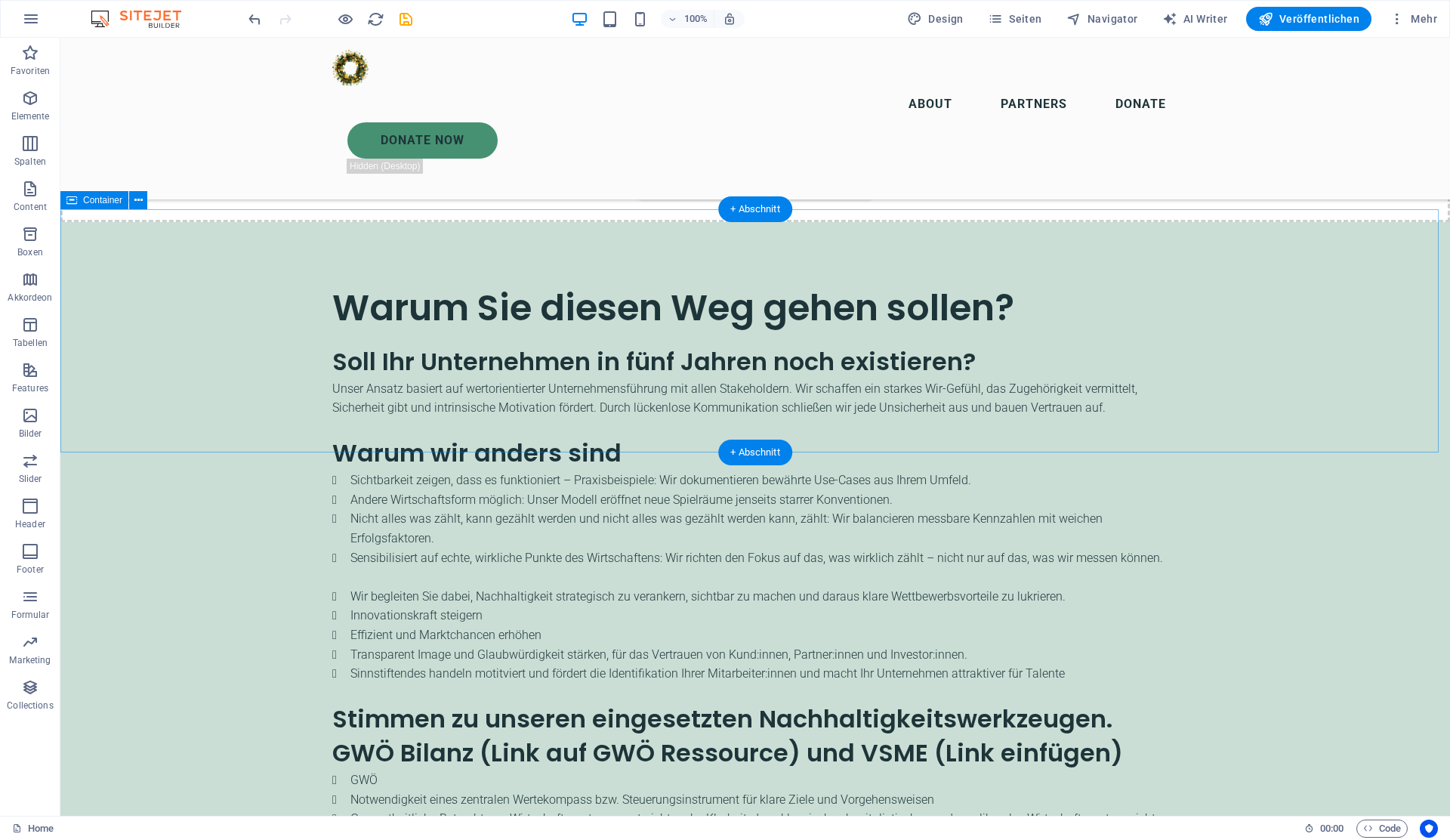
scroll to position [2533, 0]
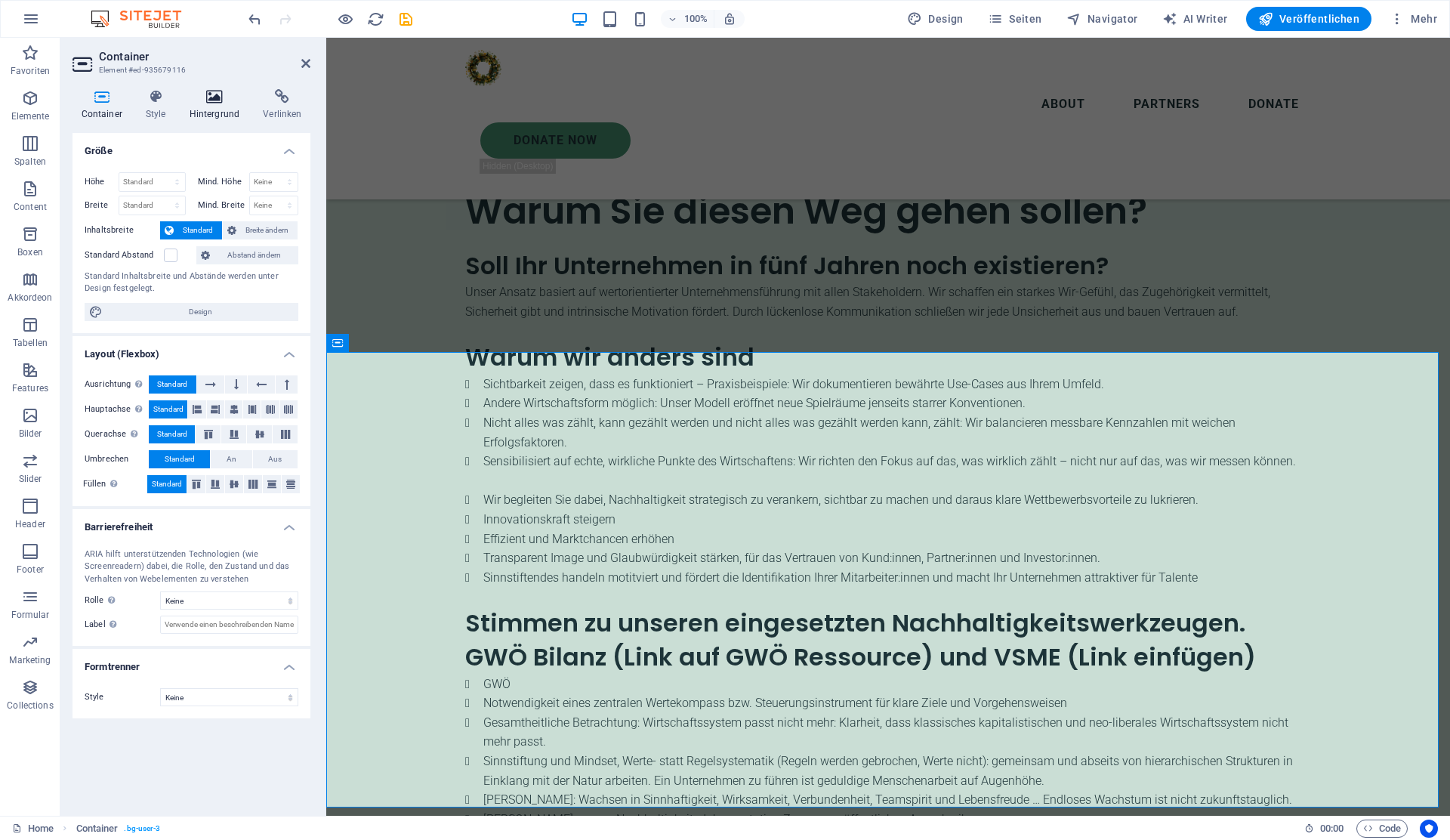
click at [218, 99] on icon at bounding box center [215, 96] width 68 height 15
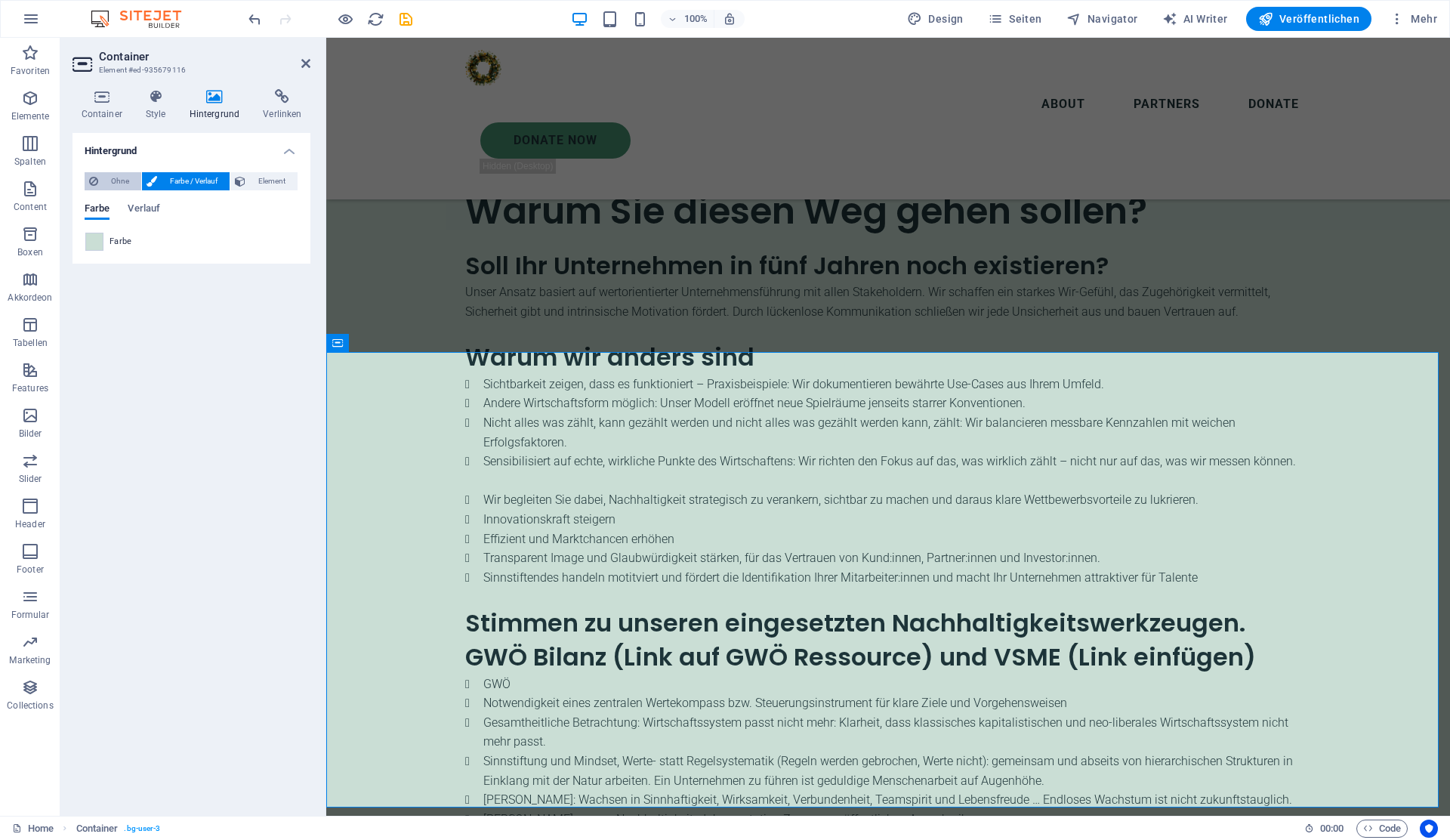
click at [114, 179] on span "Ohne" at bounding box center [120, 181] width 34 height 18
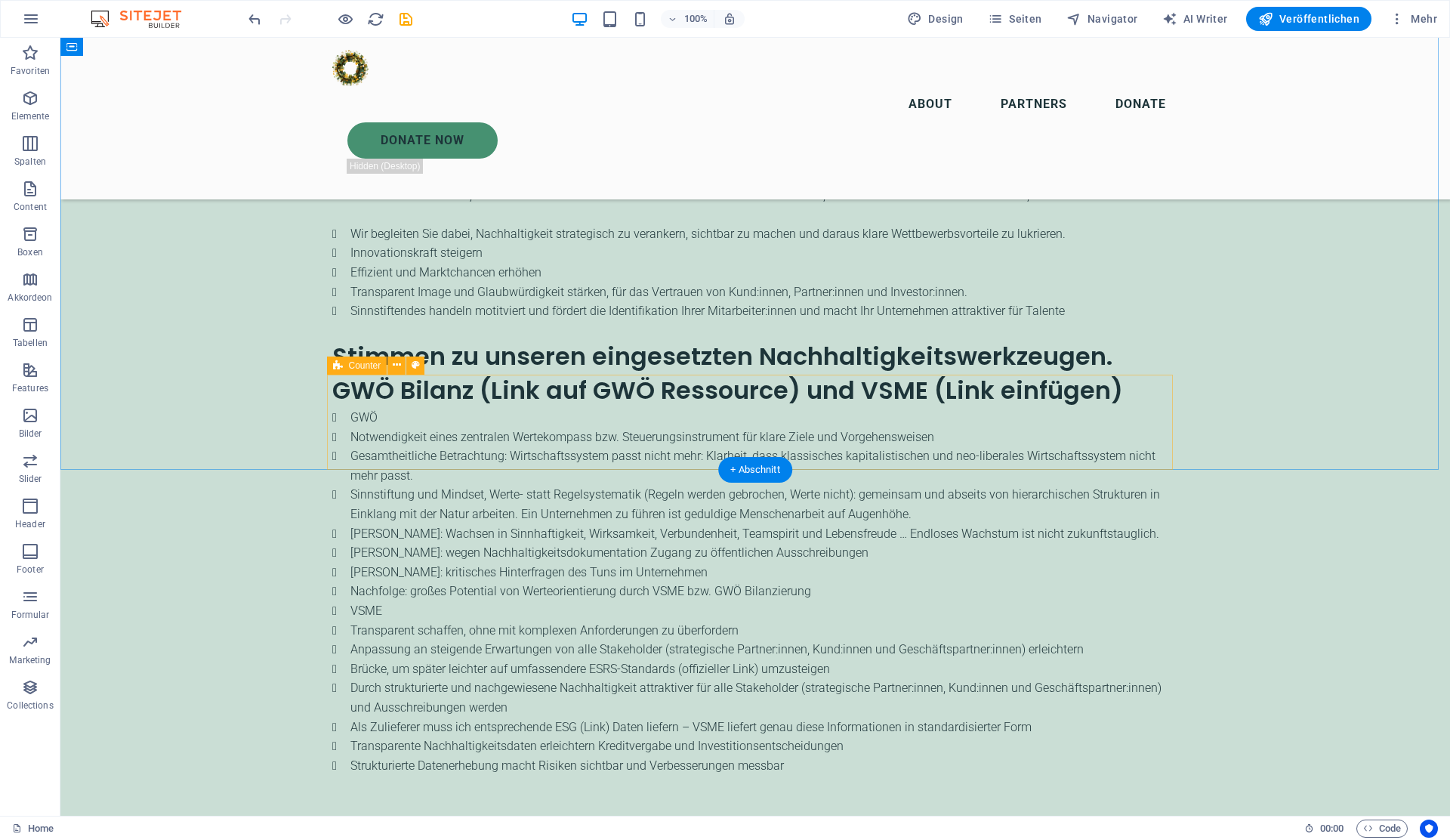
scroll to position [2850, 0]
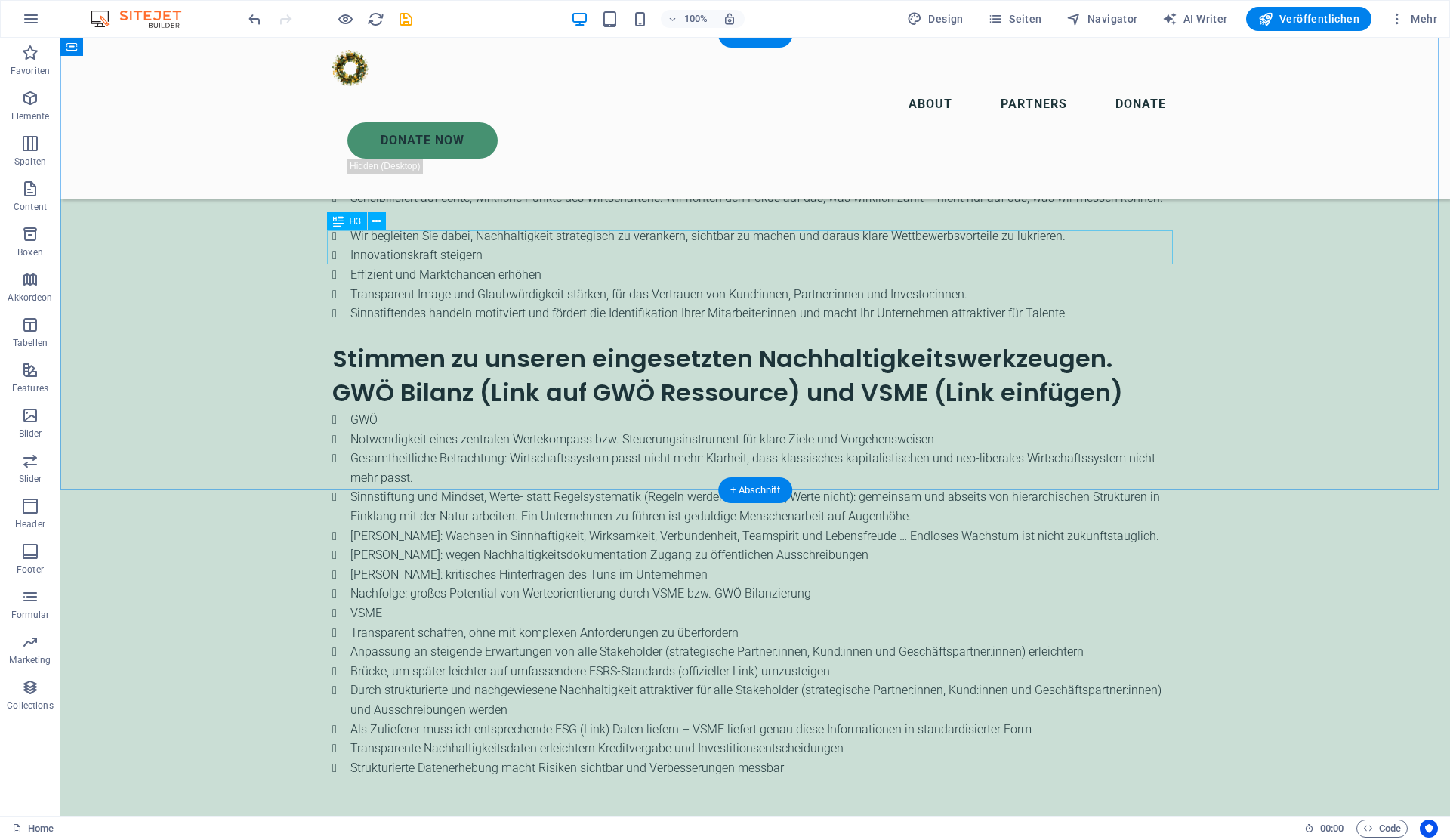
click at [396, 386] on icon at bounding box center [396, 386] width 8 height 16
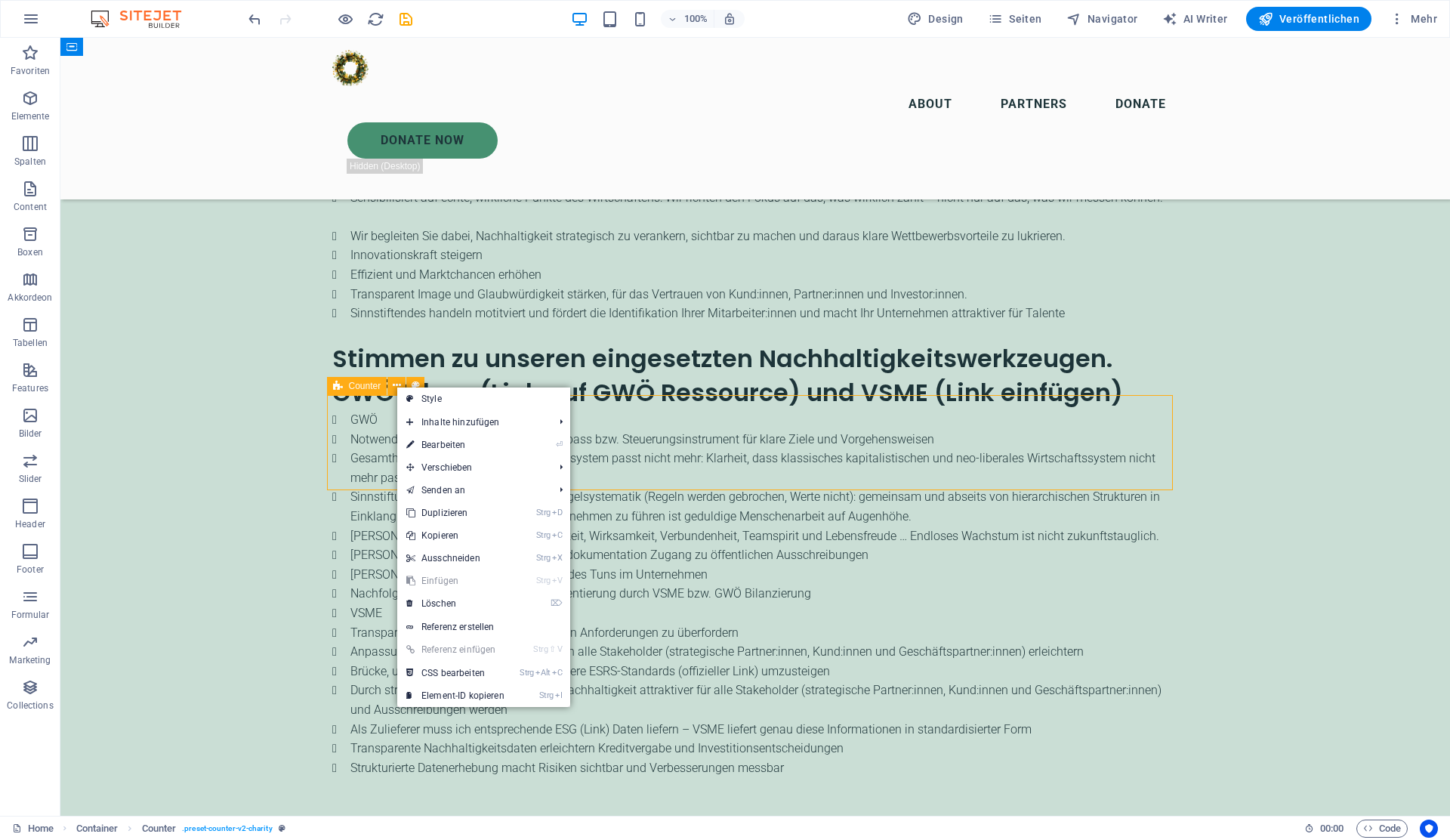
click at [359, 388] on span "Counter" at bounding box center [365, 386] width 32 height 9
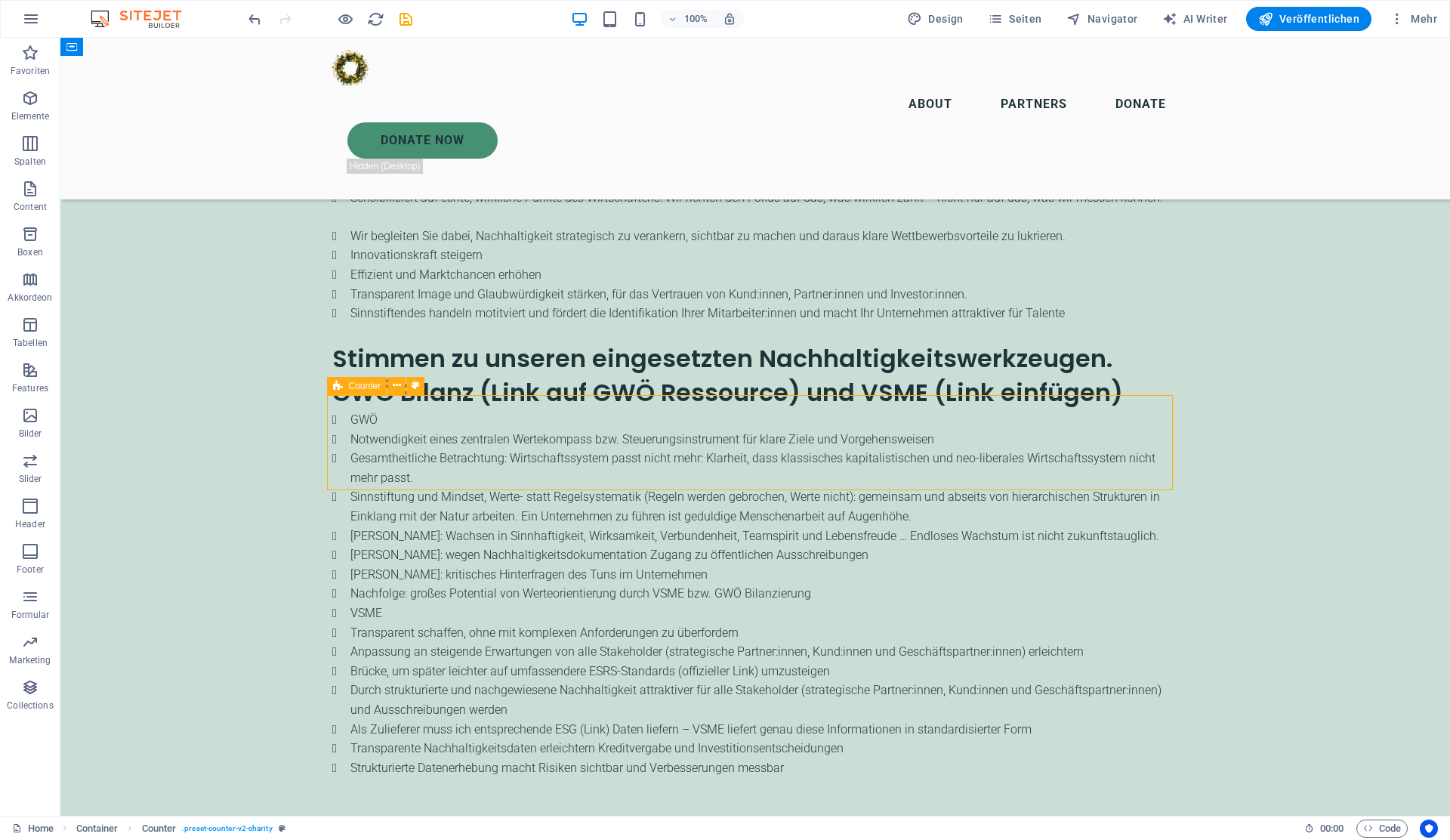
click at [359, 388] on span "Counter" at bounding box center [365, 386] width 32 height 9
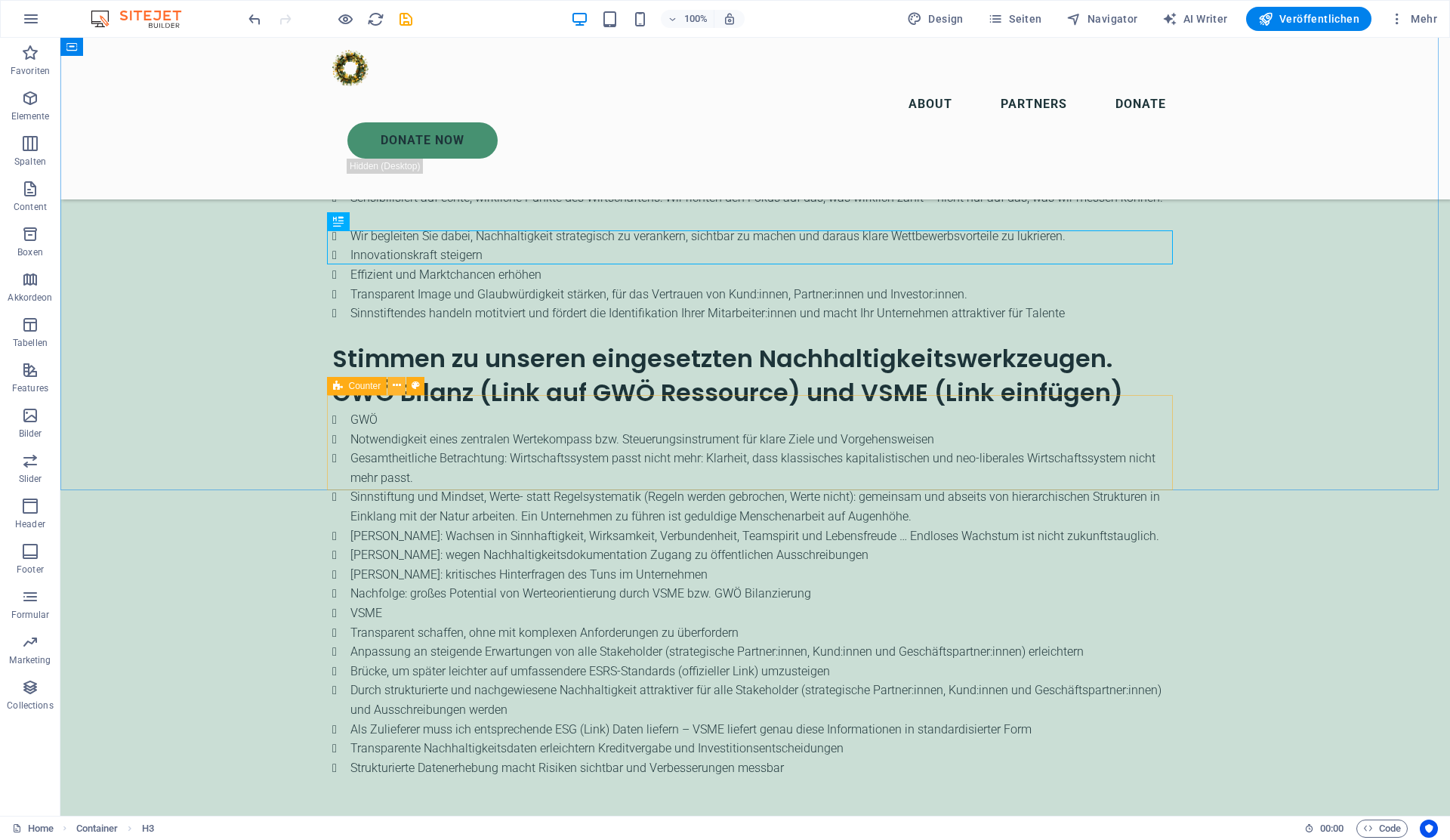
click at [397, 389] on icon at bounding box center [396, 386] width 8 height 16
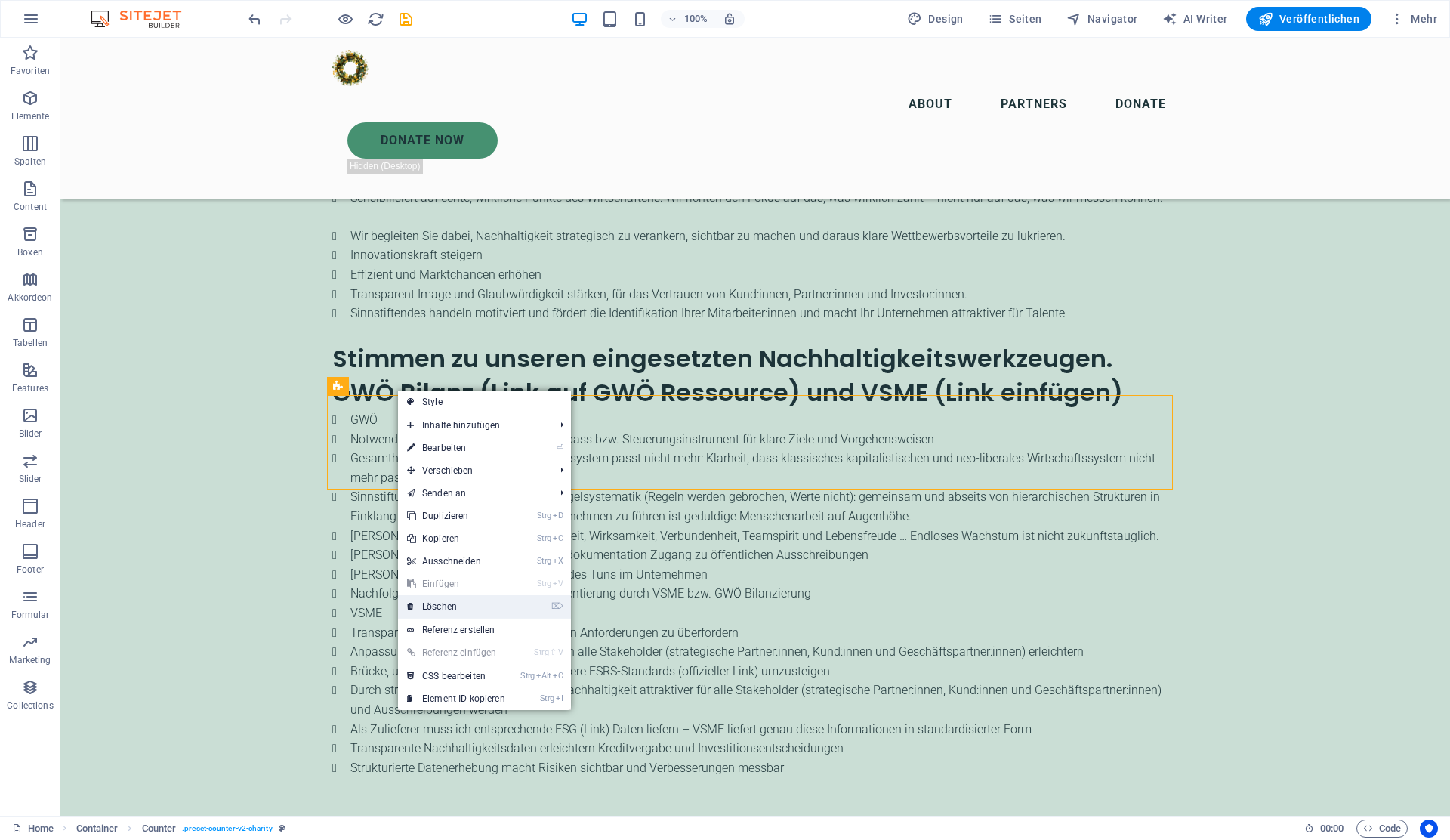
click at [450, 604] on link "⌦ Löschen" at bounding box center [456, 605] width 116 height 22
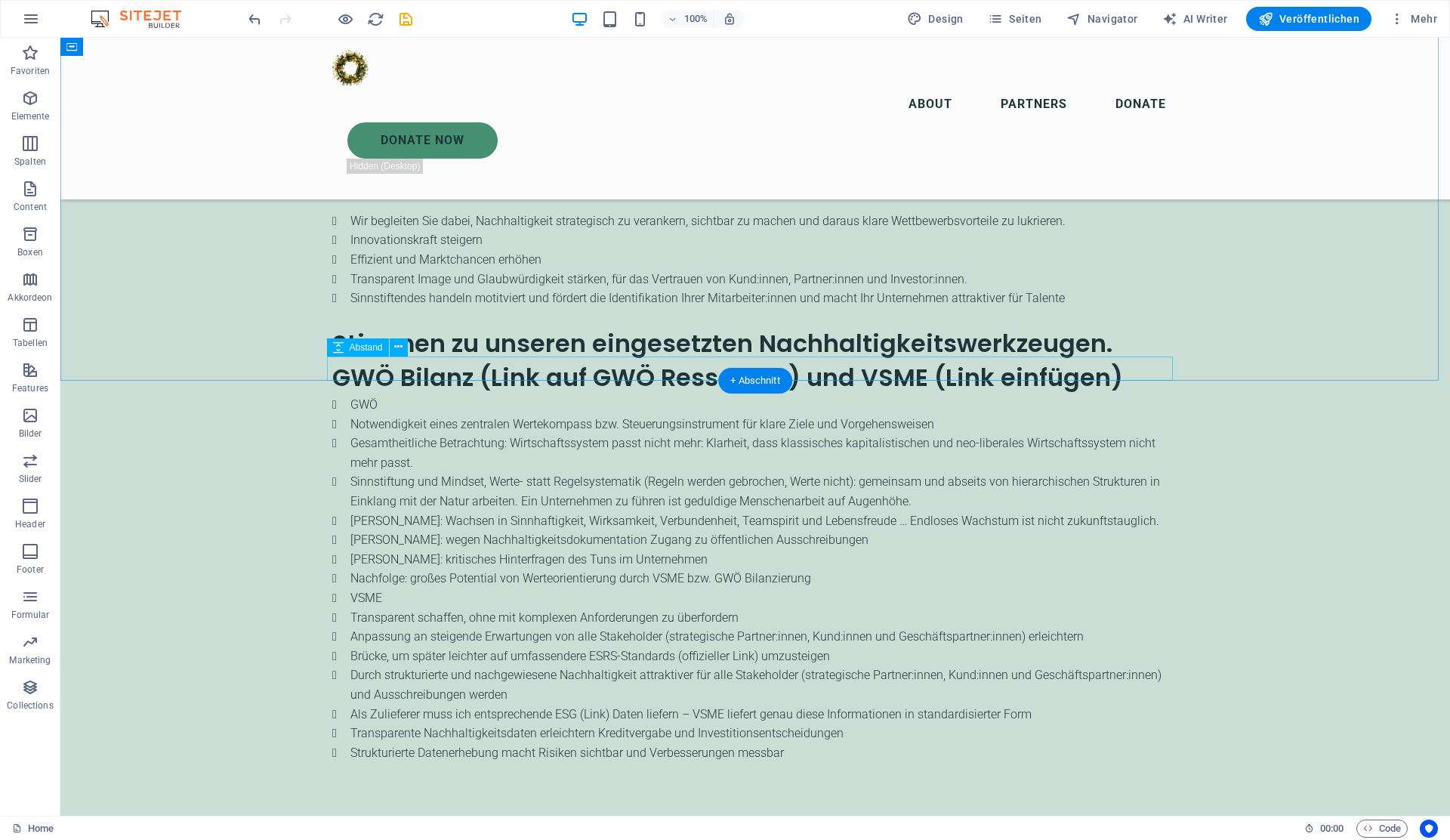
scroll to position [2866, 0]
click at [26, 377] on icon "button" at bounding box center [30, 370] width 18 height 18
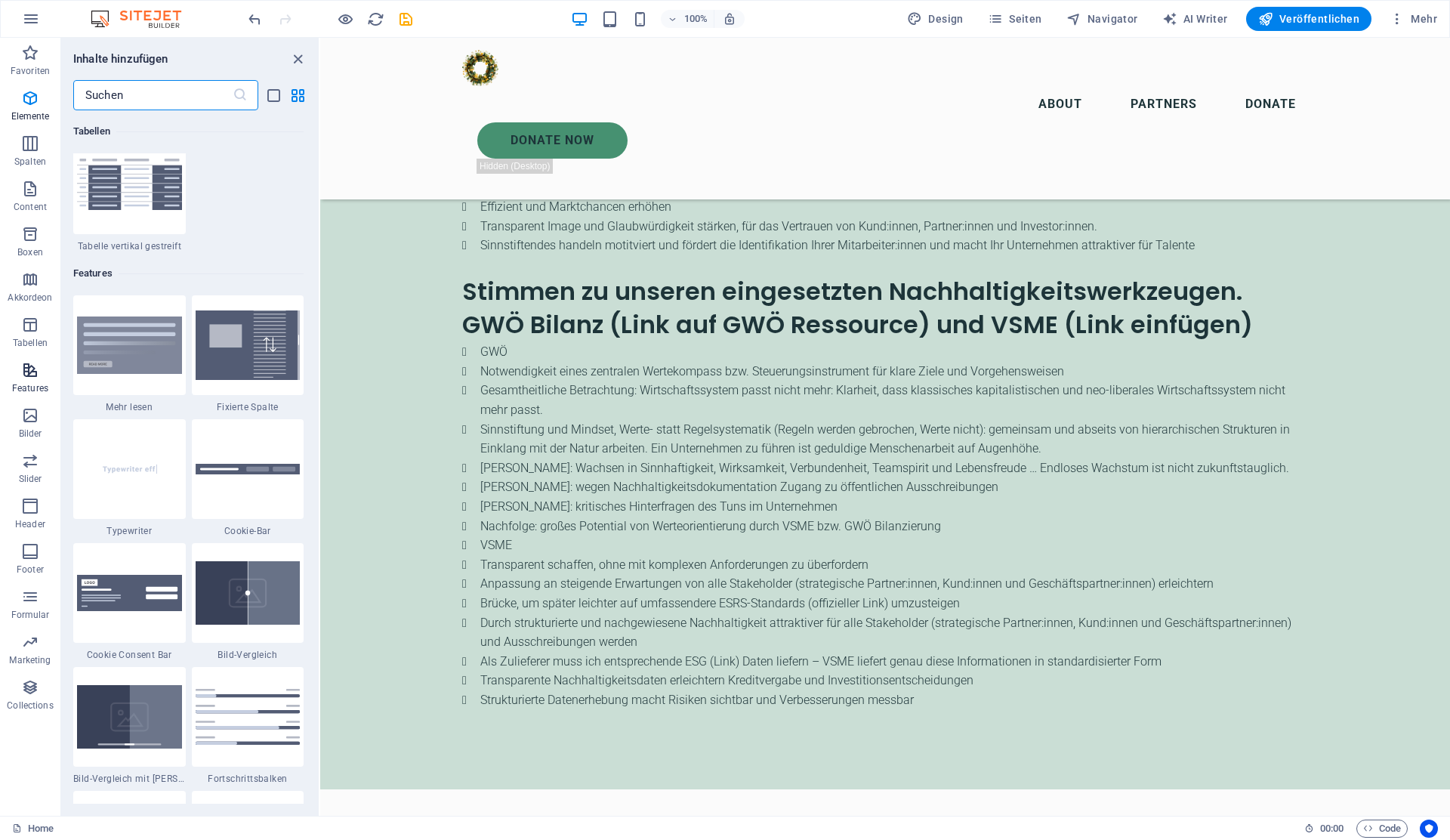
scroll to position [5886, 0]
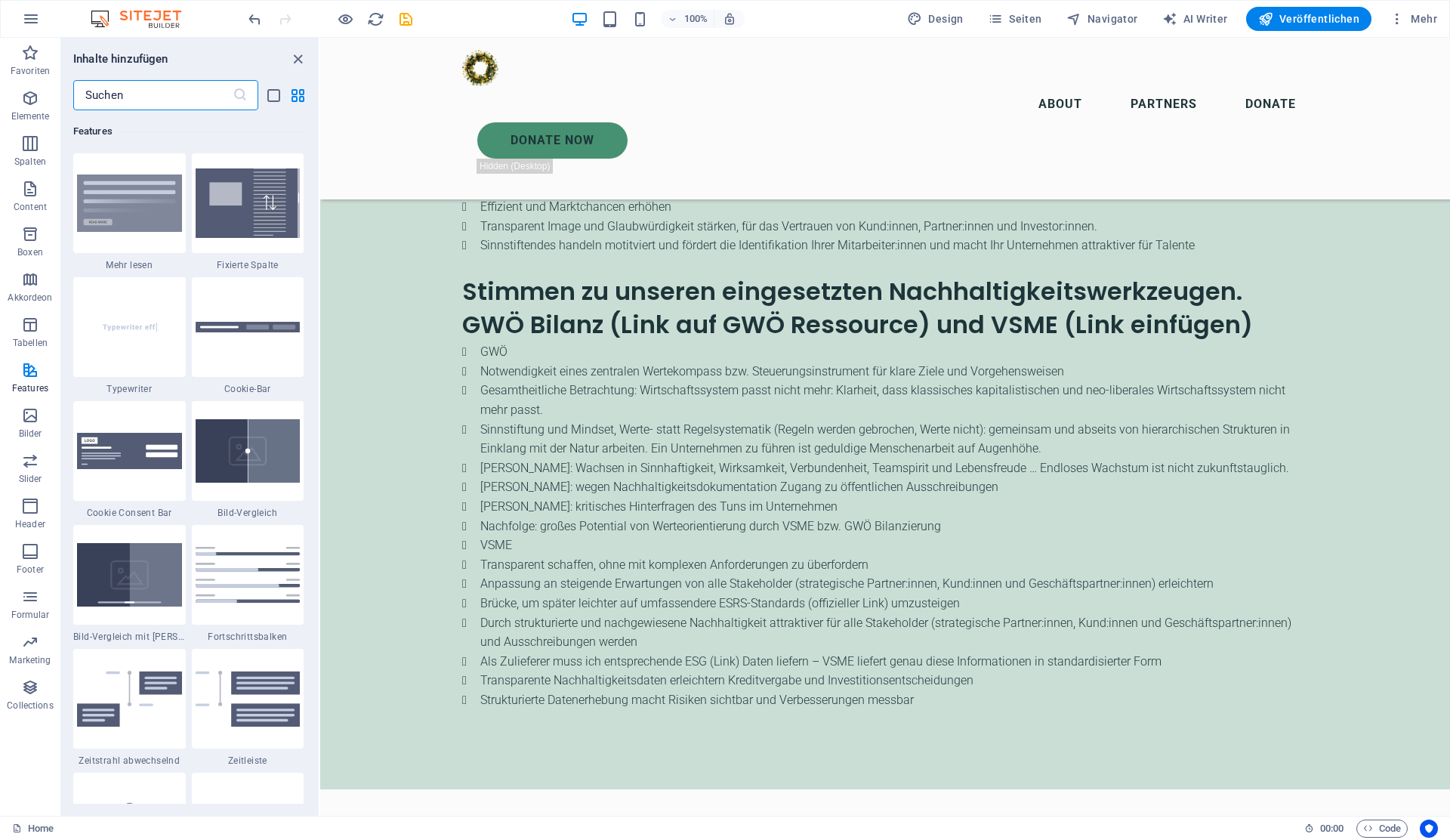
click at [108, 104] on input "text" at bounding box center [153, 95] width 159 height 30
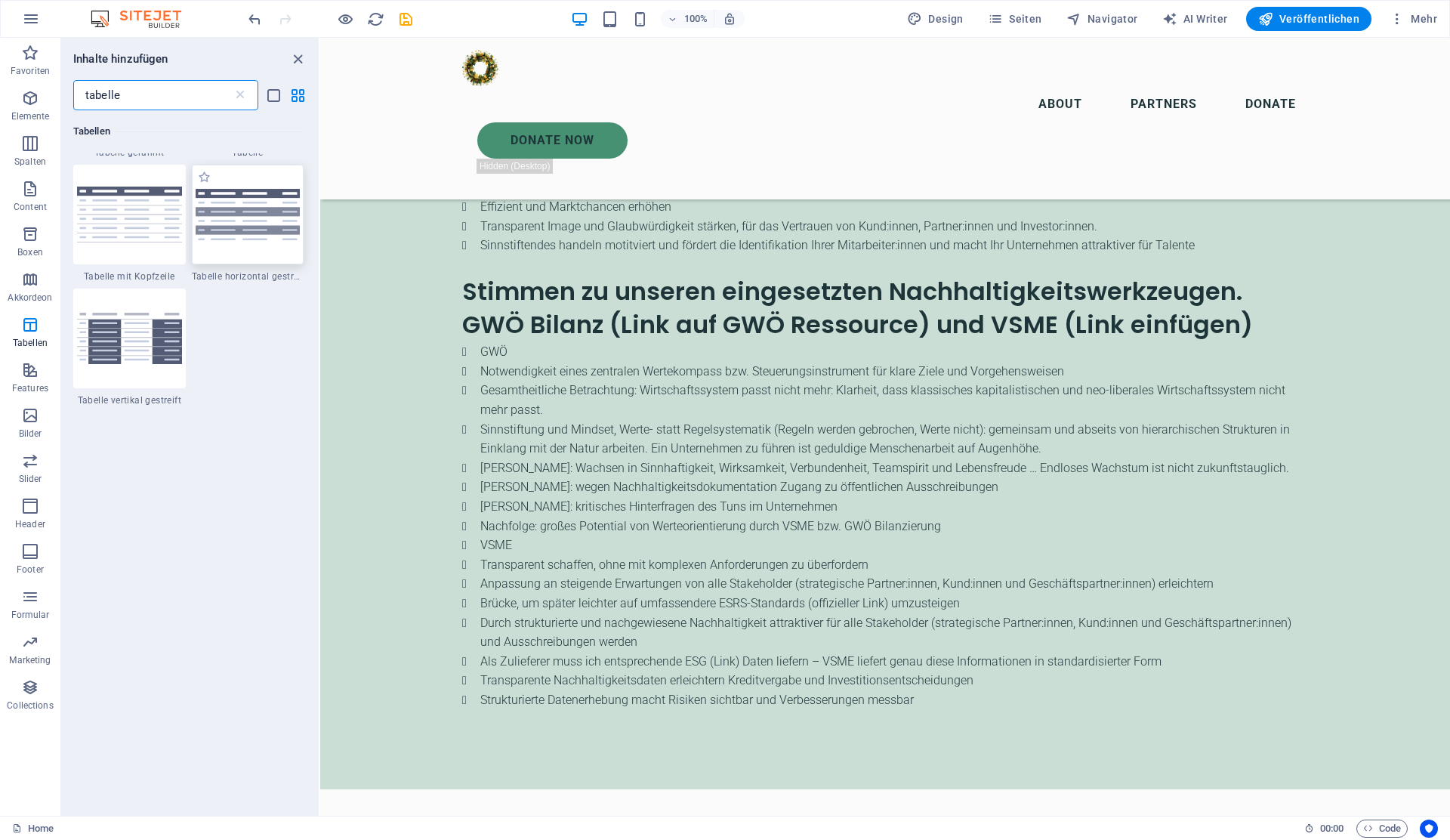
scroll to position [55, 0]
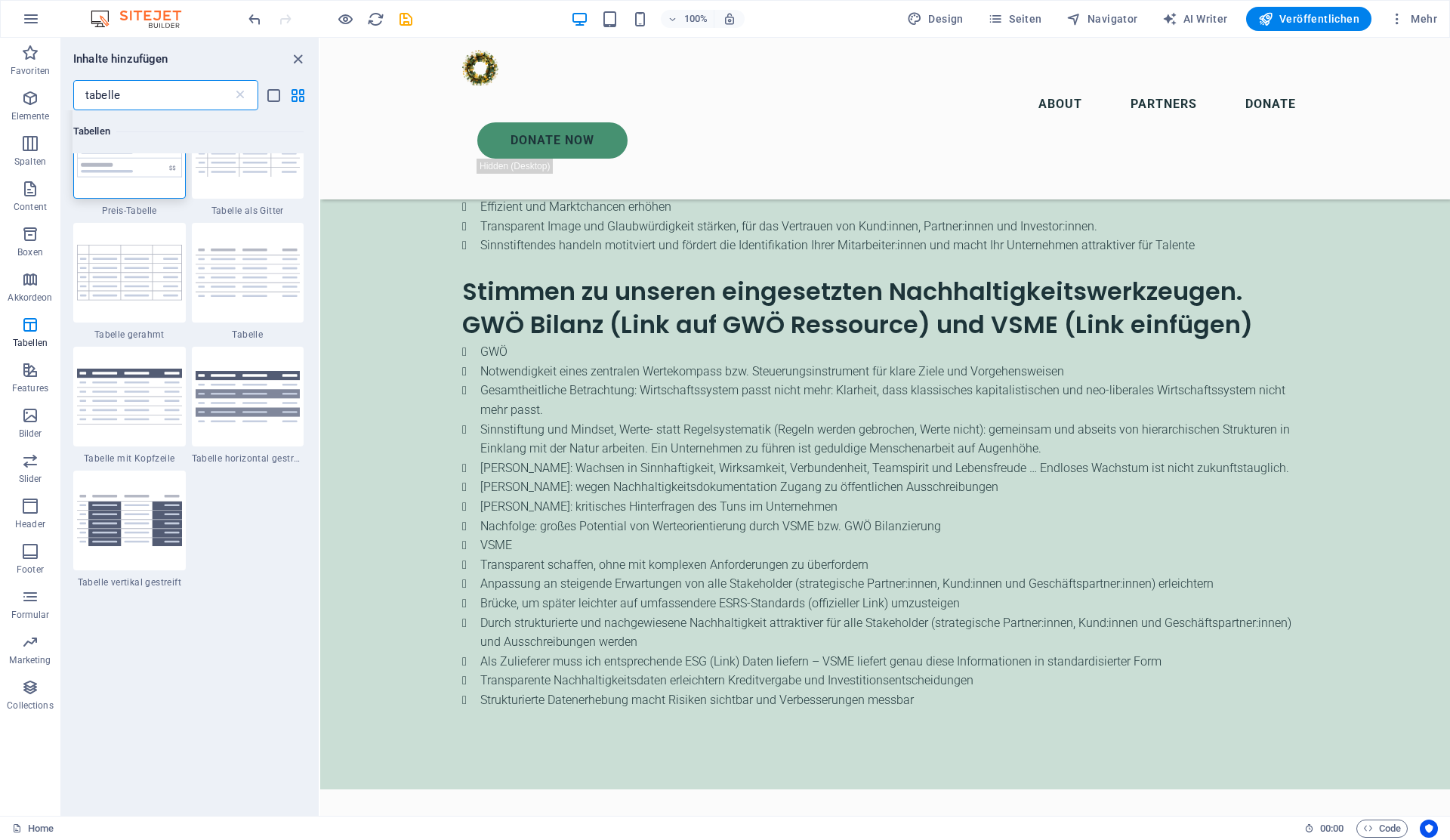
type input "tabelle"
click at [147, 372] on img at bounding box center [129, 396] width 105 height 56
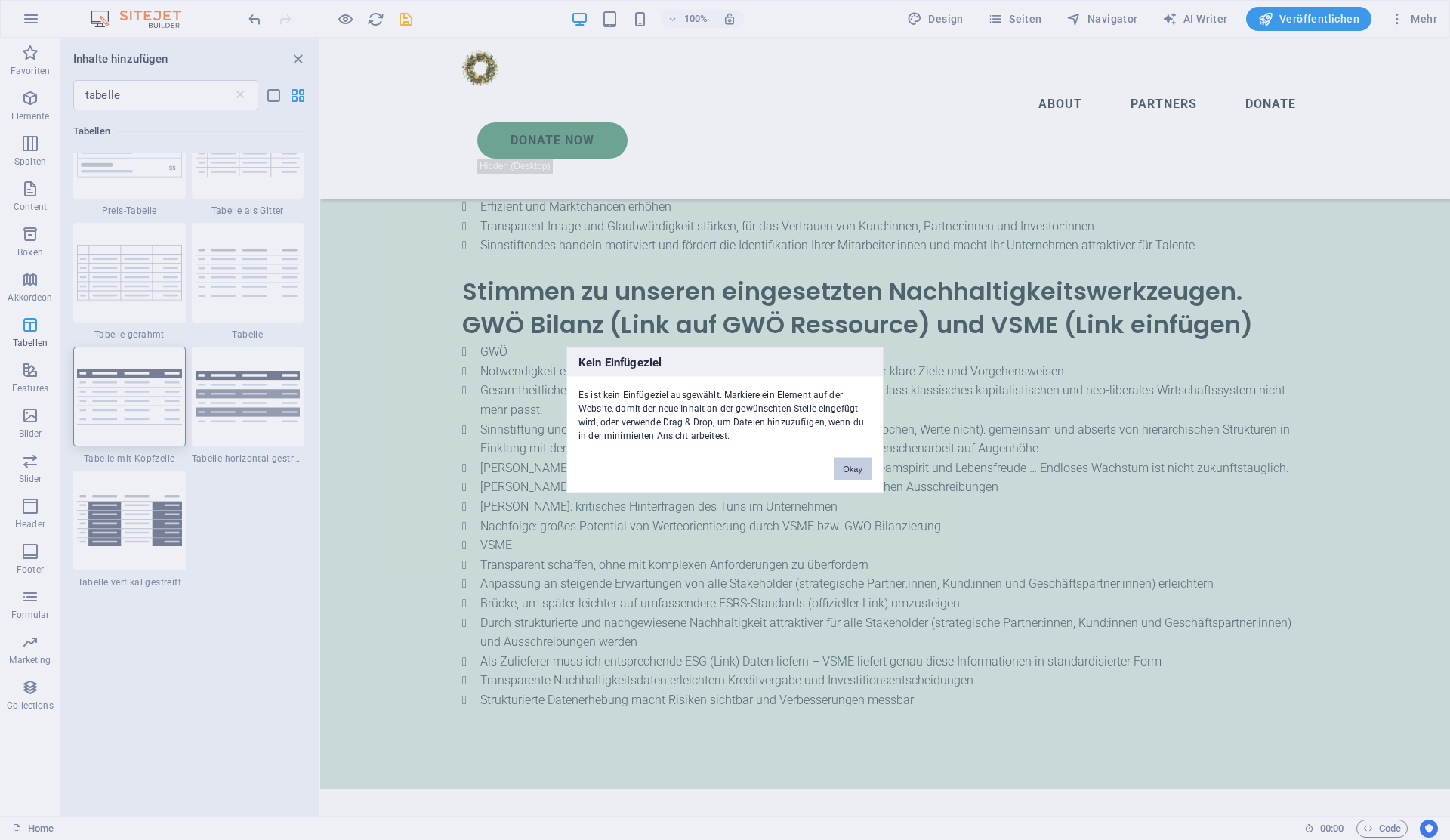
click at [848, 464] on button "Okay" at bounding box center [853, 468] width 38 height 22
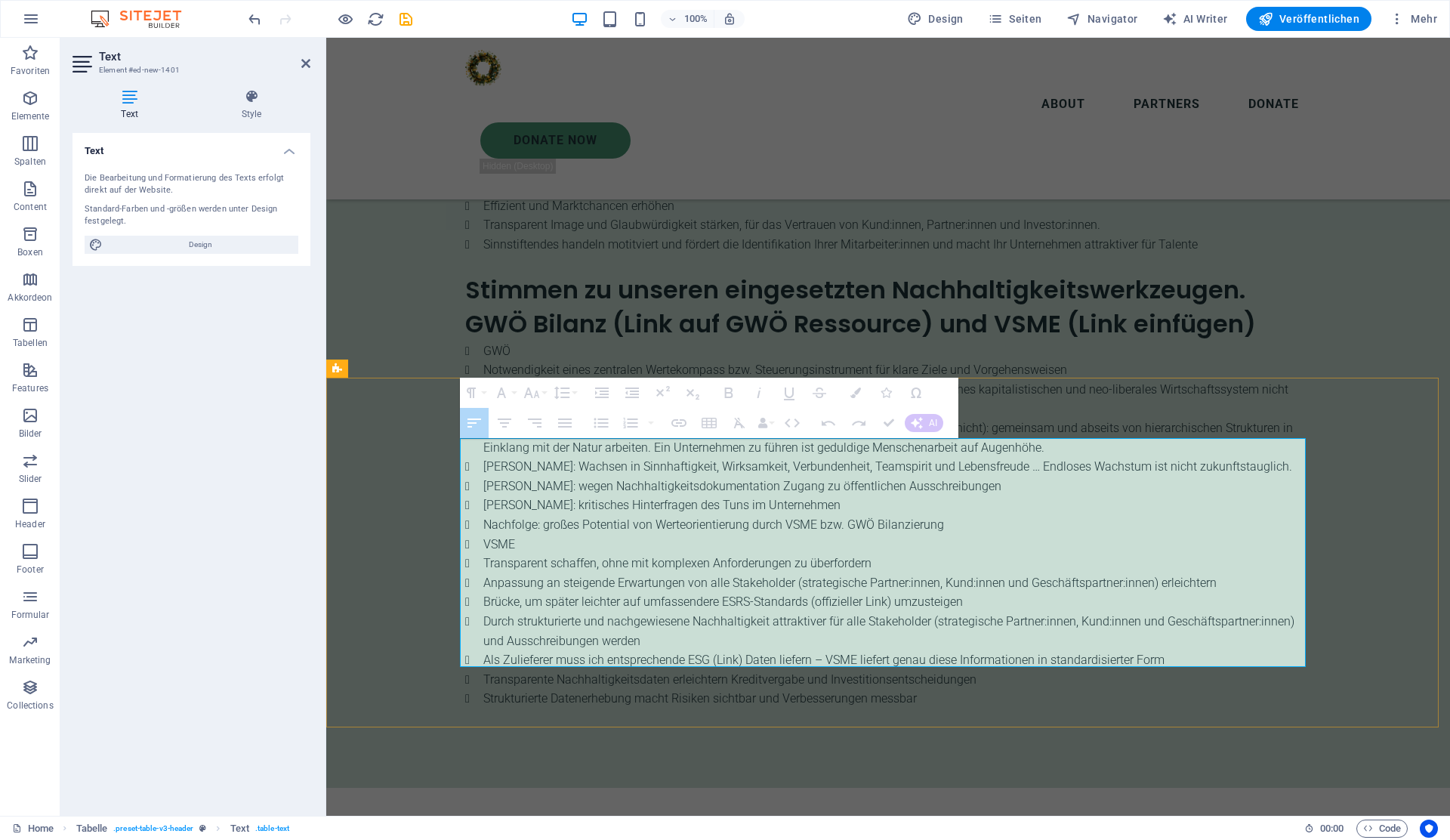
drag, startPoint x: 511, startPoint y: 498, endPoint x: 493, endPoint y: 645, distance: 148.1
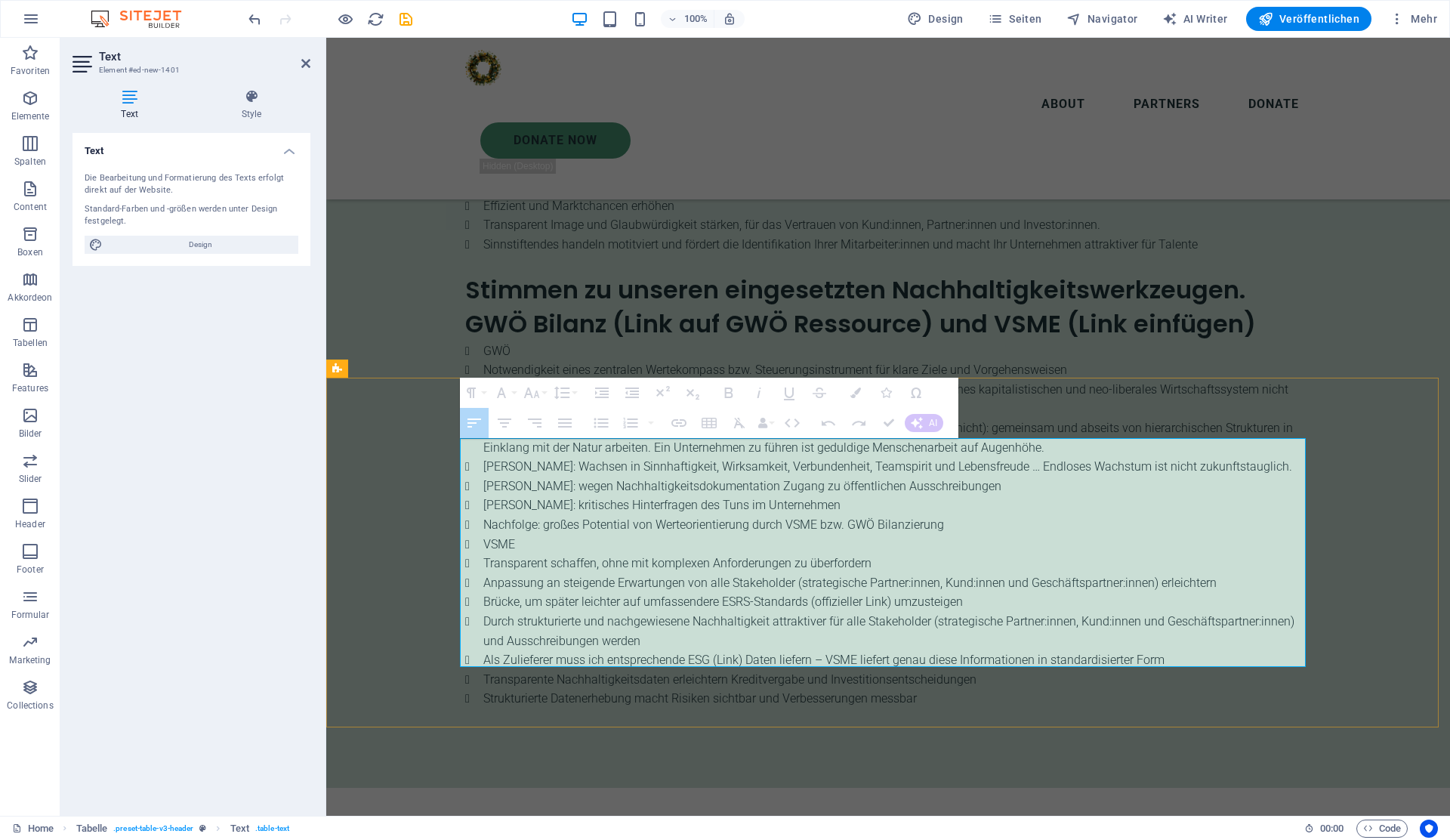
drag, startPoint x: 585, startPoint y: 490, endPoint x: 581, endPoint y: 647, distance: 157.1
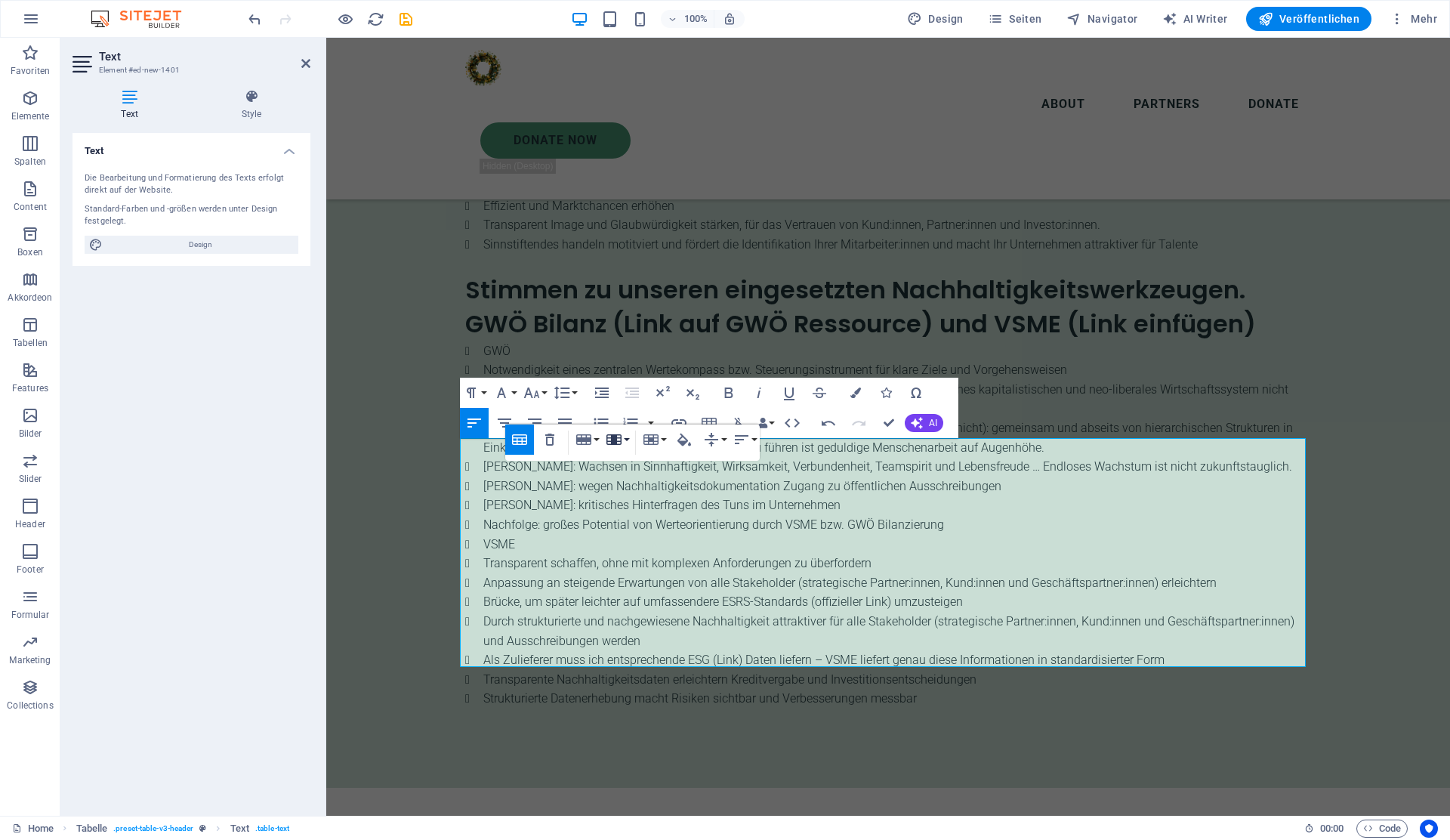
click at [625, 440] on button "Column" at bounding box center [617, 440] width 29 height 30
click at [658, 440] on icon "button" at bounding box center [651, 440] width 18 height 18
click at [599, 437] on button "Row" at bounding box center [587, 440] width 29 height 30
click at [758, 441] on button "Horizontal Align" at bounding box center [744, 440] width 29 height 30
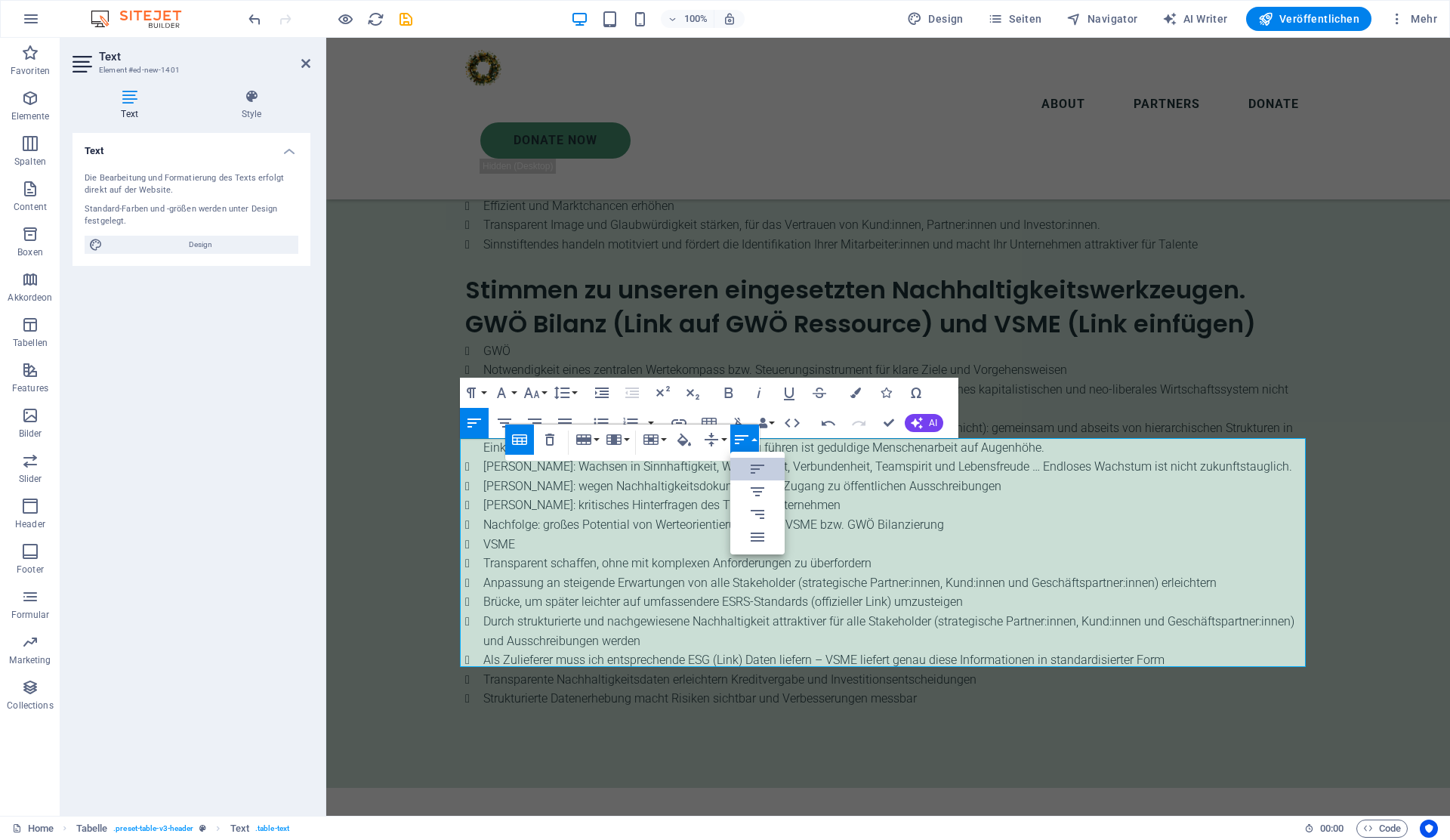
scroll to position [0, 0]
click at [758, 441] on button "Horizontal Align" at bounding box center [744, 440] width 29 height 30
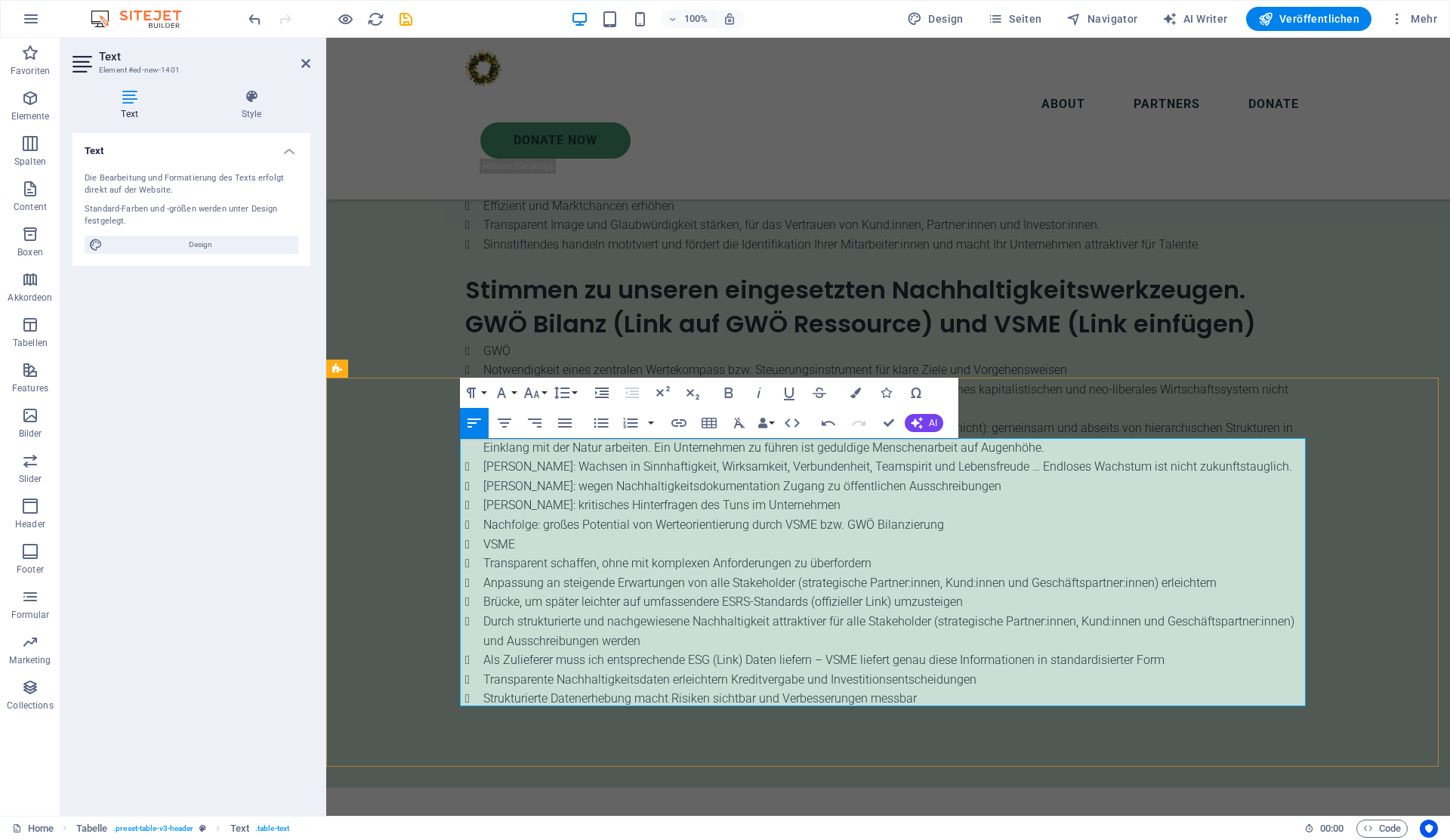
drag, startPoint x: 579, startPoint y: 460, endPoint x: 904, endPoint y: 460, distance: 325.0
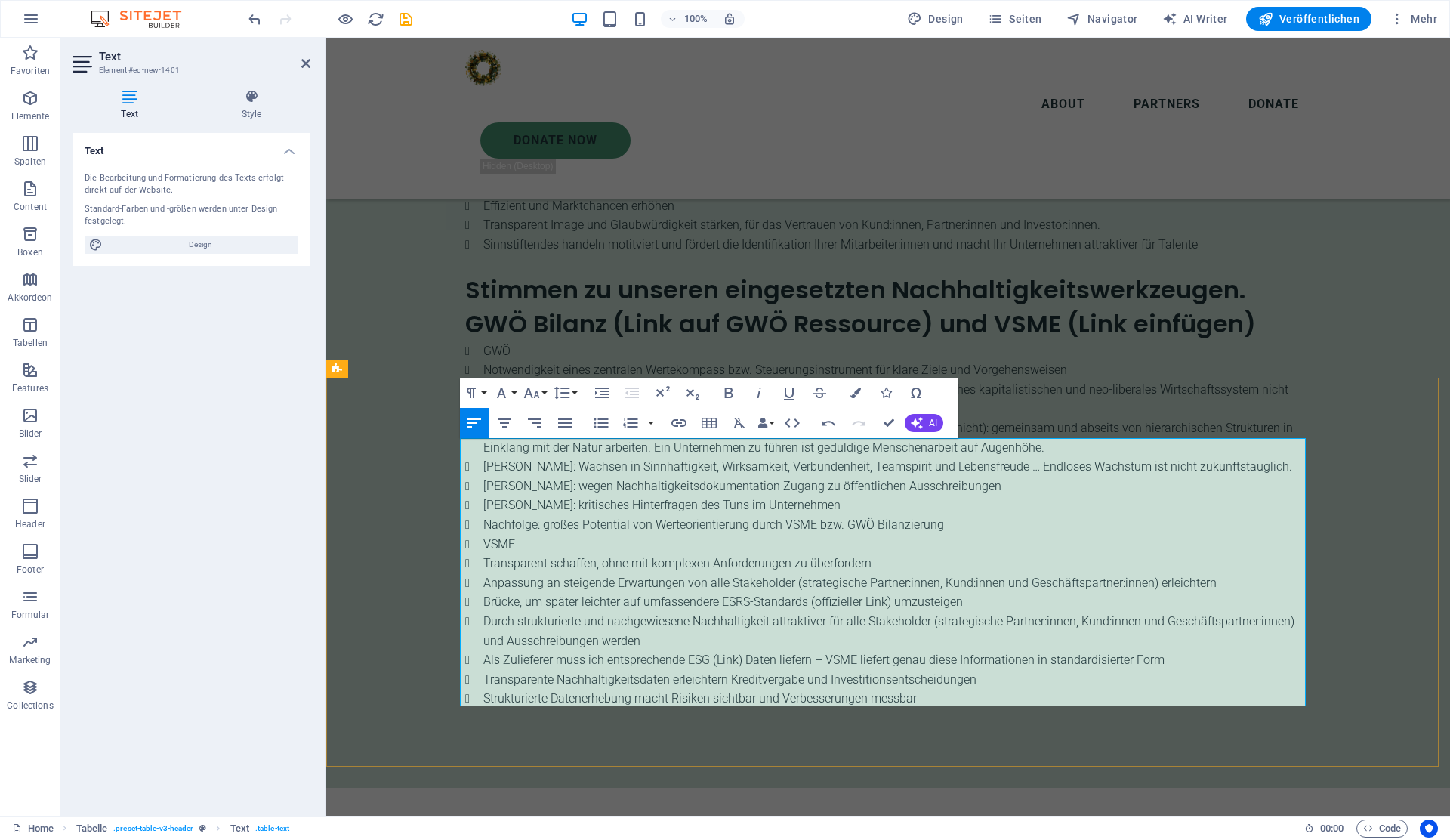
click at [730, 394] on icon "button" at bounding box center [729, 392] width 18 height 18
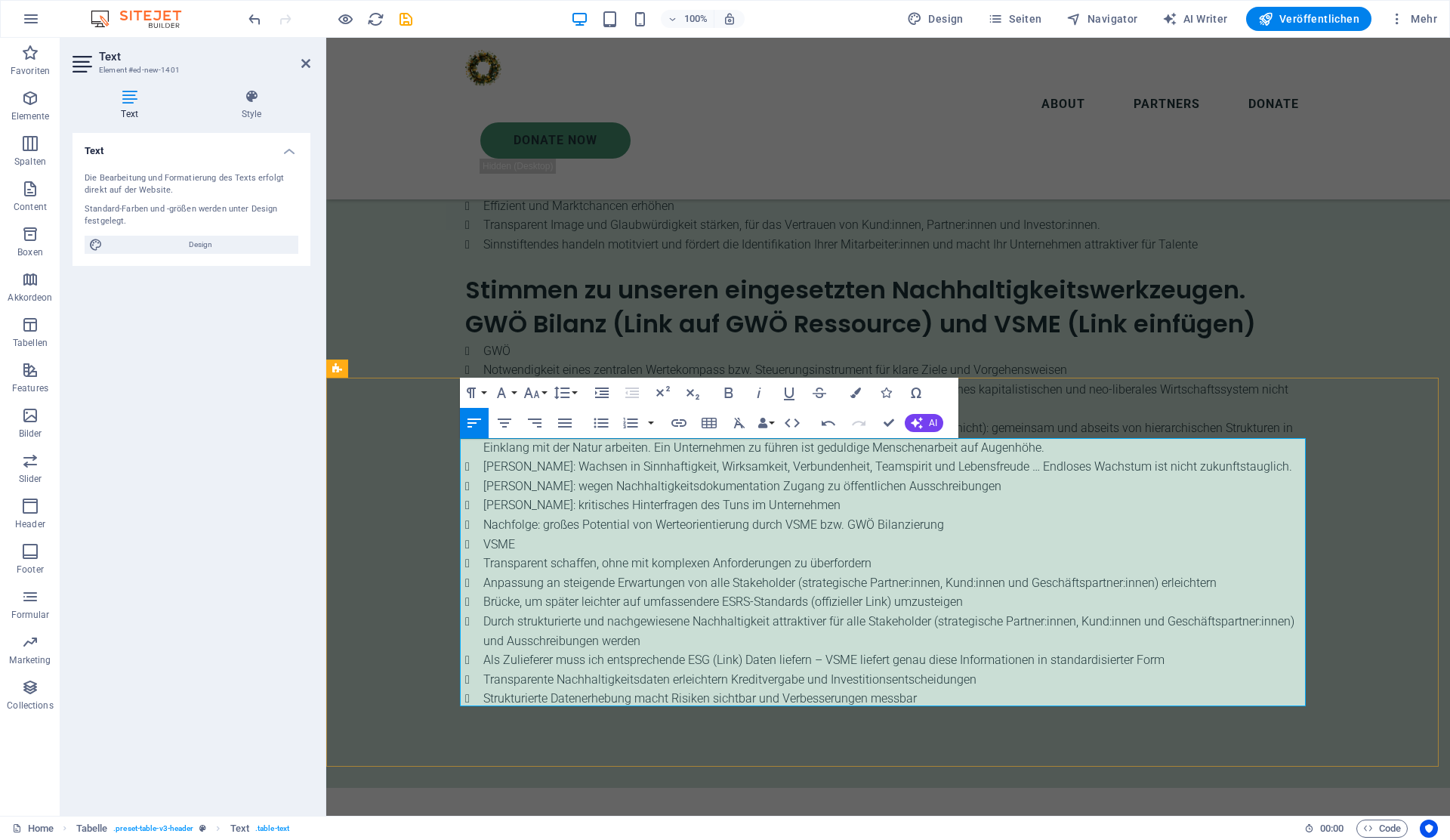
click at [726, 391] on icon "button" at bounding box center [729, 392] width 18 height 18
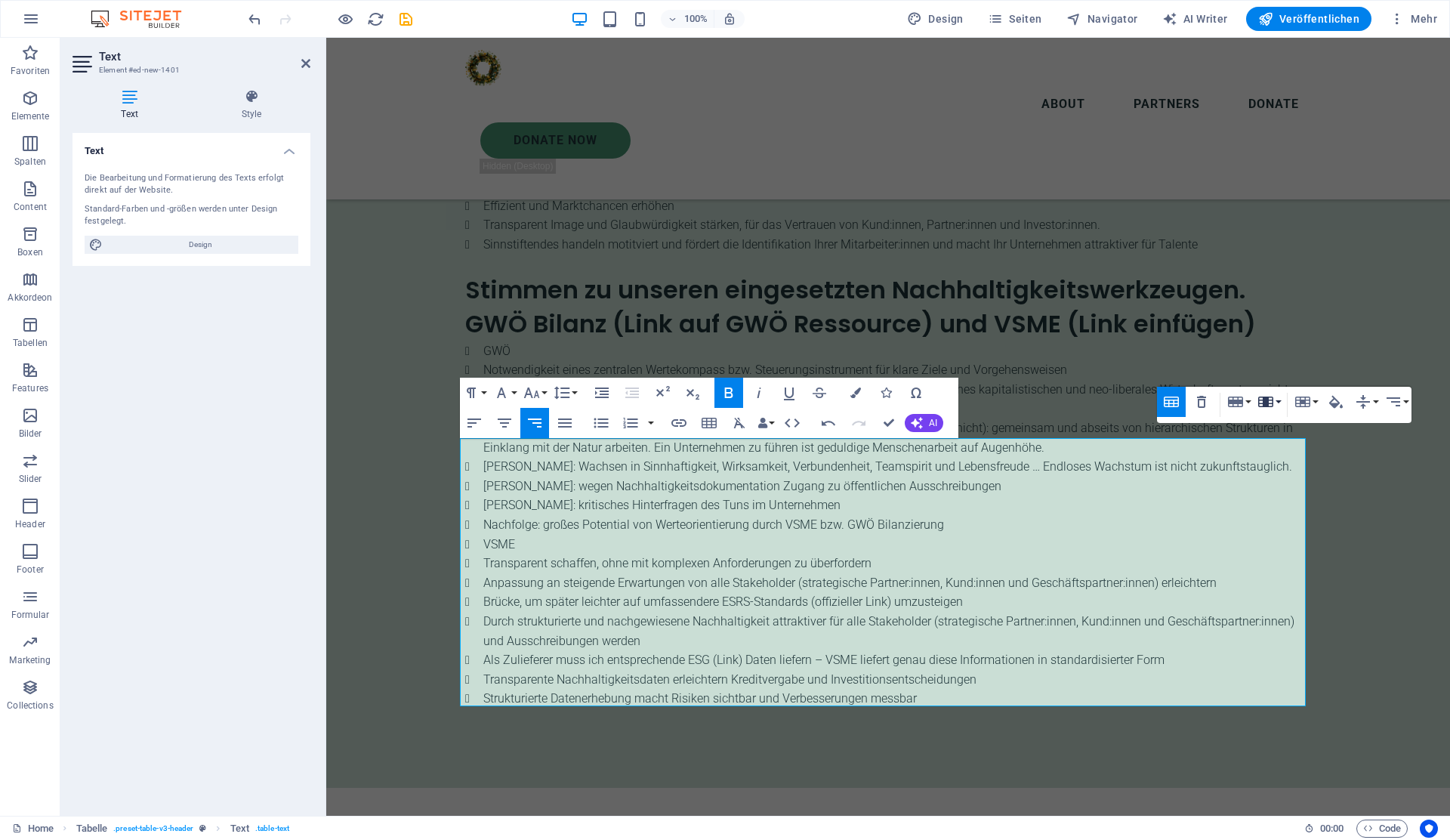
click at [1280, 402] on button "Column" at bounding box center [1269, 402] width 29 height 30
click at [1302, 469] on link "Delete column" at bounding box center [1323, 476] width 137 height 22
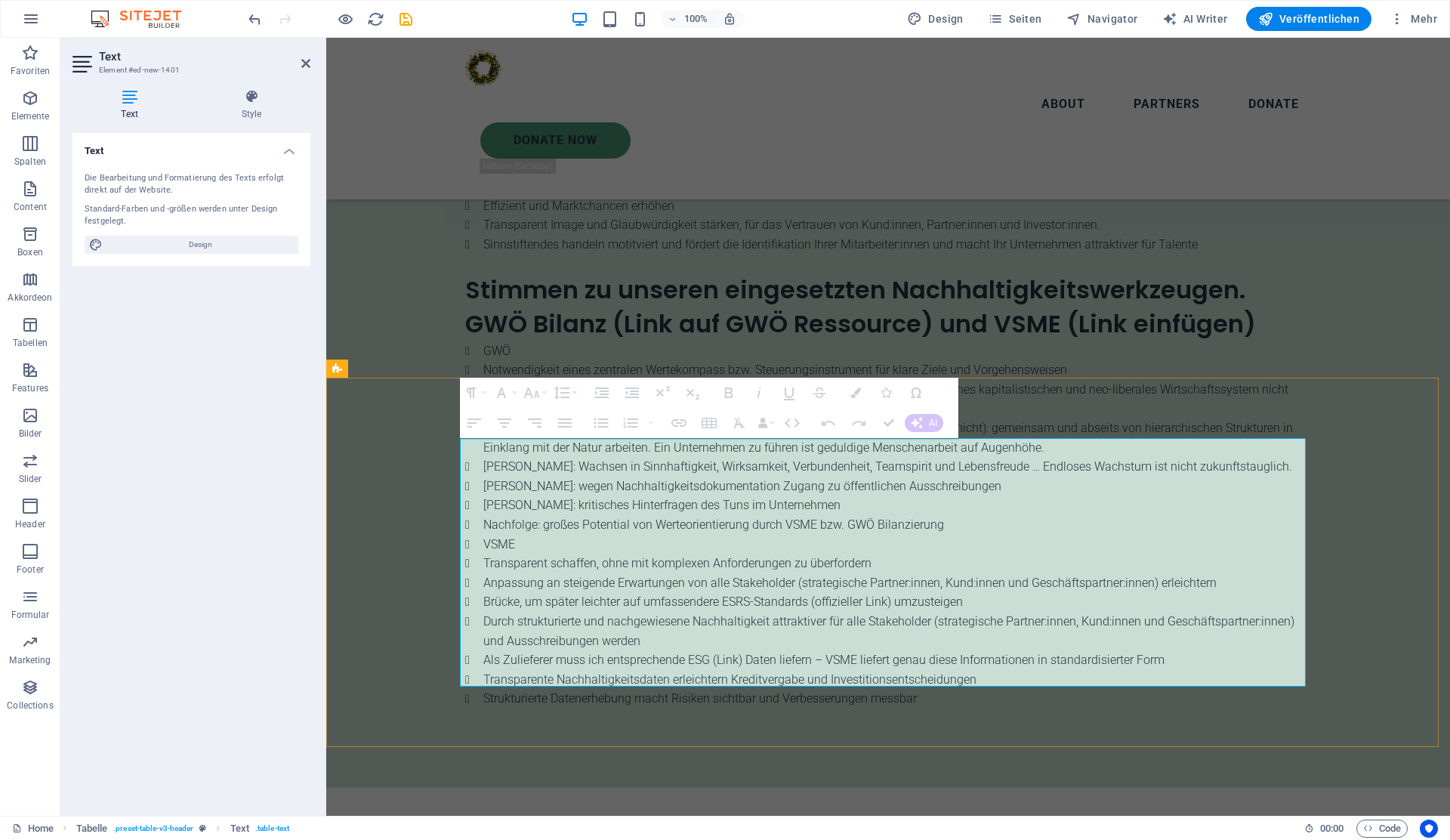
drag, startPoint x: 725, startPoint y: 460, endPoint x: 920, endPoint y: 450, distance: 195.3
click at [833, 405] on icon "button" at bounding box center [837, 402] width 13 height 9
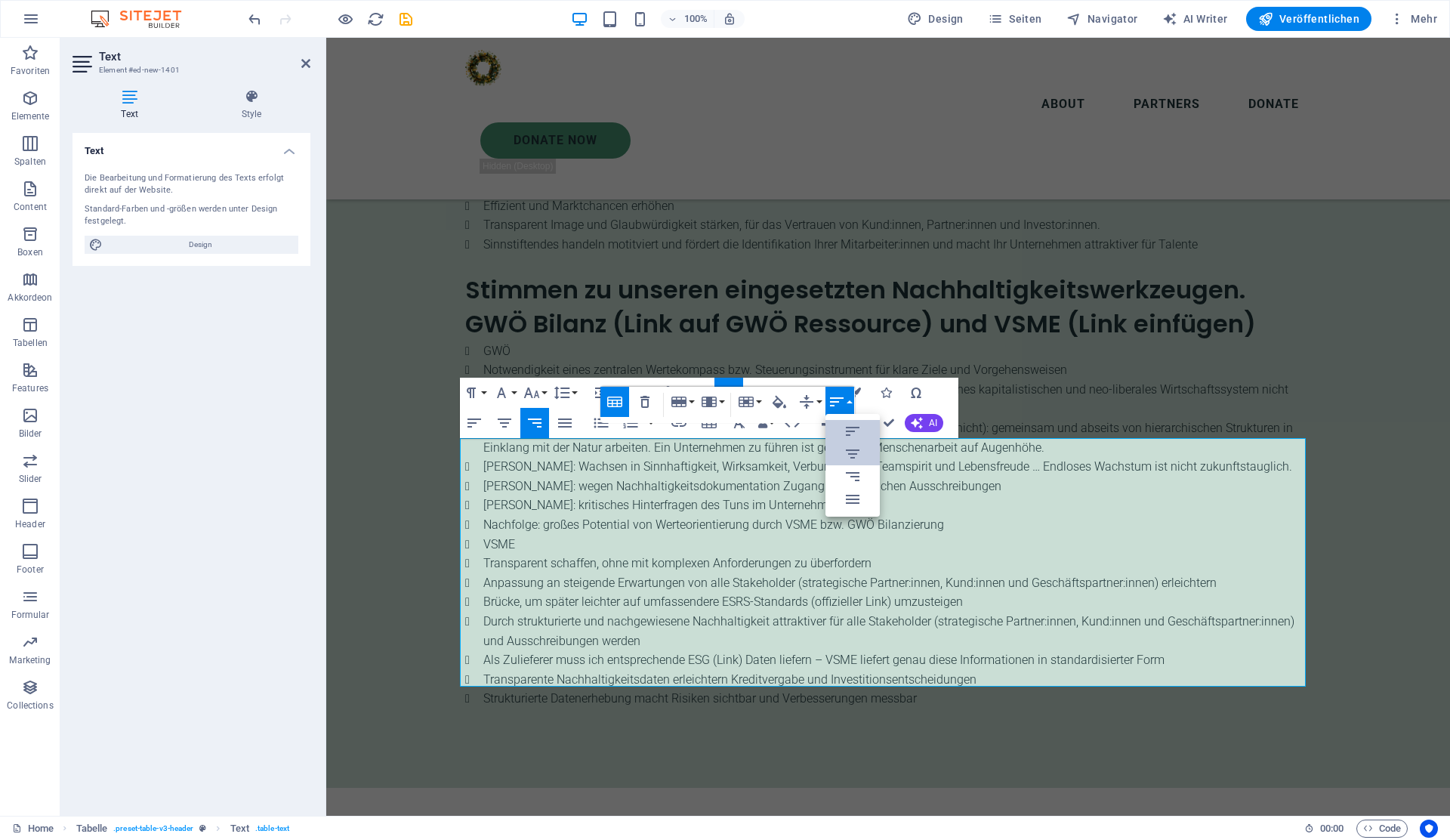
click at [841, 451] on link "Align Center" at bounding box center [853, 453] width 55 height 22
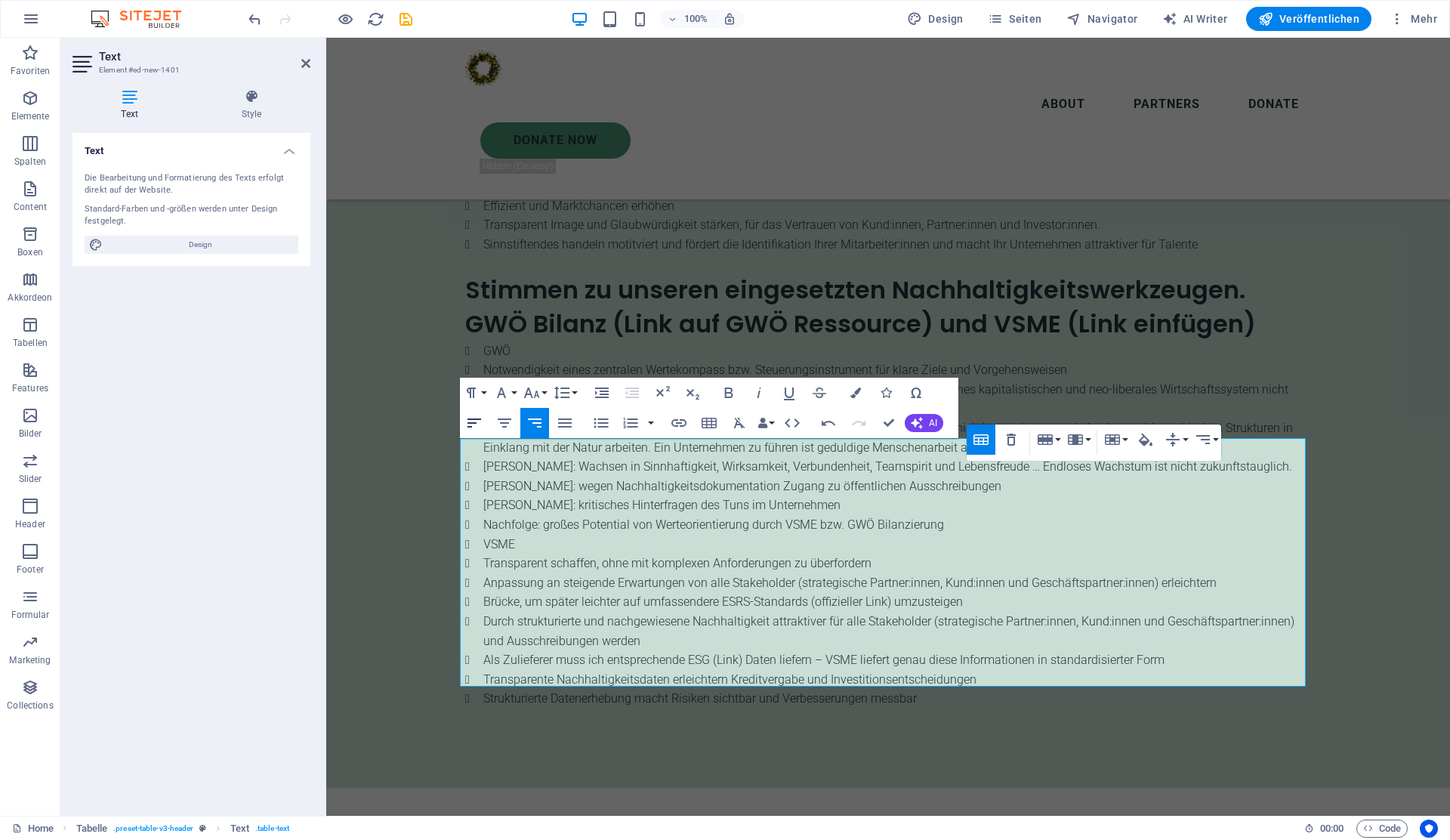
click at [479, 424] on icon "button" at bounding box center [474, 423] width 18 height 18
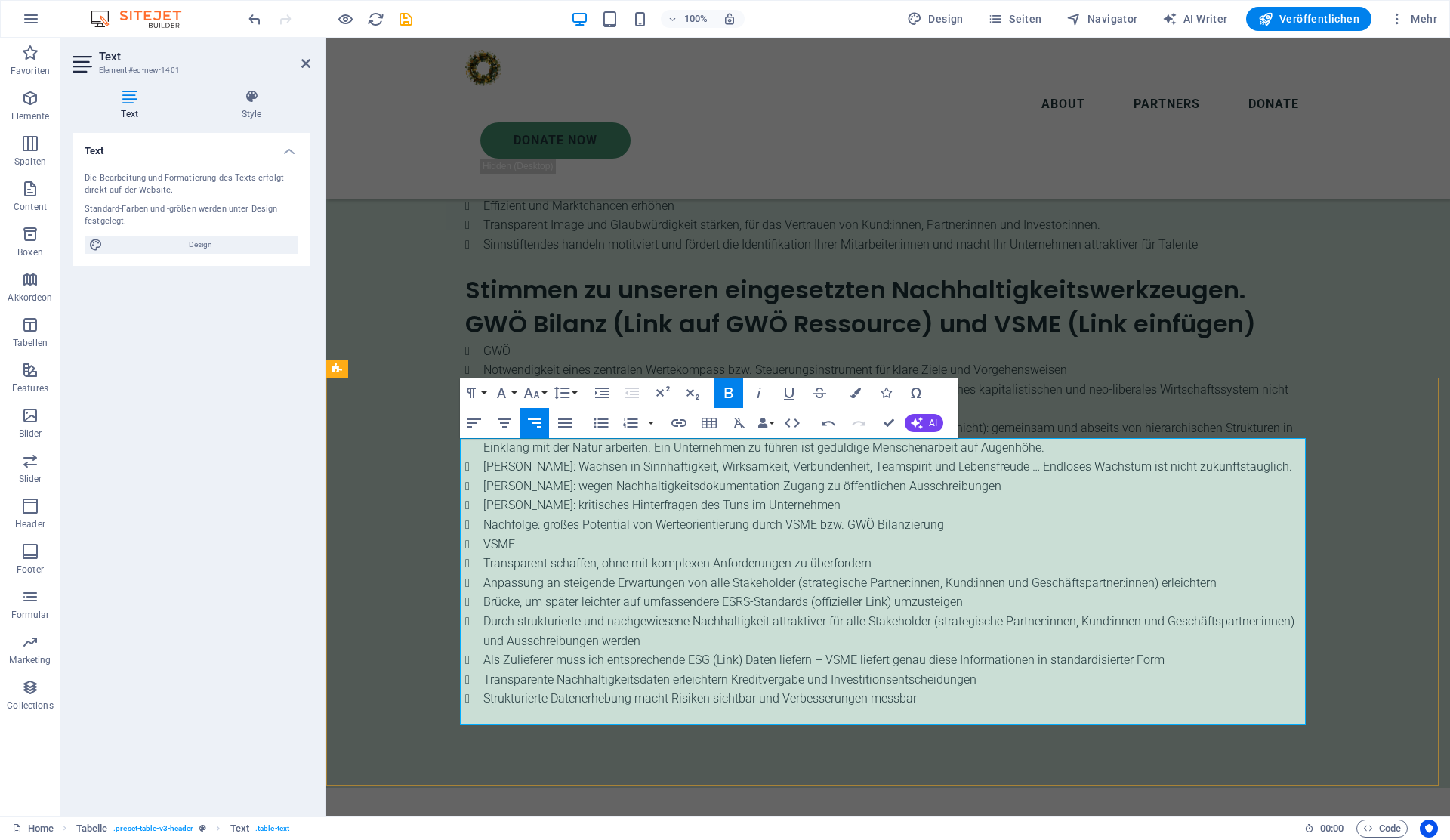
drag, startPoint x: 568, startPoint y: 460, endPoint x: 984, endPoint y: 440, distance: 416.5
click at [507, 417] on icon "button" at bounding box center [504, 423] width 18 height 18
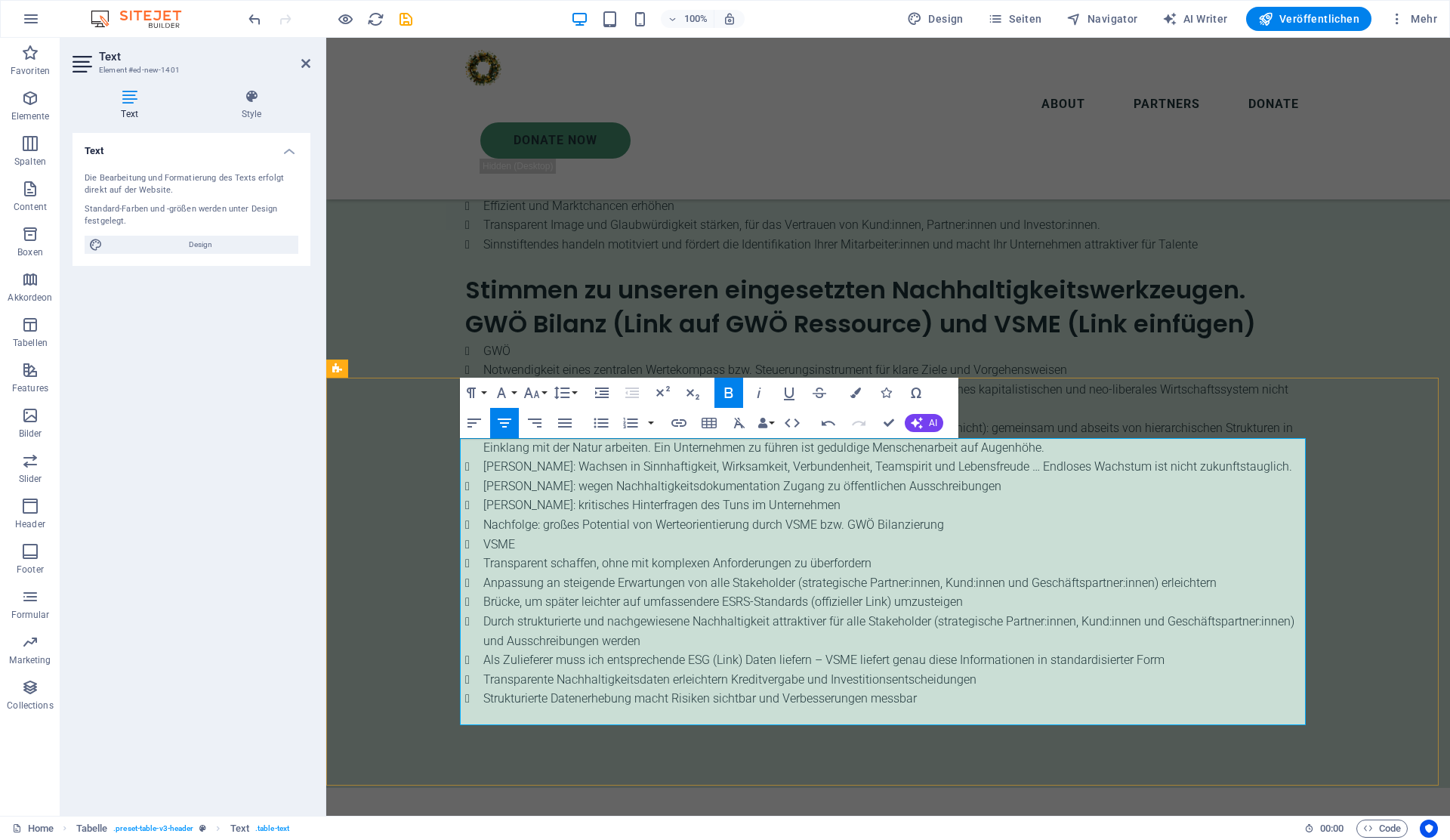
click at [503, 423] on icon "button" at bounding box center [504, 423] width 13 height 9
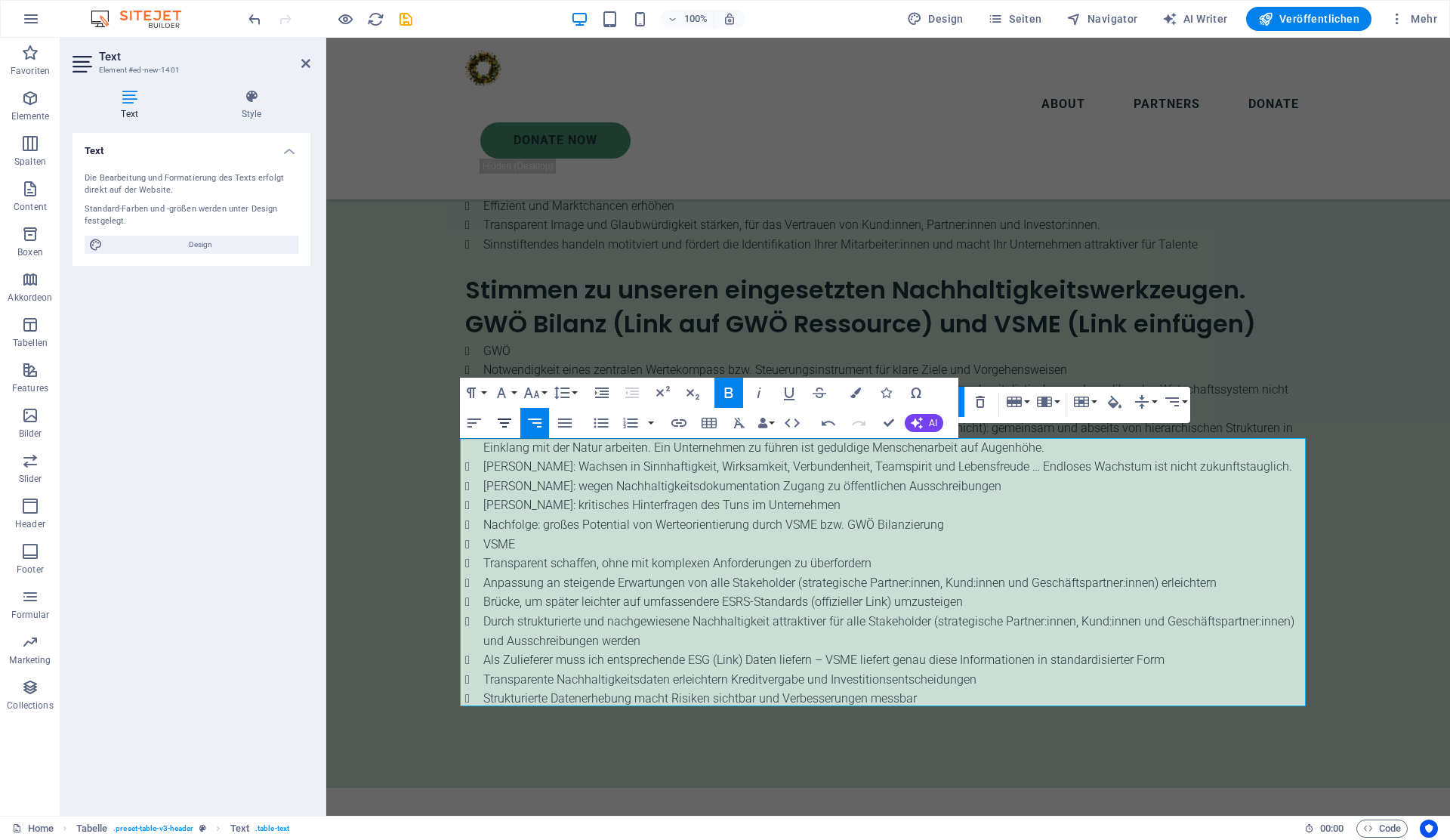
click at [511, 416] on icon "button" at bounding box center [504, 423] width 18 height 18
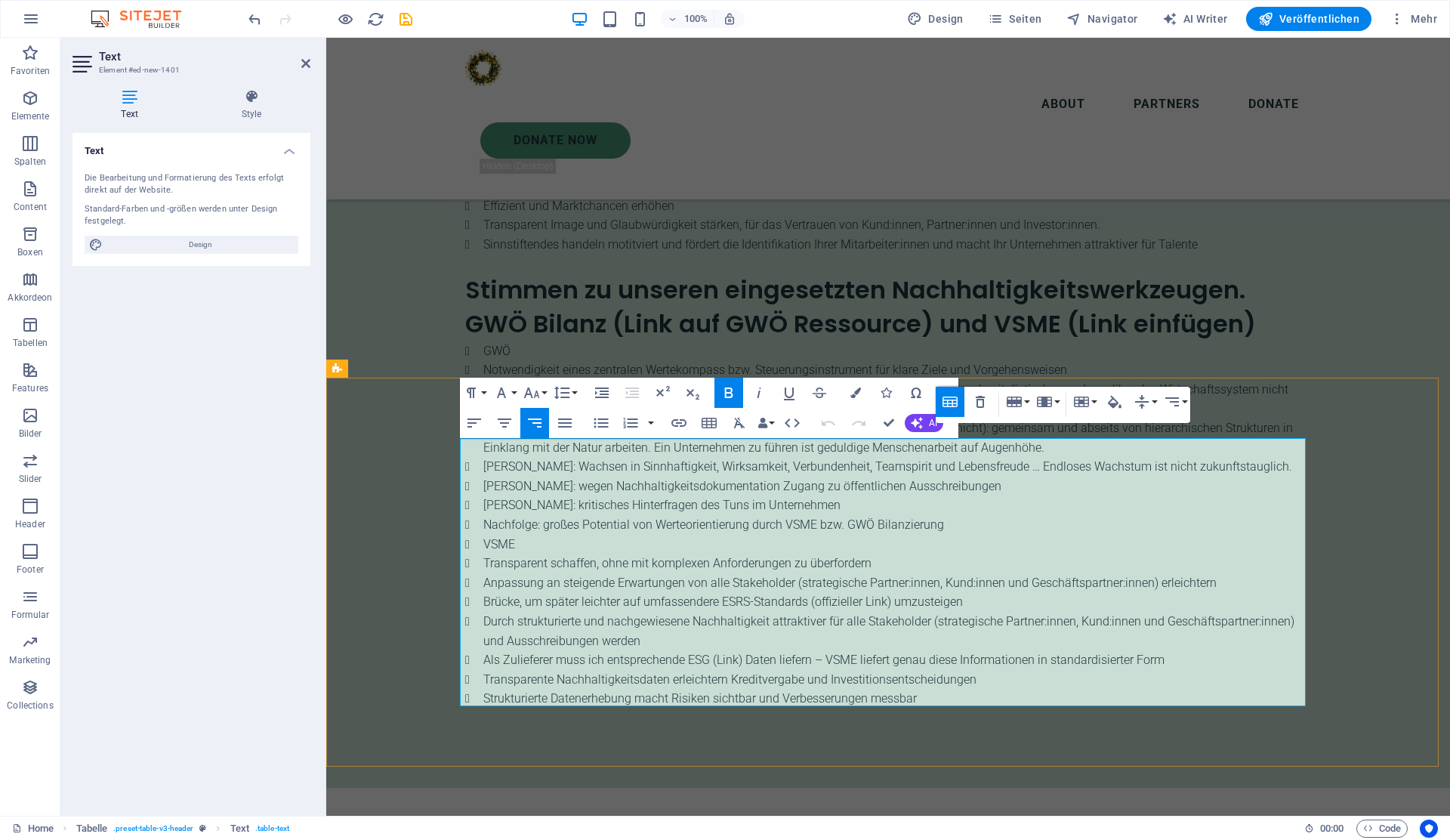
copy strong "Gemeinsame Schnittmenge"
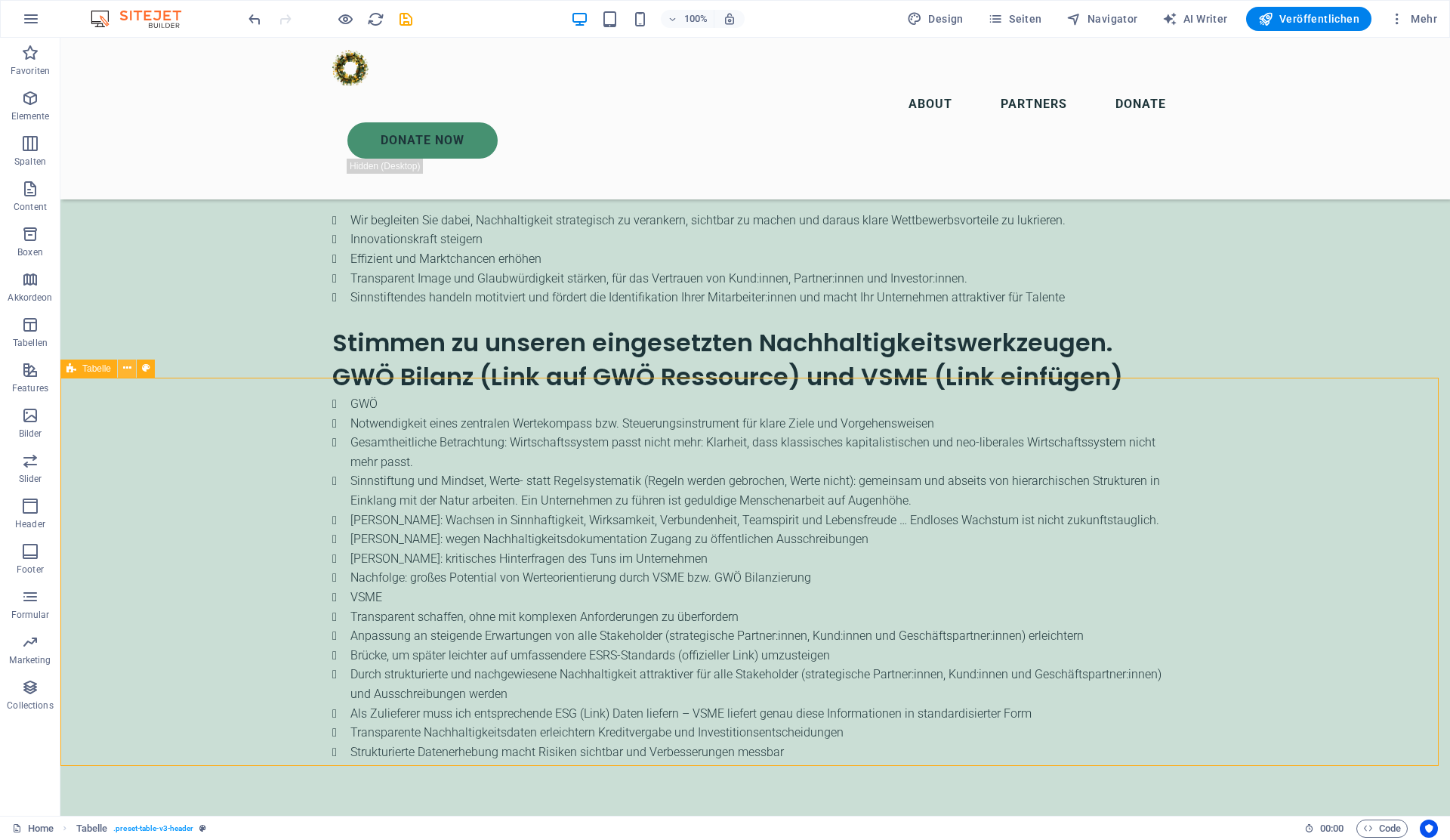
click at [124, 367] on icon at bounding box center [126, 368] width 8 height 16
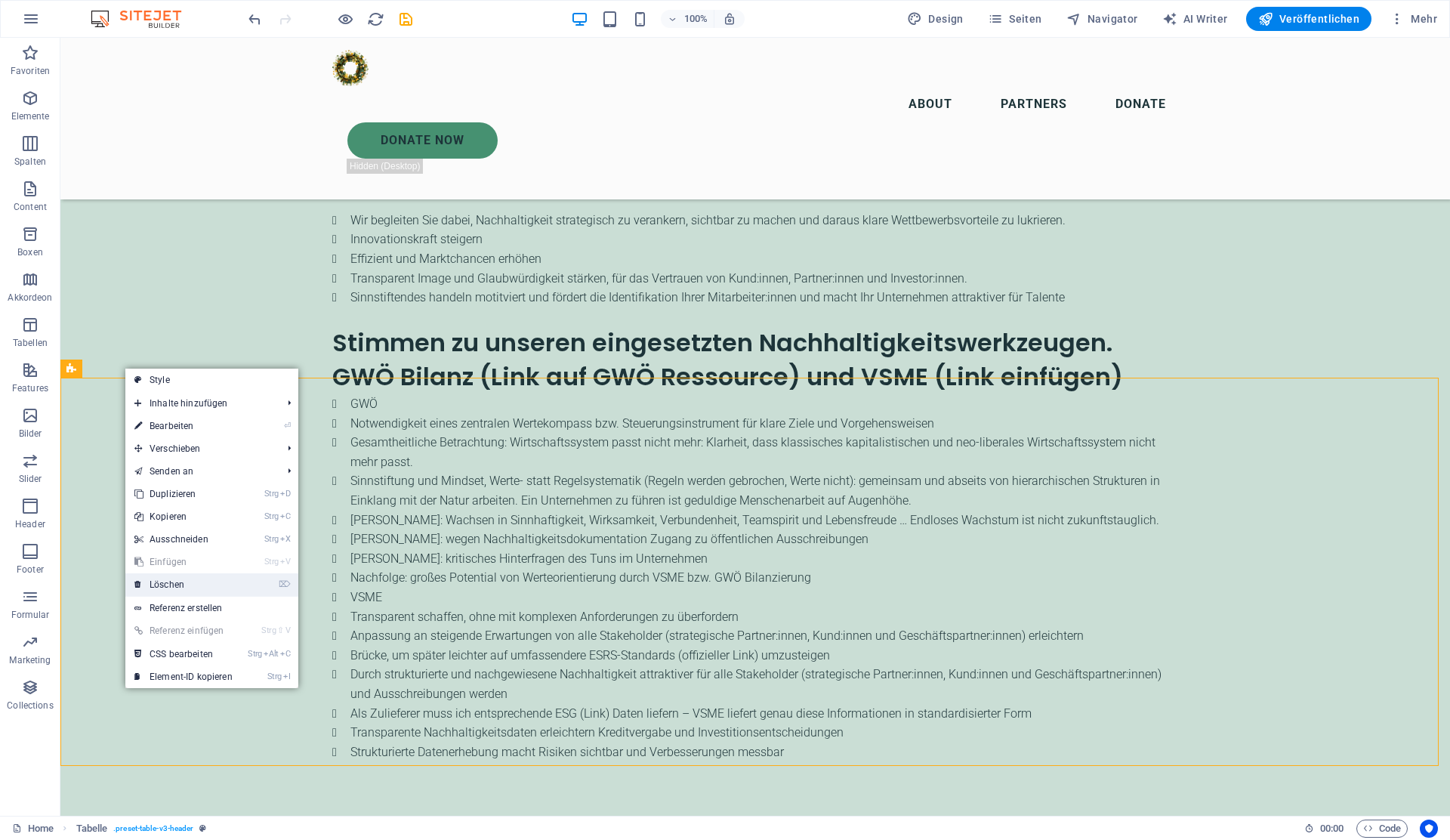
click at [176, 581] on link "⌦ Löschen" at bounding box center [184, 584] width 116 height 22
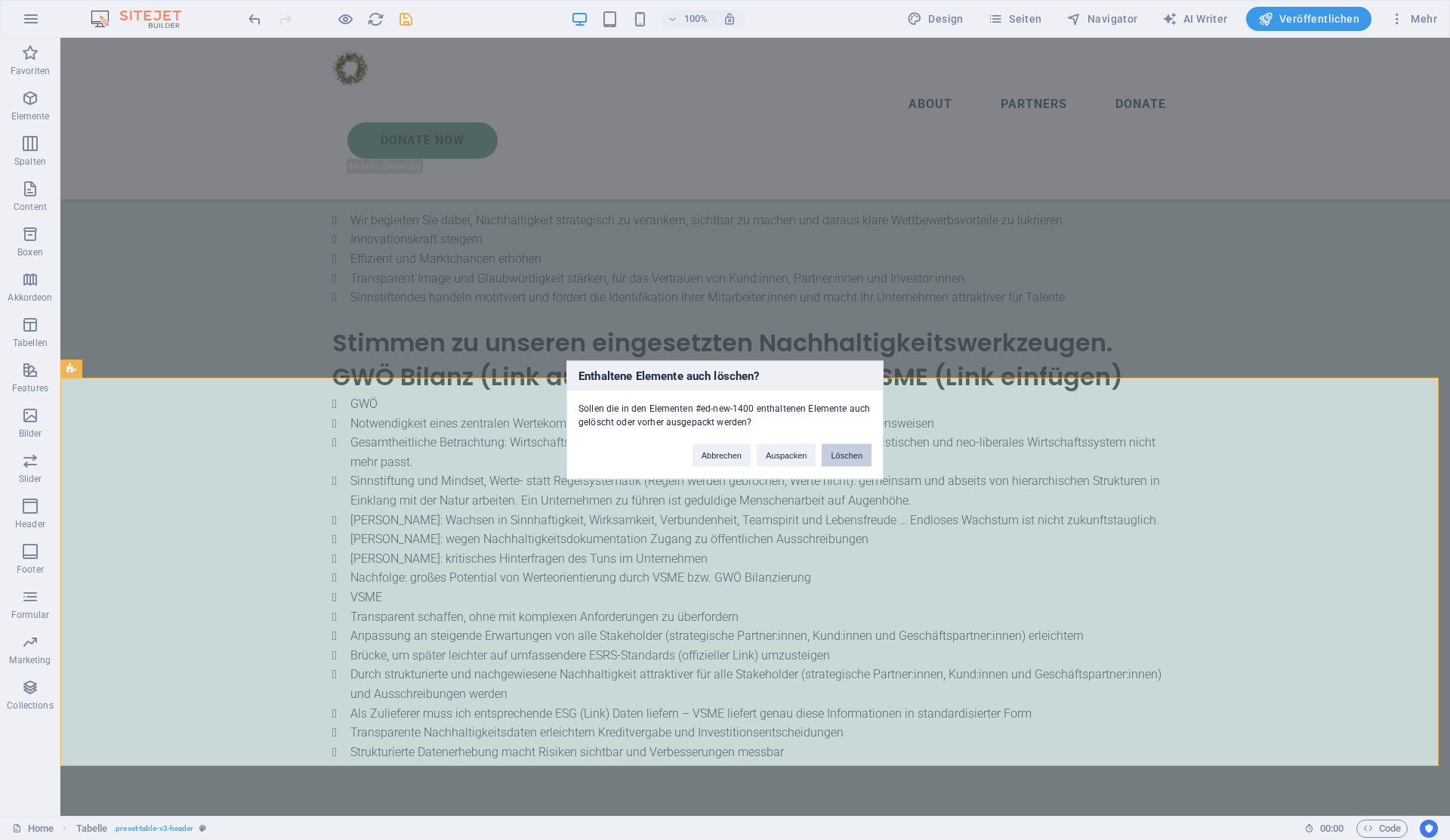
click at [843, 450] on button "Löschen" at bounding box center [846, 455] width 50 height 22
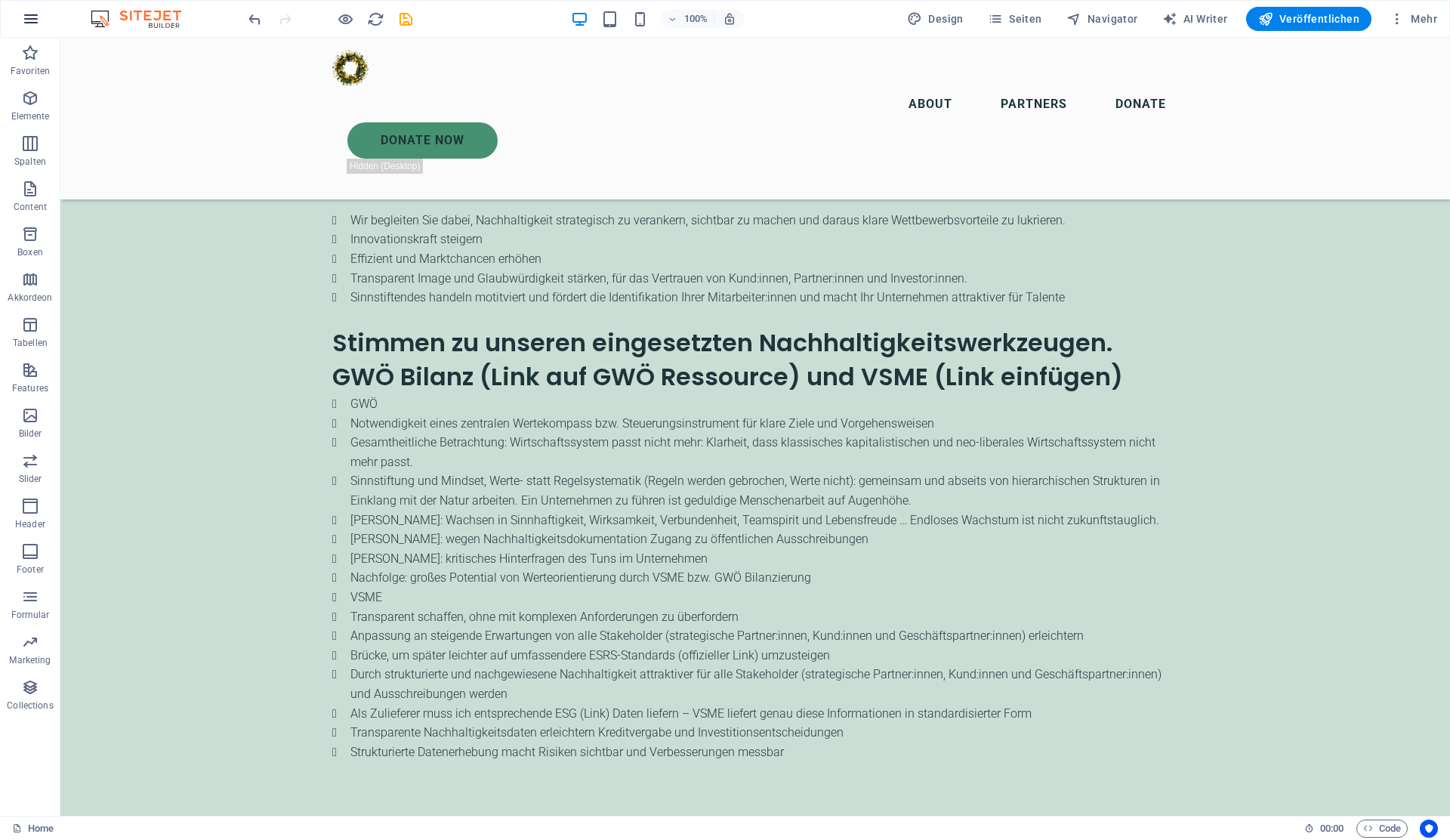
click at [28, 27] on icon "button" at bounding box center [30, 19] width 18 height 18
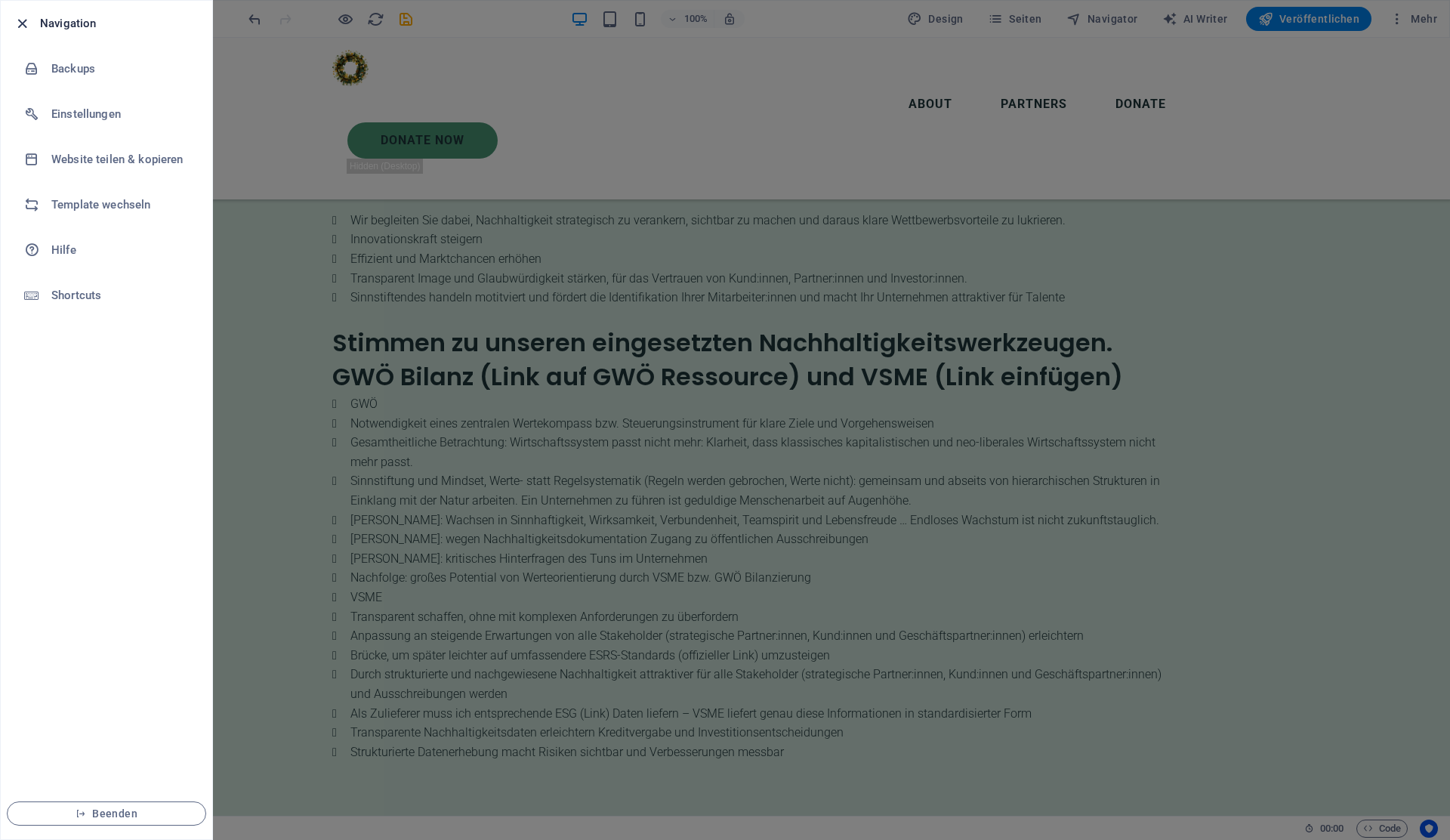
click at [19, 21] on icon "button" at bounding box center [21, 23] width 17 height 17
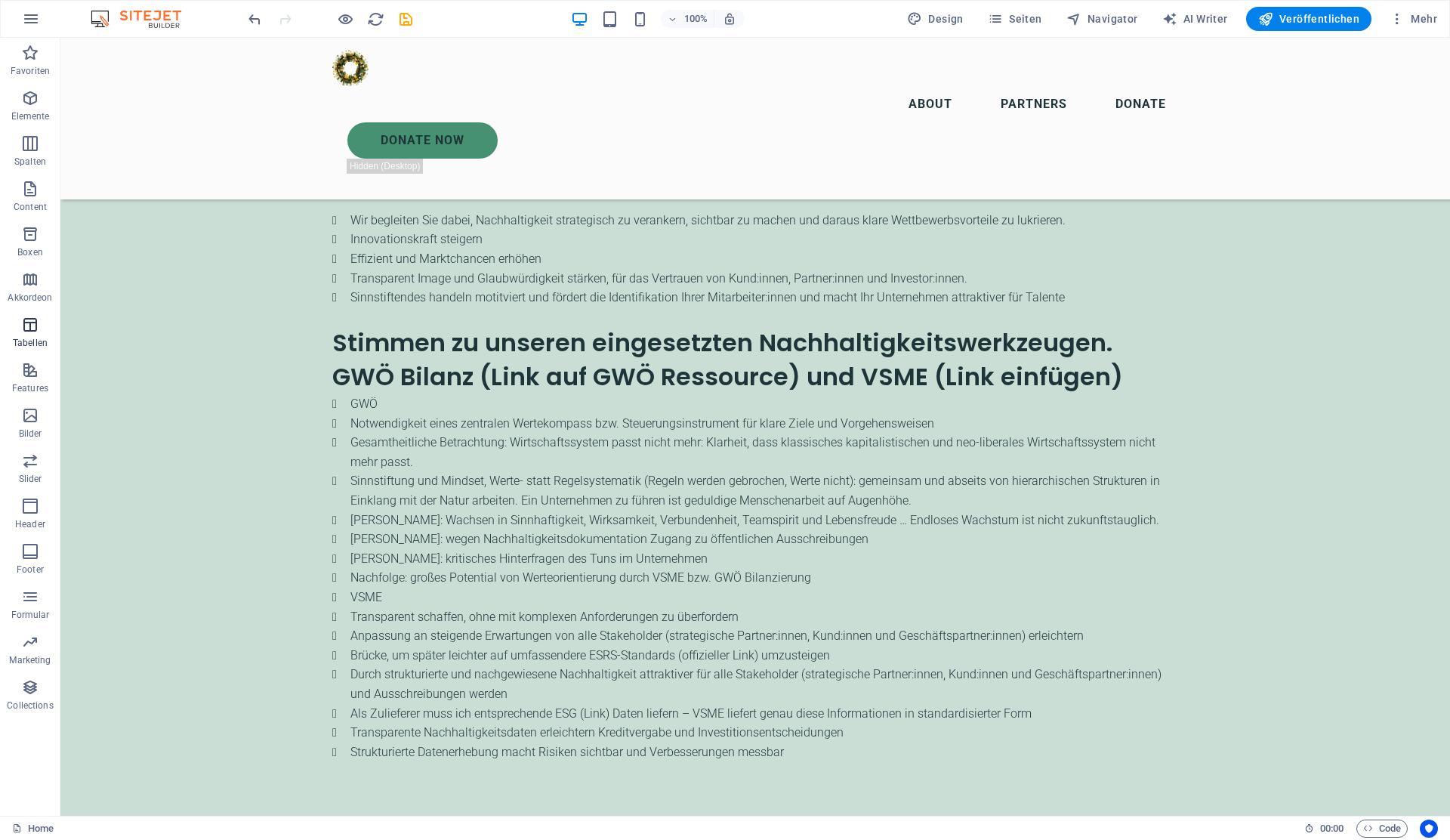
click at [27, 335] on span "Tabellen" at bounding box center [30, 333] width 60 height 36
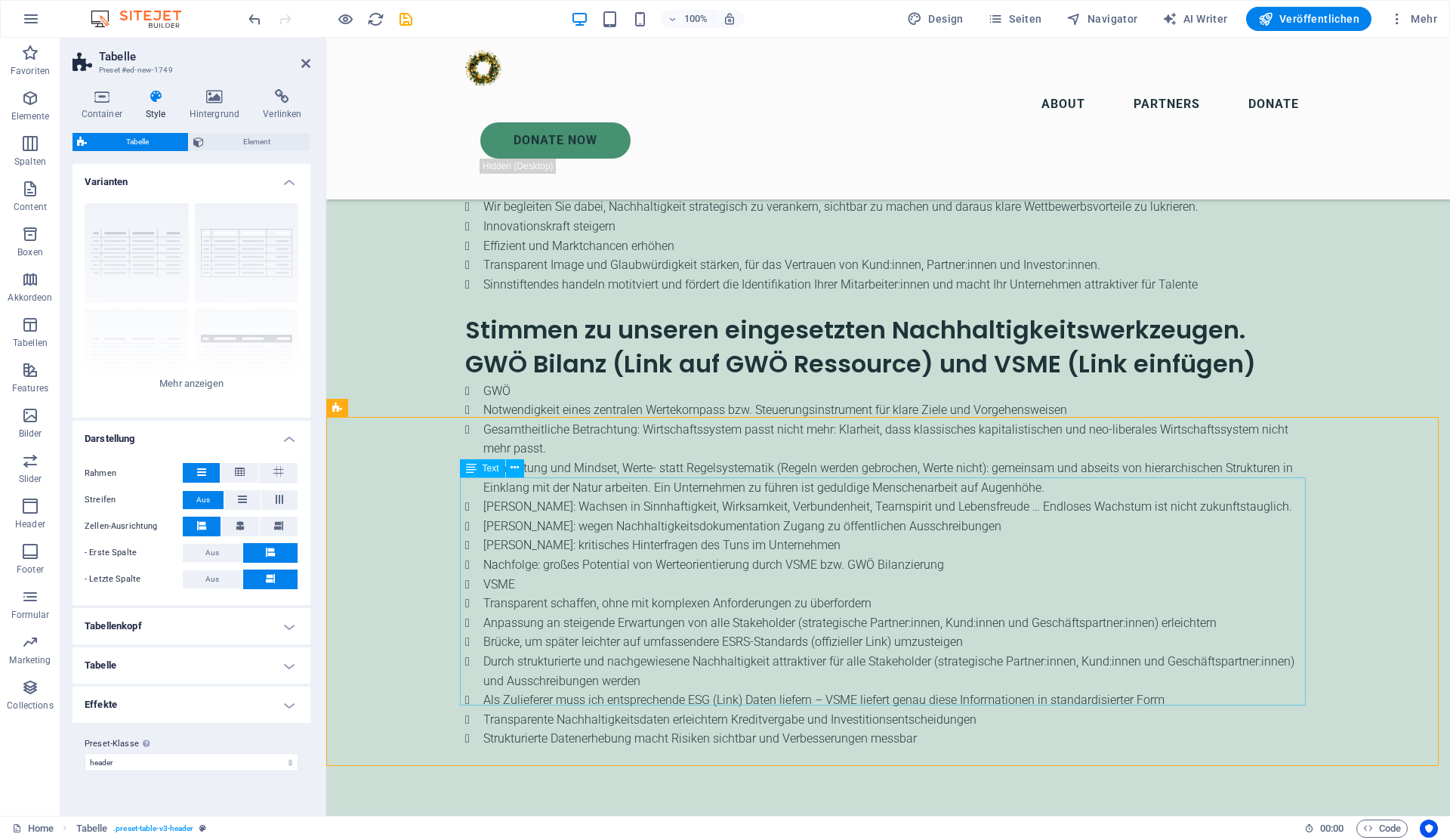
scroll to position [2826, 0]
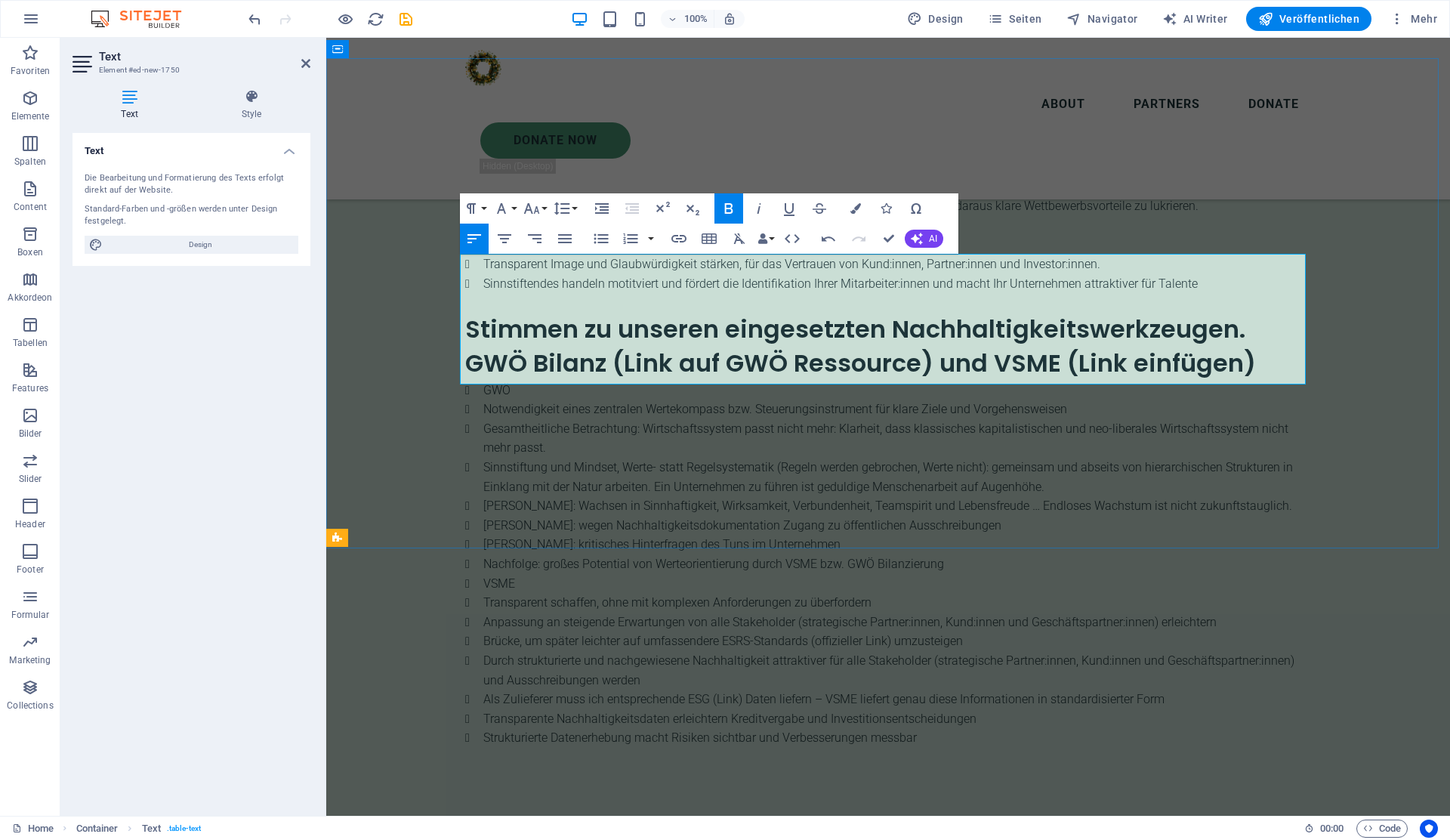
drag, startPoint x: 530, startPoint y: 262, endPoint x: 922, endPoint y: 272, distance: 392.1
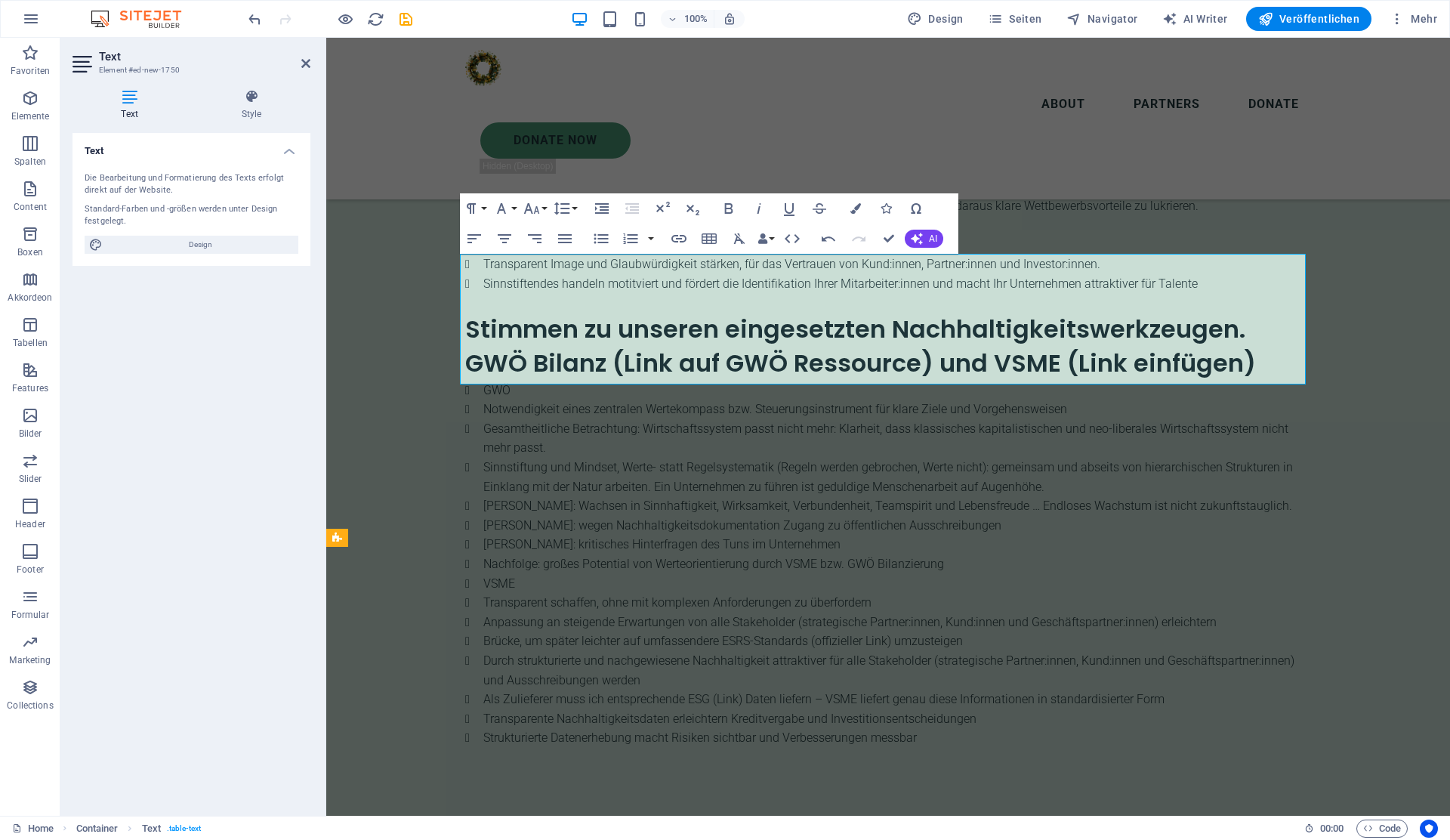
click at [505, 244] on icon "button" at bounding box center [504, 238] width 18 height 18
click at [501, 244] on icon "button" at bounding box center [504, 238] width 18 height 18
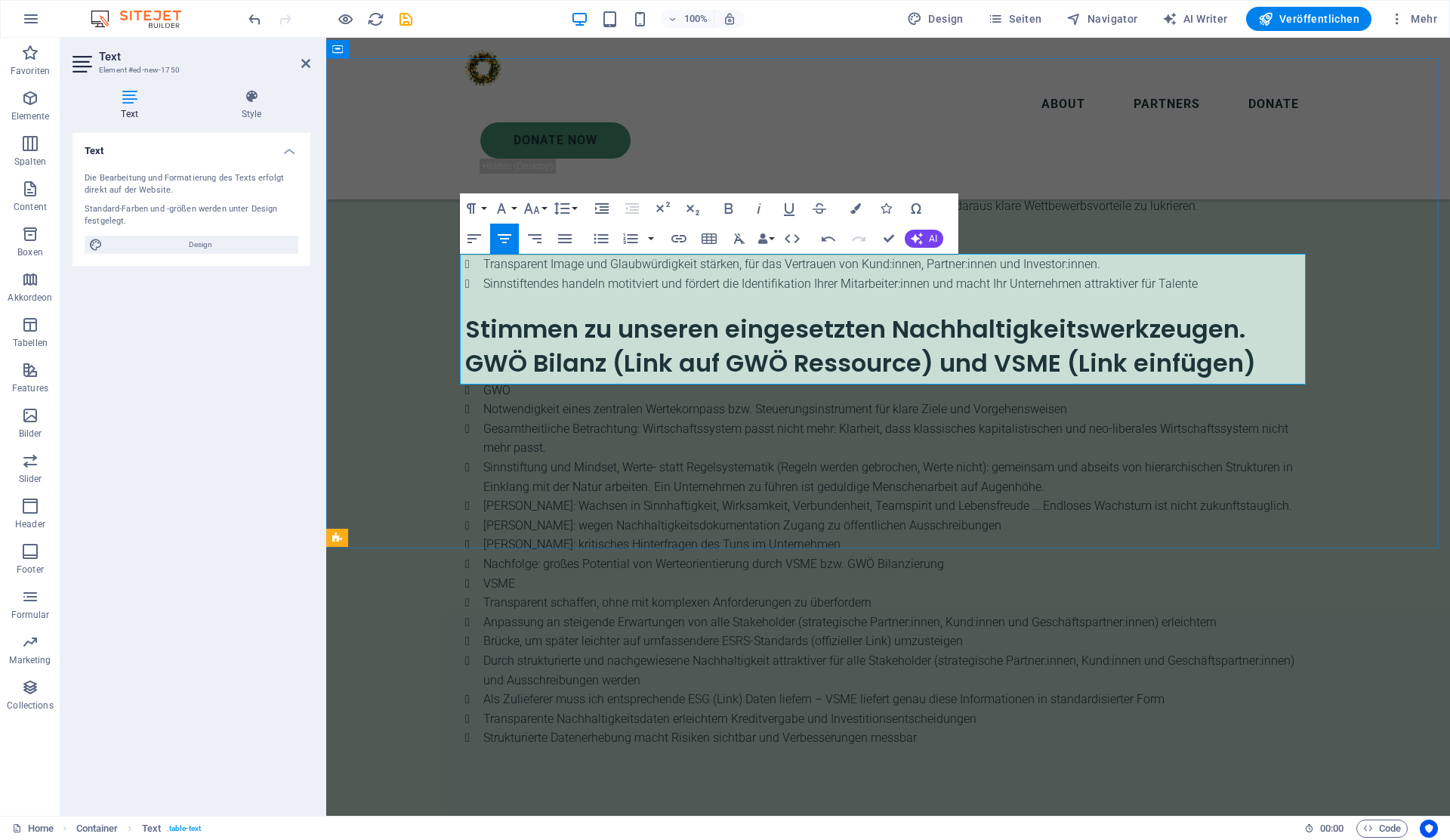
click at [498, 229] on icon "button" at bounding box center [504, 238] width 18 height 18
drag, startPoint x: 530, startPoint y: 287, endPoint x: 528, endPoint y: 364, distance: 77.0
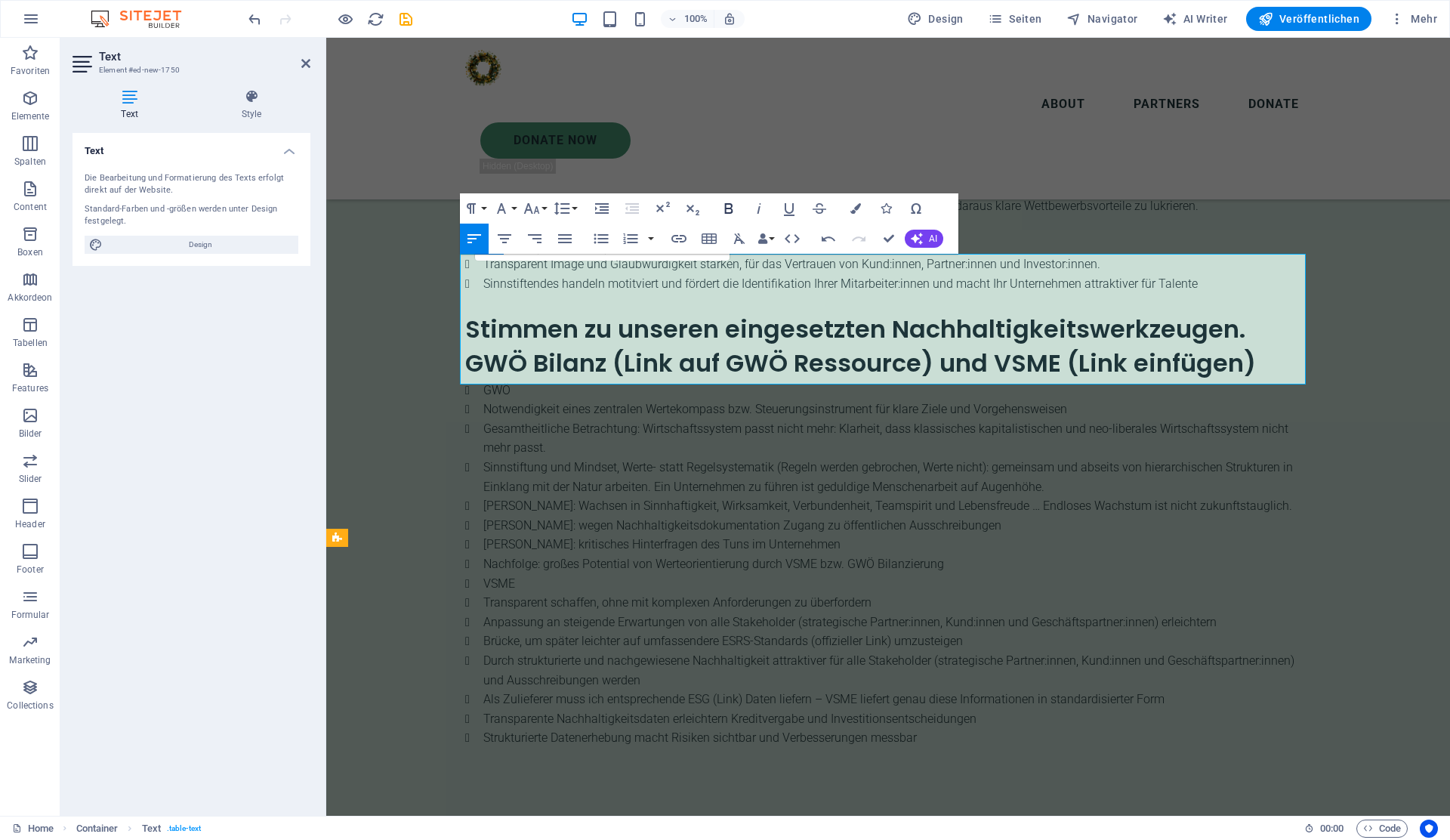
click at [728, 213] on icon "button" at bounding box center [728, 209] width 8 height 11
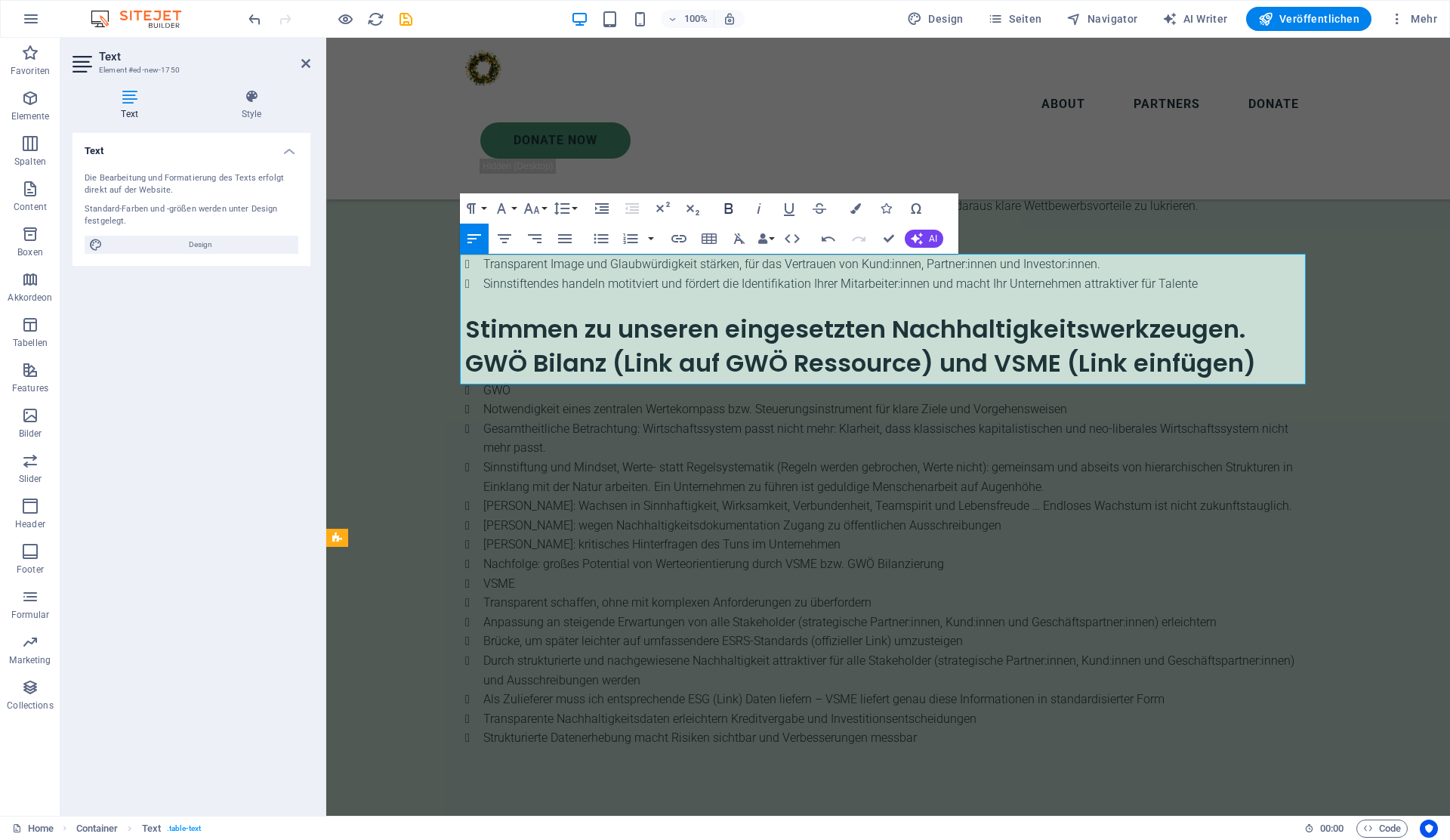
click at [729, 209] on icon "button" at bounding box center [728, 209] width 8 height 11
click at [728, 209] on icon "button" at bounding box center [728, 209] width 8 height 11
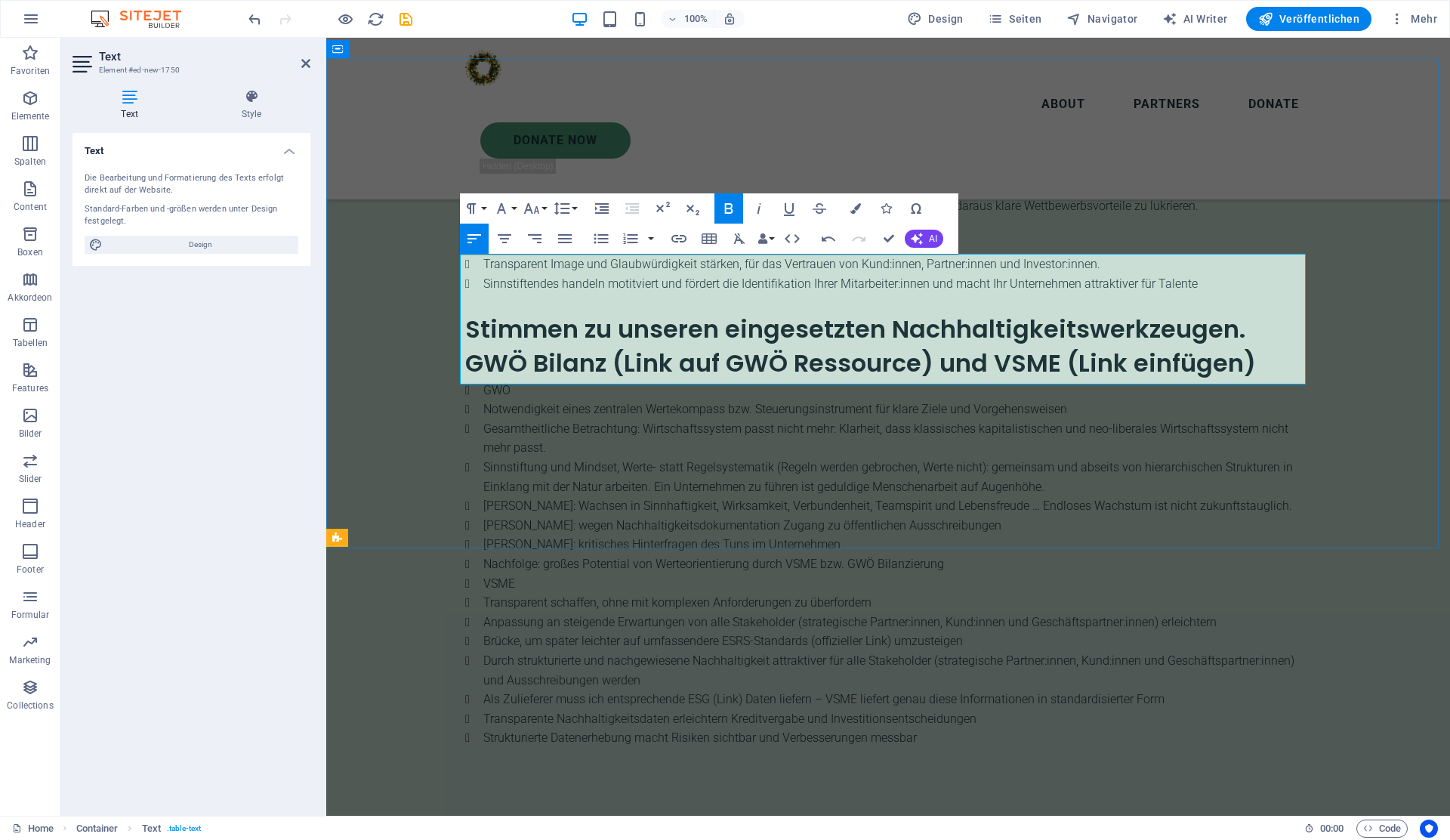
click at [731, 201] on icon "button" at bounding box center [729, 209] width 18 height 18
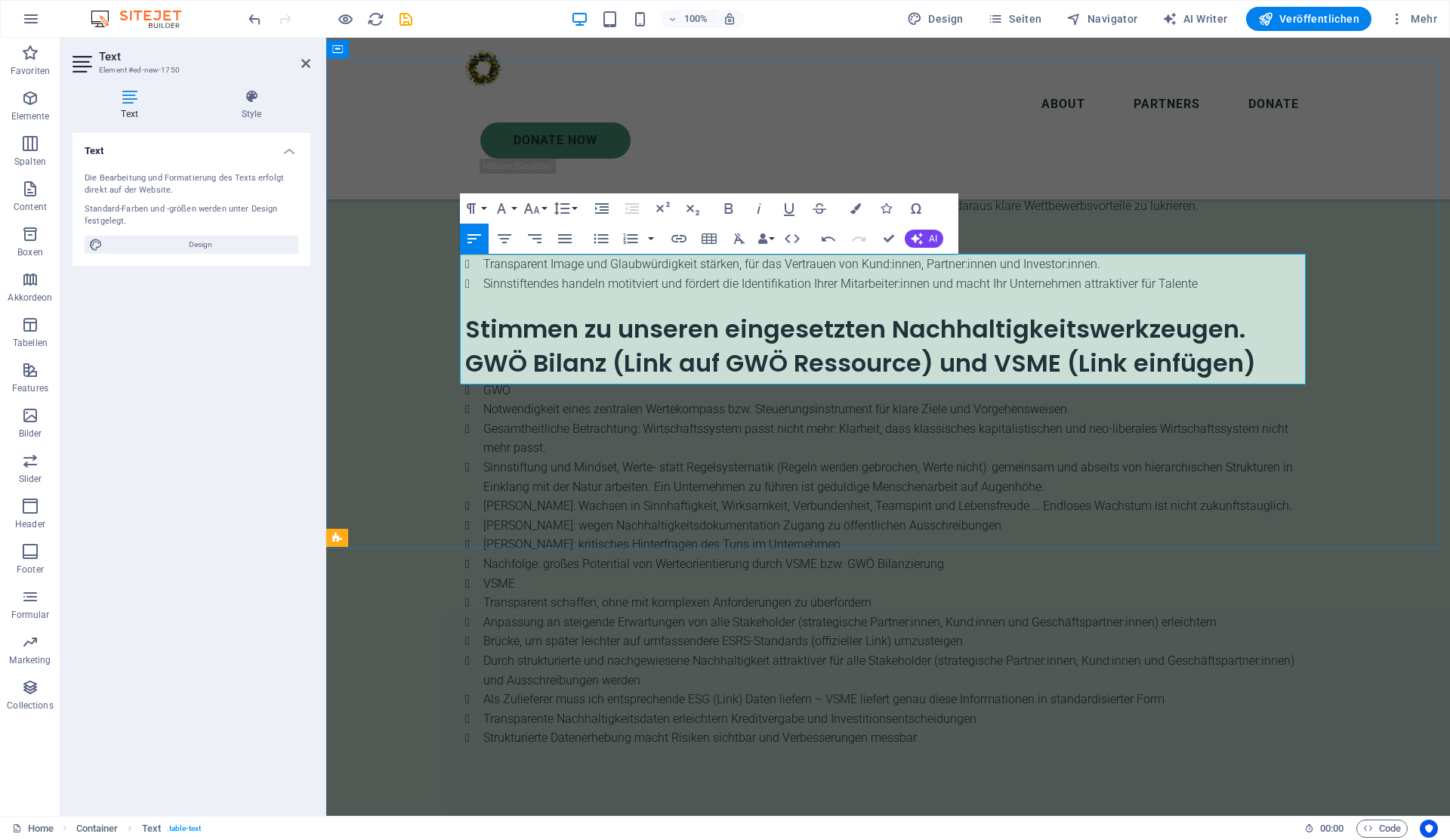
click at [730, 210] on icon "button" at bounding box center [728, 209] width 8 height 11
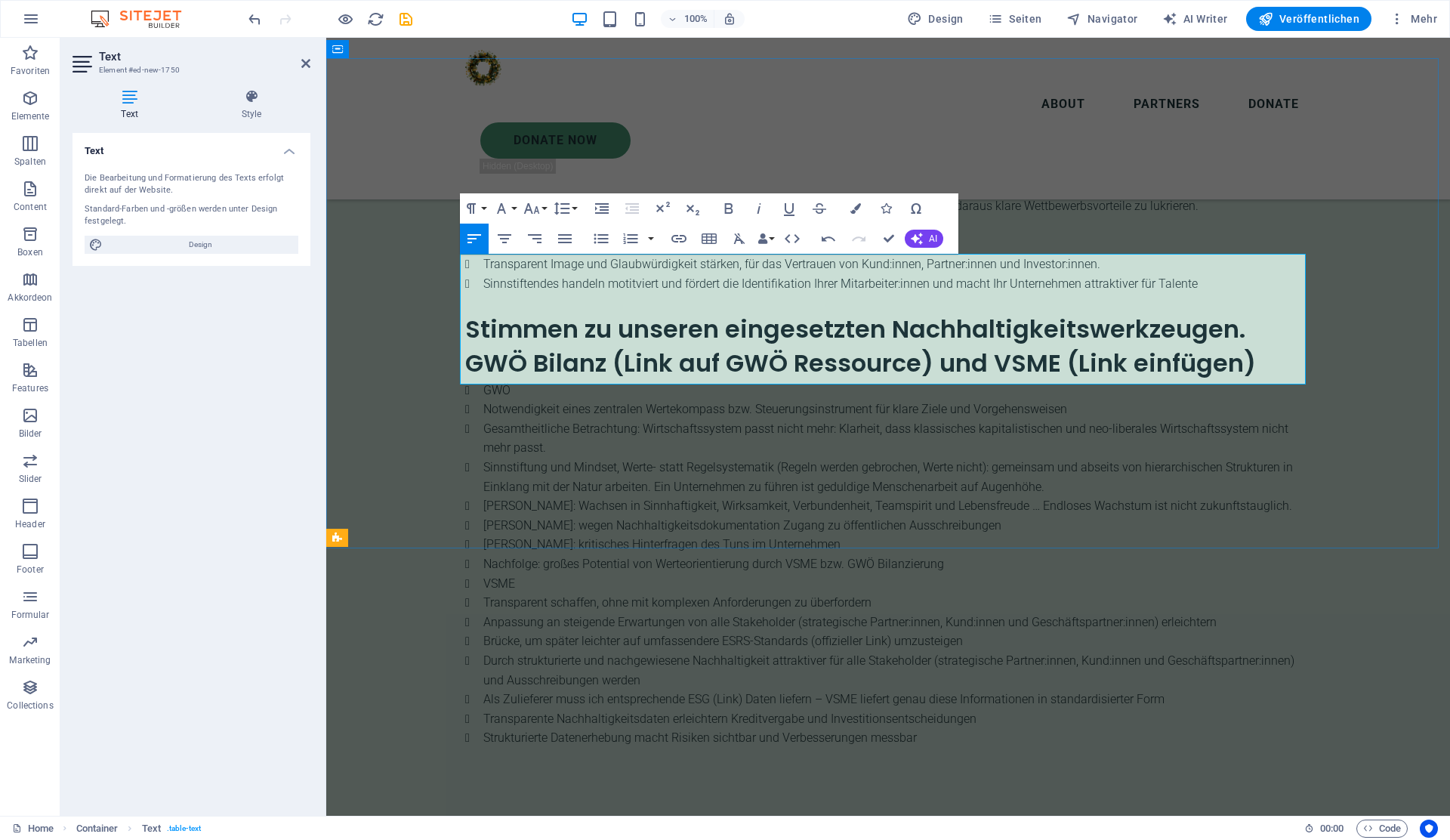
click at [734, 205] on icon "button" at bounding box center [729, 209] width 18 height 18
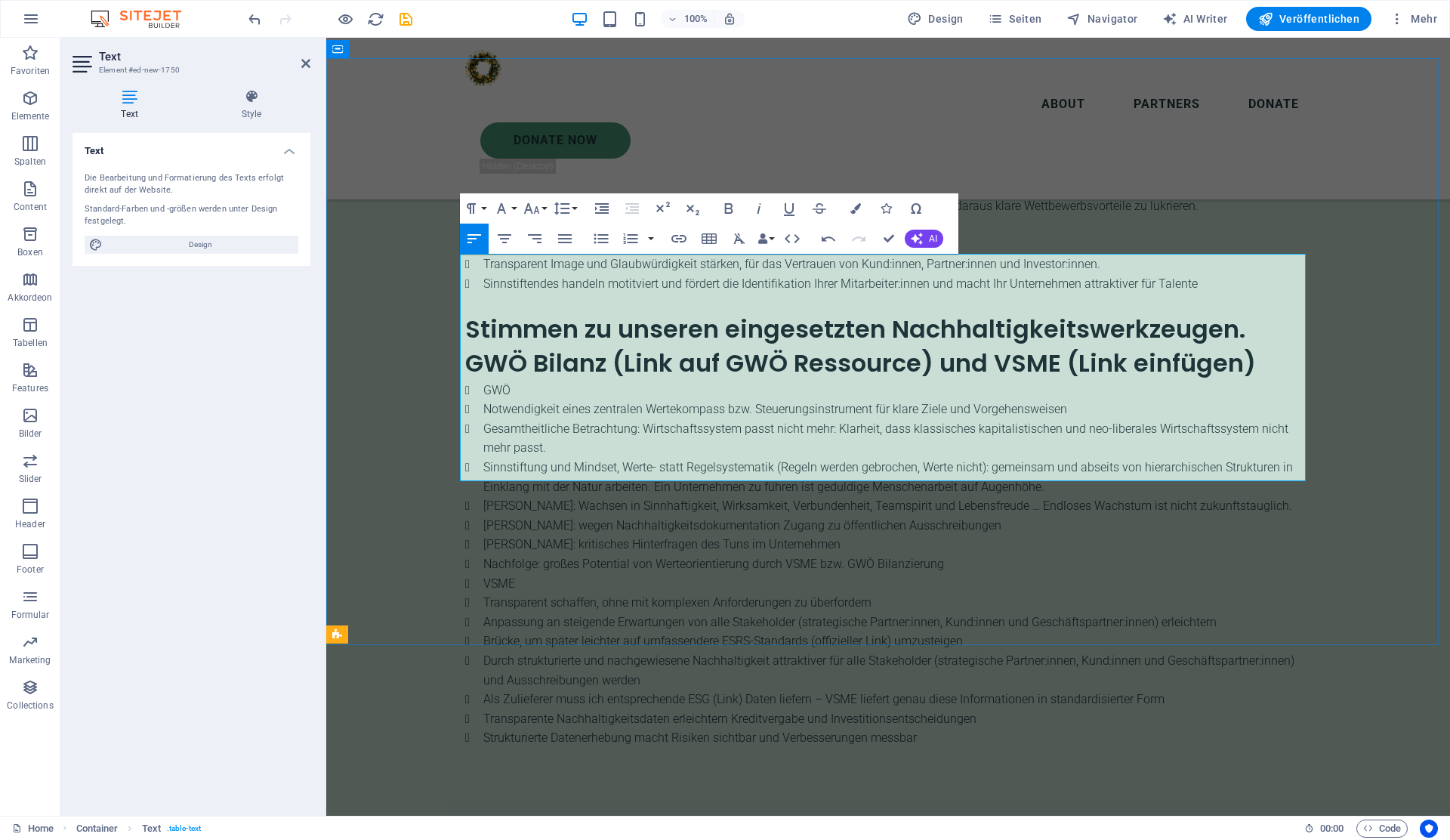
scroll to position [3043, 3]
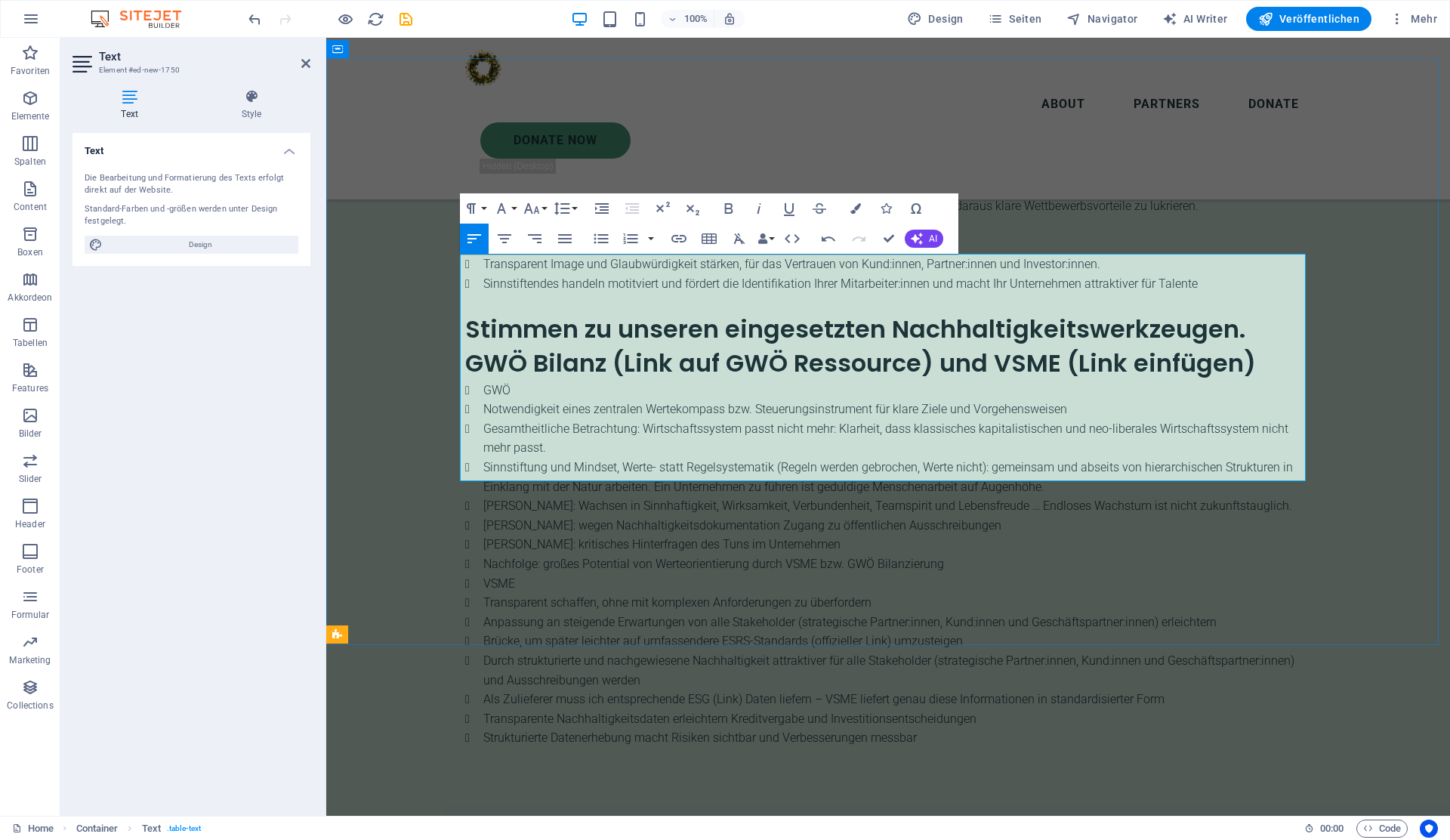
copy p "Kunden, Investoren, Lieferanten, Regulatoren"
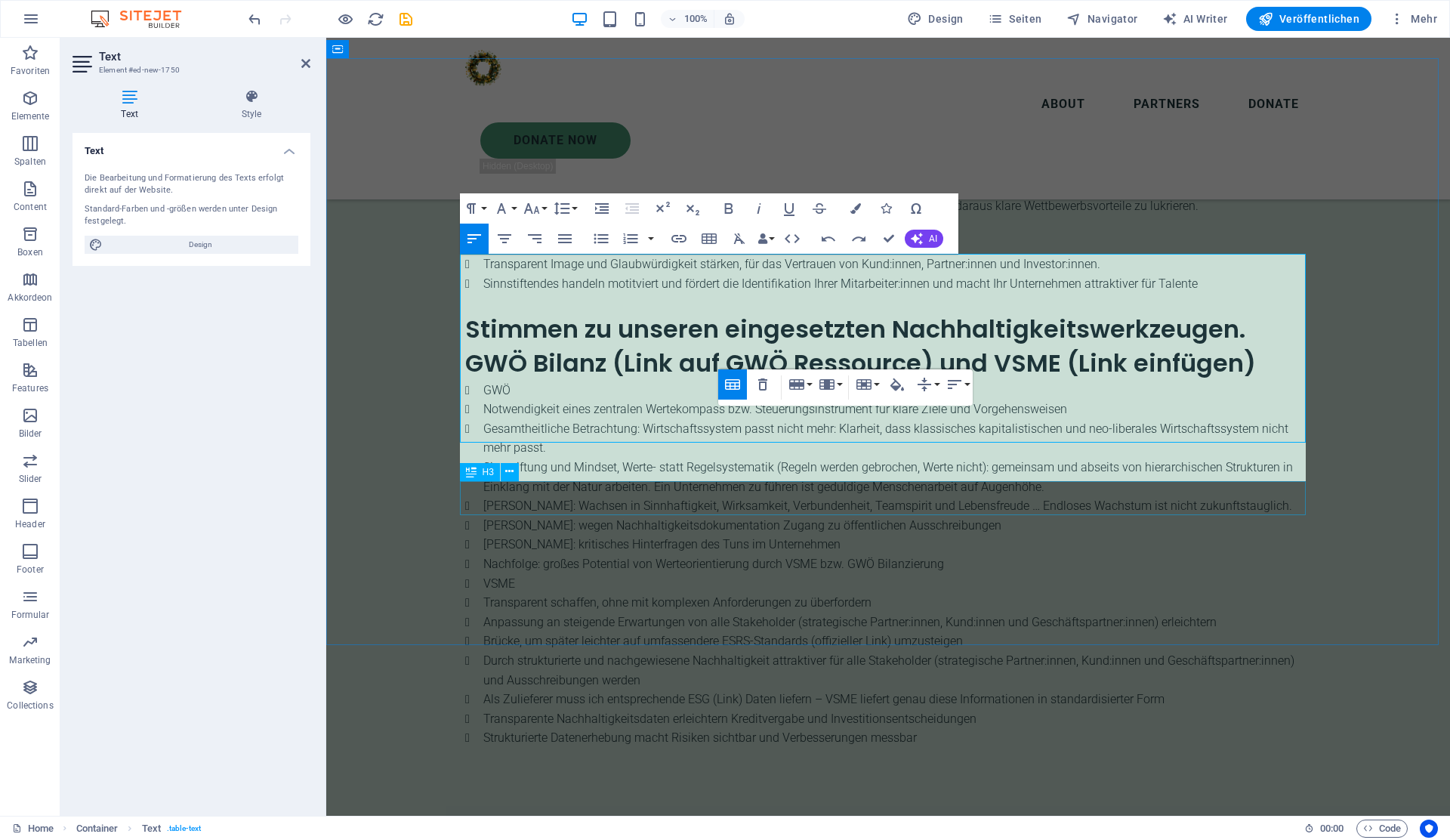
scroll to position [16, 0]
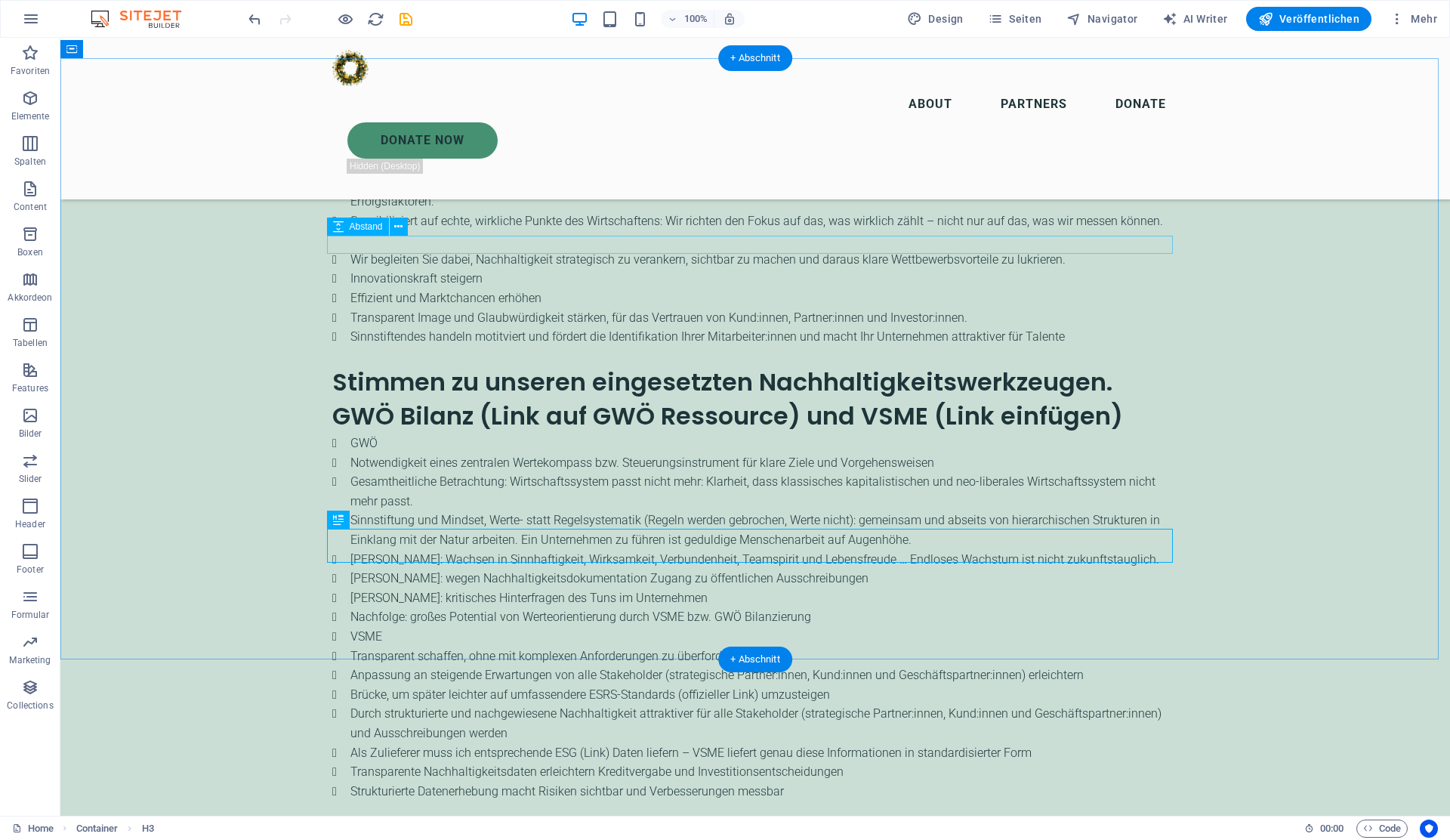
click at [397, 227] on icon at bounding box center [398, 227] width 8 height 16
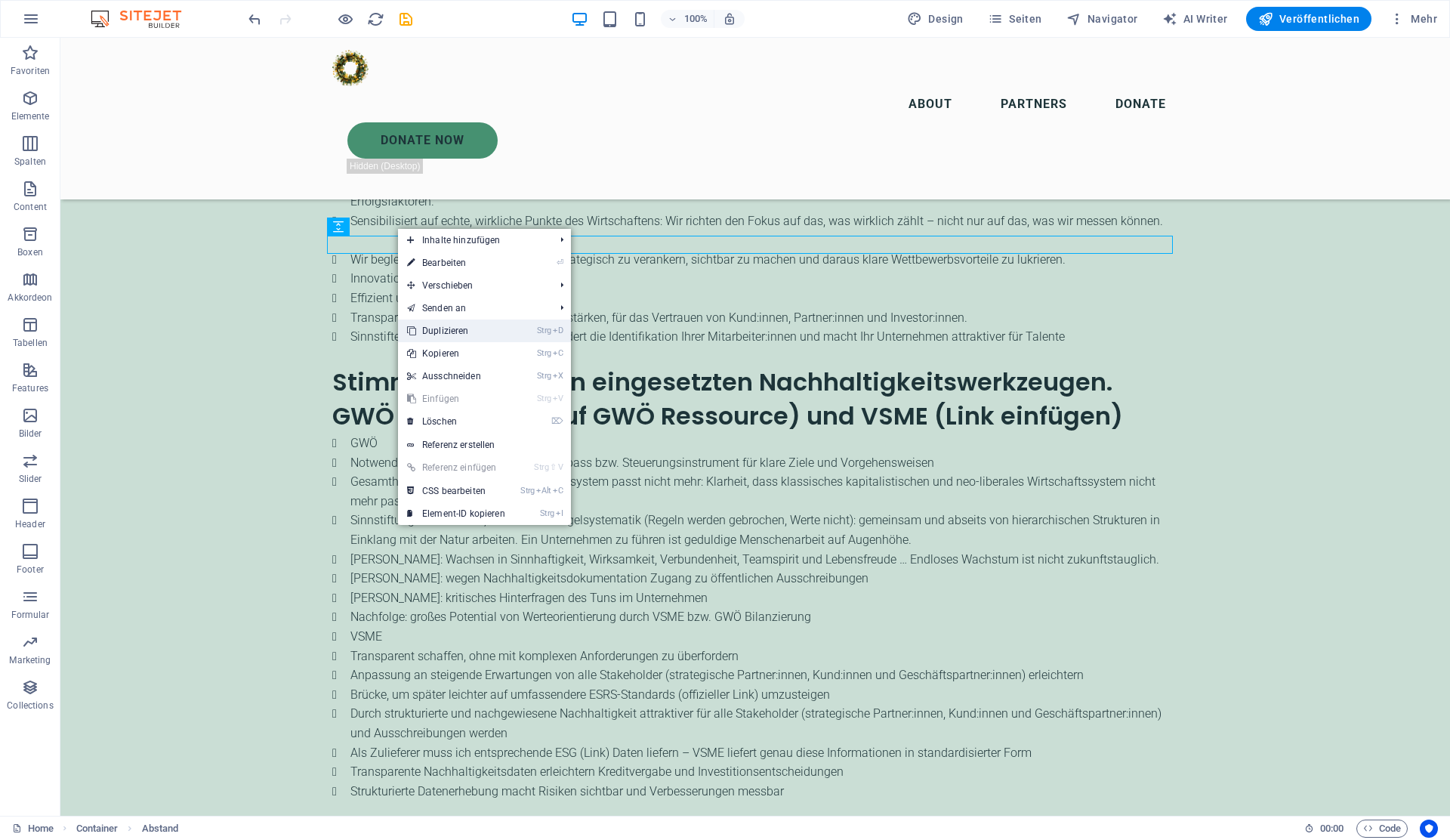
click at [440, 330] on link "Strg D Duplizieren" at bounding box center [456, 330] width 116 height 22
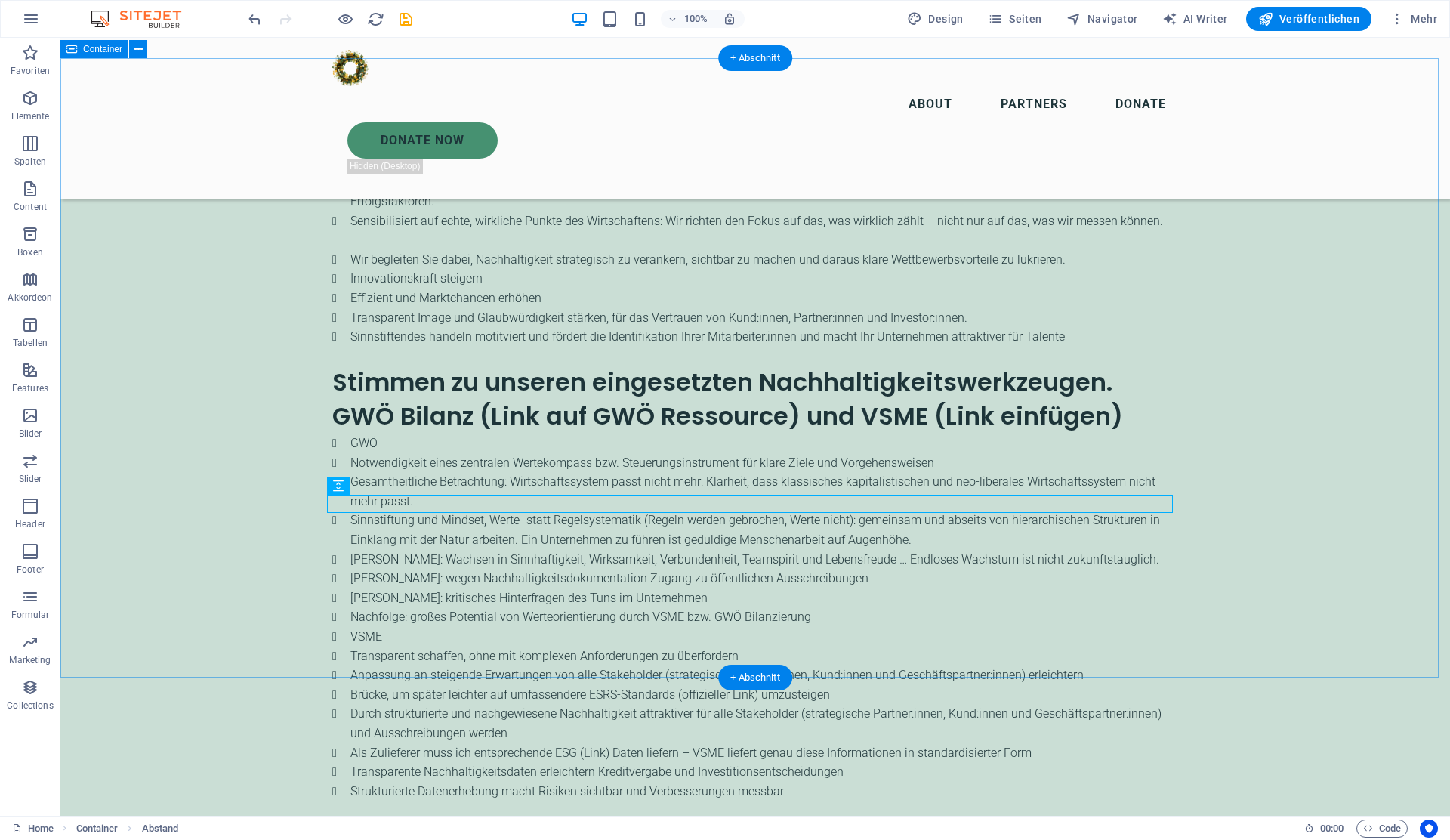
click at [35, 195] on icon "button" at bounding box center [30, 189] width 18 height 18
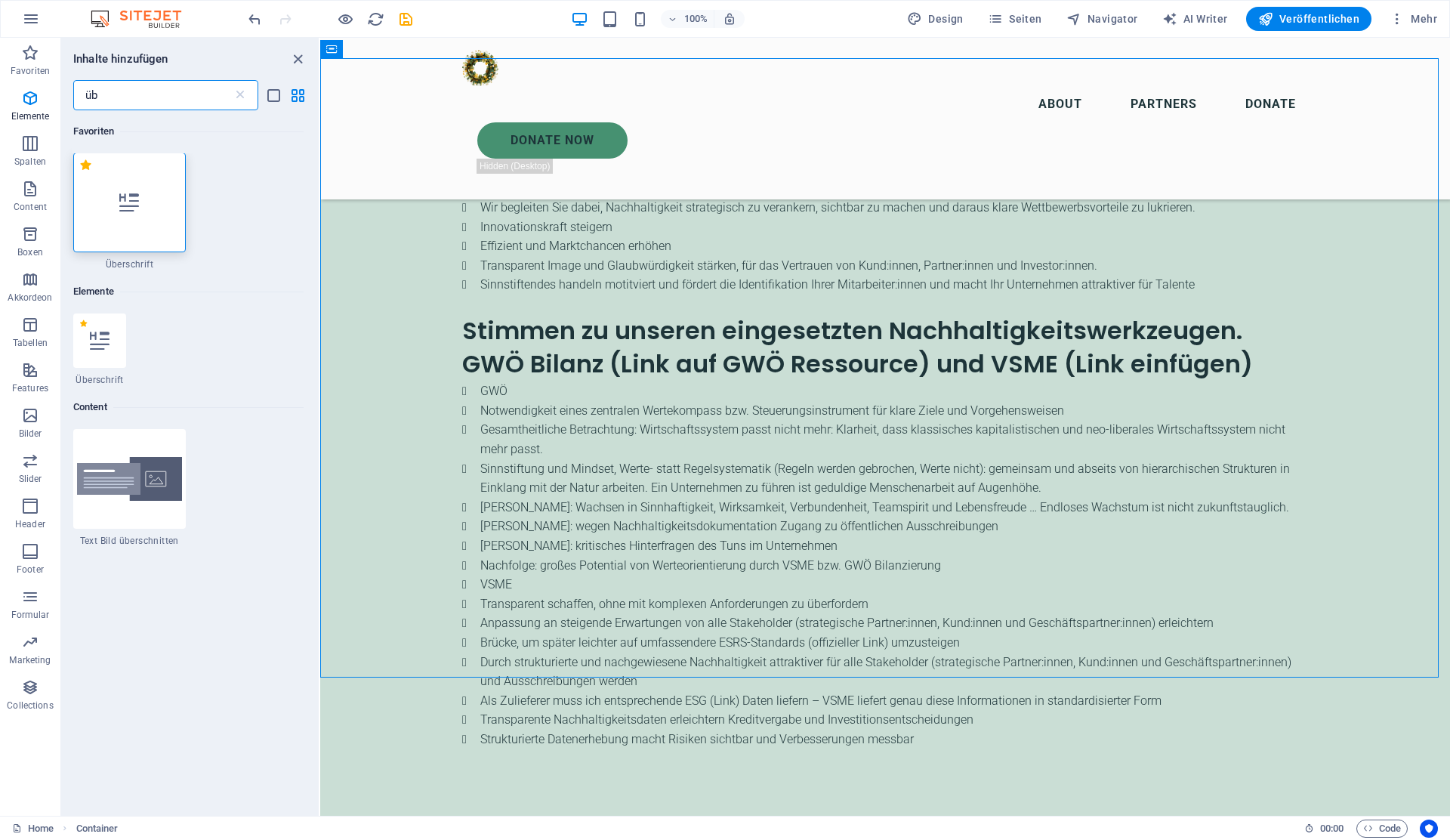
scroll to position [0, 0]
type input "über"
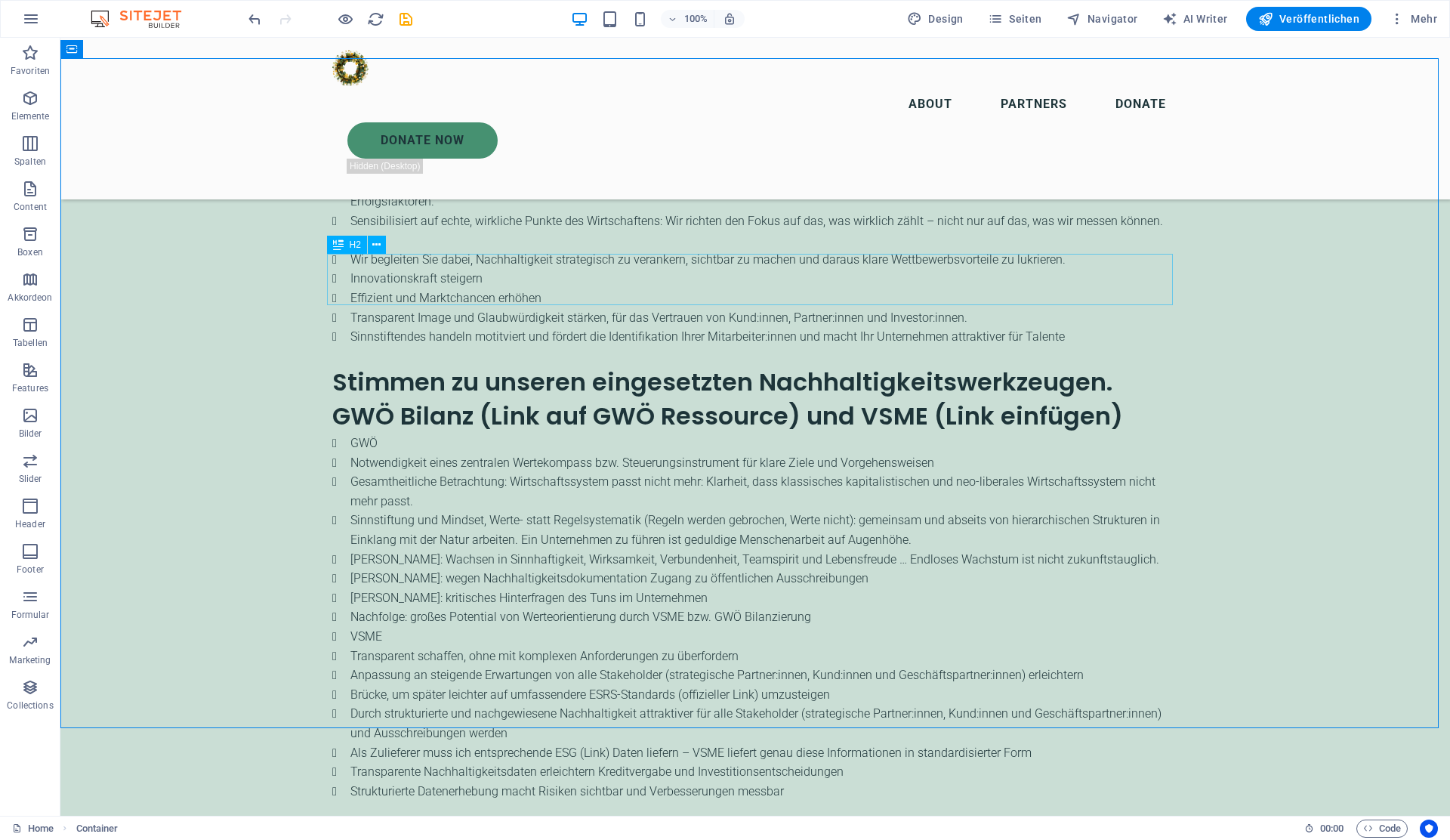
click at [354, 249] on span "H2" at bounding box center [355, 244] width 12 height 9
click at [373, 244] on icon at bounding box center [376, 245] width 8 height 16
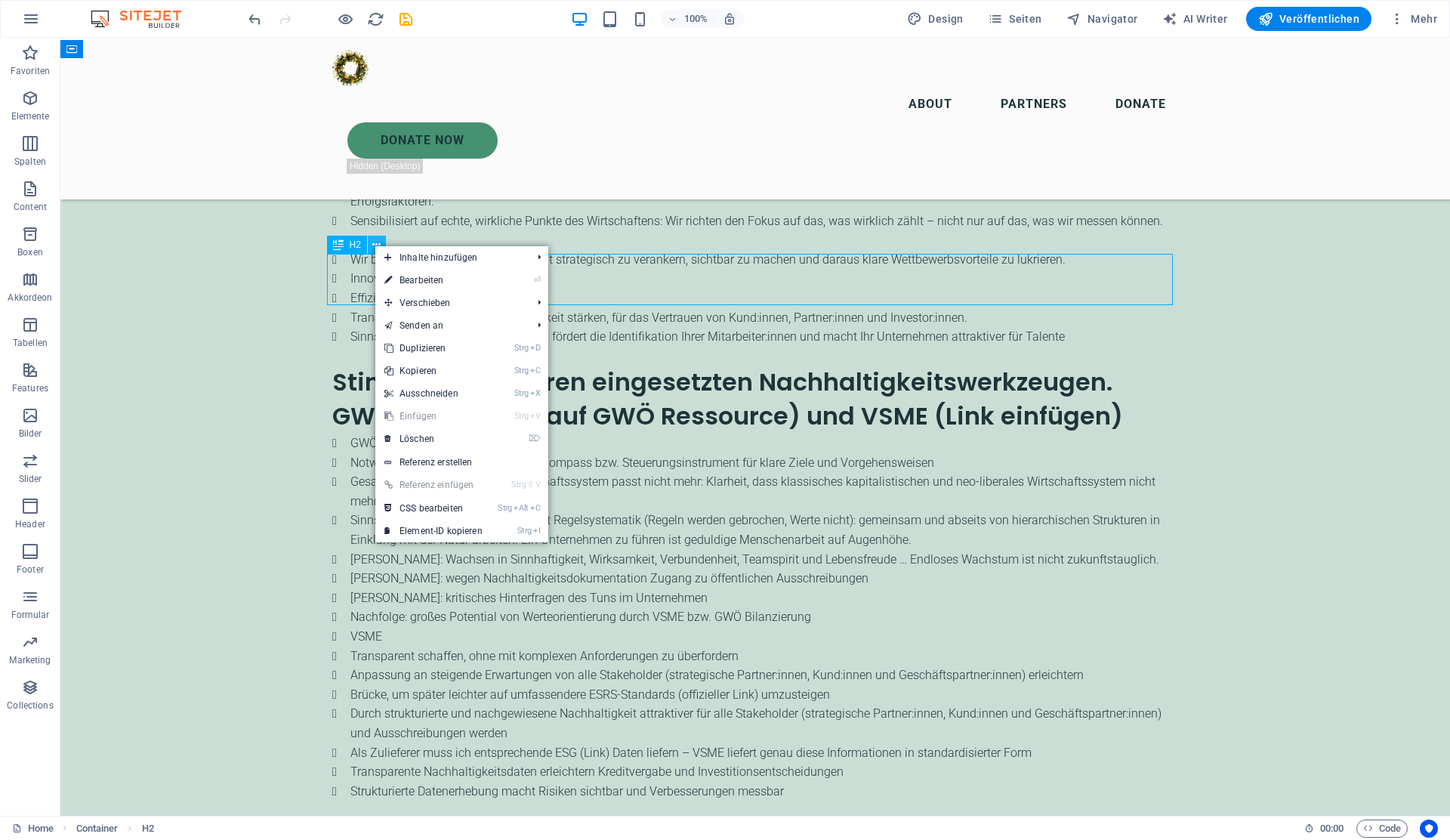
click at [373, 244] on icon at bounding box center [376, 245] width 8 height 16
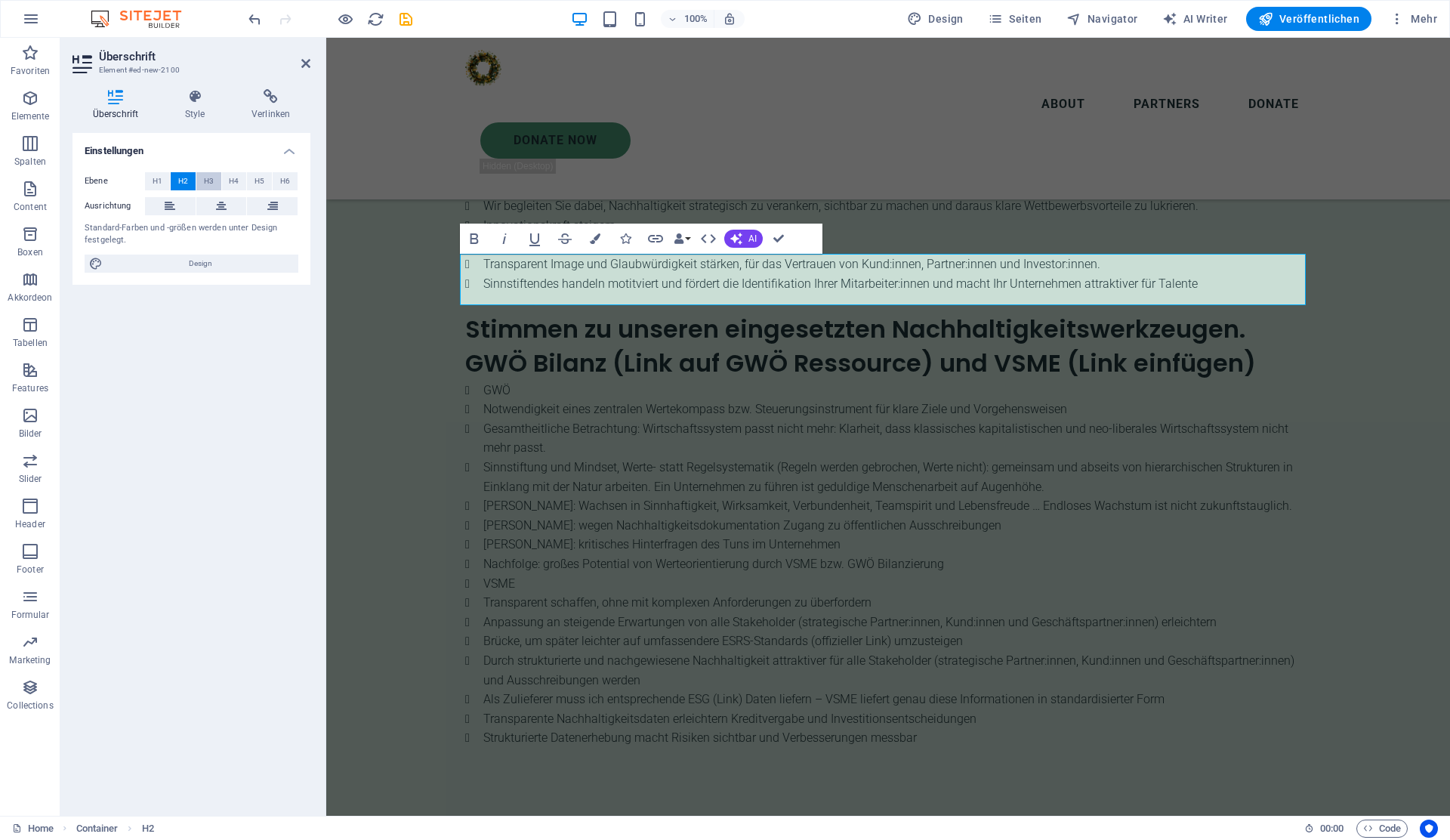
click at [205, 185] on span "H3" at bounding box center [209, 181] width 10 height 18
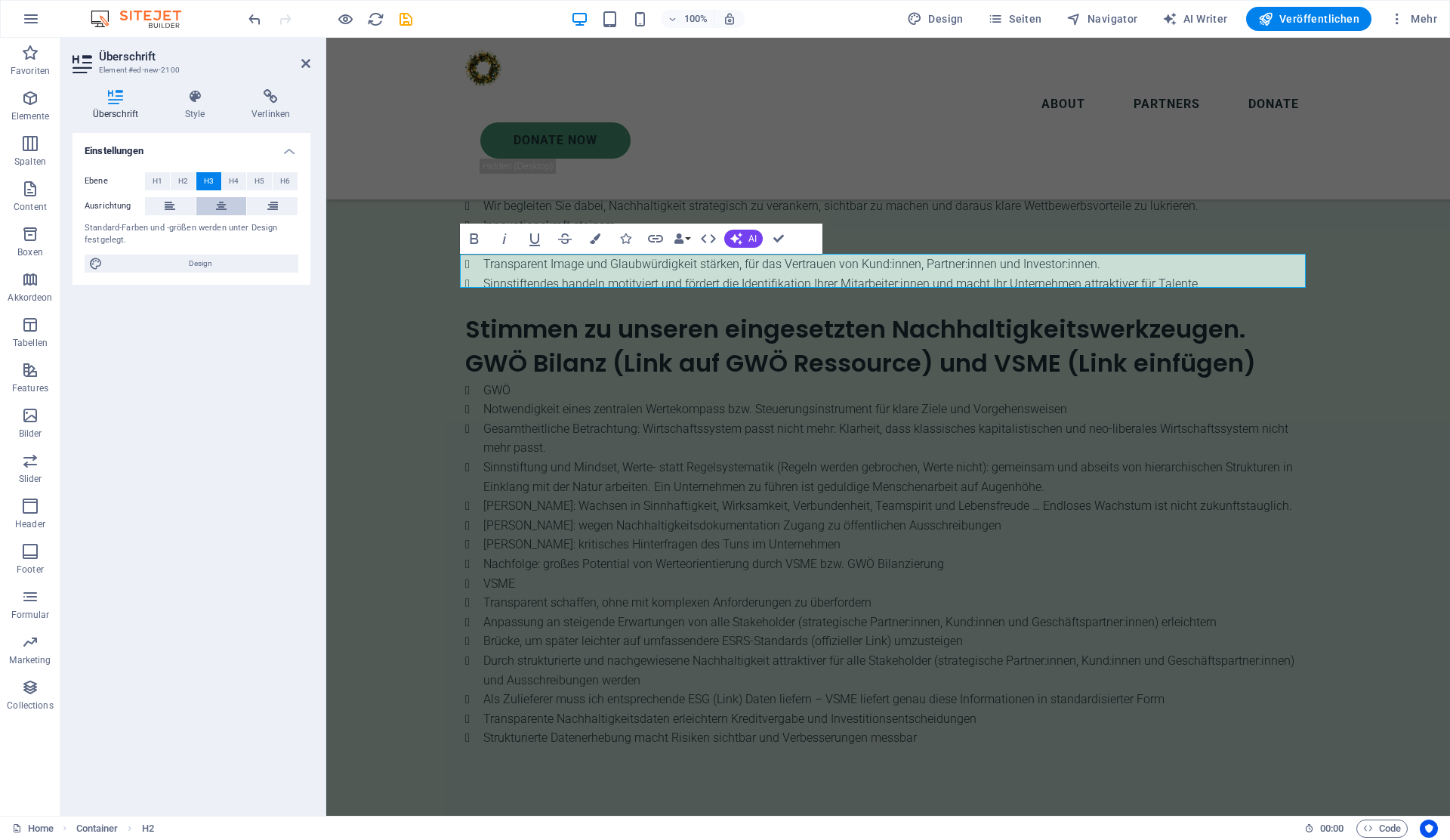
click at [214, 202] on button at bounding box center [221, 206] width 50 height 18
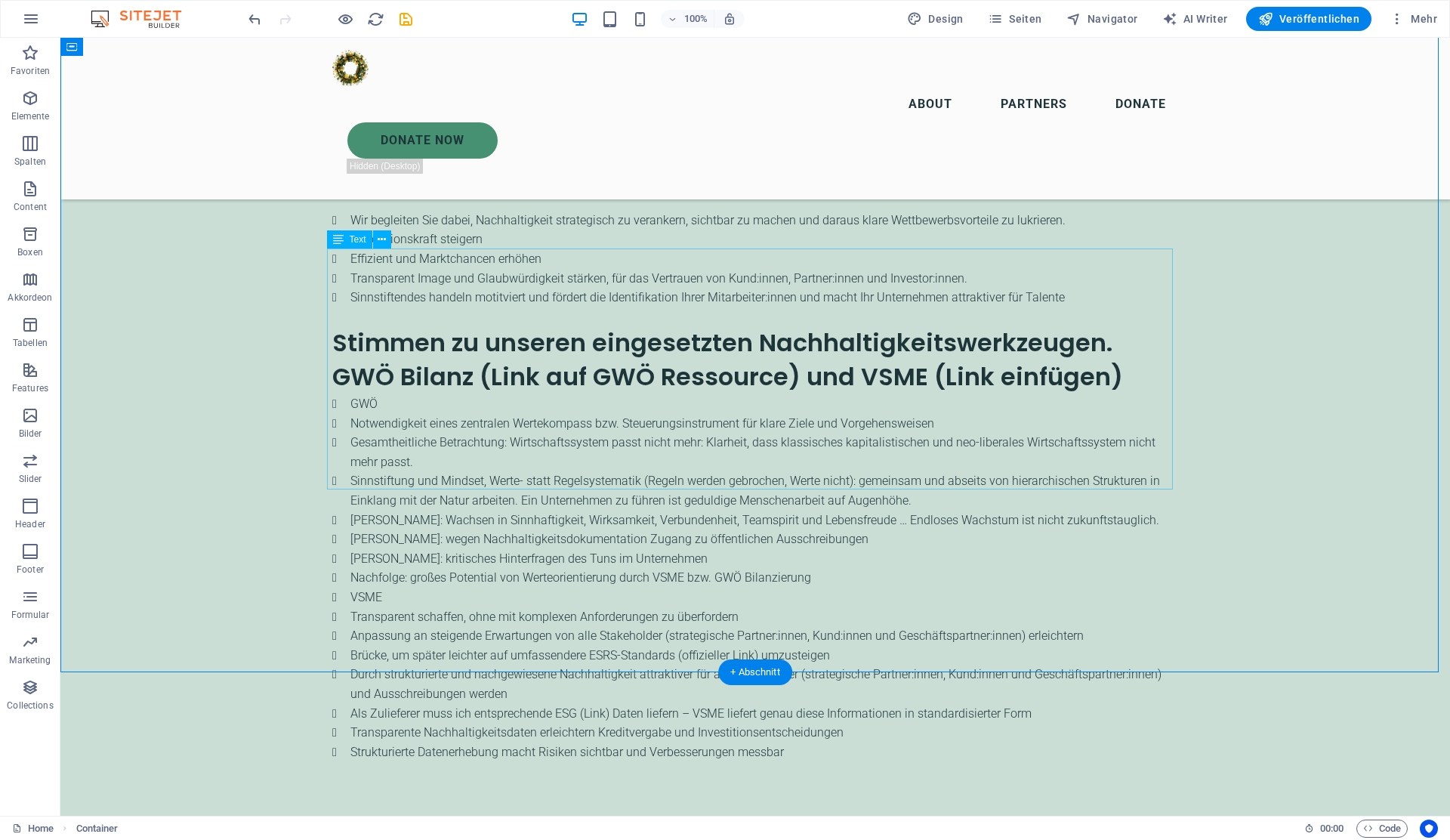
scroll to position [2867, 0]
click at [377, 202] on icon at bounding box center [376, 205] width 8 height 16
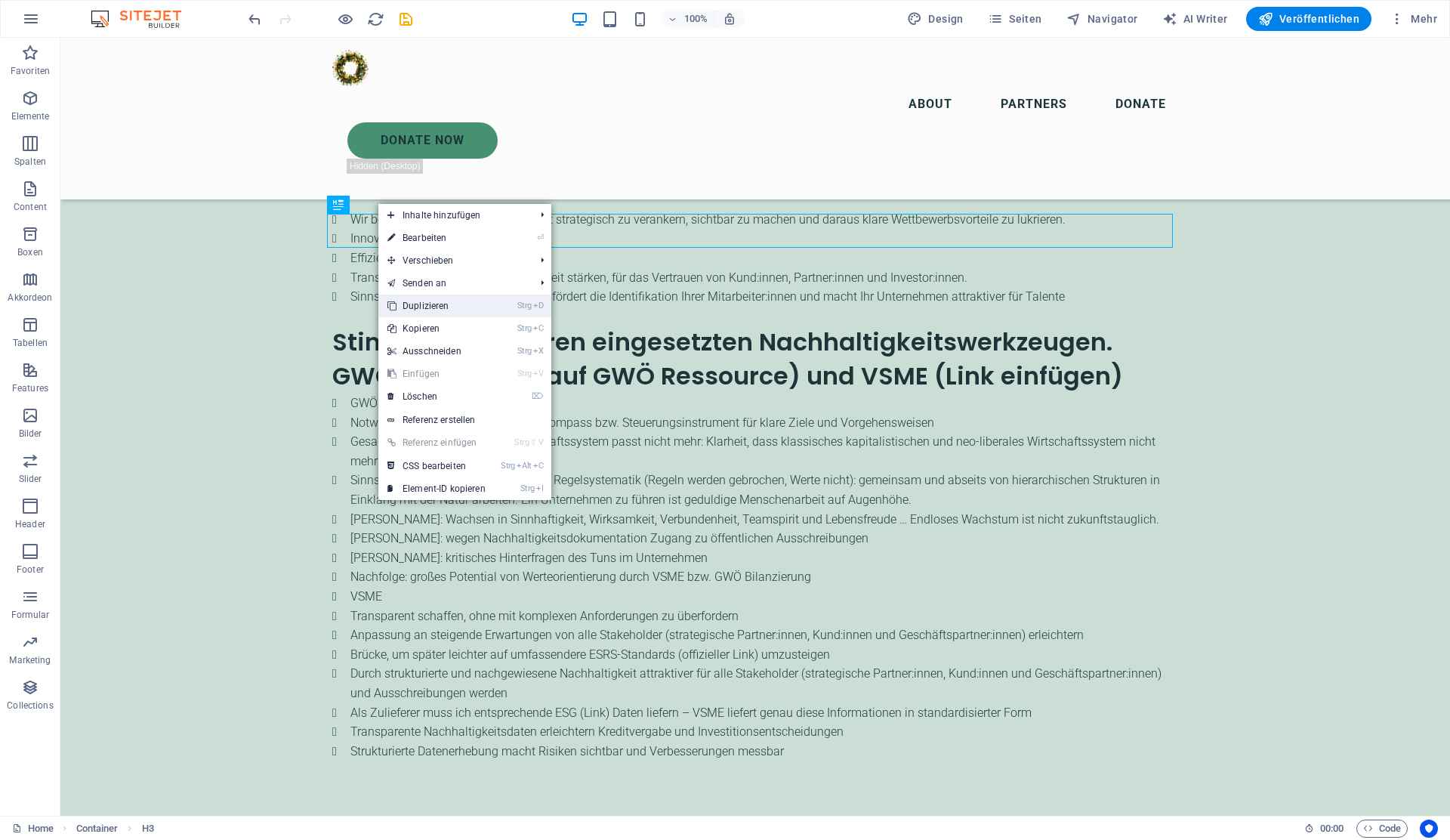
click at [438, 301] on link "Strg D Duplizieren" at bounding box center [436, 305] width 116 height 22
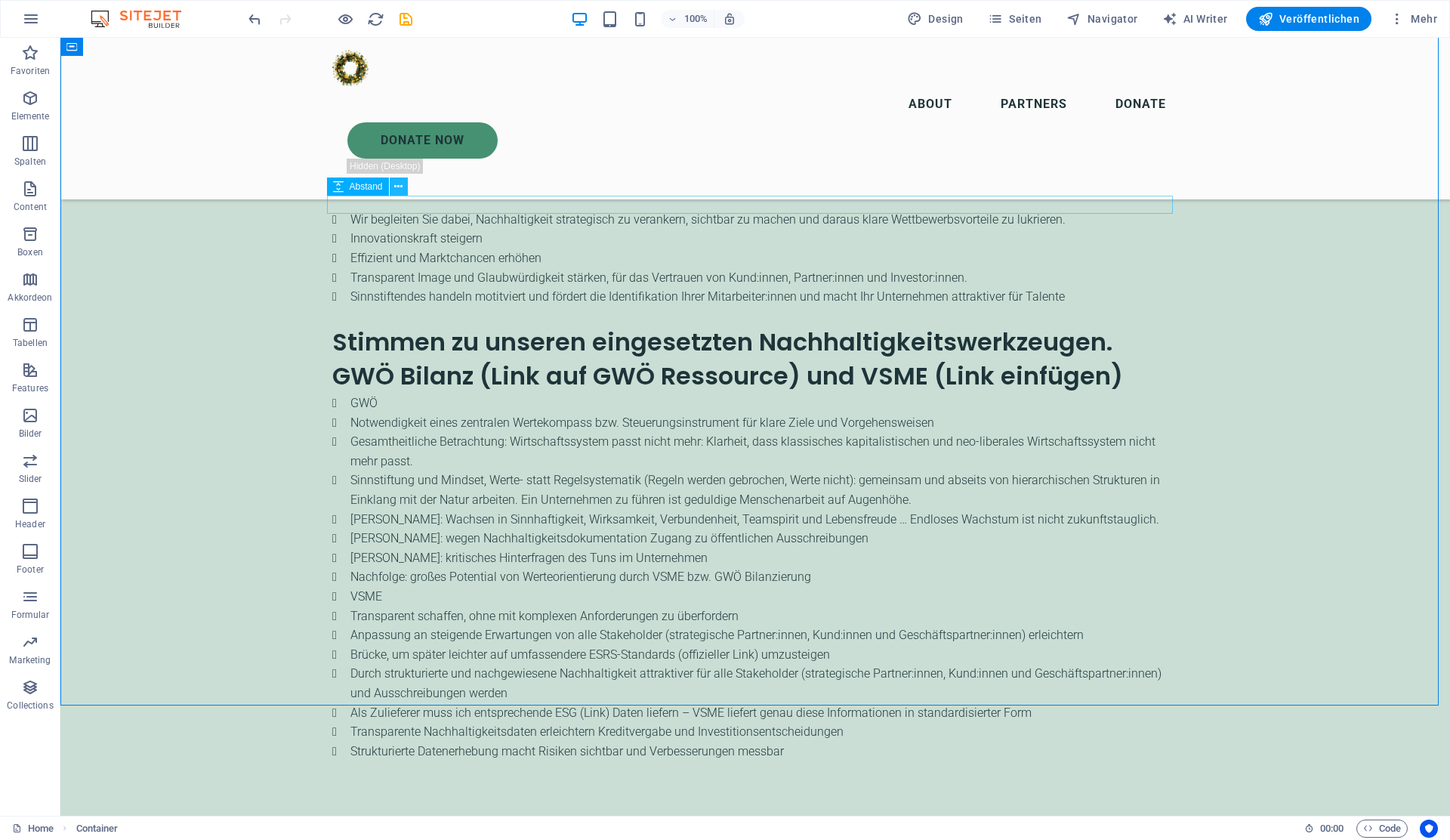
click at [397, 190] on icon at bounding box center [398, 187] width 8 height 16
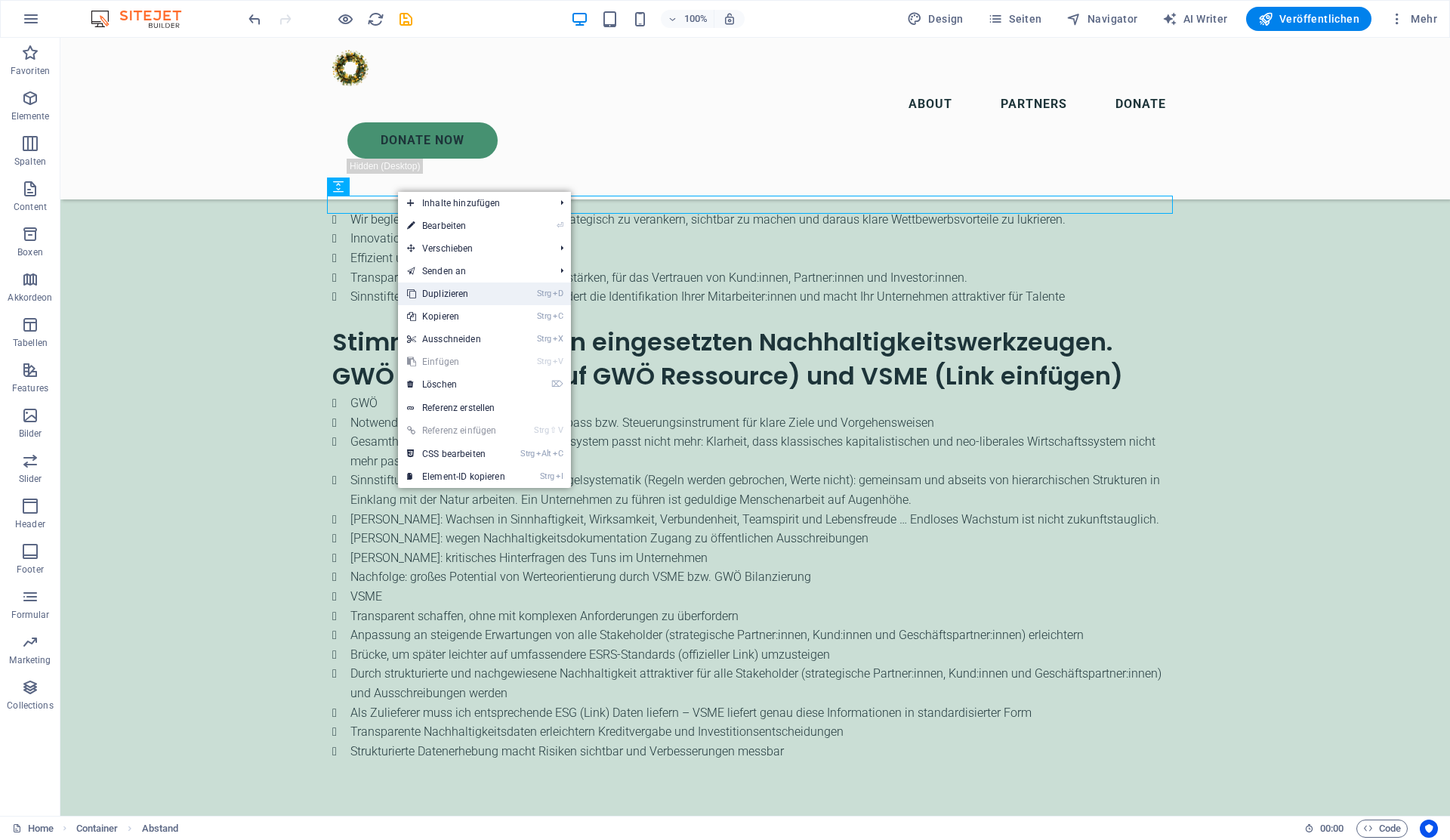
click at [437, 292] on link "Strg D Duplizieren" at bounding box center [456, 293] width 116 height 22
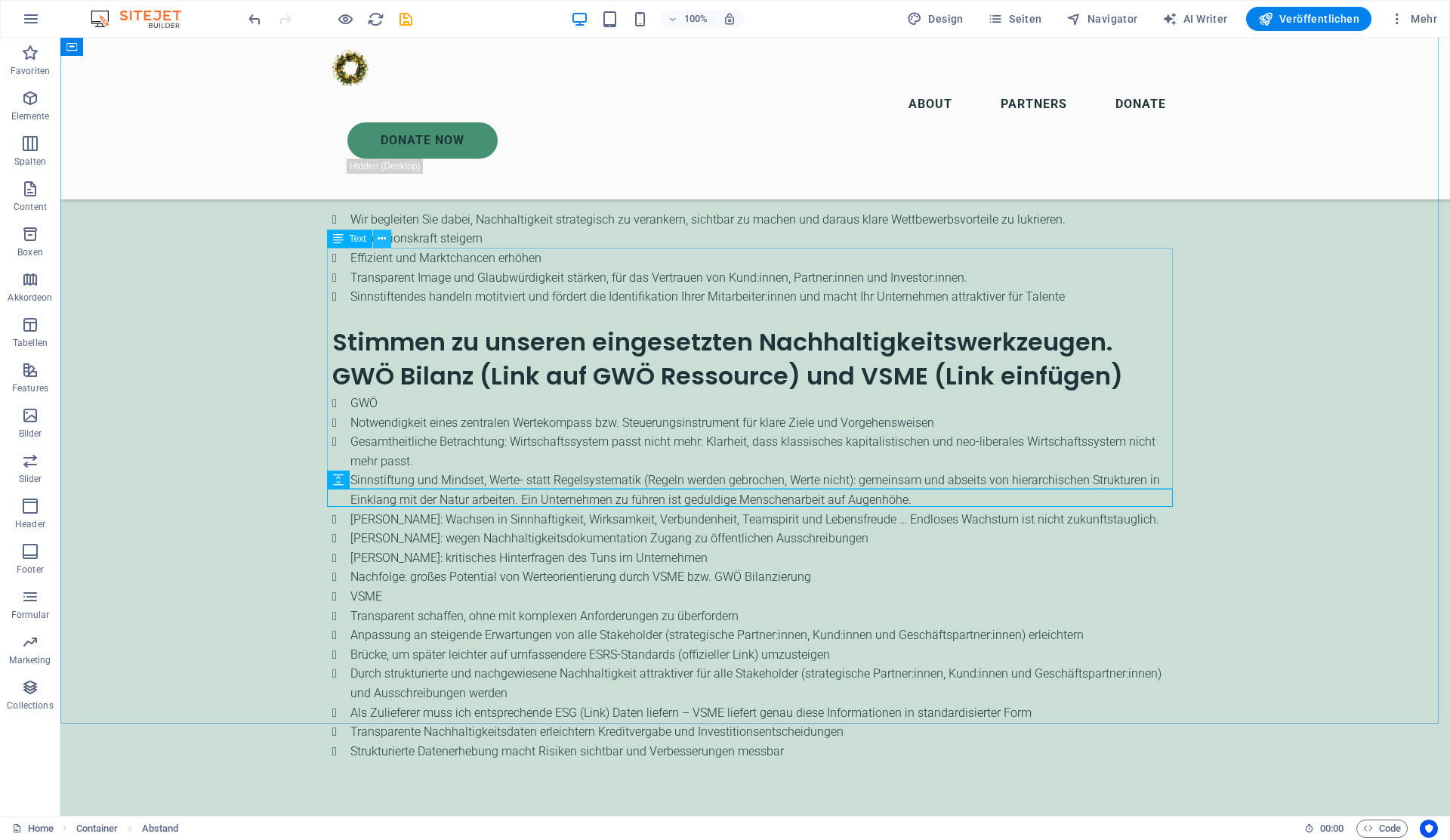
click at [380, 238] on icon at bounding box center [382, 239] width 8 height 16
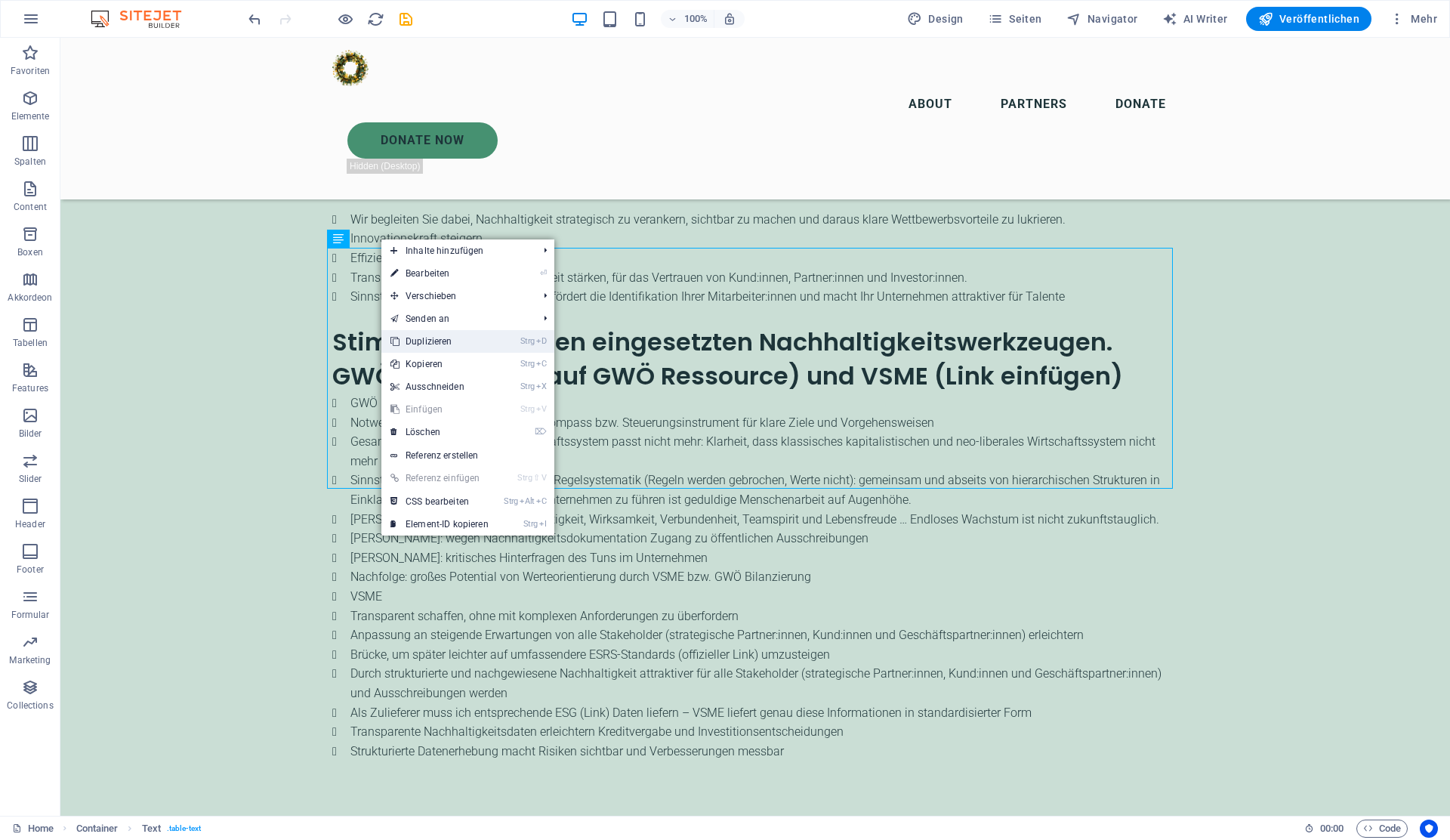
click at [431, 344] on link "Strg D Duplizieren" at bounding box center [440, 340] width 116 height 22
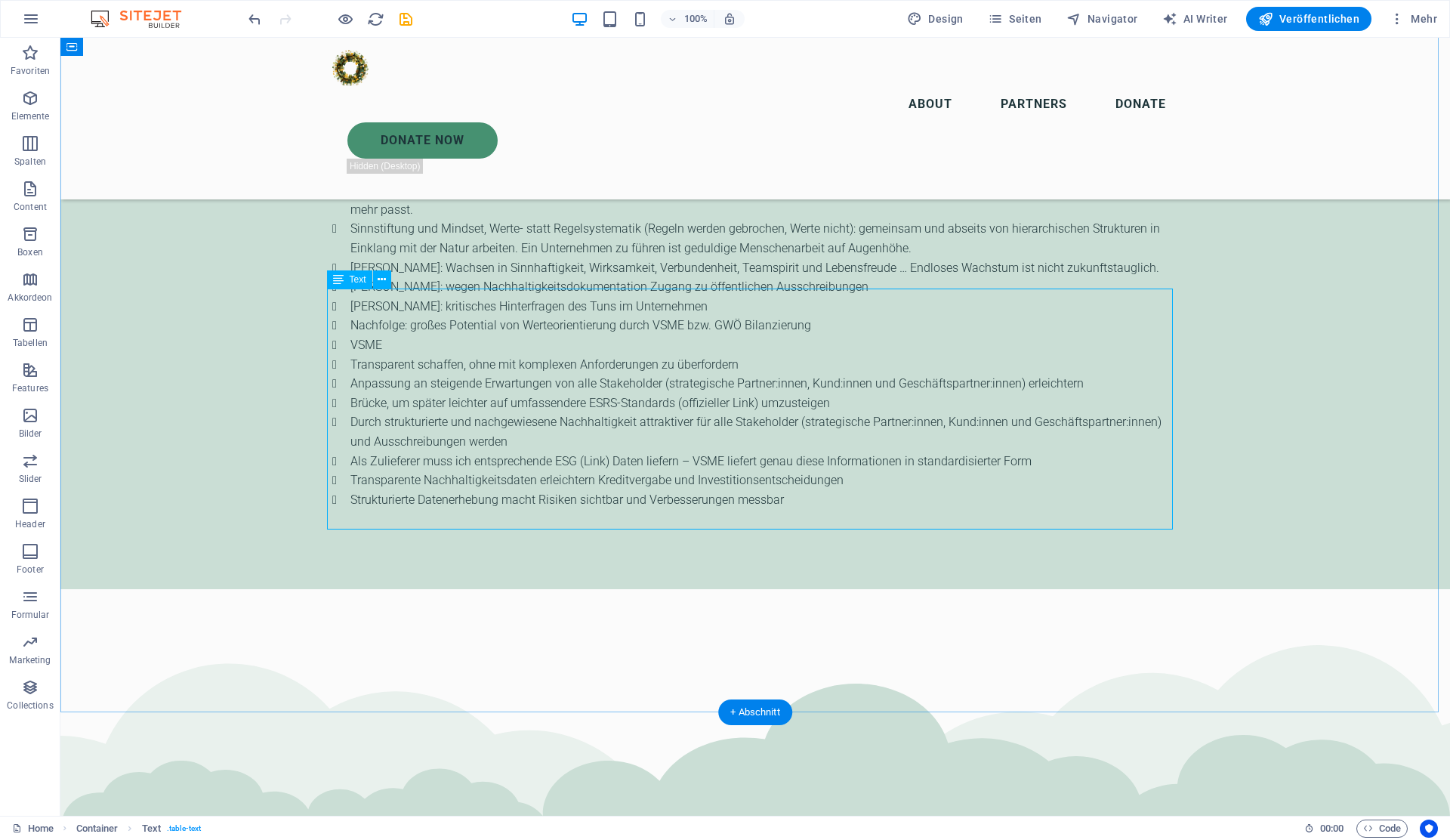
scroll to position [3118, 0]
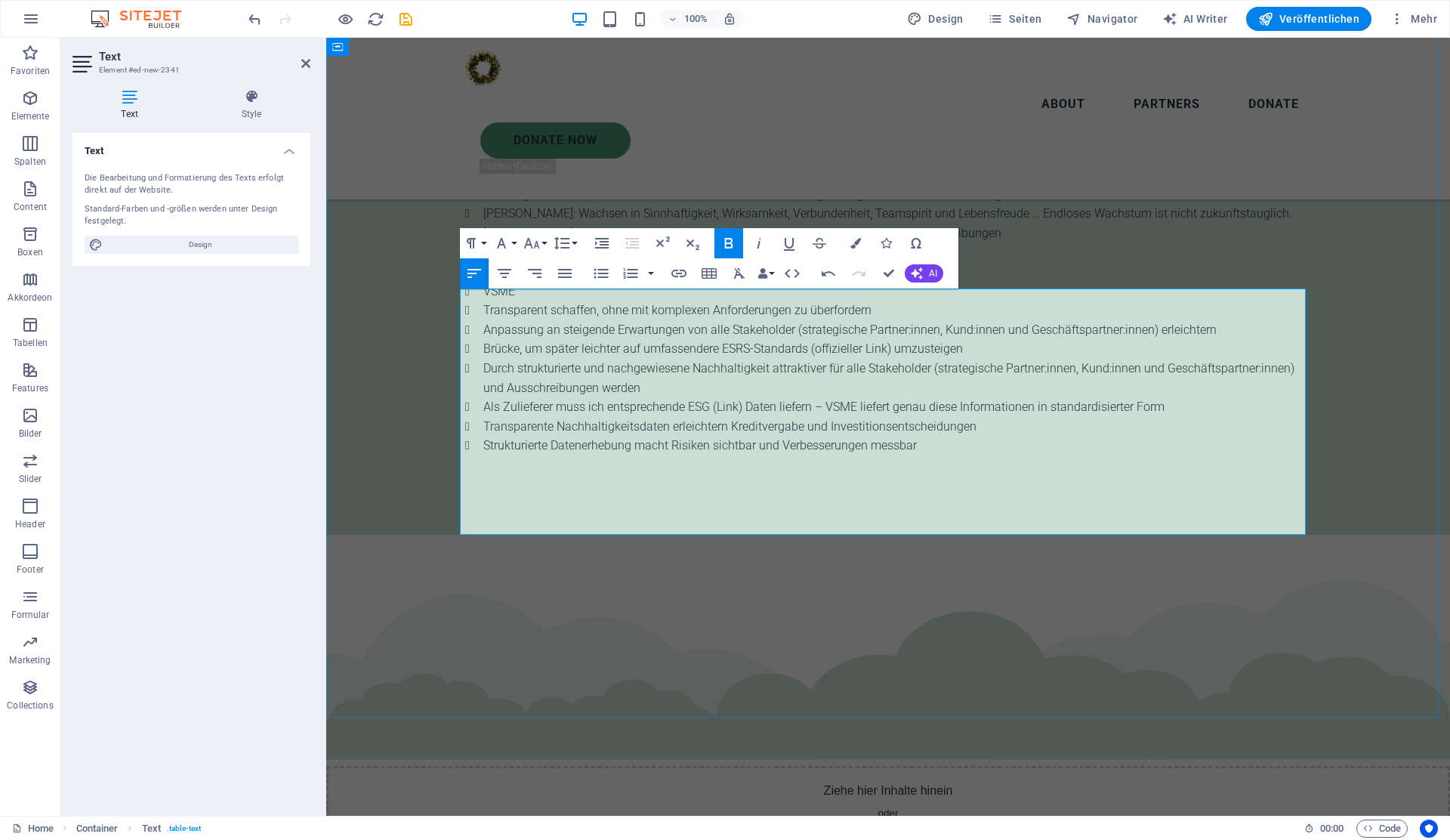
click at [1175, 279] on button "Column" at bounding box center [1166, 274] width 29 height 30
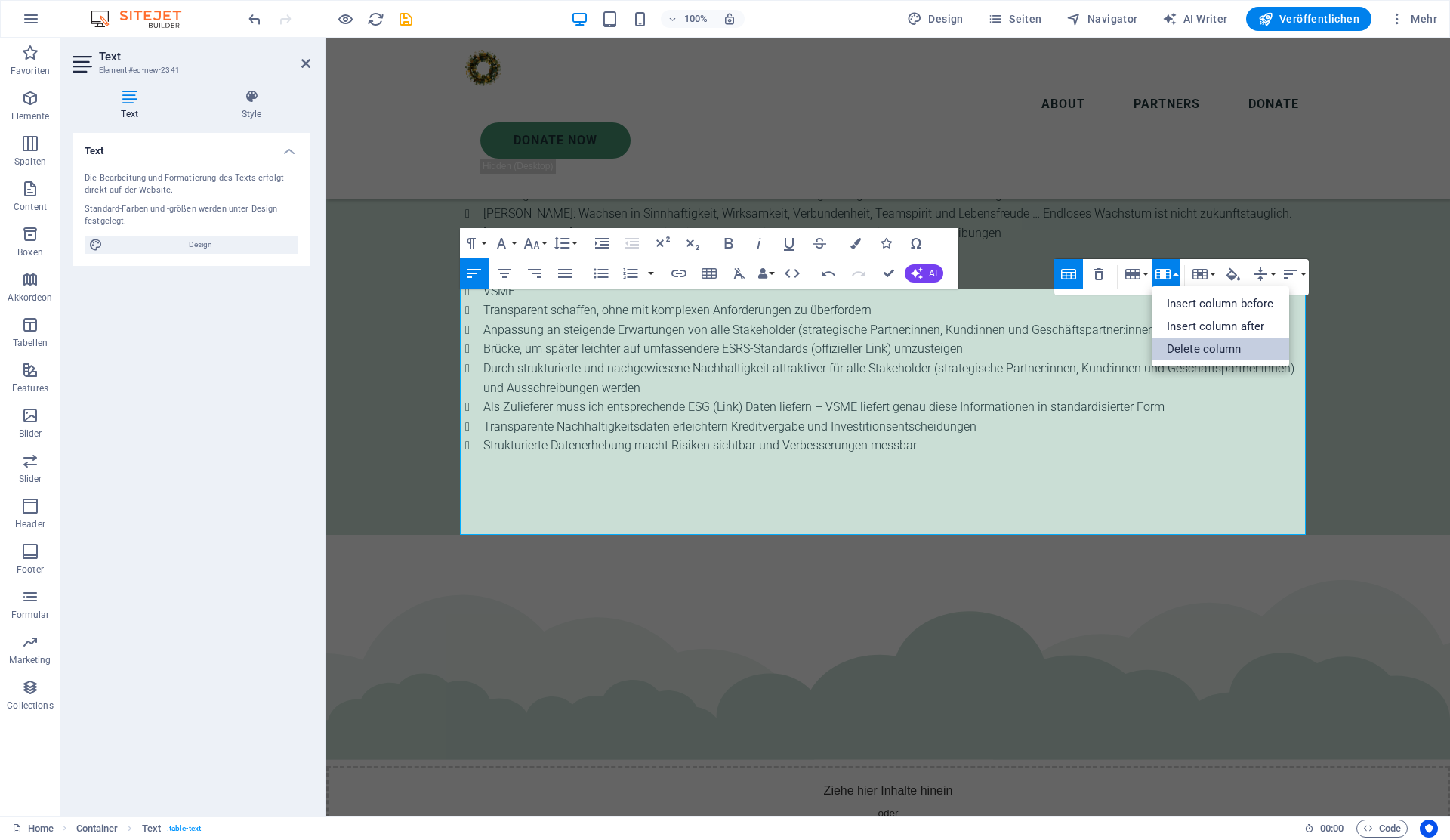
click at [1193, 345] on link "Delete column" at bounding box center [1220, 348] width 137 height 22
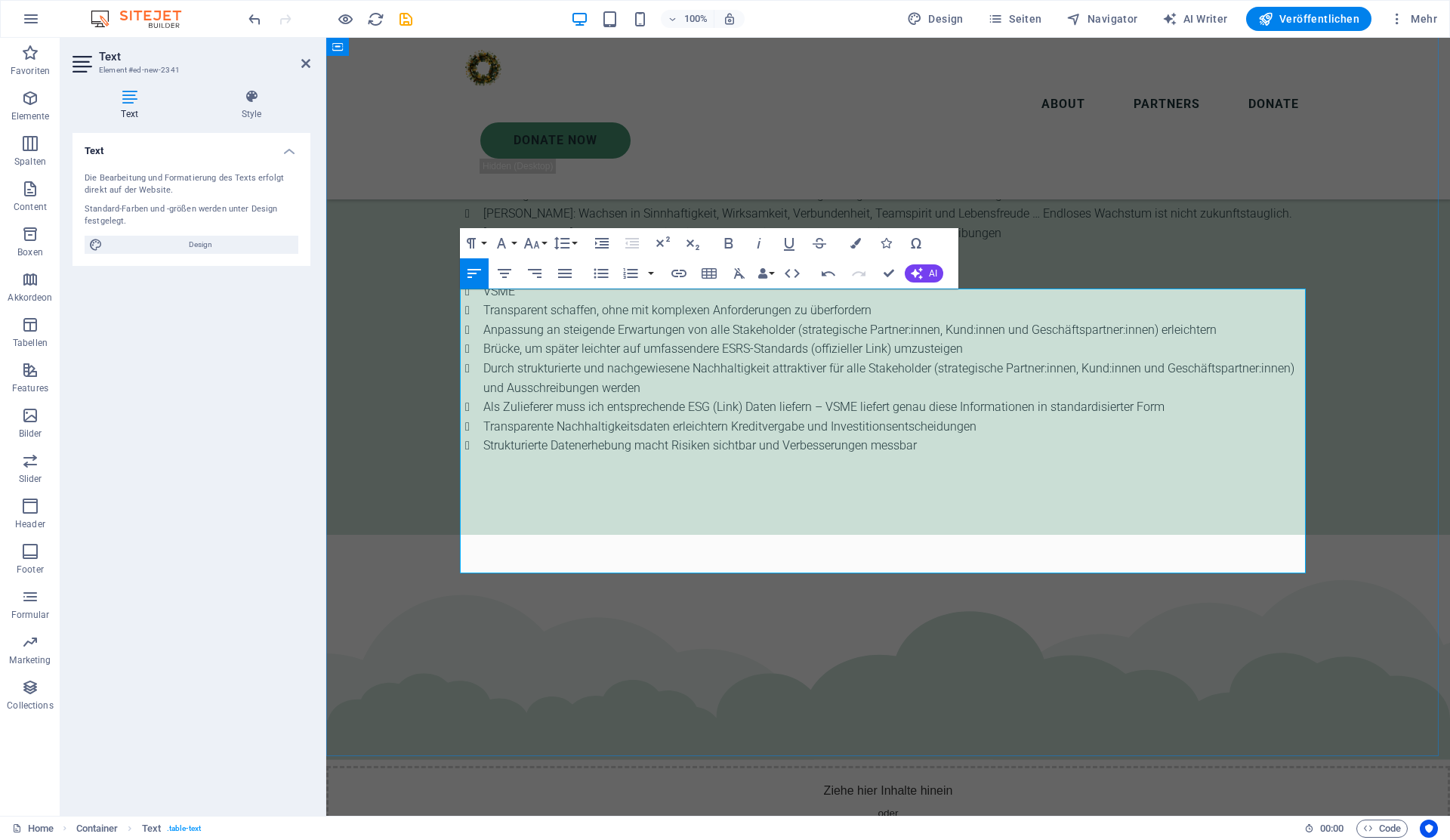
scroll to position [4143, 5]
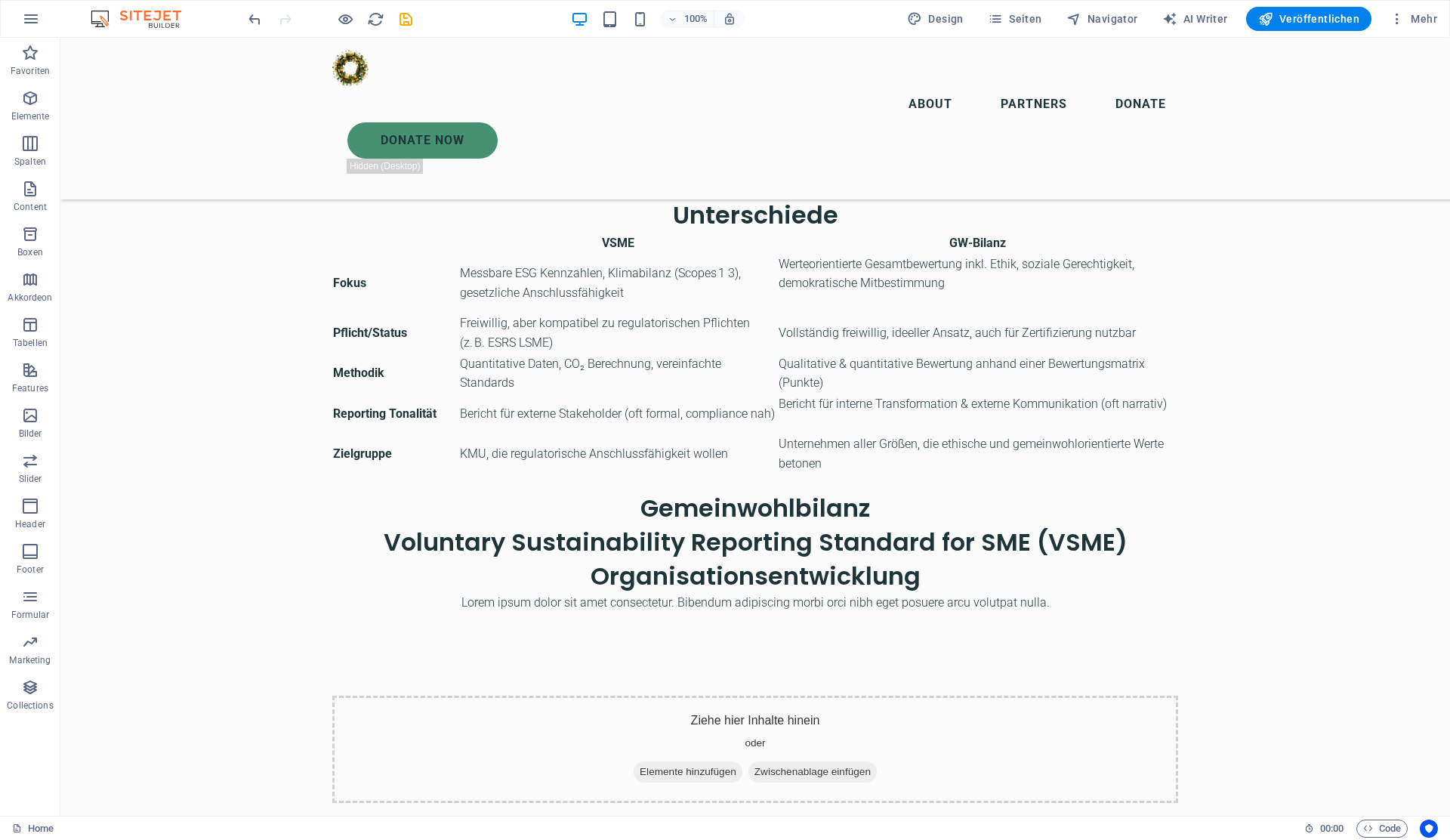
scroll to position [4419, 0]
click at [17, 195] on span "Content" at bounding box center [30, 198] width 60 height 36
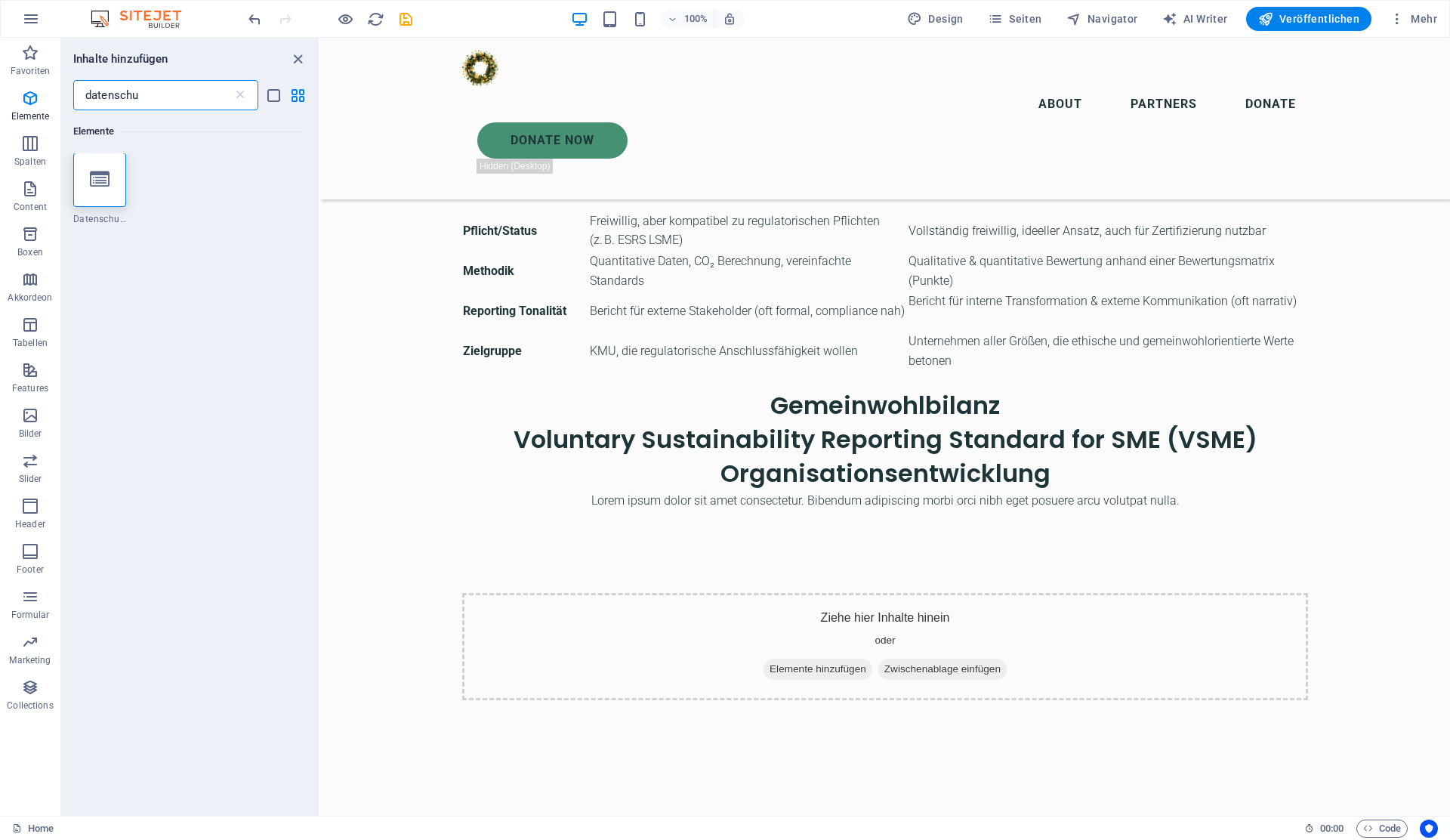
scroll to position [0, 0]
type input "datenschu"
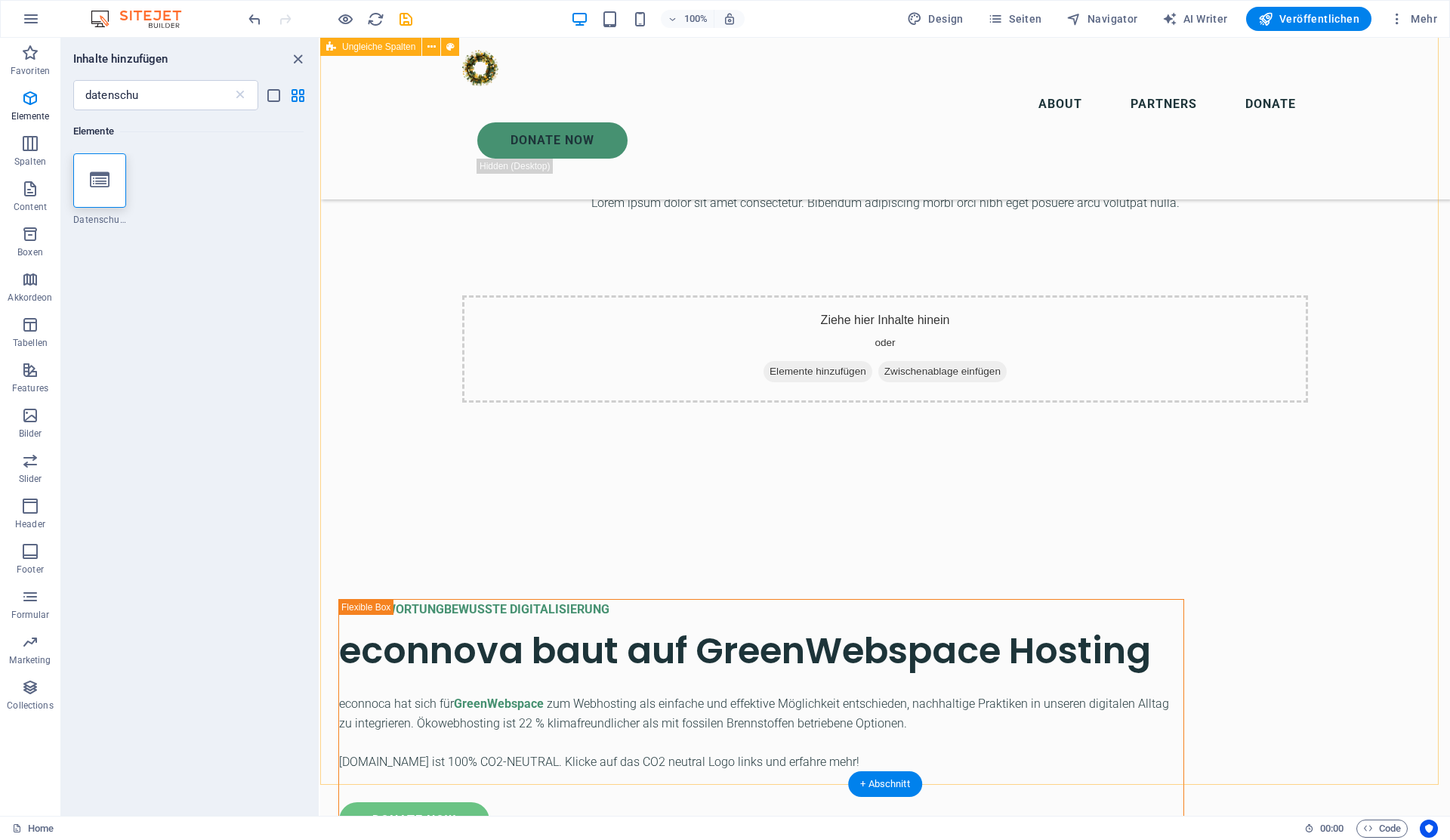
scroll to position [4739, 0]
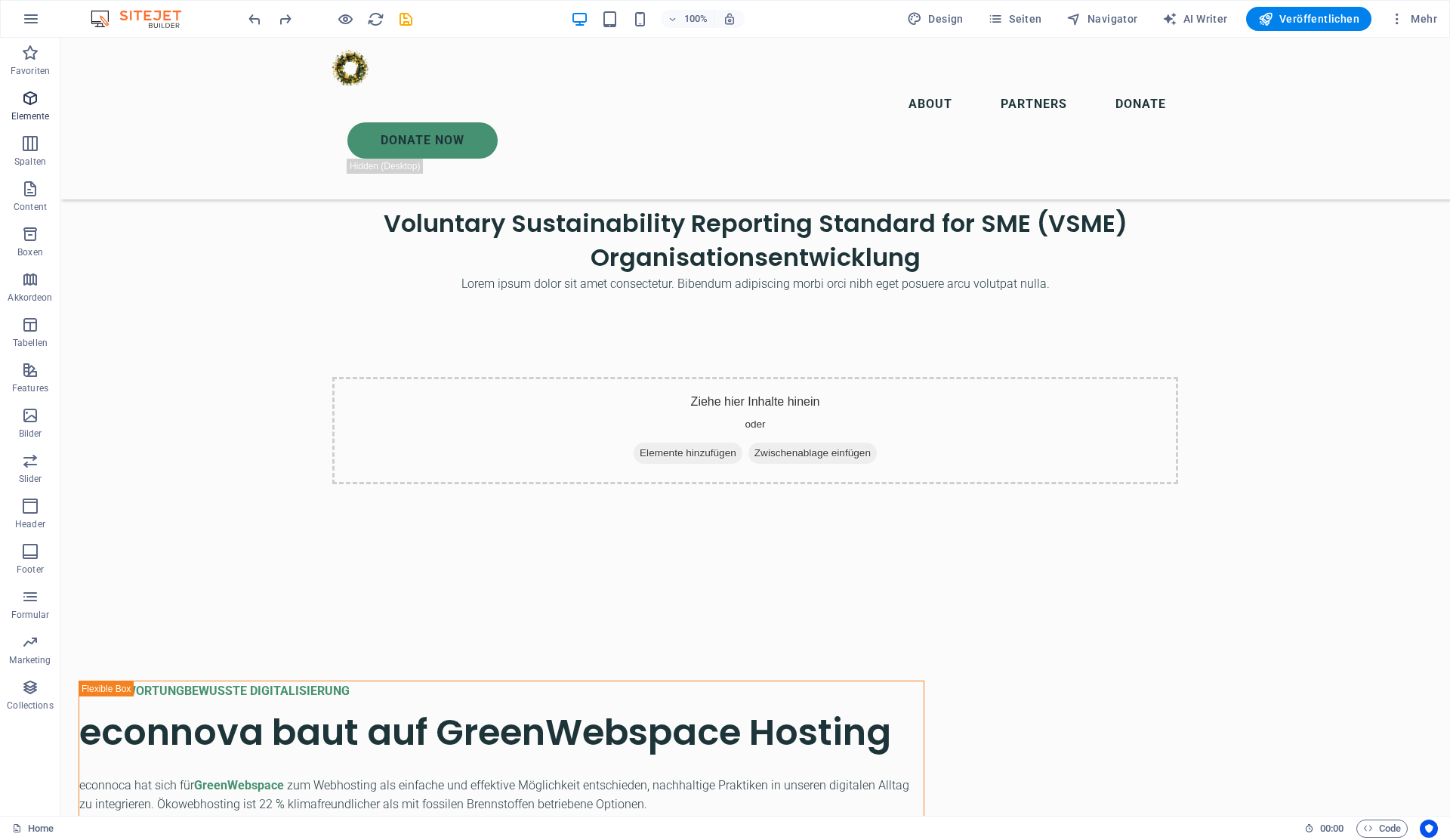
click at [29, 105] on icon "button" at bounding box center [30, 98] width 18 height 18
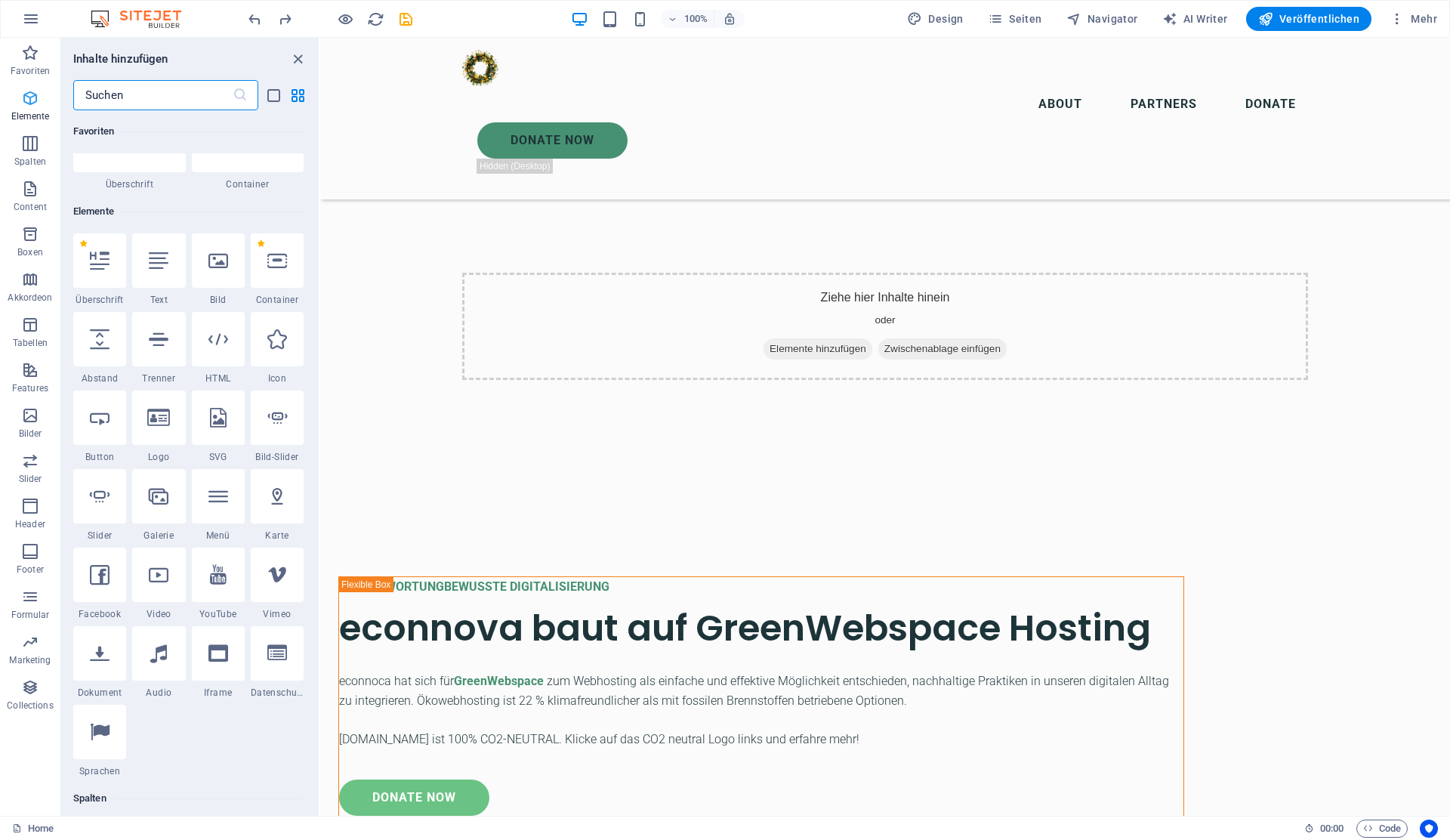
scroll to position [161, 0]
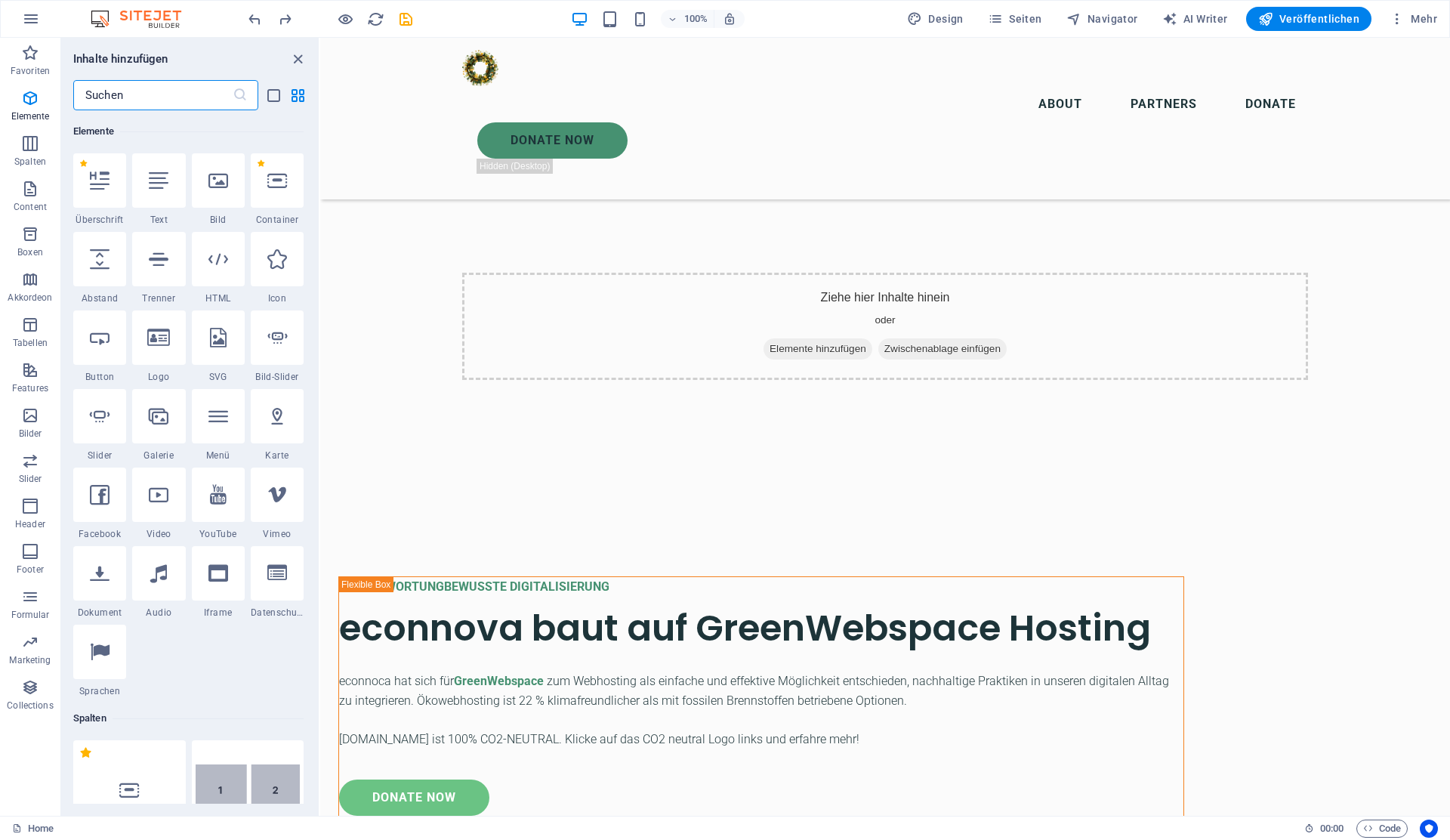
click at [134, 96] on input "text" at bounding box center [153, 95] width 159 height 30
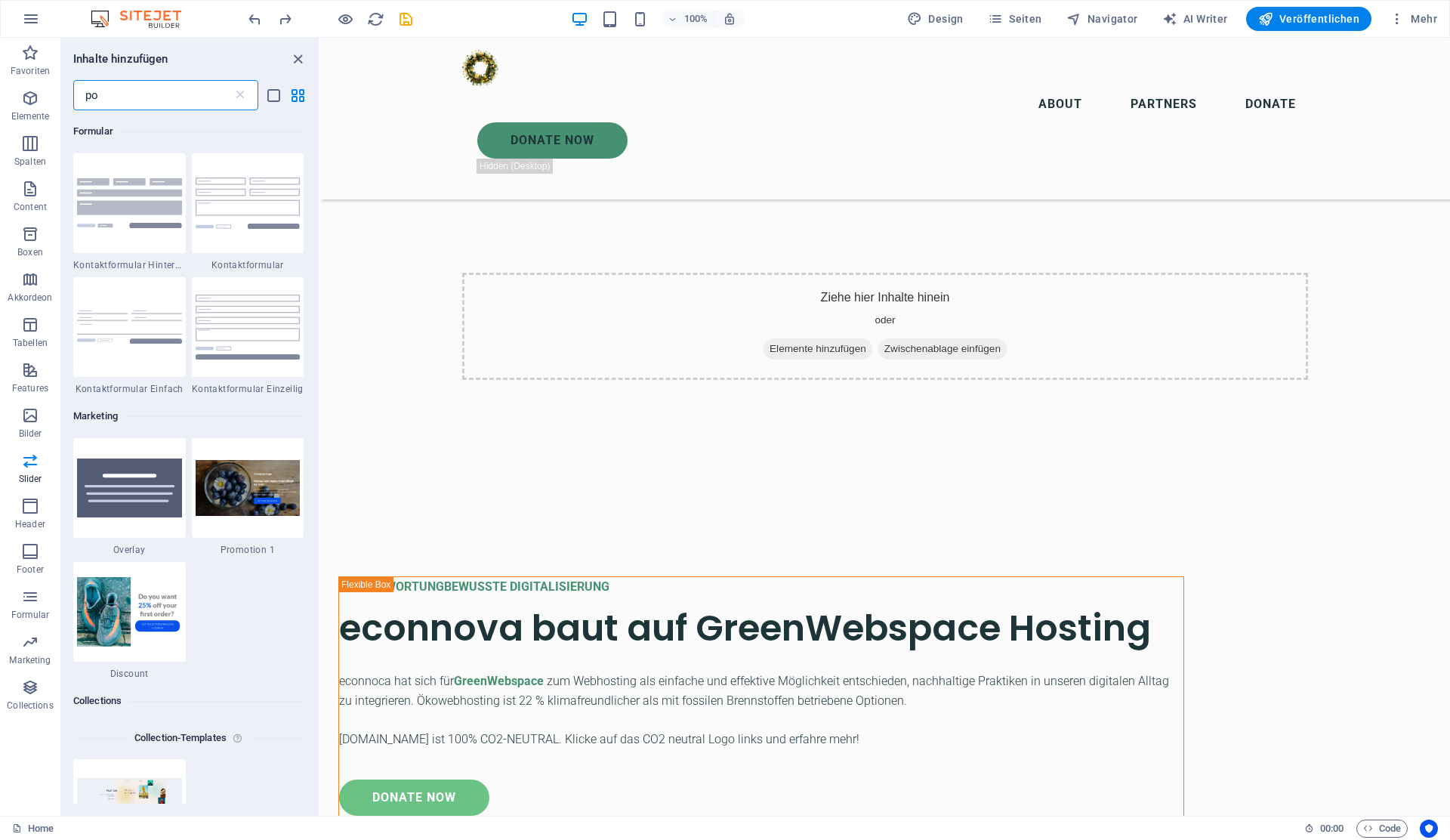
scroll to position [0, 0]
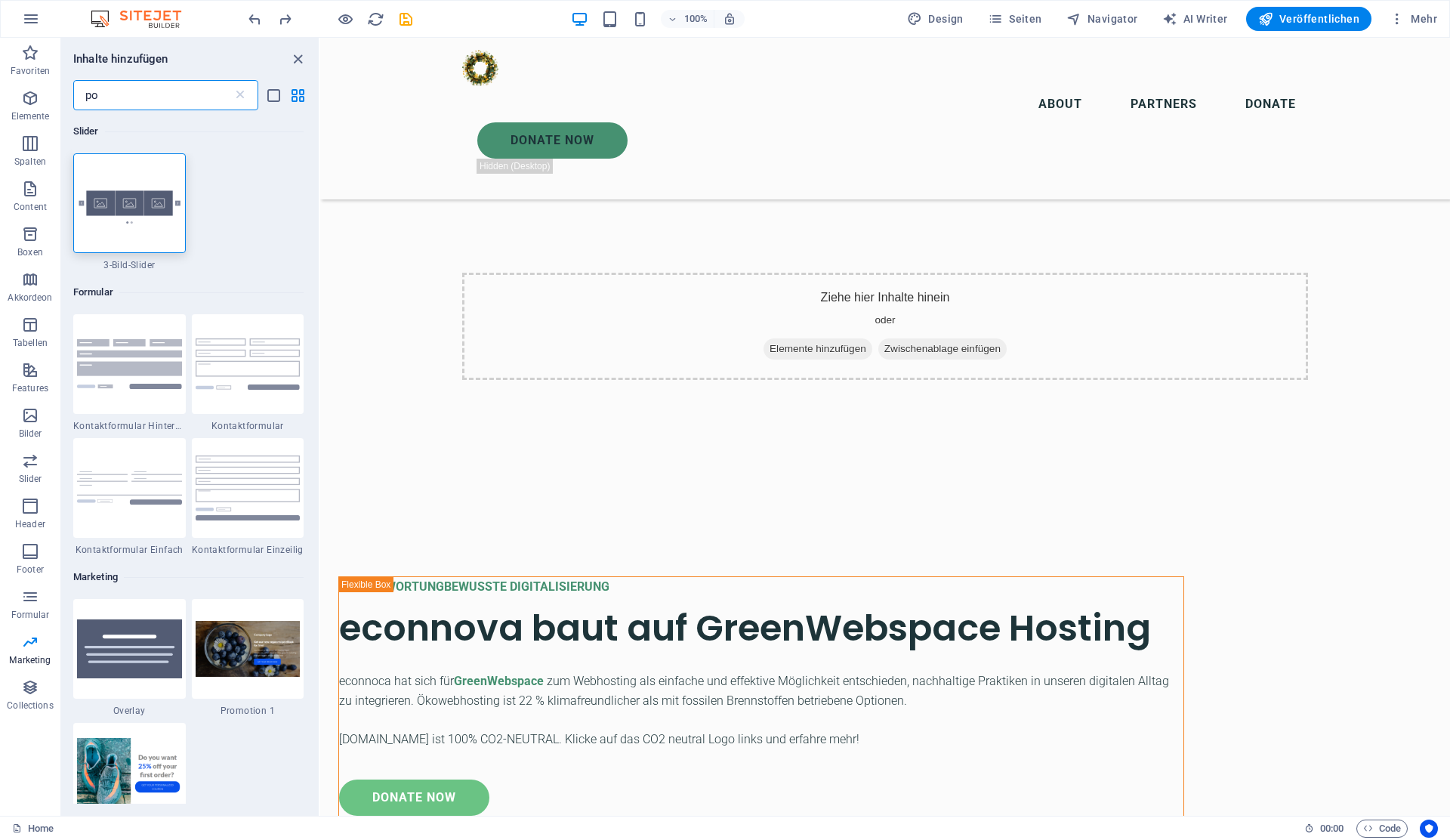
type input "p"
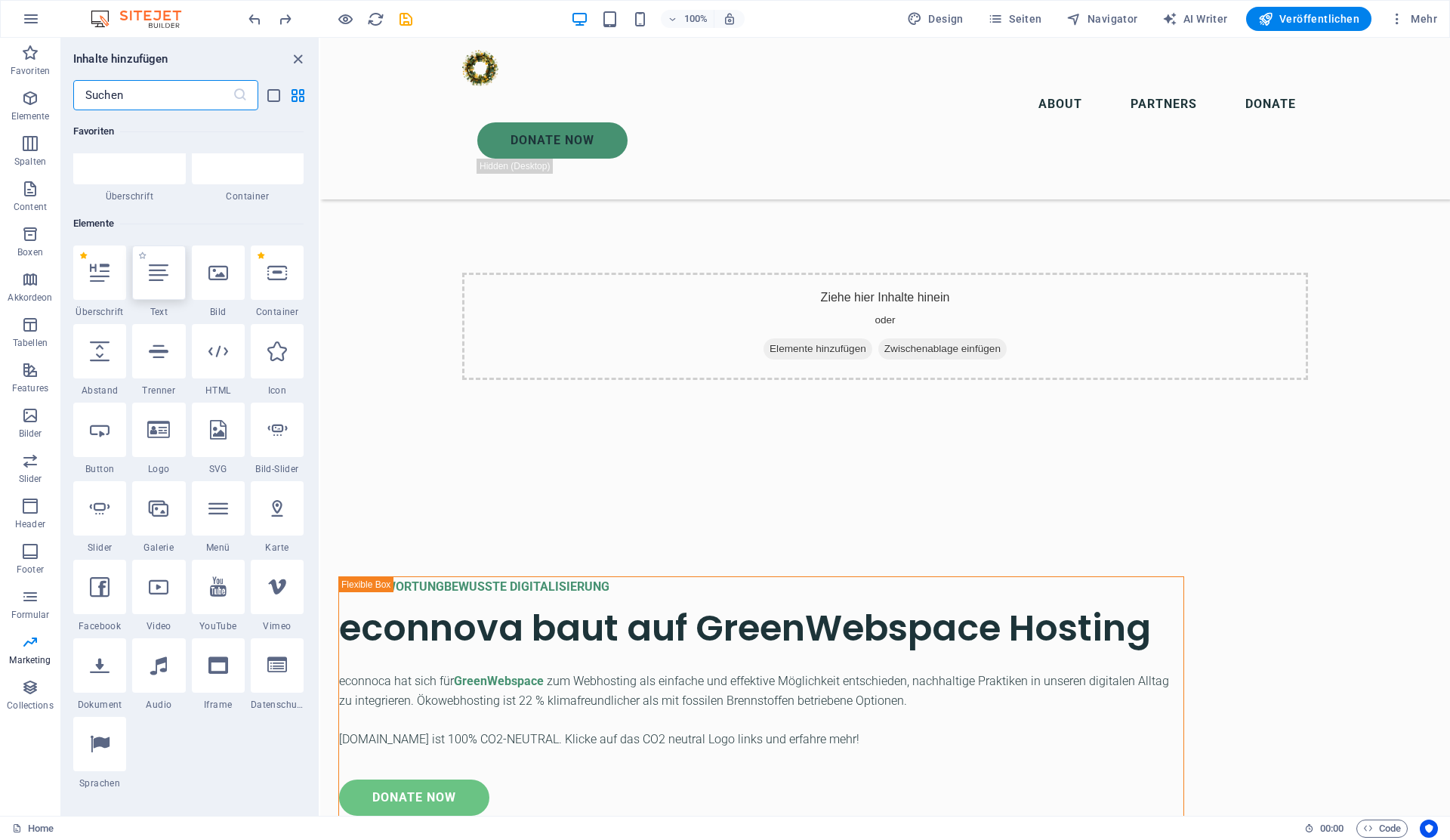
scroll to position [70, 0]
click at [25, 376] on icon "button" at bounding box center [30, 370] width 18 height 18
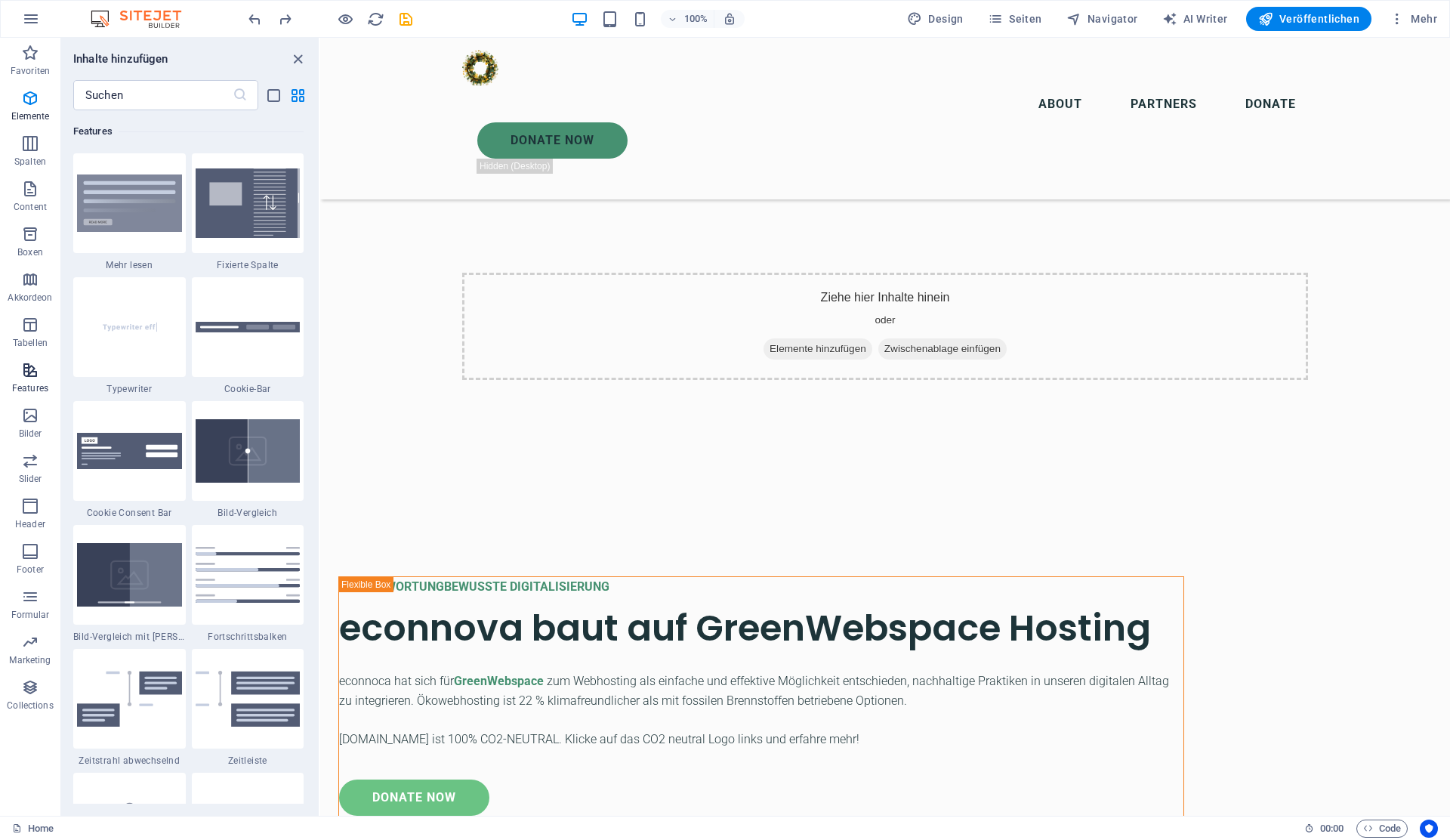
scroll to position [5886, 0]
click at [25, 376] on icon "button" at bounding box center [30, 370] width 18 height 18
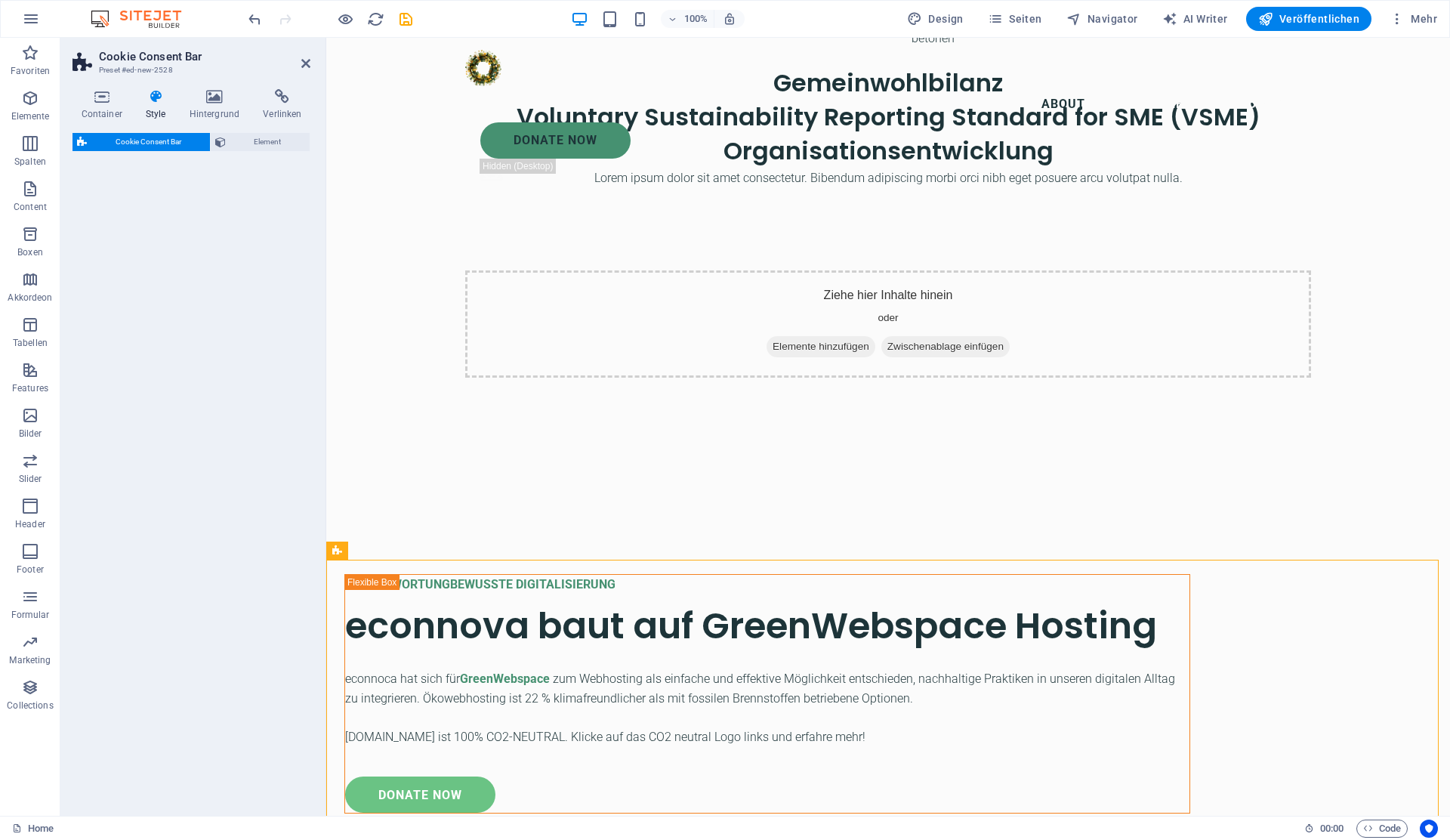
select select "rem"
select select "px"
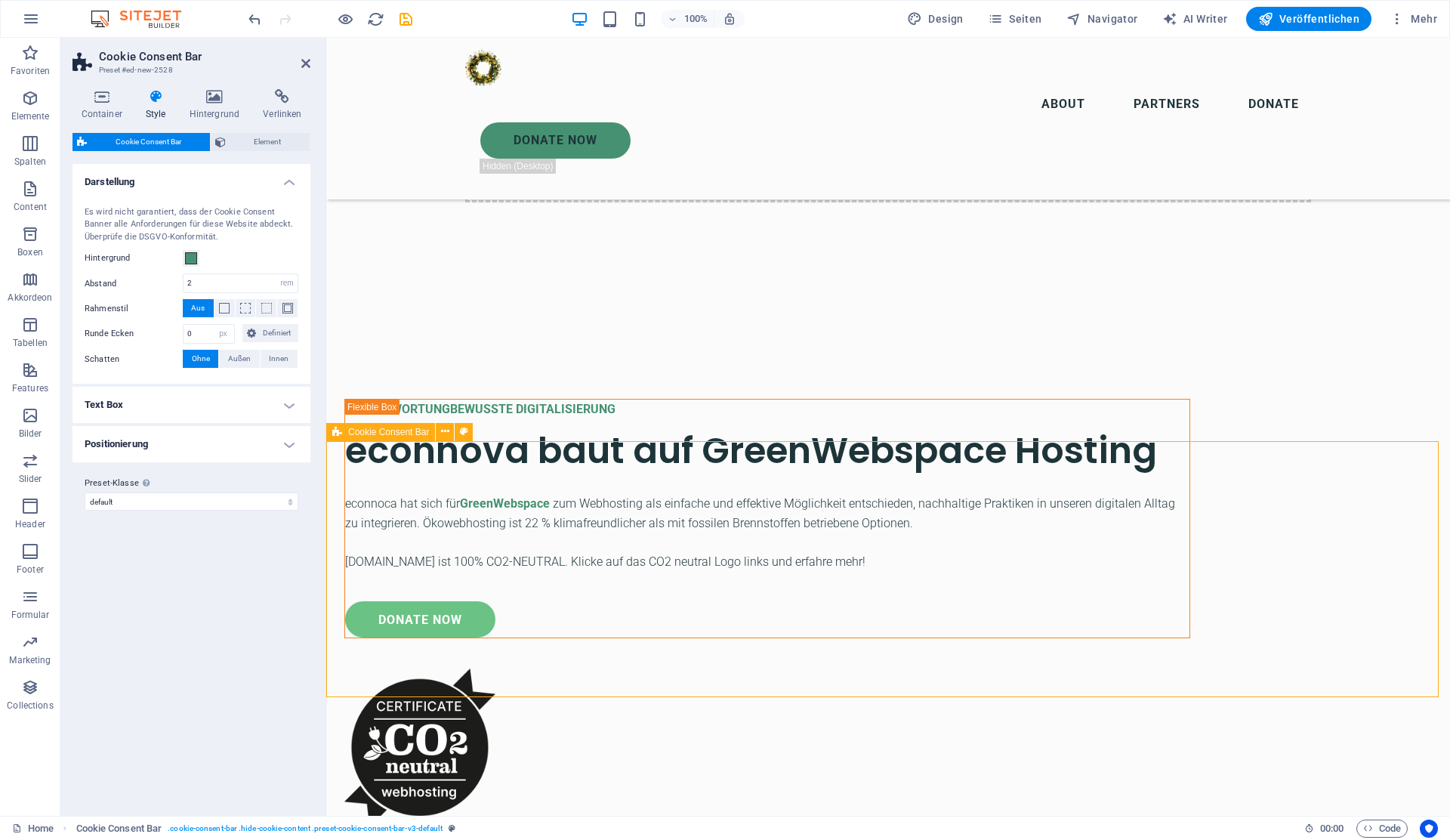
scroll to position [4943, 0]
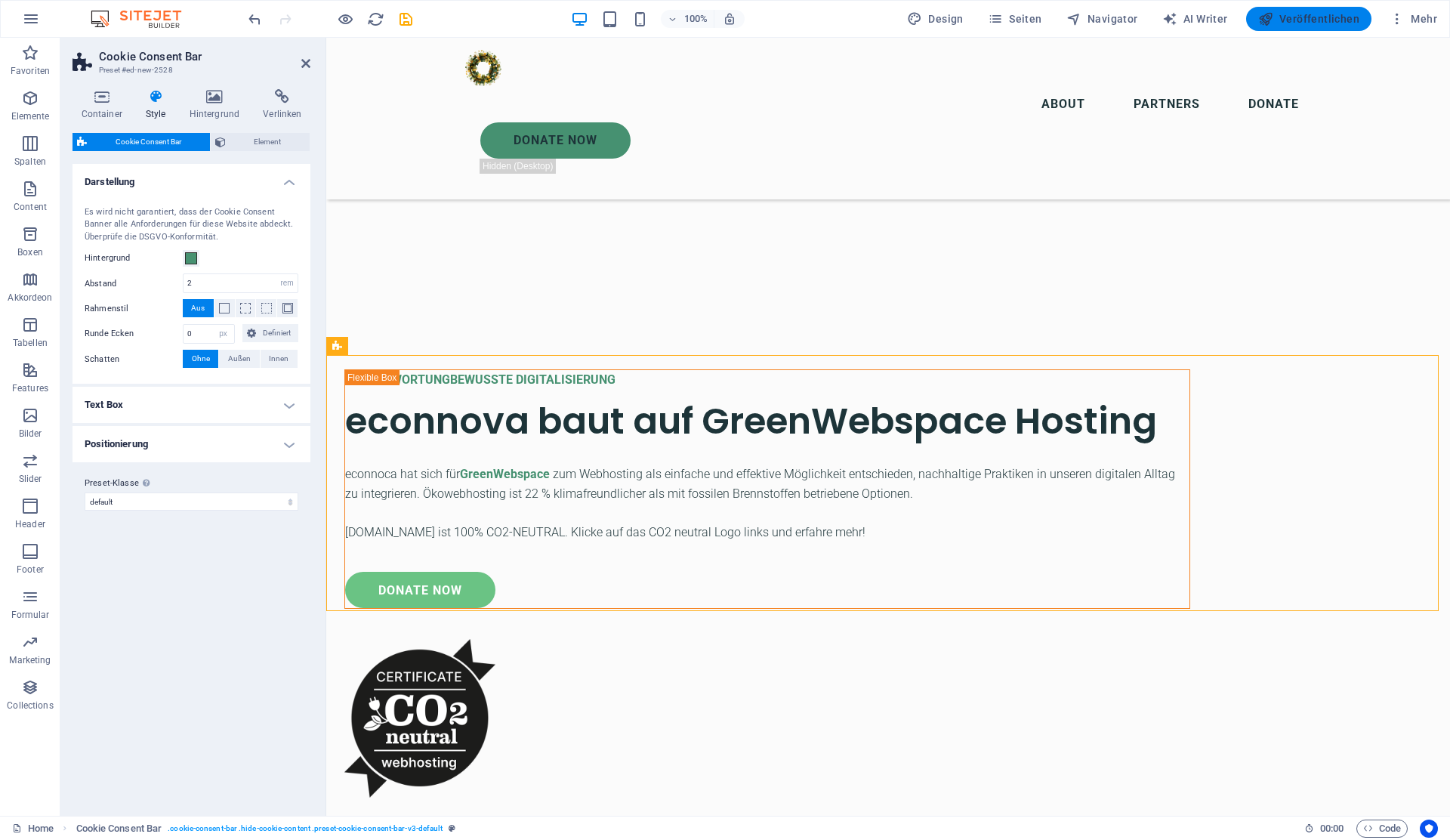
click at [1308, 14] on span "Veröffentlichen" at bounding box center [1308, 19] width 101 height 15
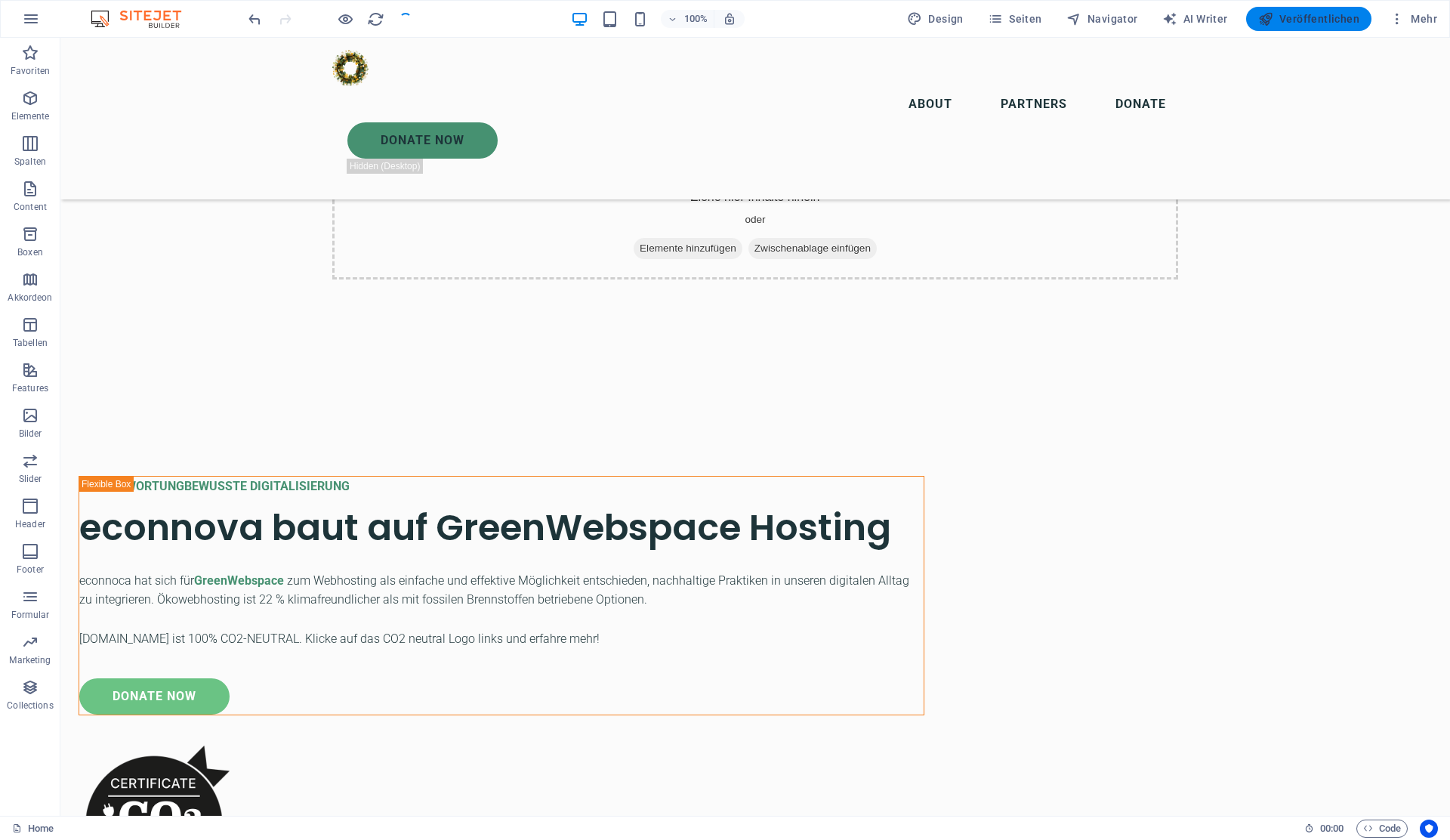
checkbox input "false"
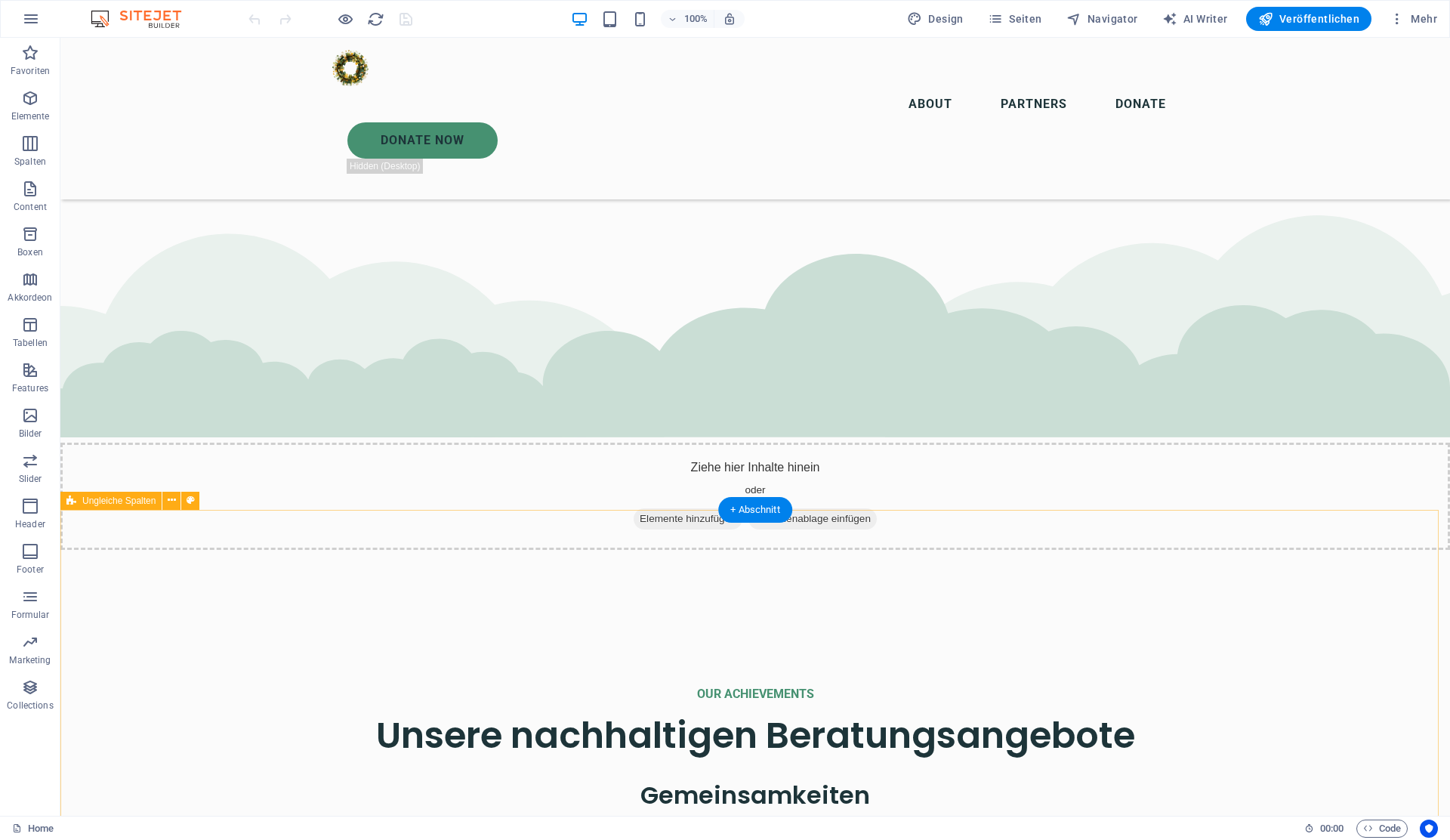
scroll to position [3547, 0]
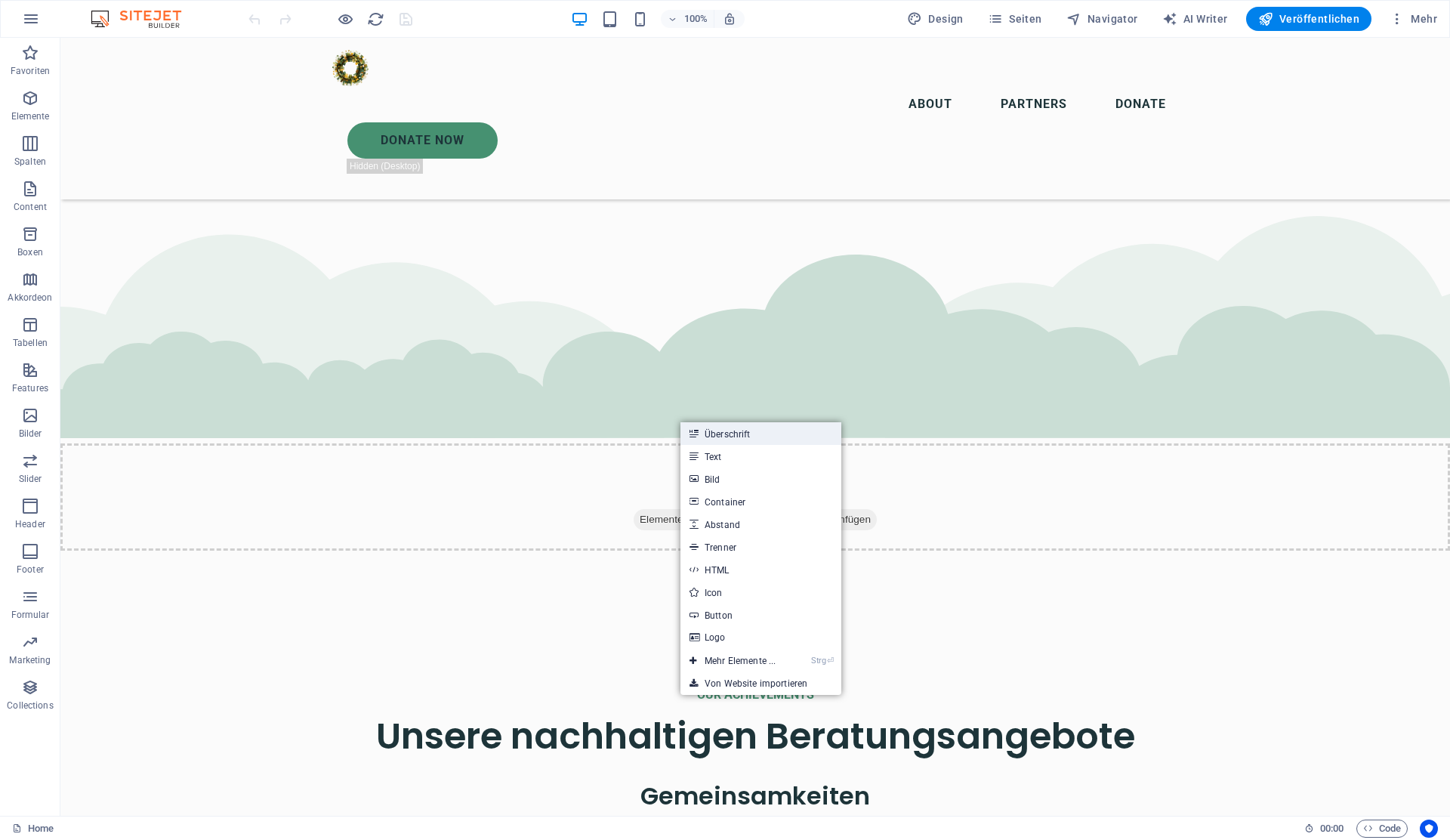
click at [701, 426] on link "Überschrift" at bounding box center [761, 433] width 161 height 22
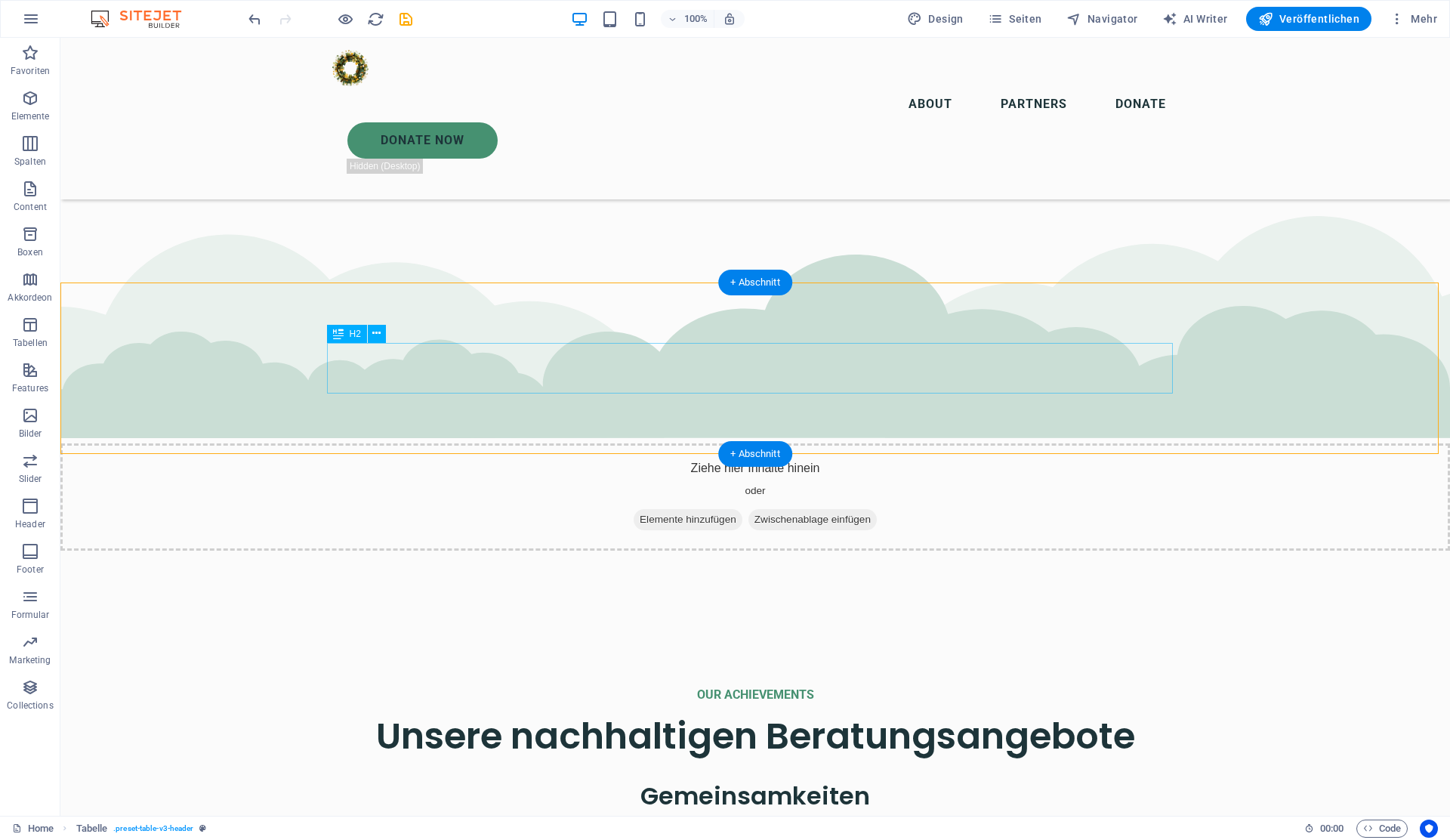
click at [347, 334] on div "H2" at bounding box center [347, 334] width 40 height 18
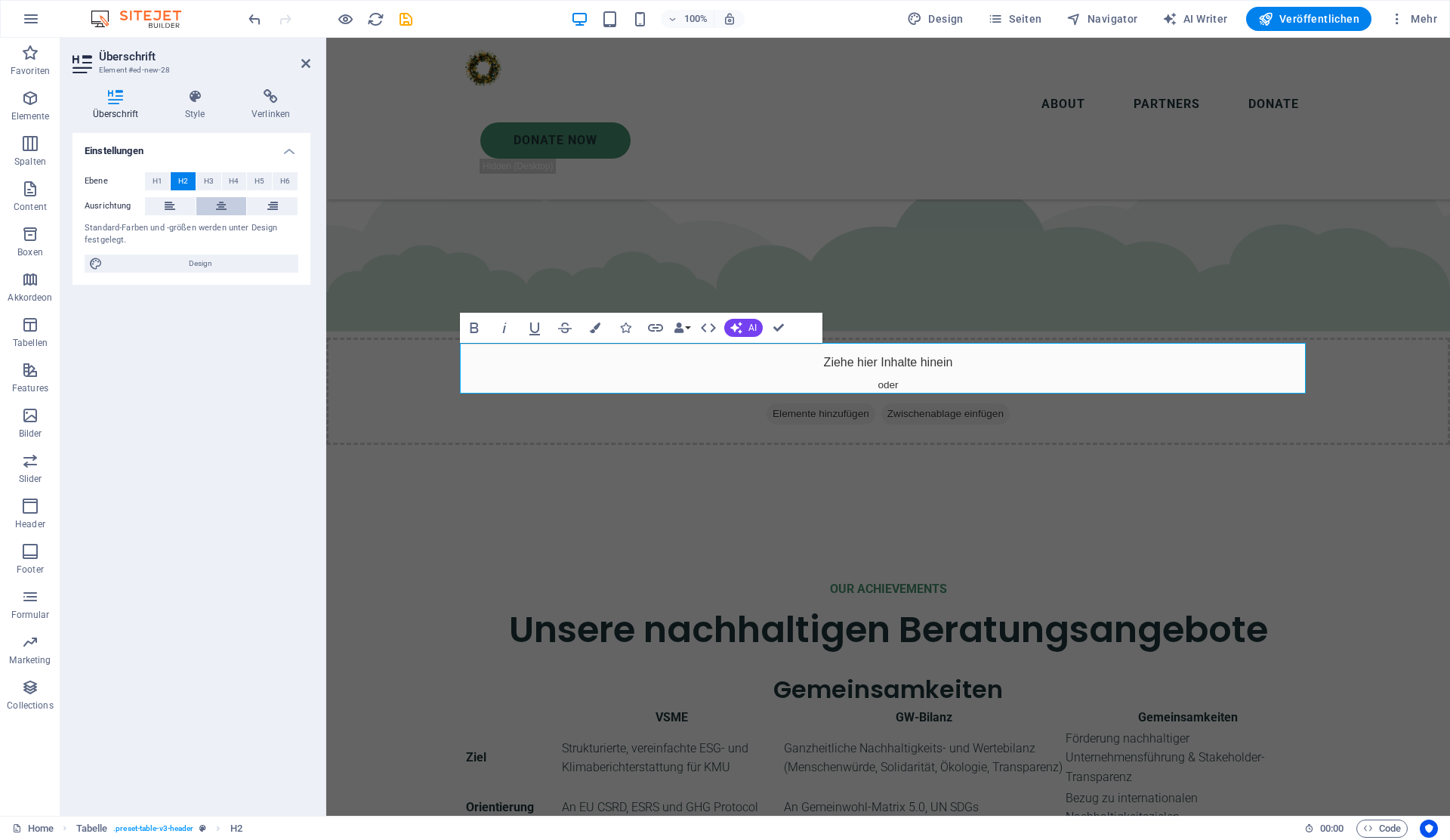
click at [212, 202] on button at bounding box center [221, 206] width 50 height 18
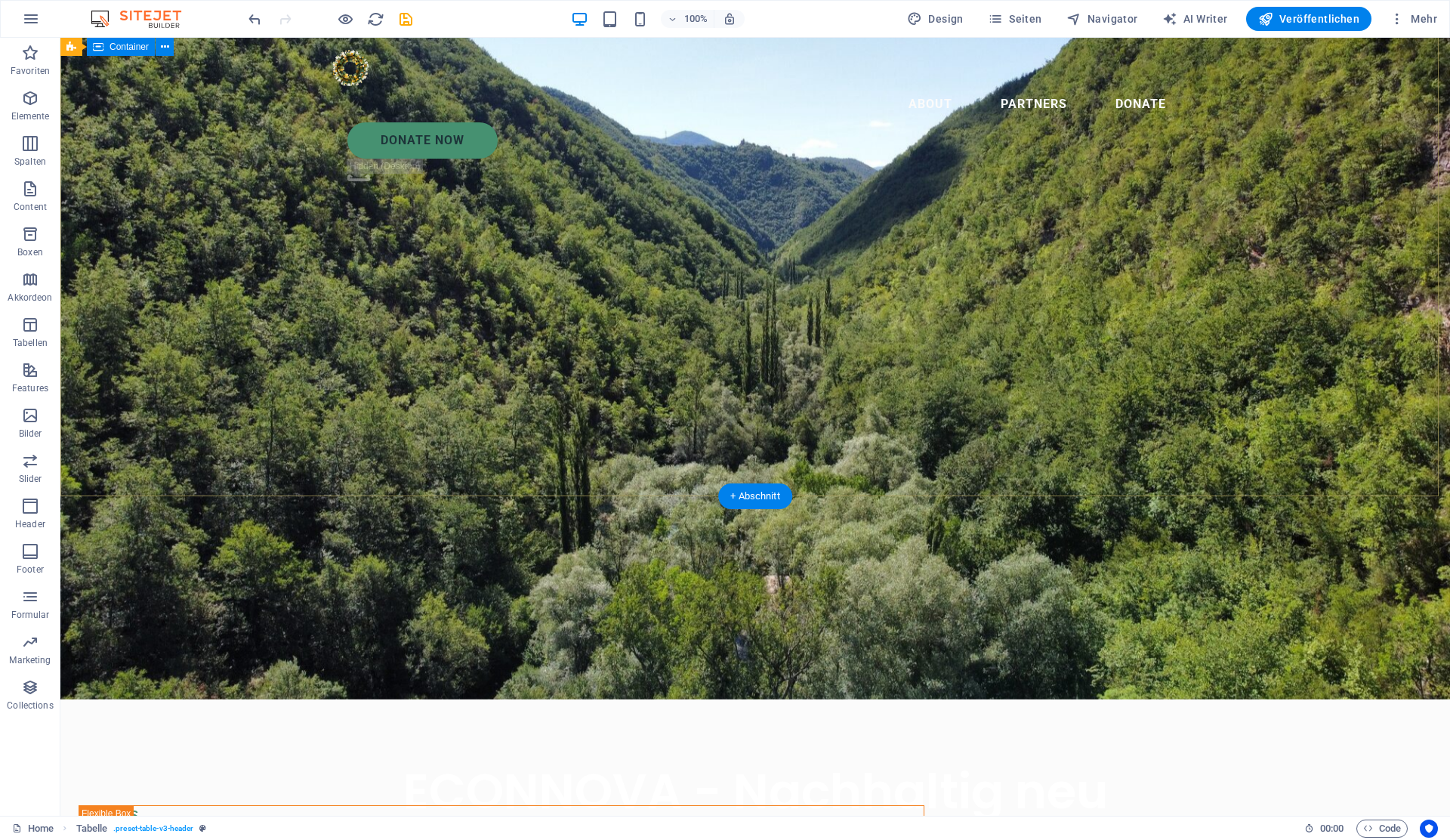
scroll to position [0, 0]
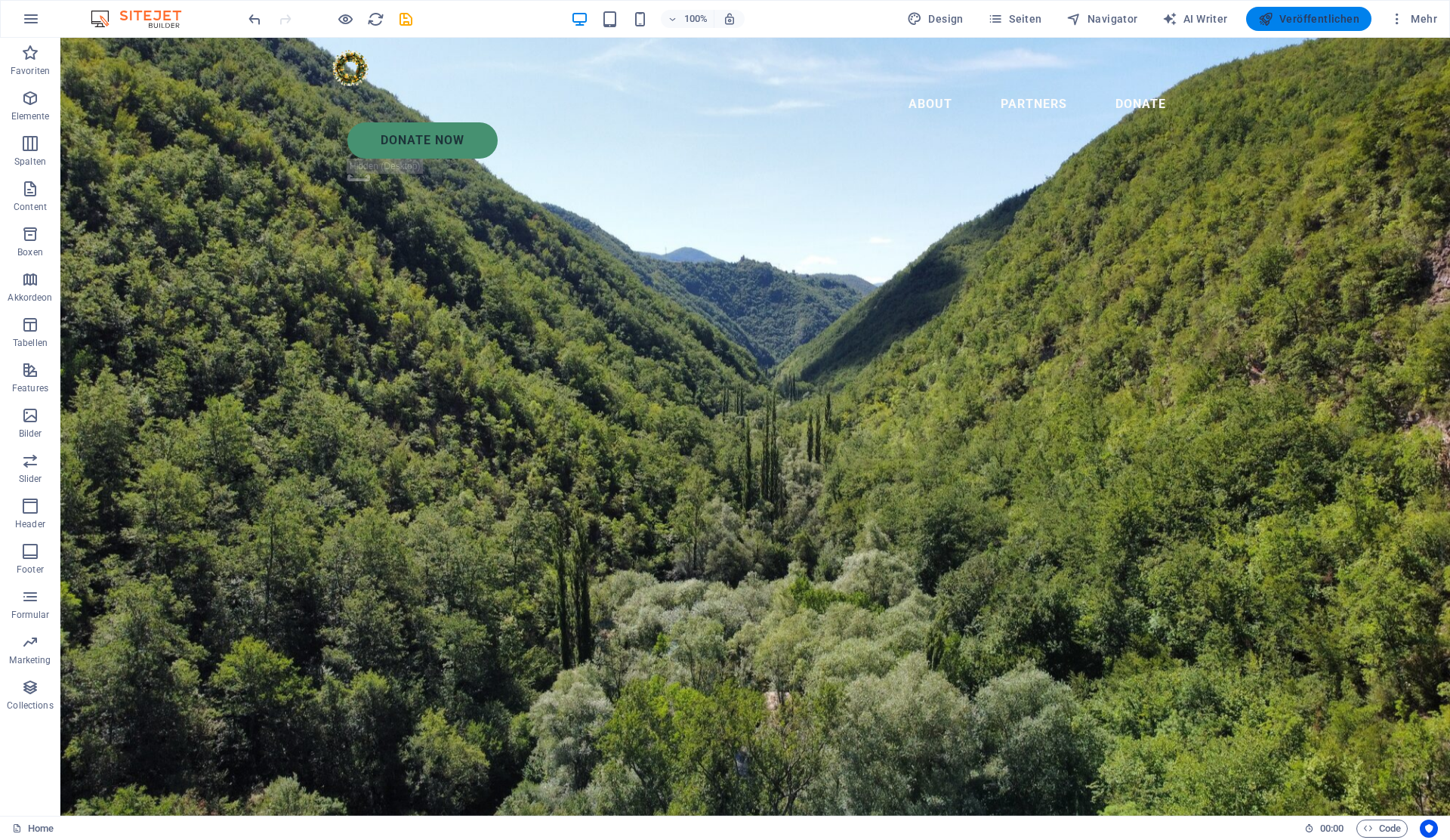
click at [1327, 23] on span "Veröffentlichen" at bounding box center [1308, 19] width 101 height 15
checkbox input "false"
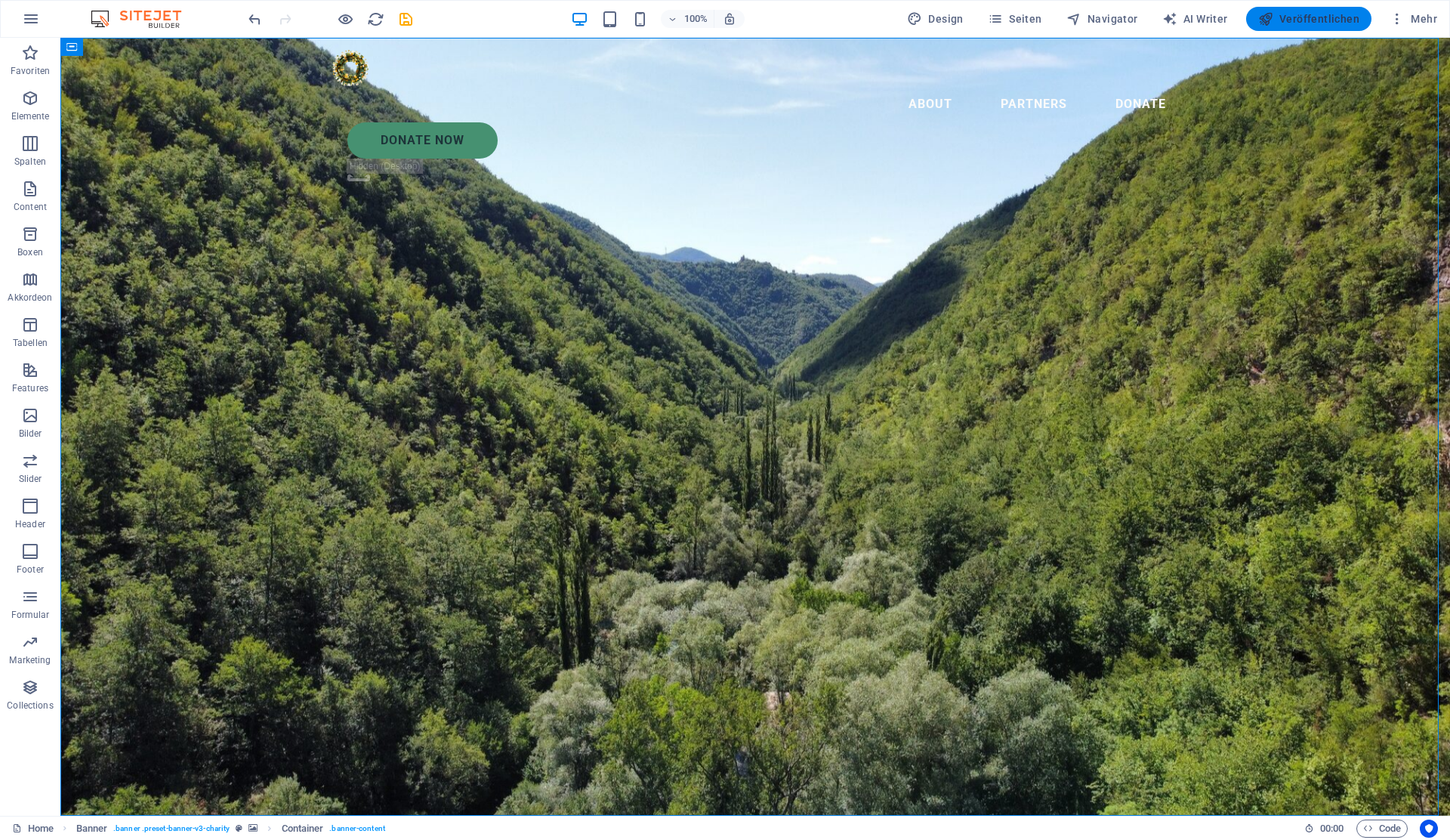
click at [1322, 19] on span "Veröffentlichen" at bounding box center [1308, 19] width 101 height 15
checkbox input "false"
